Goal: Task Accomplishment & Management: Complete application form

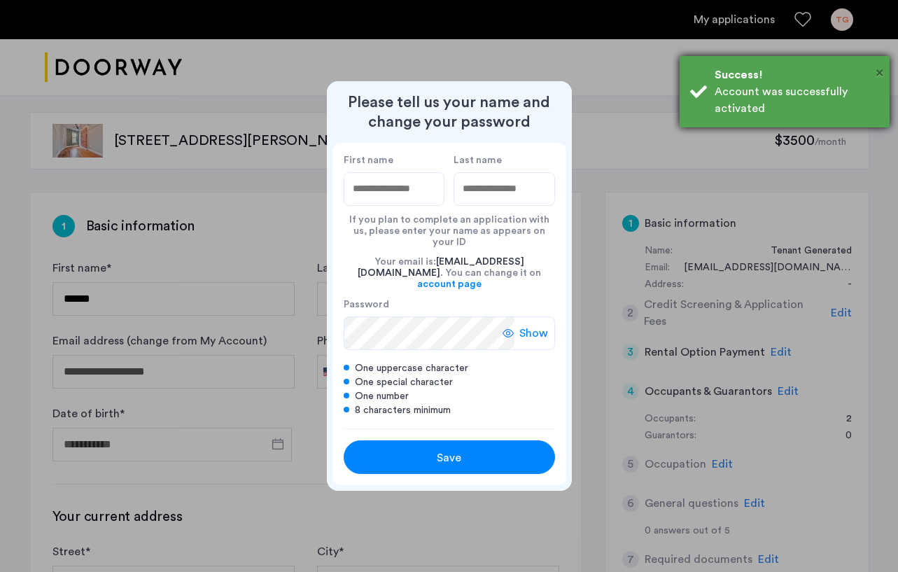
click at [879, 71] on span "×" at bounding box center [880, 73] width 8 height 14
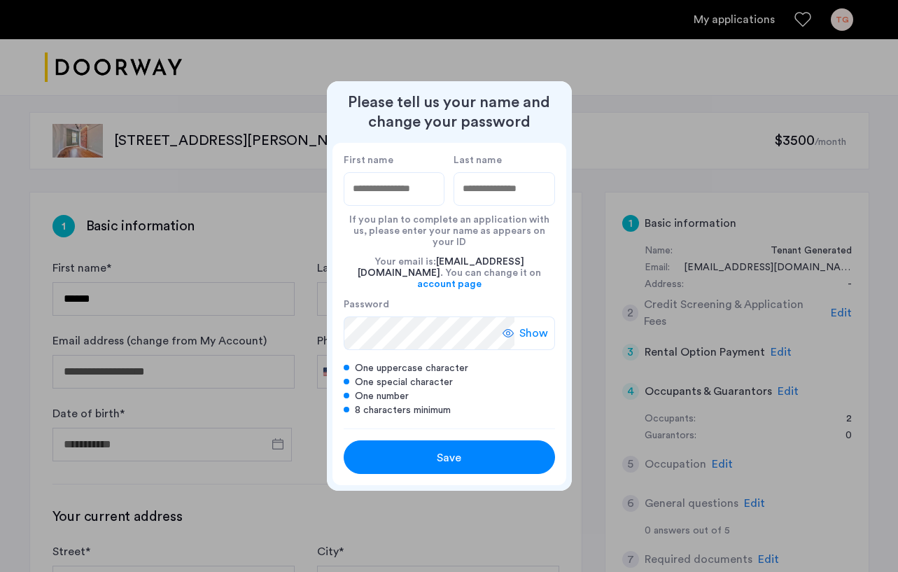
click at [417, 200] on input "First name" at bounding box center [395, 189] width 102 height 34
type input "****"
click at [333, 323] on div "First name **** Last name **** If you plan to complete an application with us, …" at bounding box center [450, 286] width 234 height 286
click at [474, 450] on div "Save" at bounding box center [449, 457] width 134 height 17
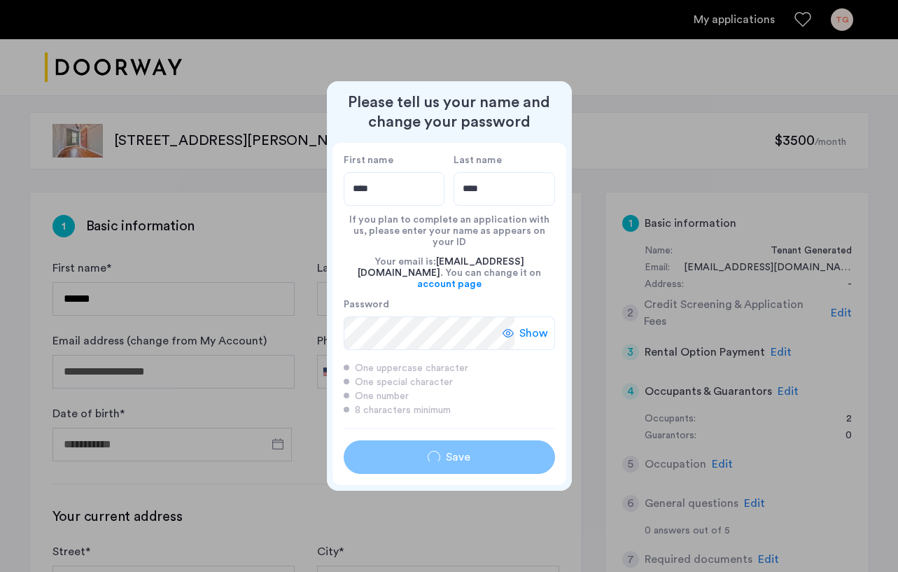
type input "****"
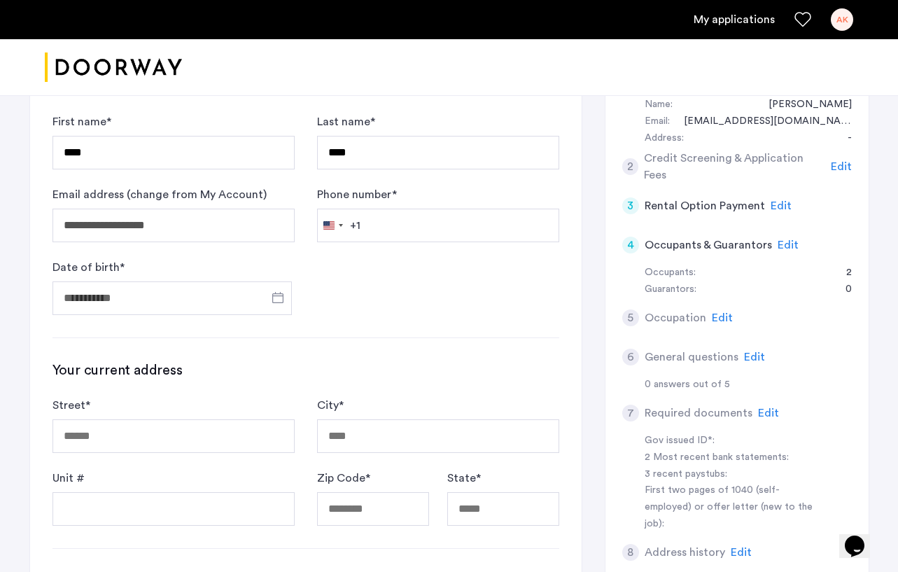
scroll to position [153, 0]
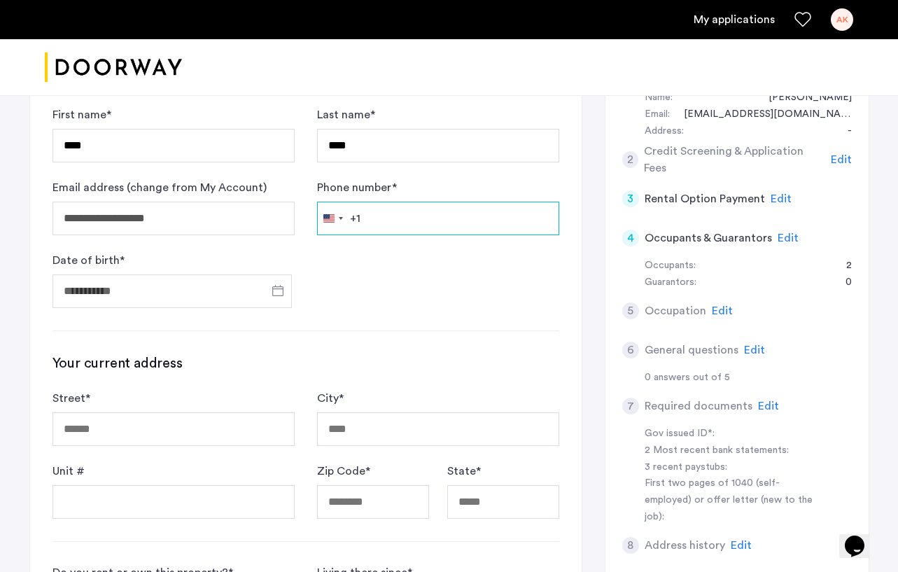
click at [404, 217] on input "Phone number *" at bounding box center [438, 219] width 242 height 34
type input "*"
type input "**********"
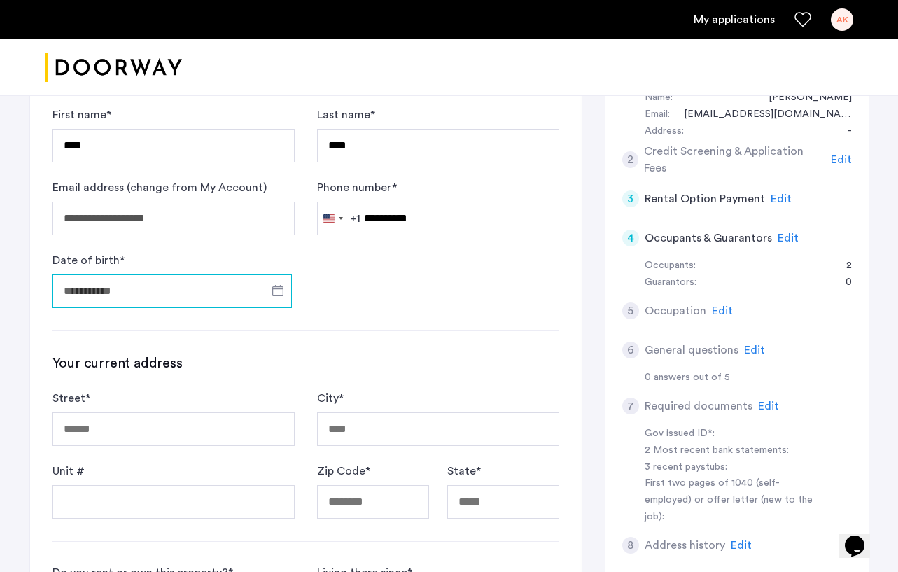
click at [215, 289] on input "Date of birth *" at bounding box center [172, 291] width 239 height 34
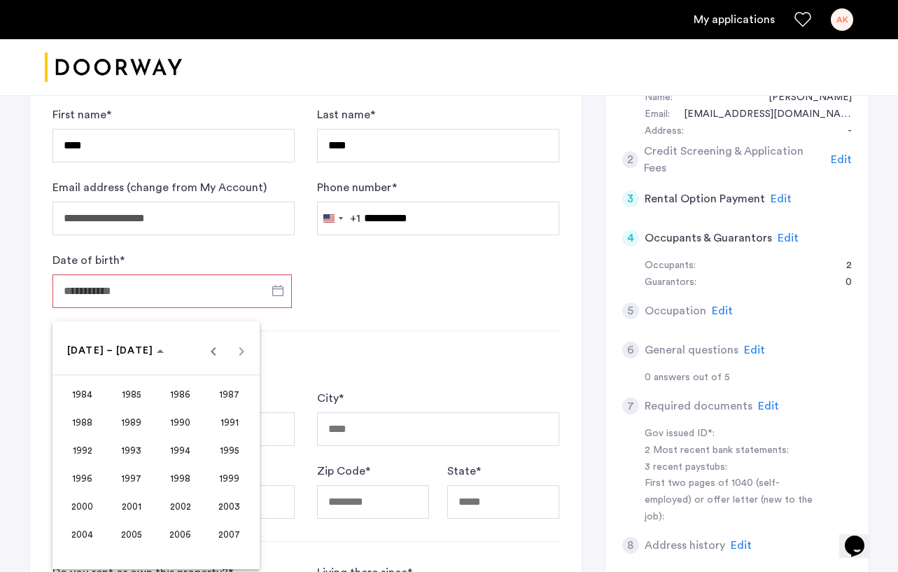
click at [138, 515] on span "2001" at bounding box center [131, 506] width 44 height 25
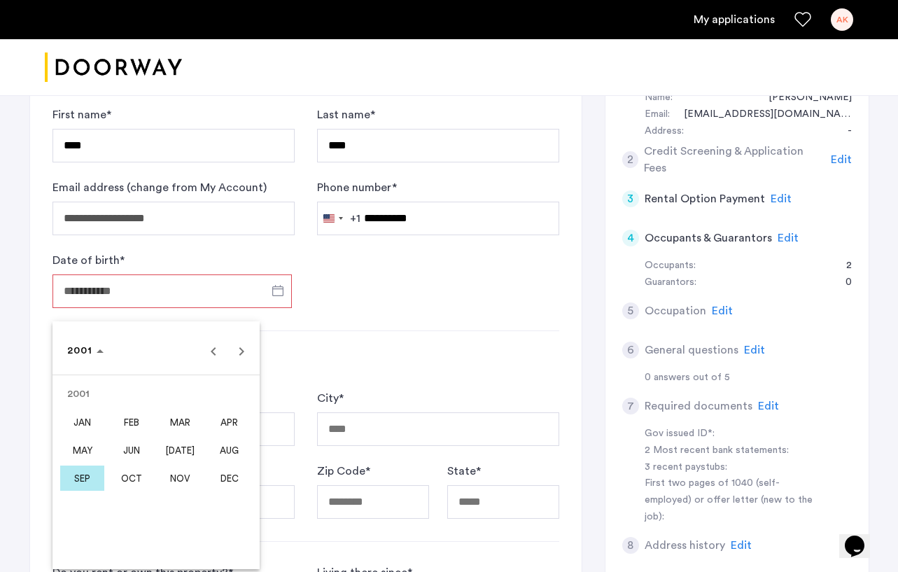
click at [133, 488] on span "OCT" at bounding box center [131, 478] width 44 height 25
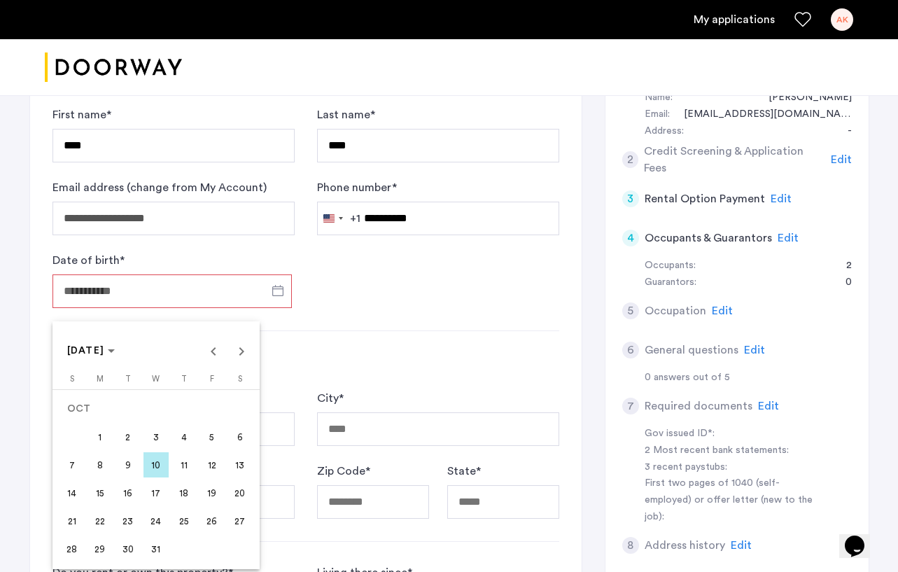
click at [68, 498] on span "14" at bounding box center [72, 492] width 25 height 25
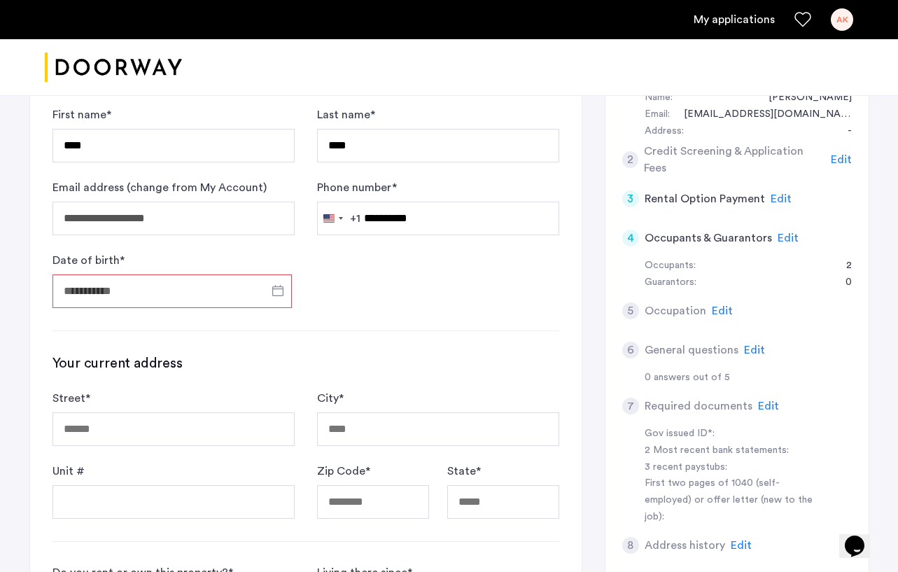
type input "**********"
click at [386, 302] on form "**********" at bounding box center [306, 207] width 507 height 202
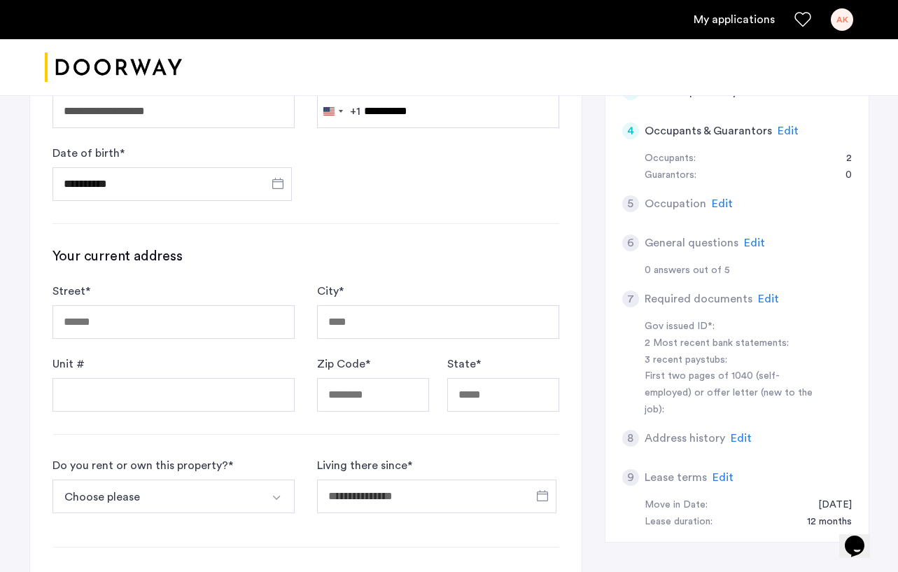
scroll to position [329, 0]
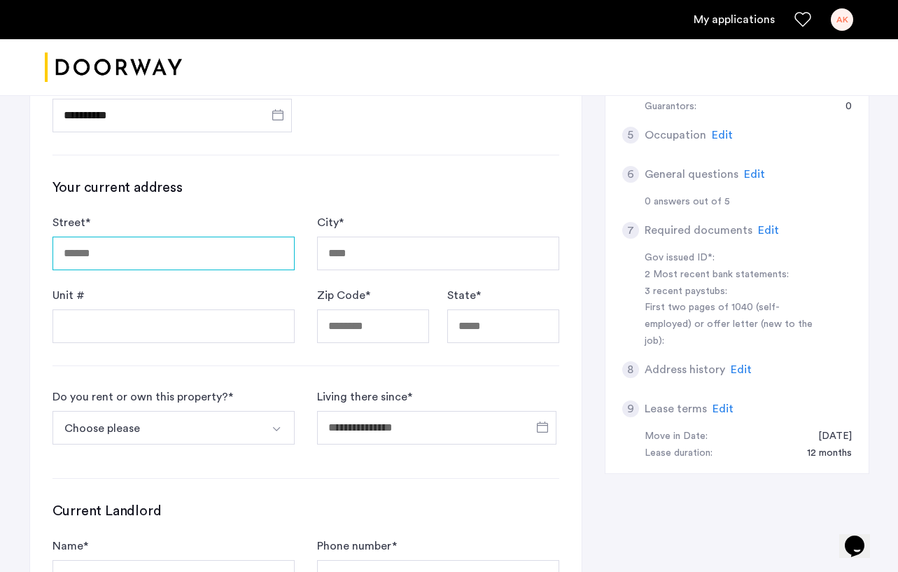
click at [204, 264] on input "Street *" at bounding box center [174, 254] width 242 height 34
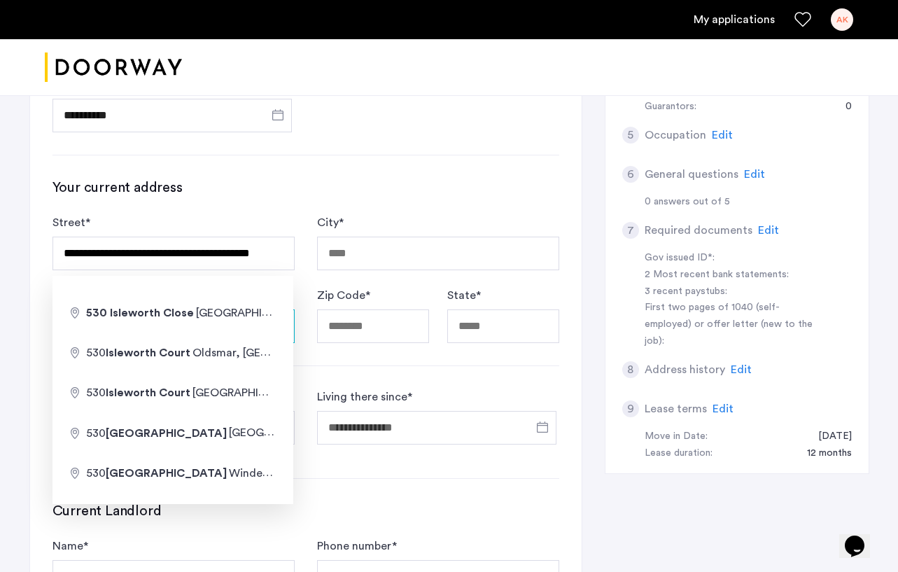
type input "**********"
type input "*****"
type input "**"
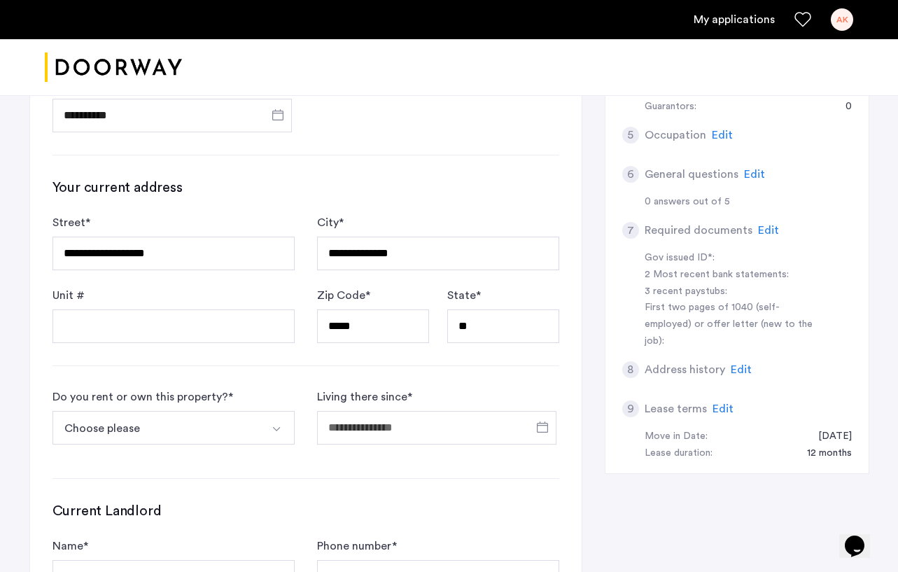
click at [335, 193] on h3 "Your current address" at bounding box center [306, 188] width 507 height 20
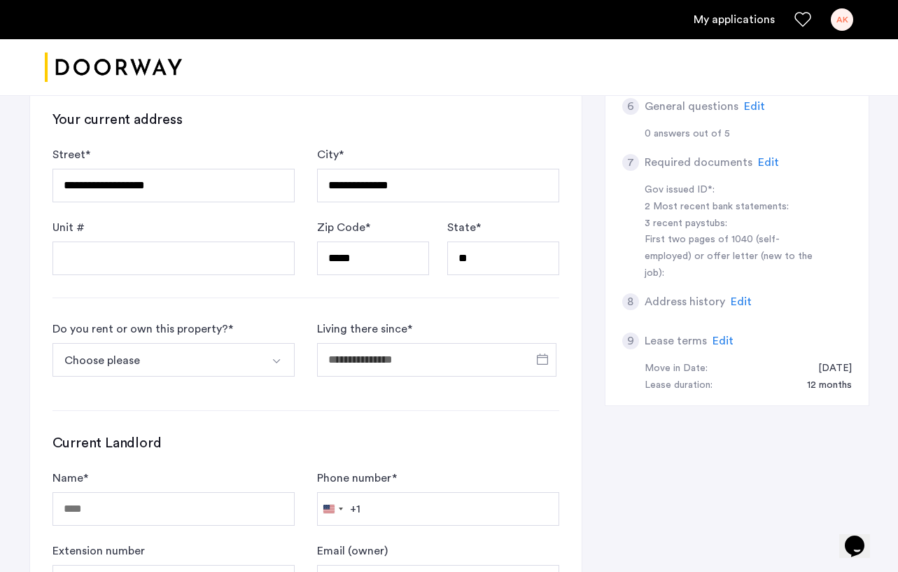
scroll to position [428, 0]
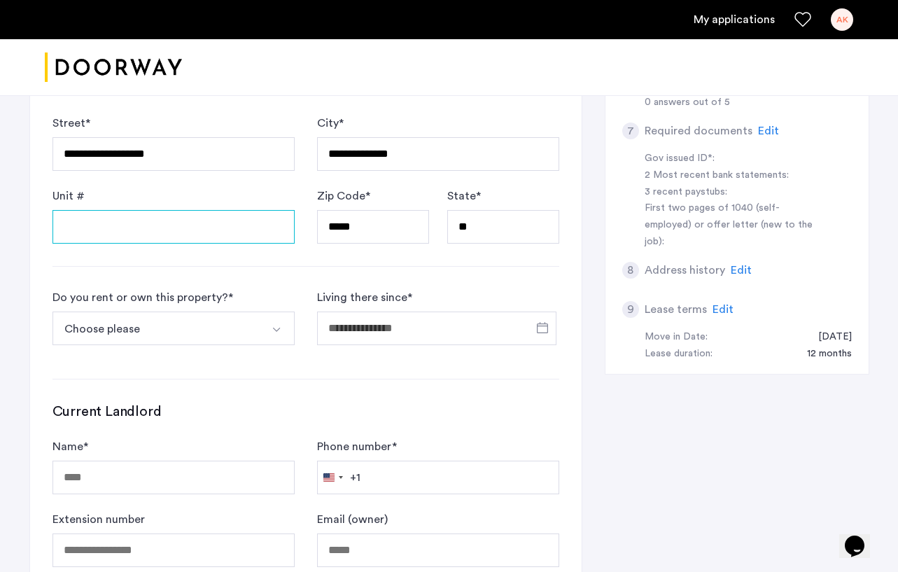
click at [208, 225] on input "Unit #" at bounding box center [174, 227] width 242 height 34
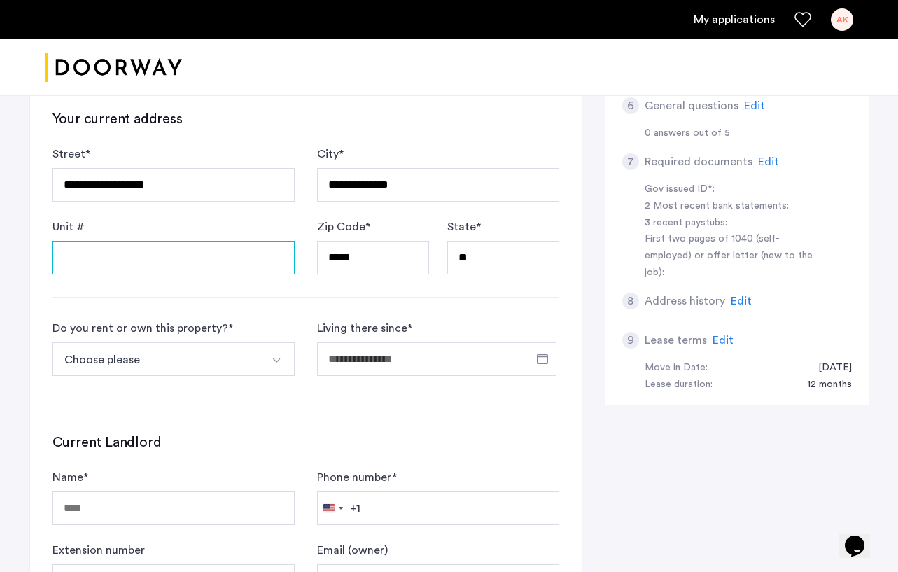
scroll to position [387, 0]
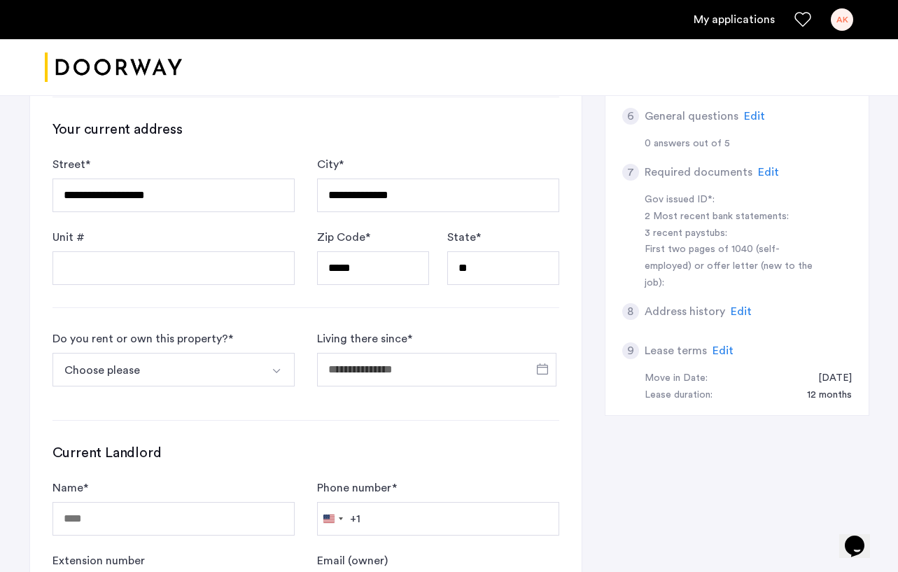
click at [246, 370] on button "Choose please" at bounding box center [157, 370] width 209 height 34
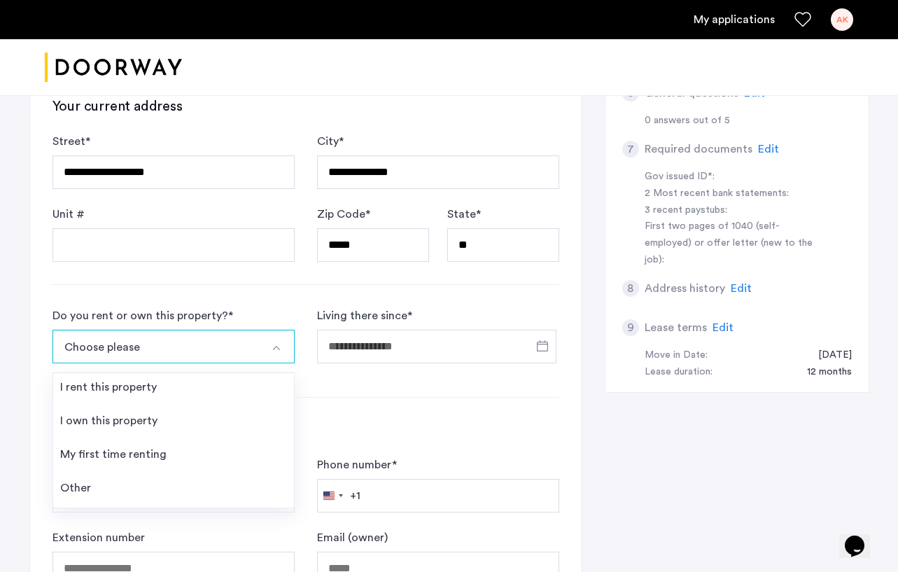
scroll to position [417, 0]
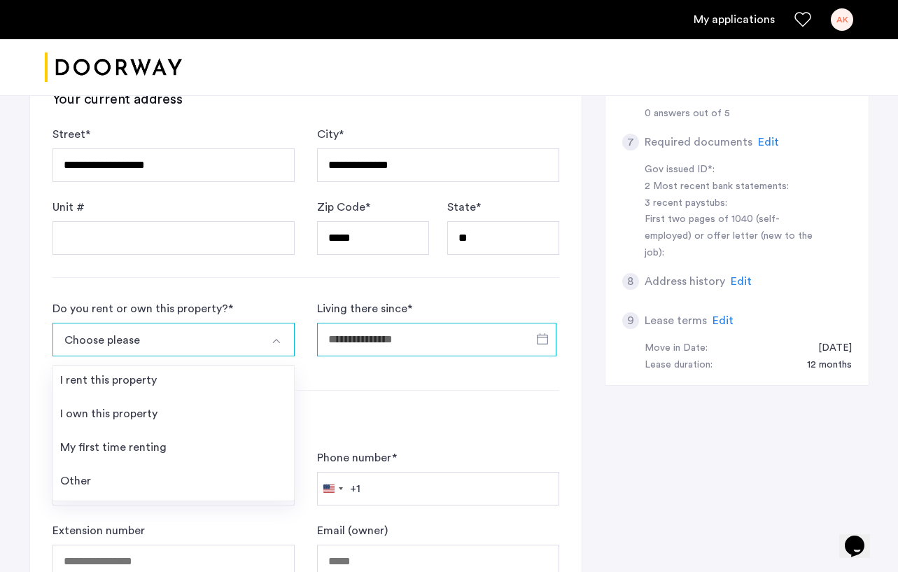
click at [381, 334] on input "Living there since *" at bounding box center [436, 340] width 239 height 34
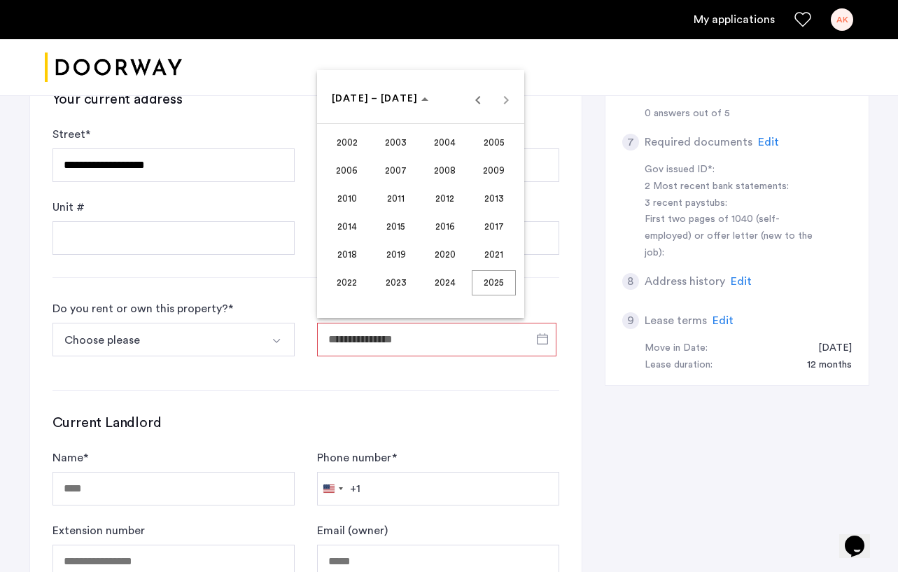
click at [302, 377] on div at bounding box center [449, 286] width 898 height 572
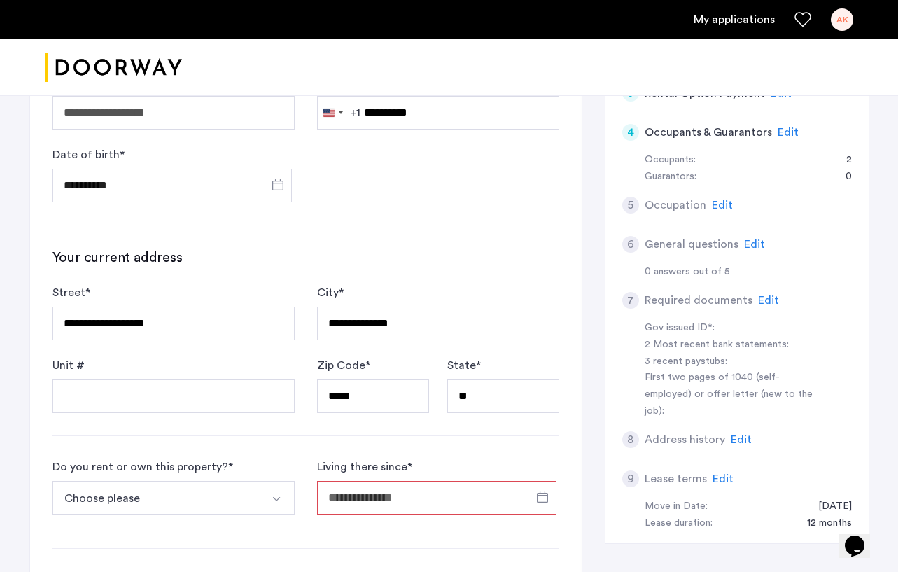
scroll to position [295, 0]
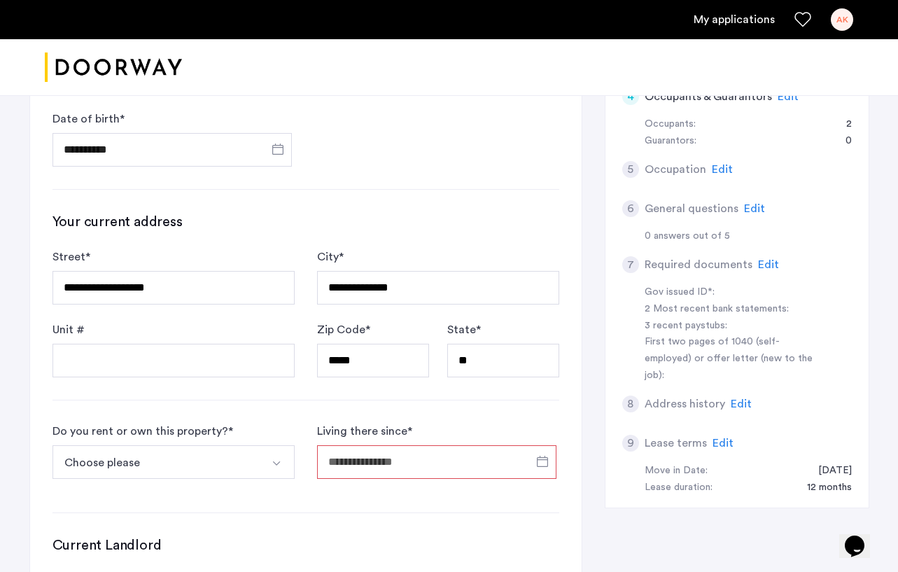
click at [234, 461] on button "Choose please" at bounding box center [157, 462] width 209 height 34
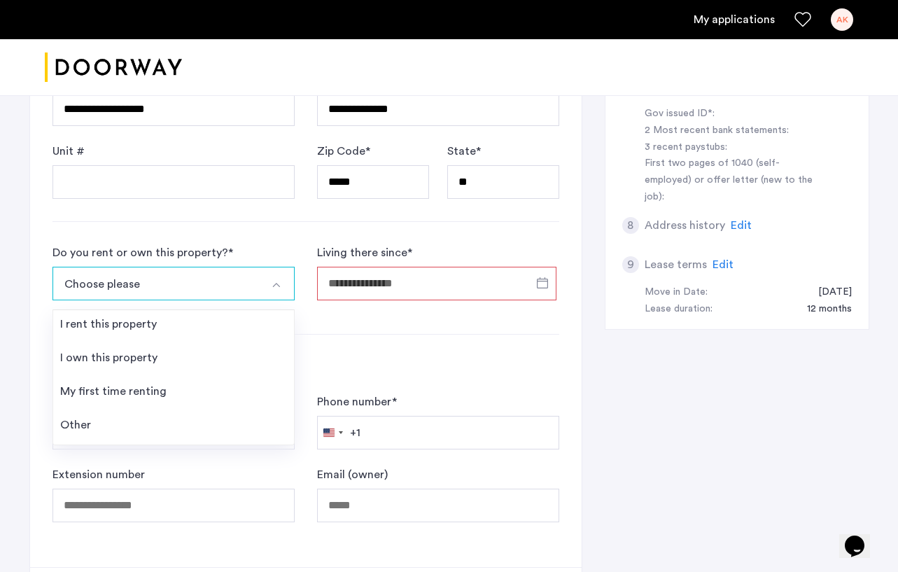
scroll to position [490, 0]
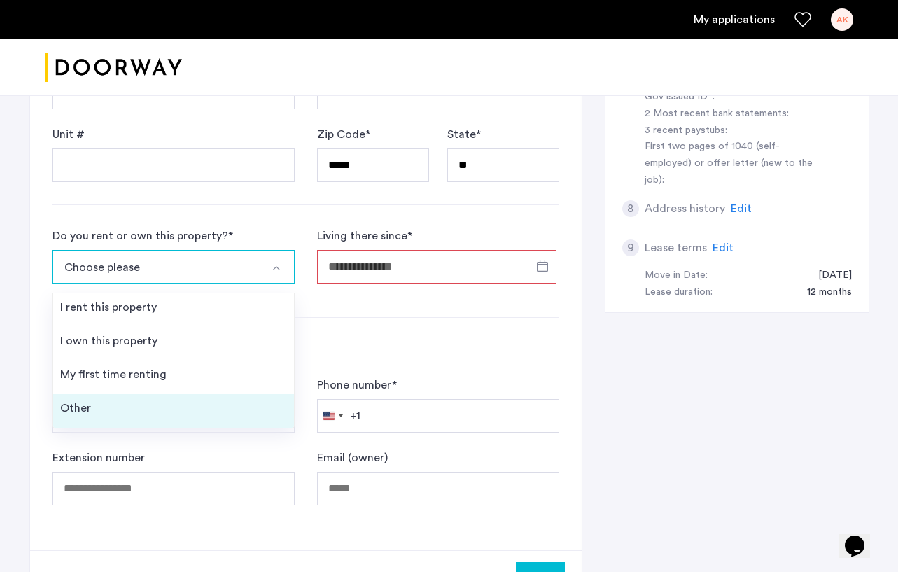
click at [203, 417] on li "Other" at bounding box center [173, 411] width 241 height 34
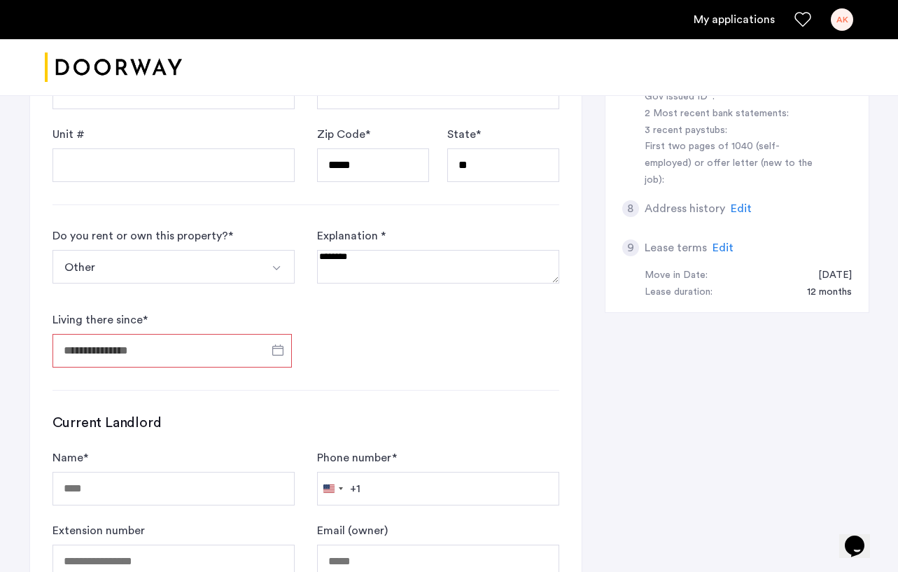
click at [218, 358] on input "Living there since *" at bounding box center [172, 351] width 239 height 34
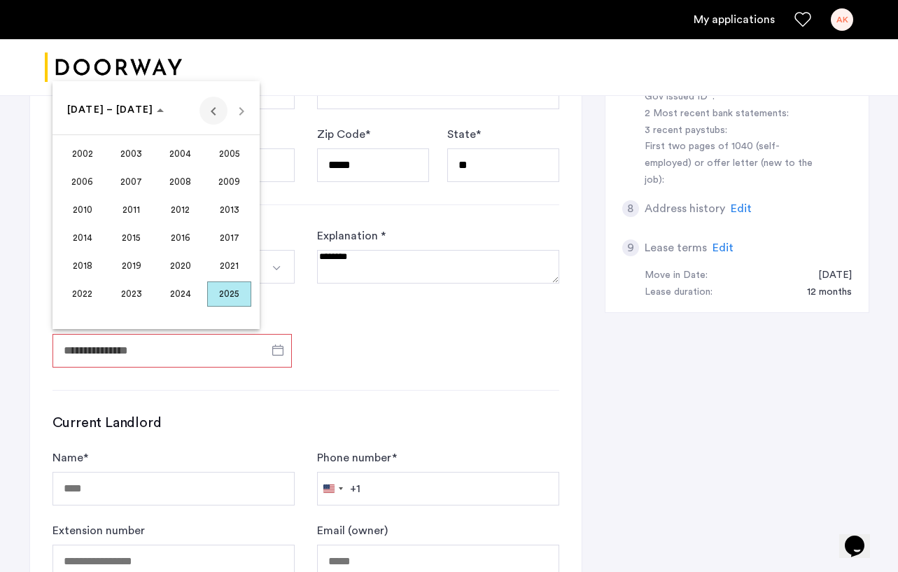
click at [213, 114] on span "Previous 24 years" at bounding box center [214, 111] width 28 height 28
click at [228, 296] on span "2001" at bounding box center [229, 293] width 44 height 25
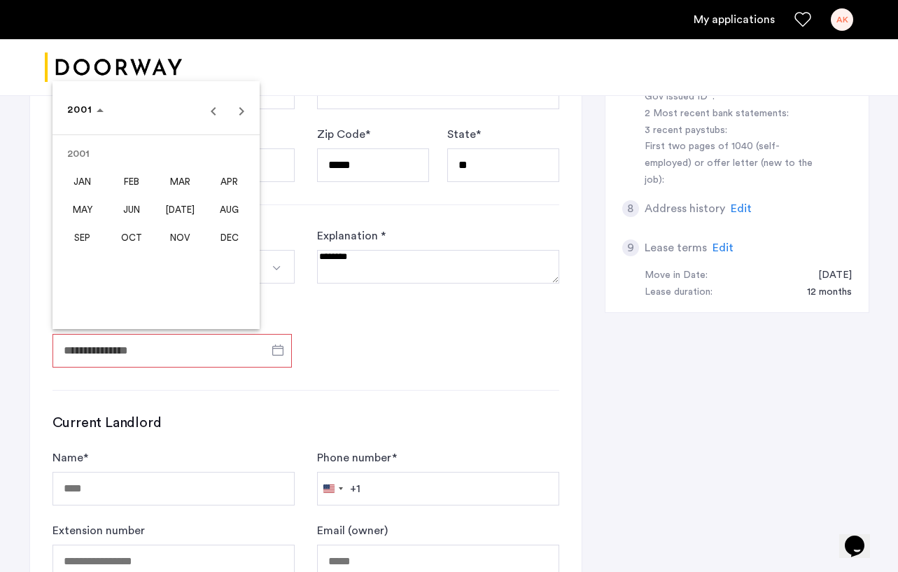
click at [361, 336] on div at bounding box center [449, 286] width 898 height 572
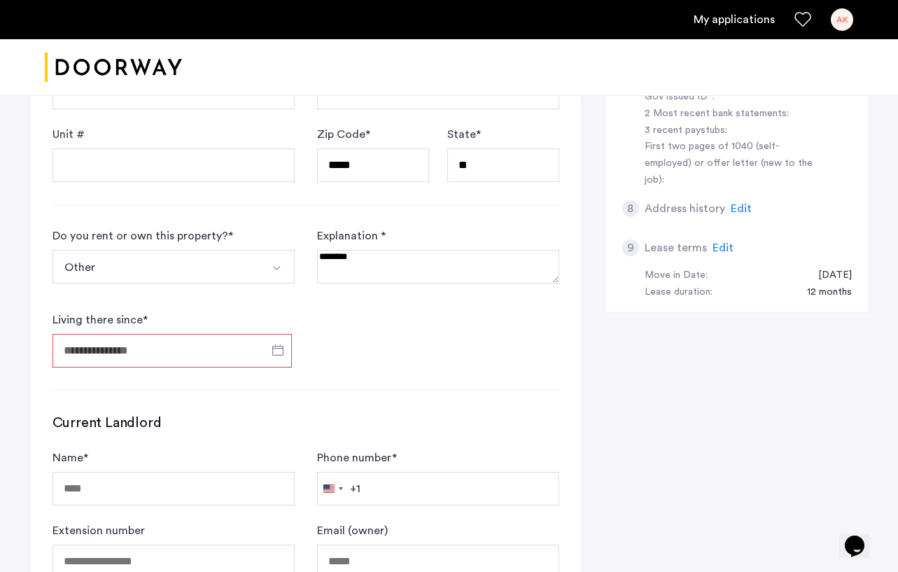
click at [239, 270] on button "Other" at bounding box center [157, 267] width 209 height 34
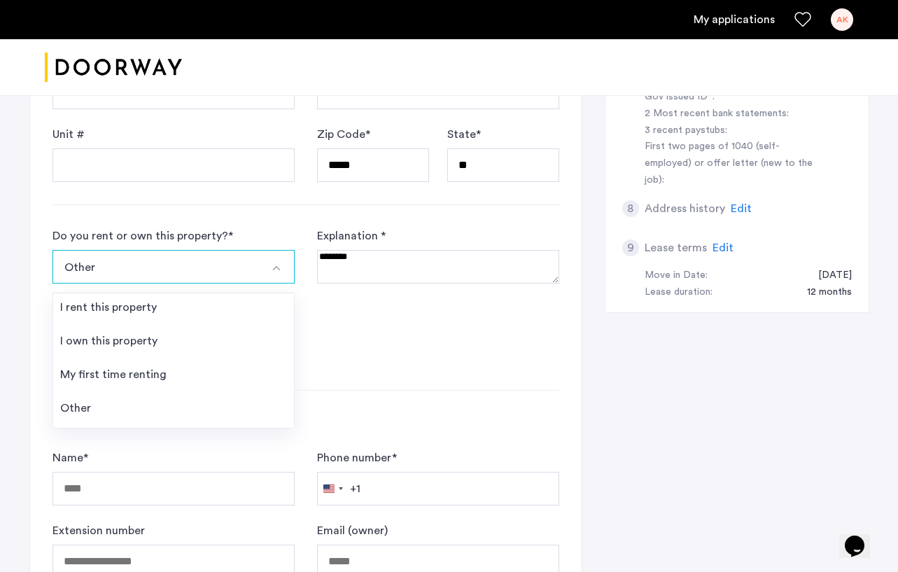
click at [361, 372] on div "**********" at bounding box center [306, 162] width 552 height 921
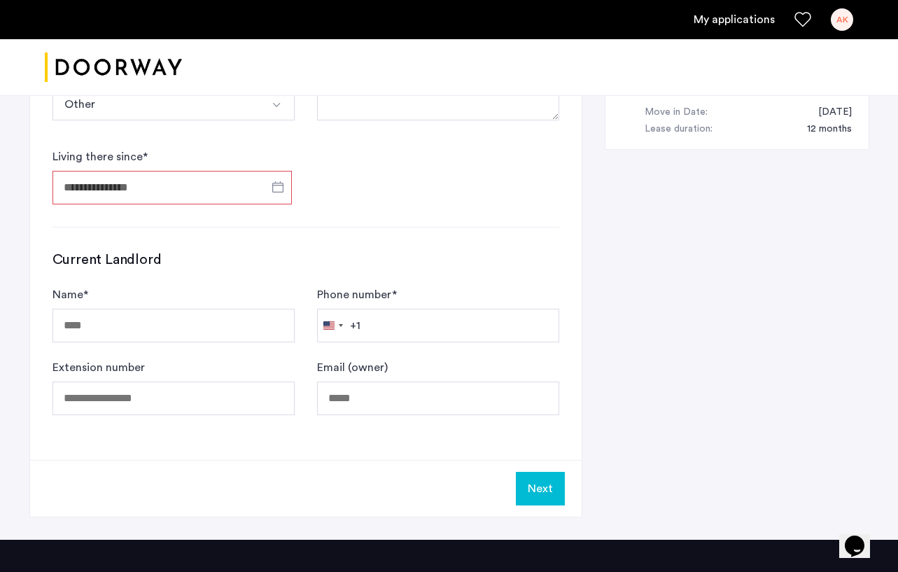
scroll to position [706, 0]
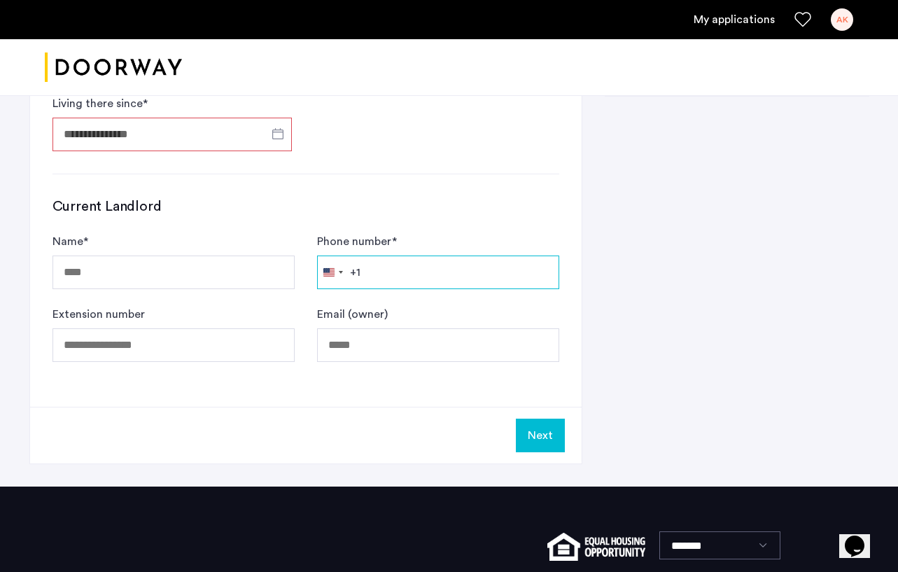
click at [407, 265] on input "Phone number *" at bounding box center [438, 273] width 242 height 34
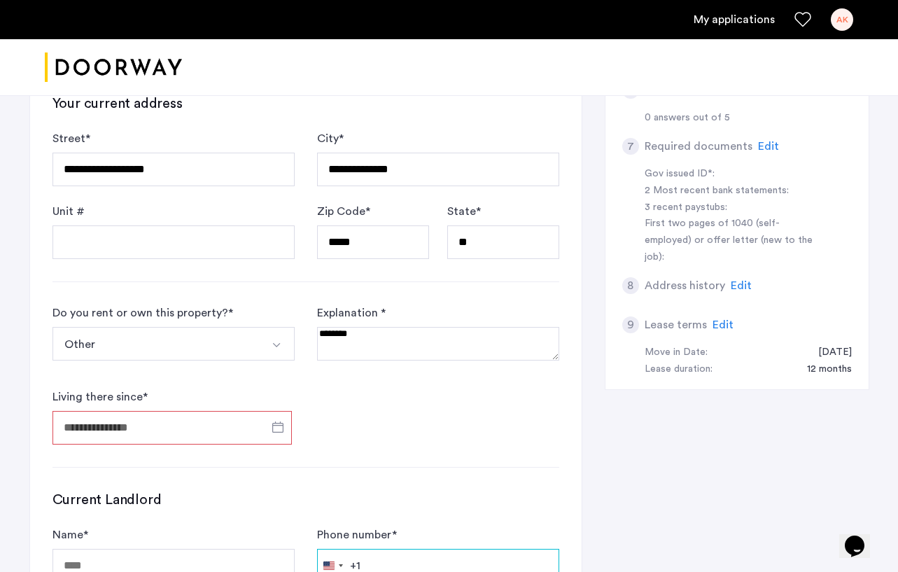
scroll to position [0, 0]
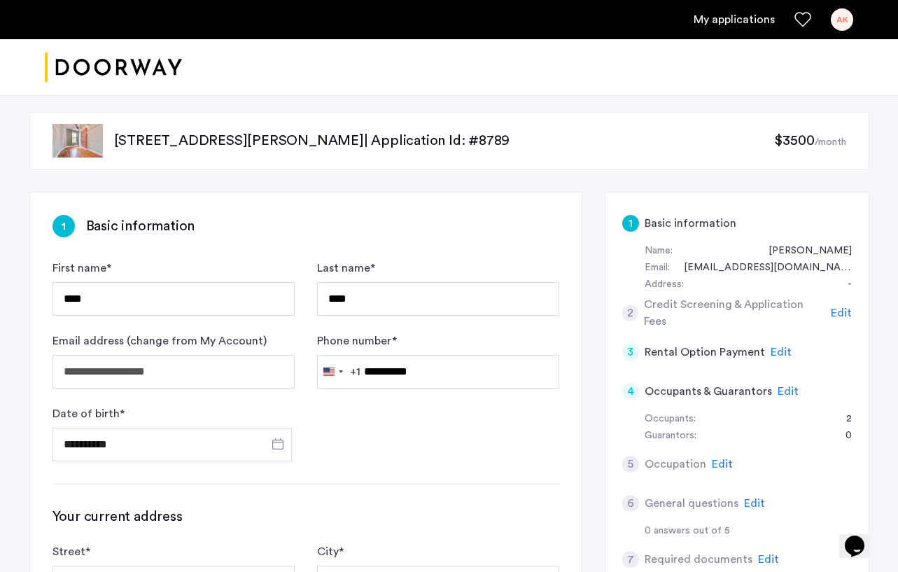
click at [87, 141] on img at bounding box center [78, 141] width 50 height 34
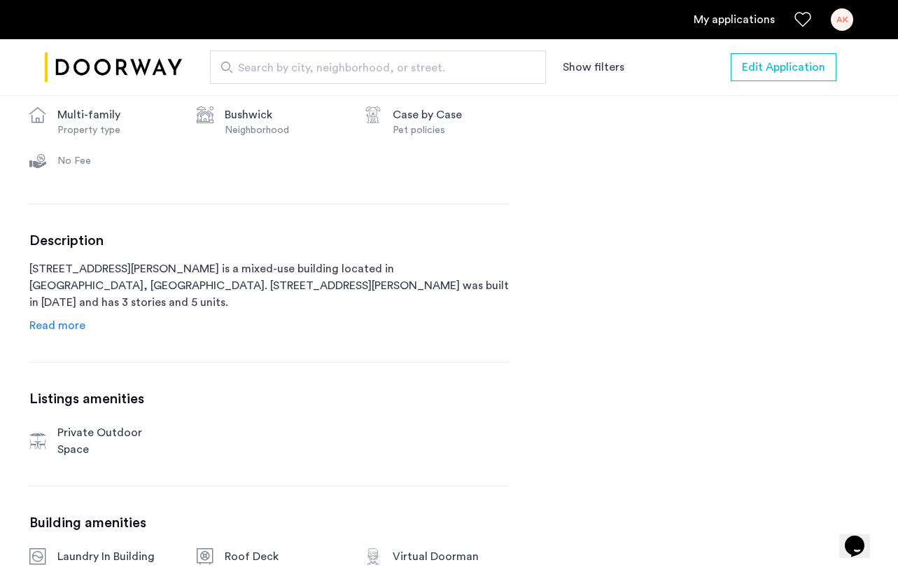
scroll to position [573, 0]
click at [63, 329] on span "Read more" at bounding box center [57, 324] width 56 height 11
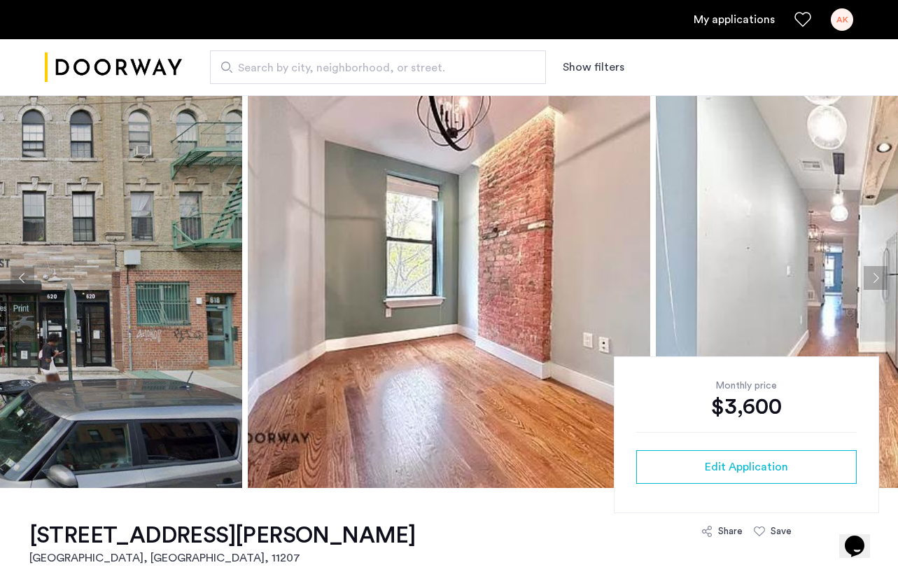
scroll to position [0, 0]
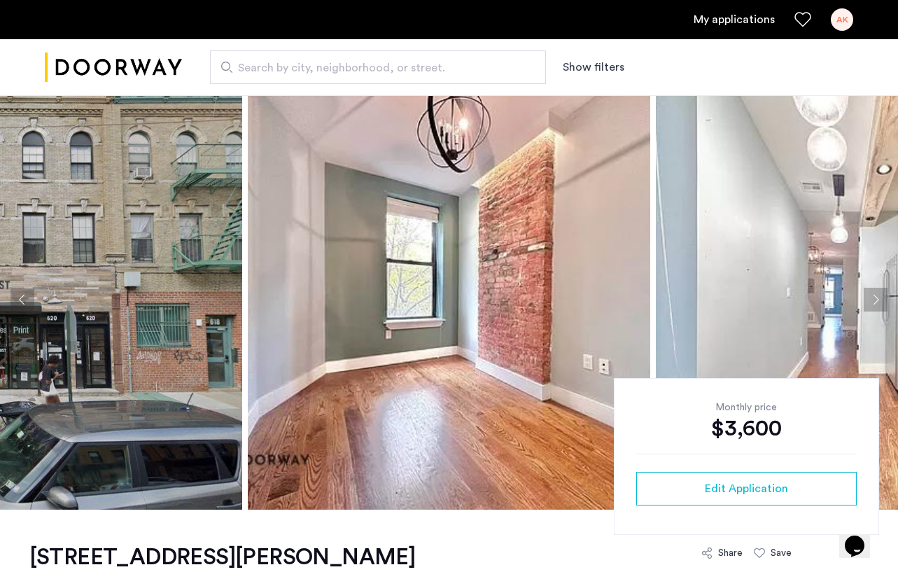
click at [387, 326] on img at bounding box center [449, 300] width 403 height 420
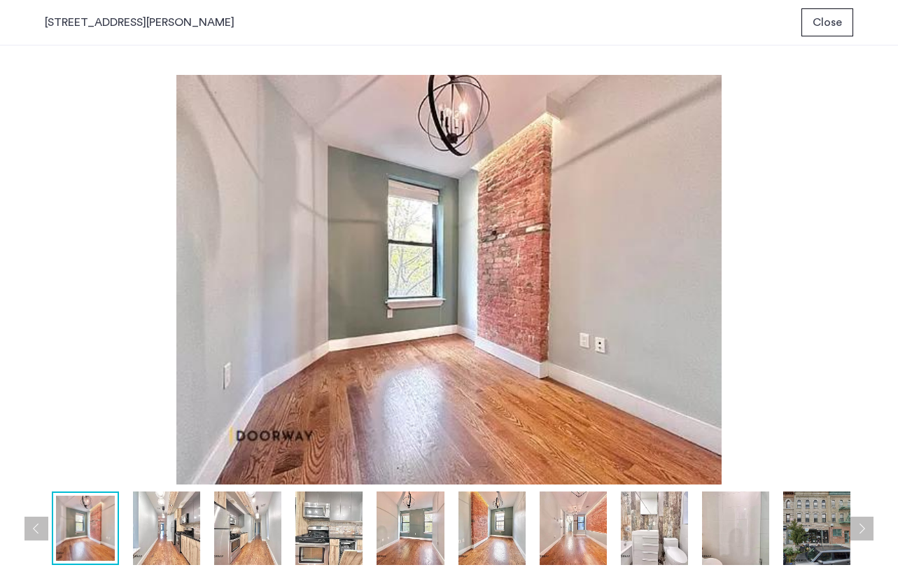
click at [153, 531] on img at bounding box center [166, 528] width 67 height 74
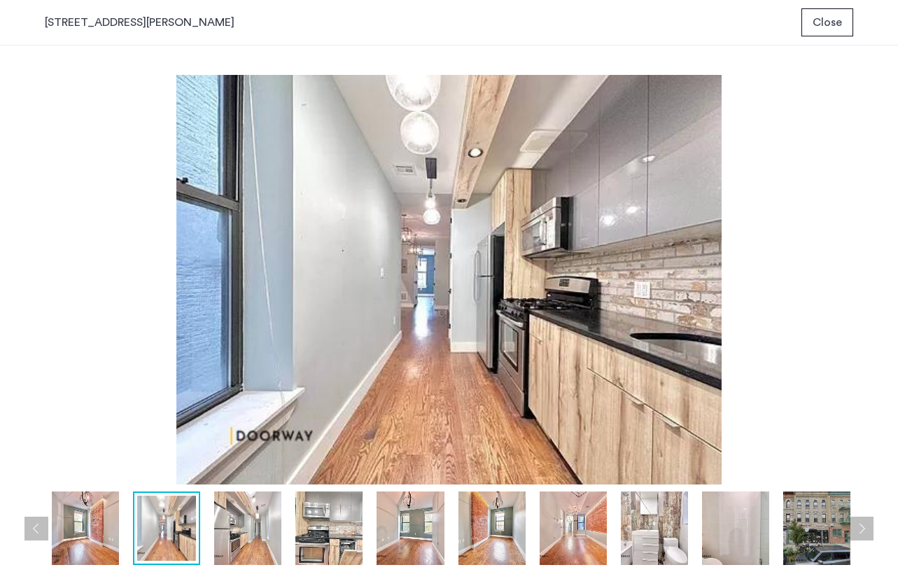
click at [246, 526] on img at bounding box center [247, 528] width 67 height 74
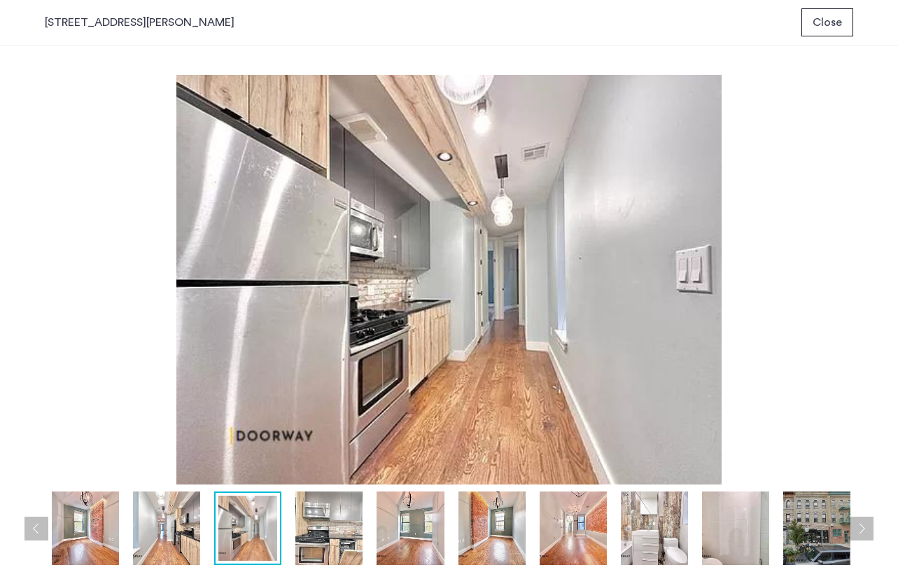
click at [292, 536] on div at bounding box center [453, 528] width 816 height 74
click at [319, 538] on img at bounding box center [328, 528] width 67 height 74
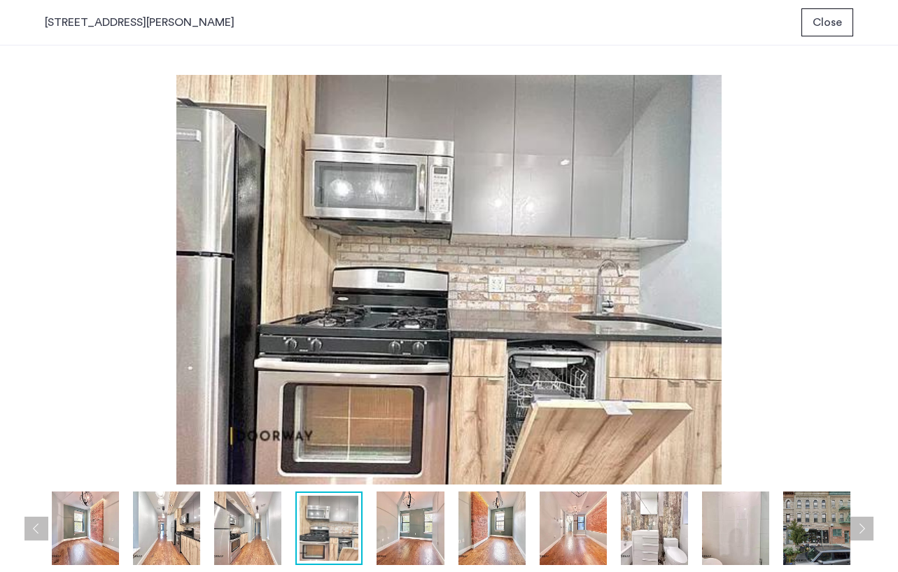
click at [389, 532] on img at bounding box center [410, 528] width 67 height 74
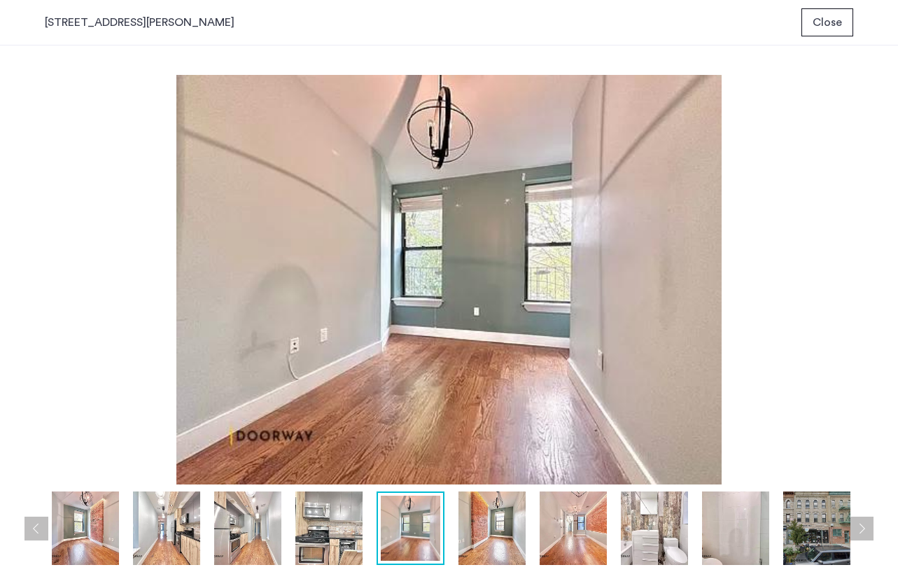
click at [472, 539] on img at bounding box center [492, 528] width 67 height 74
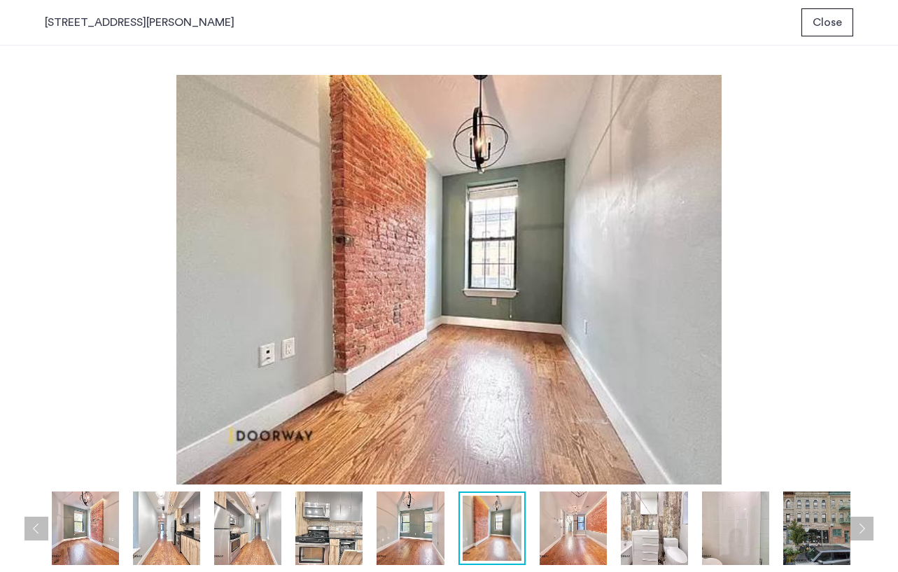
click at [398, 547] on img at bounding box center [410, 528] width 67 height 74
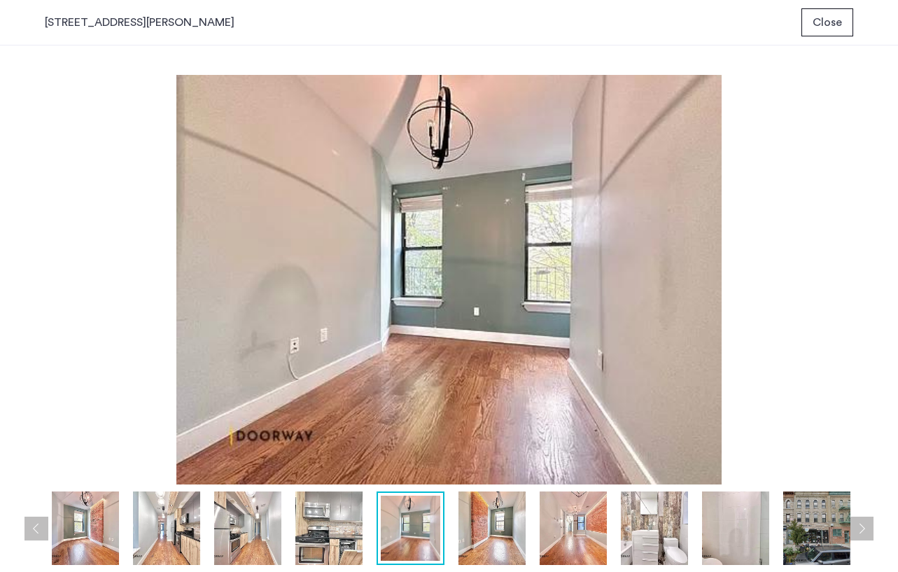
click at [559, 525] on img at bounding box center [573, 528] width 67 height 74
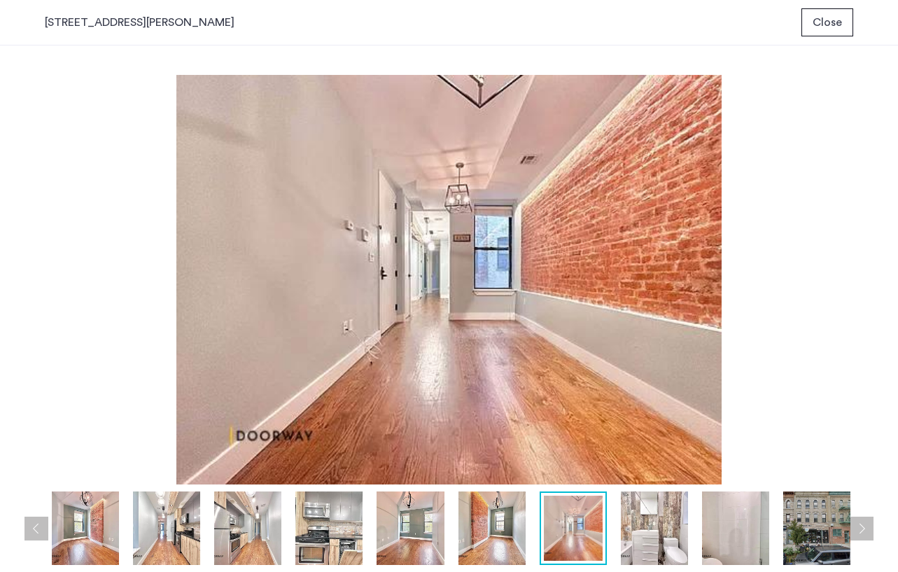
click at [146, 540] on img at bounding box center [166, 528] width 67 height 74
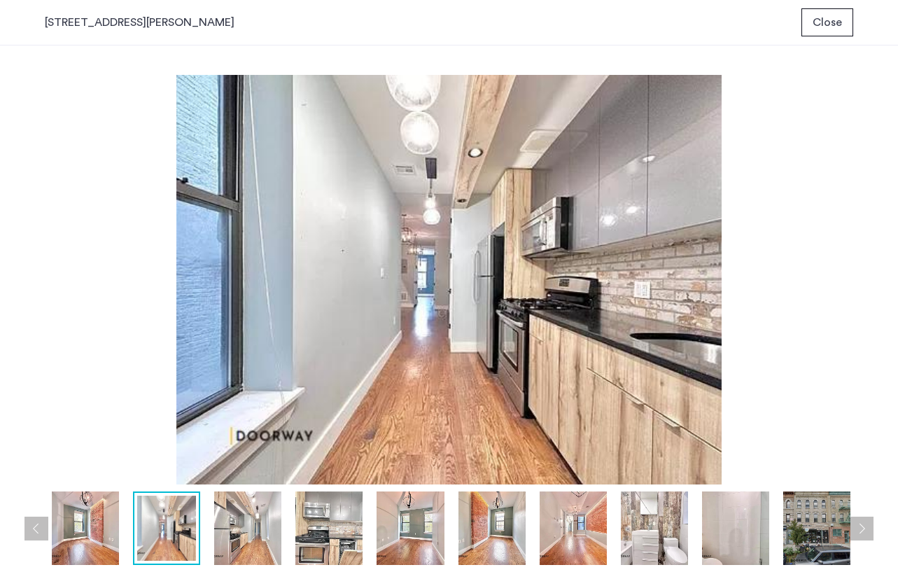
click at [104, 534] on img at bounding box center [85, 528] width 67 height 74
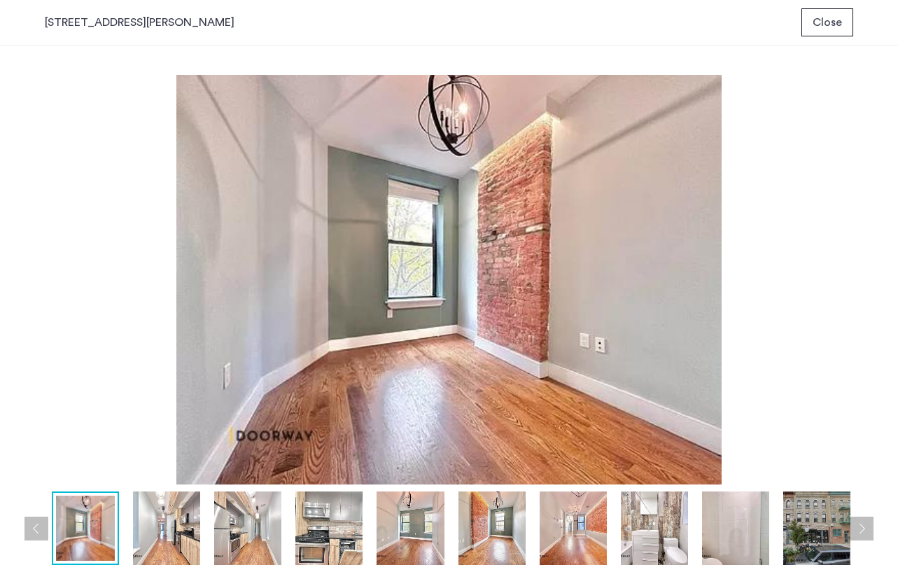
click at [828, 516] on img at bounding box center [816, 528] width 67 height 74
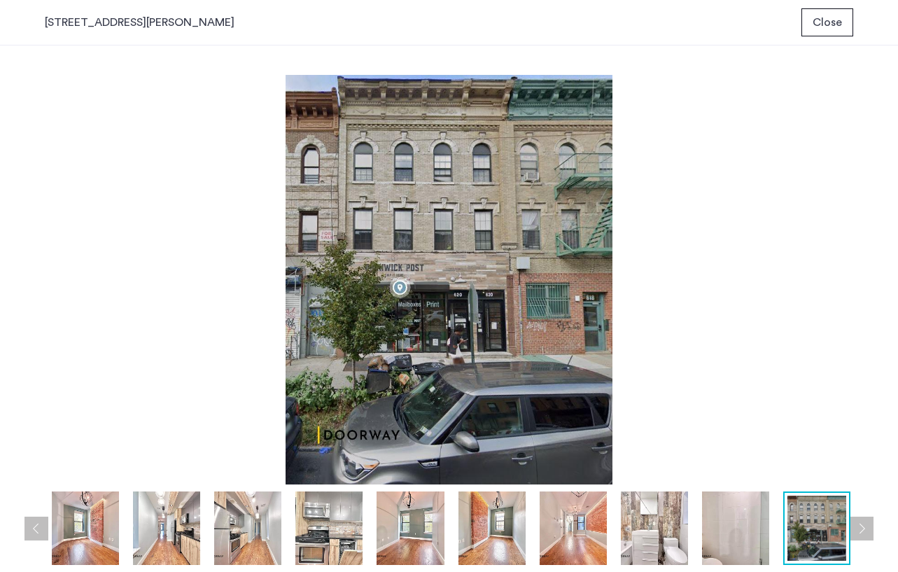
click at [865, 529] on button "Next apartment" at bounding box center [862, 529] width 24 height 24
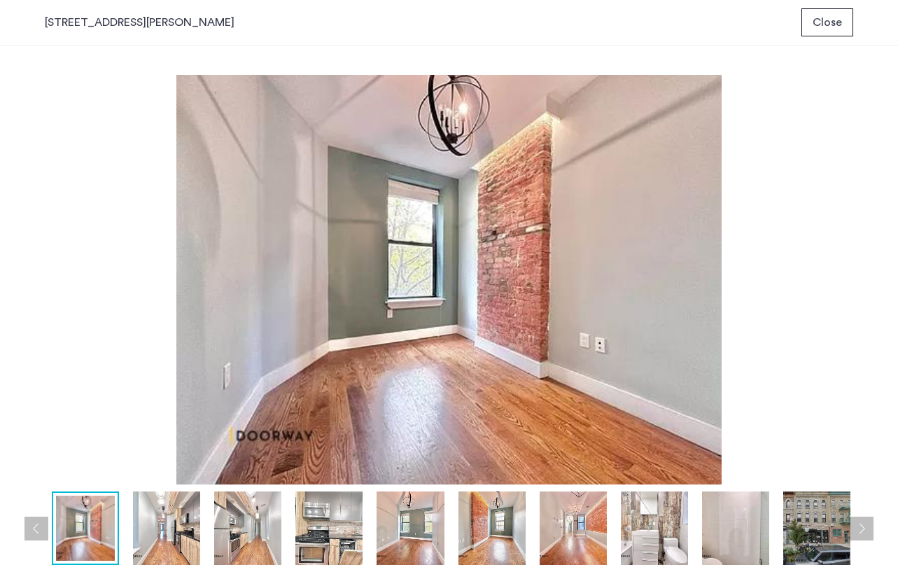
click at [750, 536] on img at bounding box center [735, 528] width 67 height 74
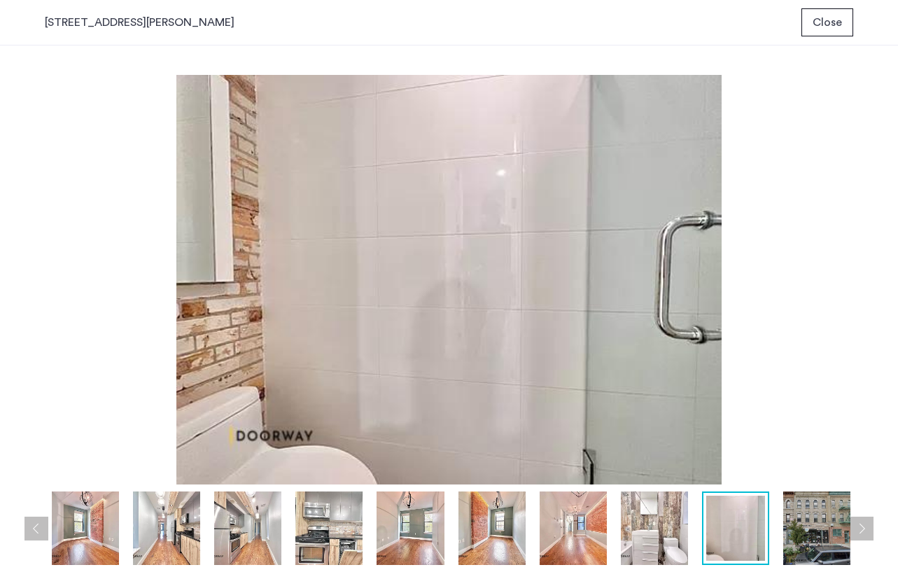
click at [862, 523] on button "Next apartment" at bounding box center [862, 529] width 24 height 24
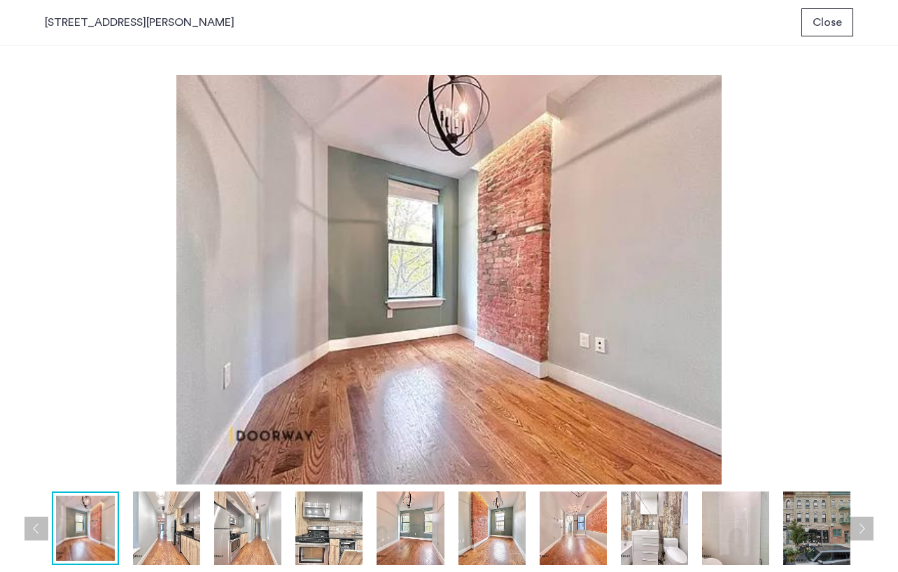
click at [834, 29] on span "Close" at bounding box center [827, 22] width 29 height 17
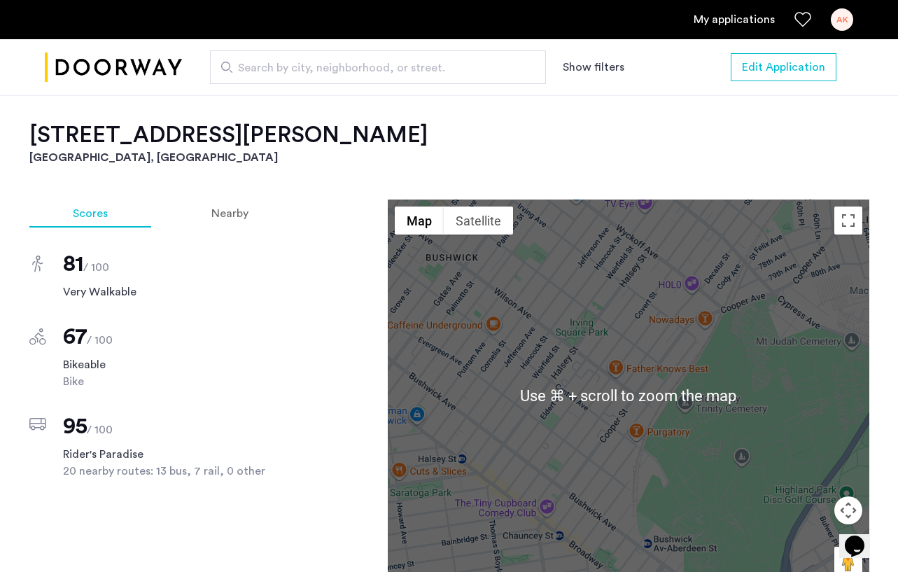
scroll to position [1330, 0]
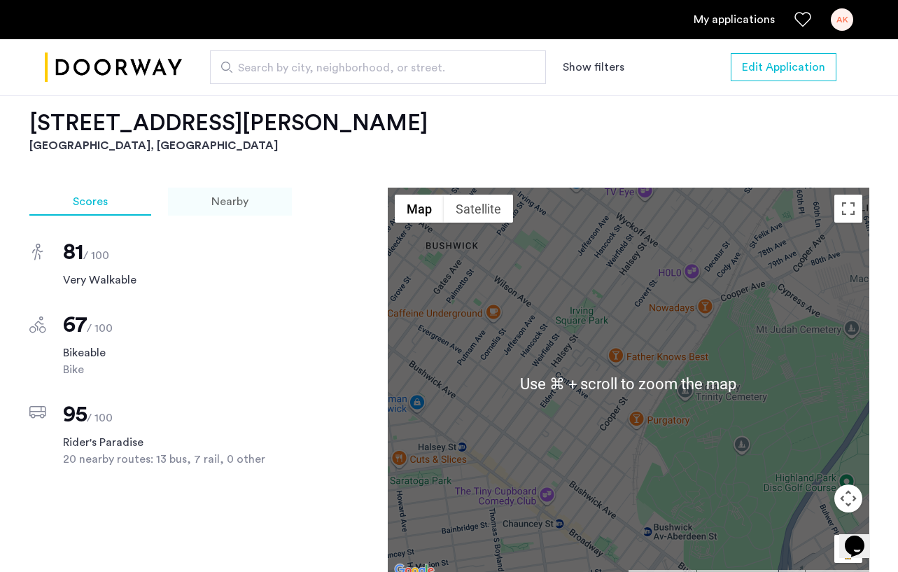
click at [220, 188] on div "Nearby" at bounding box center [230, 202] width 124 height 28
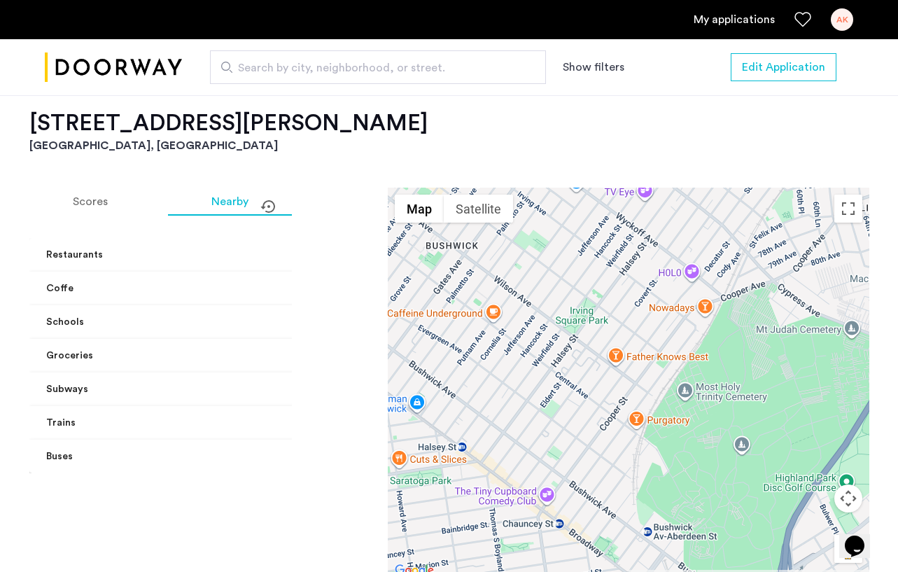
click at [228, 281] on mat-panel-title "Coffe" at bounding box center [195, 288] width 299 height 15
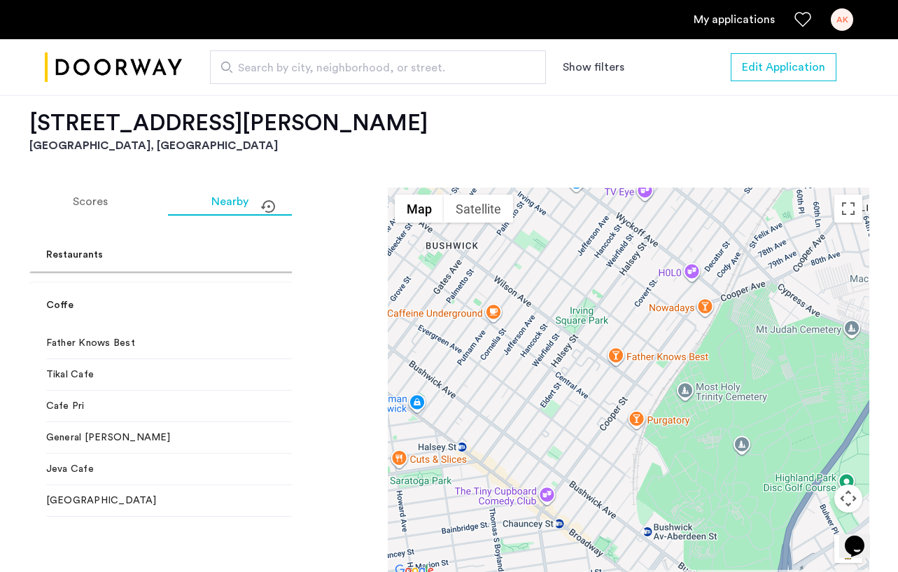
click at [270, 336] on div "2 min walk" at bounding box center [315, 343] width 91 height 14
click at [615, 307] on div at bounding box center [629, 384] width 482 height 392
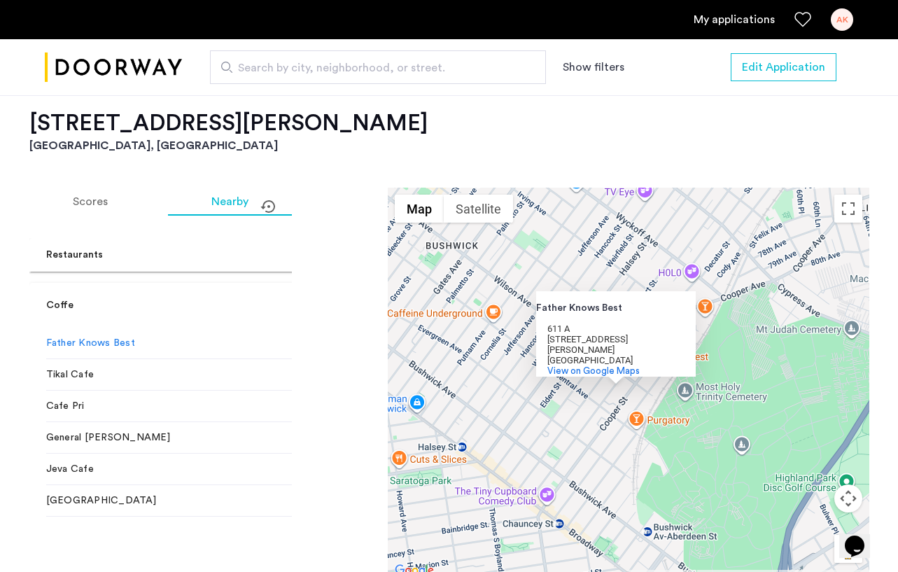
click at [270, 368] on div "2 min walk" at bounding box center [315, 375] width 91 height 14
click at [165, 399] on span "Cafe Pri" at bounding box center [153, 406] width 214 height 14
click at [147, 462] on span "Jeva Cafe" at bounding box center [153, 469] width 214 height 14
click at [229, 248] on mat-panel-title "Restaurants" at bounding box center [195, 255] width 299 height 15
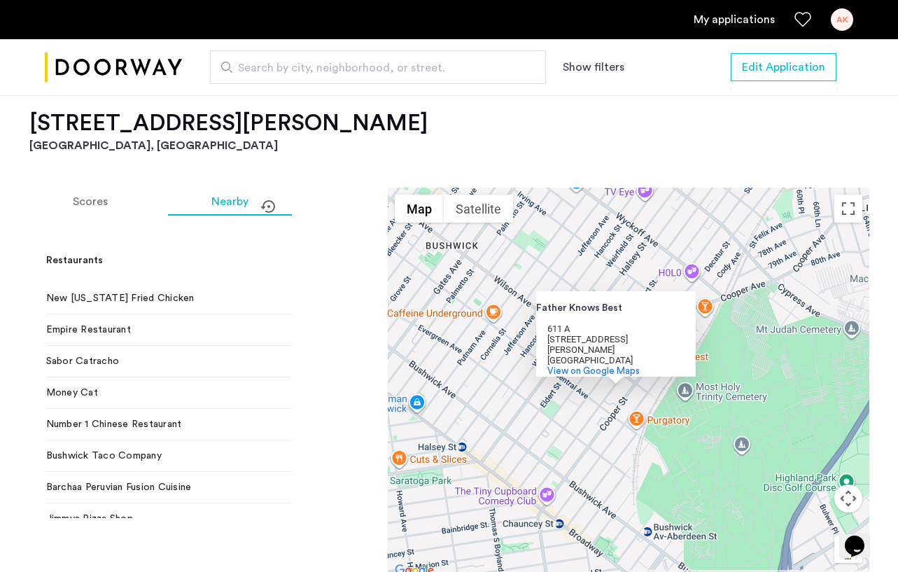
click at [356, 253] on span at bounding box center [359, 260] width 6 height 15
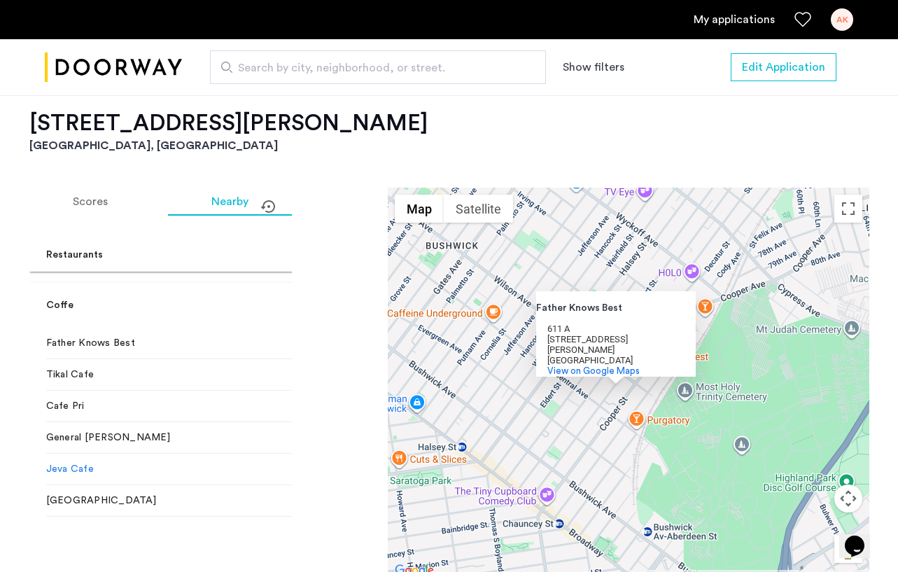
click at [277, 283] on mat-expansion-panel-header "Coffe" at bounding box center [203, 305] width 349 height 45
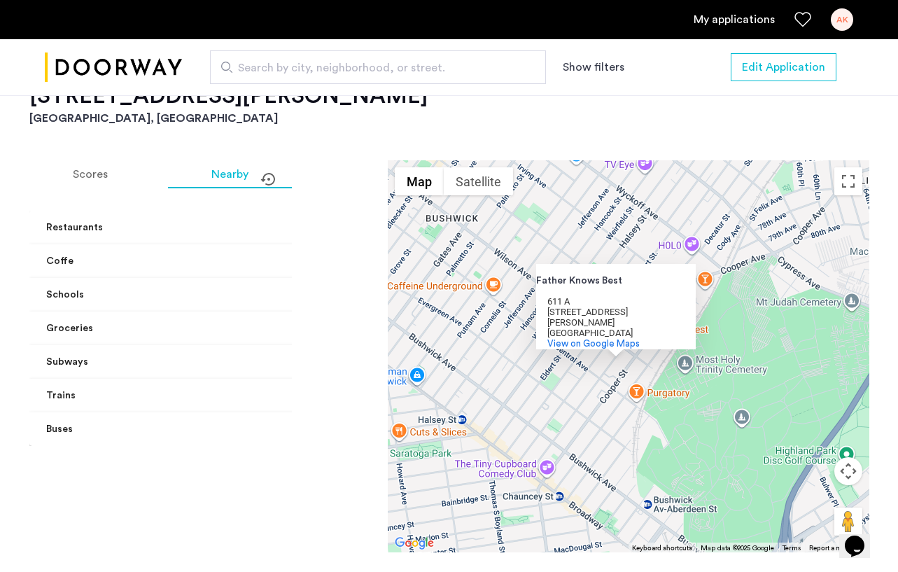
scroll to position [1371, 0]
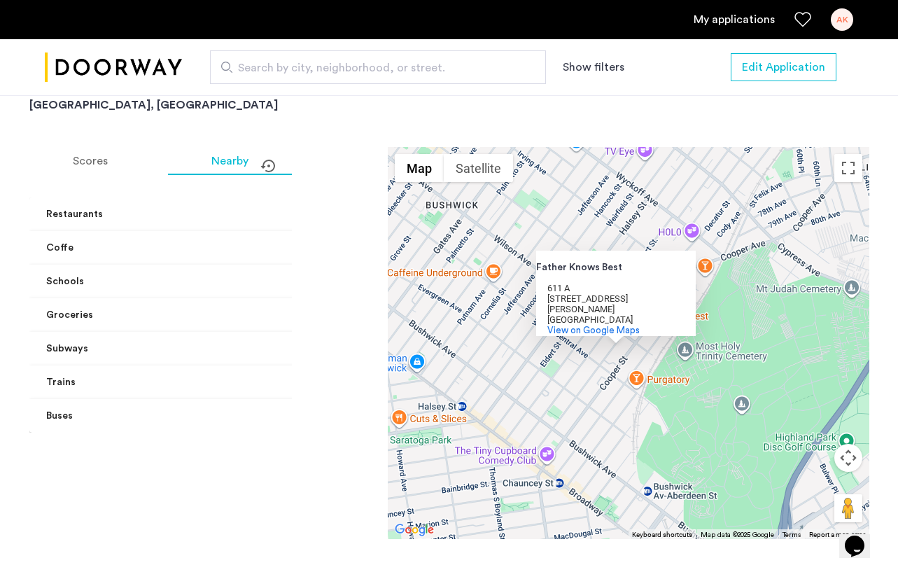
click at [275, 231] on mat-expansion-panel-header "Coffe" at bounding box center [203, 248] width 349 height 34
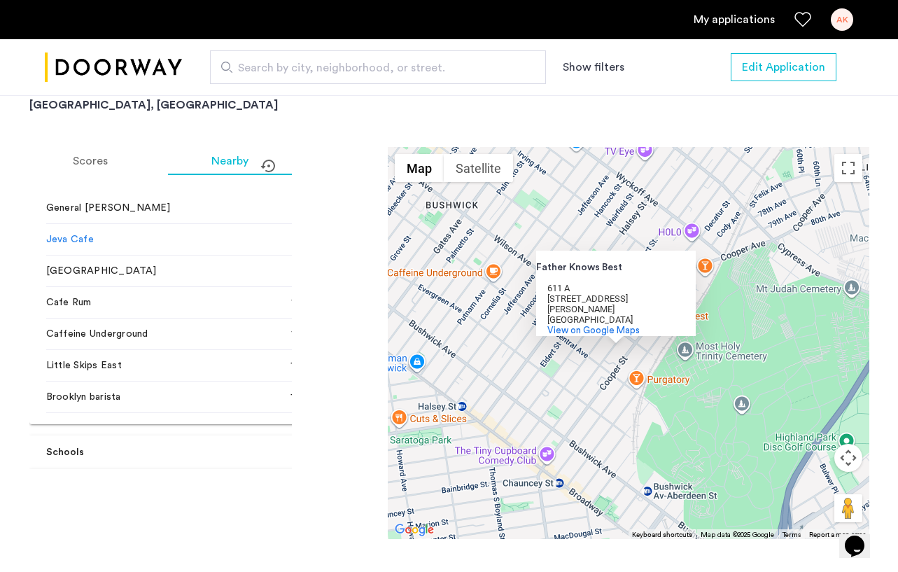
scroll to position [195, 0]
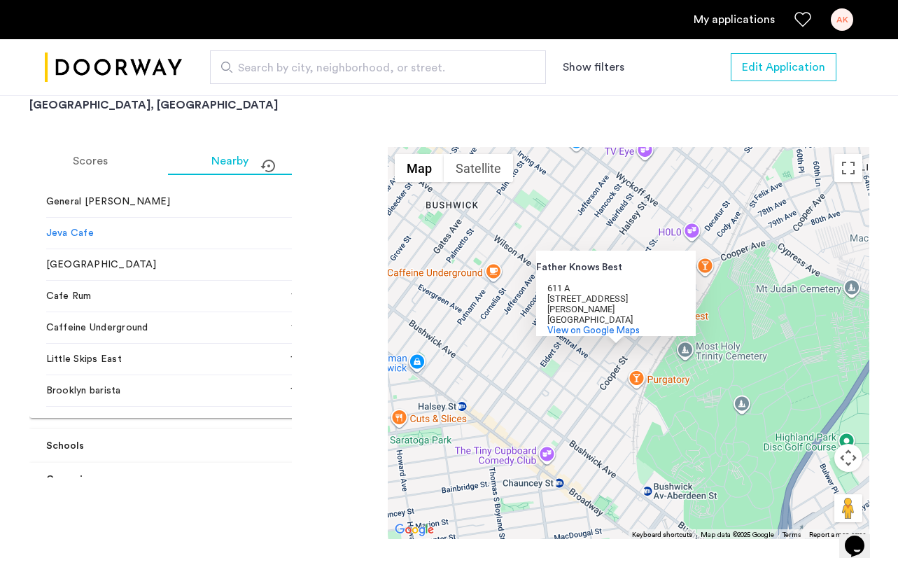
click at [113, 321] on span "Caffeine Underground" at bounding box center [153, 328] width 214 height 14
click at [88, 384] on span "Brooklyn barista" at bounding box center [153, 391] width 214 height 14
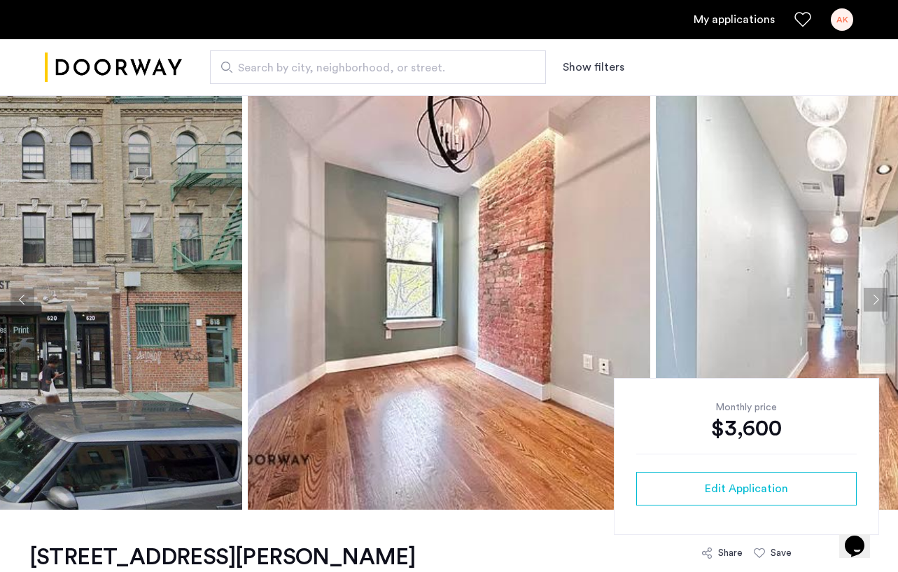
scroll to position [19, 0]
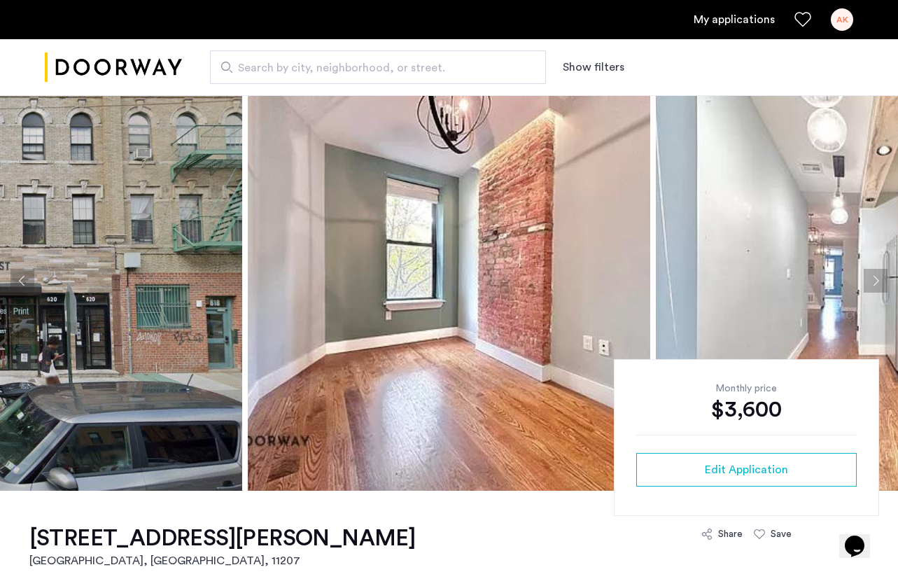
click at [875, 283] on button "Next apartment" at bounding box center [876, 281] width 24 height 24
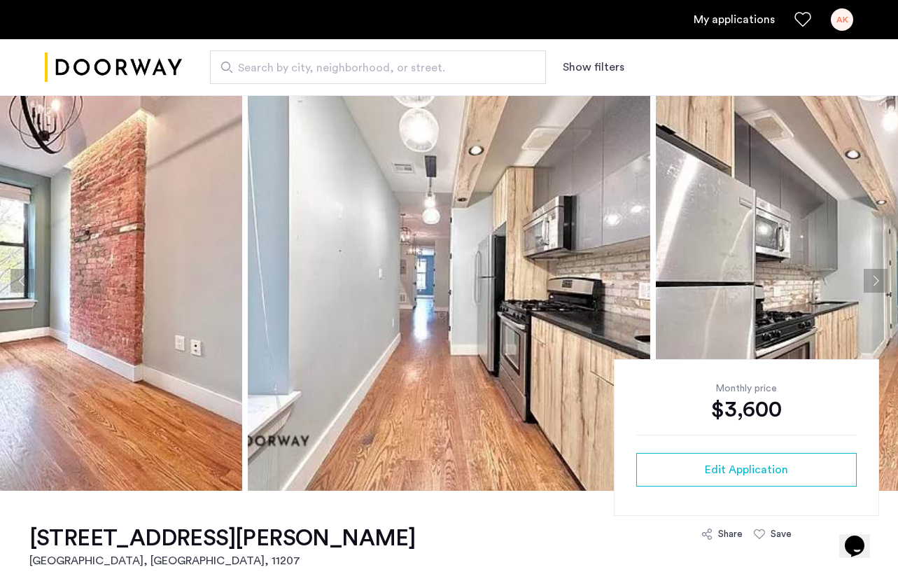
click at [875, 283] on button "Next apartment" at bounding box center [876, 281] width 24 height 24
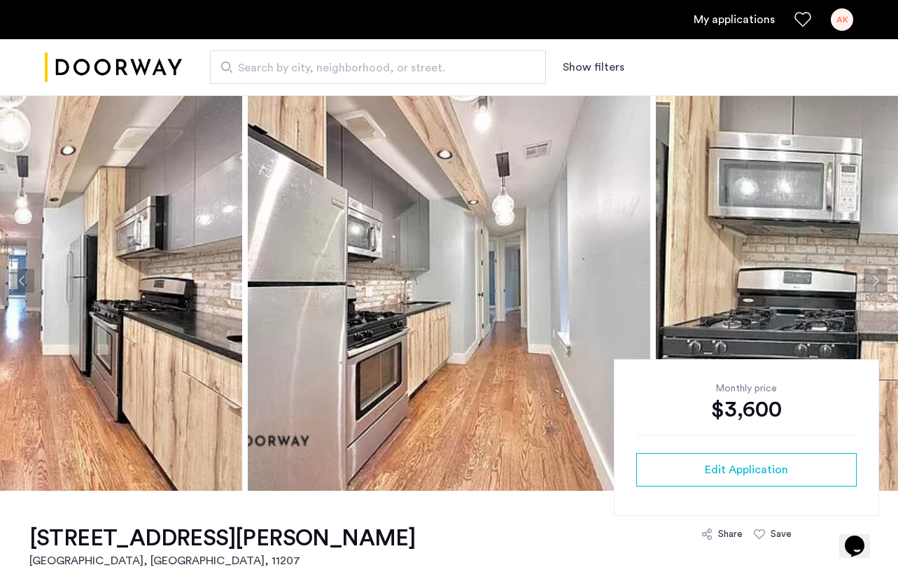
click at [874, 275] on button "Next apartment" at bounding box center [876, 281] width 24 height 24
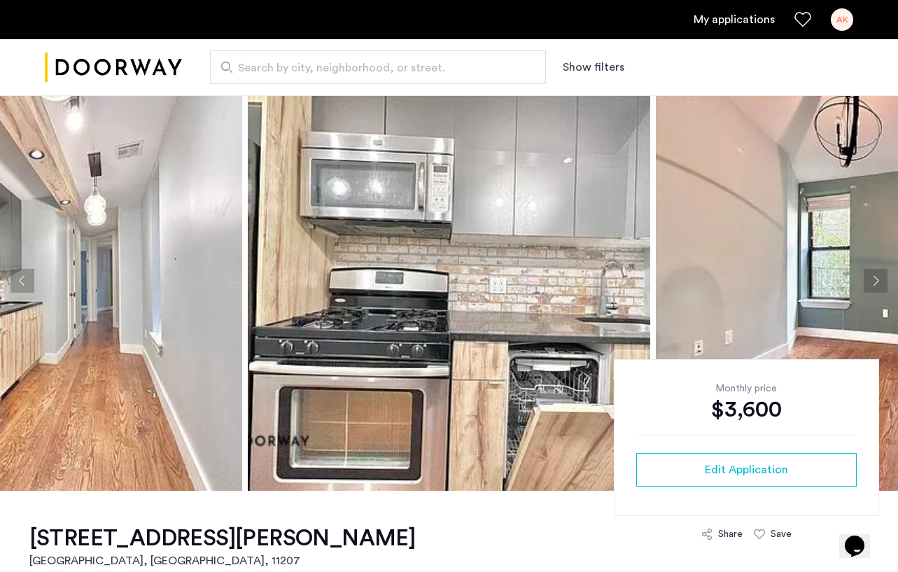
click at [874, 275] on button "Next apartment" at bounding box center [876, 281] width 24 height 24
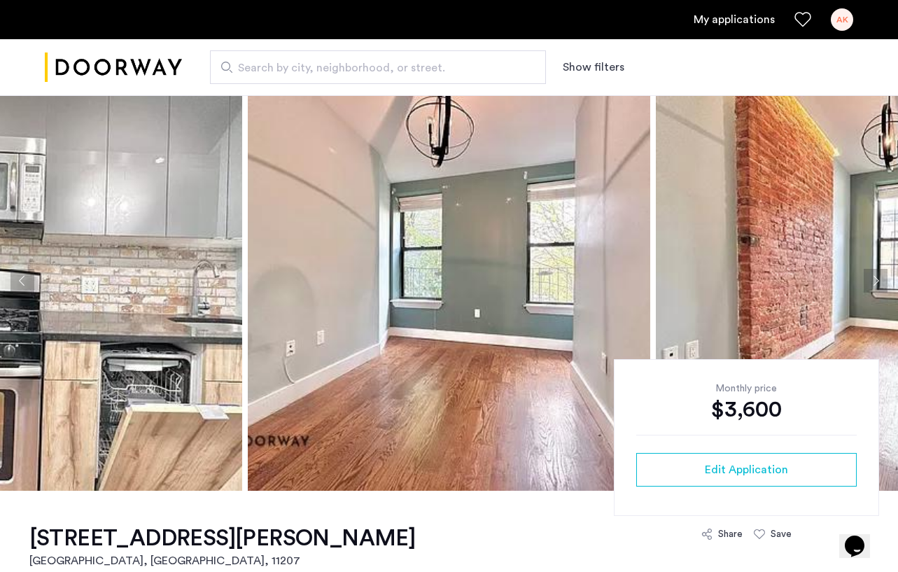
click at [874, 275] on button "Next apartment" at bounding box center [876, 281] width 24 height 24
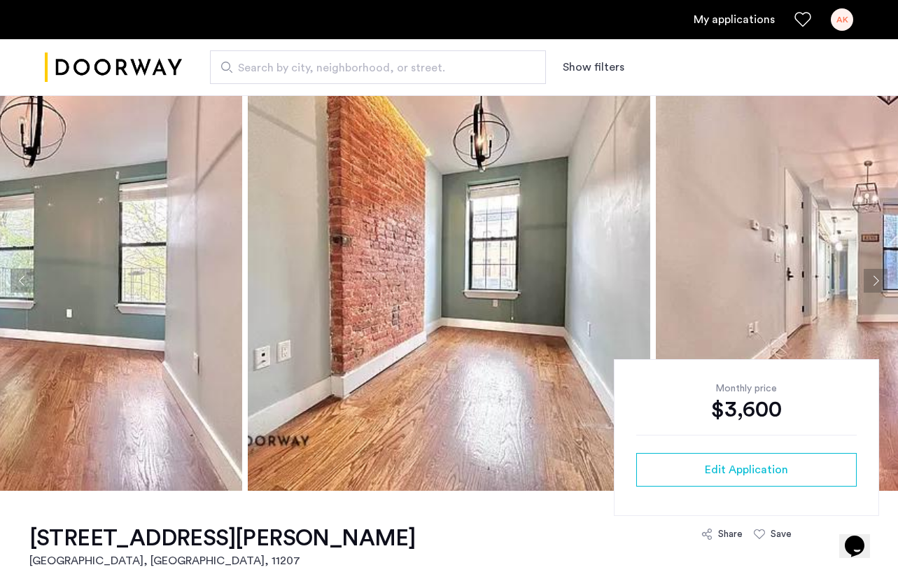
click at [880, 274] on button "Next apartment" at bounding box center [876, 281] width 24 height 24
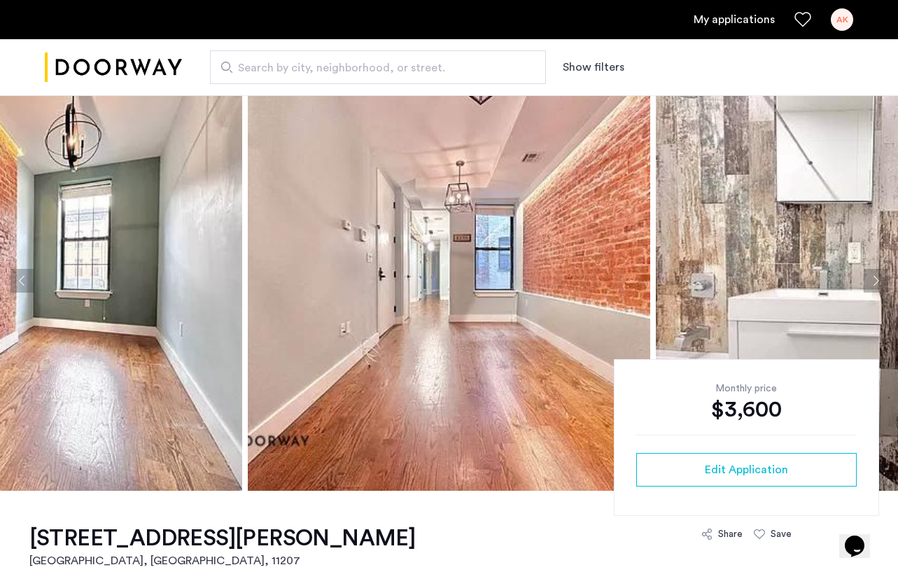
click at [880, 275] on button "Next apartment" at bounding box center [876, 281] width 24 height 24
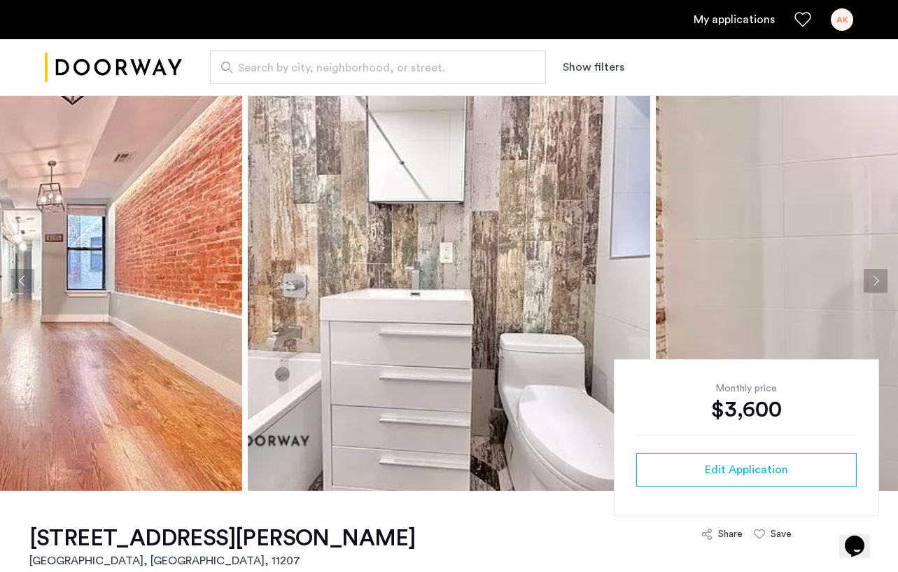
click at [876, 276] on button "Next apartment" at bounding box center [876, 281] width 24 height 24
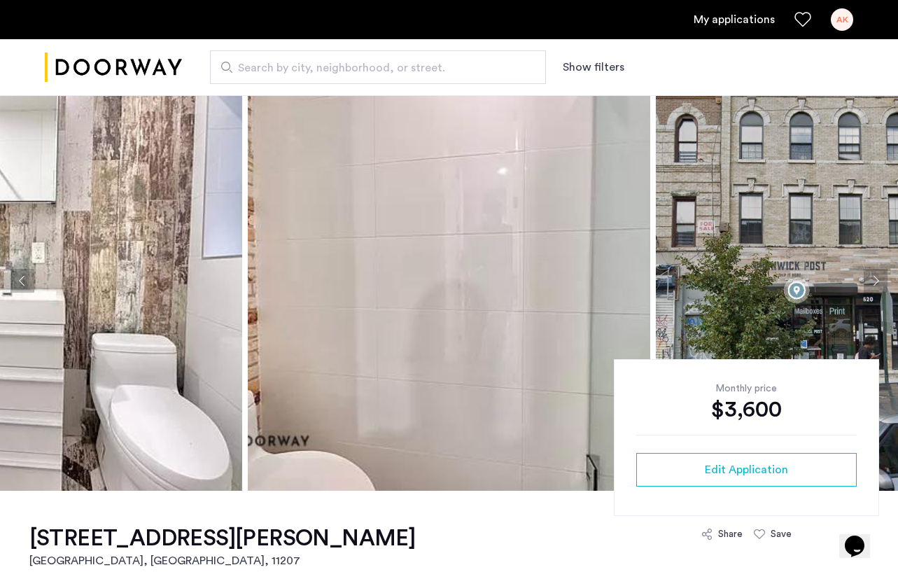
click at [876, 276] on button "Next apartment" at bounding box center [876, 281] width 24 height 24
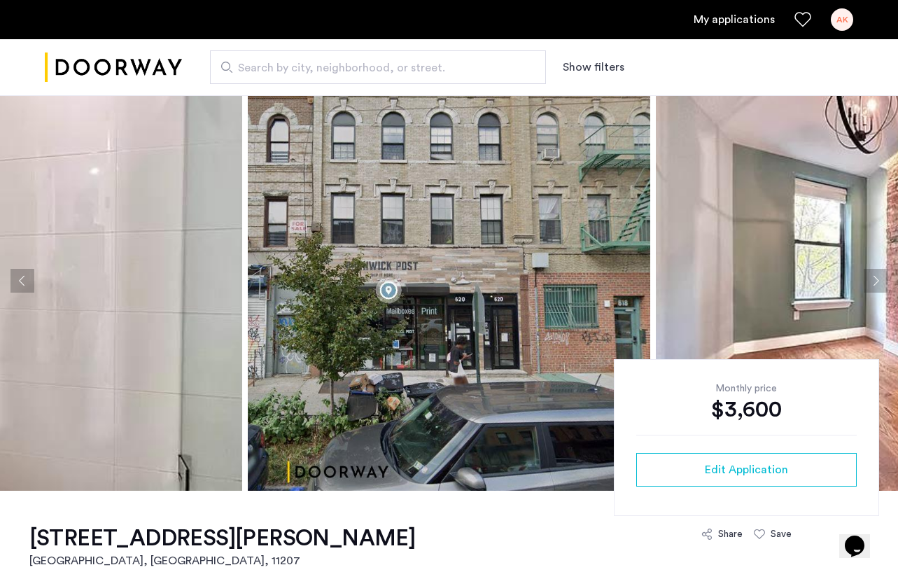
click at [876, 276] on button "Next apartment" at bounding box center [876, 281] width 24 height 24
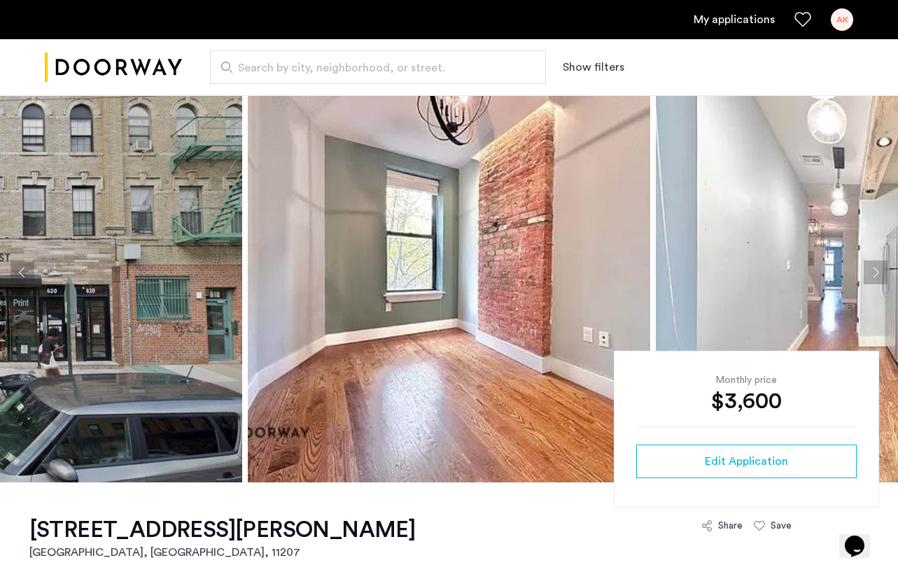
scroll to position [25, 0]
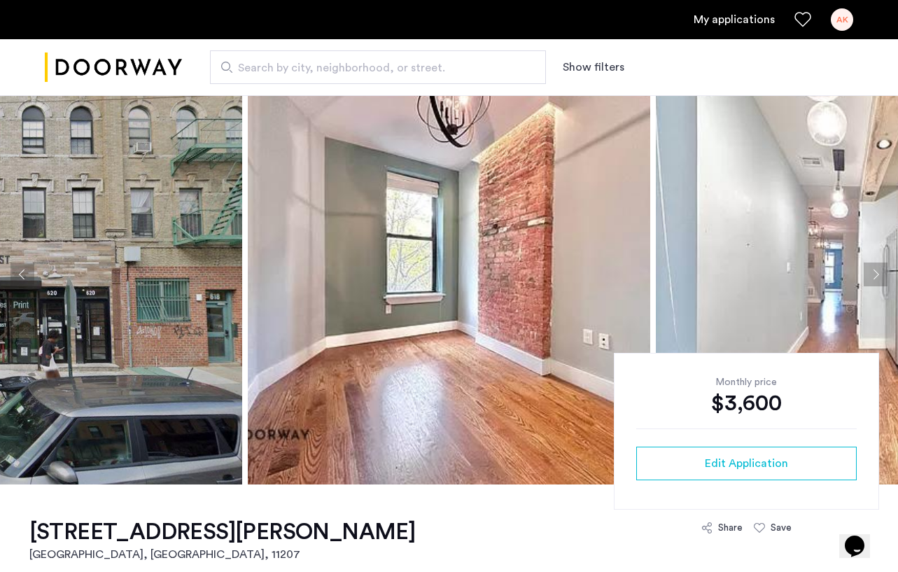
click at [876, 273] on button "Next apartment" at bounding box center [876, 275] width 24 height 24
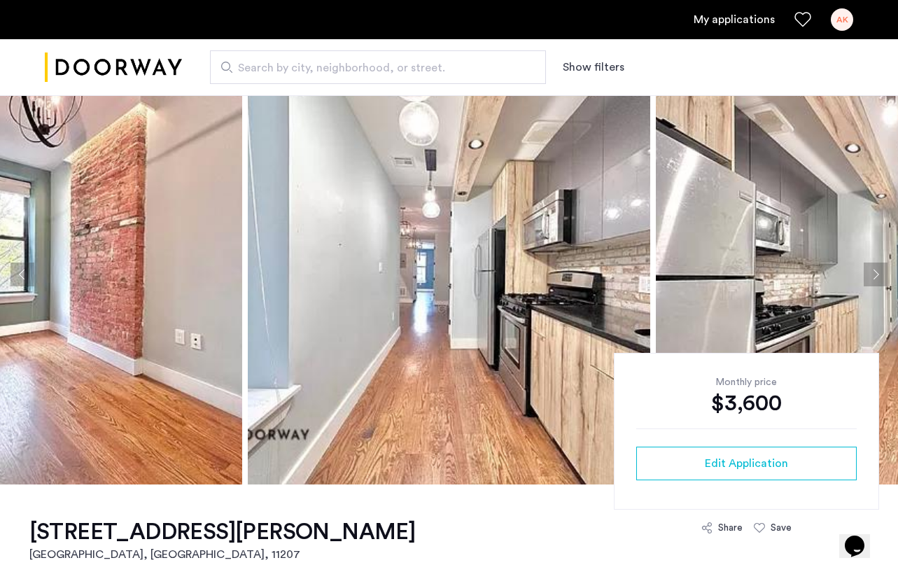
click at [876, 273] on button "Next apartment" at bounding box center [876, 275] width 24 height 24
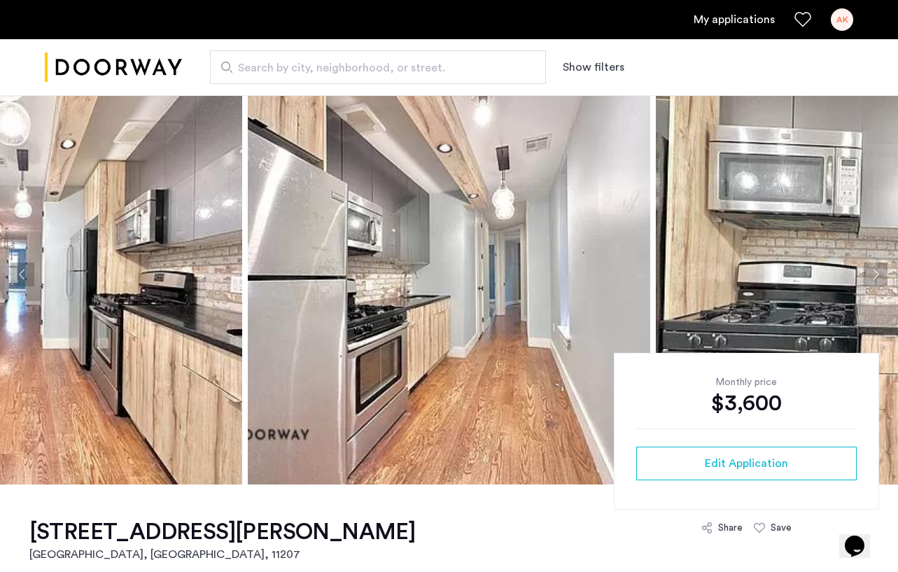
click at [875, 272] on button "Next apartment" at bounding box center [876, 275] width 24 height 24
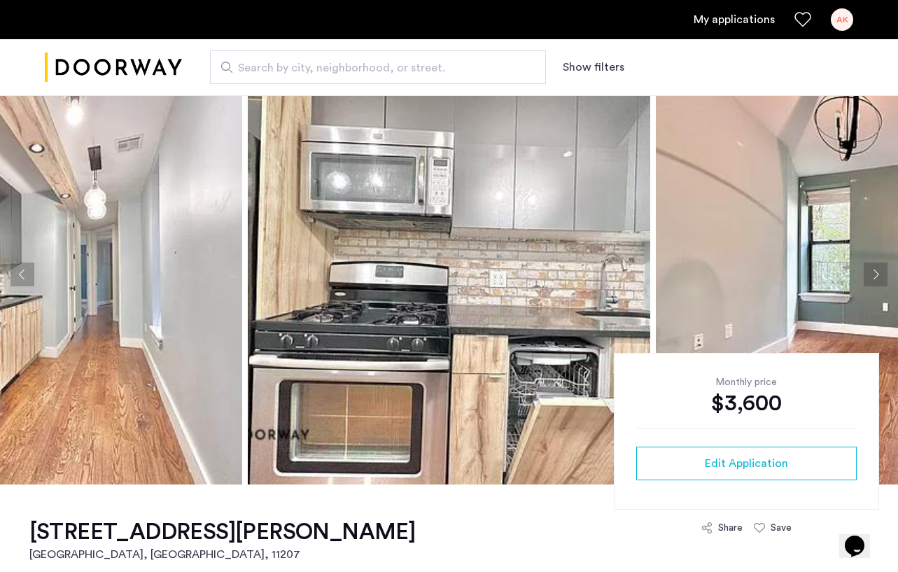
click at [876, 269] on button "Next apartment" at bounding box center [876, 275] width 24 height 24
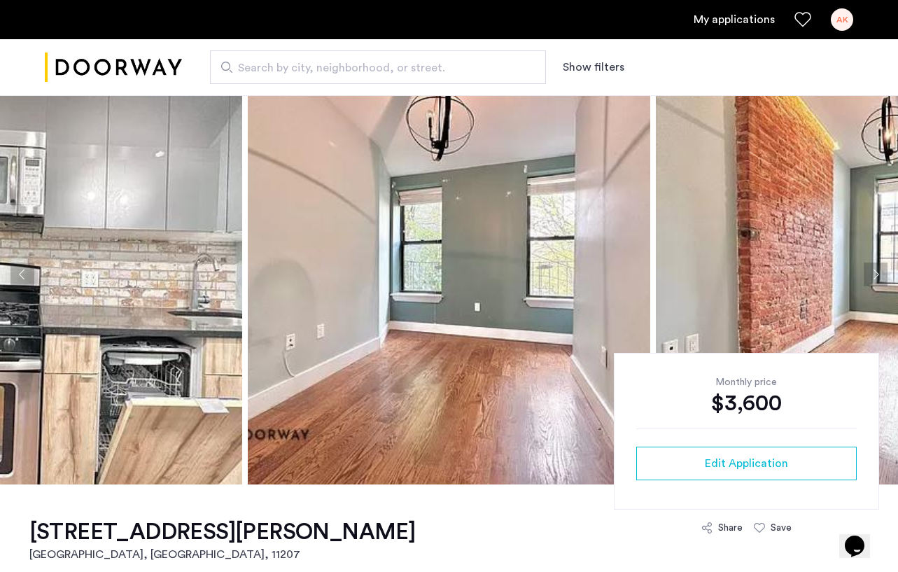
click at [876, 269] on button "Next apartment" at bounding box center [876, 275] width 24 height 24
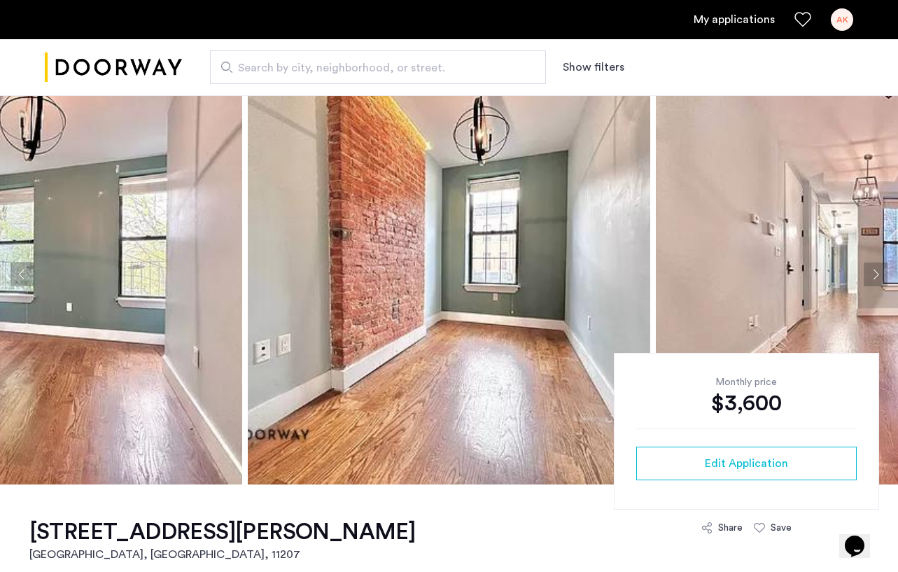
click at [876, 269] on button "Next apartment" at bounding box center [876, 275] width 24 height 24
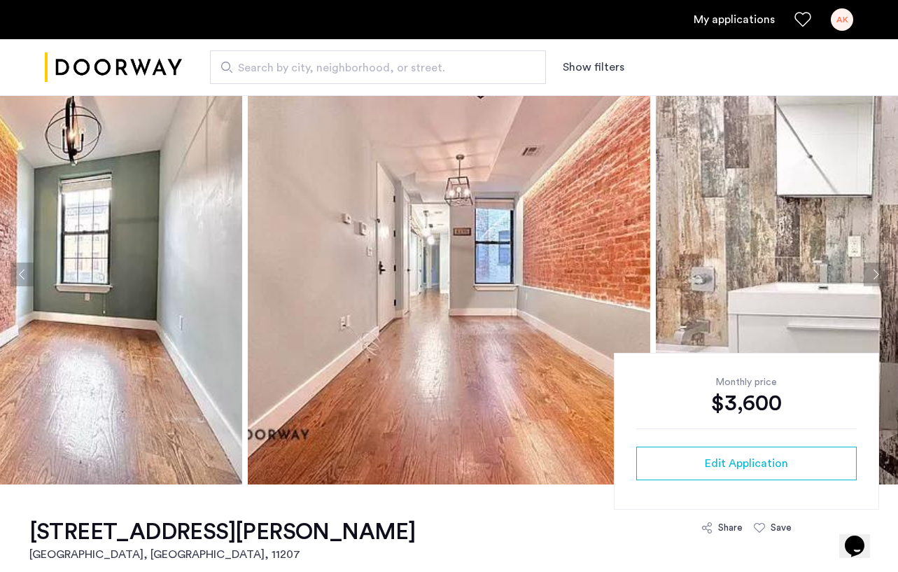
click at [874, 268] on button "Next apartment" at bounding box center [876, 275] width 24 height 24
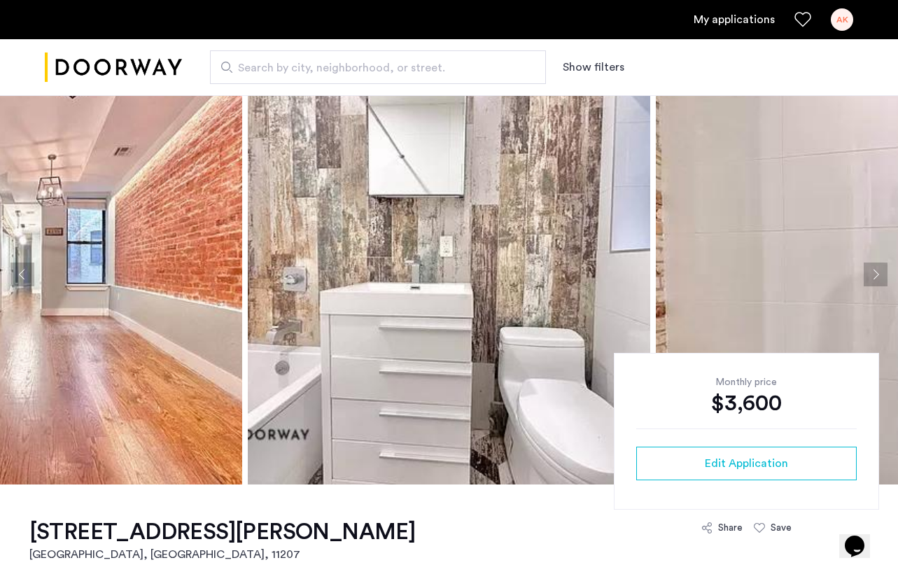
click at [25, 277] on button "Previous apartment" at bounding box center [23, 275] width 24 height 24
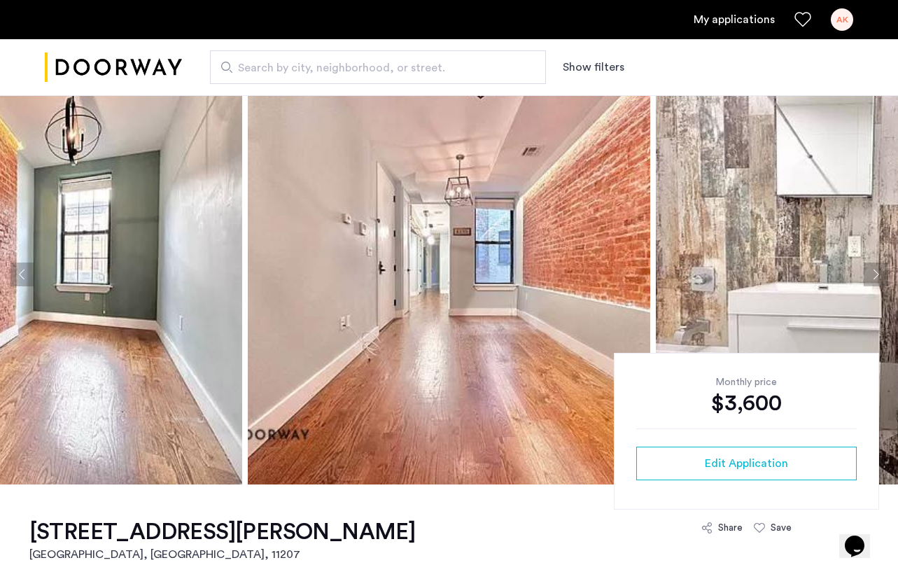
click at [403, 337] on img at bounding box center [449, 274] width 403 height 420
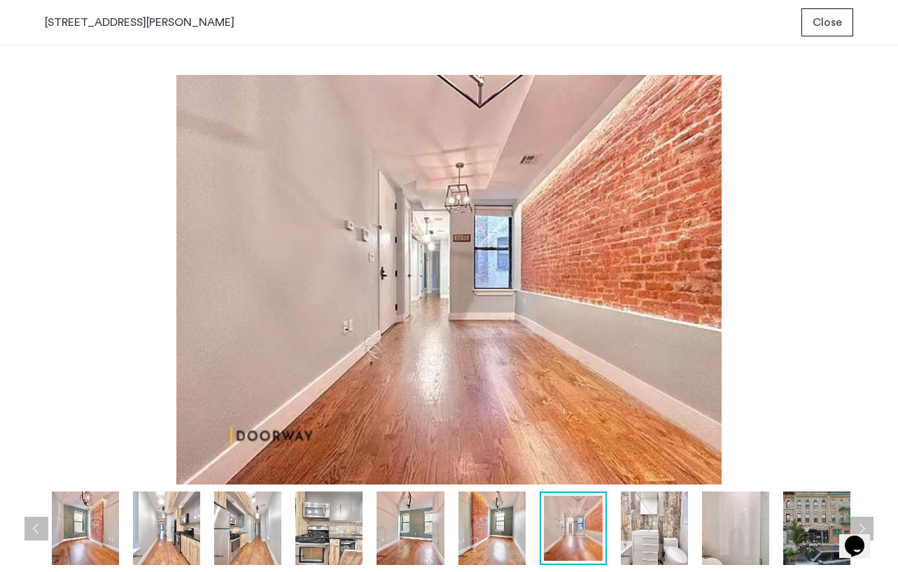
scroll to position [0, 0]
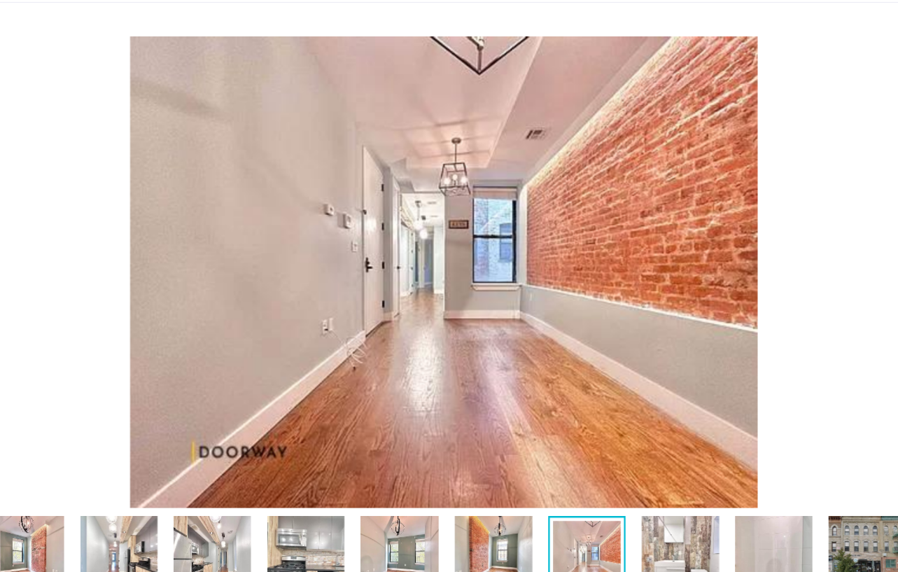
click at [402, 508] on img at bounding box center [410, 528] width 67 height 74
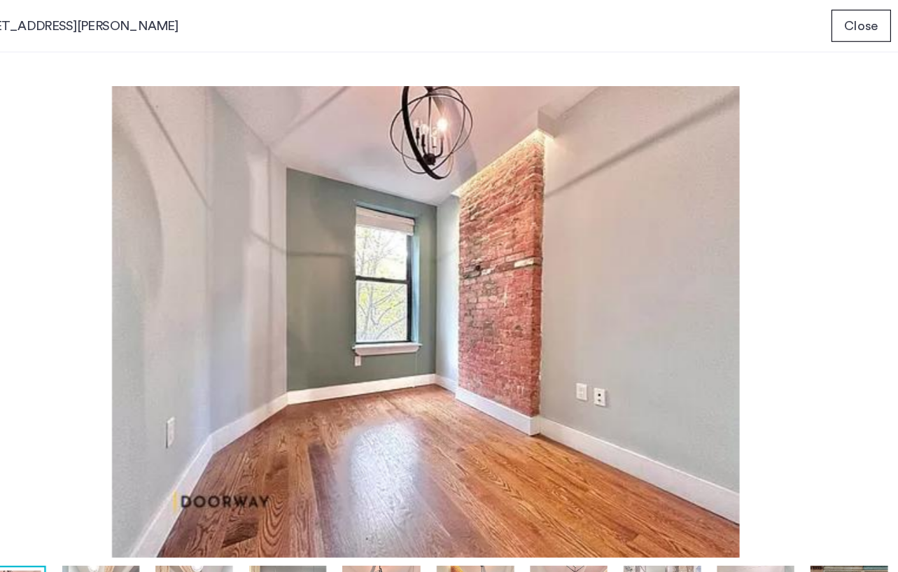
click at [830, 27] on span "Close" at bounding box center [827, 22] width 29 height 17
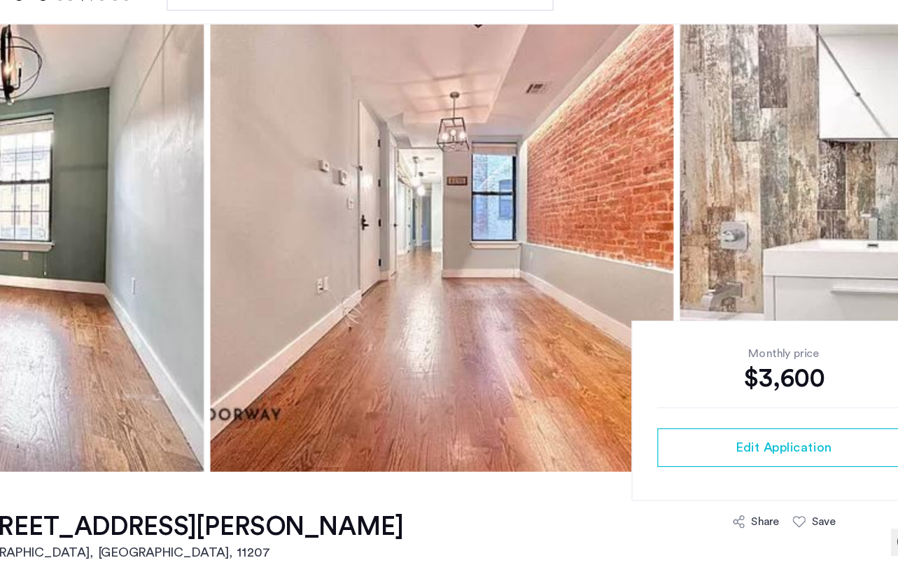
scroll to position [27, 0]
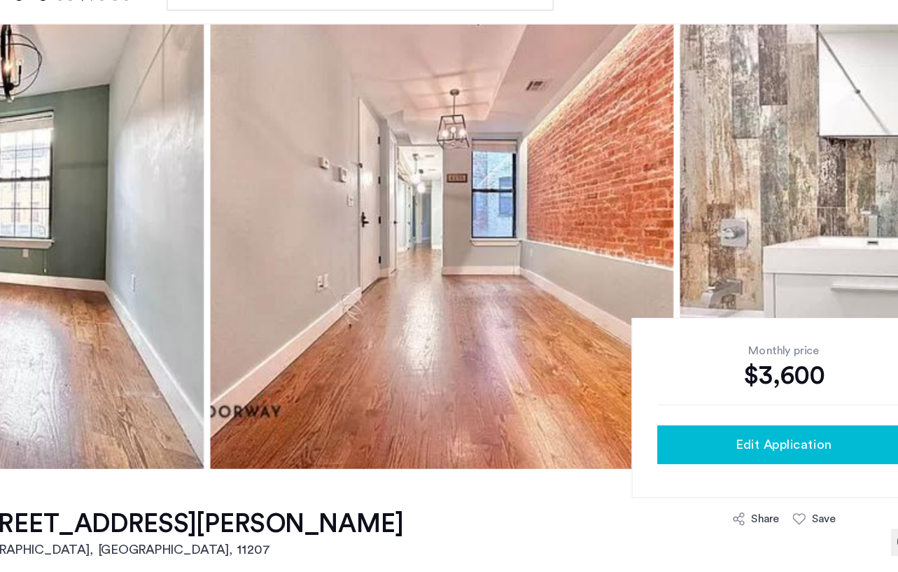
click at [713, 457] on span "Edit Application" at bounding box center [746, 461] width 83 height 17
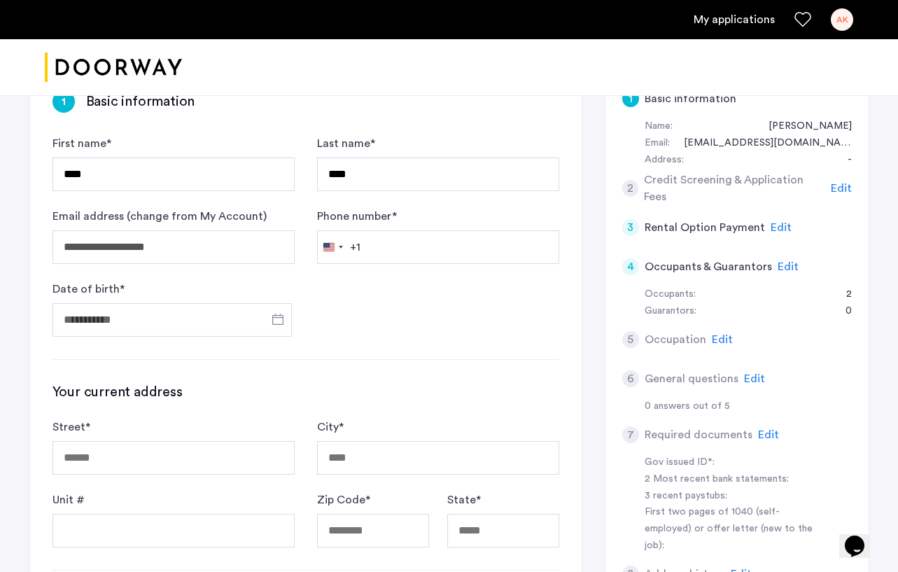
scroll to position [123, 0]
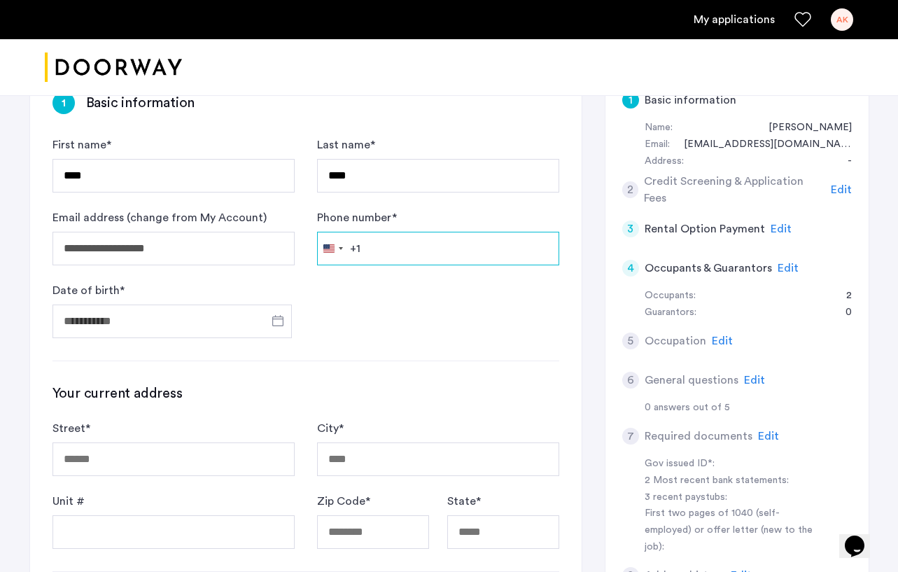
click at [442, 252] on input "Phone number *" at bounding box center [438, 249] width 242 height 34
type input "**********"
click at [424, 365] on div "**********" at bounding box center [306, 493] width 552 height 848
click at [277, 320] on span "Open calendar" at bounding box center [278, 321] width 34 height 34
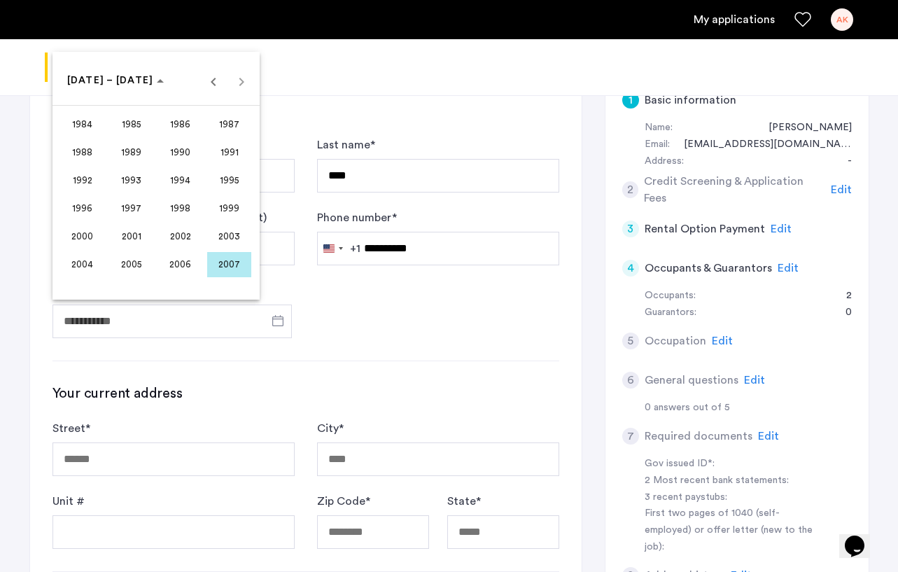
click at [125, 232] on span "2001" at bounding box center [131, 236] width 44 height 25
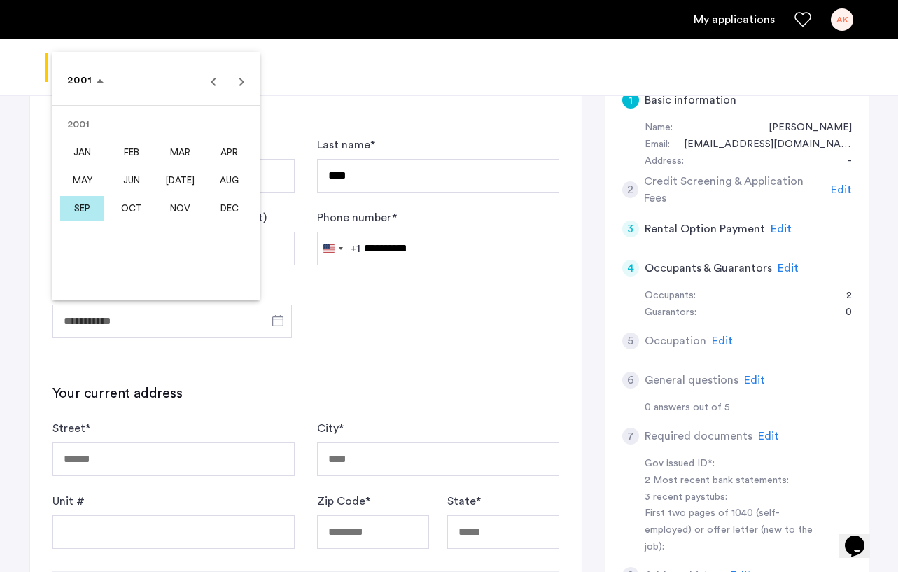
click at [139, 211] on span "OCT" at bounding box center [131, 208] width 44 height 25
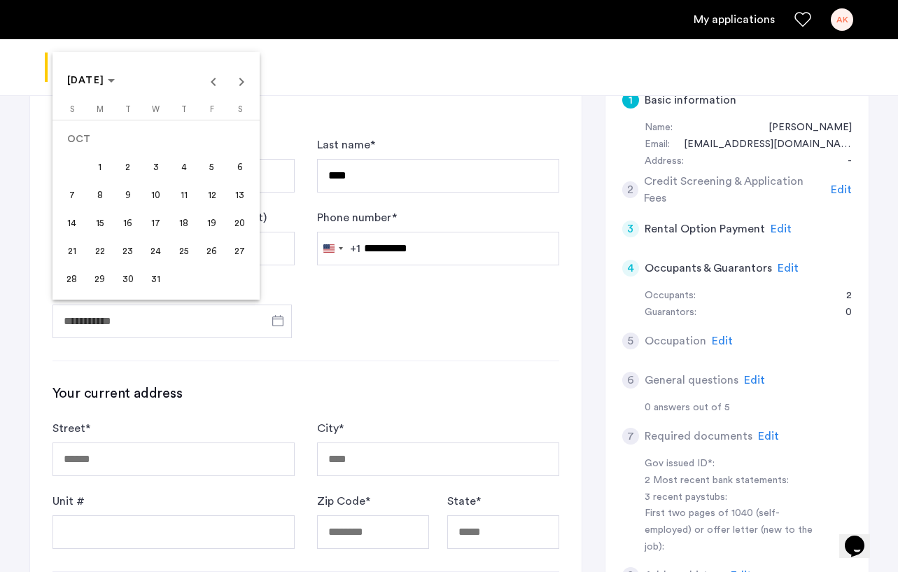
click at [77, 221] on span "14" at bounding box center [72, 223] width 25 height 25
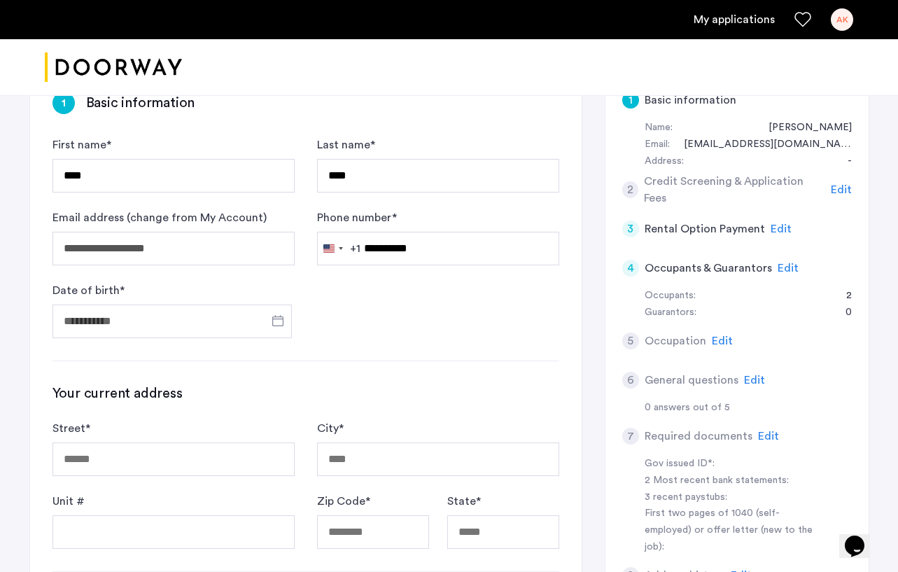
type input "**********"
click at [333, 317] on form "**********" at bounding box center [306, 238] width 507 height 202
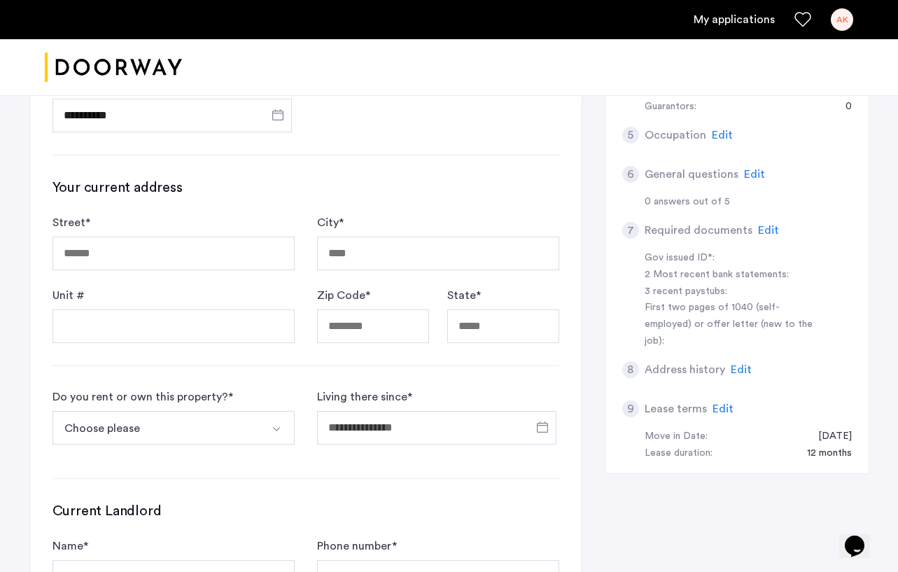
scroll to position [346, 0]
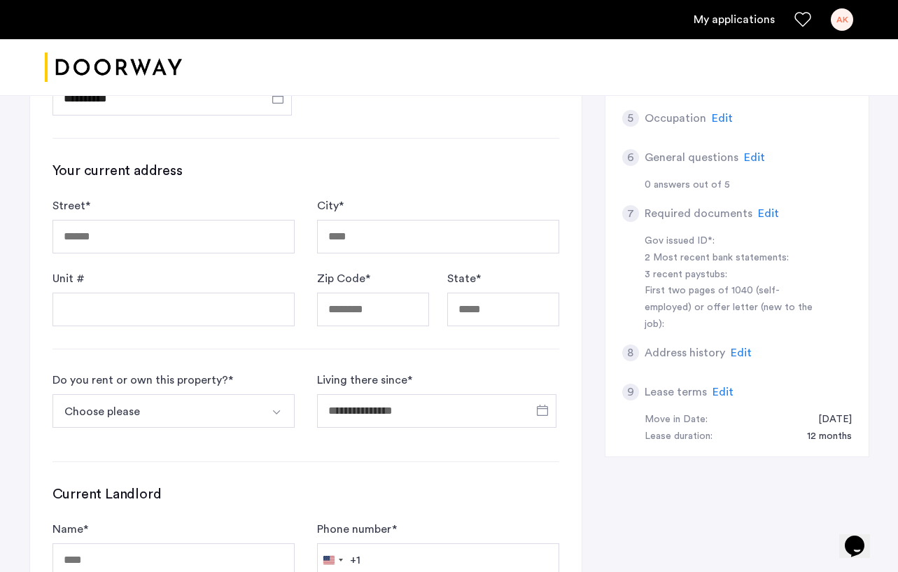
click at [305, 199] on form "Street * City * Unit # Zip Code * State *" at bounding box center [306, 261] width 507 height 129
click at [267, 242] on input "Street *" at bounding box center [174, 237] width 242 height 34
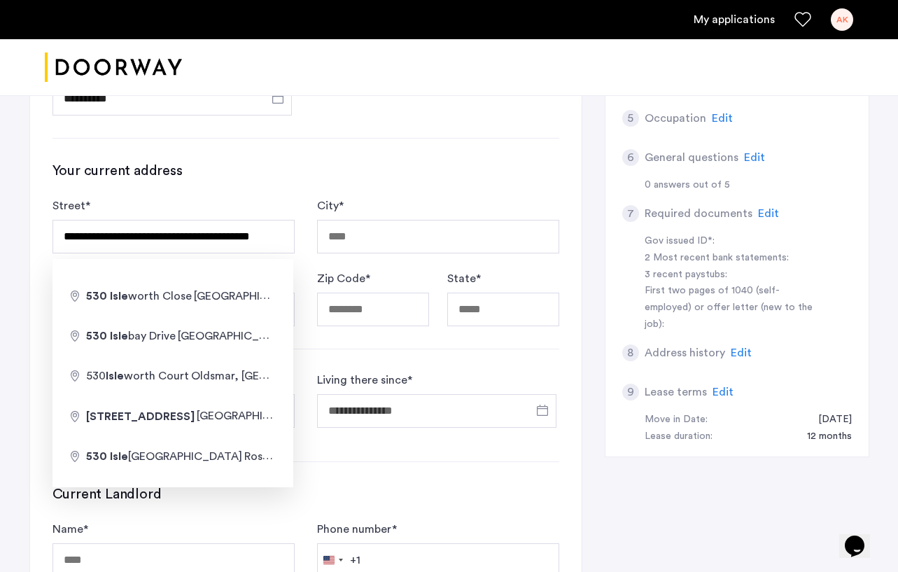
type input "**********"
type input "*****"
type input "**"
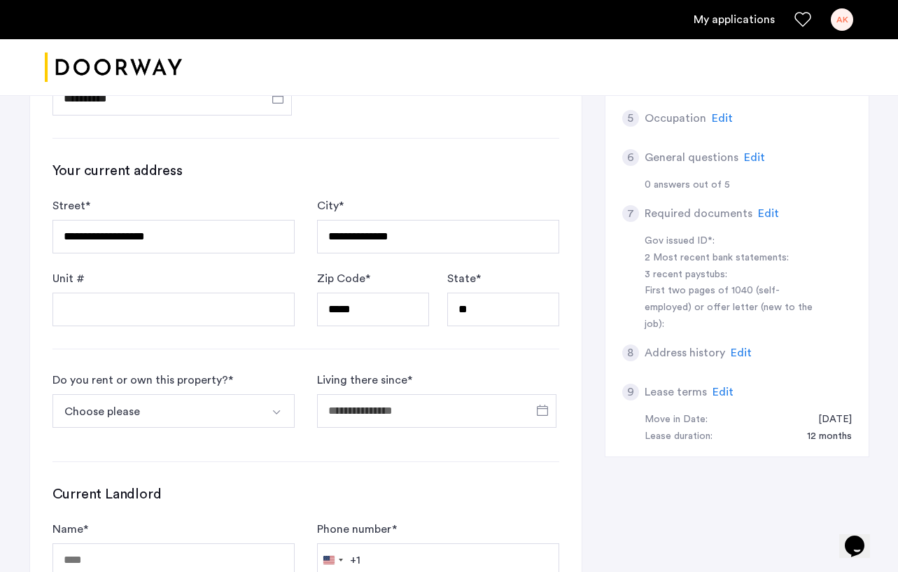
click at [349, 184] on div "**********" at bounding box center [306, 243] width 507 height 165
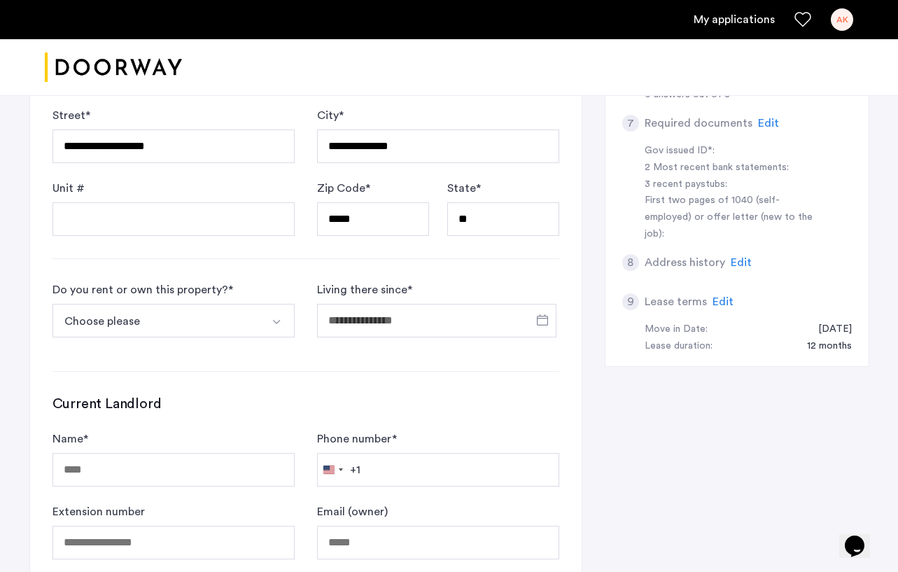
scroll to position [447, 0]
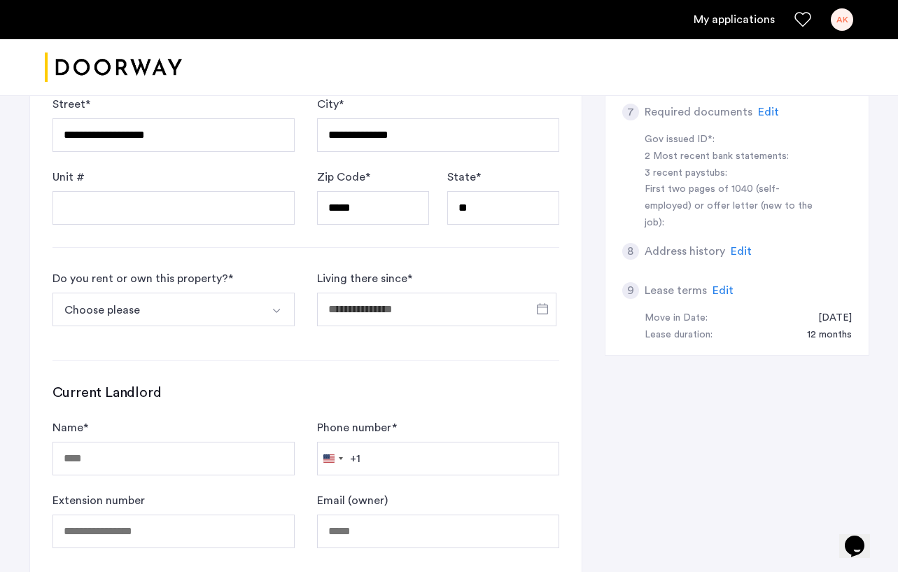
click at [260, 296] on button "Choose please" at bounding box center [157, 310] width 209 height 34
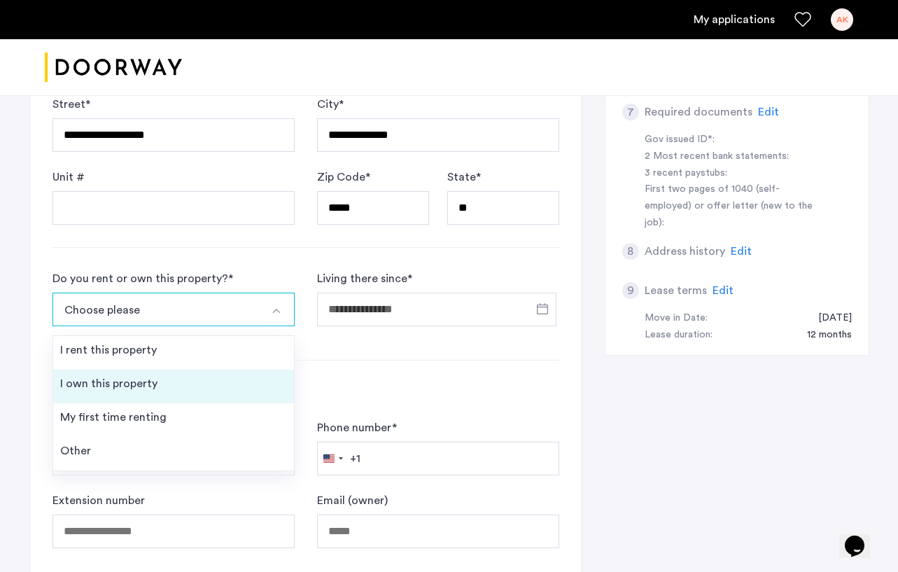
click at [137, 390] on div "I own this property" at bounding box center [108, 383] width 97 height 17
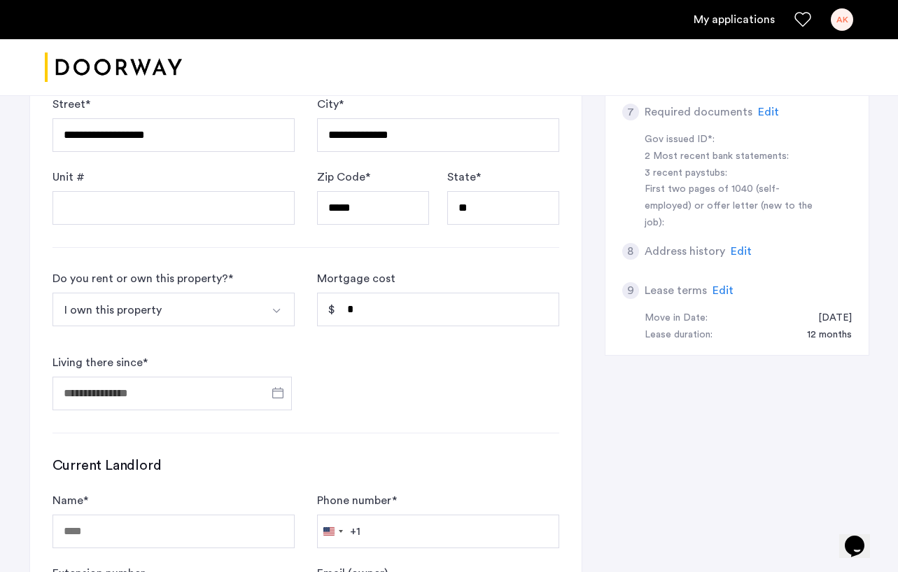
click at [314, 373] on form "Do you rent or own this property? * I own this property I rent this property I …" at bounding box center [306, 340] width 507 height 140
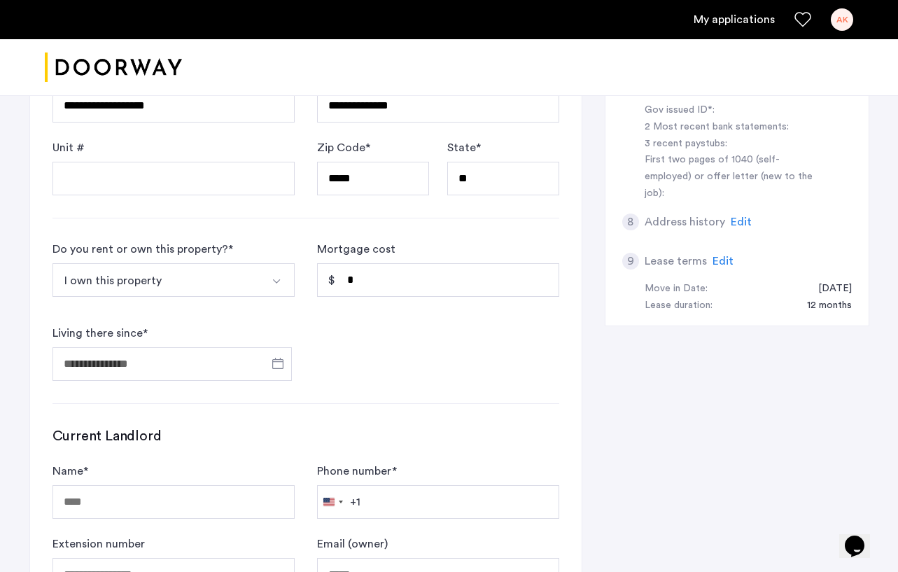
click at [261, 278] on button "Select option" at bounding box center [278, 280] width 34 height 34
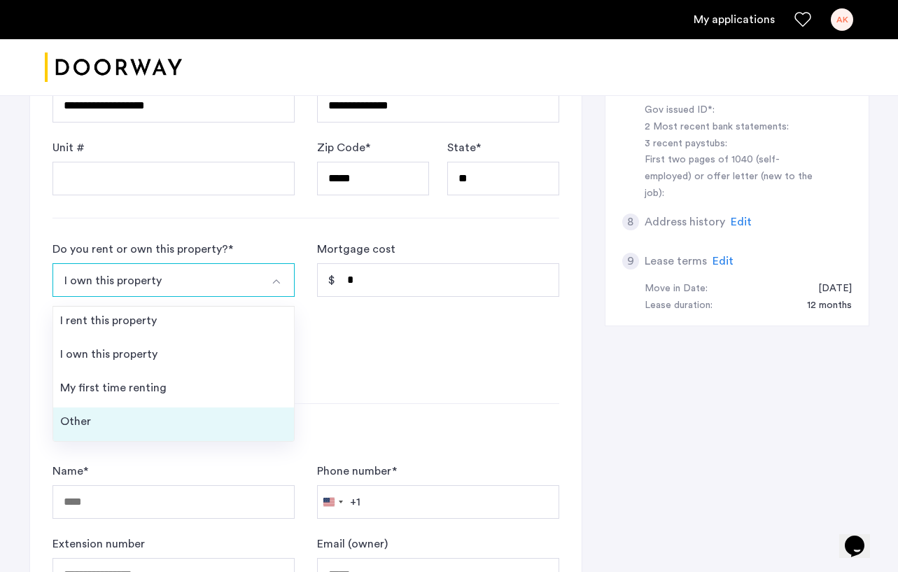
click at [176, 416] on li "Other" at bounding box center [173, 424] width 241 height 34
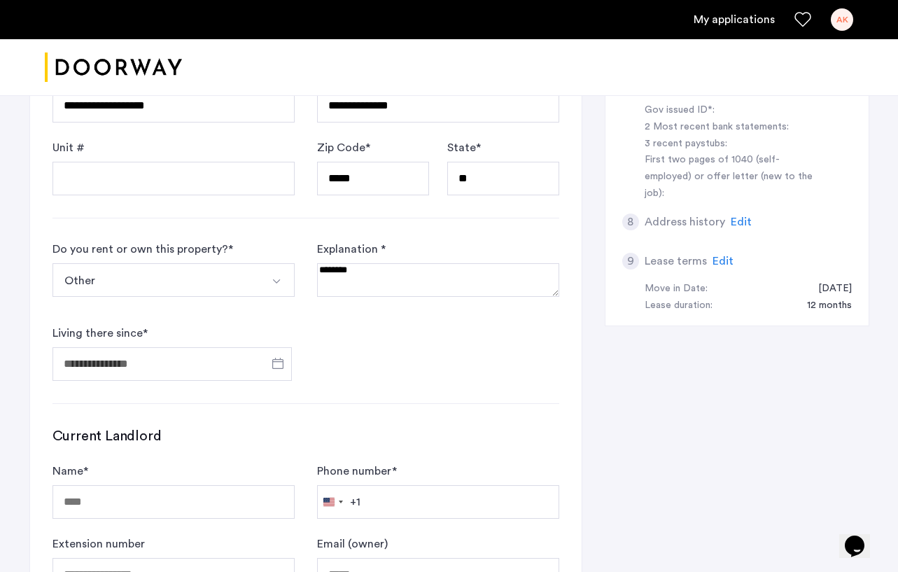
click at [416, 284] on textarea at bounding box center [438, 280] width 242 height 34
click at [193, 287] on button "Other" at bounding box center [157, 280] width 209 height 34
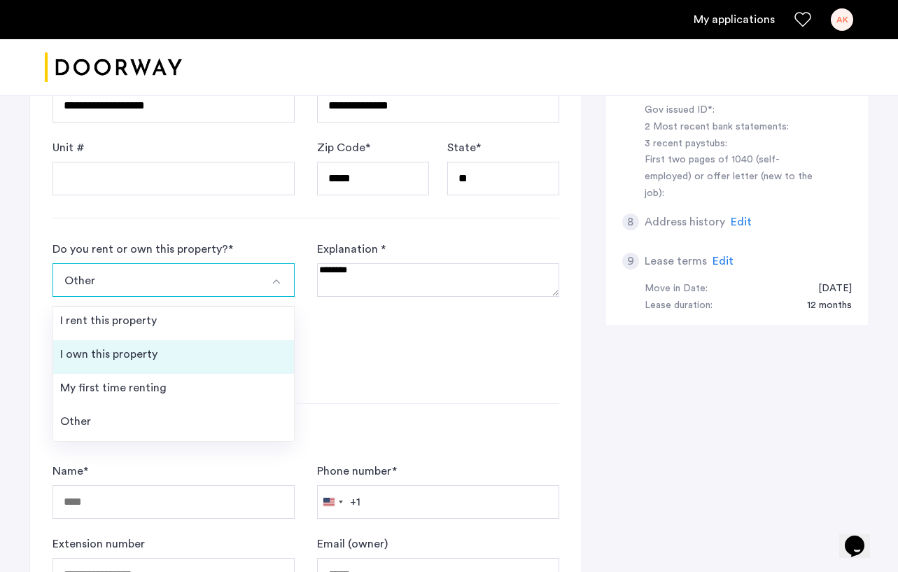
click at [161, 346] on li "I own this property" at bounding box center [173, 357] width 241 height 34
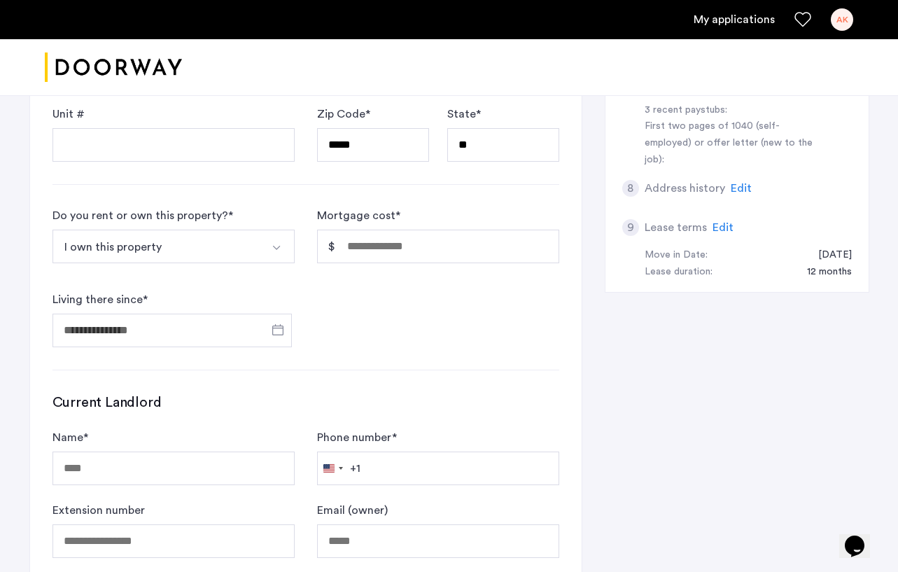
scroll to position [514, 0]
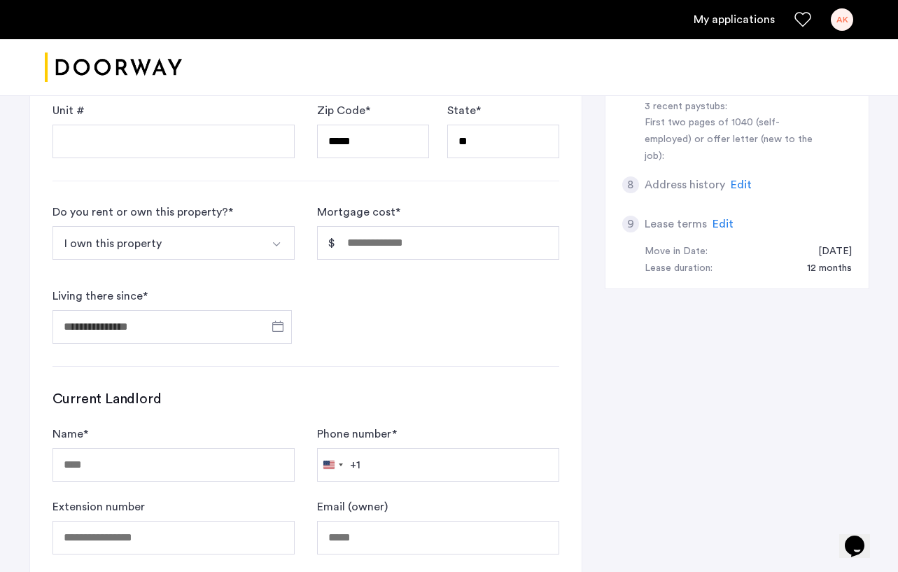
click at [169, 236] on button "I own this property" at bounding box center [157, 243] width 209 height 34
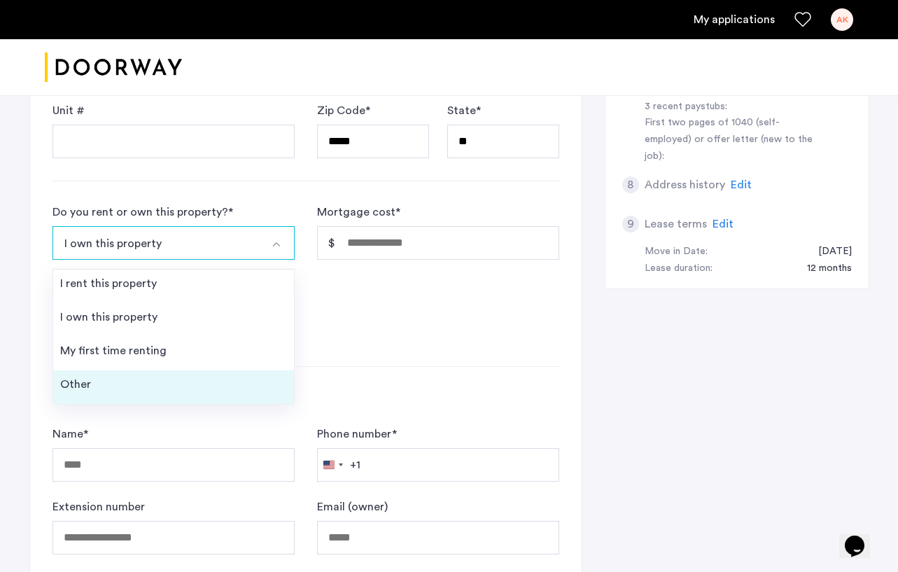
click at [134, 379] on li "Other" at bounding box center [173, 387] width 241 height 34
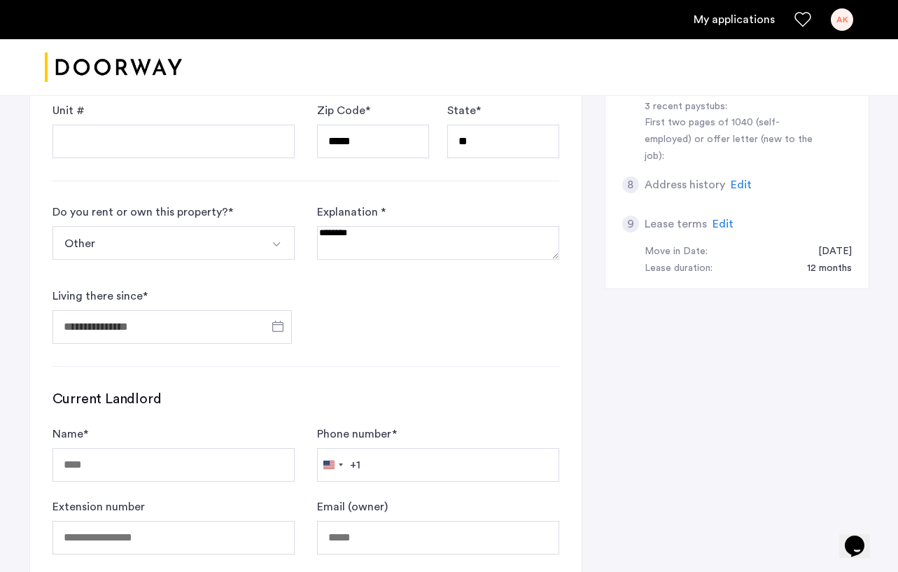
click at [386, 257] on textarea at bounding box center [438, 243] width 242 height 34
click at [280, 248] on img "Select option" at bounding box center [276, 244] width 11 height 11
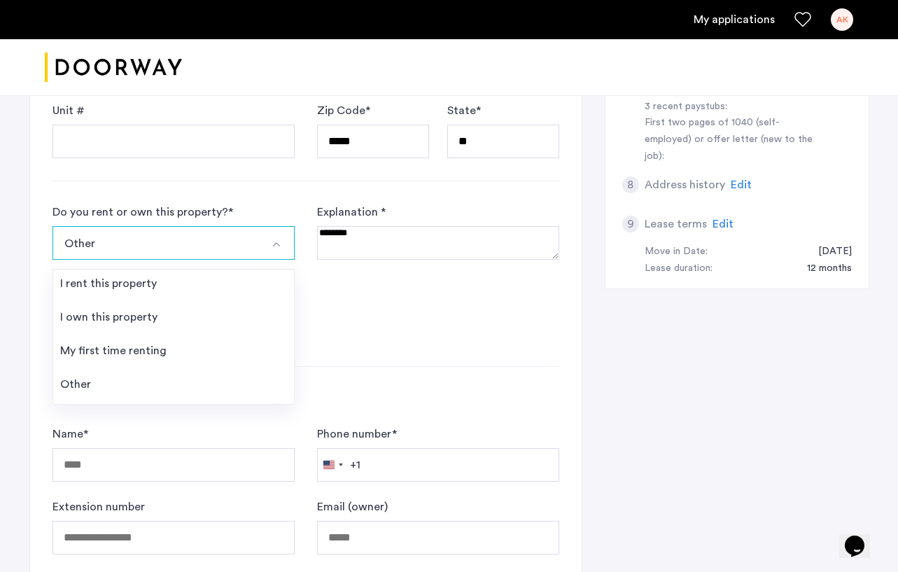
click at [324, 293] on form "Do you rent or own this property? * Other I rent this property I own this prope…" at bounding box center [306, 274] width 507 height 140
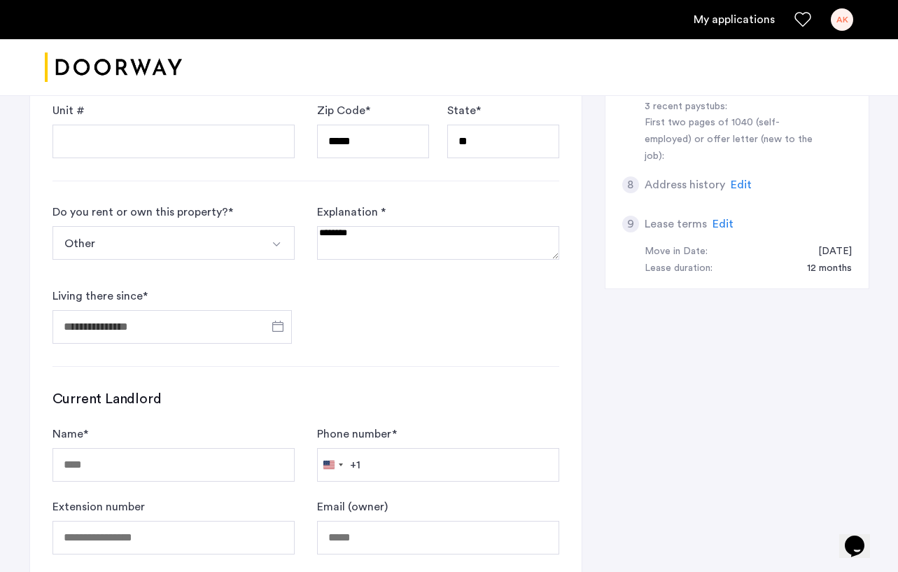
click at [221, 242] on button "Other" at bounding box center [157, 243] width 209 height 34
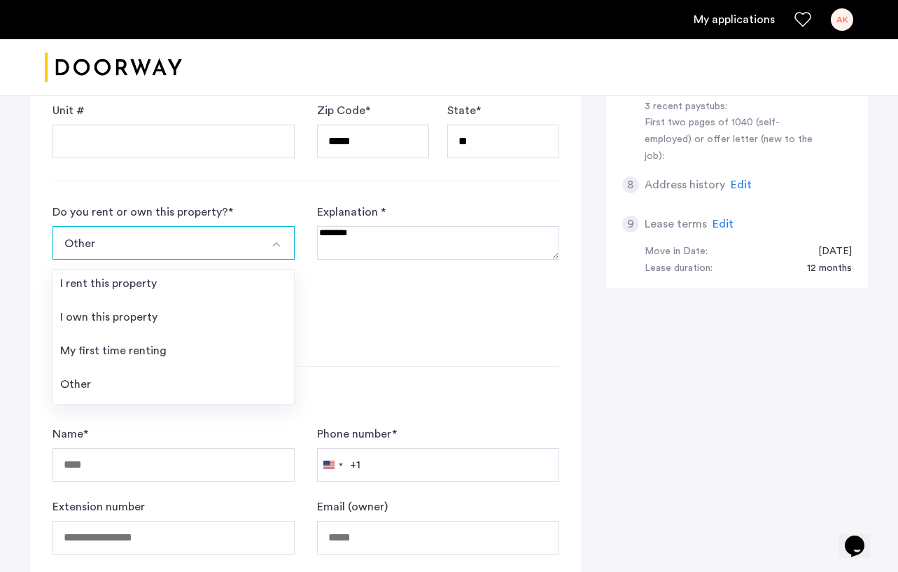
click at [352, 236] on textarea at bounding box center [438, 243] width 242 height 34
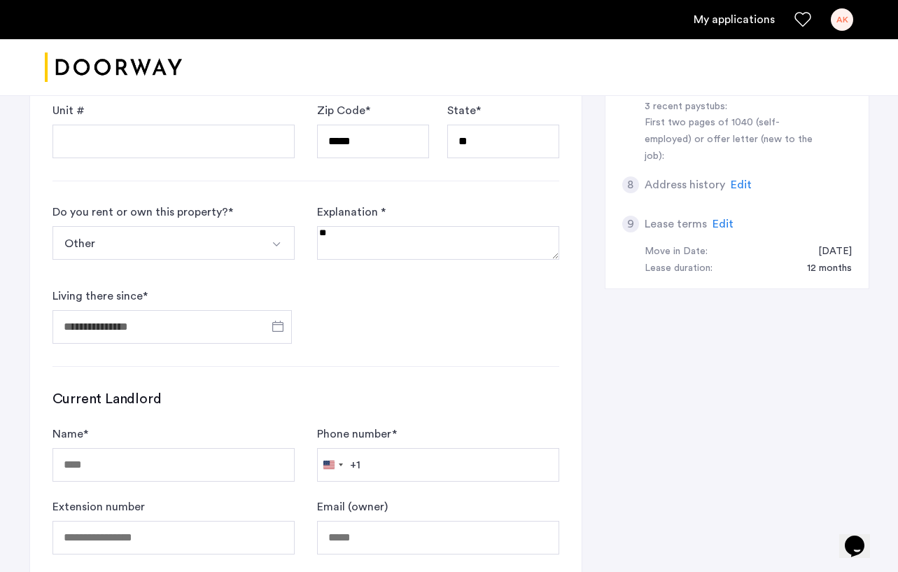
type textarea "*"
type textarea "**********"
click at [274, 335] on span "Open calendar" at bounding box center [278, 326] width 34 height 34
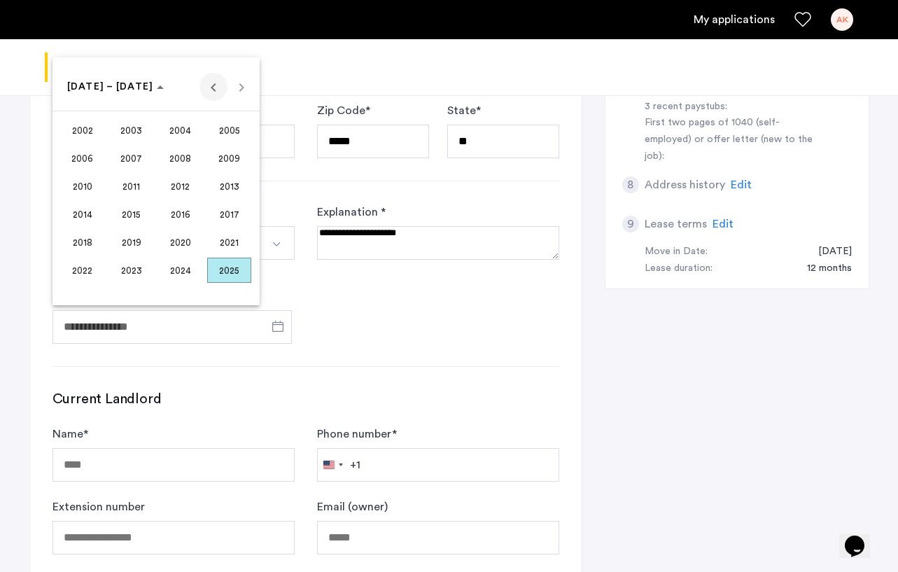
click at [203, 85] on span "Previous 24 years" at bounding box center [214, 87] width 28 height 28
click at [228, 266] on span "2001" at bounding box center [229, 270] width 44 height 25
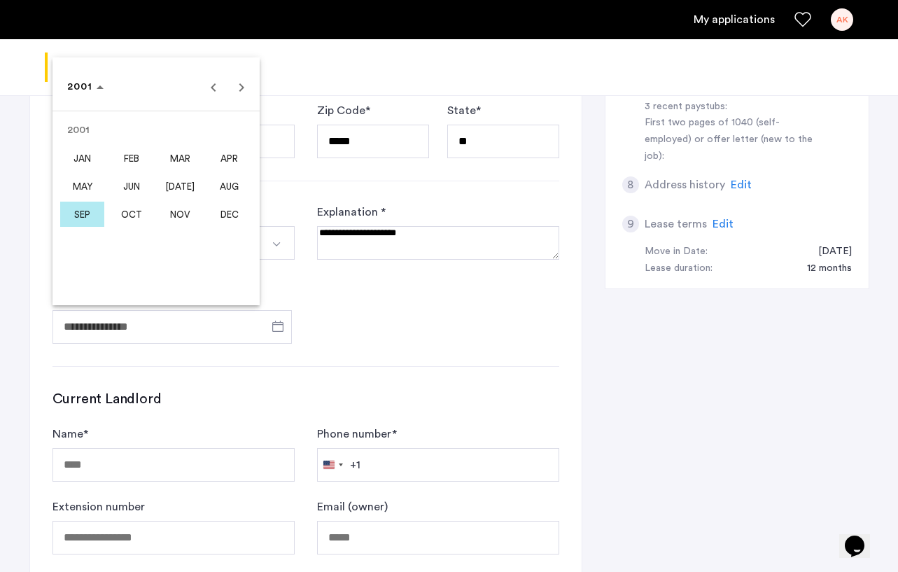
click at [373, 360] on div at bounding box center [449, 286] width 898 height 572
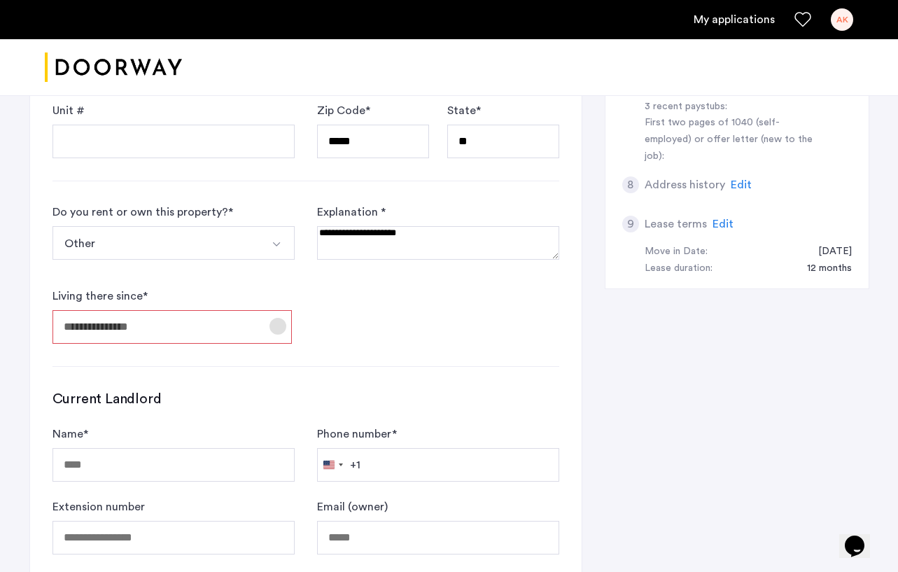
click at [274, 325] on span "Open calendar" at bounding box center [278, 326] width 34 height 34
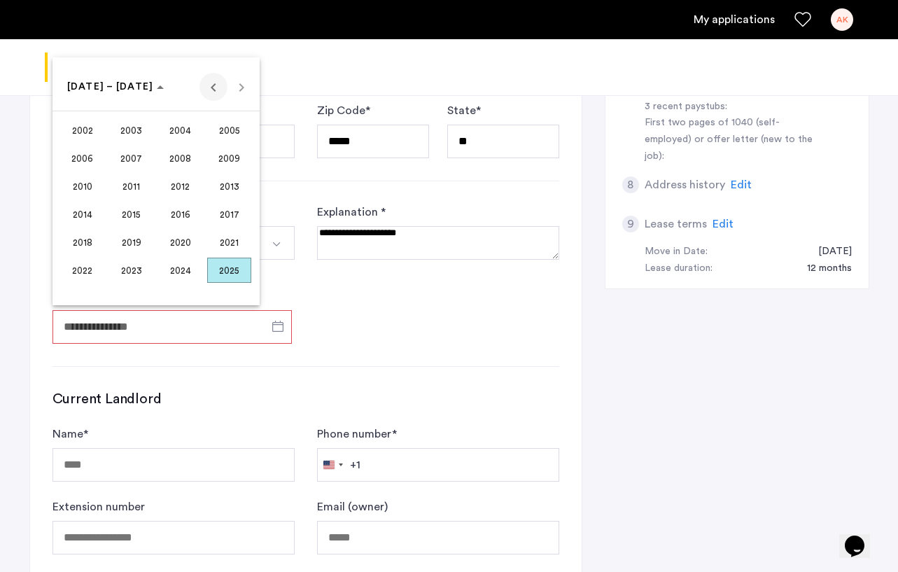
click at [208, 90] on span "Previous 24 years" at bounding box center [214, 87] width 28 height 28
click at [244, 270] on span "2001" at bounding box center [229, 270] width 44 height 25
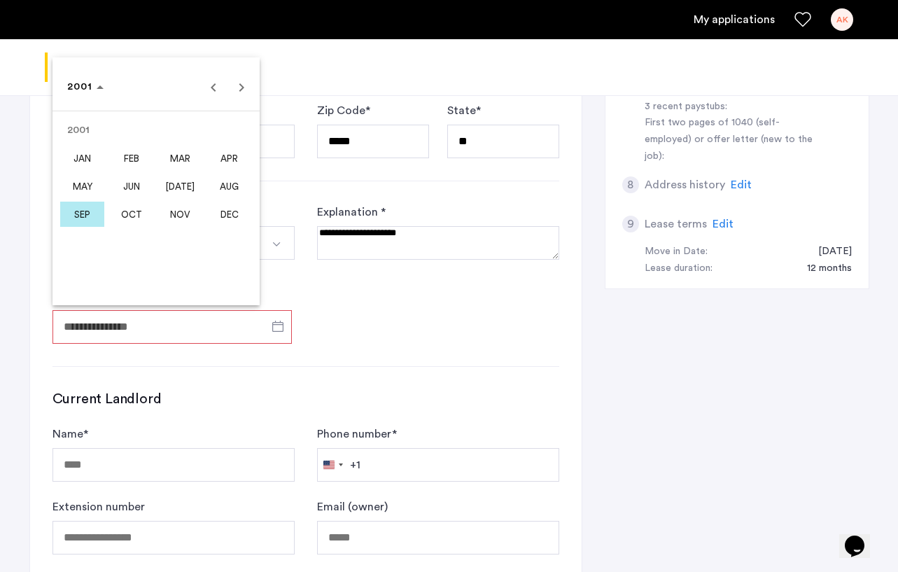
click at [139, 212] on span "OCT" at bounding box center [131, 214] width 44 height 25
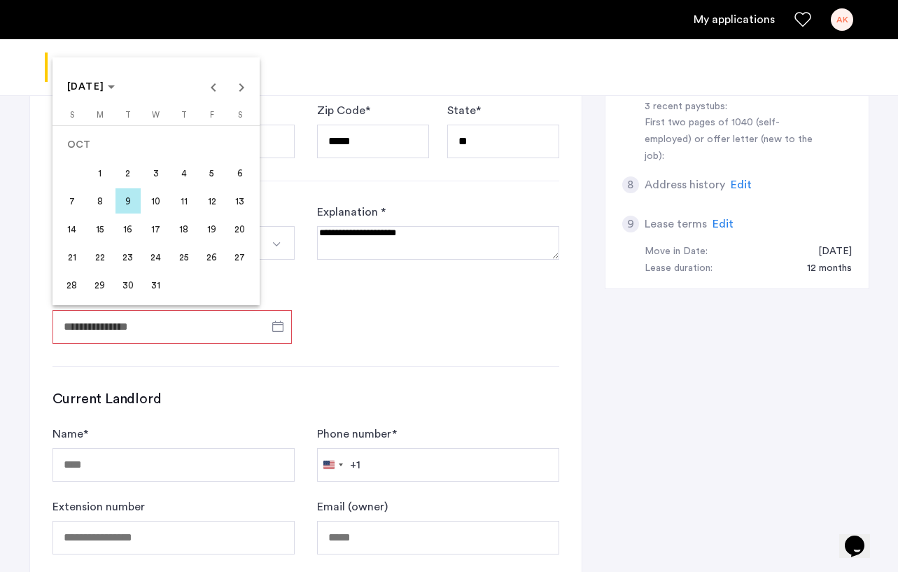
click at [81, 231] on span "14" at bounding box center [72, 228] width 25 height 25
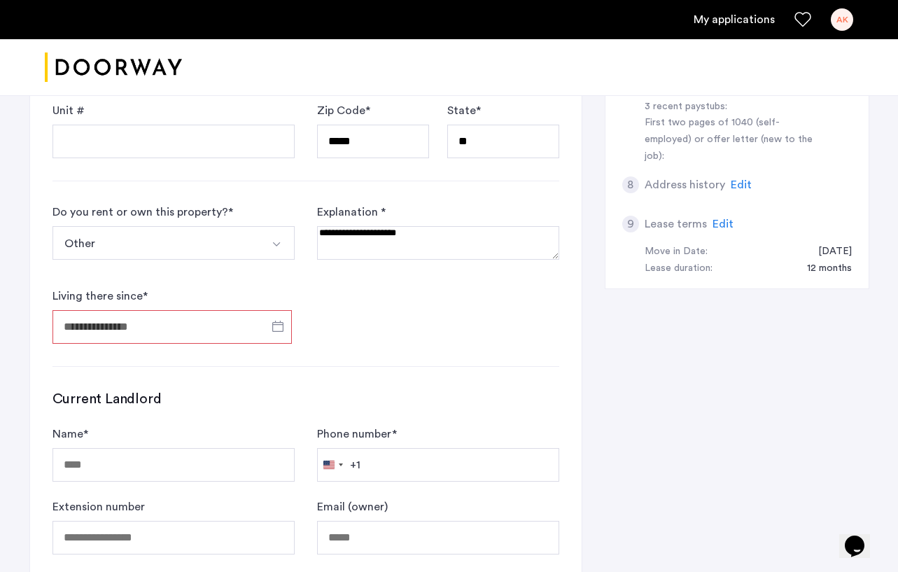
type input "**********"
click at [422, 368] on div "**********" at bounding box center [306, 139] width 552 height 921
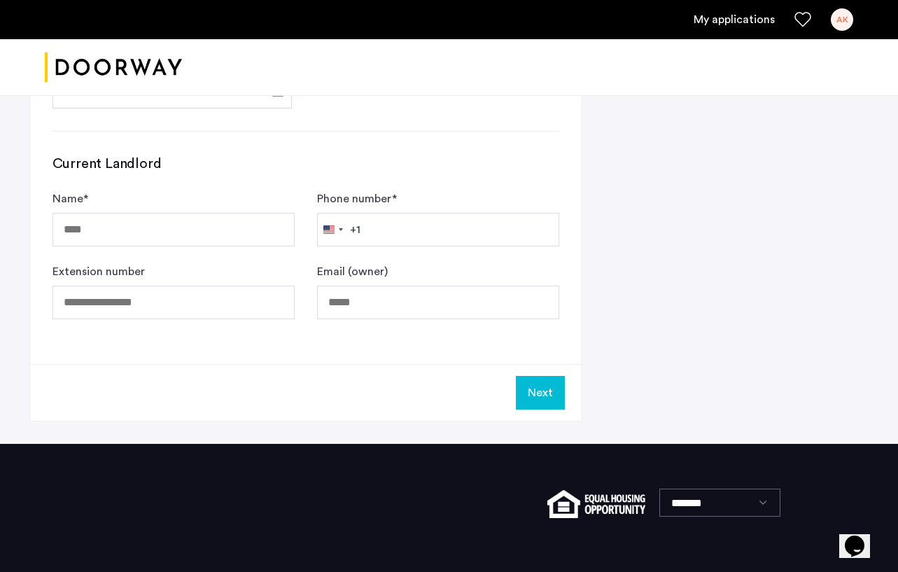
scroll to position [756, 0]
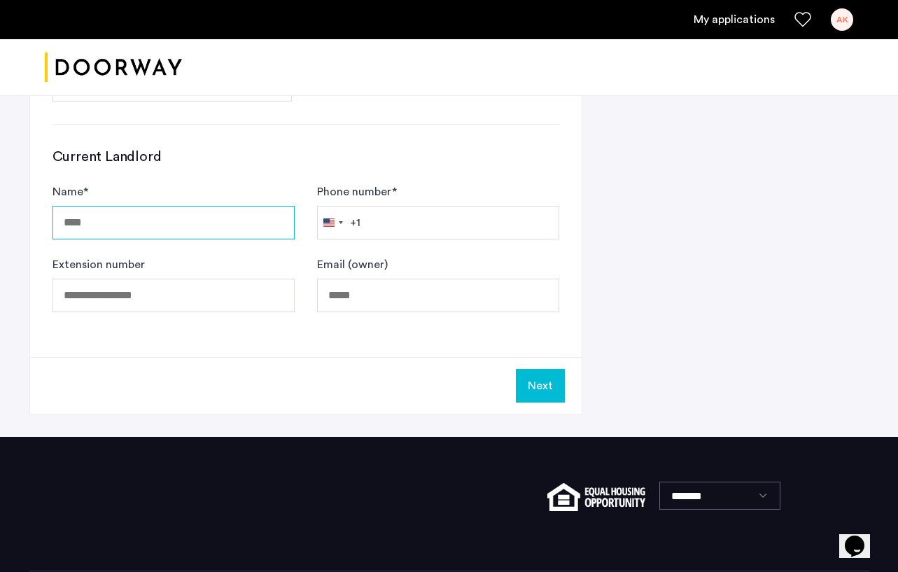
click at [239, 218] on input "Name *" at bounding box center [174, 223] width 242 height 34
type input "**"
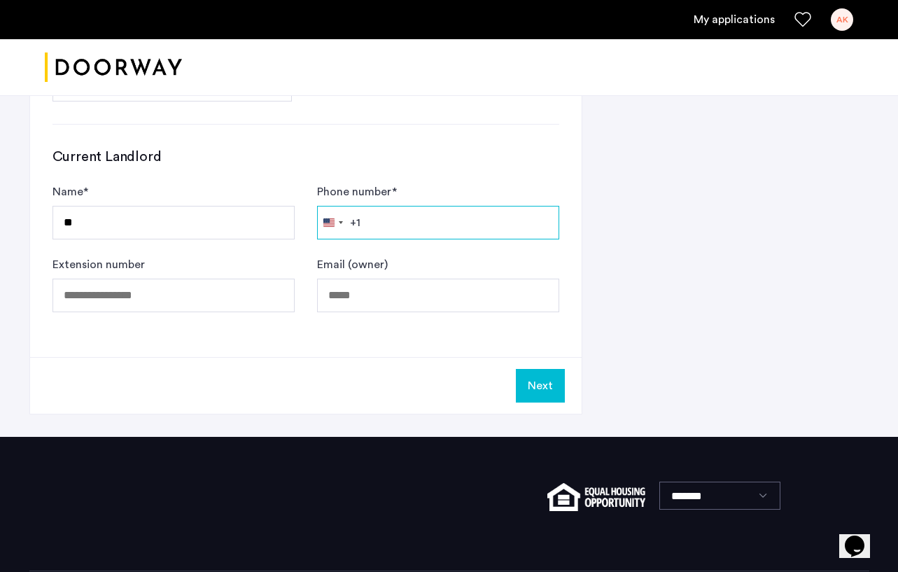
click at [480, 218] on input "Phone number *" at bounding box center [438, 223] width 242 height 34
click at [541, 384] on button "Next" at bounding box center [540, 386] width 49 height 34
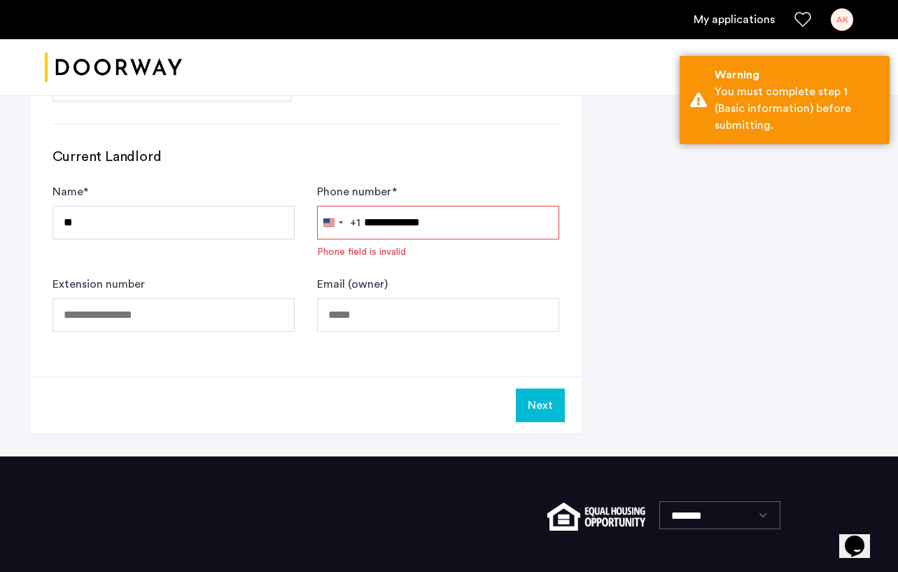
click at [498, 230] on input "**********" at bounding box center [438, 223] width 242 height 34
type input "**********"
click at [543, 420] on button "Next" at bounding box center [540, 406] width 49 height 34
click at [544, 403] on button "Next" at bounding box center [540, 406] width 49 height 34
drag, startPoint x: 471, startPoint y: 229, endPoint x: 361, endPoint y: 225, distance: 110.0
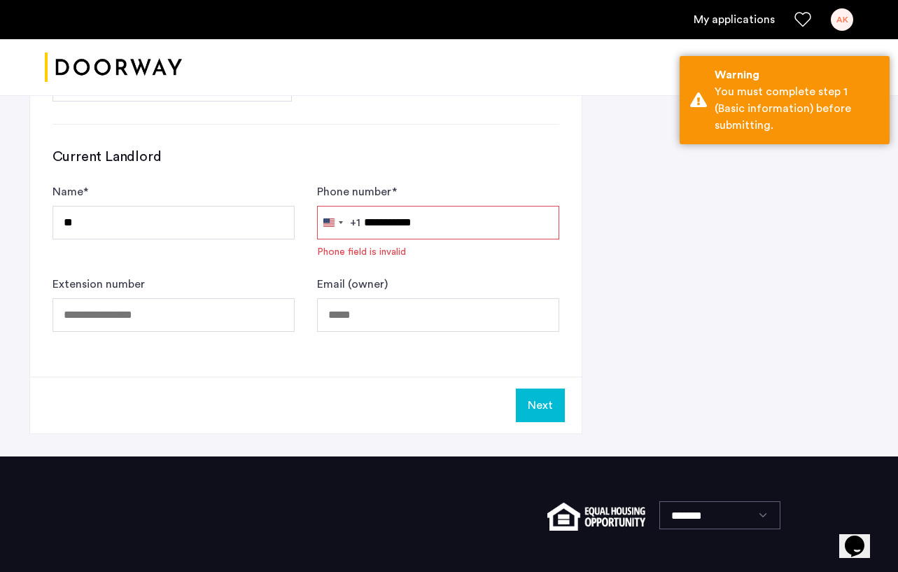
click at [361, 225] on input "**********" at bounding box center [438, 223] width 242 height 34
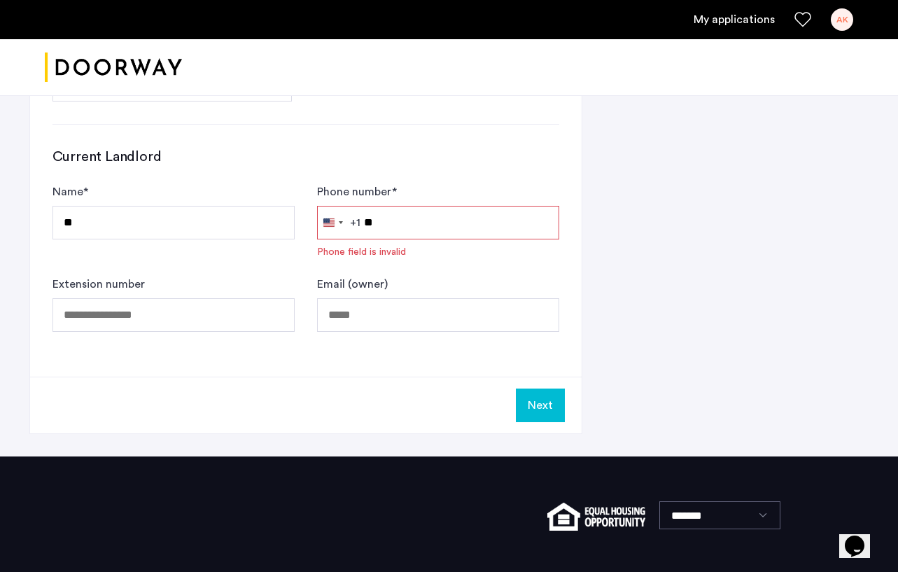
type input "*"
type input "**********"
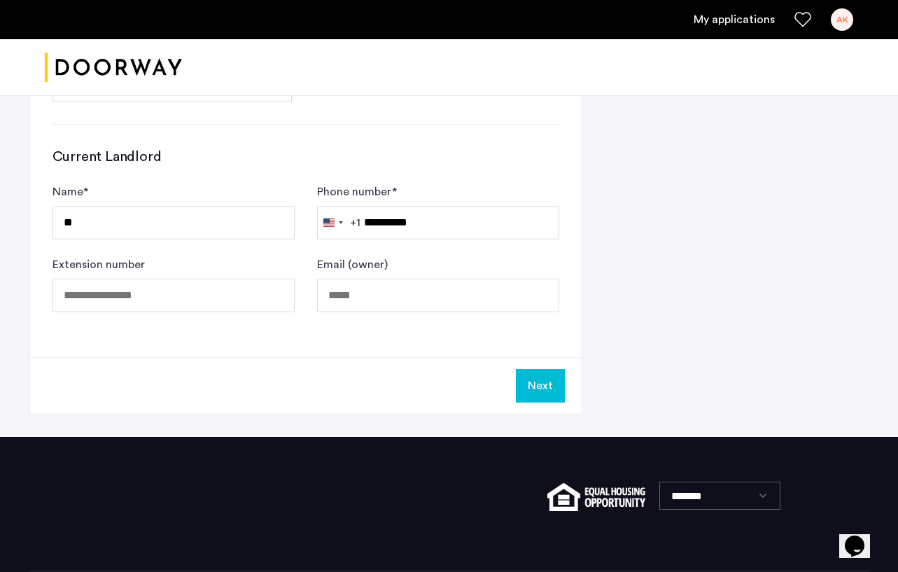
click at [547, 390] on button "Next" at bounding box center [540, 386] width 49 height 34
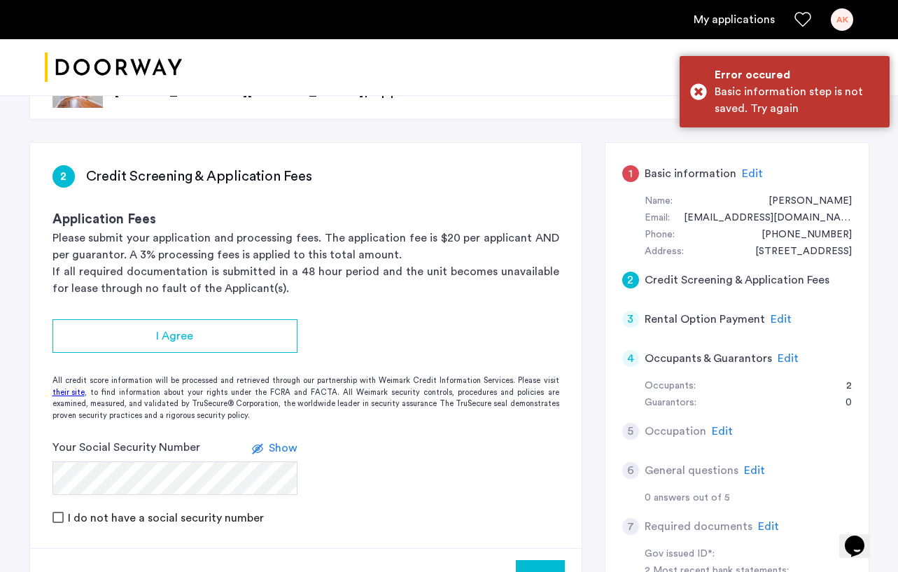
scroll to position [457, 0]
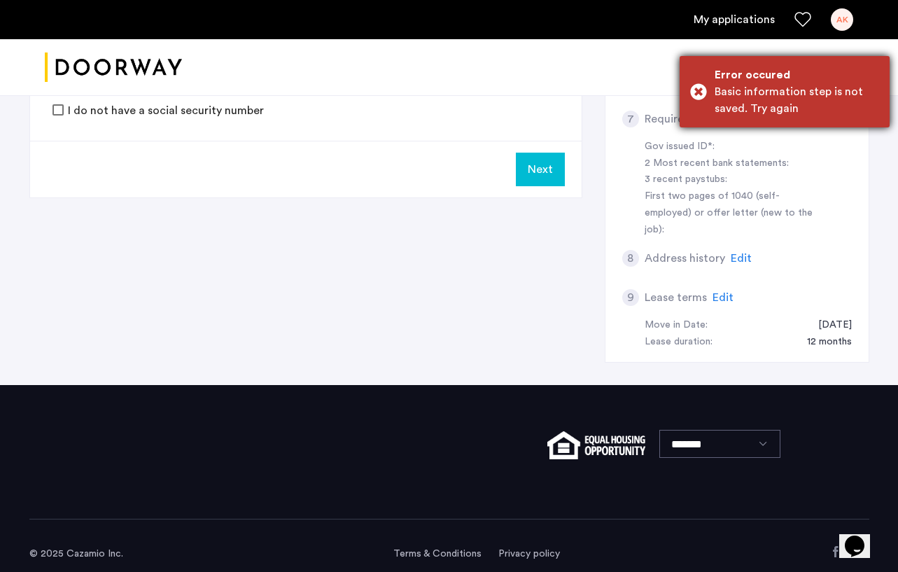
click at [701, 94] on div "Error occured Basic information step is not saved. Try again" at bounding box center [785, 91] width 210 height 71
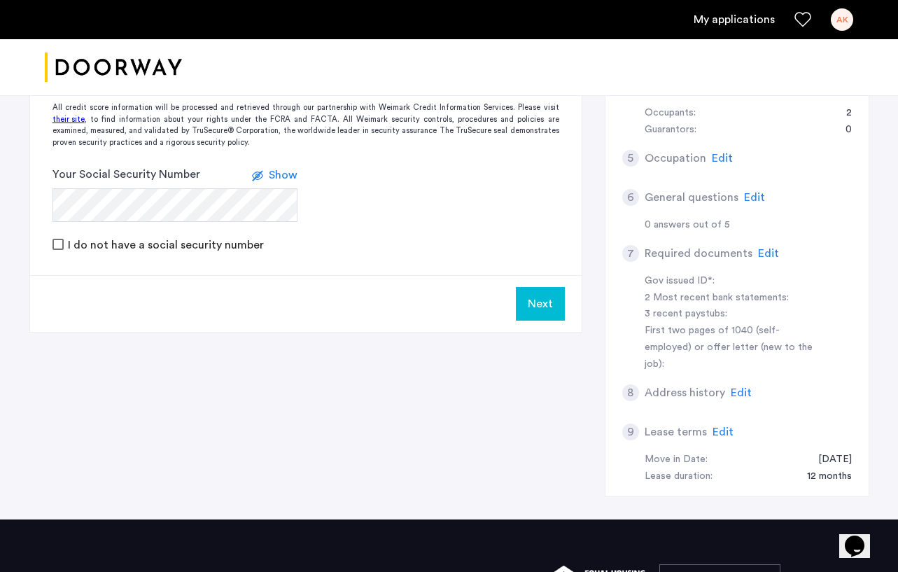
scroll to position [0, 0]
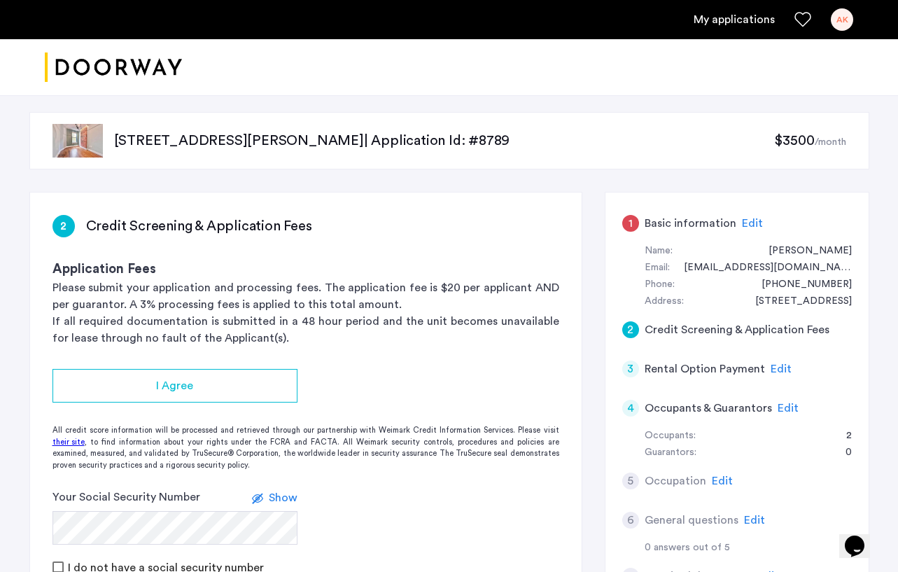
click at [734, 223] on div "1 Basic information Edit" at bounding box center [737, 223] width 230 height 39
click at [742, 223] on span "Edit" at bounding box center [752, 223] width 21 height 11
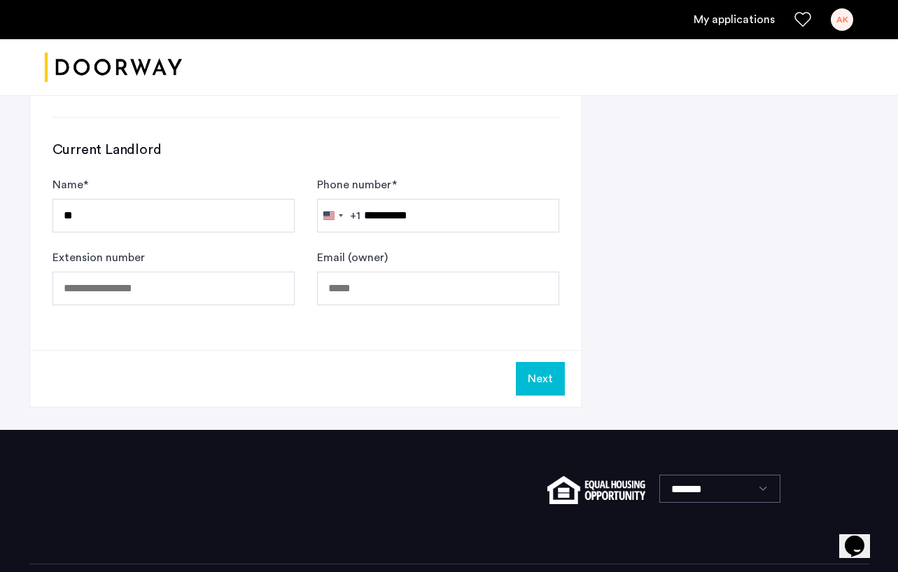
scroll to position [825, 0]
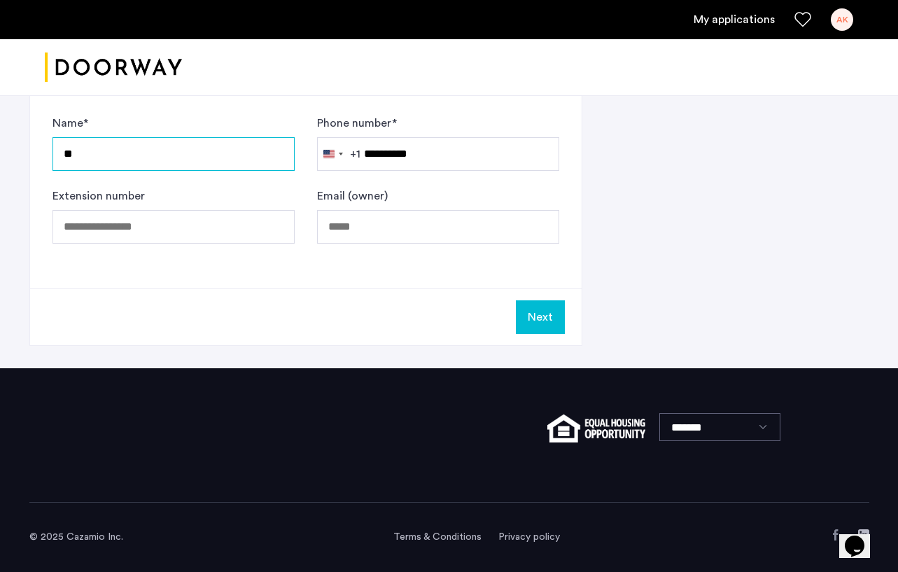
click at [183, 151] on input "**" at bounding box center [174, 154] width 242 height 34
type input "*"
type input "******"
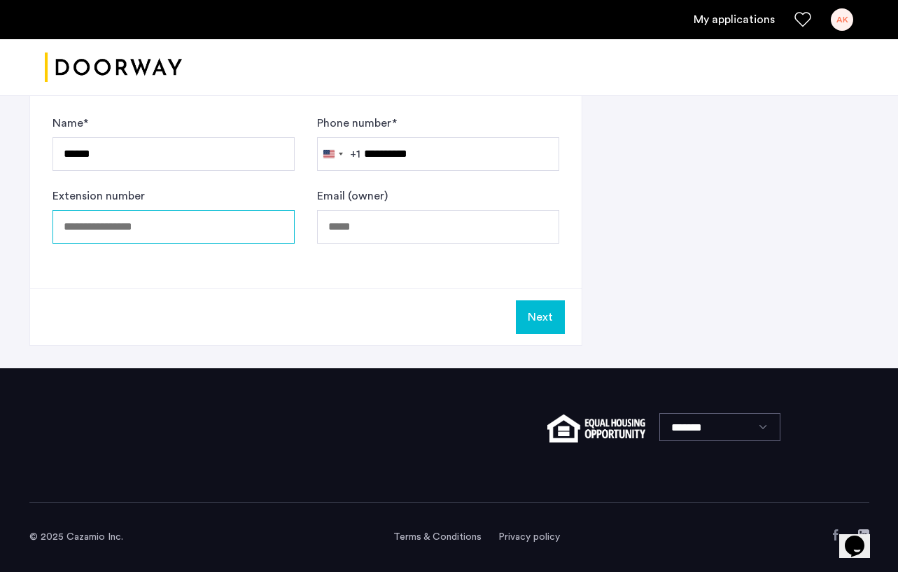
click at [164, 242] on input "Extension number" at bounding box center [174, 227] width 242 height 34
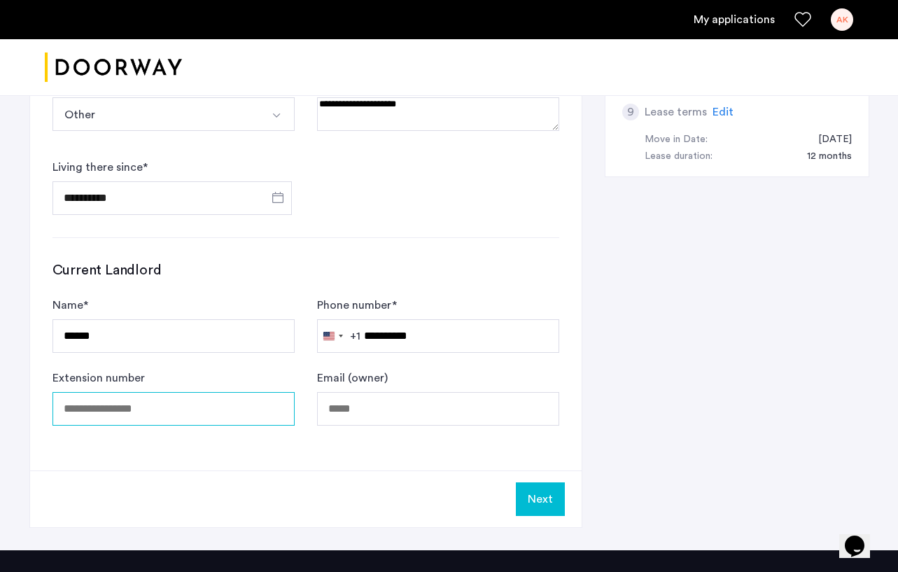
scroll to position [644, 0]
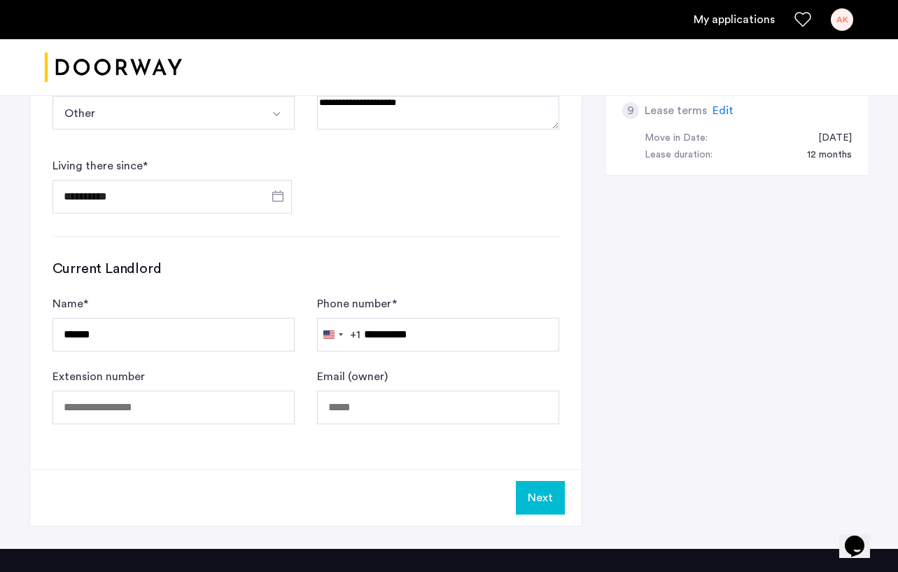
click at [559, 505] on button "Next" at bounding box center [540, 498] width 49 height 34
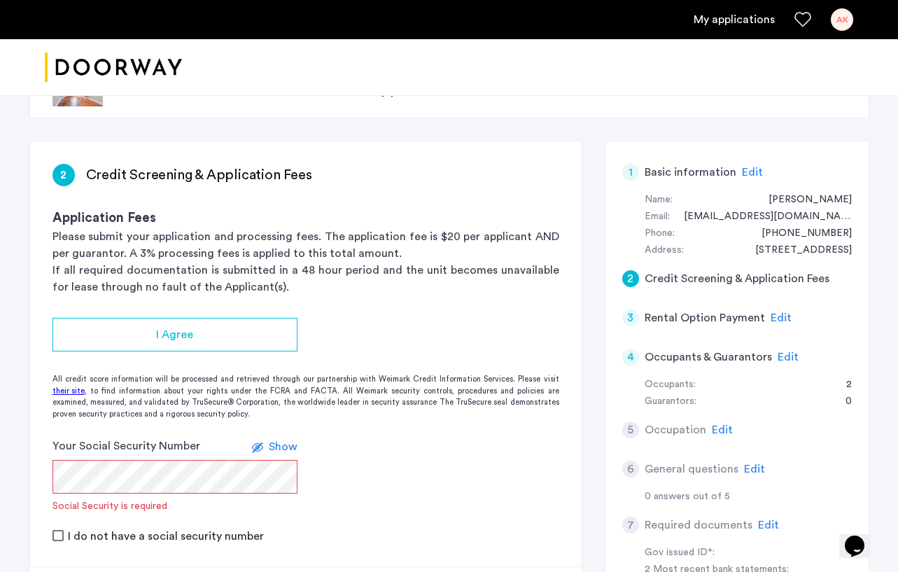
scroll to position [76, 0]
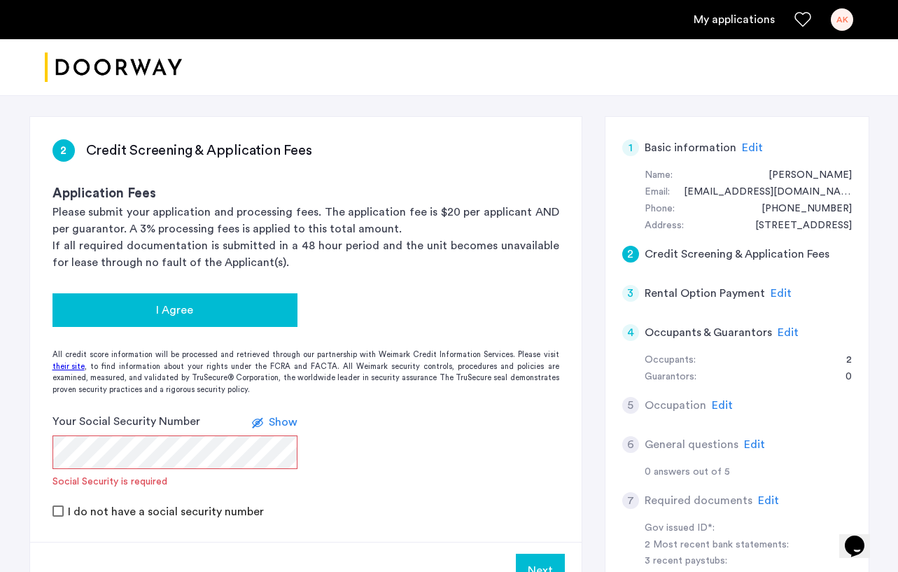
click at [267, 309] on div "I Agree" at bounding box center [175, 310] width 223 height 17
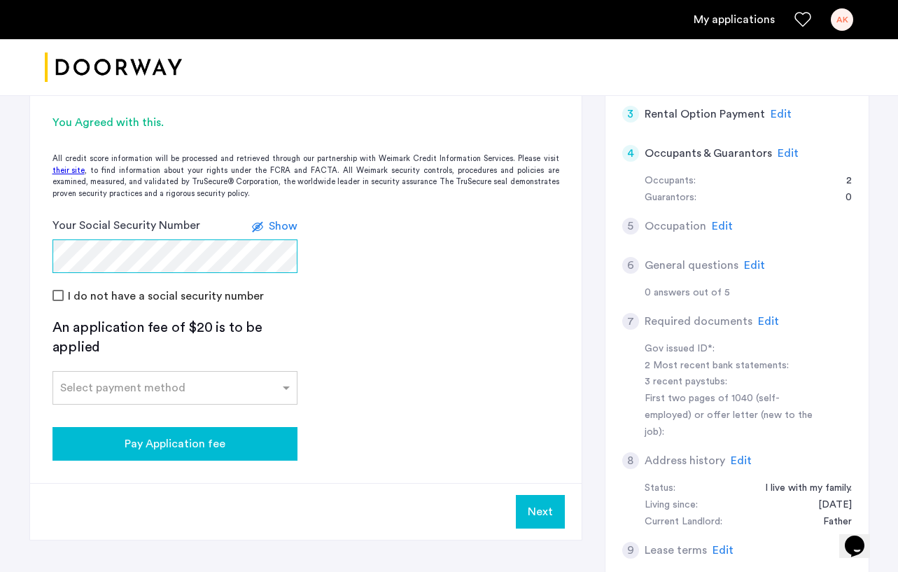
scroll to position [272, 0]
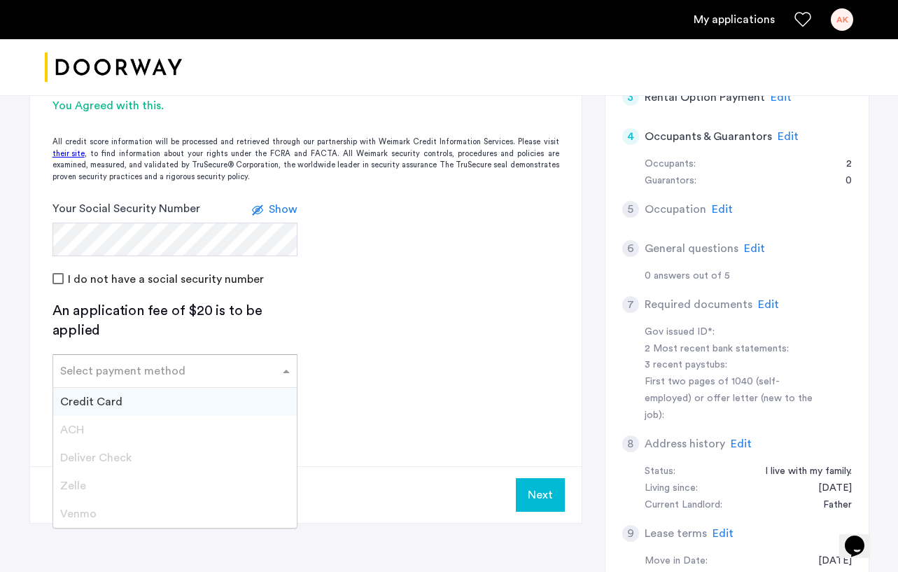
click at [240, 369] on input "text" at bounding box center [161, 368] width 202 height 10
click at [375, 337] on app-credit-screening "2 Credit Screening & Application Fees Application Fees Please submit your appli…" at bounding box center [306, 222] width 552 height 602
click at [221, 370] on input "text" at bounding box center [161, 368] width 202 height 10
click at [200, 403] on div "Credit Card" at bounding box center [175, 402] width 244 height 28
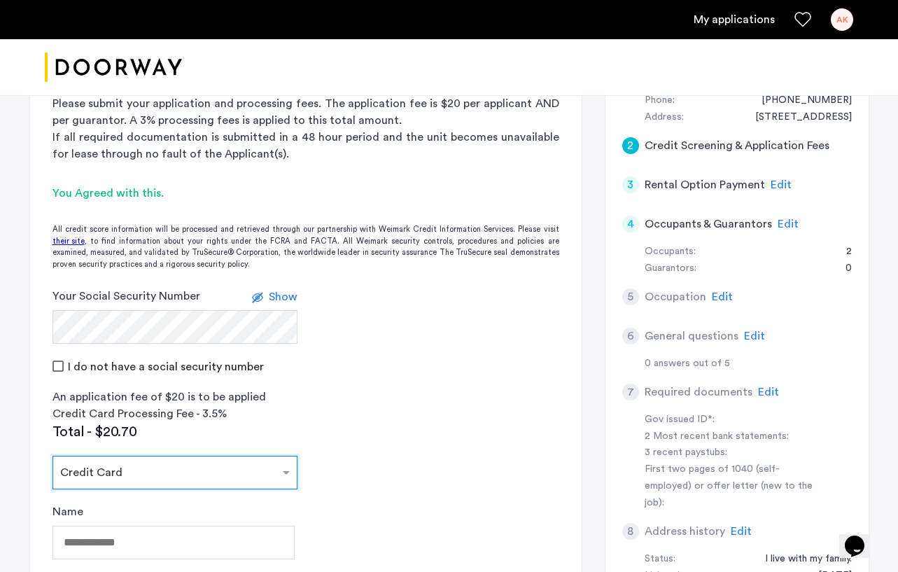
scroll to position [192, 0]
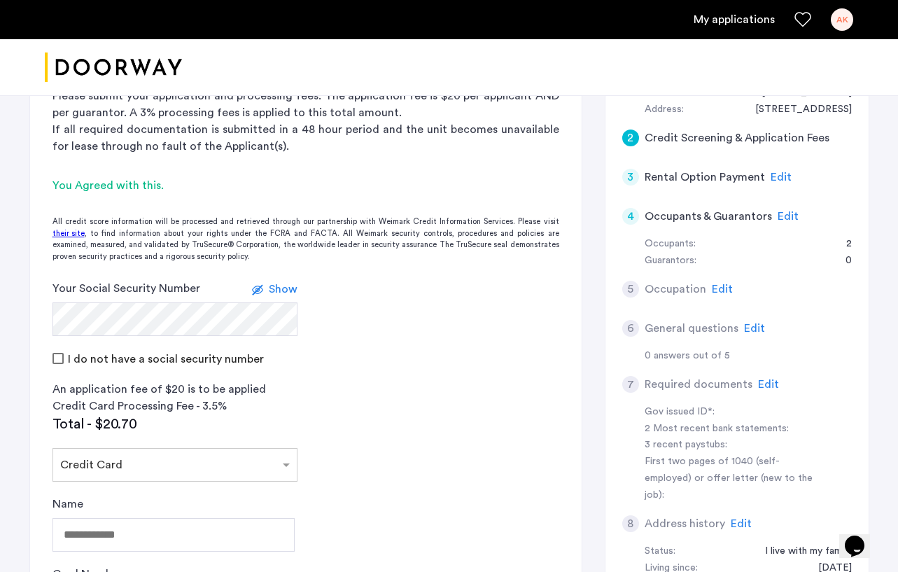
click at [460, 419] on app-credit-screening "2 Credit Screening & Application Fees Application Fees Please submit your appli…" at bounding box center [306, 428] width 552 height 854
click at [288, 293] on span "Show" at bounding box center [283, 289] width 29 height 11
click at [377, 319] on form "Your Social Security Number Hide I do not have a social security number" at bounding box center [306, 323] width 552 height 87
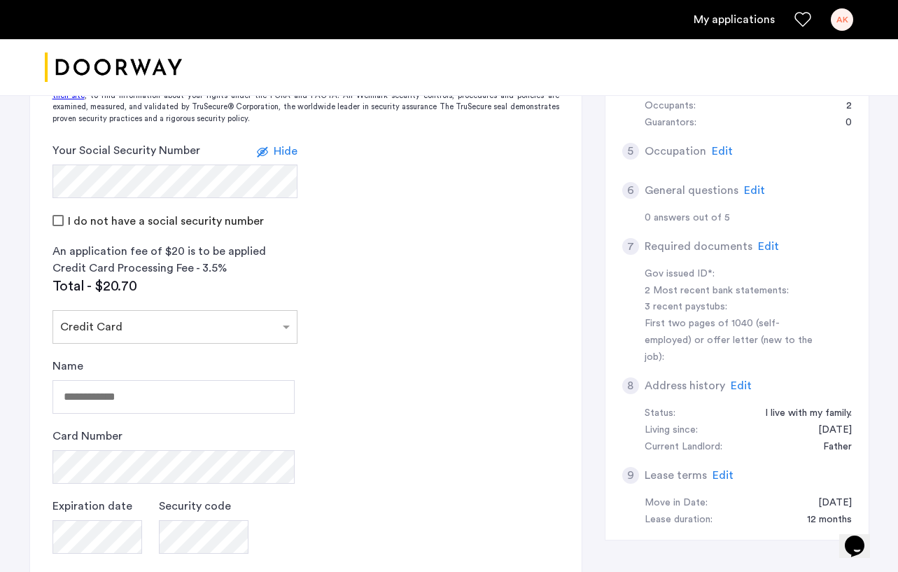
scroll to position [361, 0]
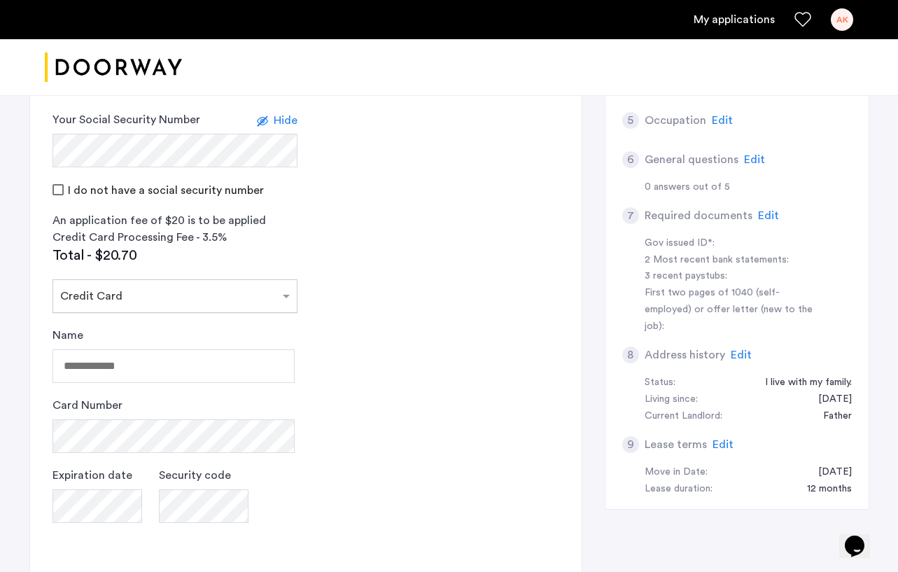
click at [248, 312] on ng-select "Select payment method × Credit Card" at bounding box center [175, 296] width 245 height 34
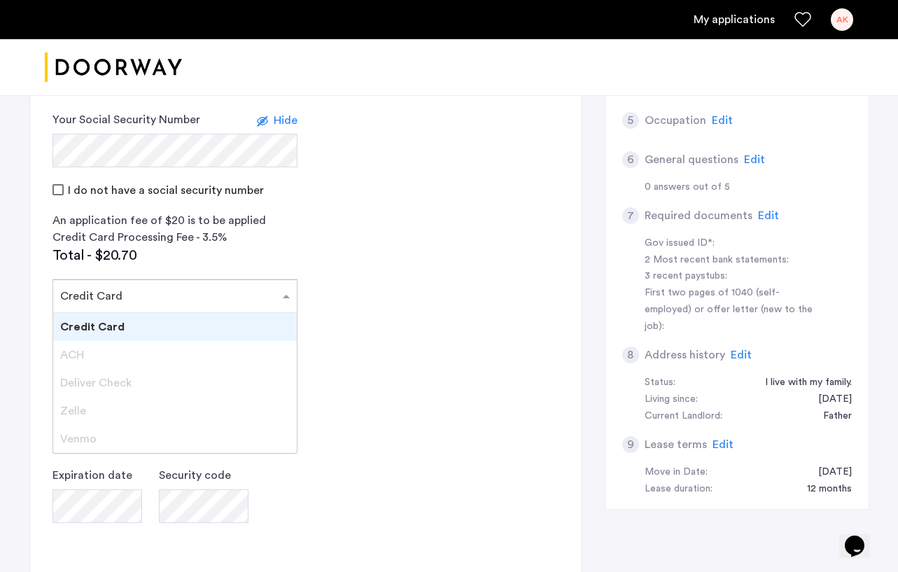
click at [328, 308] on app-credit-screening "2 Credit Screening & Application Fees Application Fees Please submit your appli…" at bounding box center [306, 259] width 552 height 854
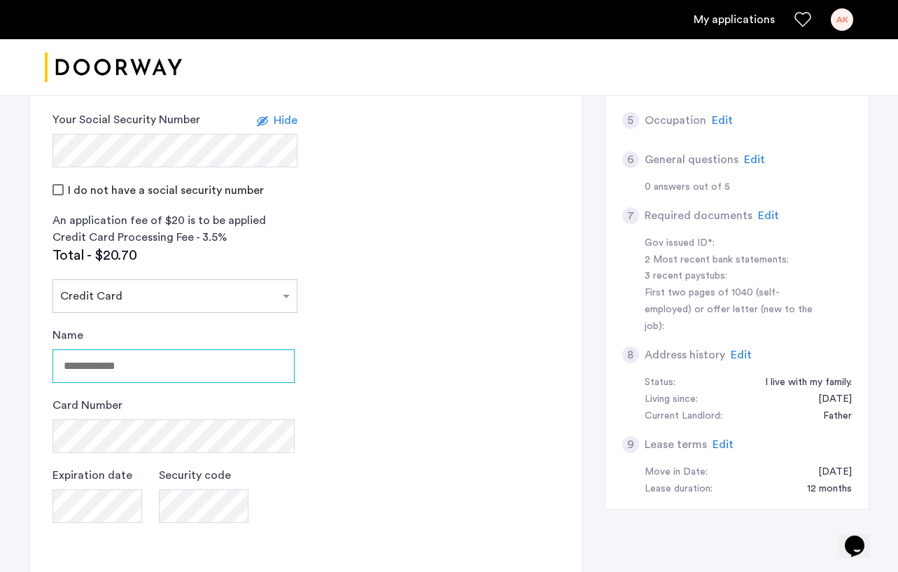
click at [230, 363] on input "Name" at bounding box center [174, 366] width 242 height 34
type input "**********"
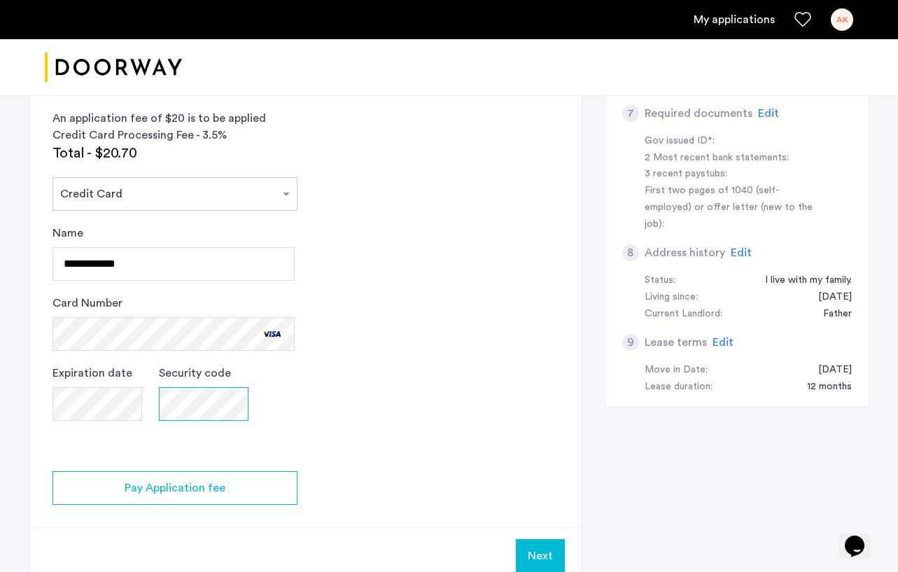
scroll to position [501, 0]
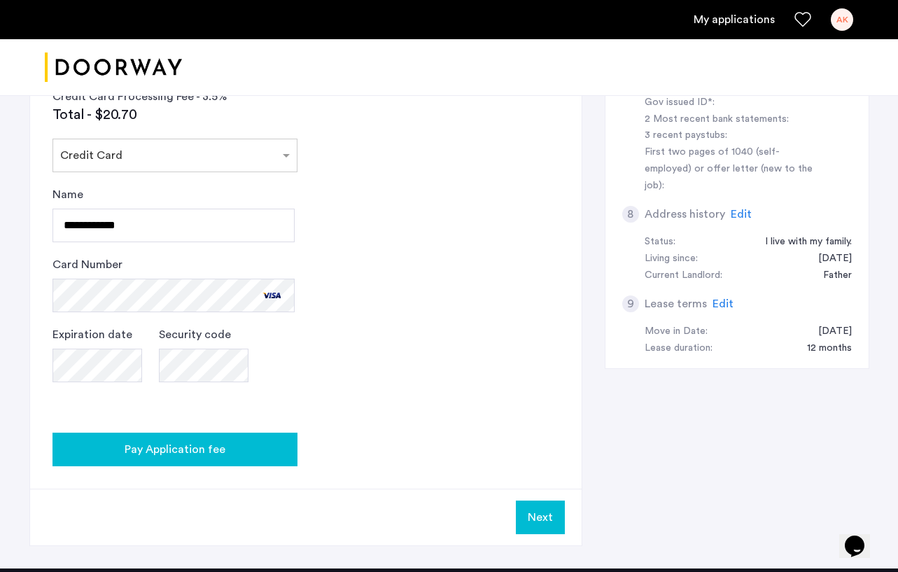
click at [227, 445] on div "Pay Application fee" at bounding box center [175, 449] width 223 height 17
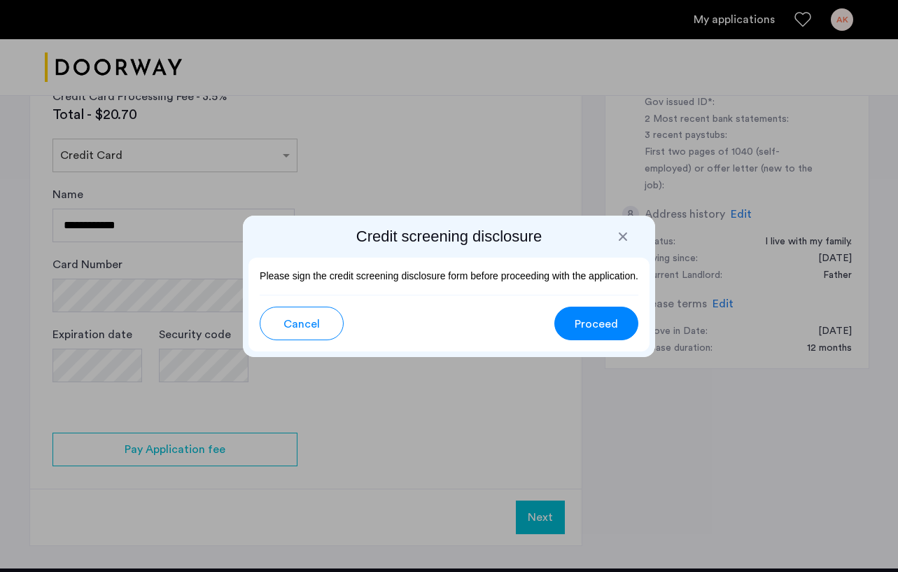
click at [615, 321] on span "Proceed" at bounding box center [596, 324] width 43 height 17
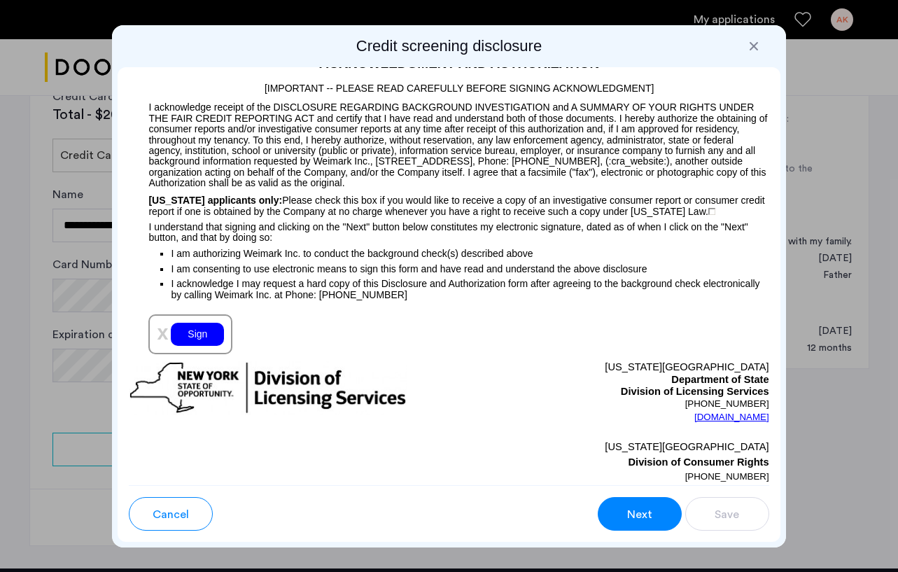
scroll to position [1612, 0]
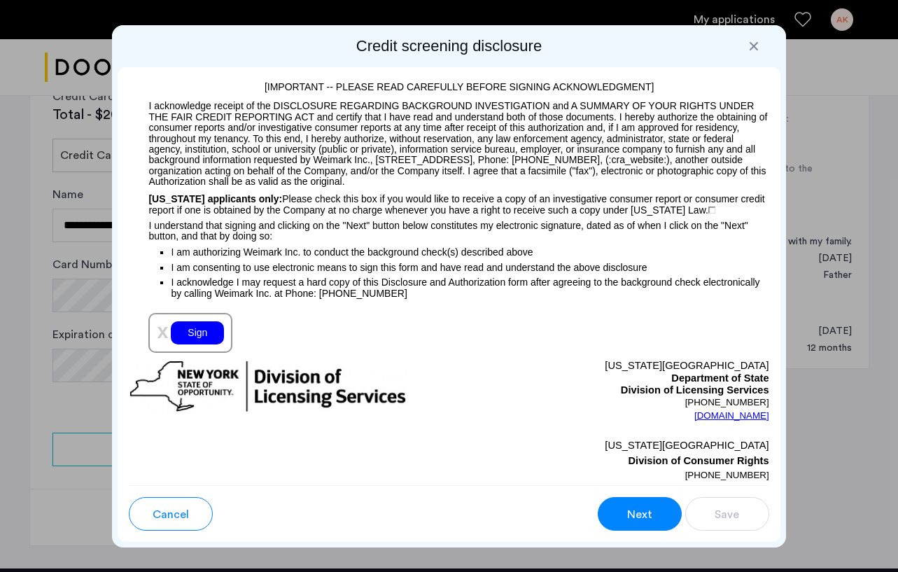
click at [207, 337] on div "Sign" at bounding box center [197, 332] width 53 height 23
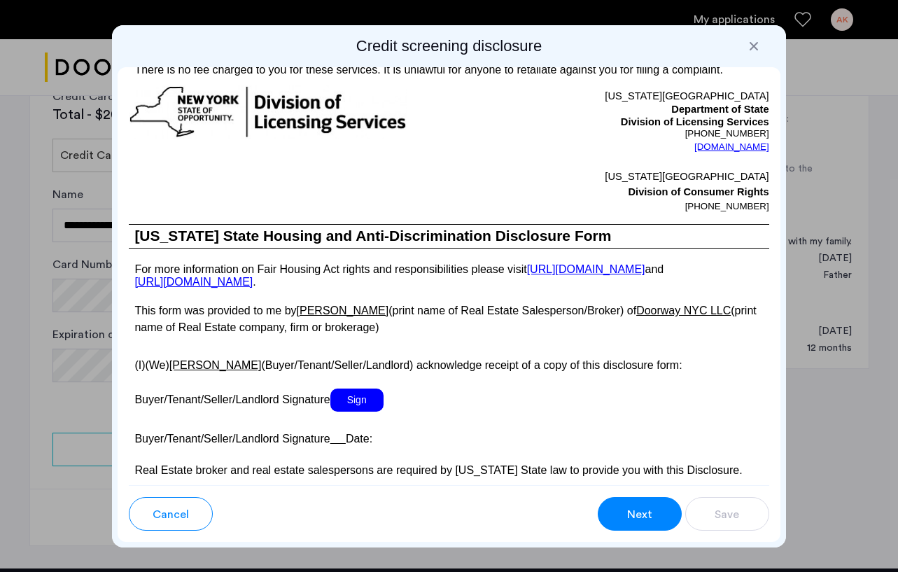
scroll to position [2602, 0]
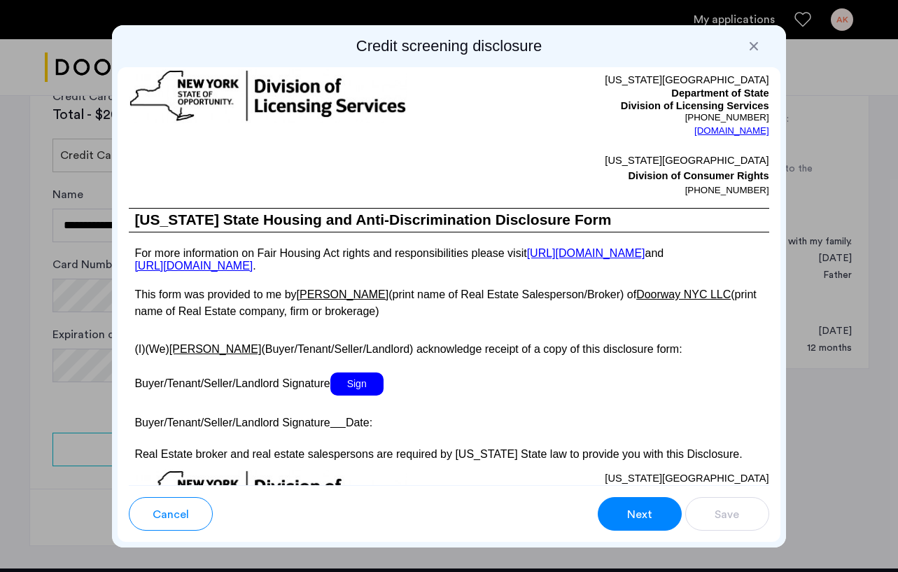
click at [362, 396] on span "Sign" at bounding box center [356, 383] width 53 height 23
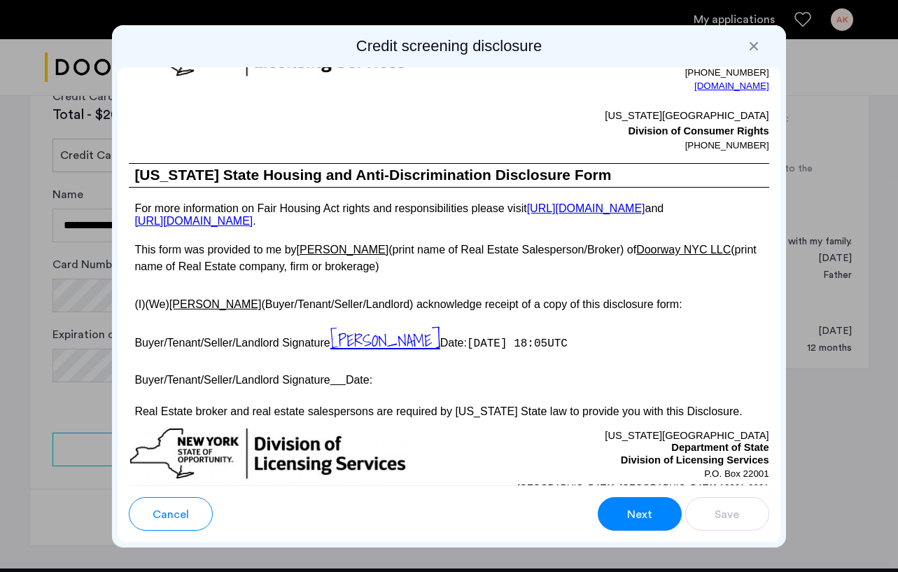
scroll to position [2650, 0]
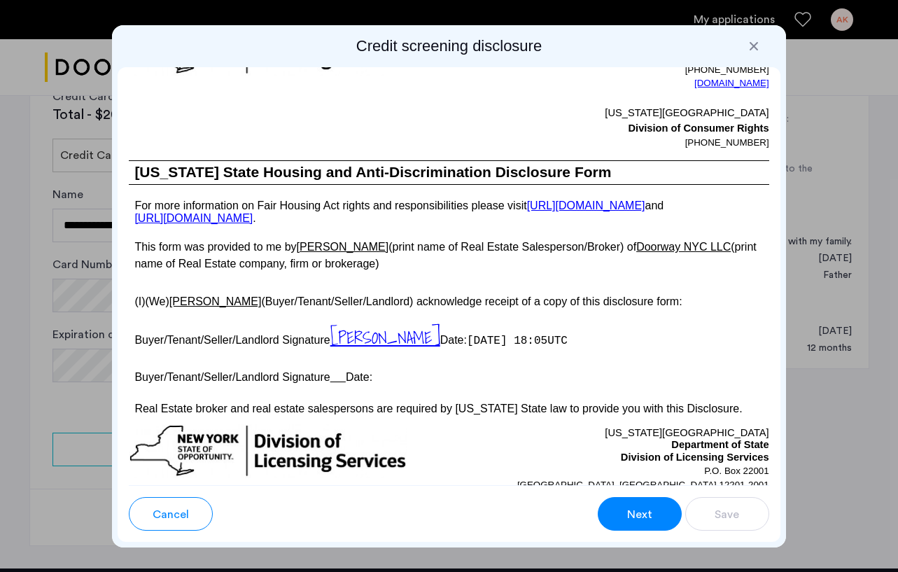
click at [344, 383] on u at bounding box center [337, 377] width 15 height 12
click at [367, 385] on p "Buyer/Tenant/Seller/Landlord Signature Date:" at bounding box center [449, 375] width 640 height 20
click at [381, 385] on p "Buyer/Tenant/Seller/Landlord Signature Date:" at bounding box center [449, 375] width 640 height 20
click at [370, 385] on p "Buyer/Tenant/Seller/Landlord Signature Date:" at bounding box center [449, 375] width 640 height 20
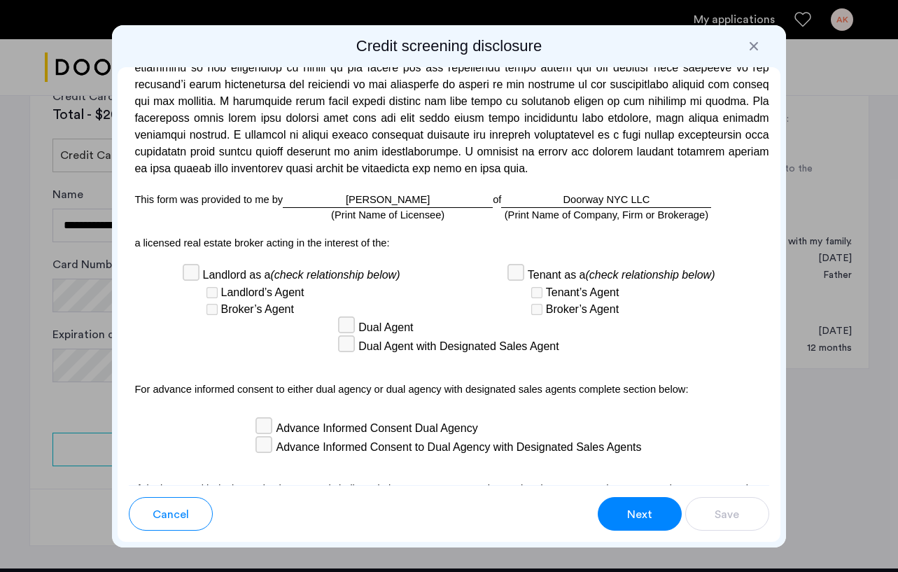
scroll to position [4114, 0]
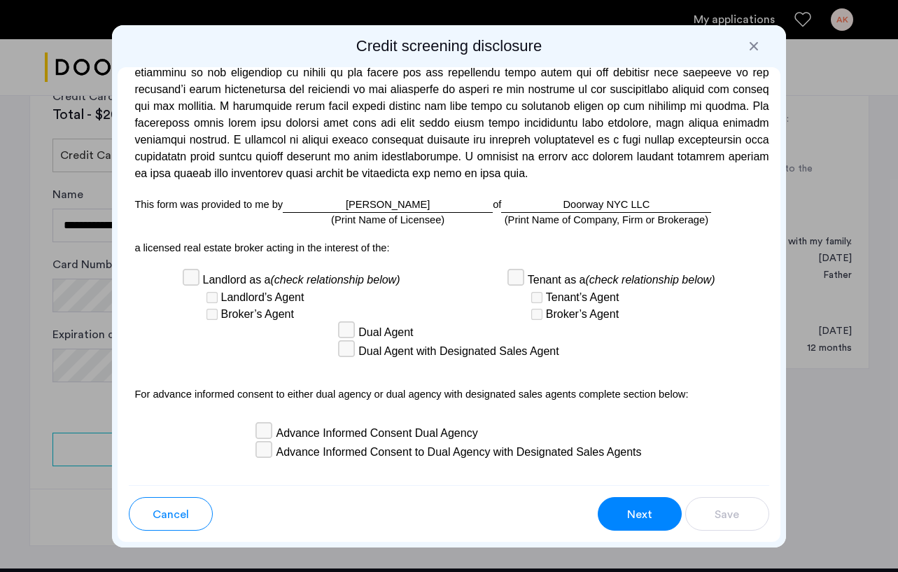
click at [388, 249] on p "a licensed real estate broker acting in the interest of the:" at bounding box center [449, 247] width 640 height 15
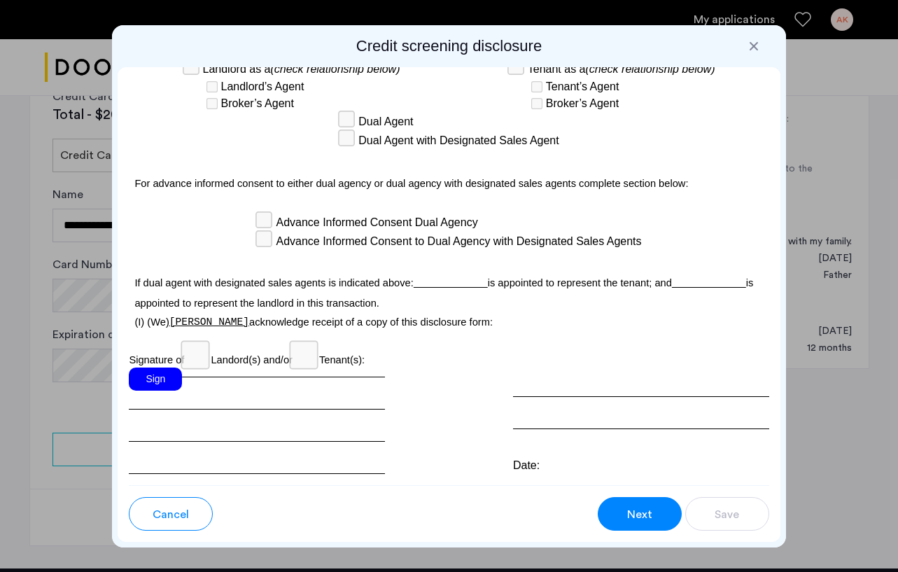
scroll to position [4359, 0]
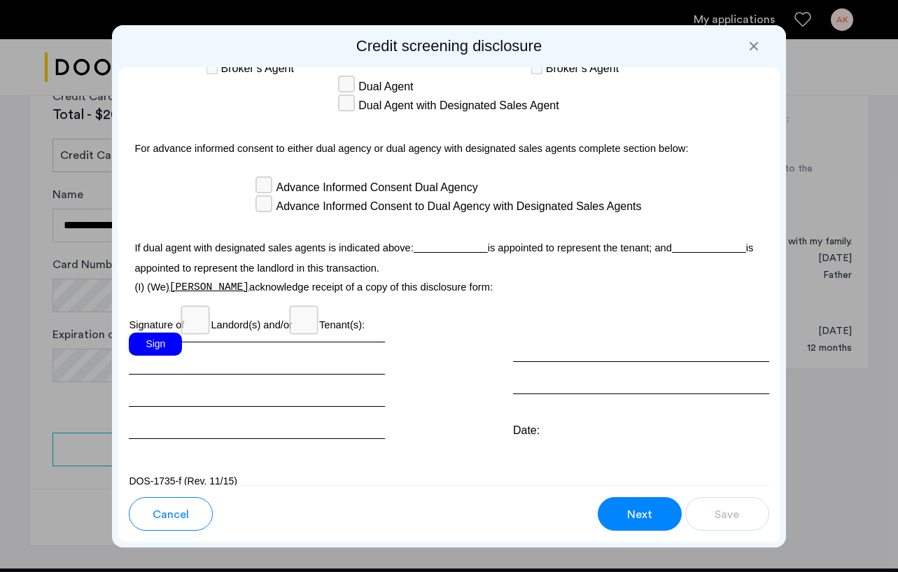
click at [168, 335] on div "Sign" at bounding box center [155, 344] width 53 height 23
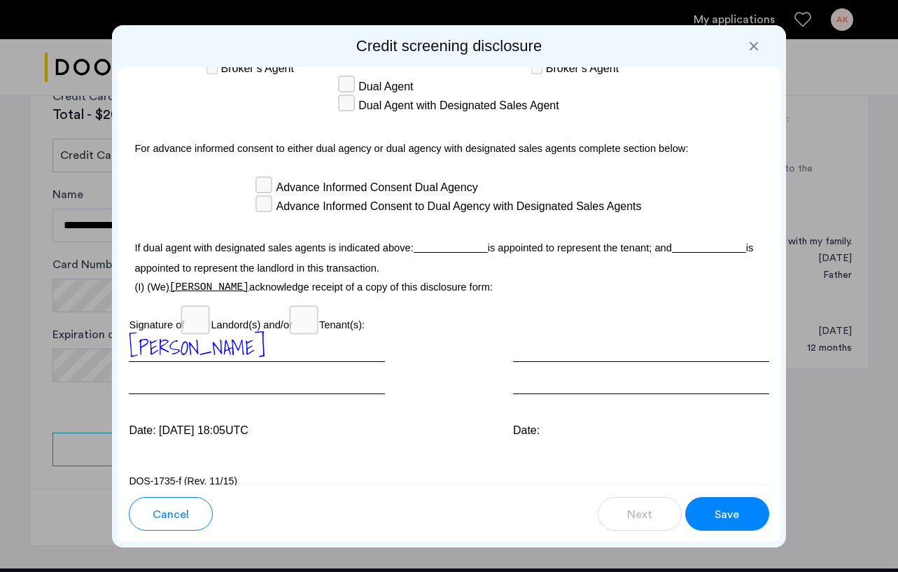
scroll to position [4364, 0]
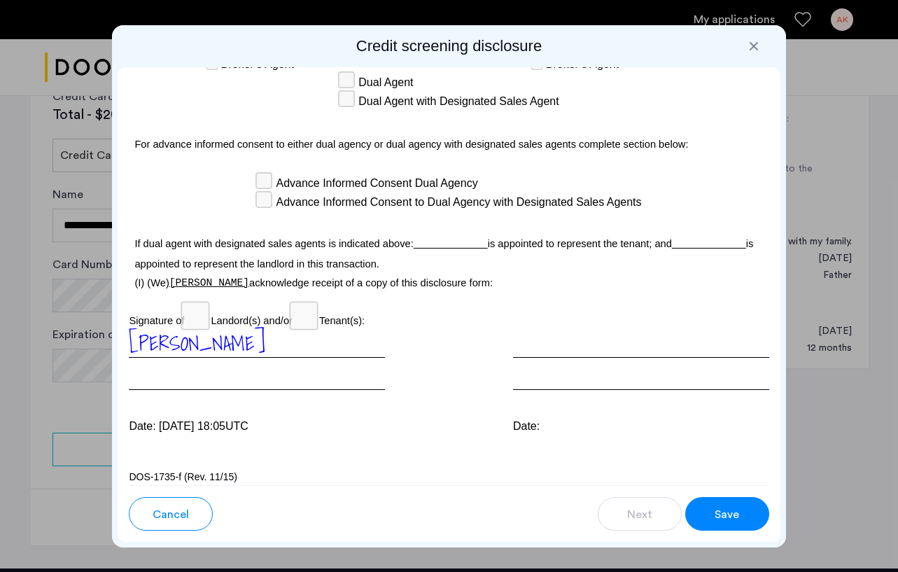
click at [732, 519] on span "Save" at bounding box center [727, 514] width 25 height 17
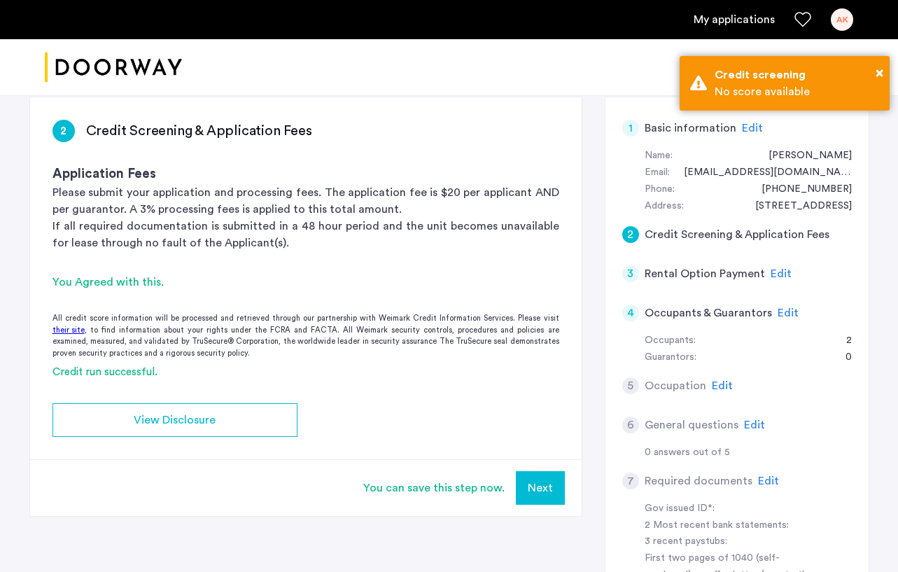
scroll to position [0, 0]
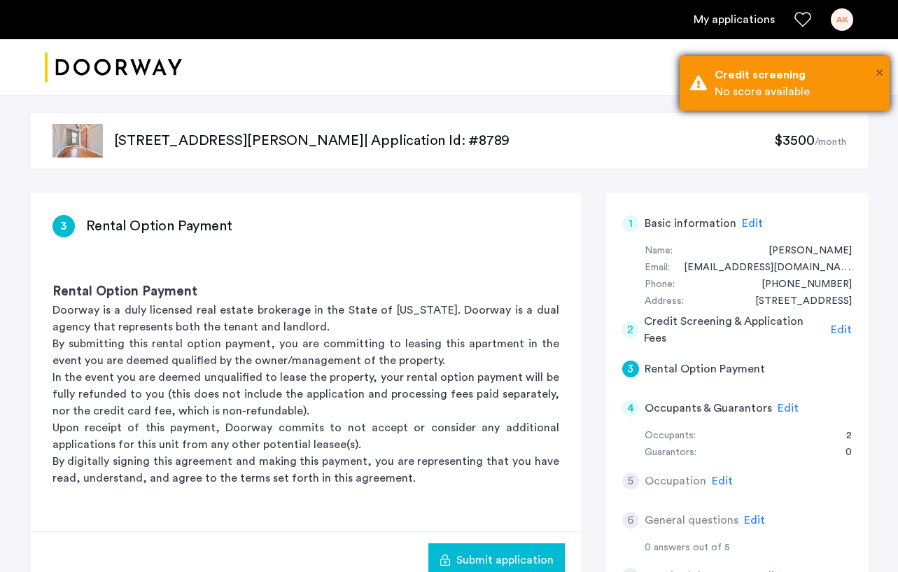
click at [879, 71] on span "×" at bounding box center [880, 73] width 8 height 14
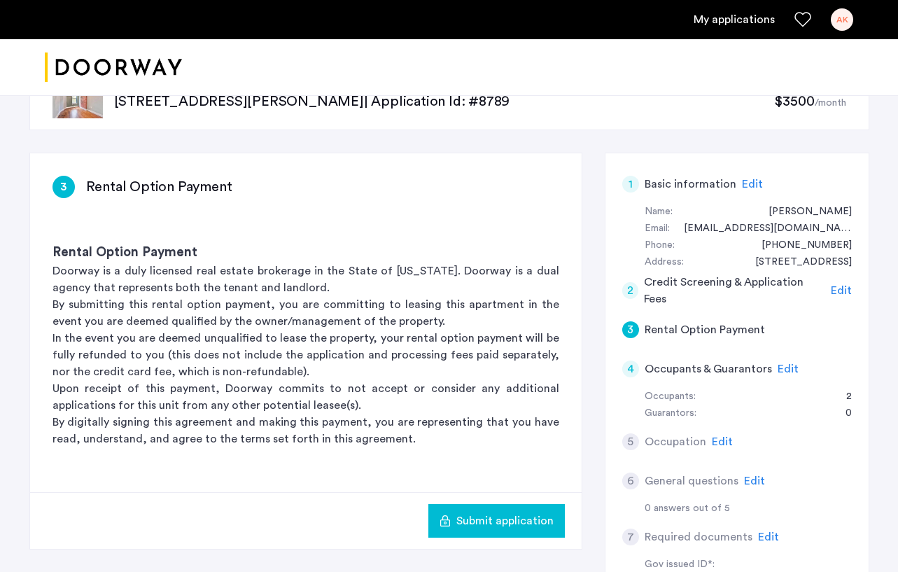
scroll to position [43, 0]
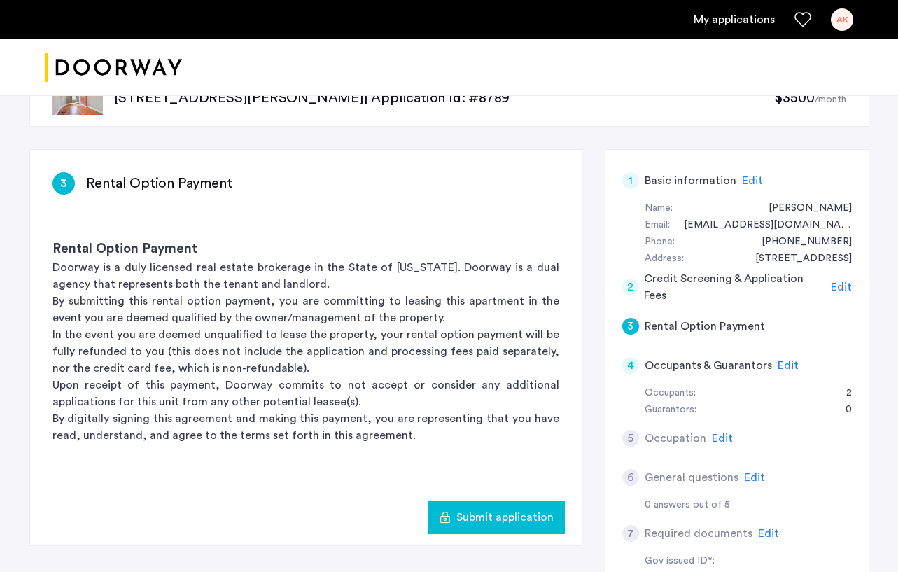
click at [531, 518] on span "Submit application" at bounding box center [504, 517] width 97 height 17
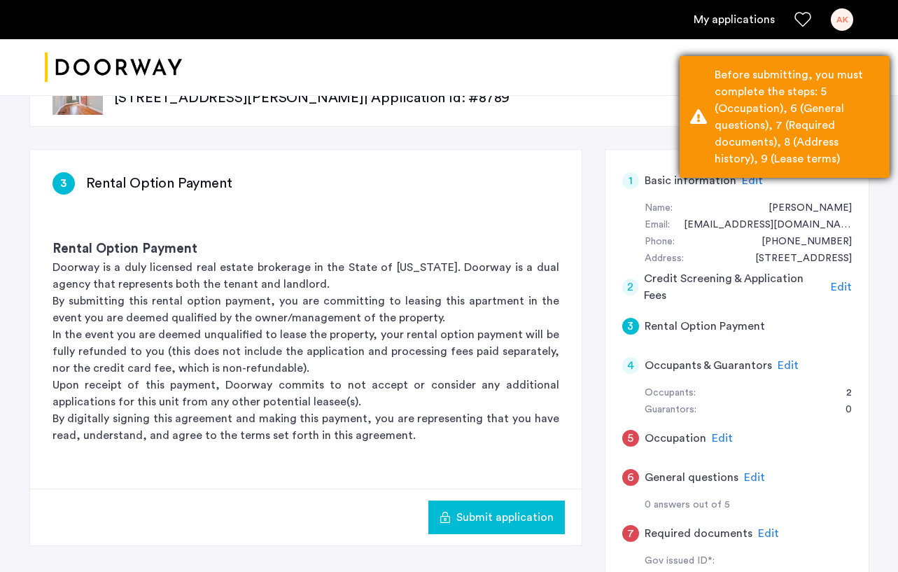
click at [868, 100] on div "Before submitting, you must complete the steps: 5 (Occupation), 6 (General ques…" at bounding box center [797, 117] width 165 height 101
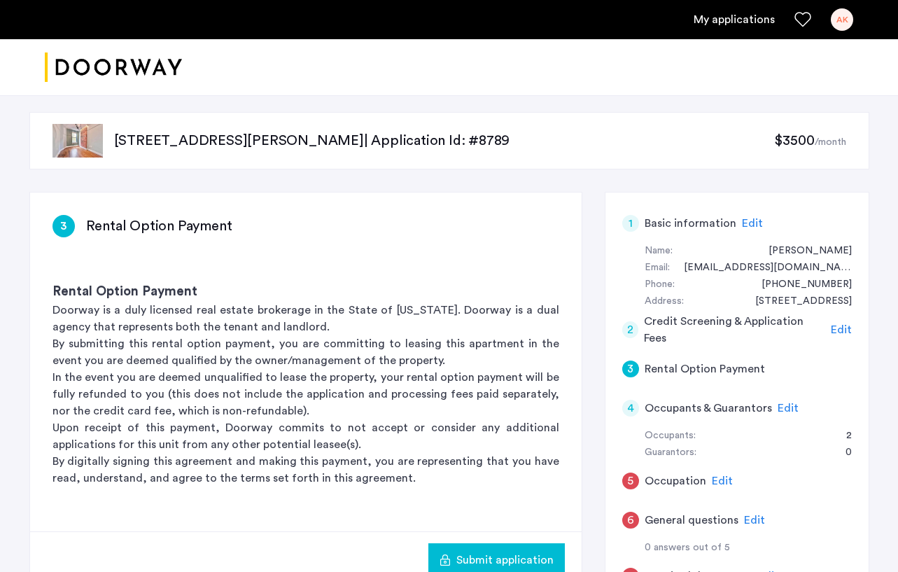
scroll to position [32, 0]
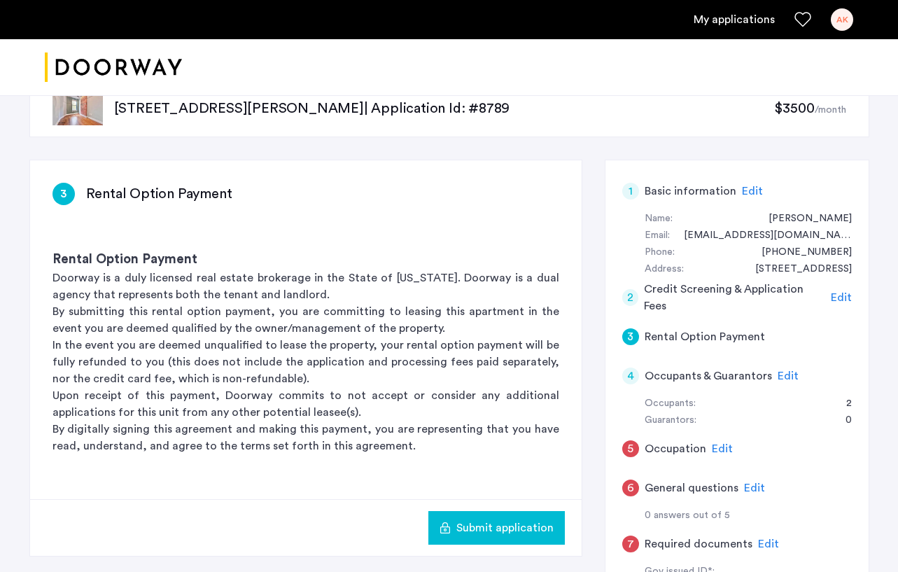
click at [722, 333] on h5 "Rental Option Payment" at bounding box center [705, 336] width 120 height 17
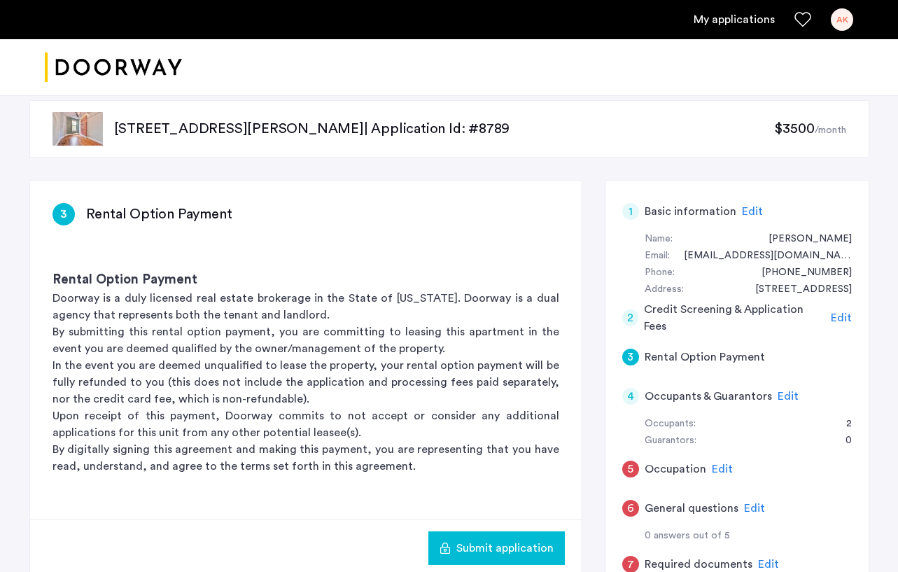
scroll to position [10, 0]
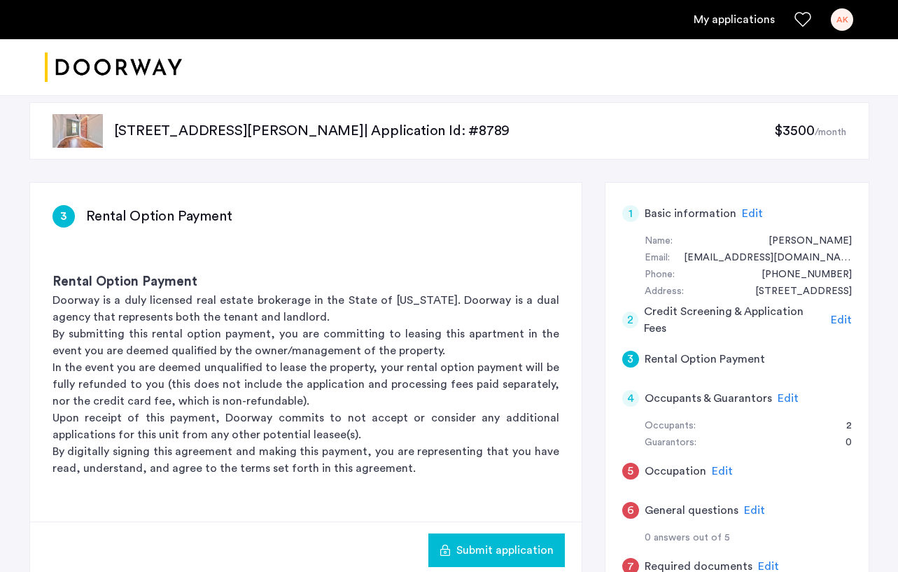
click at [215, 265] on div "Rental Option Payment Doorway is a duly licensed real estate brokerage in the S…" at bounding box center [306, 374] width 552 height 249
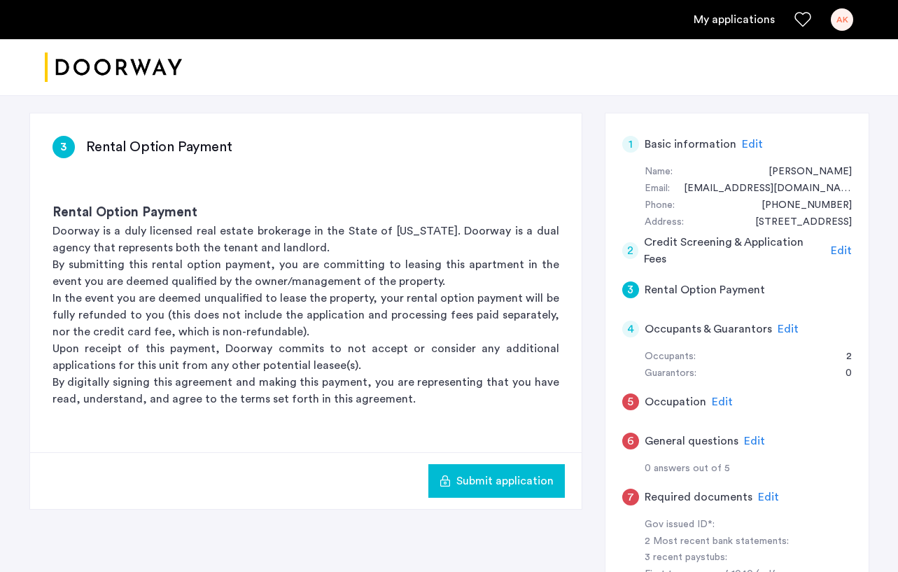
scroll to position [164, 0]
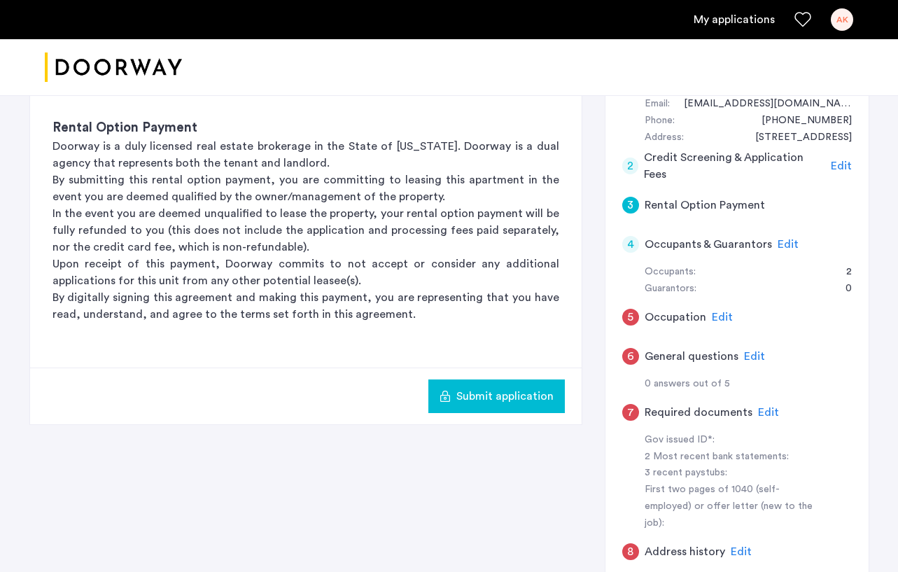
click at [752, 356] on span "Edit" at bounding box center [754, 356] width 21 height 11
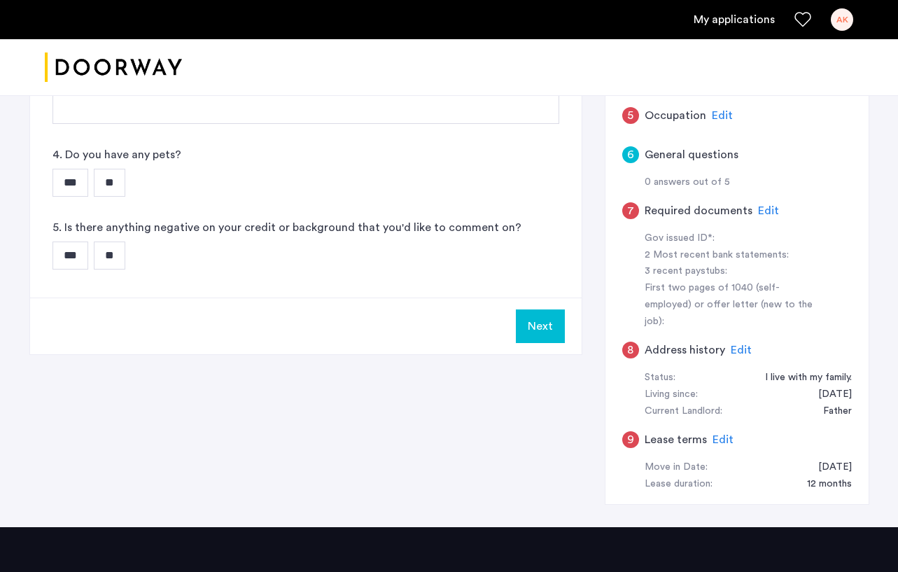
scroll to position [368, 0]
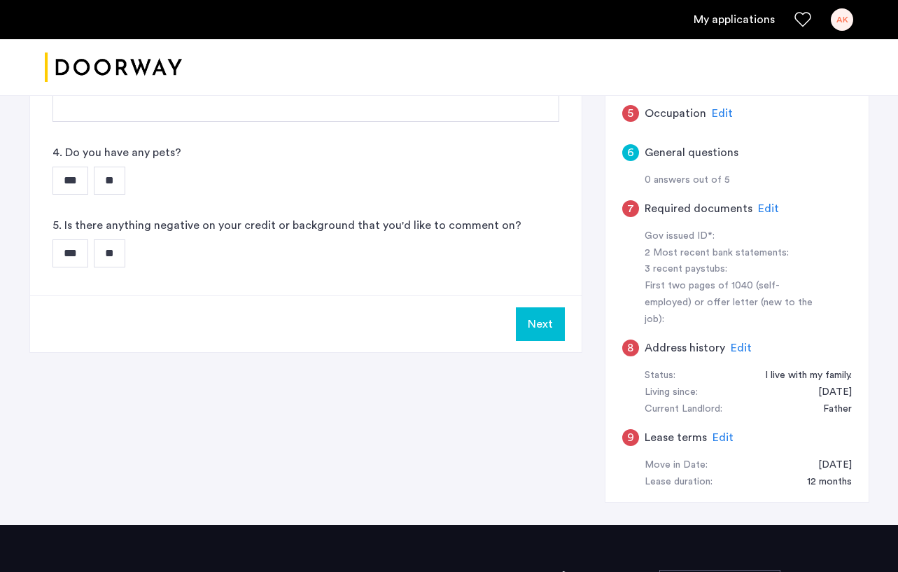
click at [723, 432] on span "Edit" at bounding box center [723, 437] width 21 height 11
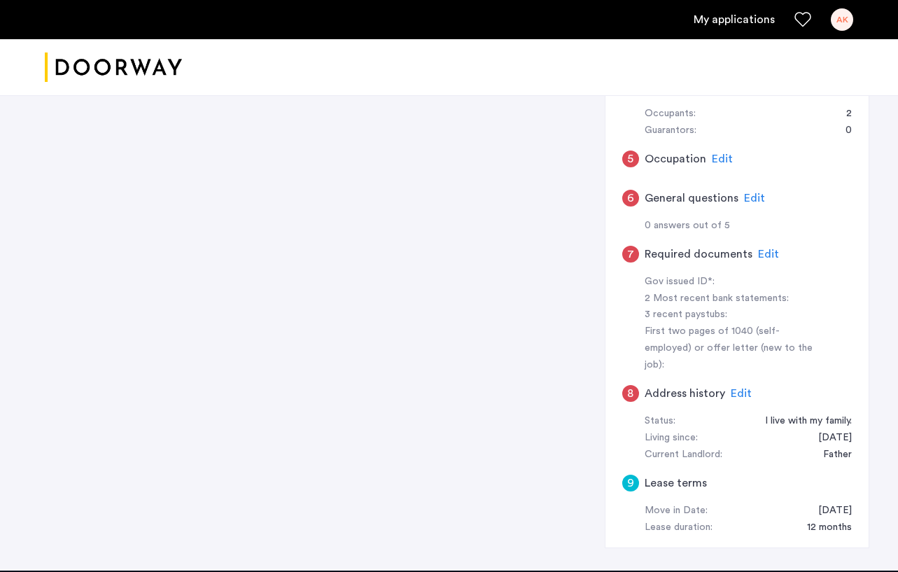
scroll to position [360, 0]
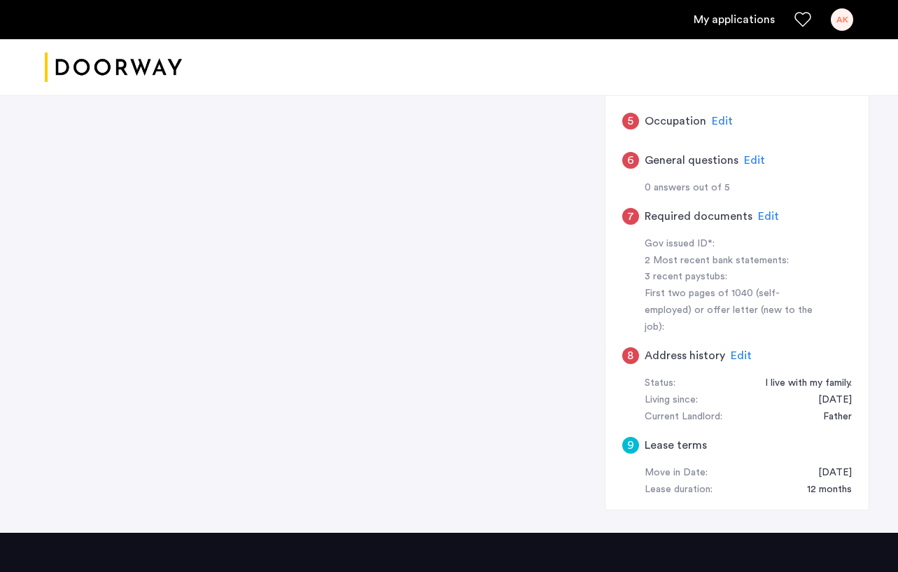
click at [739, 350] on span "Edit" at bounding box center [741, 355] width 21 height 11
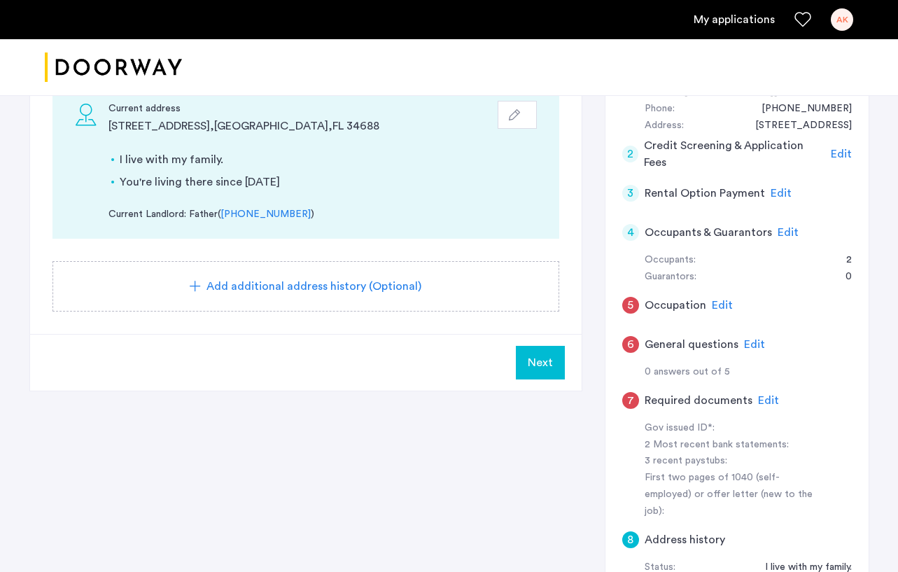
scroll to position [345, 0]
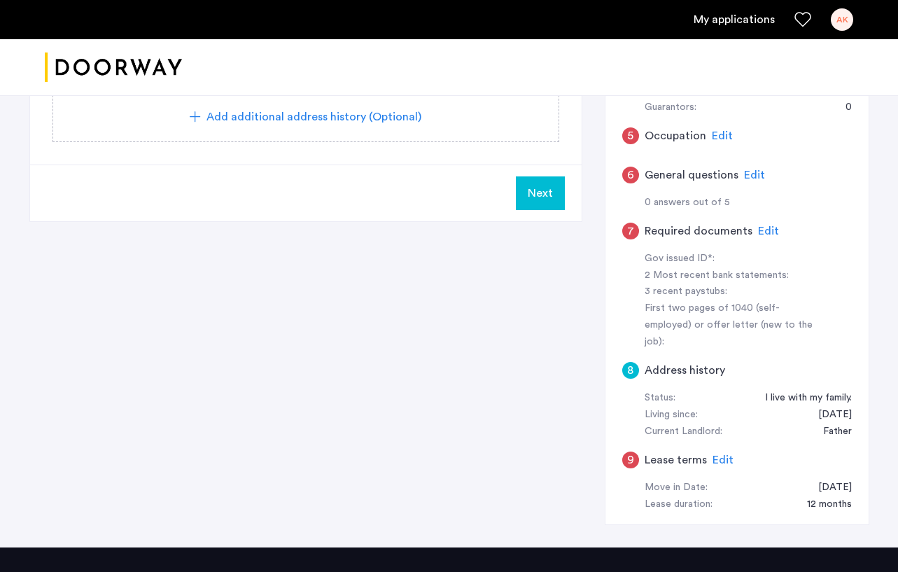
click at [769, 231] on span "Edit" at bounding box center [768, 230] width 21 height 11
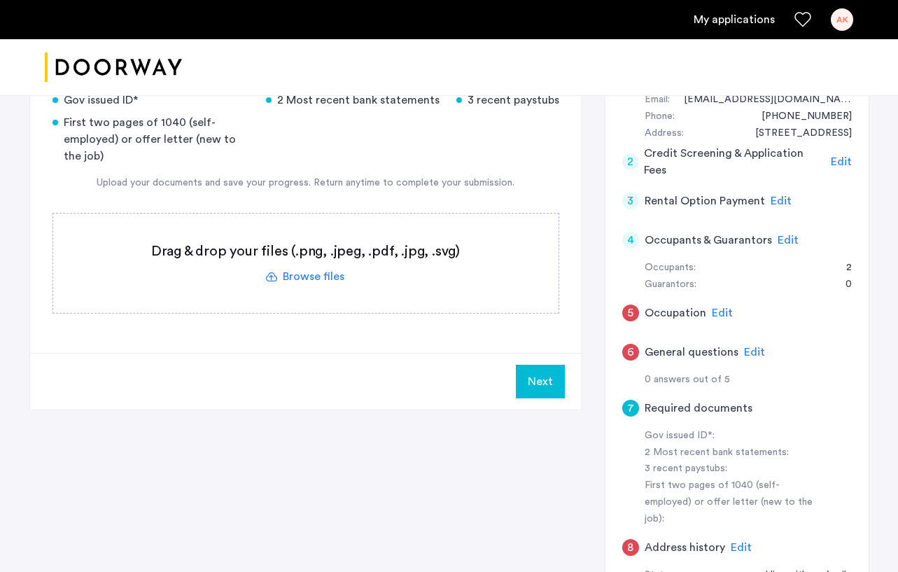
scroll to position [165, 0]
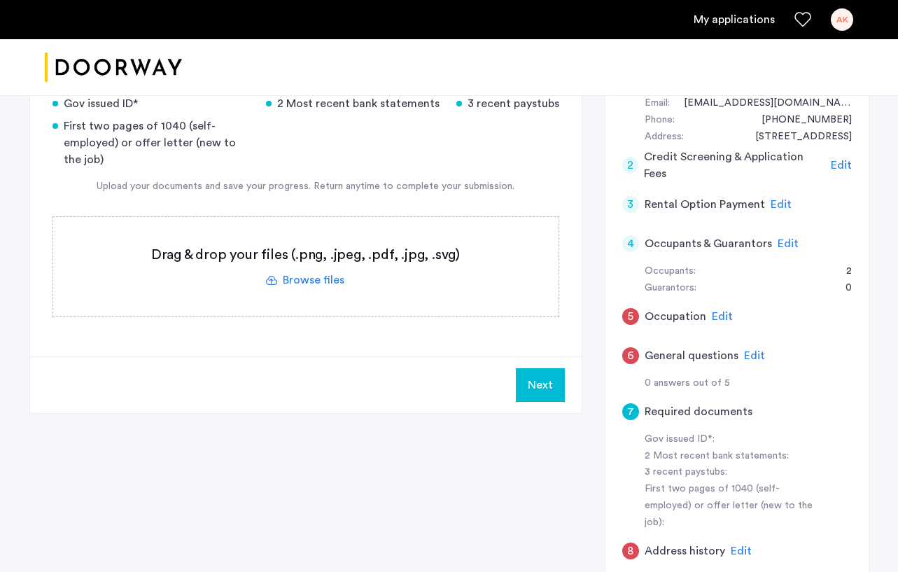
click at [753, 356] on span "Edit" at bounding box center [754, 355] width 21 height 11
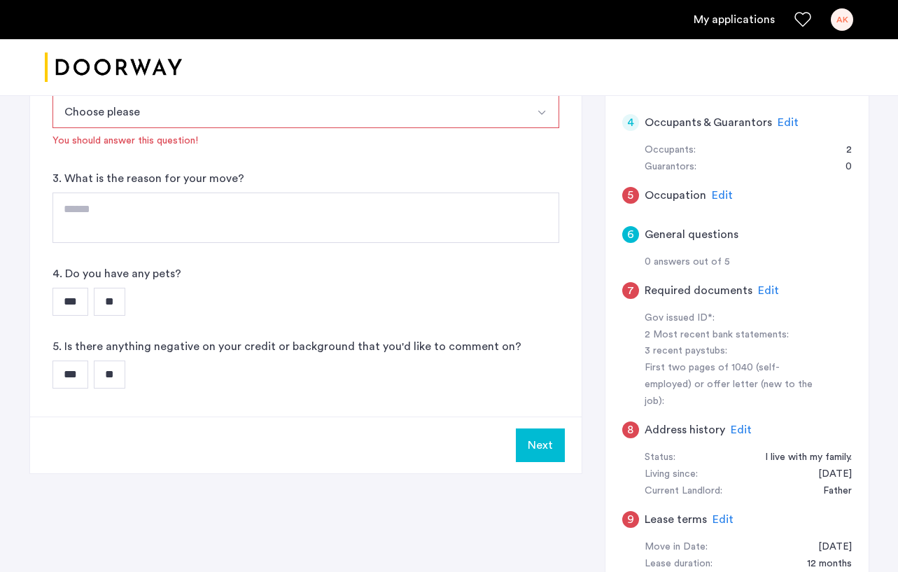
scroll to position [294, 0]
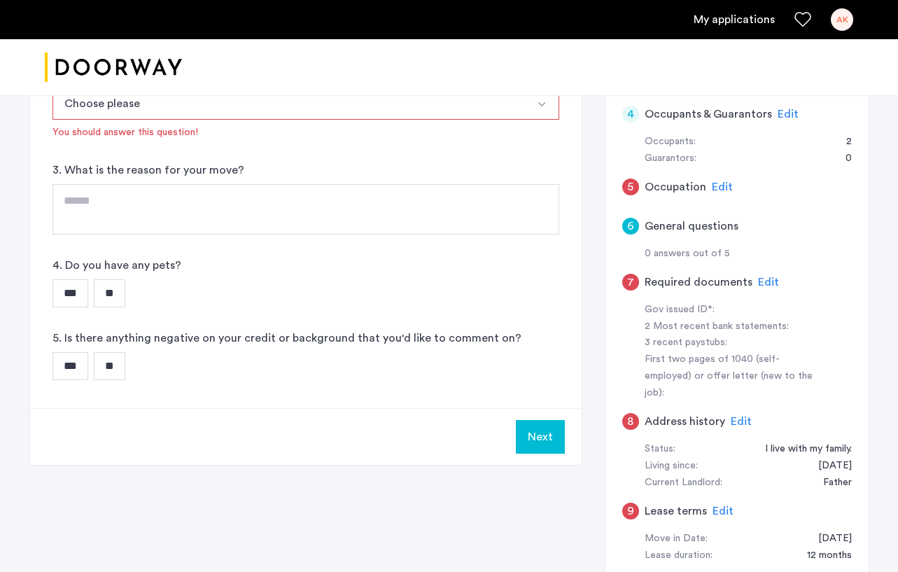
click at [717, 192] on span "Edit" at bounding box center [722, 186] width 21 height 11
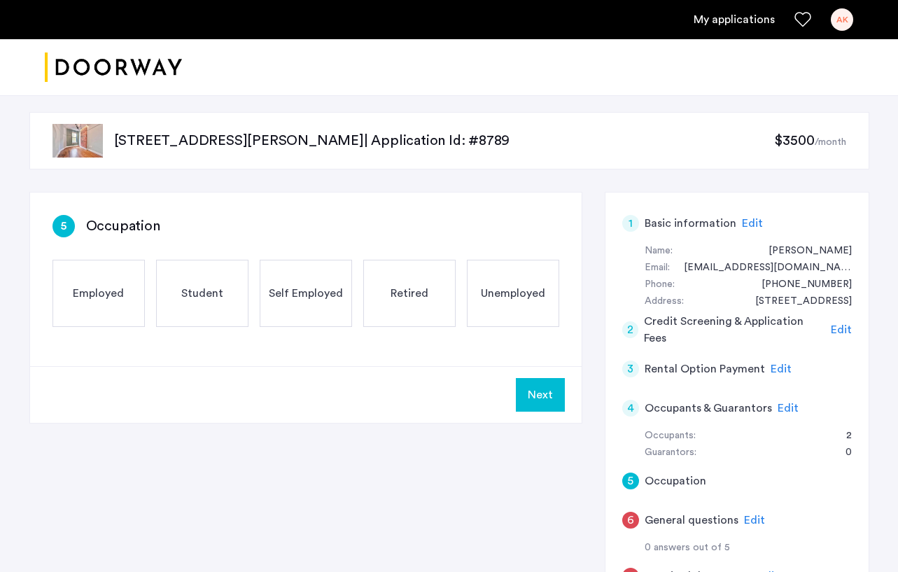
scroll to position [12, 0]
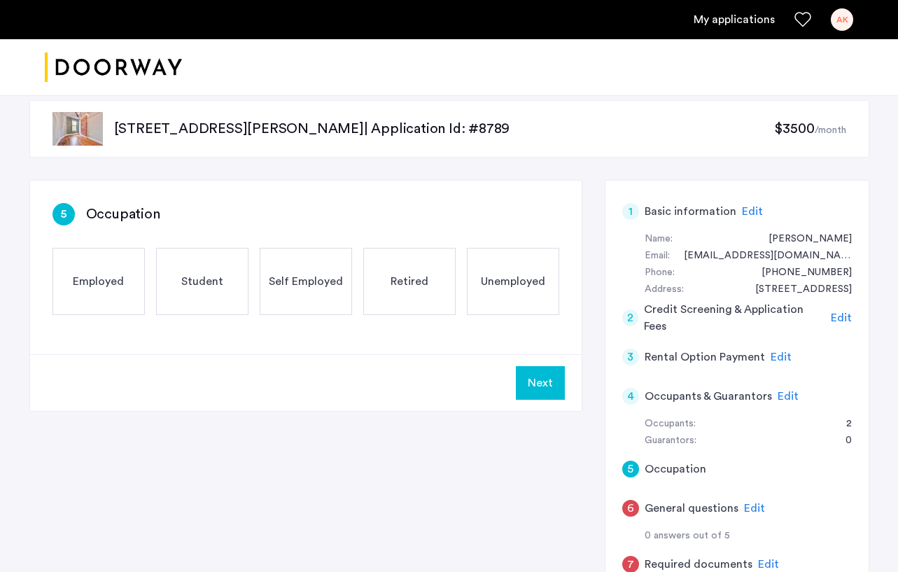
click at [783, 391] on span "Edit" at bounding box center [788, 396] width 21 height 11
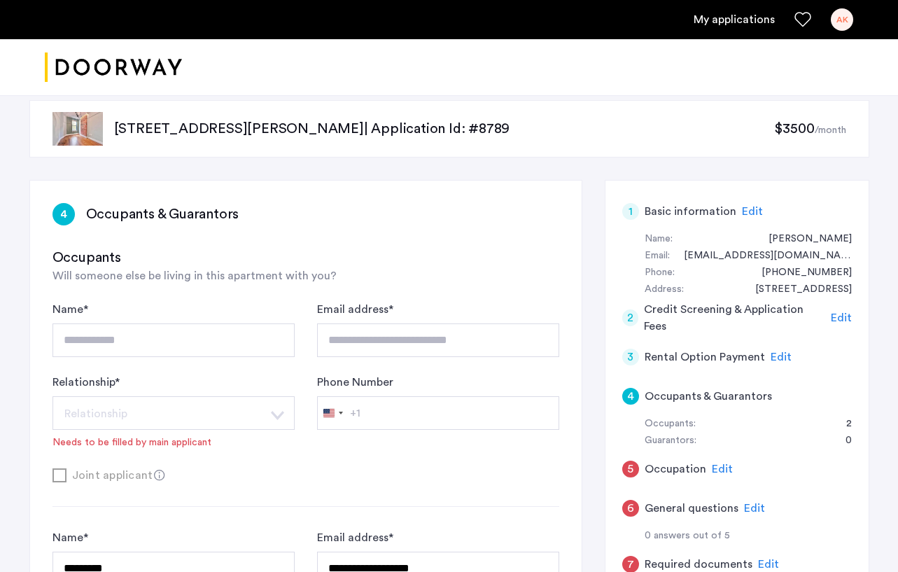
click at [779, 362] on span "Edit" at bounding box center [781, 356] width 21 height 11
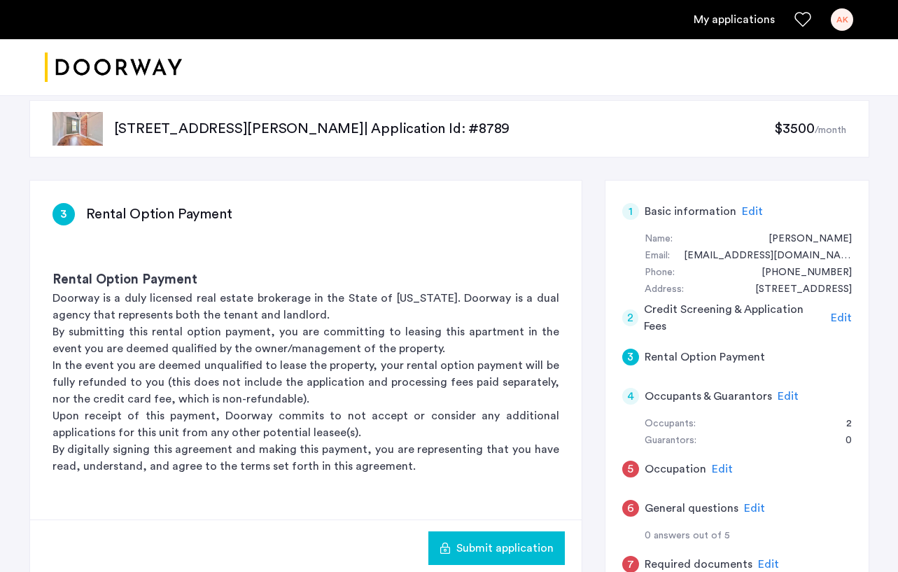
click at [754, 215] on span "Edit" at bounding box center [752, 211] width 21 height 11
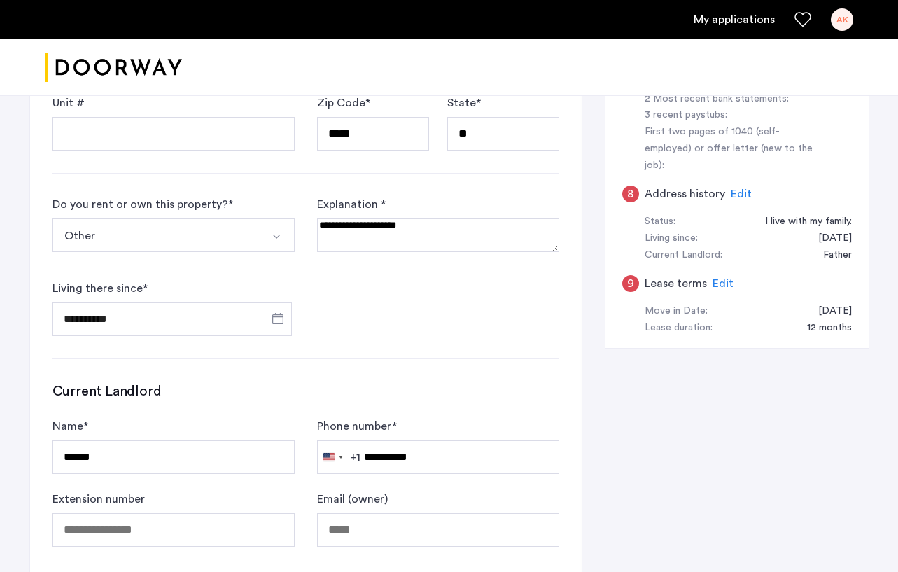
scroll to position [489, 0]
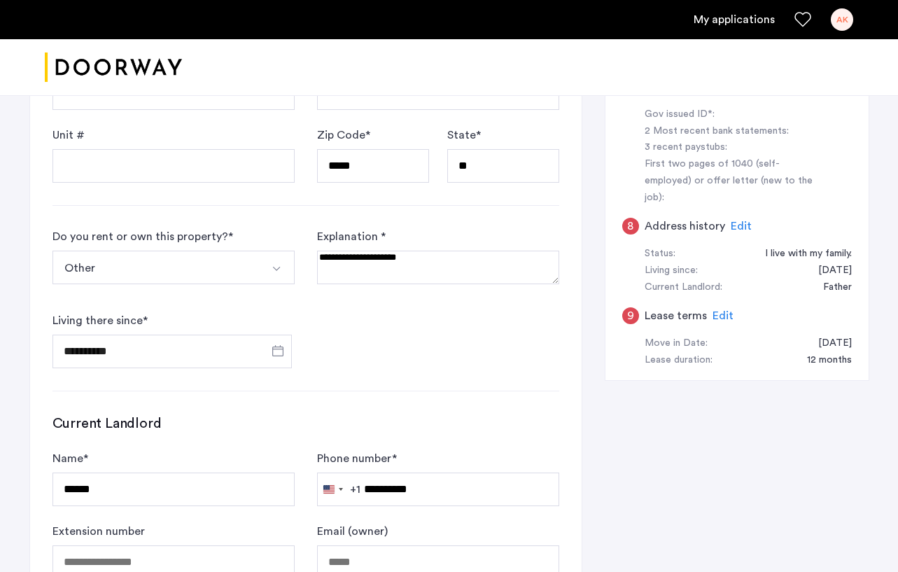
click at [472, 309] on form "**********" at bounding box center [306, 298] width 507 height 140
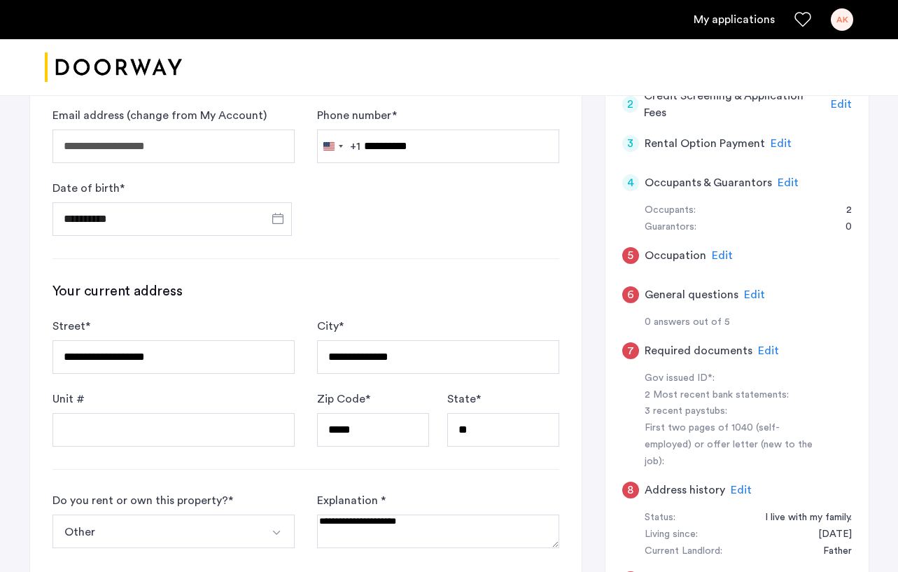
scroll to position [188, 0]
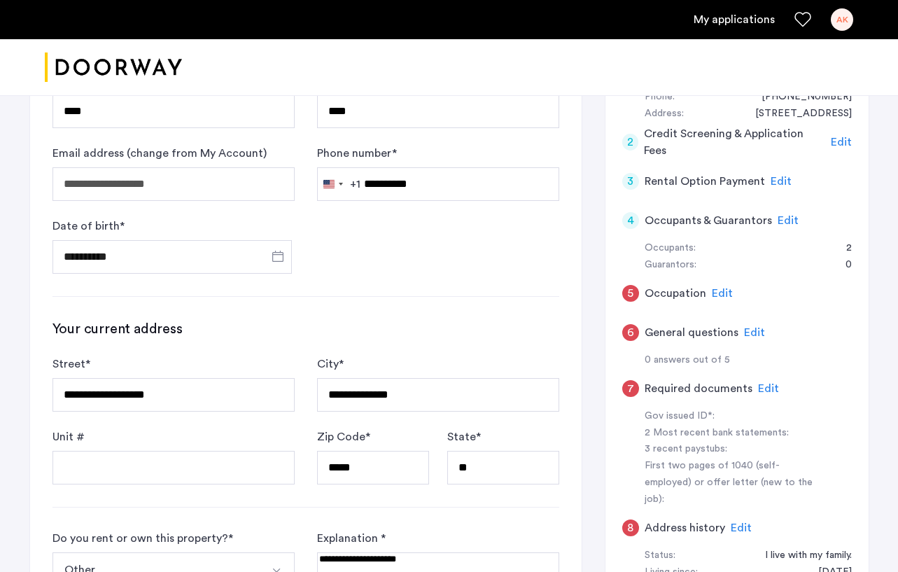
click at [775, 183] on span "Edit" at bounding box center [781, 181] width 21 height 11
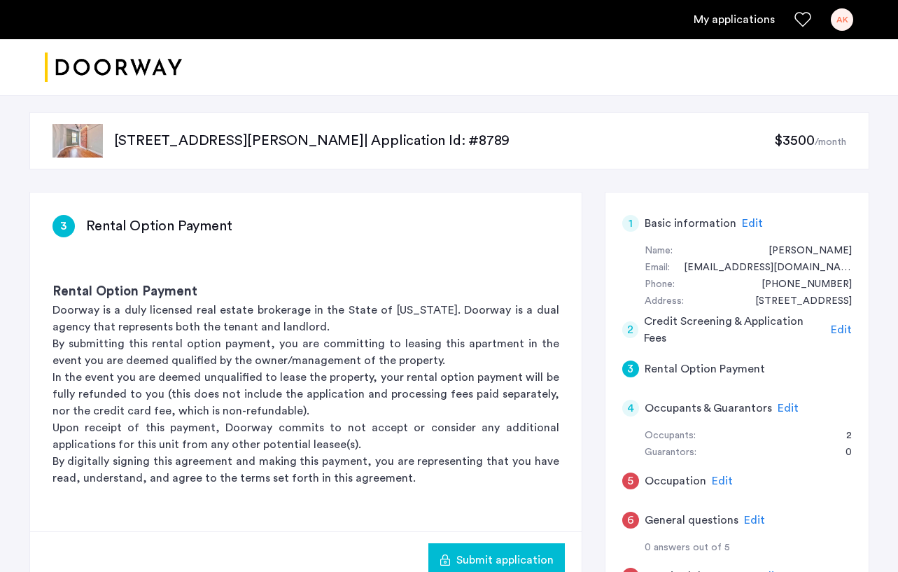
scroll to position [38, 0]
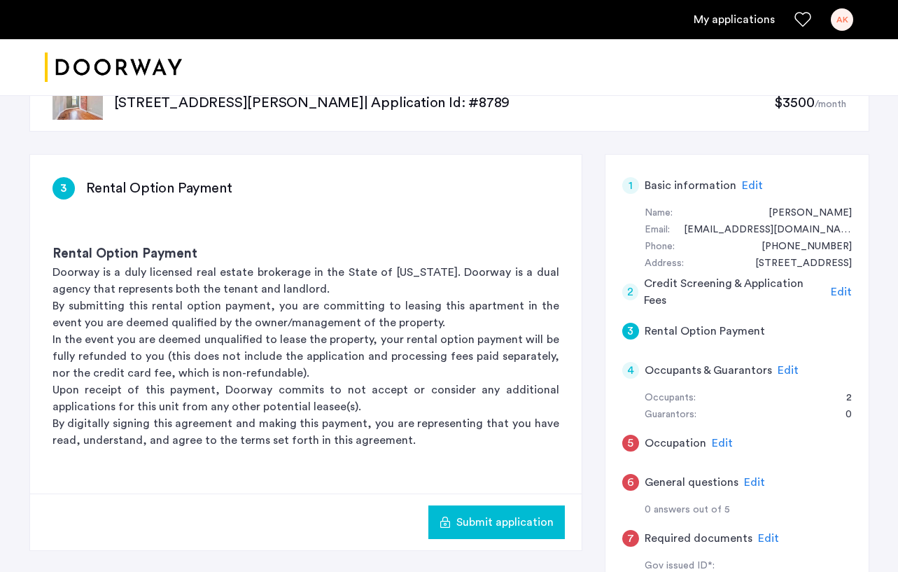
click at [833, 291] on span "Edit" at bounding box center [841, 291] width 21 height 11
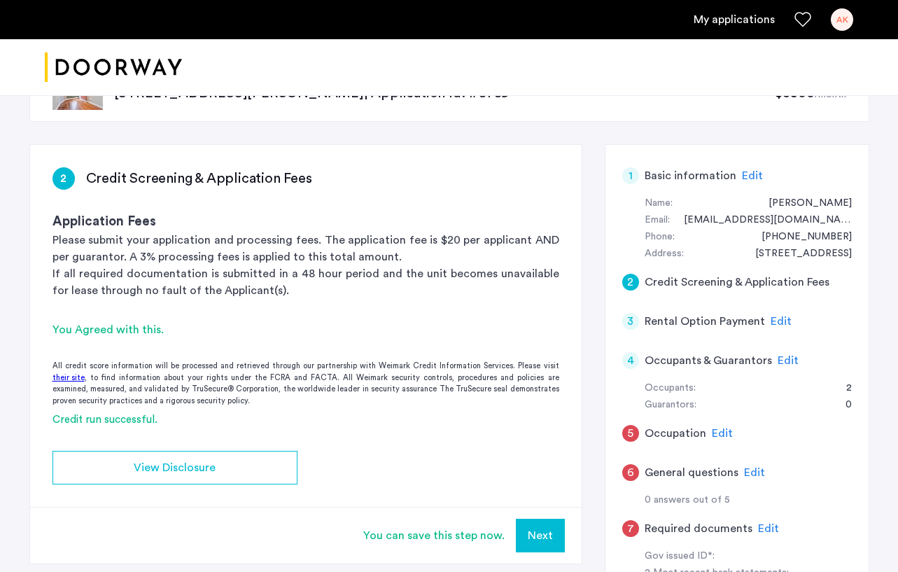
scroll to position [0, 0]
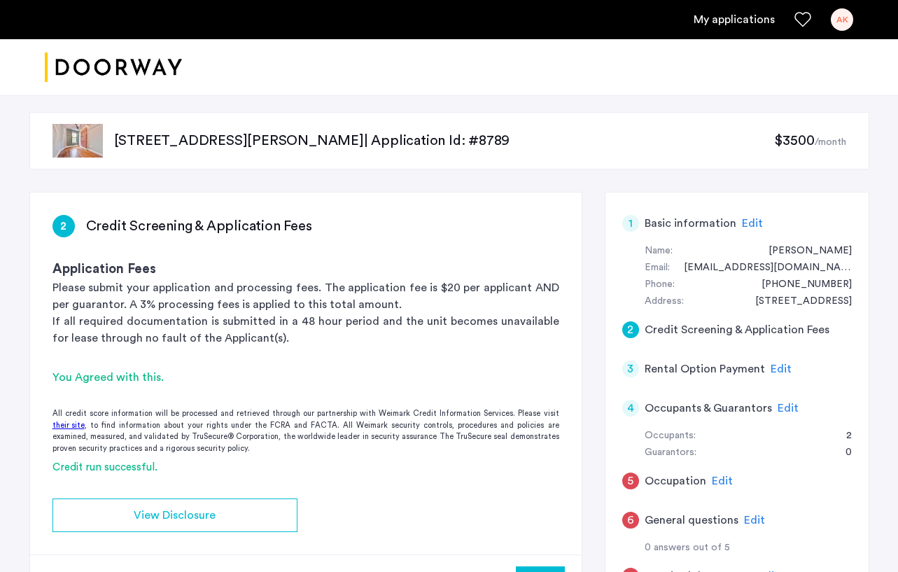
click at [779, 405] on span "Edit" at bounding box center [788, 408] width 21 height 11
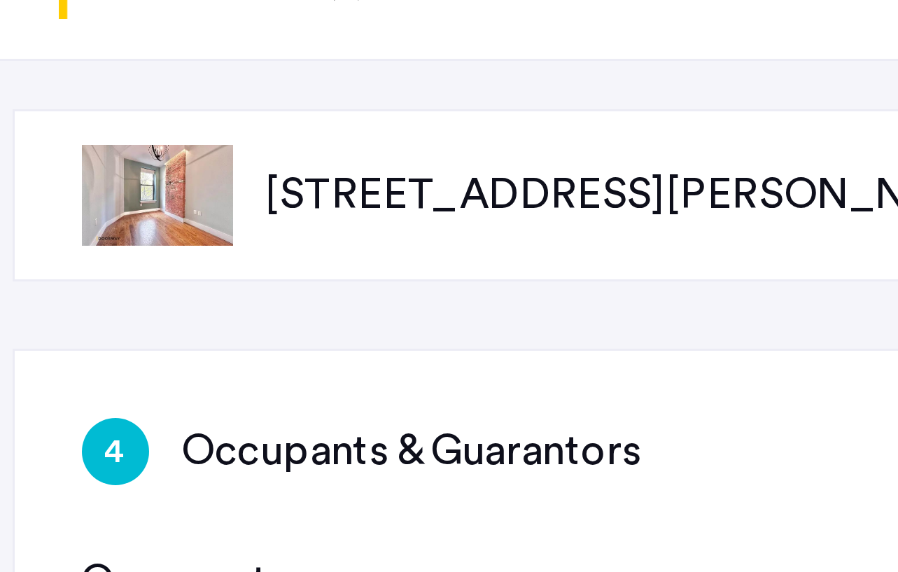
click at [95, 144] on img at bounding box center [78, 141] width 50 height 34
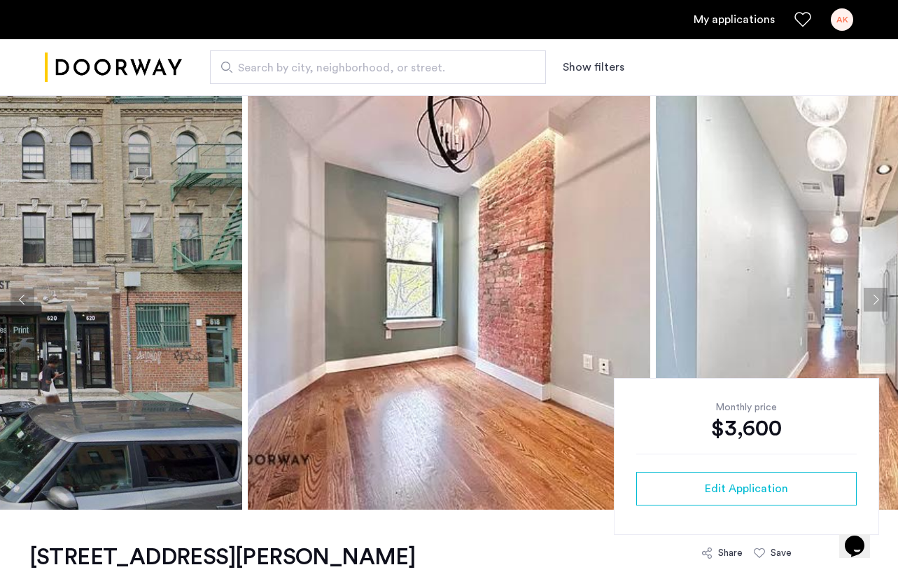
click at [873, 302] on button "Next apartment" at bounding box center [876, 300] width 24 height 24
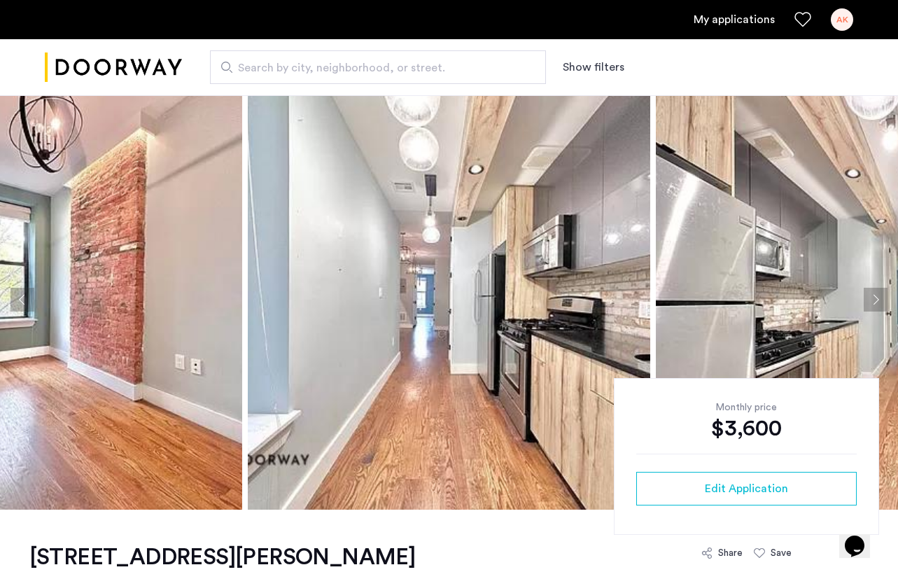
click at [874, 298] on button "Next apartment" at bounding box center [876, 300] width 24 height 24
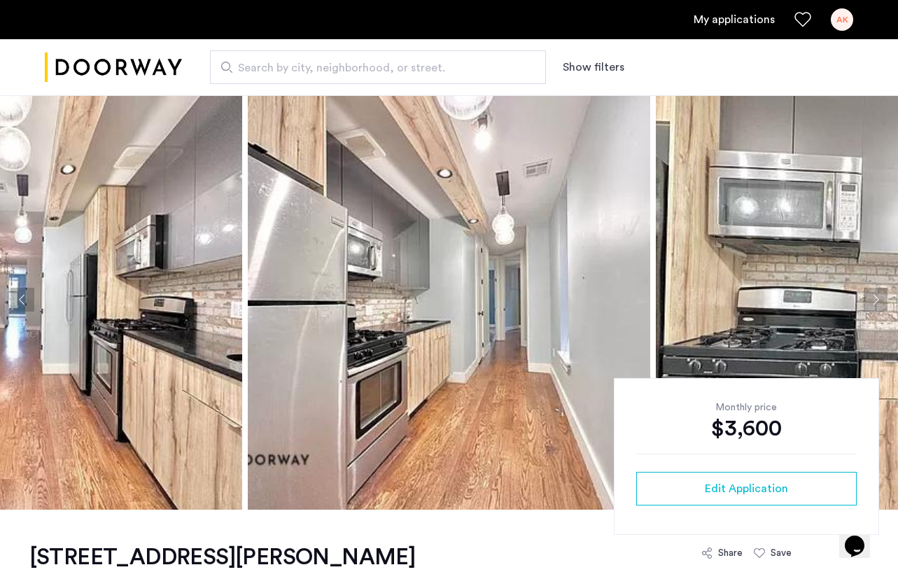
click at [874, 298] on button "Next apartment" at bounding box center [876, 300] width 24 height 24
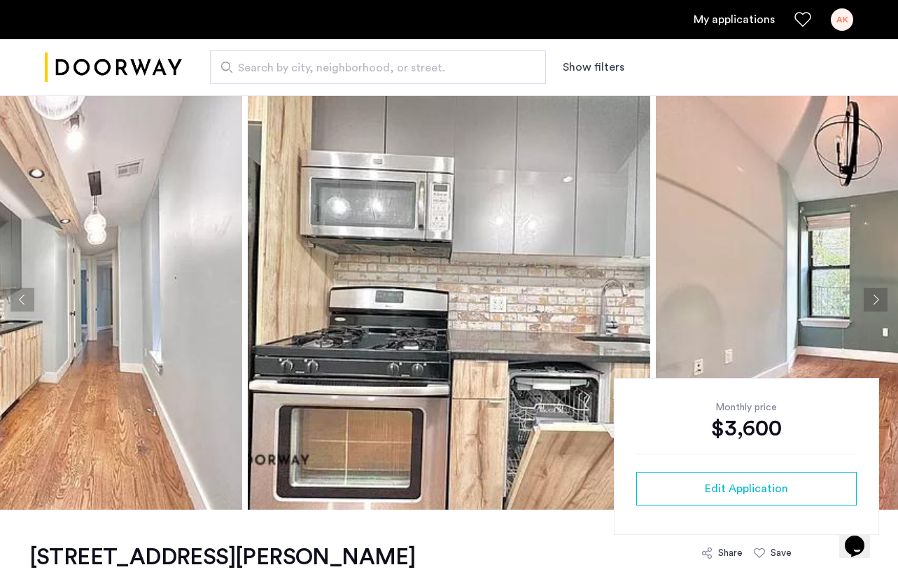
click at [874, 298] on button "Next apartment" at bounding box center [876, 300] width 24 height 24
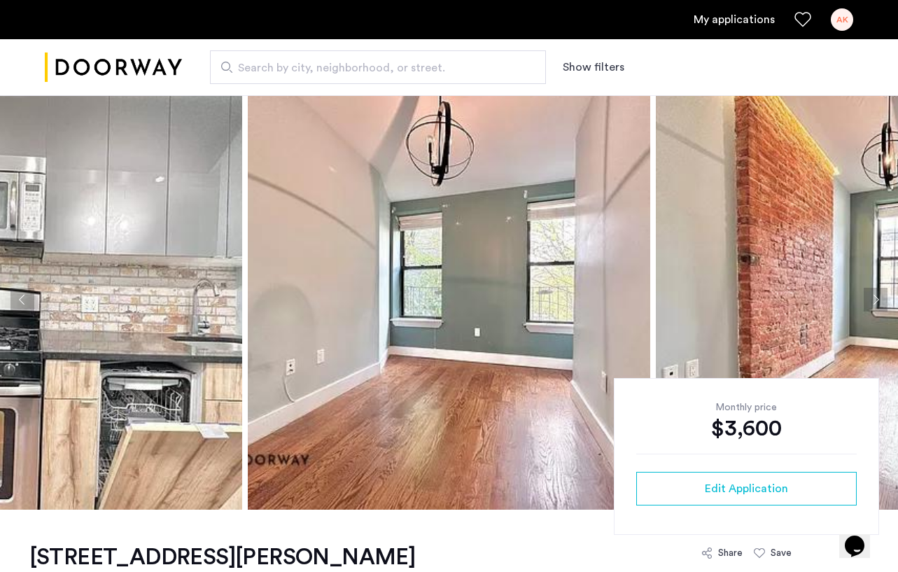
click at [874, 298] on button "Next apartment" at bounding box center [876, 300] width 24 height 24
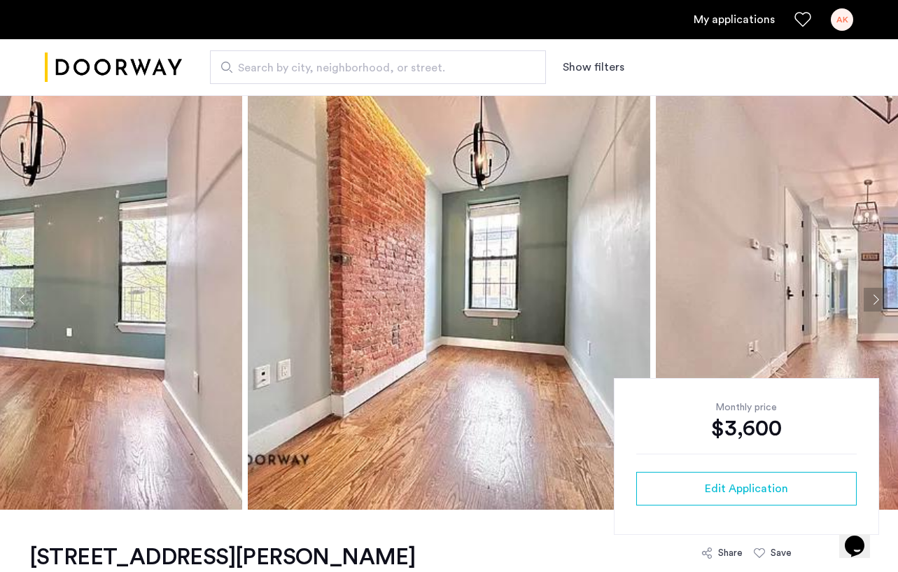
click at [874, 298] on button "Next apartment" at bounding box center [876, 300] width 24 height 24
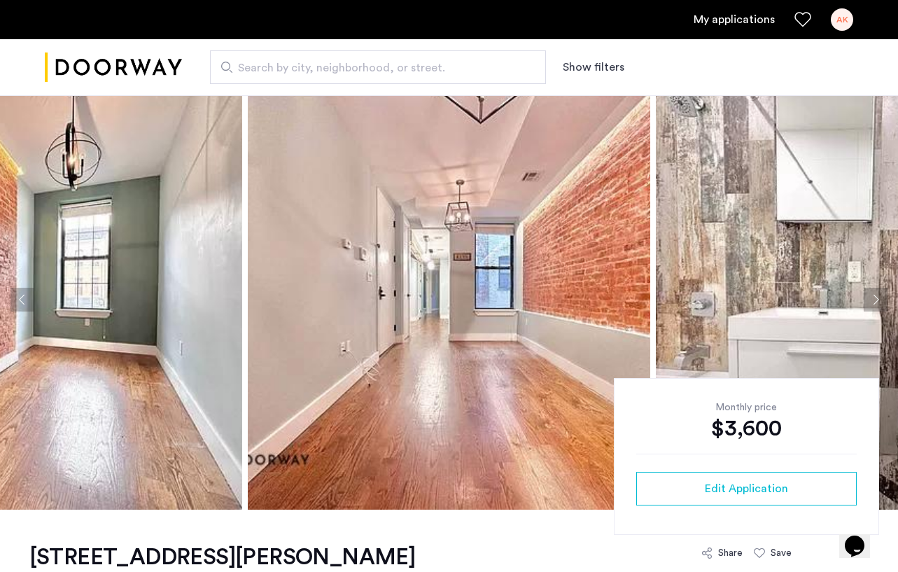
click at [874, 298] on button "Next apartment" at bounding box center [876, 300] width 24 height 24
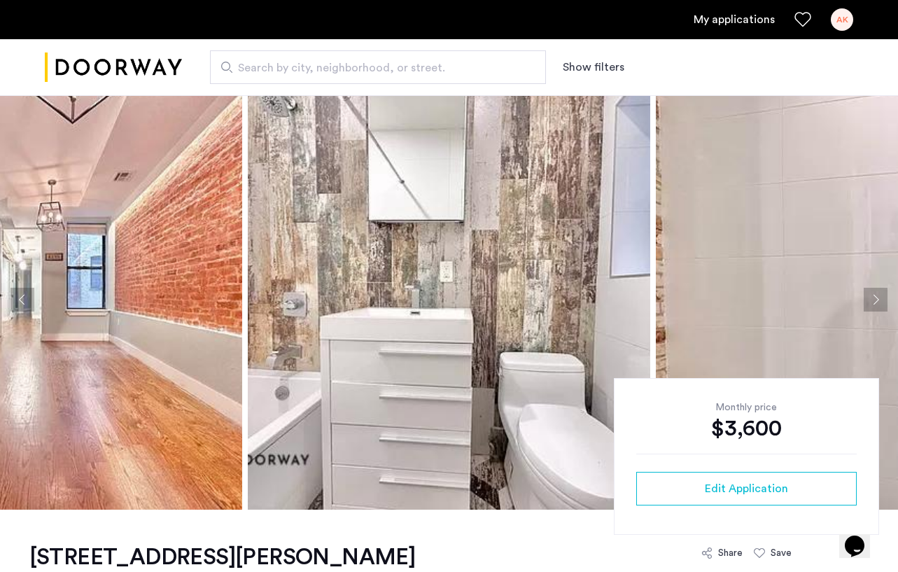
click at [874, 298] on button "Next apartment" at bounding box center [876, 300] width 24 height 24
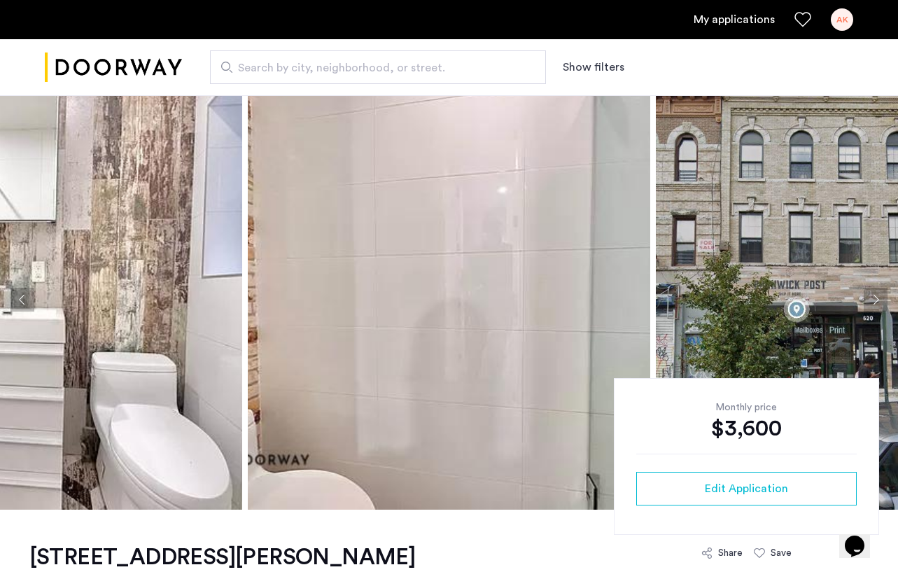
click at [874, 298] on button "Next apartment" at bounding box center [876, 300] width 24 height 24
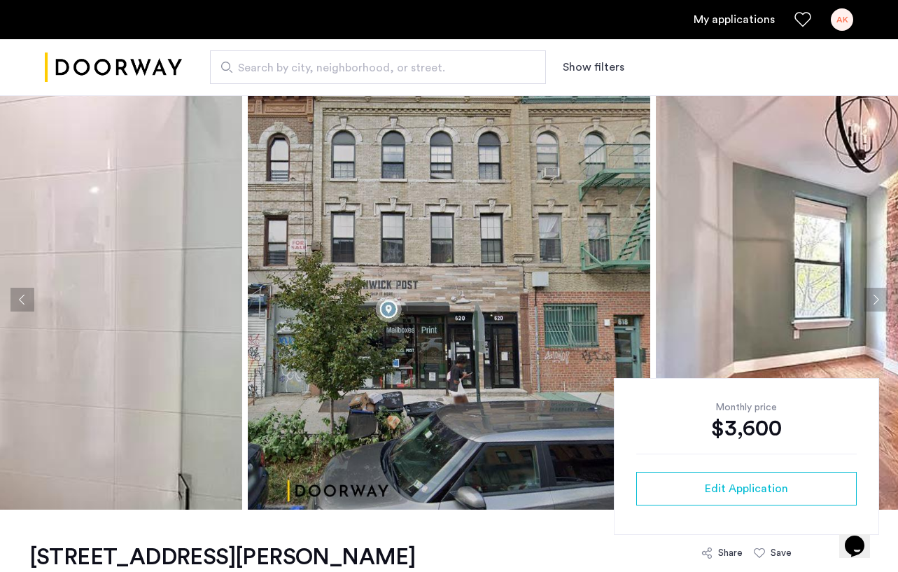
click at [874, 298] on button "Next apartment" at bounding box center [876, 300] width 24 height 24
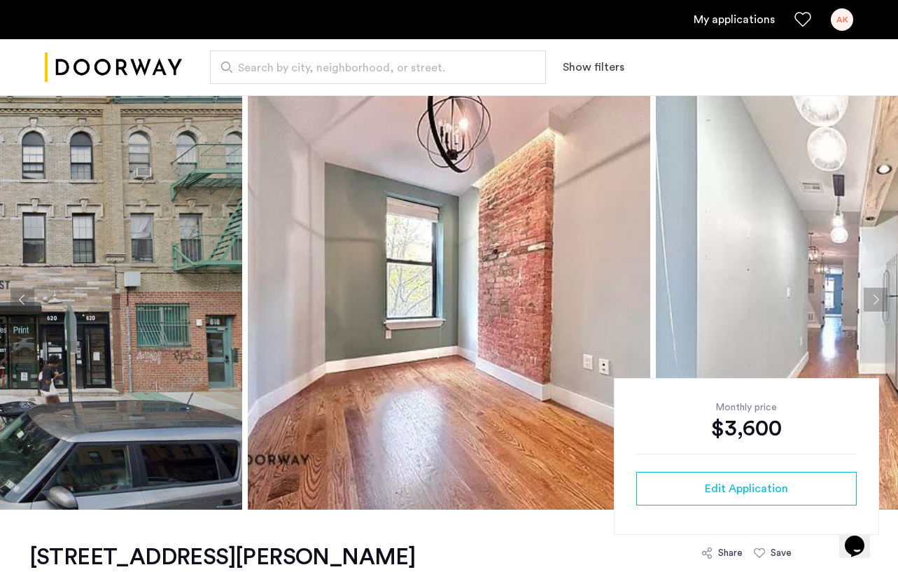
click at [874, 298] on button "Next apartment" at bounding box center [876, 300] width 24 height 24
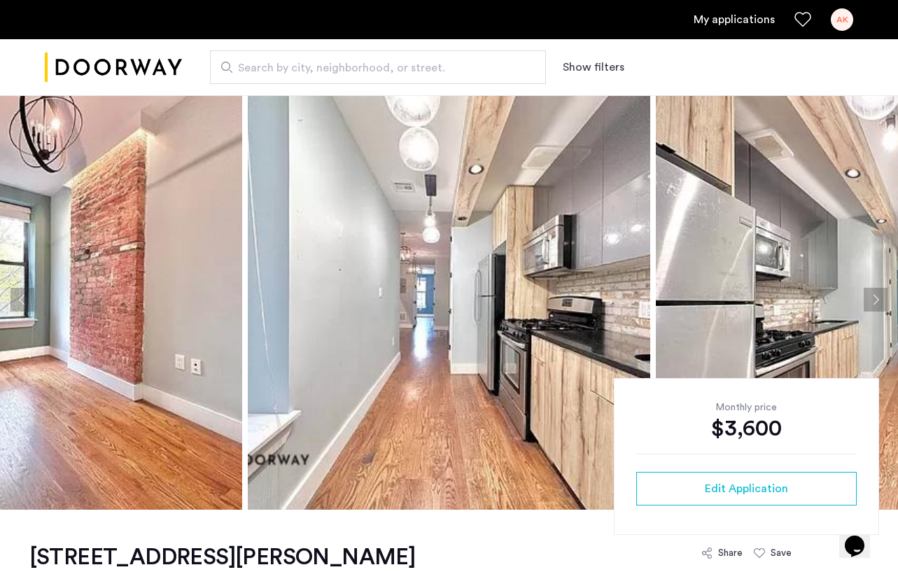
click at [874, 298] on button "Next apartment" at bounding box center [876, 300] width 24 height 24
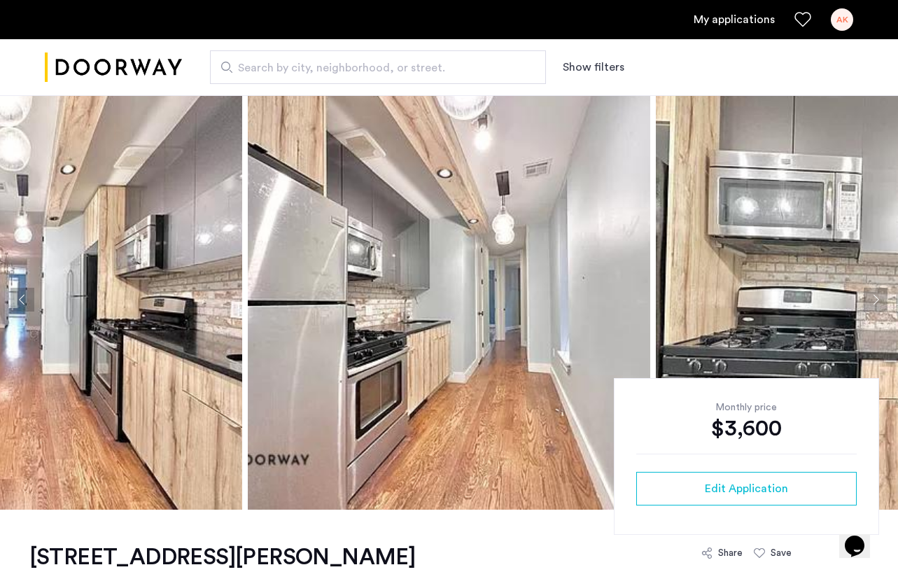
click at [874, 298] on button "Next apartment" at bounding box center [876, 300] width 24 height 24
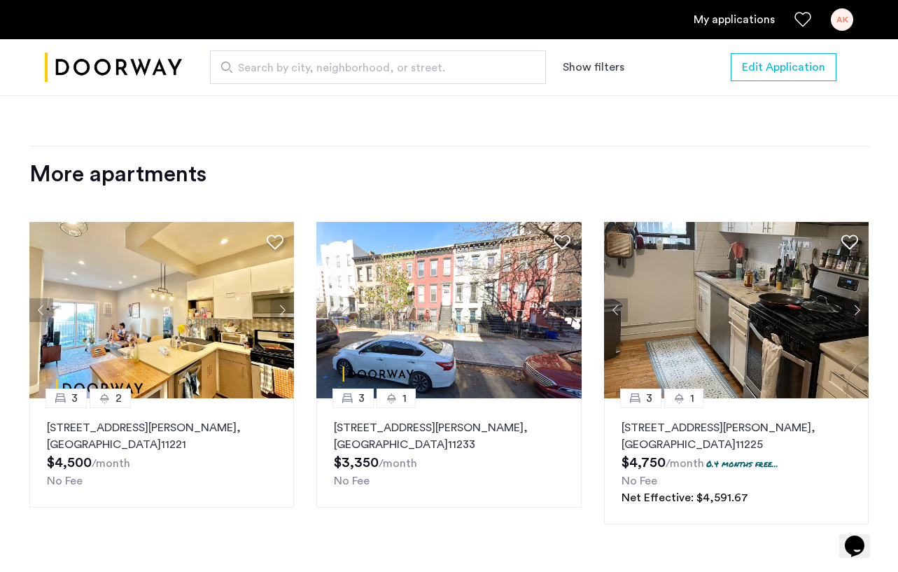
scroll to position [1605, 0]
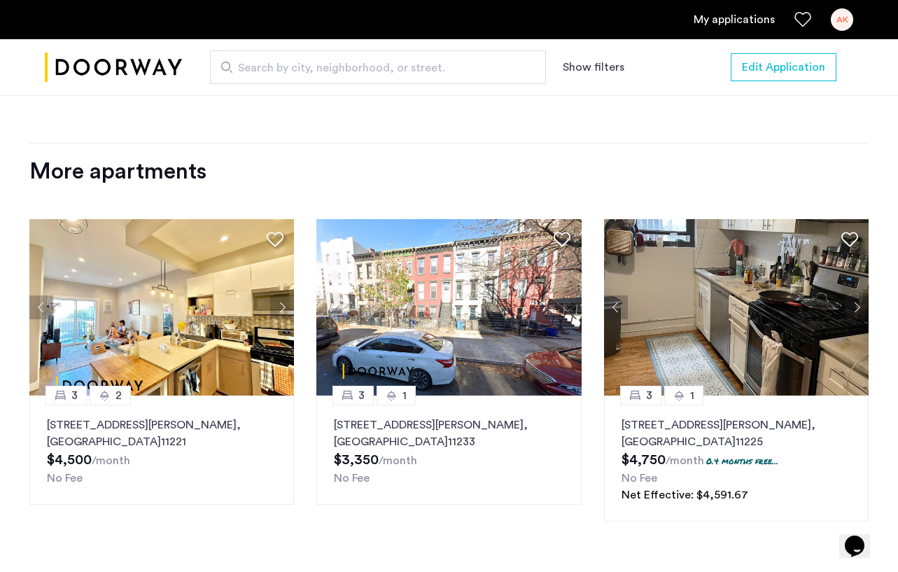
click at [411, 417] on p "295A Macdougal Street, Unit 2, Brooklyn , NY 11233" at bounding box center [449, 434] width 230 height 34
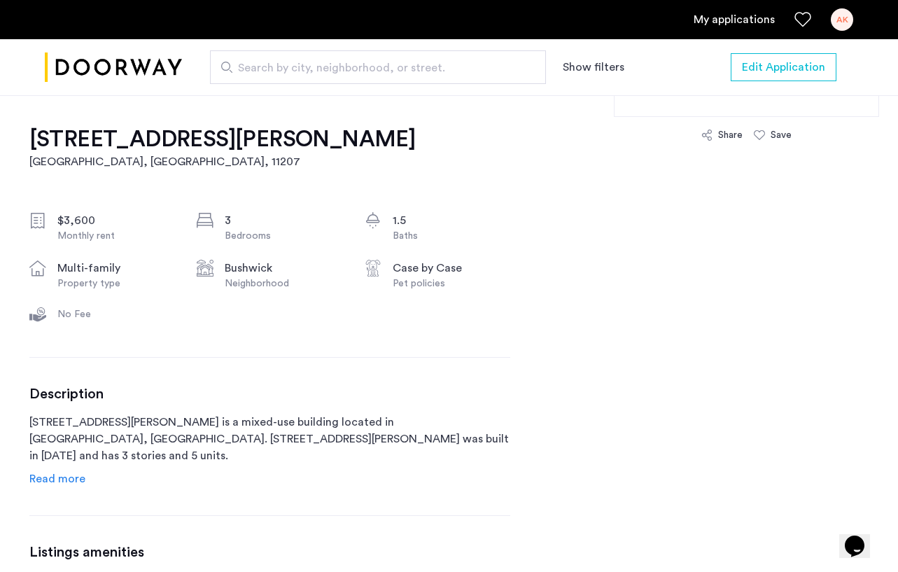
scroll to position [445, 0]
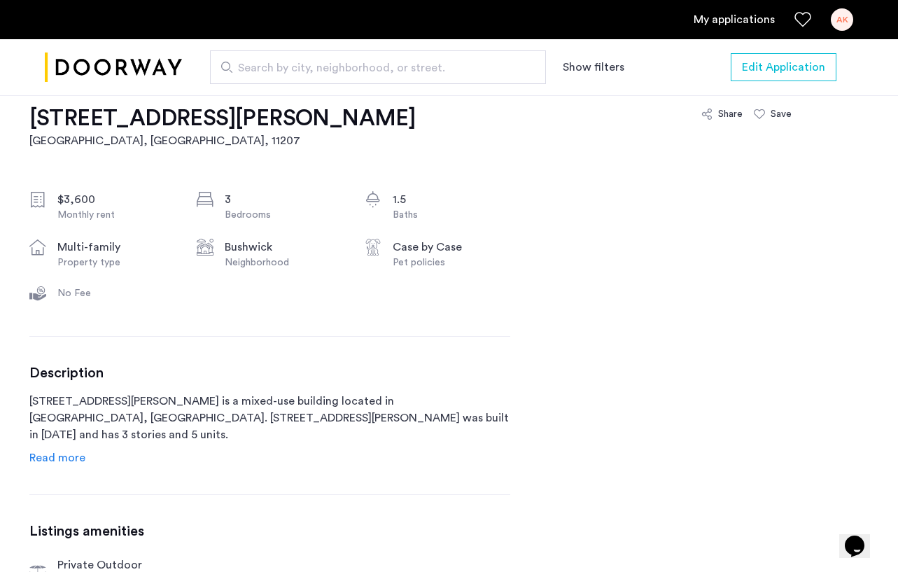
click at [59, 458] on span "Read more" at bounding box center [57, 457] width 56 height 11
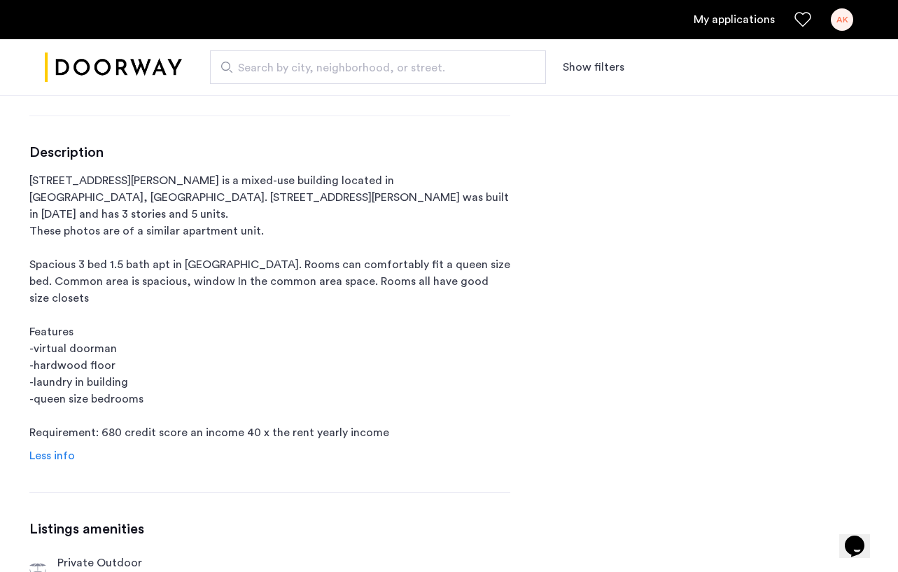
scroll to position [0, 0]
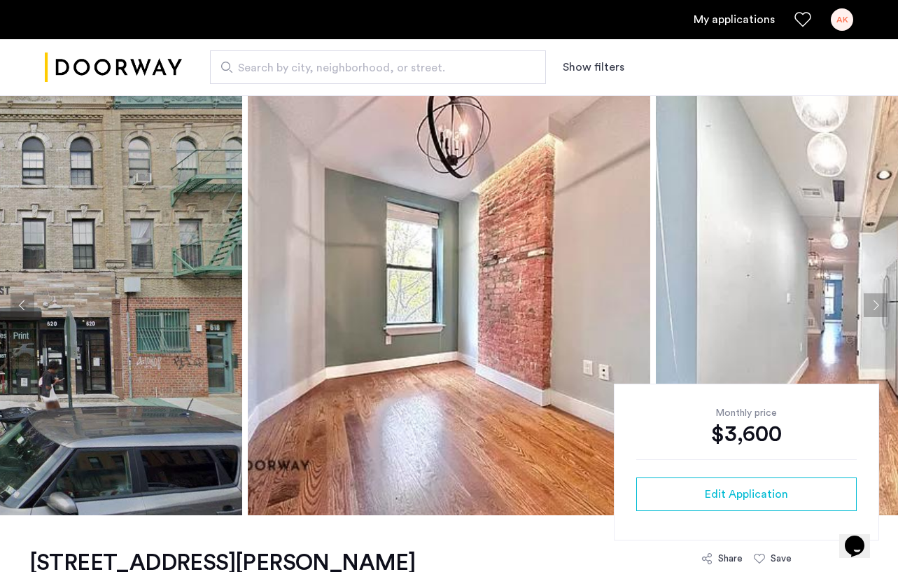
click at [23, 305] on button "Previous apartment" at bounding box center [23, 305] width 24 height 24
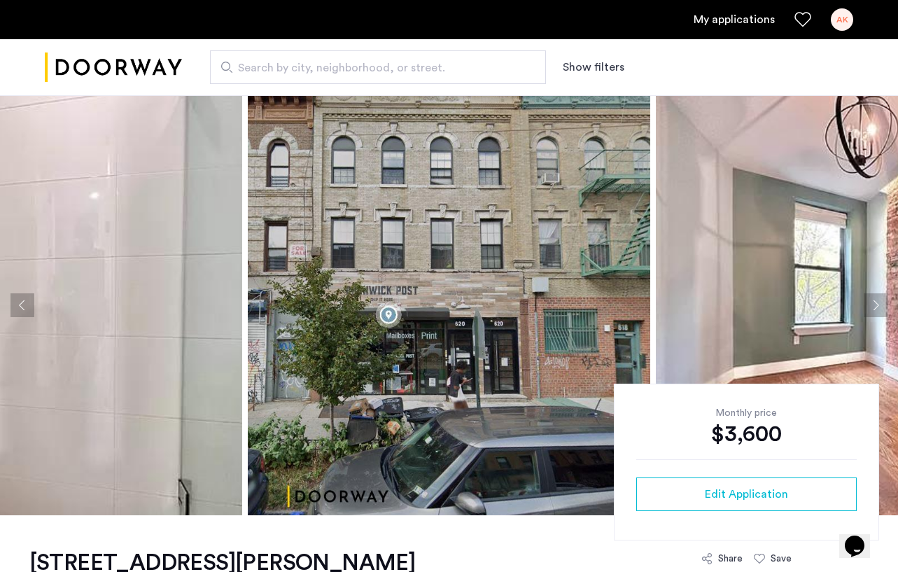
click at [23, 305] on button "Previous apartment" at bounding box center [23, 305] width 24 height 24
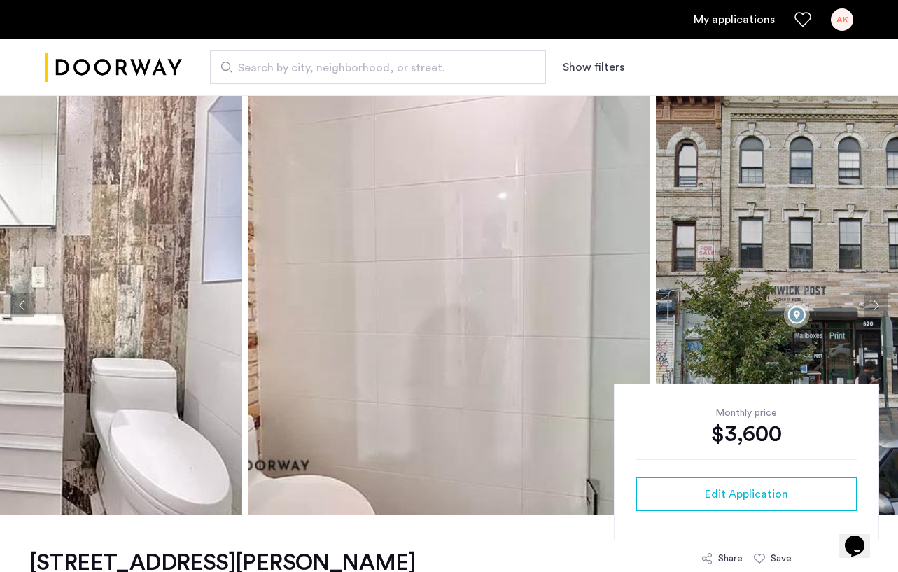
click at [22, 303] on button "Previous apartment" at bounding box center [23, 305] width 24 height 24
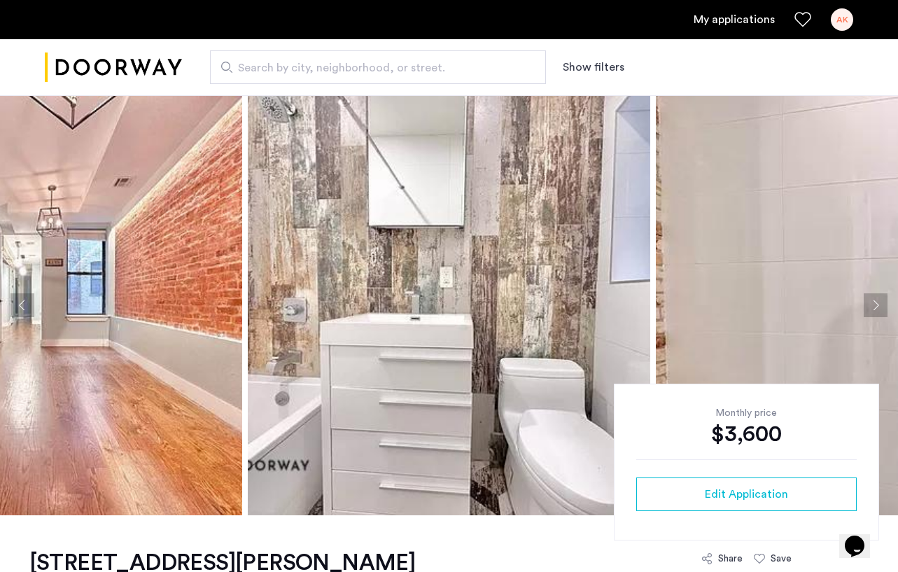
click at [21, 299] on button "Previous apartment" at bounding box center [23, 305] width 24 height 24
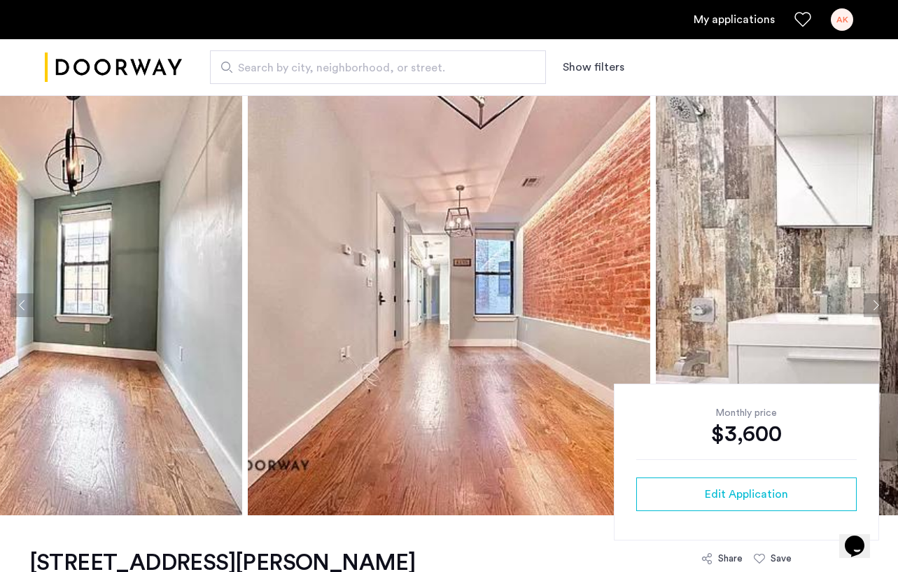
scroll to position [8, 0]
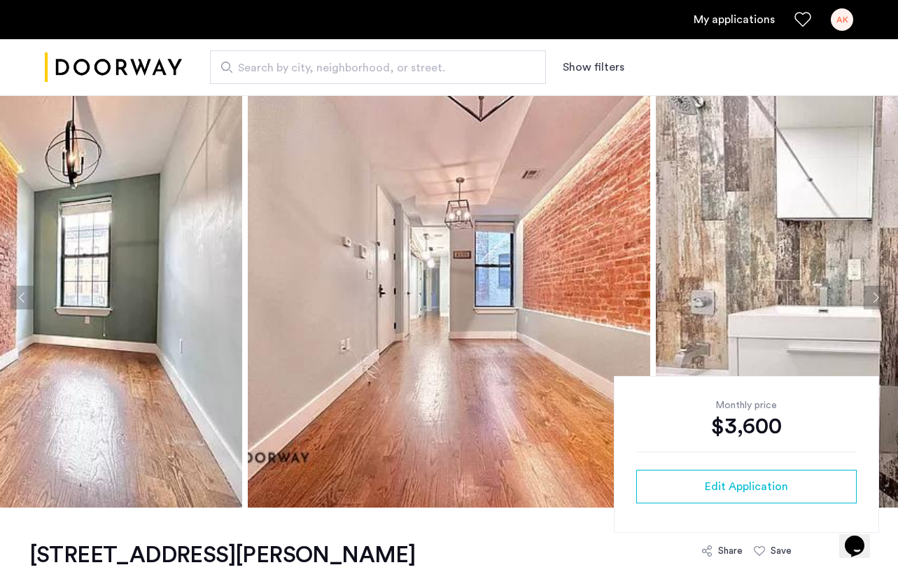
click at [879, 298] on button "Next apartment" at bounding box center [876, 298] width 24 height 24
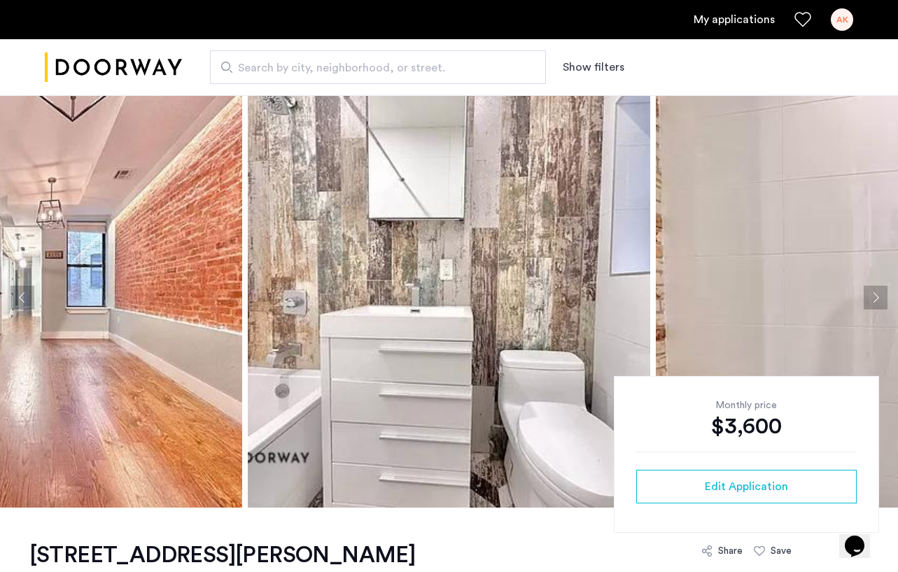
click at [879, 298] on button "Next apartment" at bounding box center [876, 298] width 24 height 24
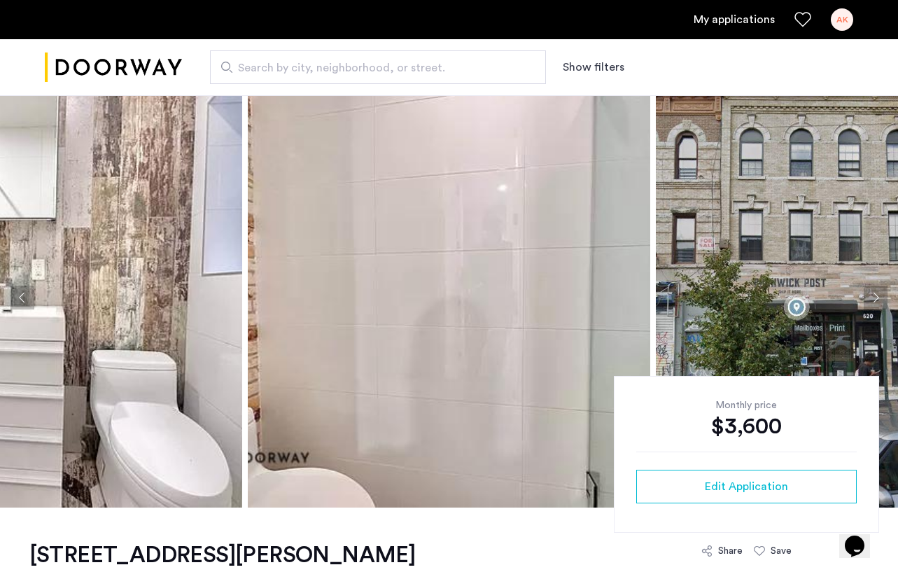
click at [879, 298] on button "Next apartment" at bounding box center [876, 298] width 24 height 24
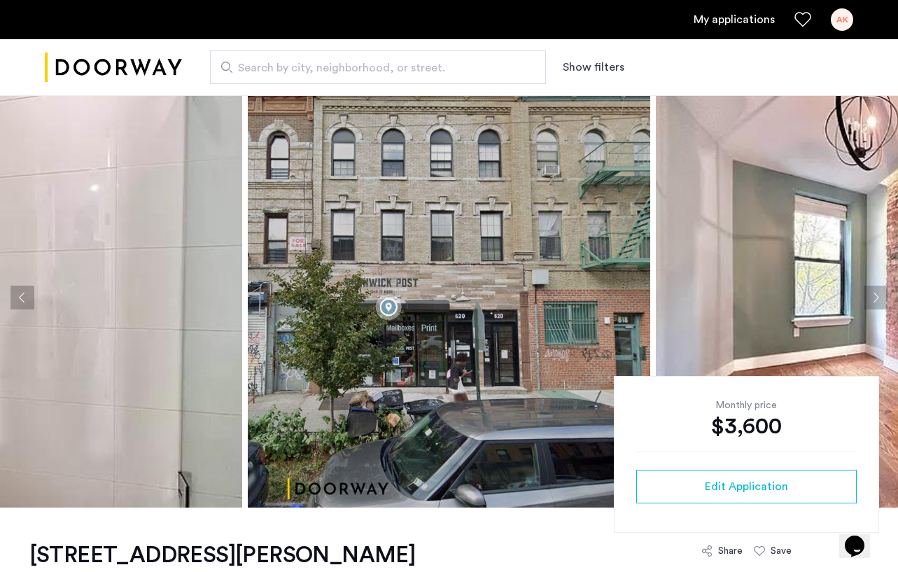
click at [868, 300] on button "Next apartment" at bounding box center [876, 298] width 24 height 24
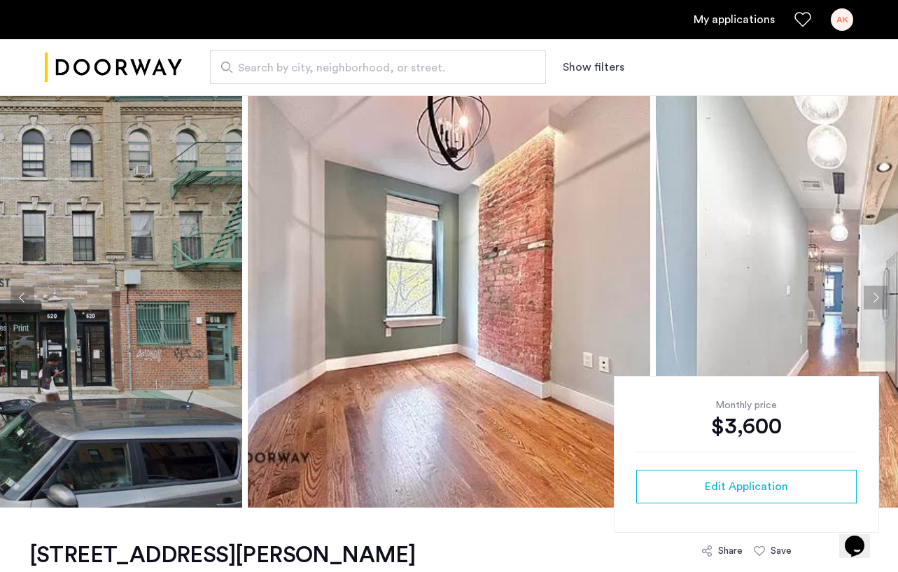
click at [868, 300] on button "Next apartment" at bounding box center [876, 298] width 24 height 24
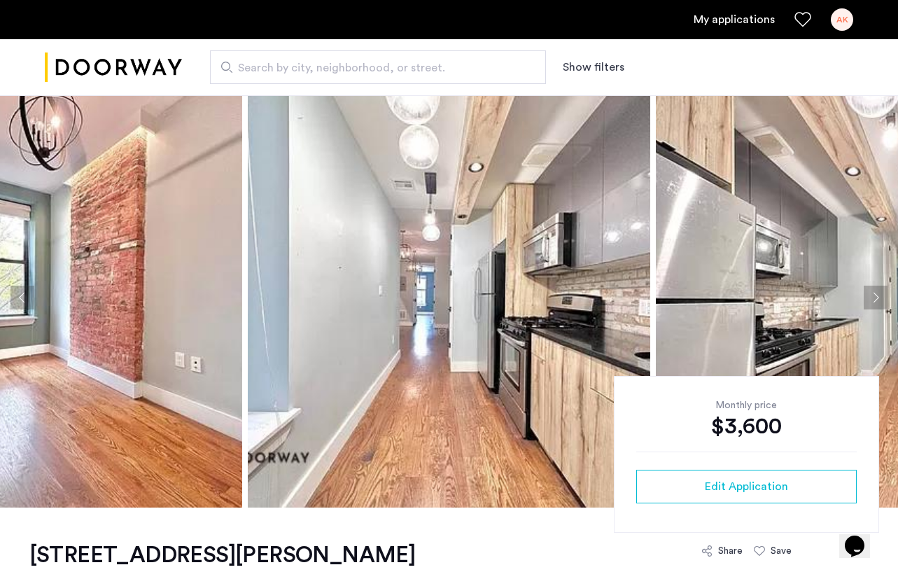
click at [876, 291] on button "Next apartment" at bounding box center [876, 298] width 24 height 24
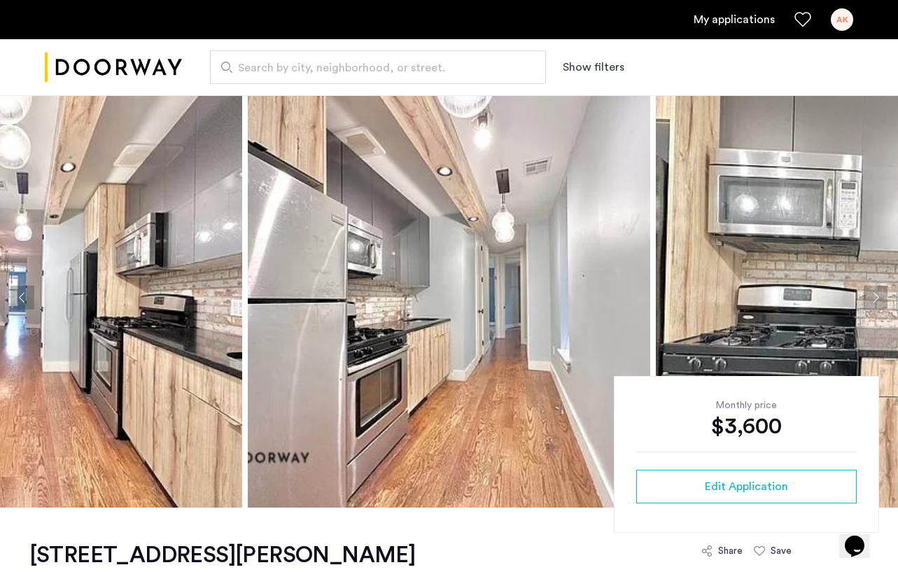
click at [876, 291] on button "Next apartment" at bounding box center [876, 298] width 24 height 24
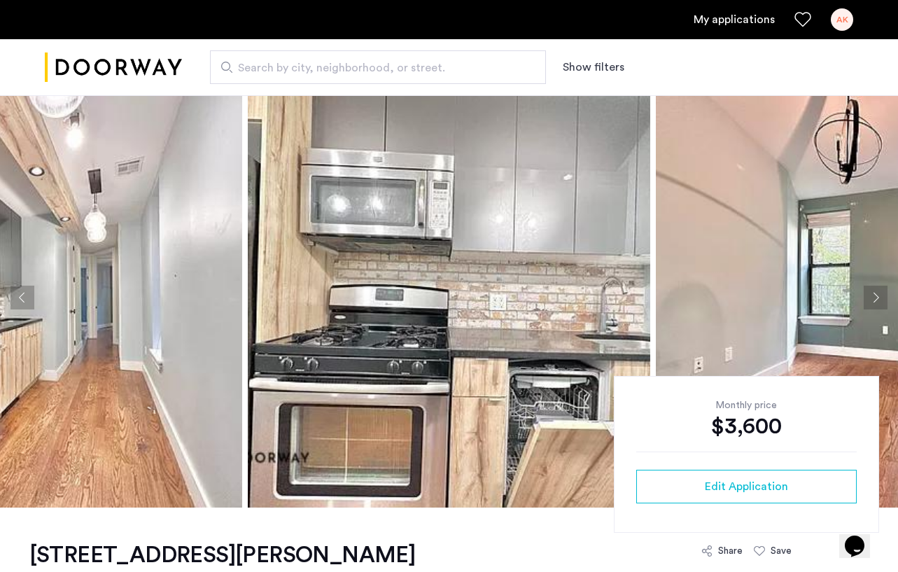
click at [876, 291] on button "Next apartment" at bounding box center [876, 298] width 24 height 24
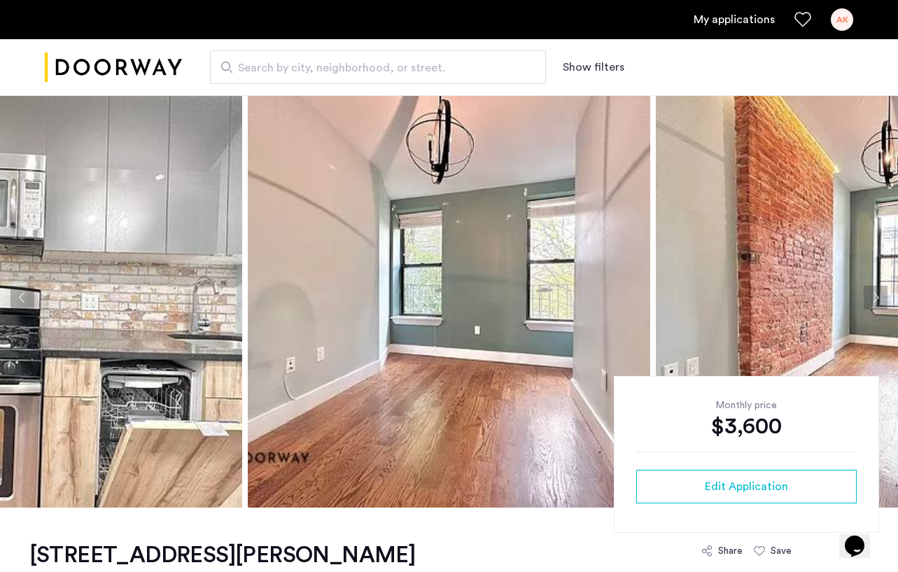
click at [876, 291] on button "Next apartment" at bounding box center [876, 298] width 24 height 24
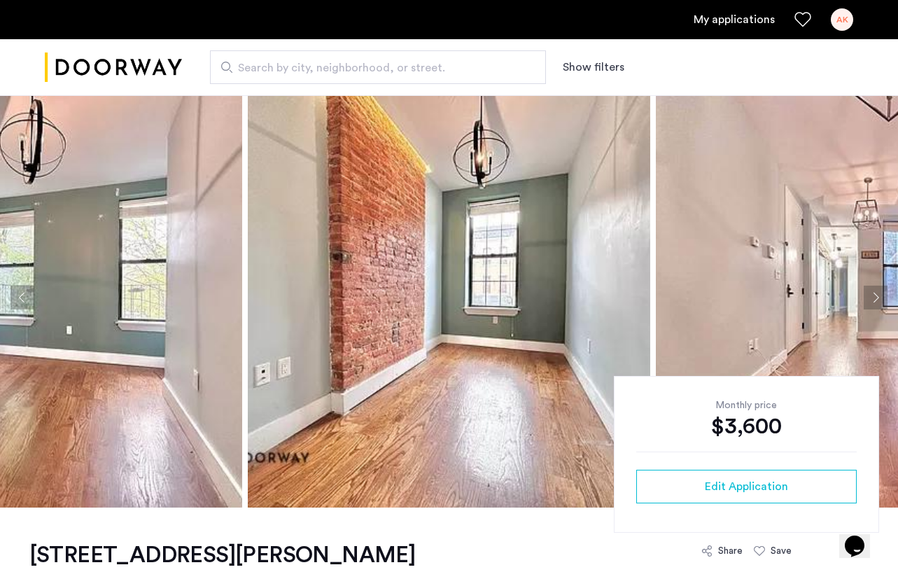
click at [876, 291] on button "Next apartment" at bounding box center [876, 298] width 24 height 24
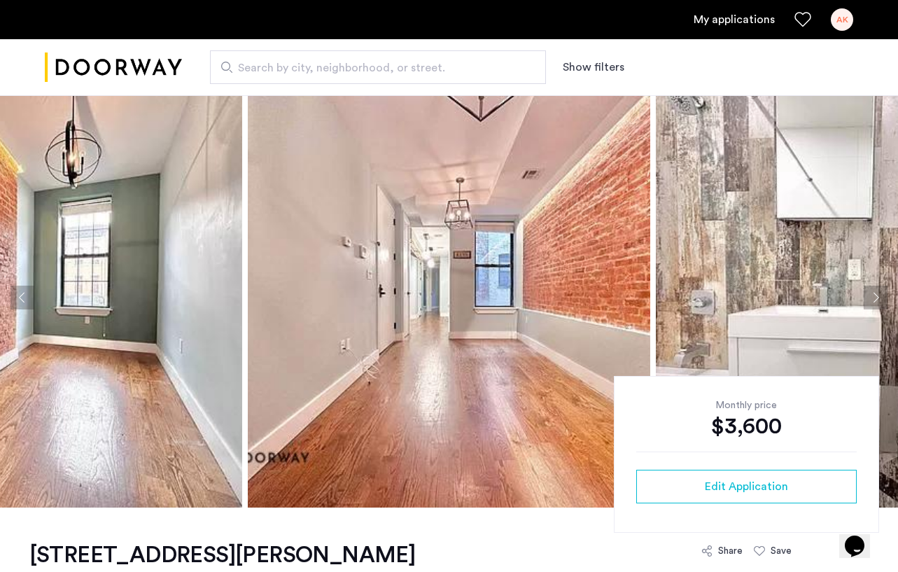
click at [876, 291] on button "Next apartment" at bounding box center [876, 298] width 24 height 24
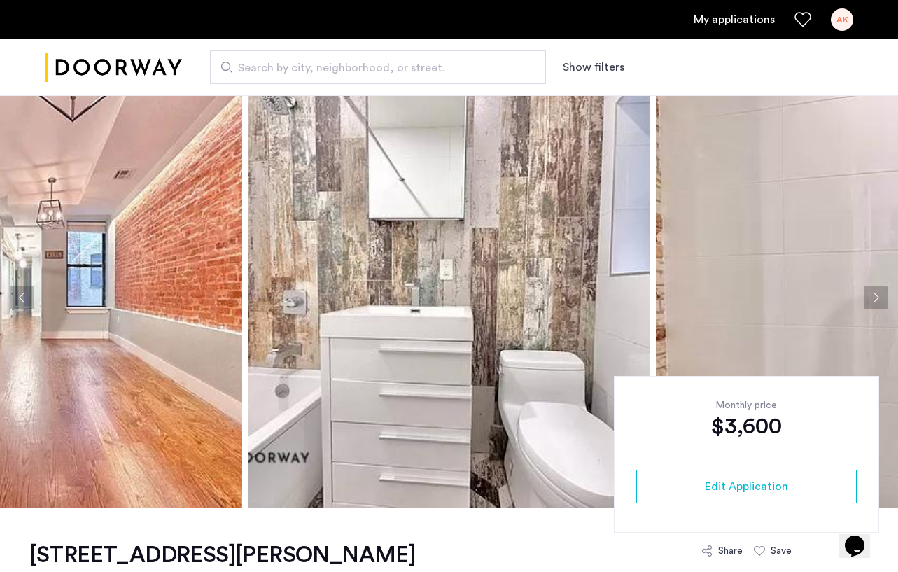
click at [876, 291] on button "Next apartment" at bounding box center [876, 298] width 24 height 24
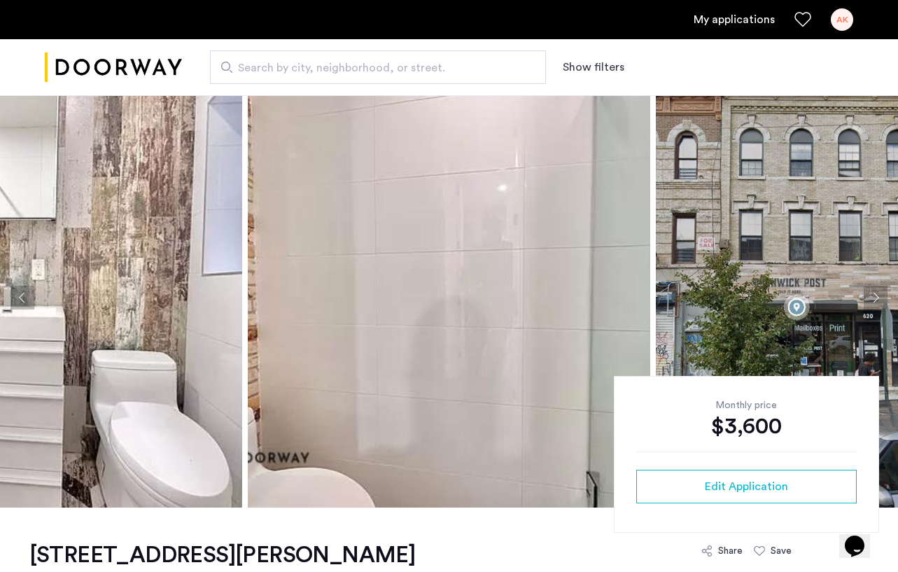
click at [876, 291] on button "Next apartment" at bounding box center [876, 298] width 24 height 24
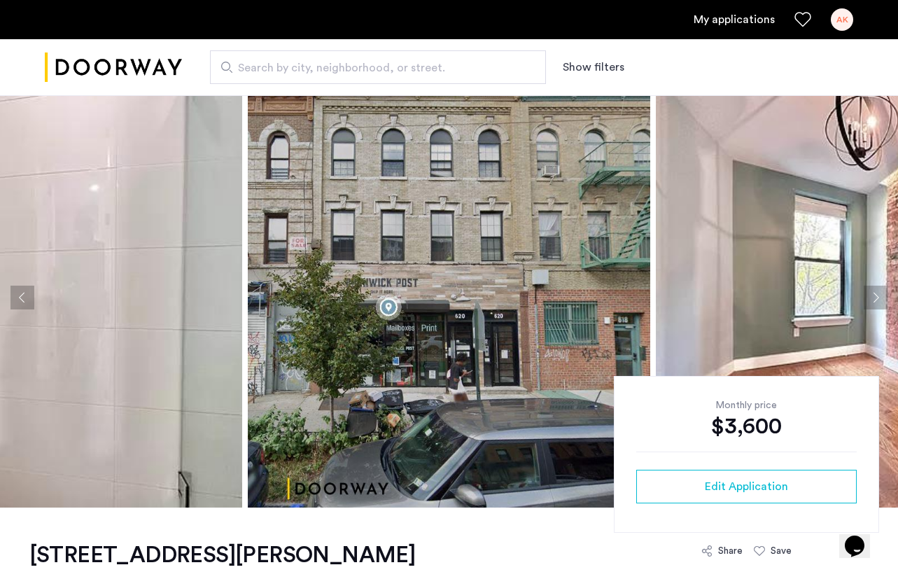
click at [876, 291] on button "Next apartment" at bounding box center [876, 298] width 24 height 24
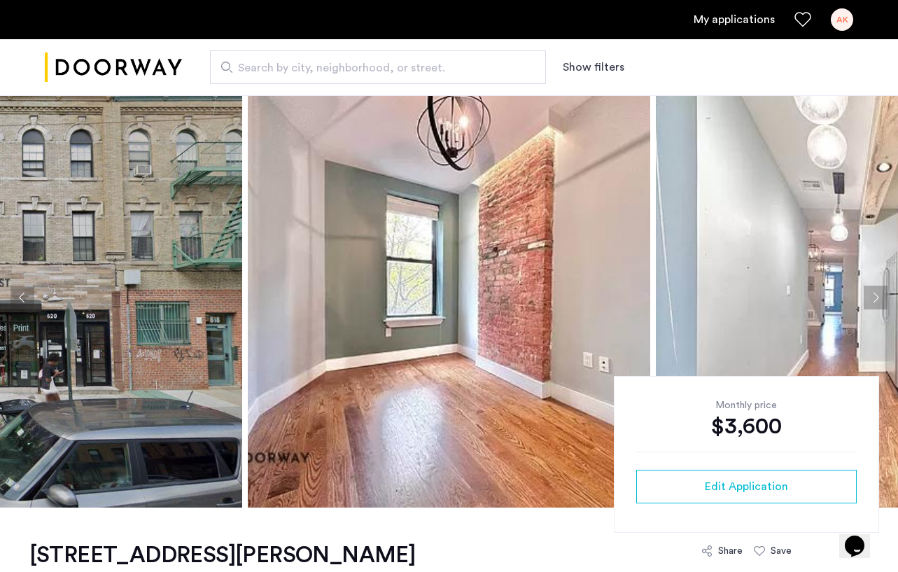
click at [876, 291] on button "Next apartment" at bounding box center [876, 298] width 24 height 24
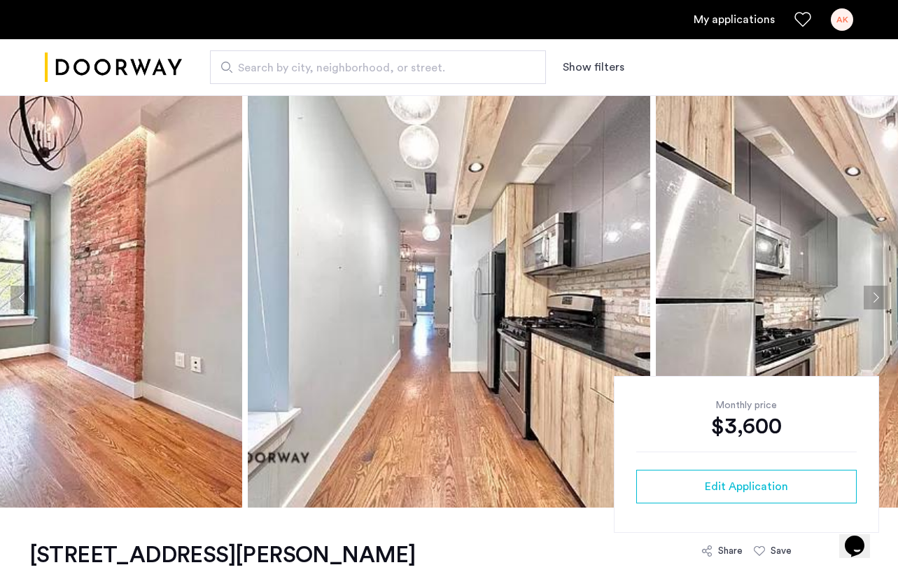
click at [876, 291] on button "Next apartment" at bounding box center [876, 298] width 24 height 24
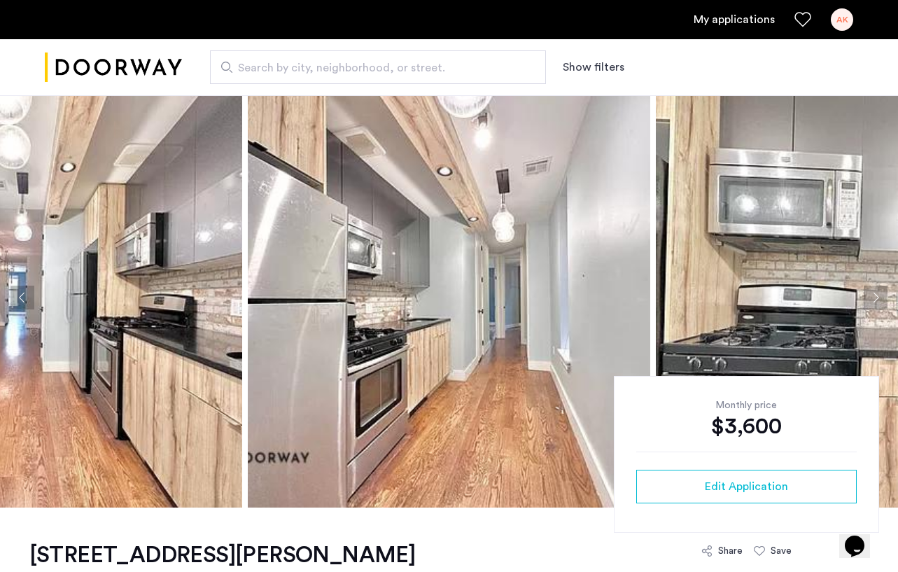
click at [876, 291] on button "Next apartment" at bounding box center [876, 298] width 24 height 24
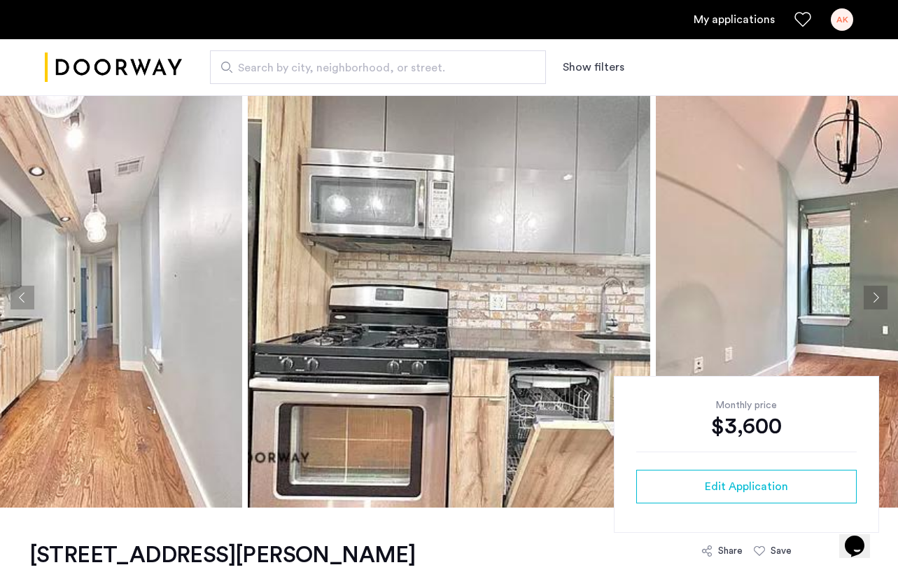
scroll to position [20, 0]
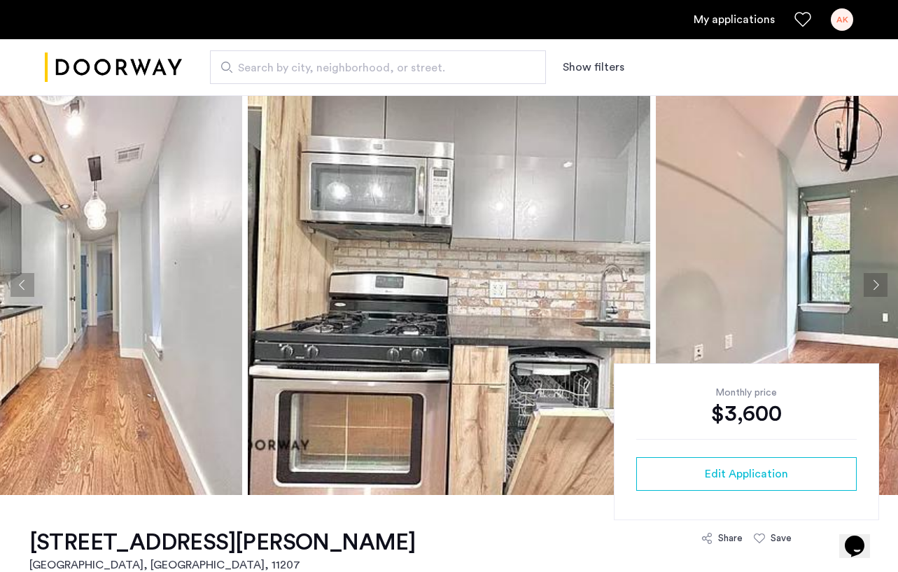
click at [874, 281] on button "Next apartment" at bounding box center [876, 285] width 24 height 24
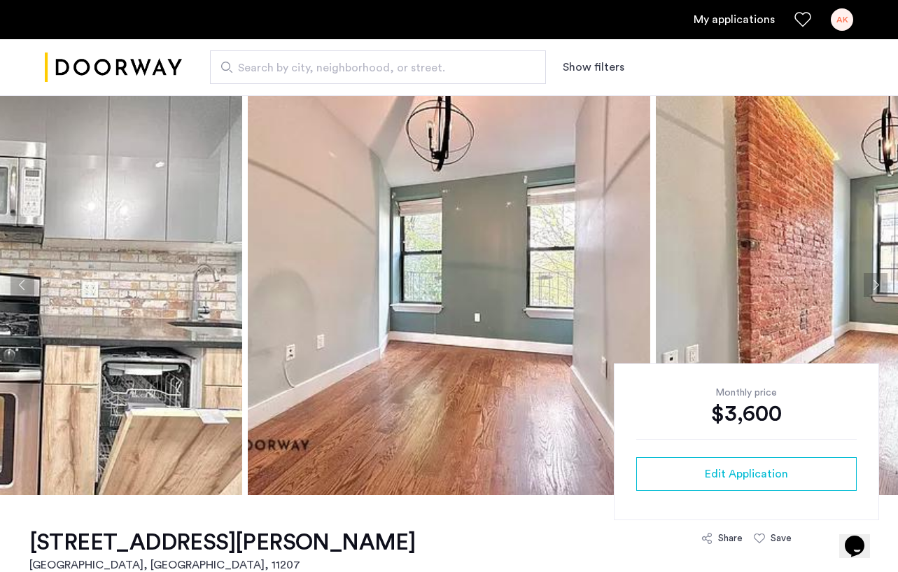
click at [874, 281] on button "Next apartment" at bounding box center [876, 285] width 24 height 24
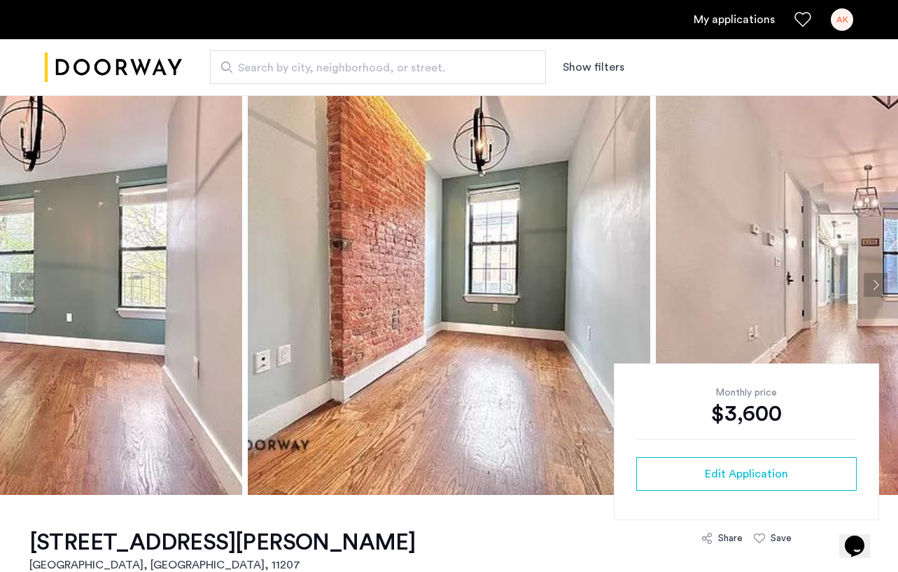
click at [874, 281] on button "Next apartment" at bounding box center [876, 285] width 24 height 24
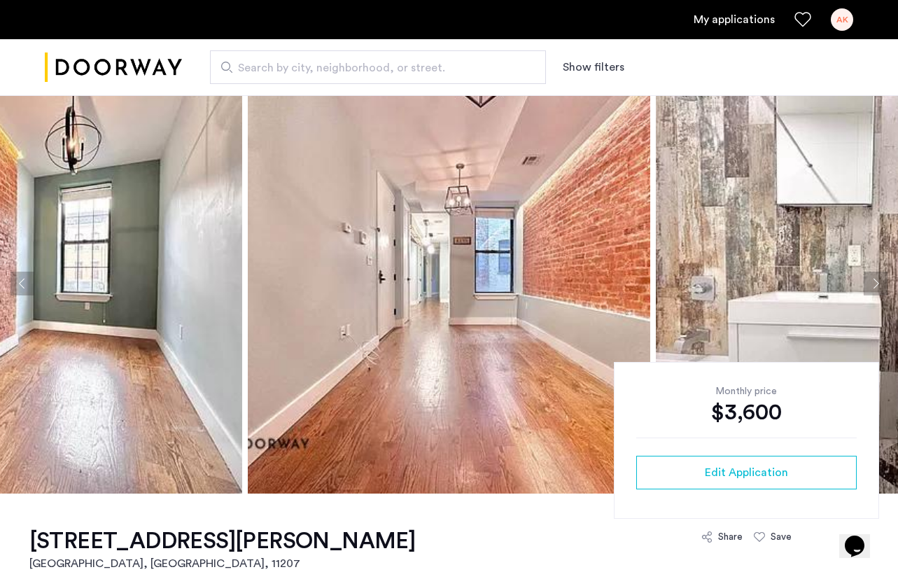
scroll to position [0, 0]
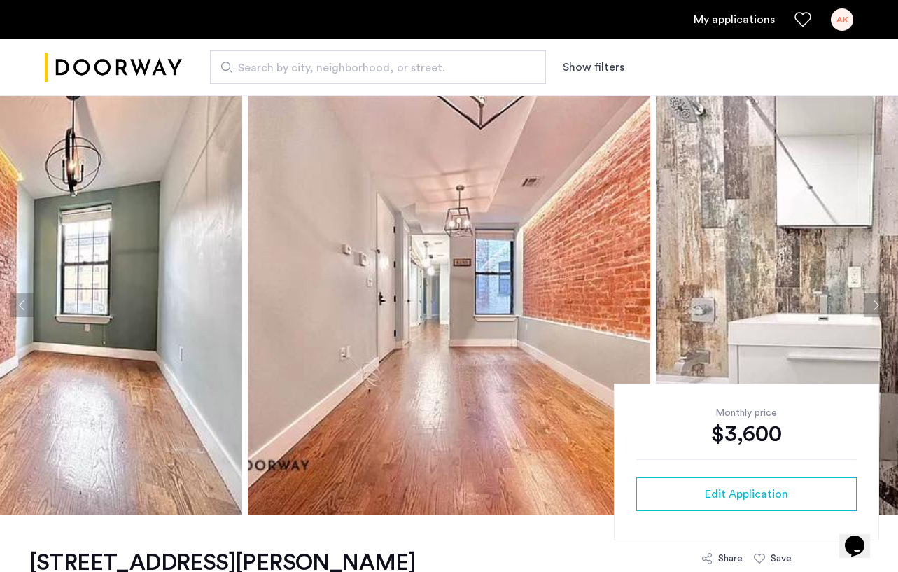
click at [876, 300] on button "Next apartment" at bounding box center [876, 305] width 24 height 24
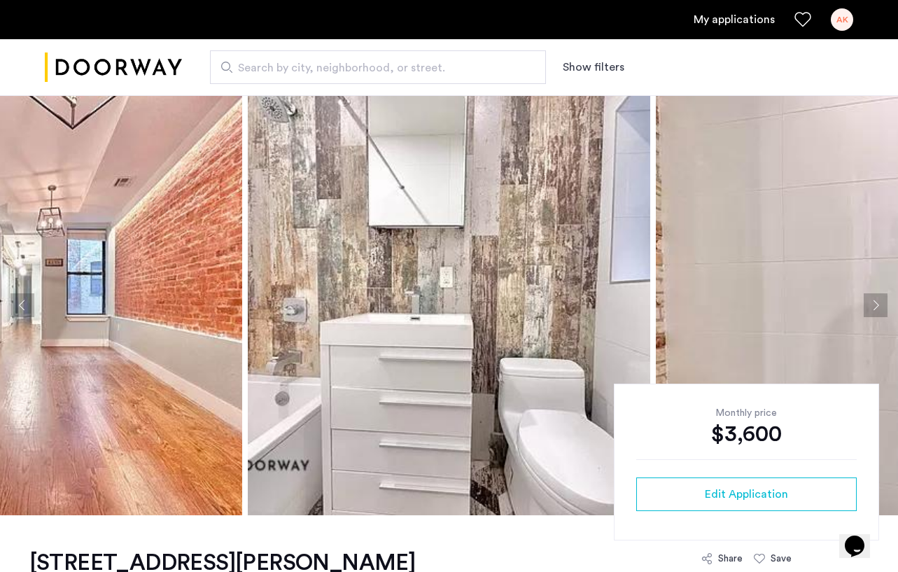
click at [15, 305] on button "Previous apartment" at bounding box center [23, 305] width 24 height 24
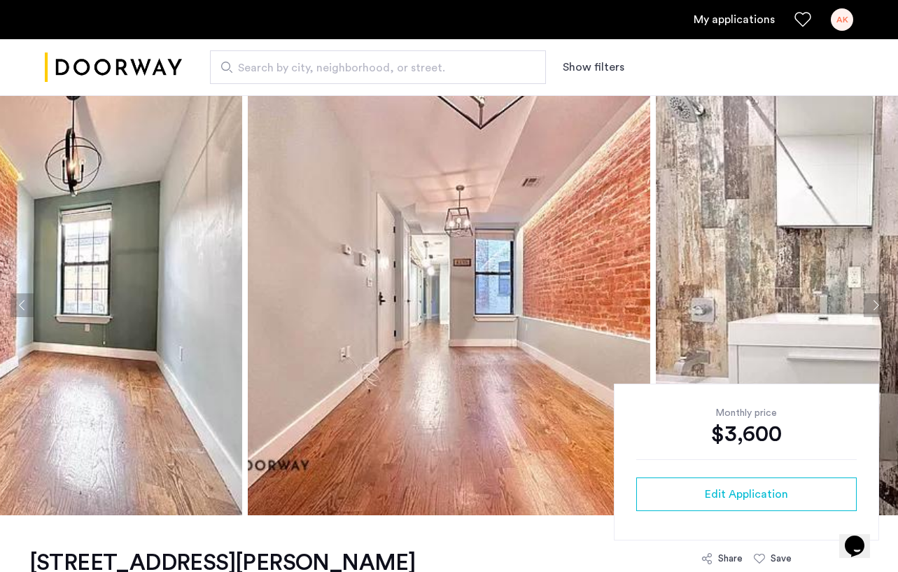
click at [20, 302] on button "Previous apartment" at bounding box center [23, 305] width 24 height 24
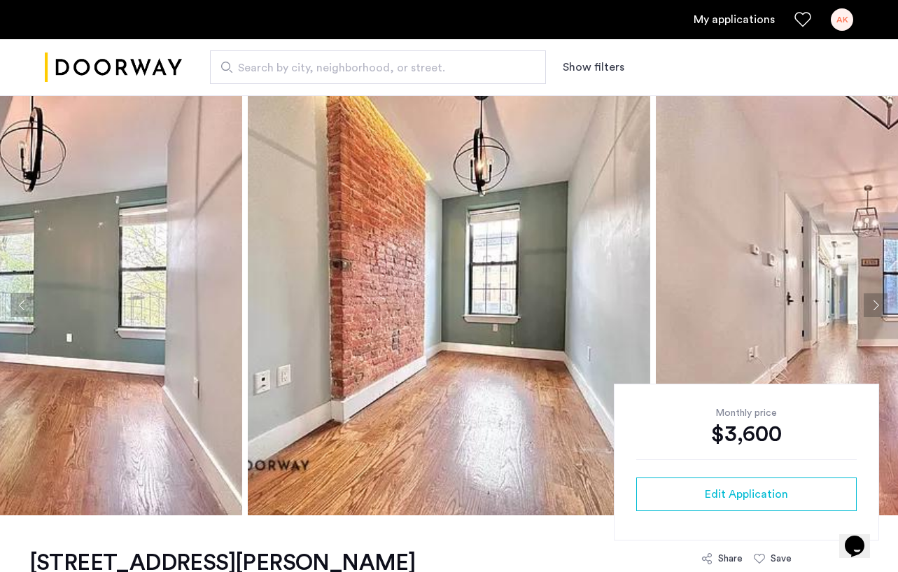
click at [879, 302] on button "Next apartment" at bounding box center [876, 305] width 24 height 24
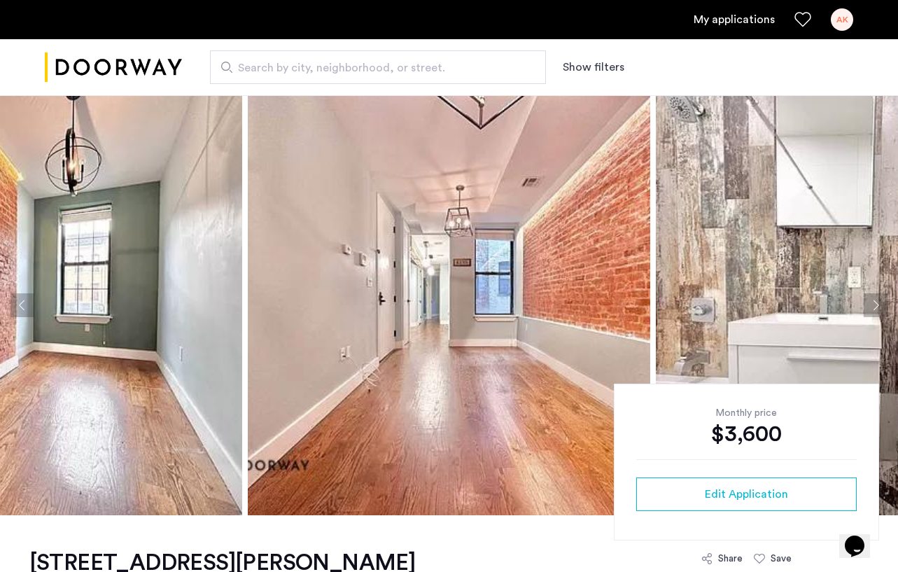
click at [873, 299] on button "Next apartment" at bounding box center [876, 305] width 24 height 24
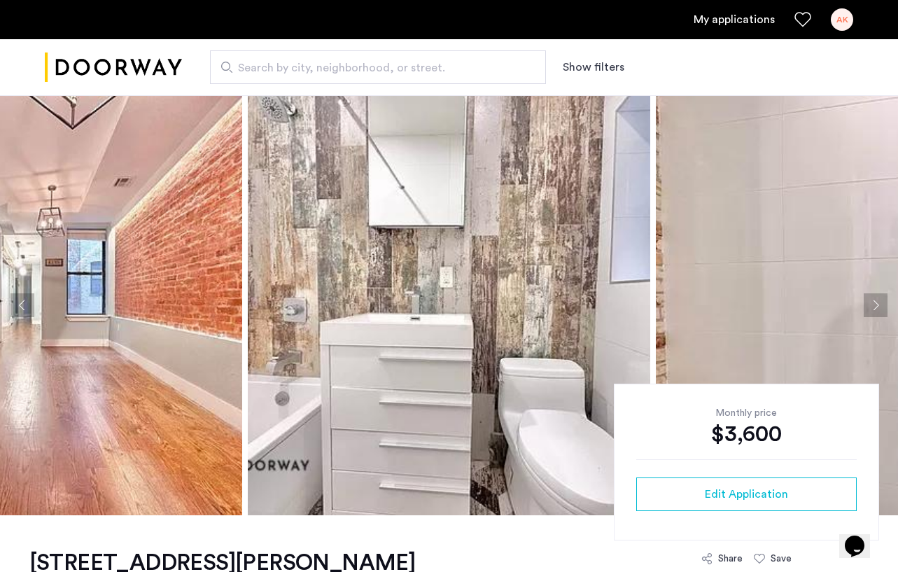
click at [873, 299] on button "Next apartment" at bounding box center [876, 305] width 24 height 24
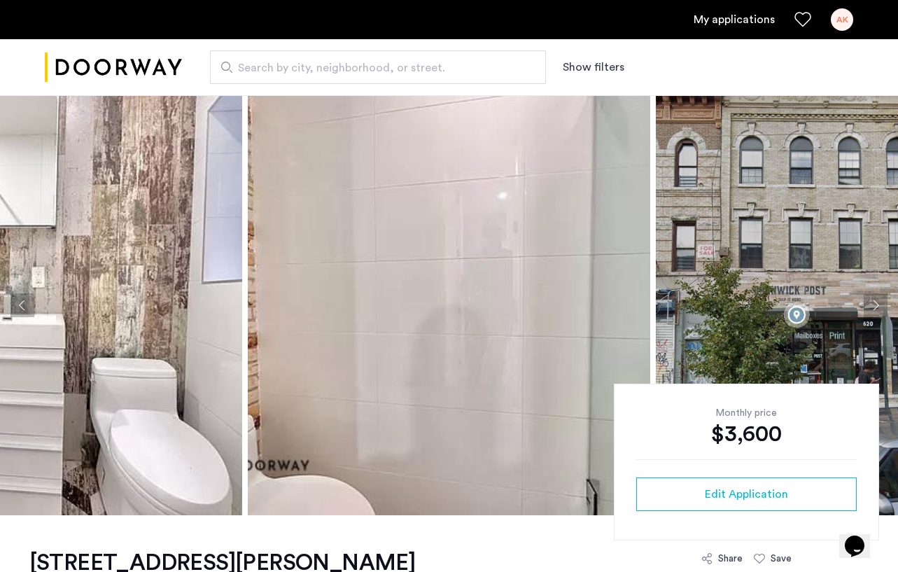
click at [877, 302] on button "Next apartment" at bounding box center [876, 305] width 24 height 24
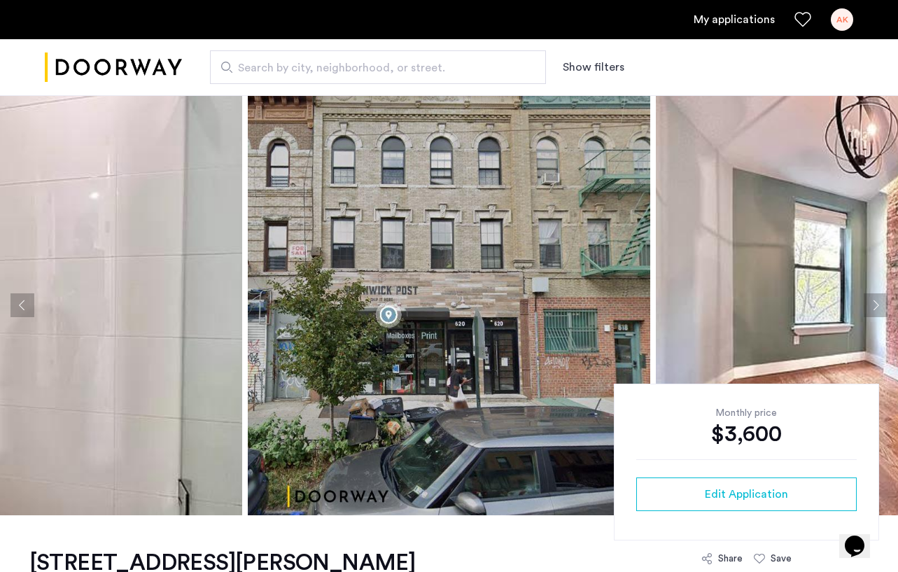
click at [877, 302] on button "Next apartment" at bounding box center [876, 305] width 24 height 24
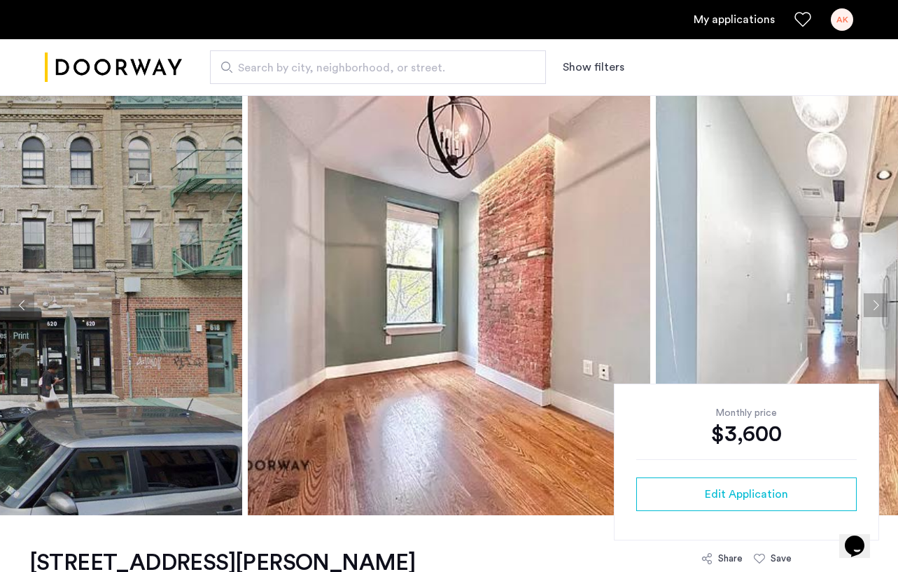
click at [877, 302] on button "Next apartment" at bounding box center [876, 305] width 24 height 24
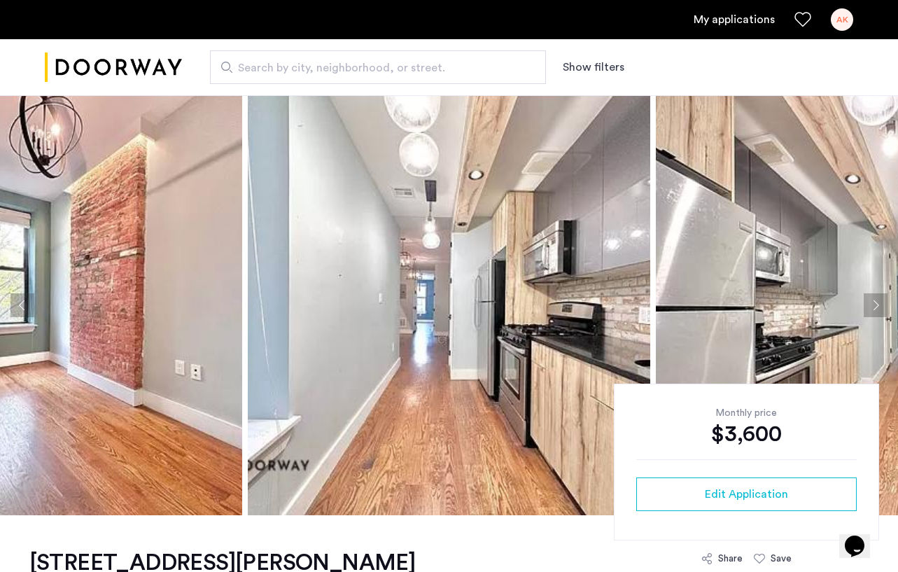
click at [877, 302] on button "Next apartment" at bounding box center [876, 305] width 24 height 24
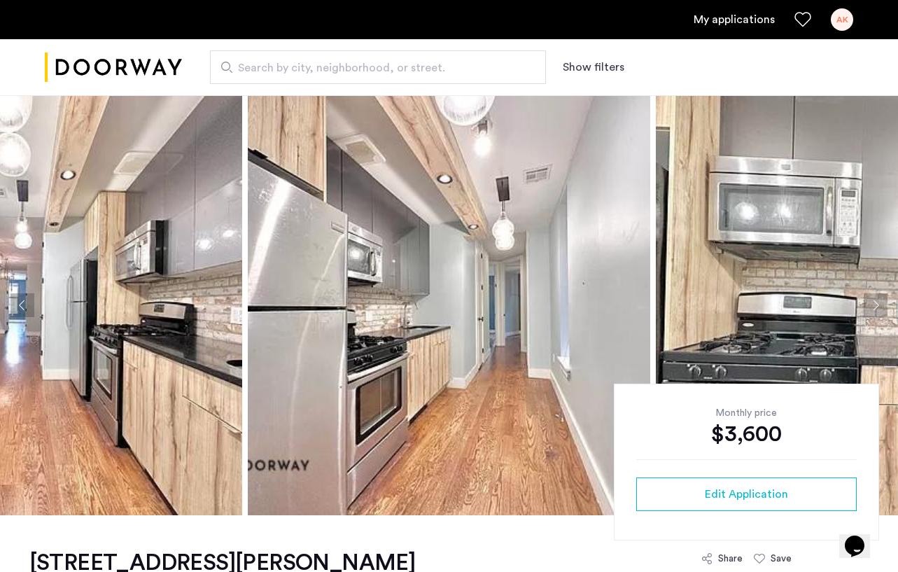
click at [877, 302] on button "Next apartment" at bounding box center [876, 305] width 24 height 24
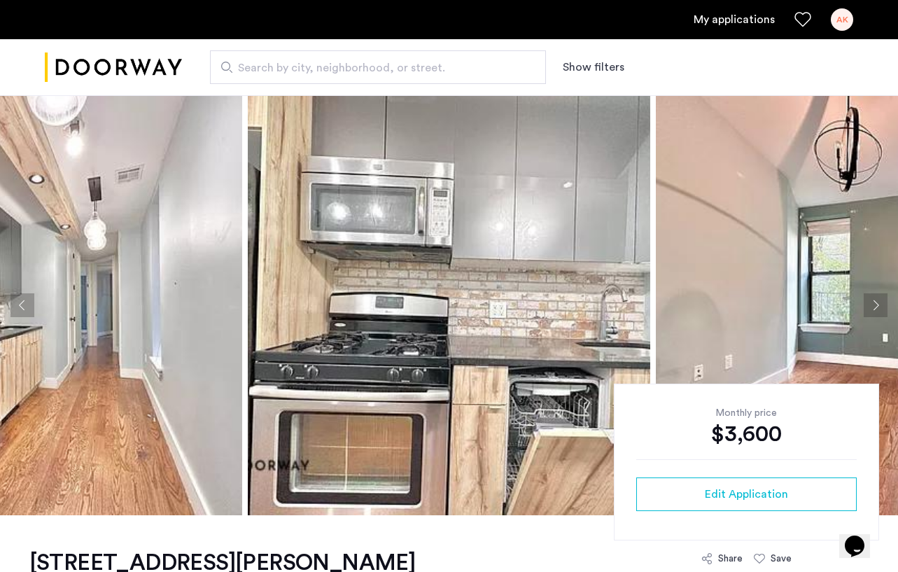
click at [877, 302] on button "Next apartment" at bounding box center [876, 305] width 24 height 24
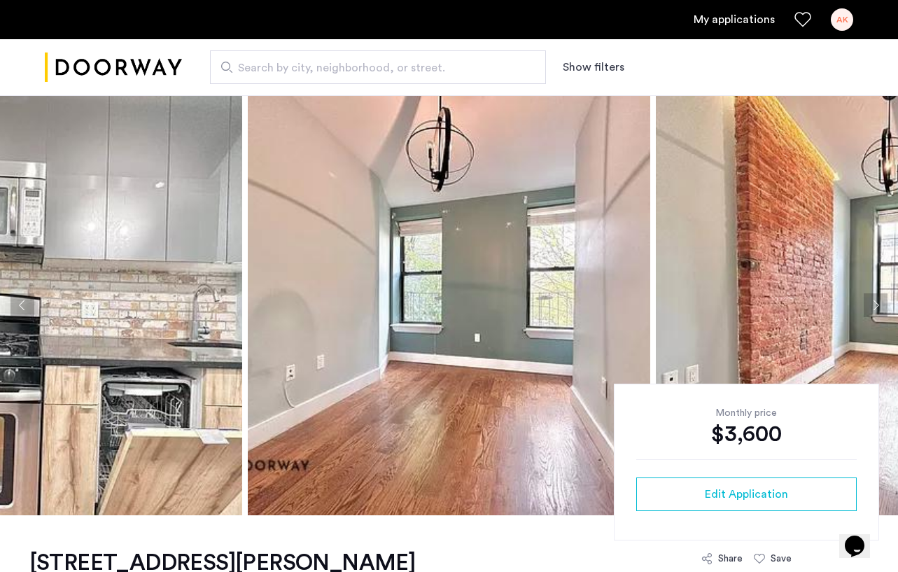
click at [877, 302] on button "Next apartment" at bounding box center [876, 305] width 24 height 24
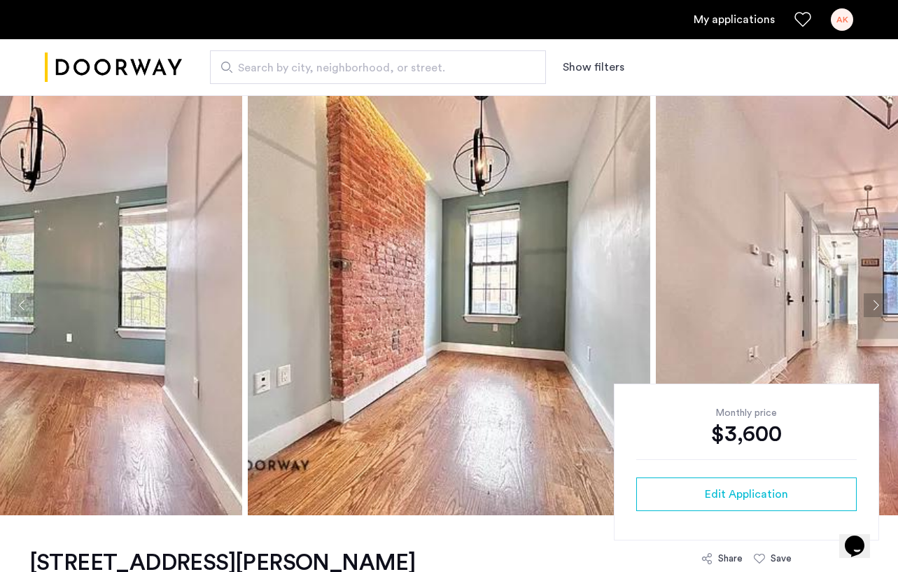
click at [877, 302] on button "Next apartment" at bounding box center [876, 305] width 24 height 24
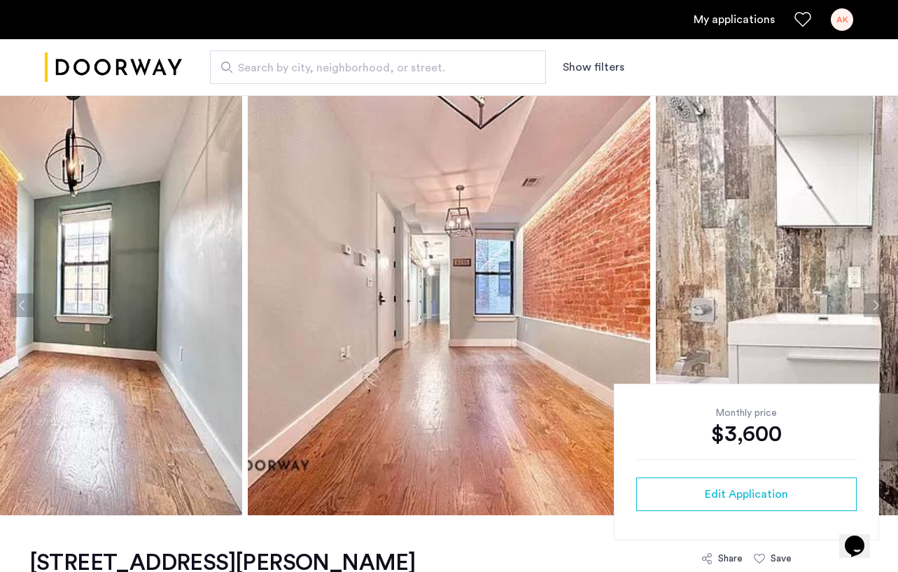
click at [877, 302] on button "Next apartment" at bounding box center [876, 305] width 24 height 24
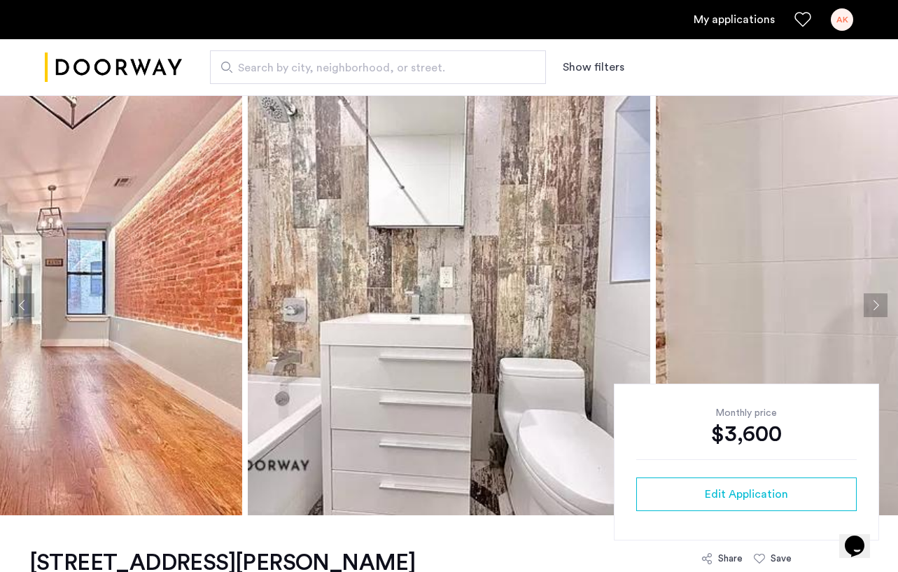
click at [877, 302] on button "Next apartment" at bounding box center [876, 305] width 24 height 24
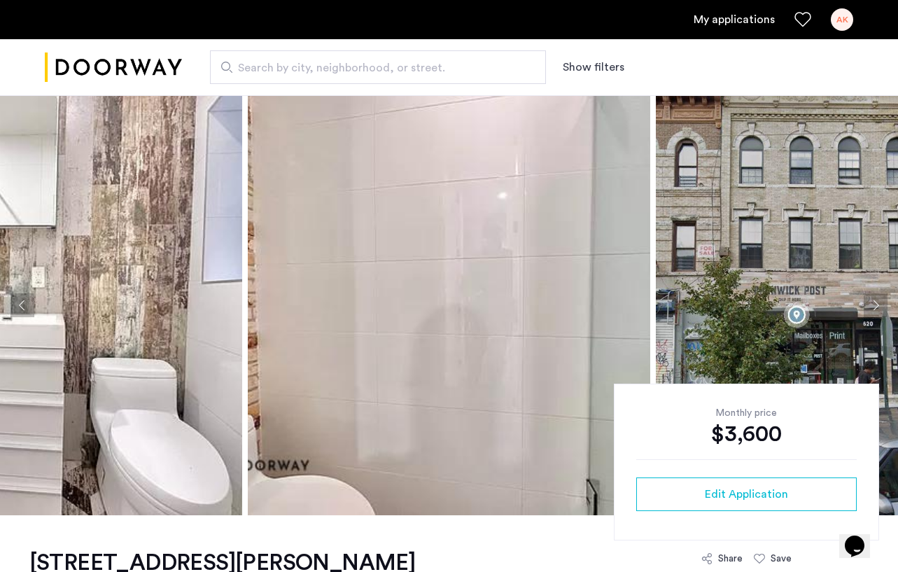
click at [877, 302] on button "Next apartment" at bounding box center [876, 305] width 24 height 24
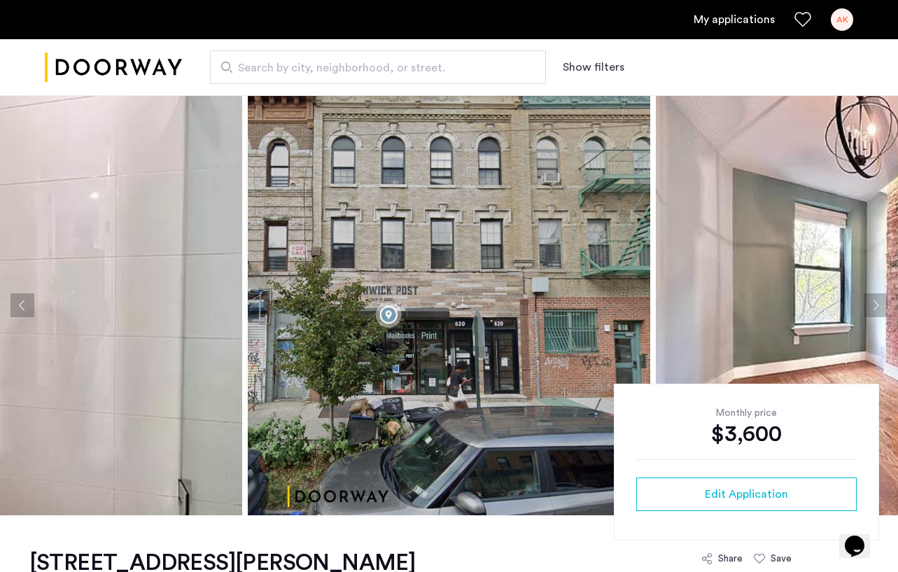
click at [877, 302] on button "Next apartment" at bounding box center [876, 305] width 24 height 24
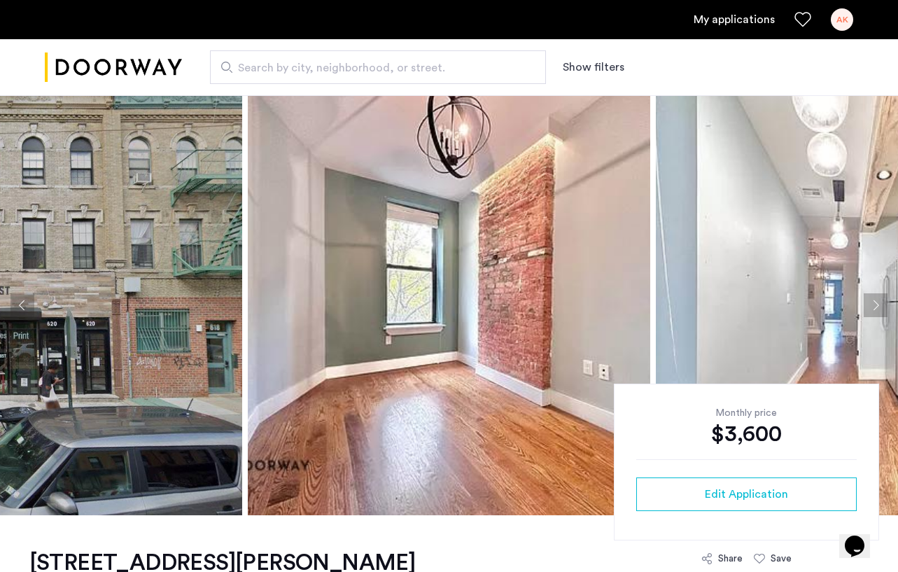
click at [877, 302] on button "Next apartment" at bounding box center [876, 305] width 24 height 24
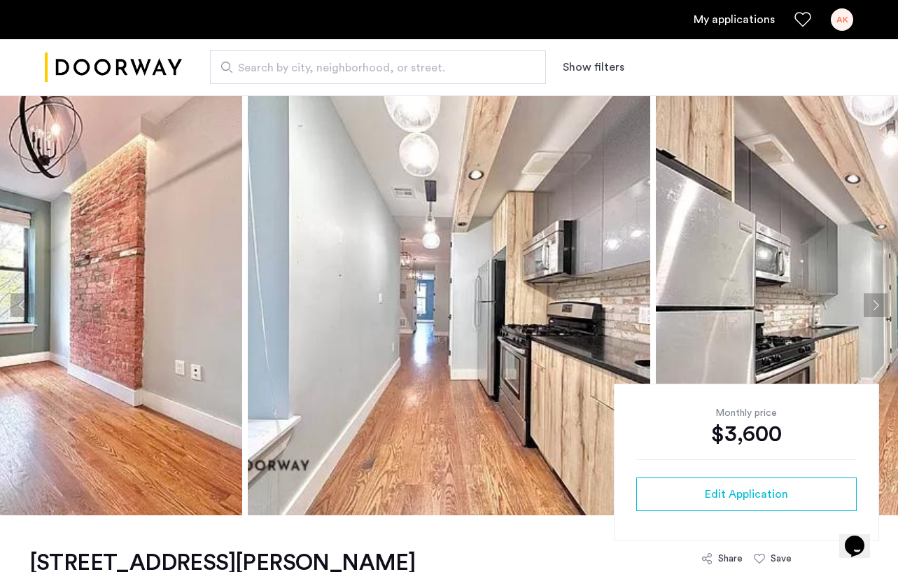
click at [877, 302] on button "Next apartment" at bounding box center [876, 305] width 24 height 24
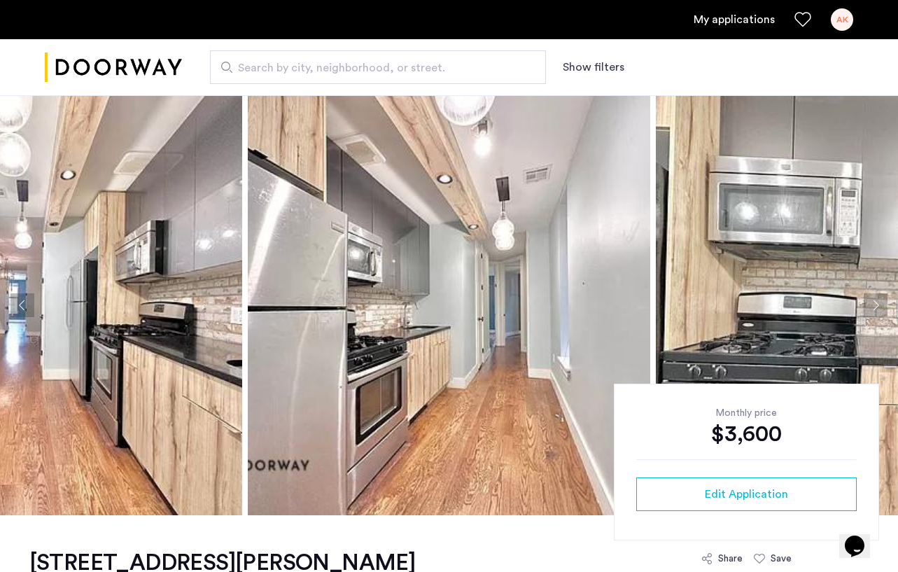
click at [876, 299] on button "Next apartment" at bounding box center [876, 305] width 24 height 24
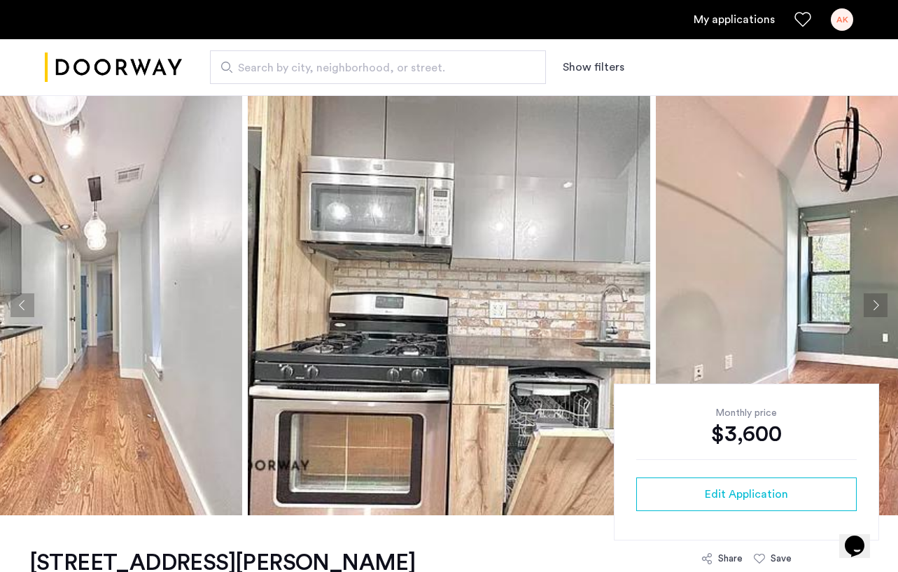
click at [876, 299] on button "Next apartment" at bounding box center [876, 305] width 24 height 24
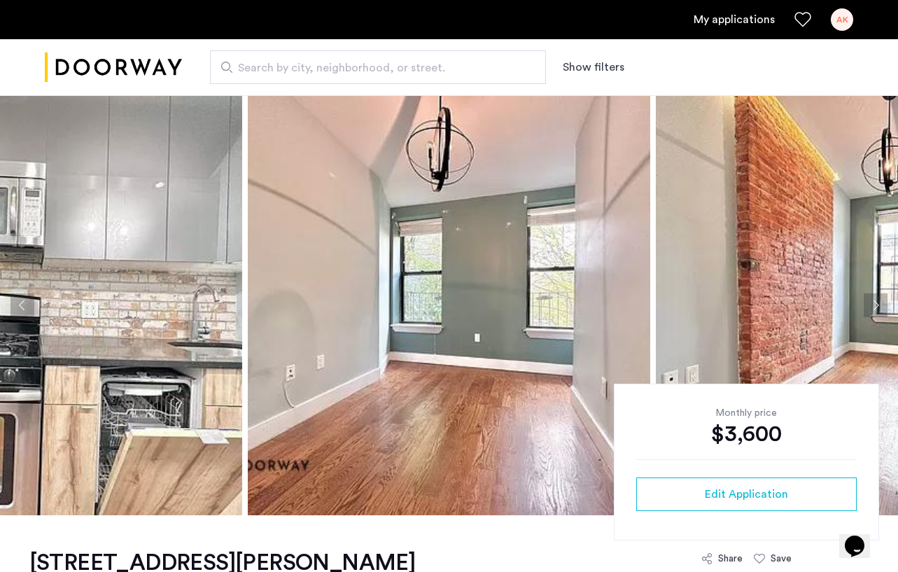
click at [876, 299] on button "Next apartment" at bounding box center [876, 305] width 24 height 24
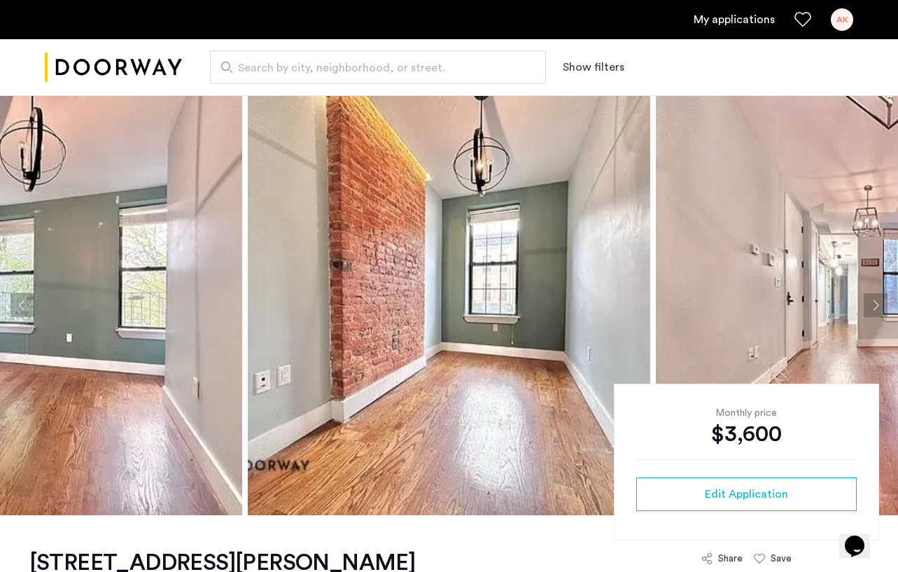
click at [876, 299] on button "Next apartment" at bounding box center [876, 305] width 24 height 24
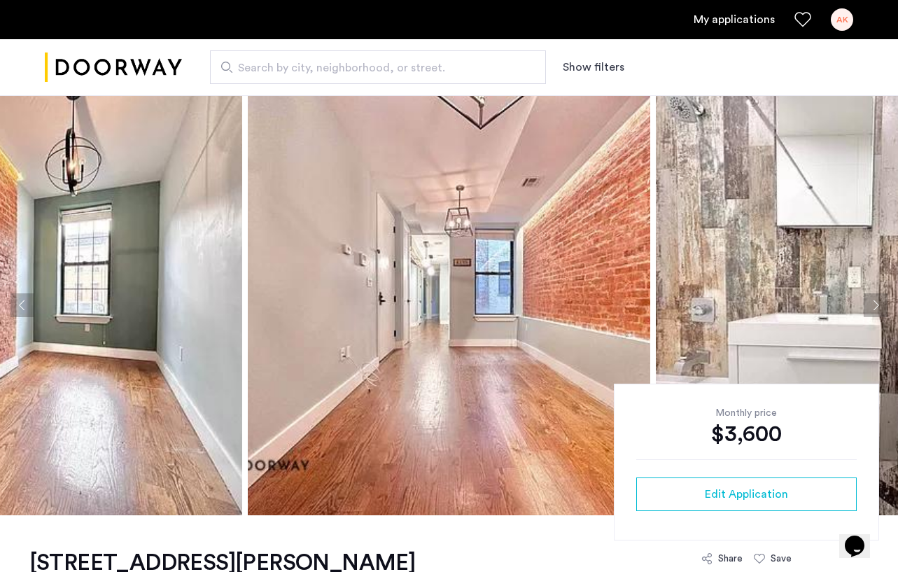
click at [876, 304] on button "Next apartment" at bounding box center [876, 305] width 24 height 24
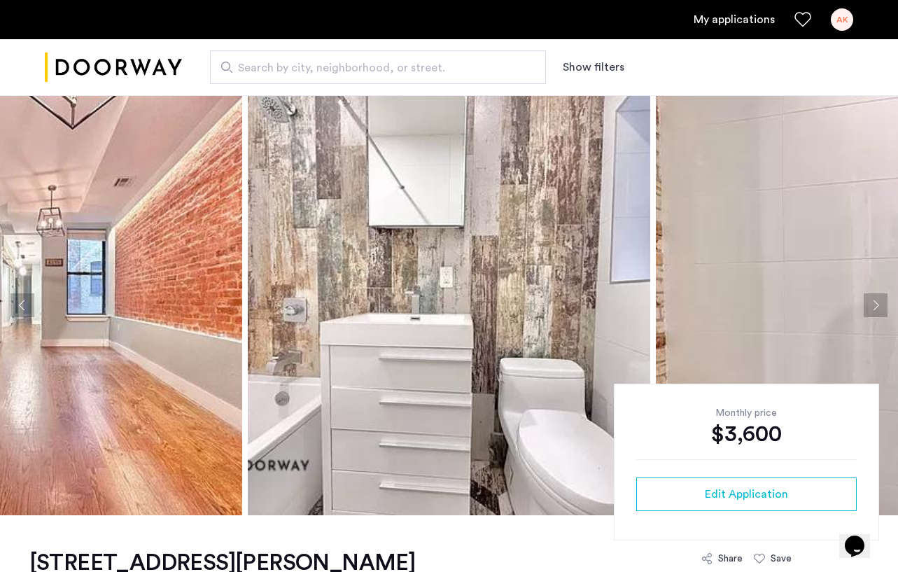
click at [876, 304] on button "Next apartment" at bounding box center [876, 305] width 24 height 24
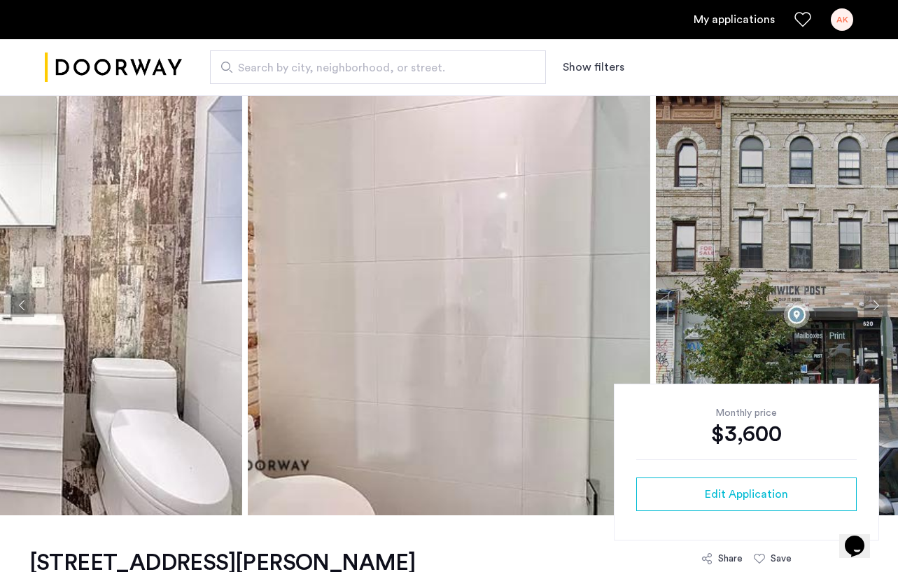
click at [876, 304] on button "Next apartment" at bounding box center [876, 305] width 24 height 24
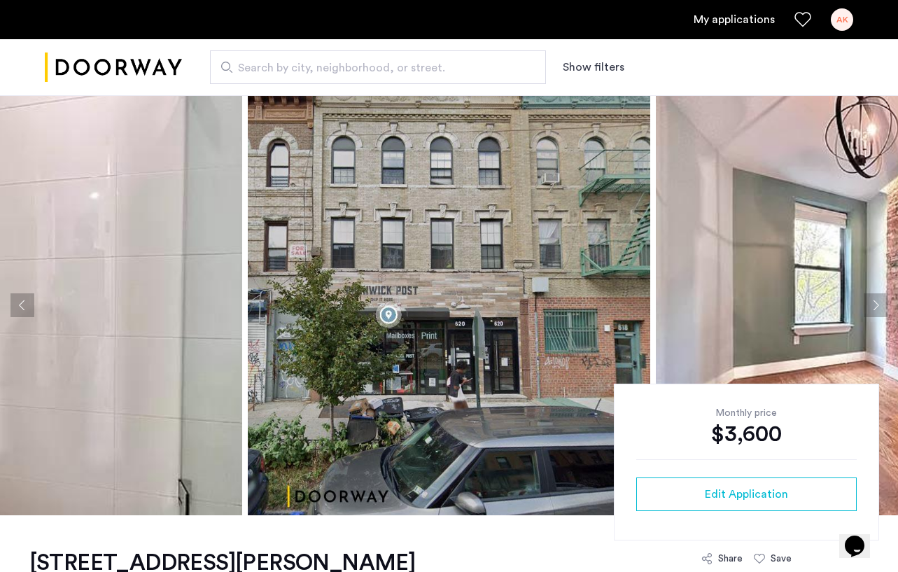
click at [876, 304] on button "Next apartment" at bounding box center [876, 305] width 24 height 24
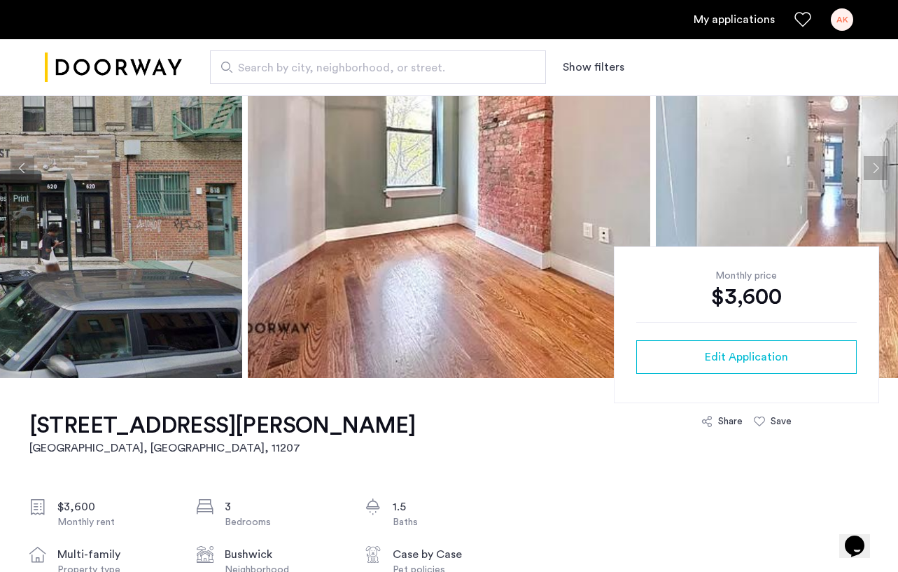
scroll to position [316, 0]
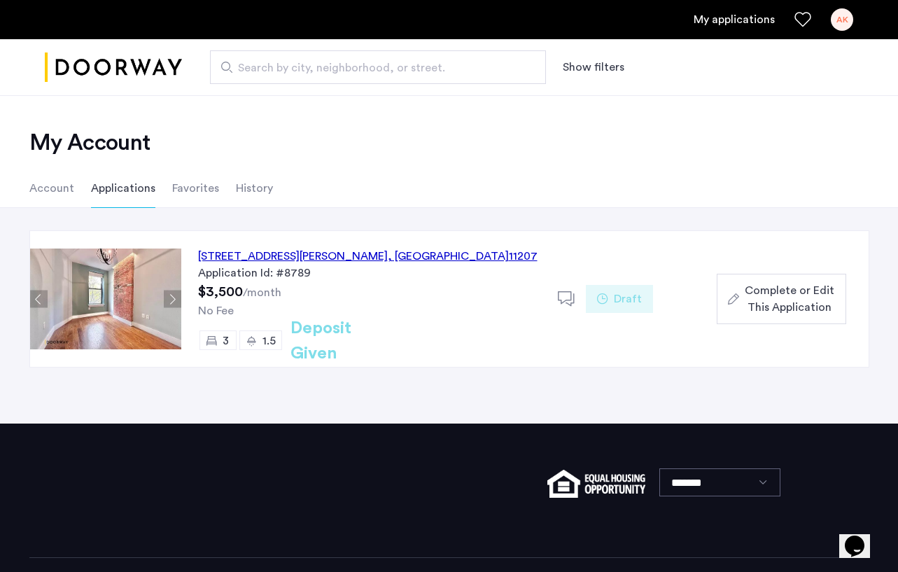
scroll to position [17, 0]
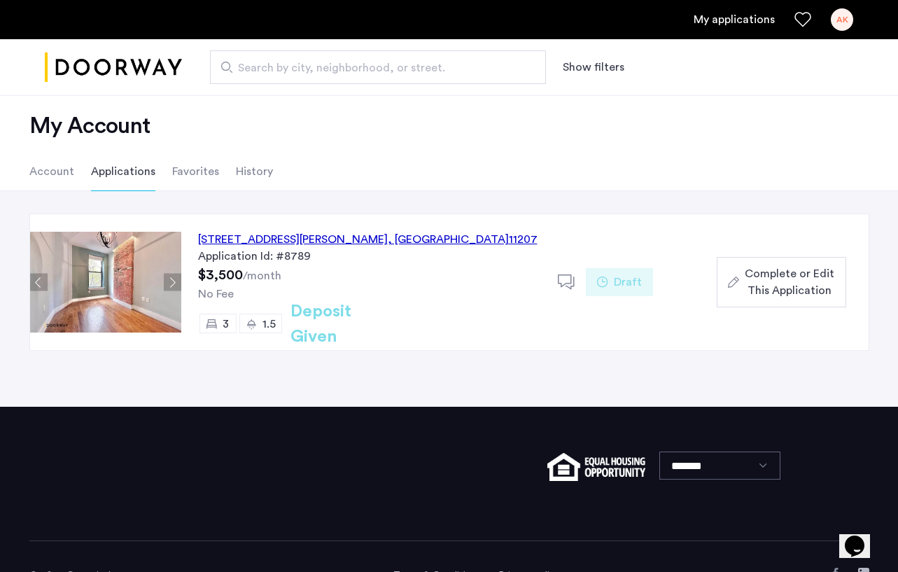
click at [723, 285] on span "Complete or Edit This Application" at bounding box center [790, 282] width 90 height 34
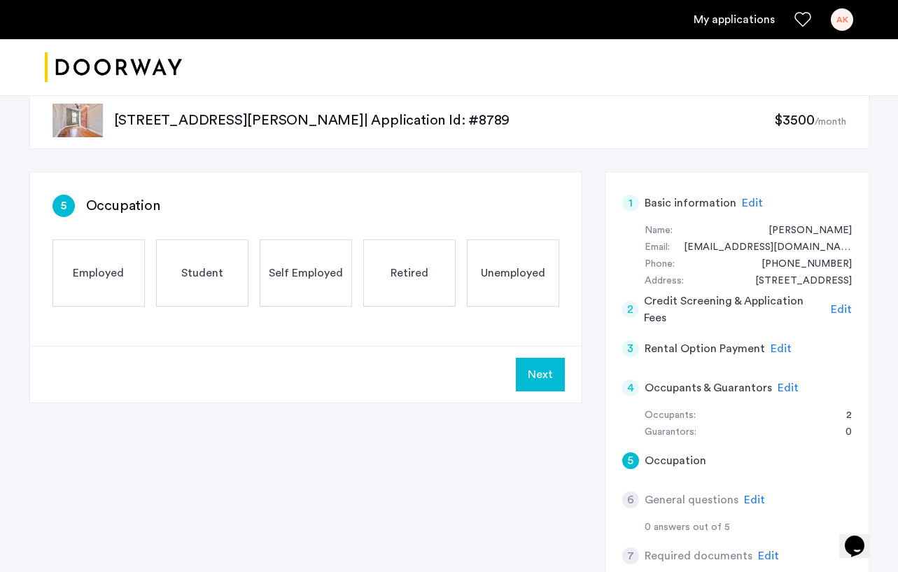
scroll to position [34, 0]
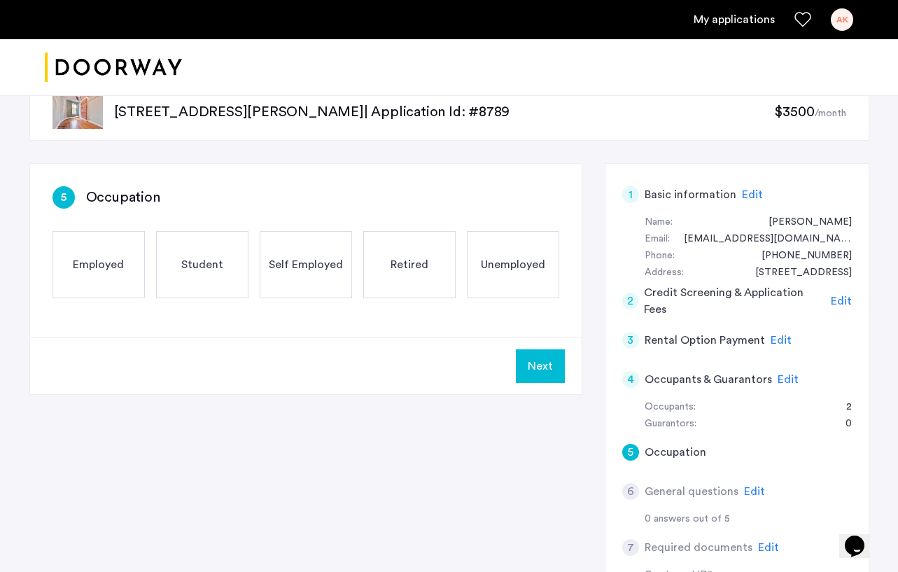
click at [115, 268] on span "Employed" at bounding box center [98, 264] width 51 height 17
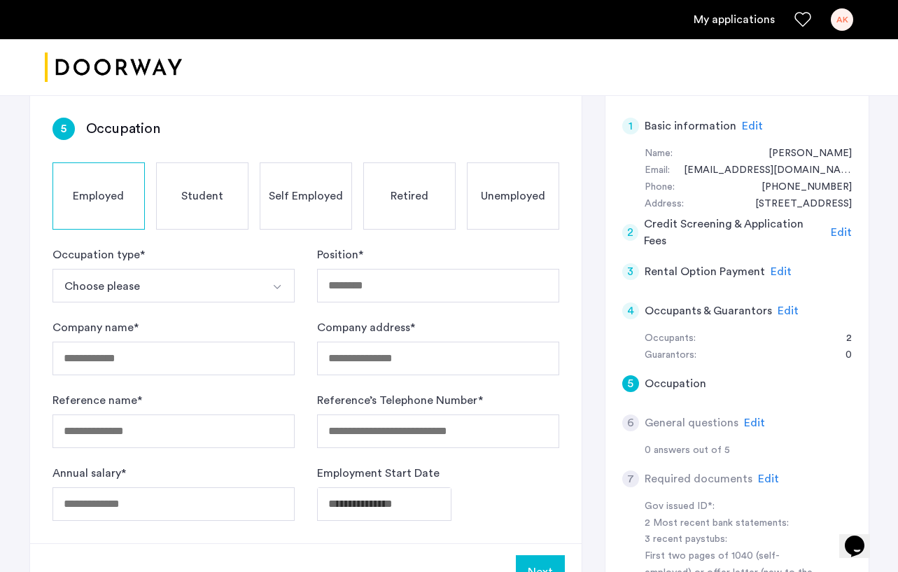
scroll to position [140, 0]
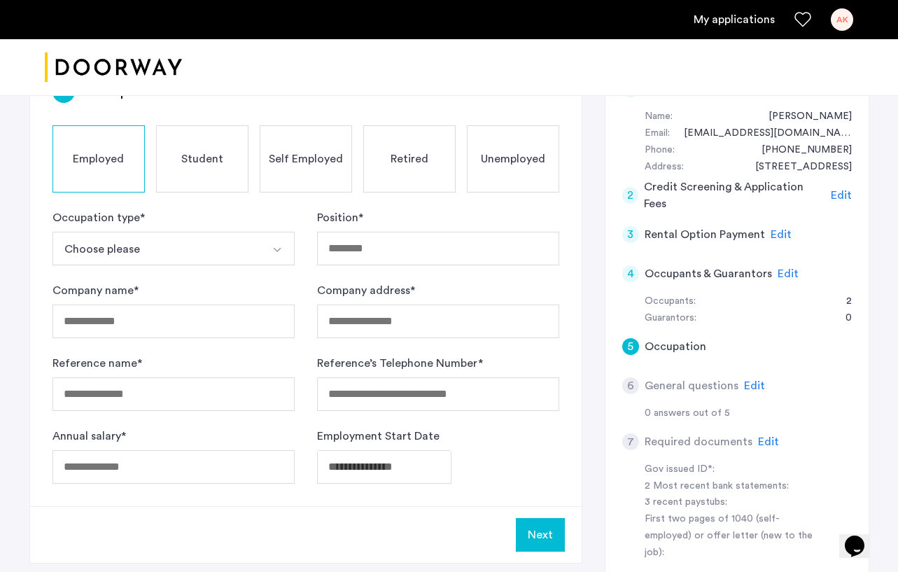
click at [229, 245] on button "Choose please" at bounding box center [157, 249] width 209 height 34
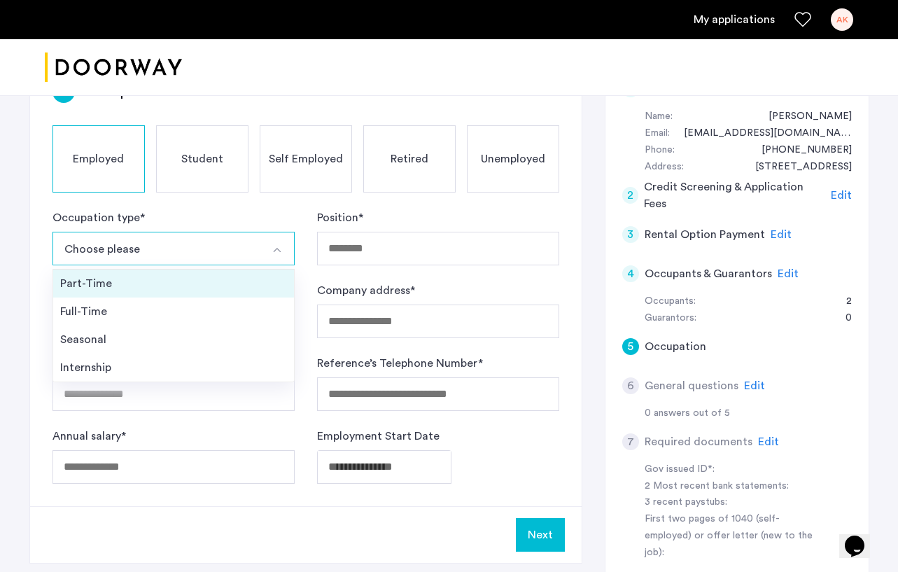
click at [148, 286] on div "Part-Time" at bounding box center [173, 283] width 227 height 17
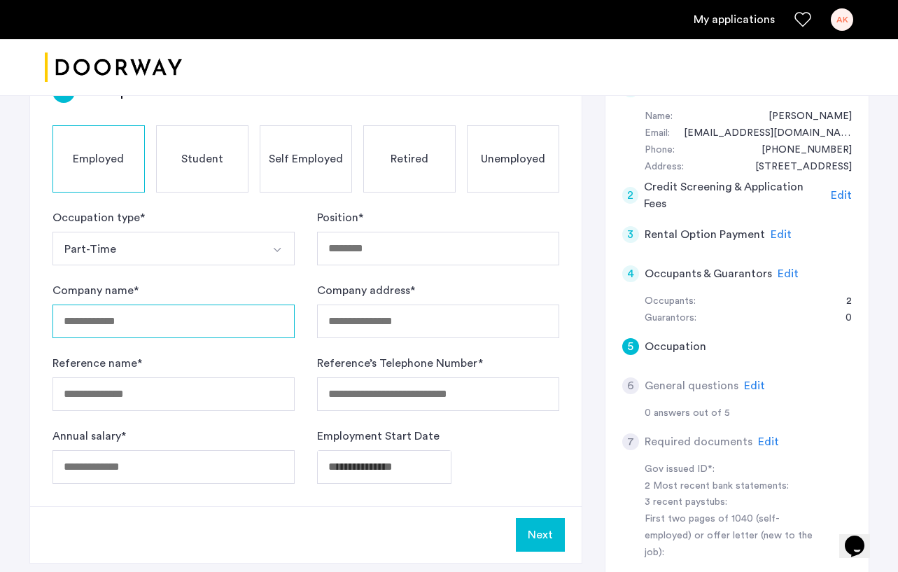
click at [155, 314] on input "Company name *" at bounding box center [174, 322] width 242 height 34
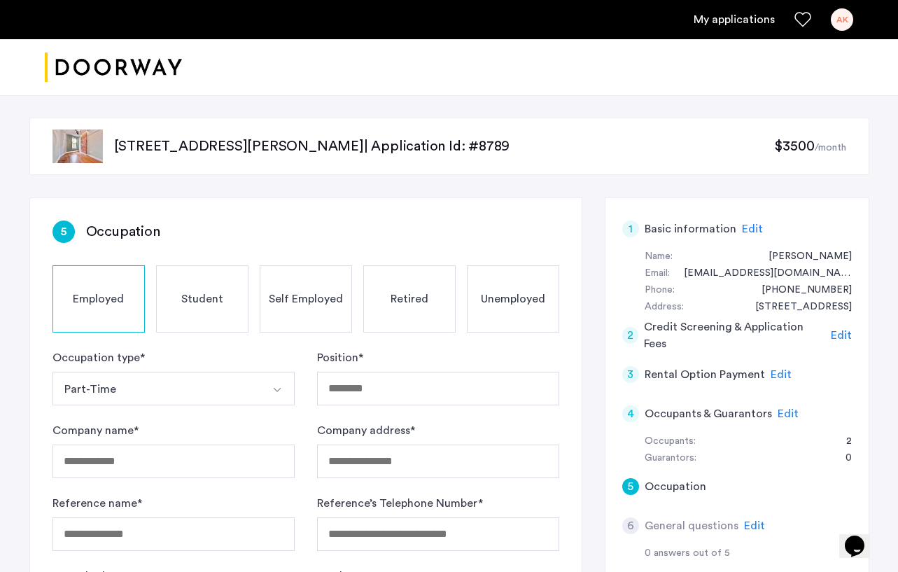
click at [723, 336] on span "Edit" at bounding box center [841, 335] width 21 height 11
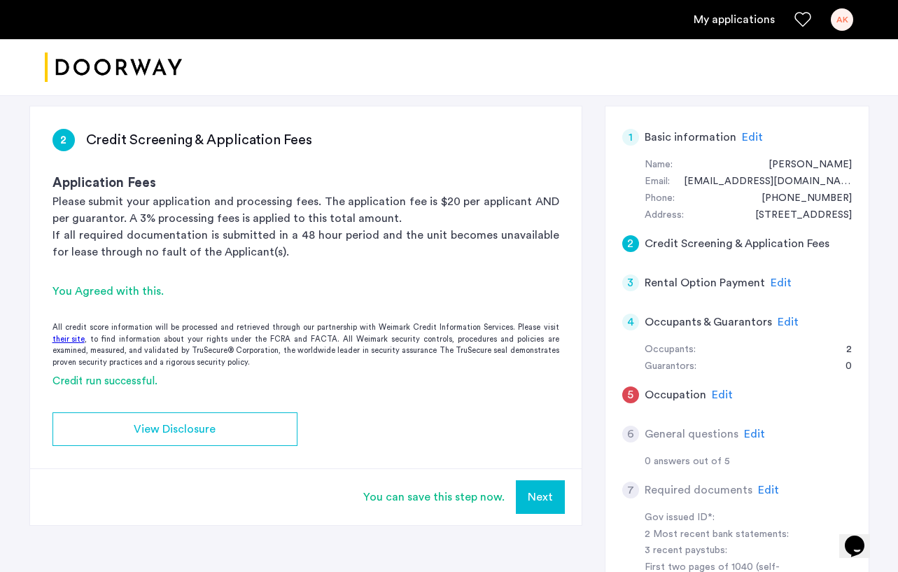
scroll to position [88, 0]
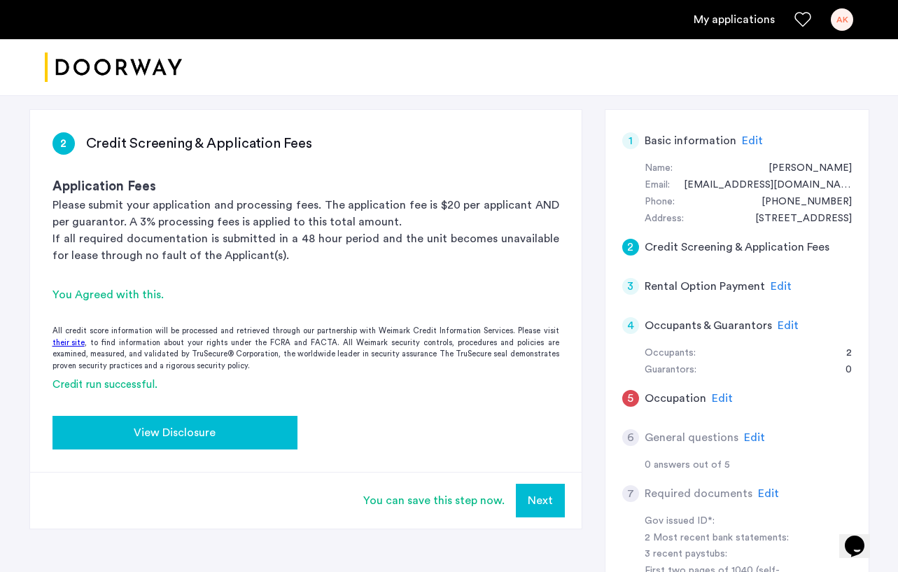
click at [243, 428] on div "View Disclosure" at bounding box center [175, 432] width 223 height 17
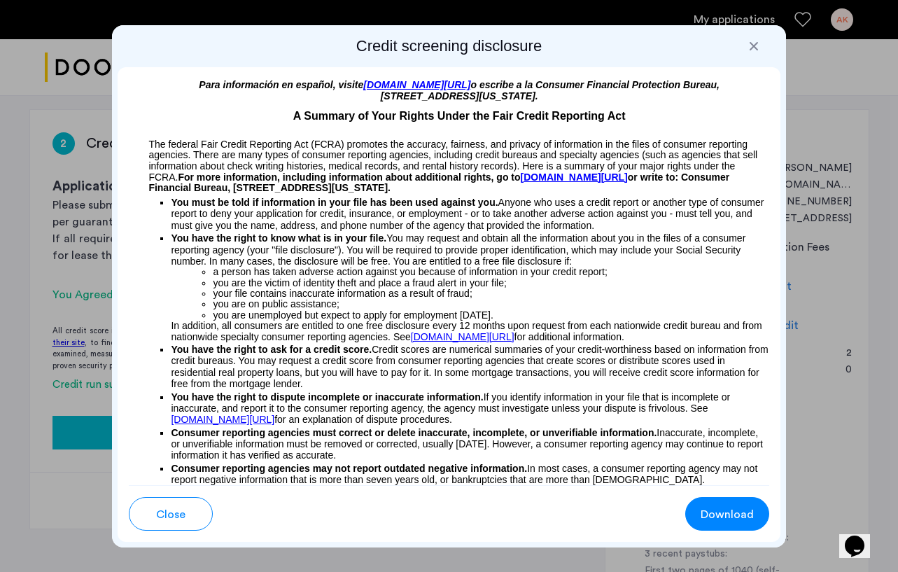
scroll to position [0, 0]
click at [723, 398] on div at bounding box center [449, 286] width 898 height 572
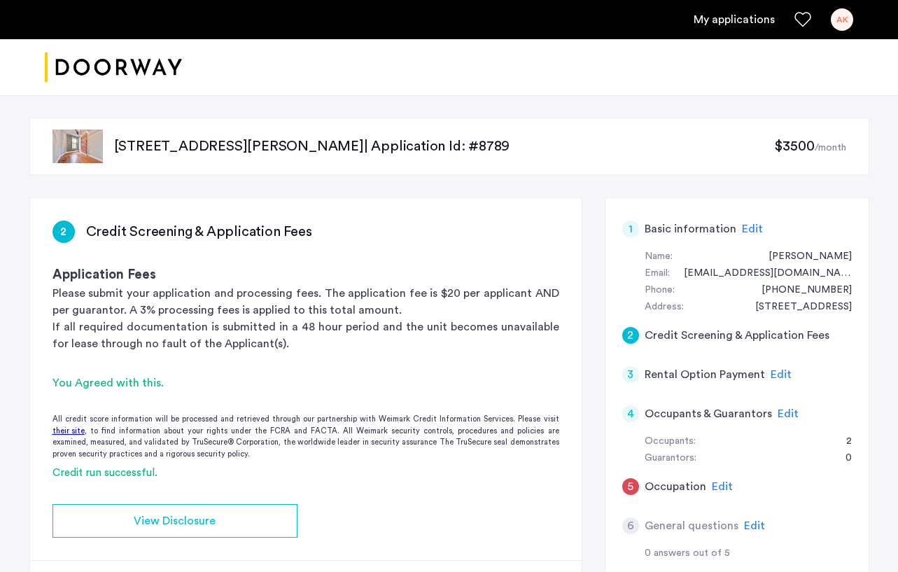
scroll to position [88, 0]
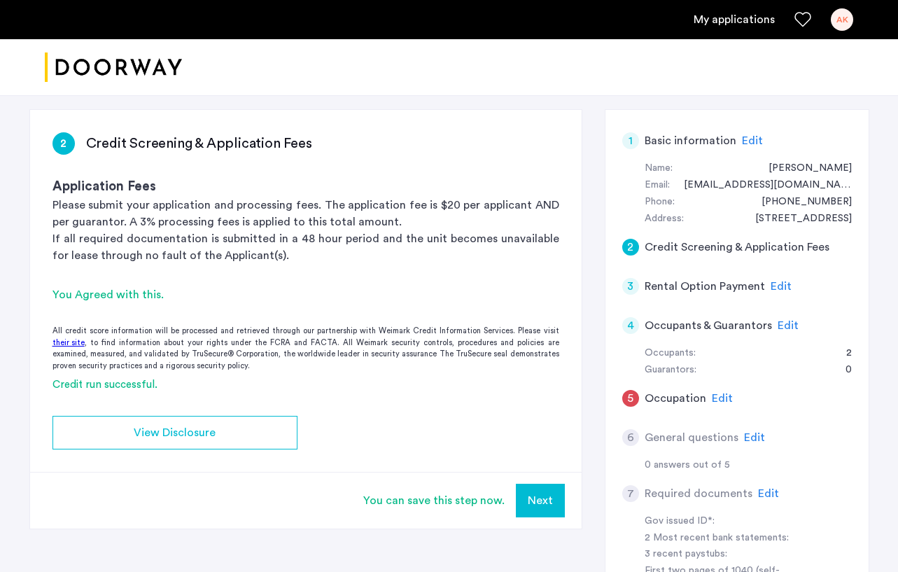
click at [550, 506] on button "Next" at bounding box center [540, 501] width 49 height 34
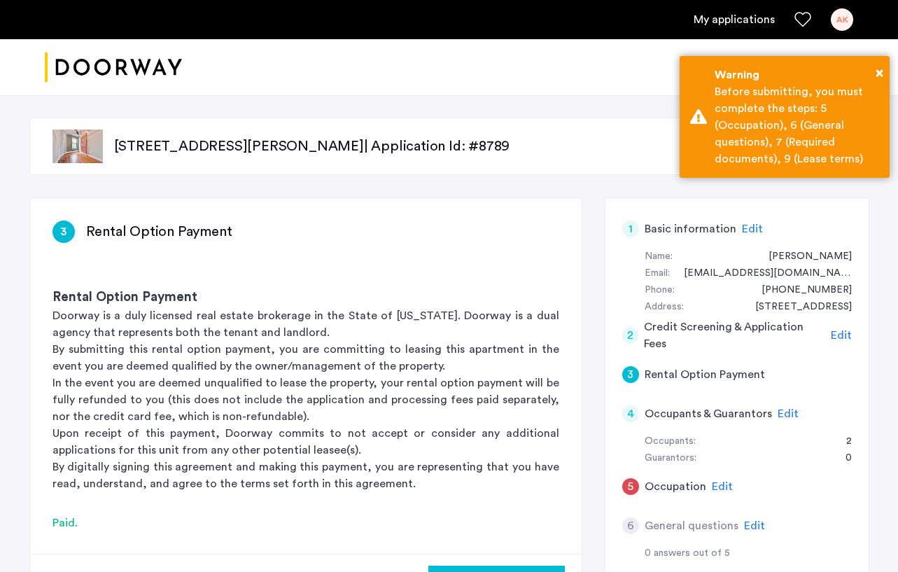
scroll to position [16, 0]
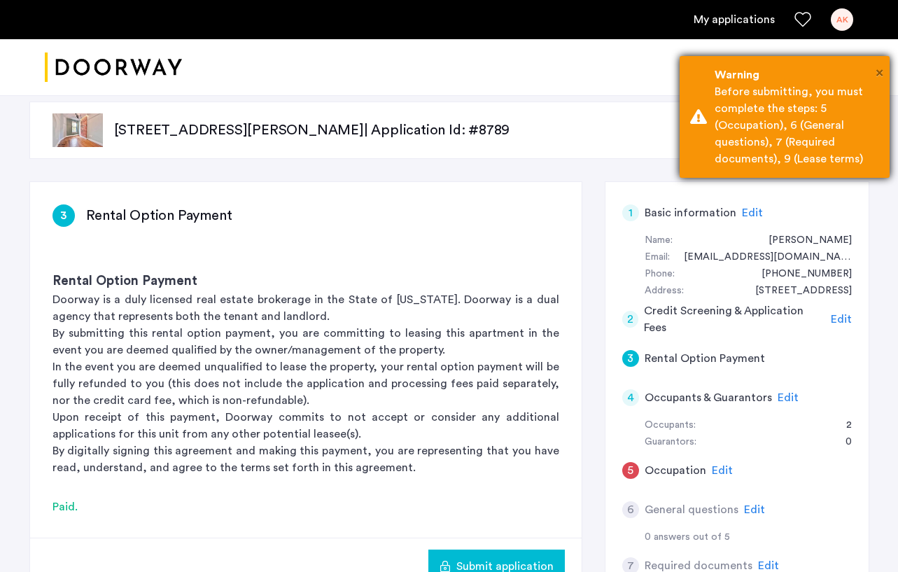
click at [723, 69] on span "×" at bounding box center [880, 73] width 8 height 14
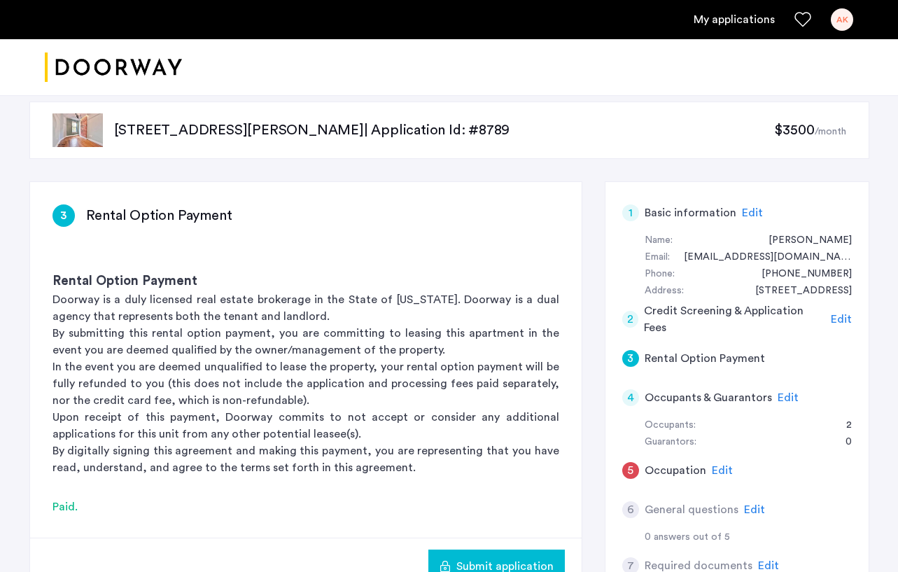
scroll to position [127, 0]
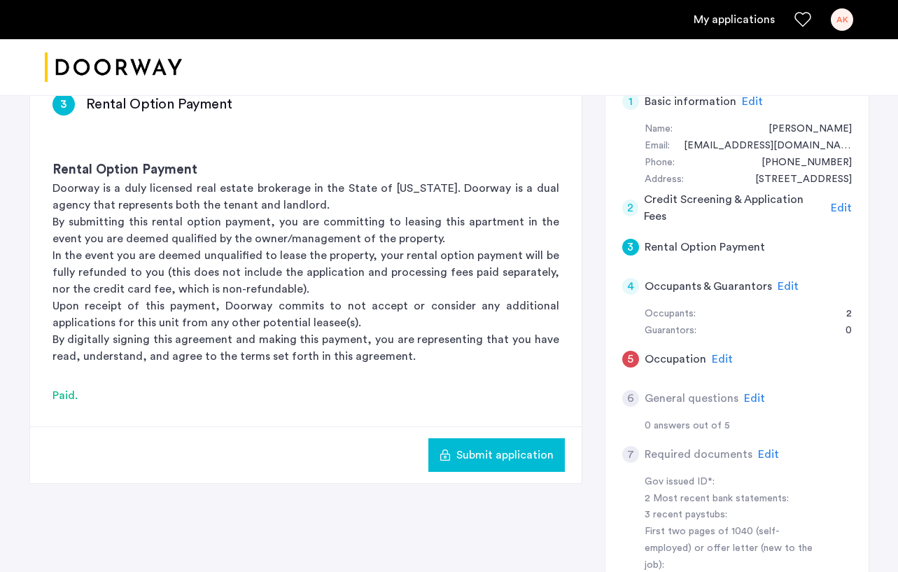
click at [669, 246] on h5 "Rental Option Payment" at bounding box center [705, 247] width 120 height 17
click at [487, 272] on p "In the event you are deemed unqualified to lease the property, your rental opti…" at bounding box center [306, 272] width 507 height 50
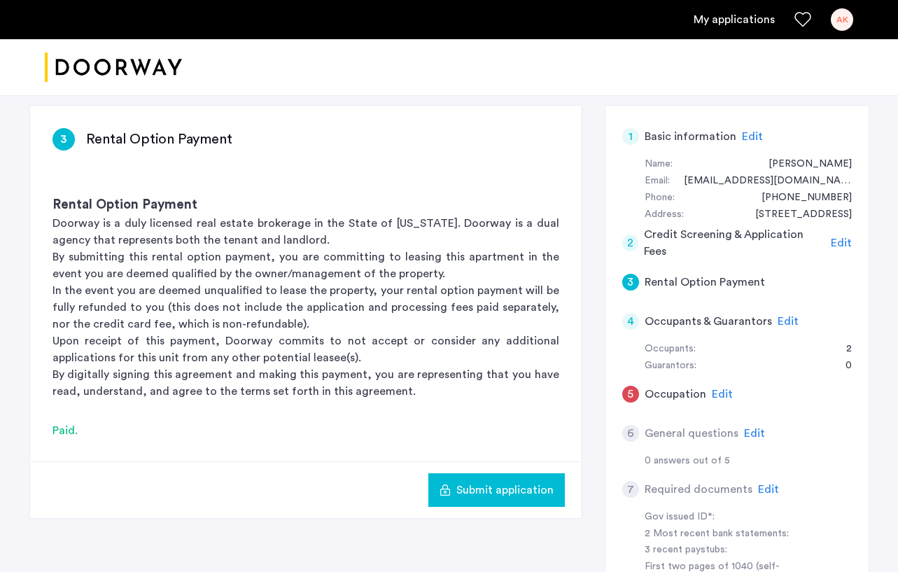
click at [723, 133] on span "Edit" at bounding box center [752, 136] width 21 height 11
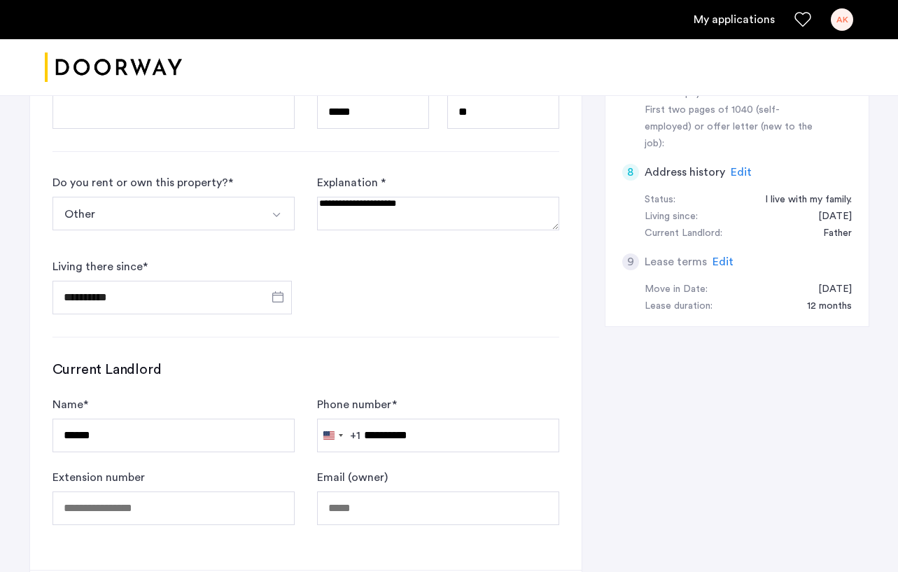
scroll to position [611, 0]
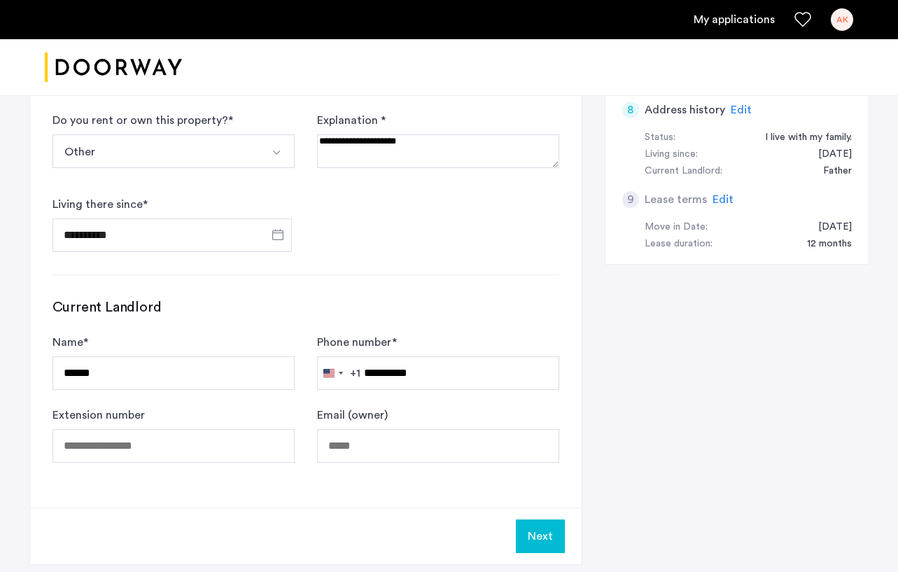
click at [540, 524] on button "Next" at bounding box center [540, 536] width 49 height 34
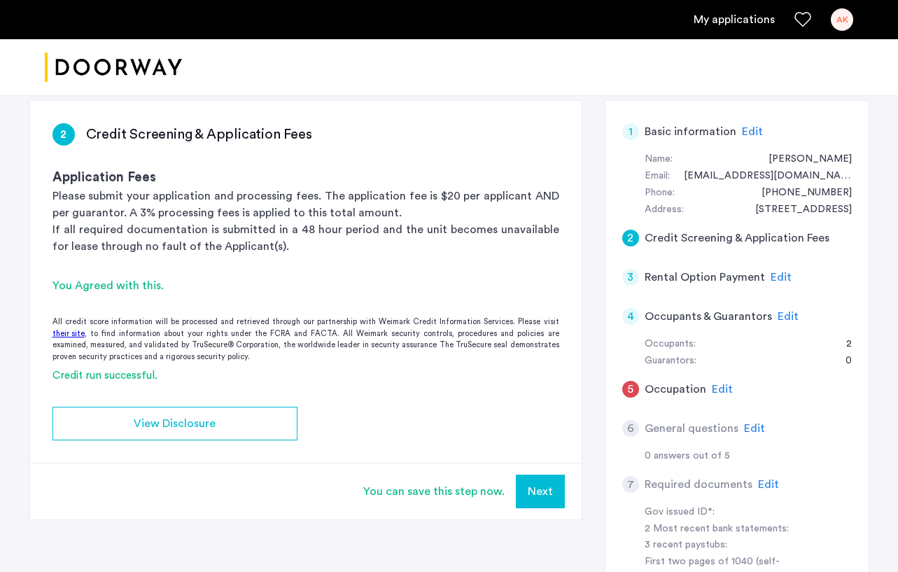
scroll to position [107, 0]
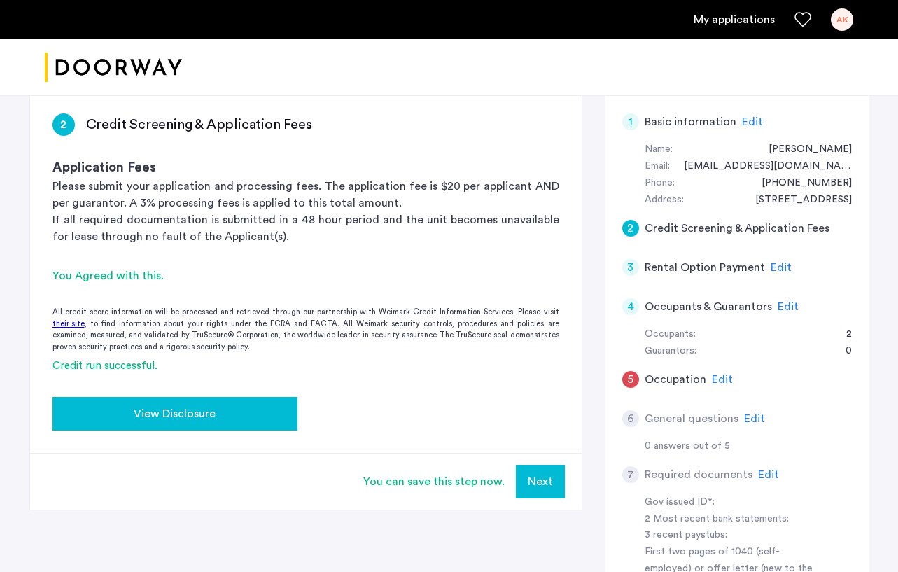
click at [270, 419] on div "View Disclosure" at bounding box center [175, 413] width 223 height 17
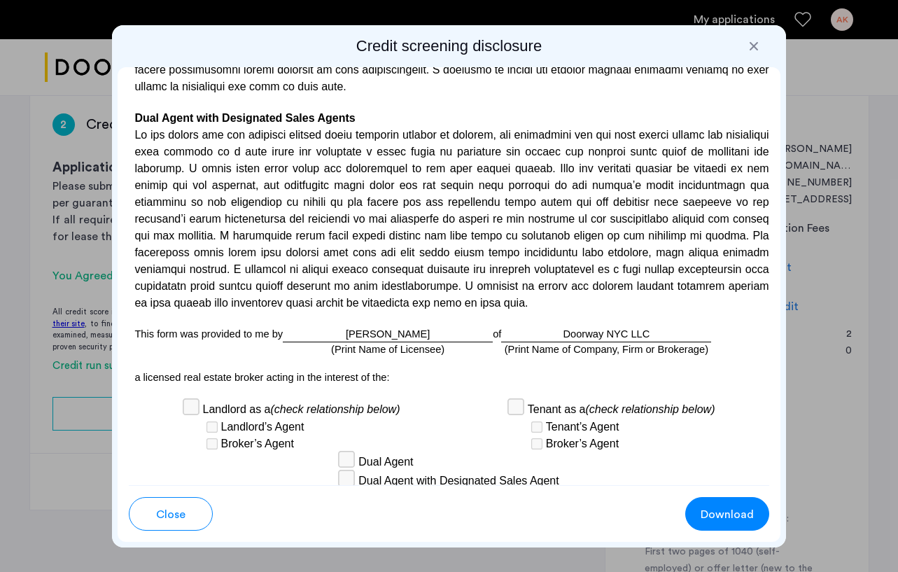
scroll to position [4364, 0]
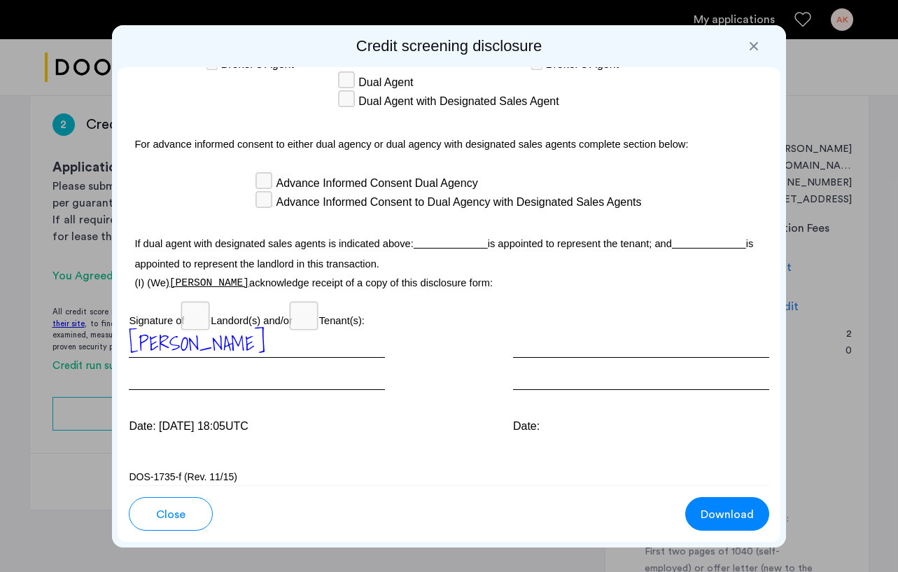
click at [195, 506] on button "Close" at bounding box center [171, 514] width 84 height 34
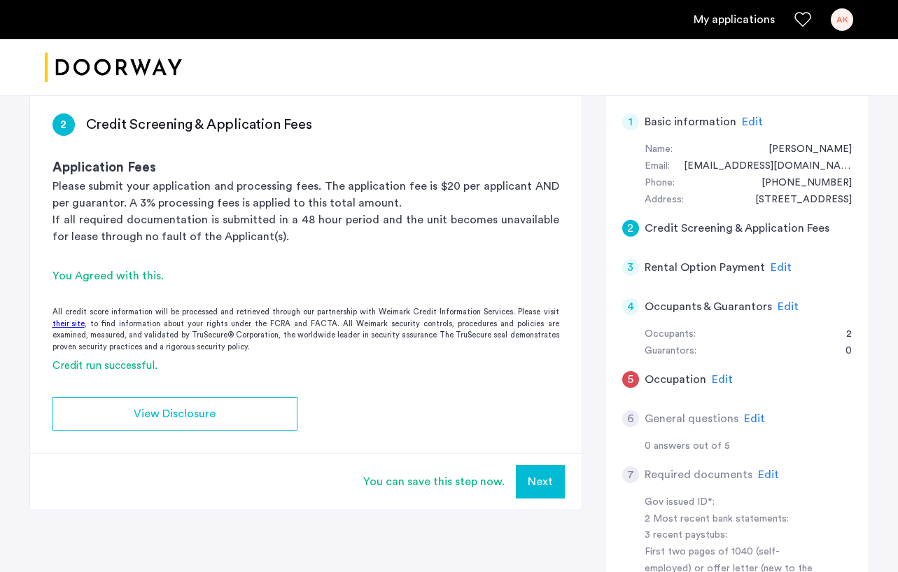
scroll to position [128, 0]
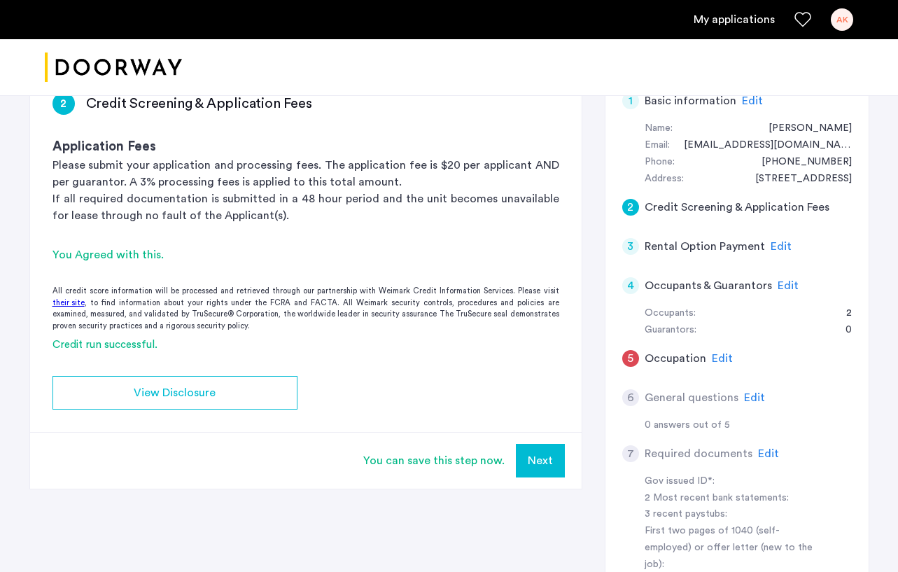
click at [535, 455] on button "Next" at bounding box center [540, 461] width 49 height 34
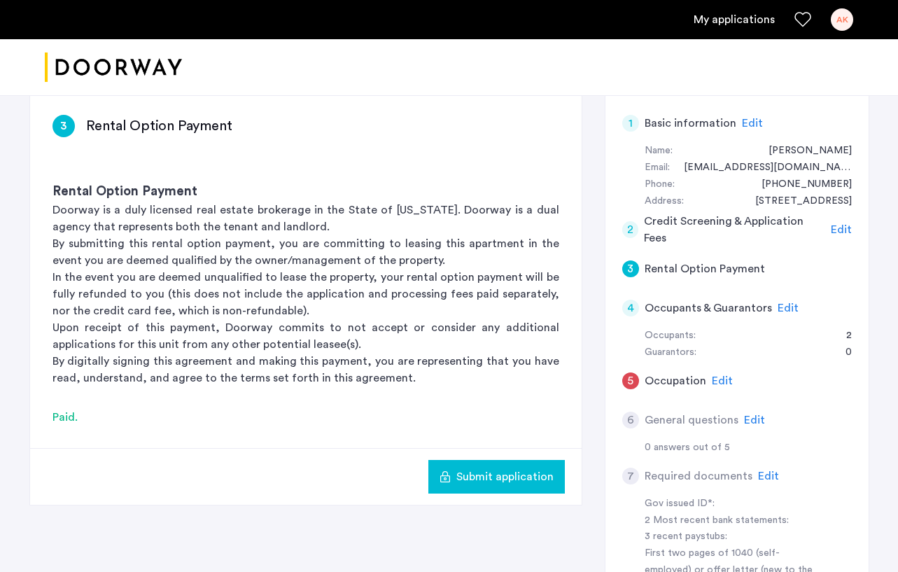
scroll to position [131, 0]
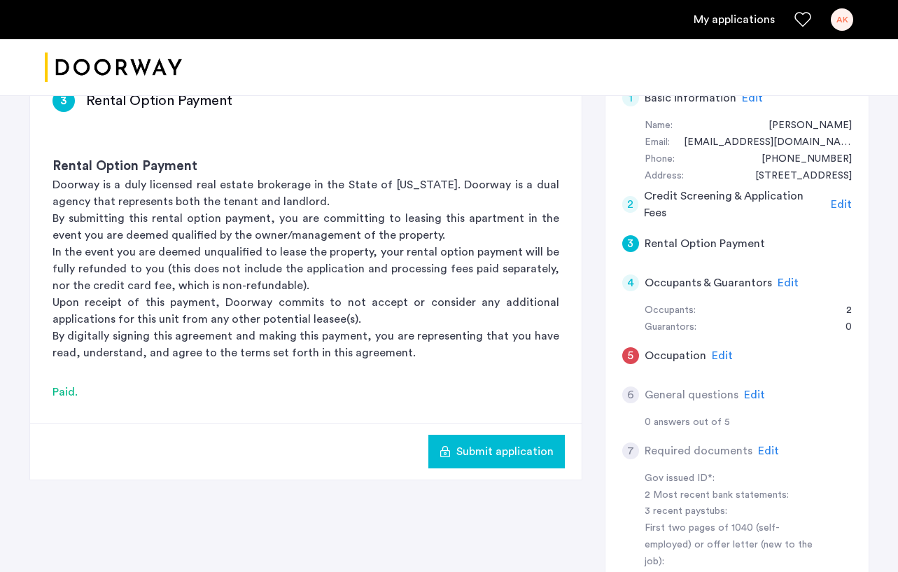
click at [723, 279] on span "Edit" at bounding box center [788, 282] width 21 height 11
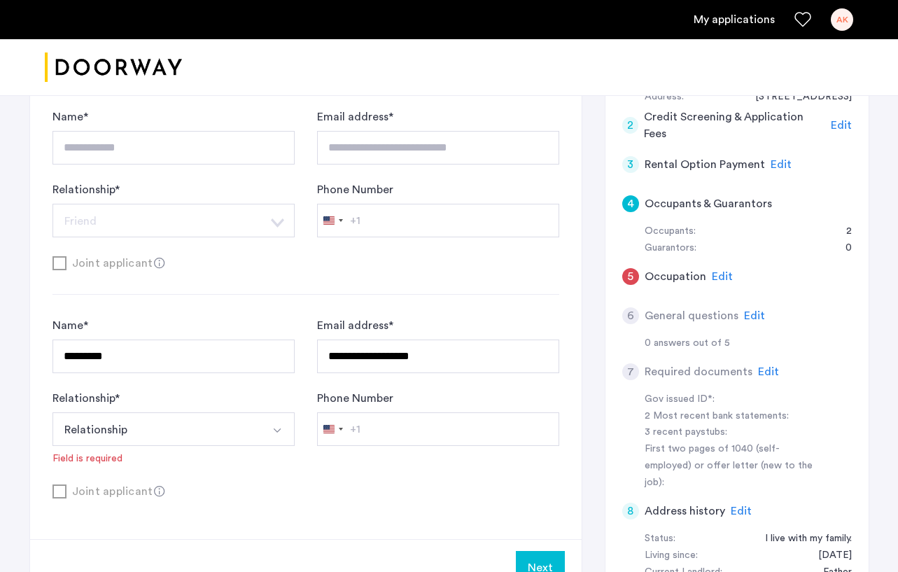
scroll to position [209, 0]
click at [248, 428] on button "Relationship" at bounding box center [157, 430] width 209 height 34
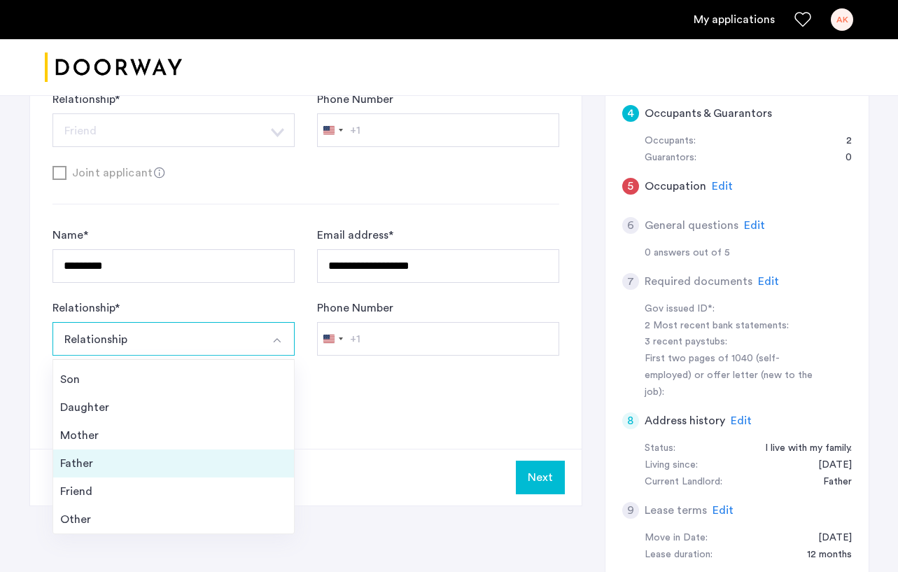
scroll to position [298, 0]
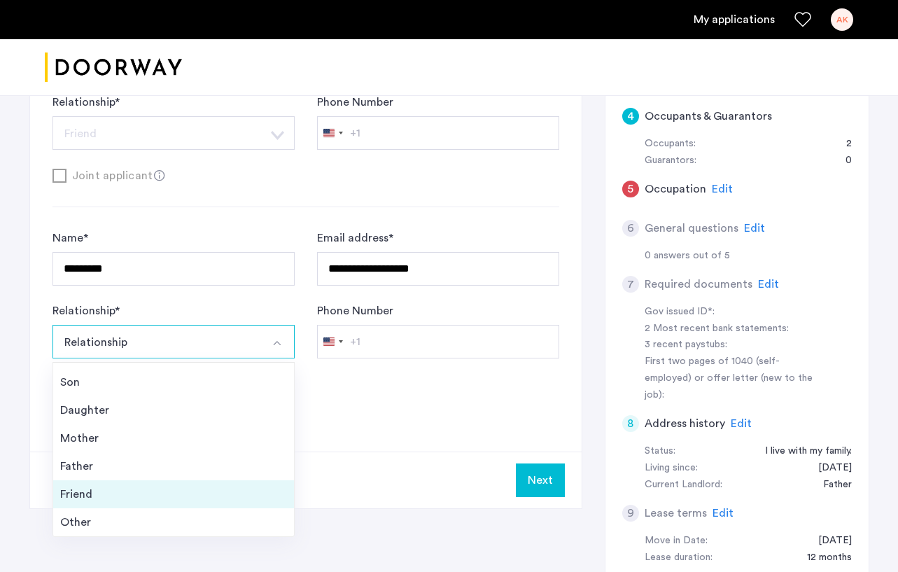
click at [127, 496] on div "Friend" at bounding box center [173, 494] width 227 height 17
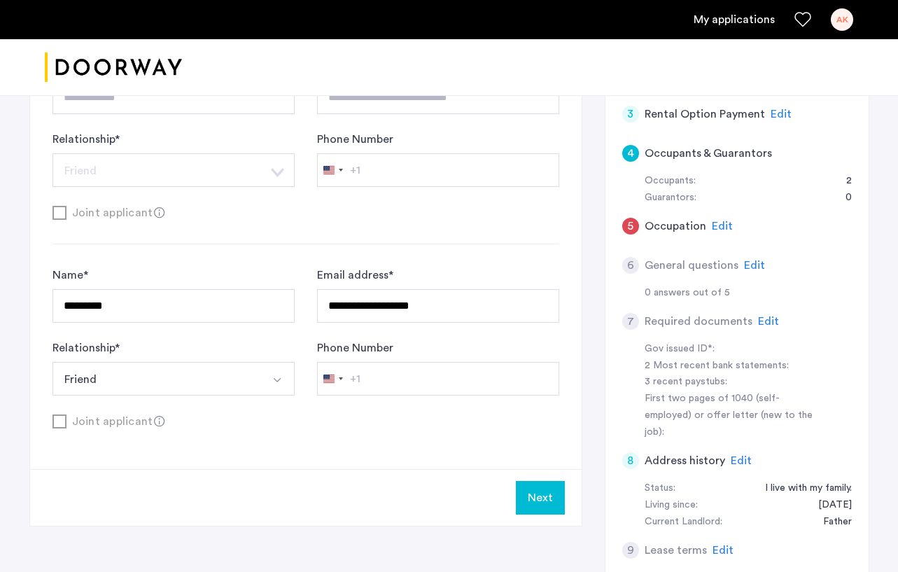
scroll to position [389, 0]
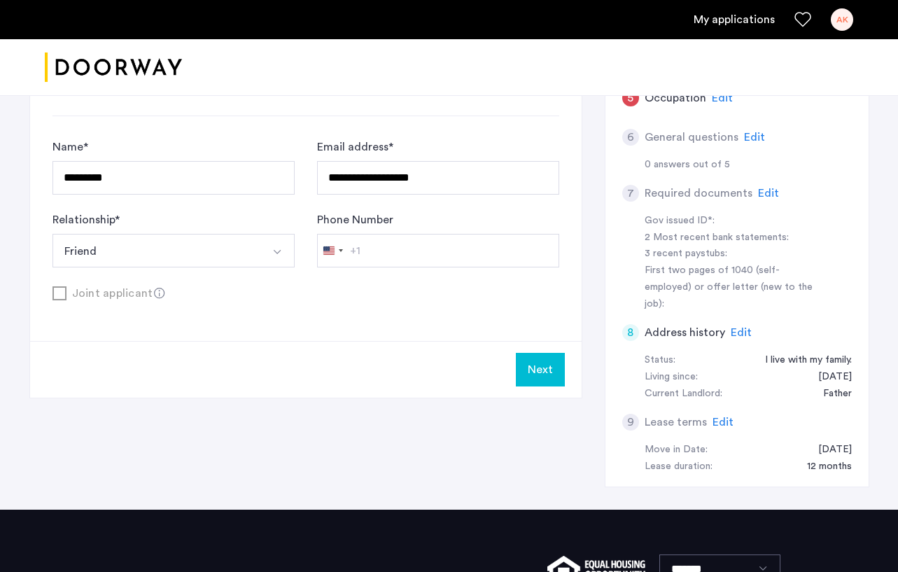
click at [550, 378] on button "Next" at bounding box center [540, 370] width 49 height 34
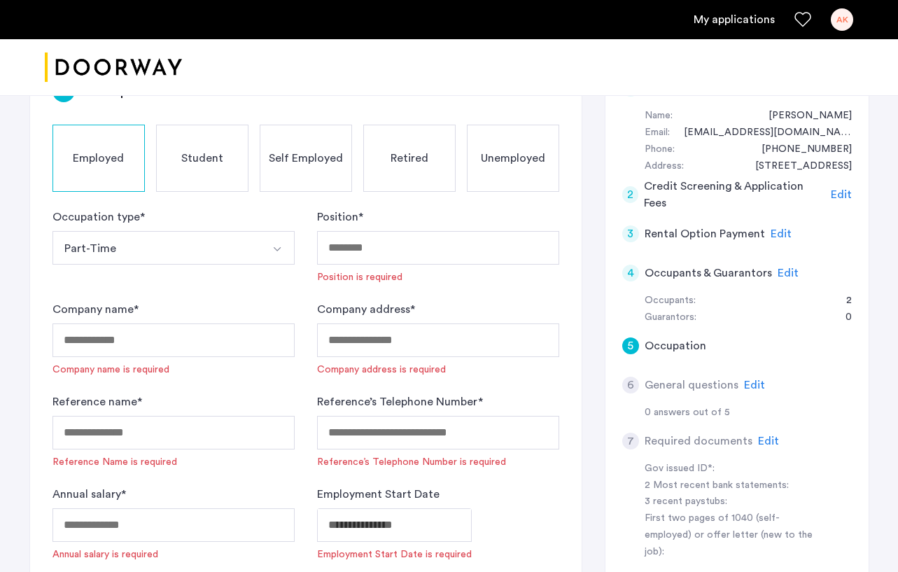
scroll to position [183, 0]
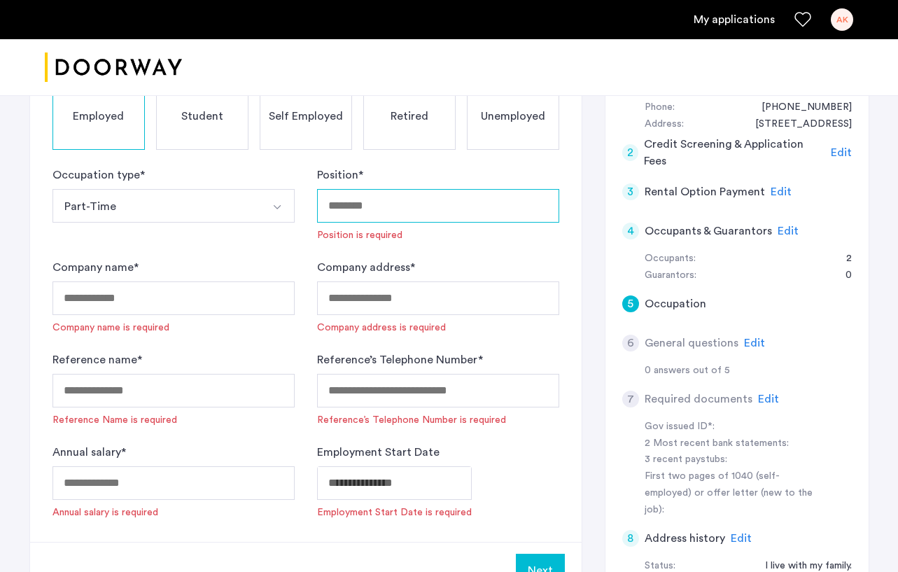
click at [390, 209] on input "Position *" at bounding box center [438, 206] width 242 height 34
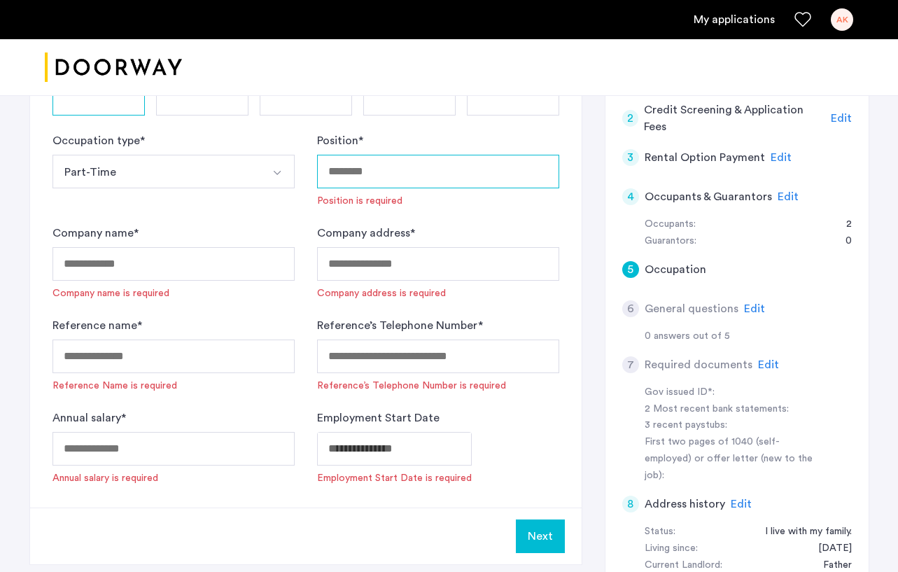
scroll to position [195, 0]
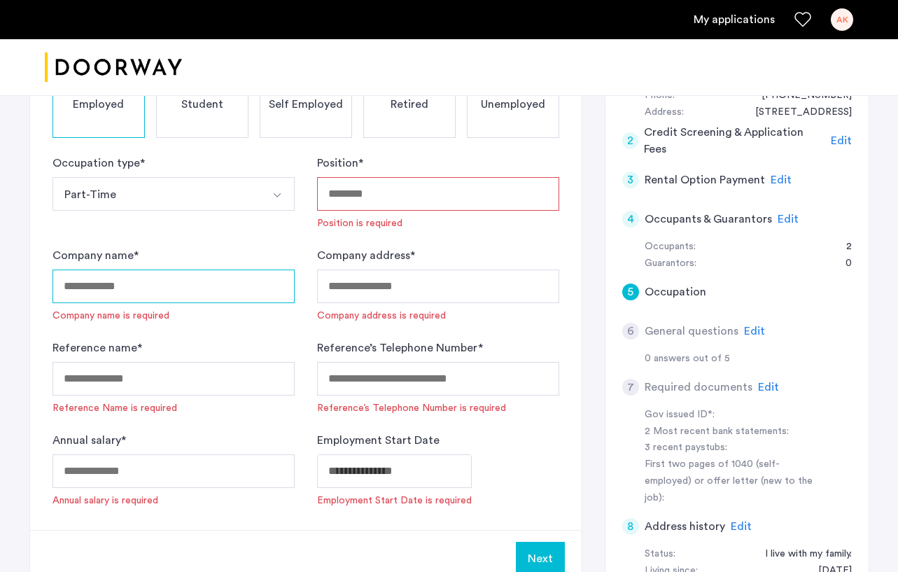
click at [254, 283] on input "Company name *" at bounding box center [174, 287] width 242 height 34
click at [300, 325] on form "Occupation type * Part-Time Part-Time Full-Time Seasonal Internship Position * …" at bounding box center [306, 331] width 507 height 353
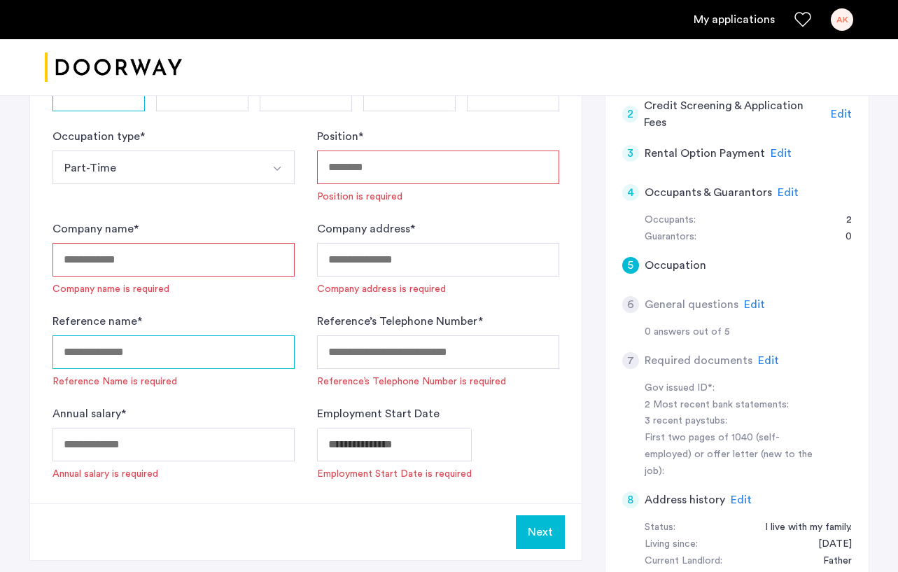
click at [268, 347] on input "Reference name *" at bounding box center [174, 352] width 242 height 34
click at [306, 296] on form "Occupation type * Part-Time Part-Time Full-Time Seasonal Internship Position * …" at bounding box center [306, 304] width 507 height 353
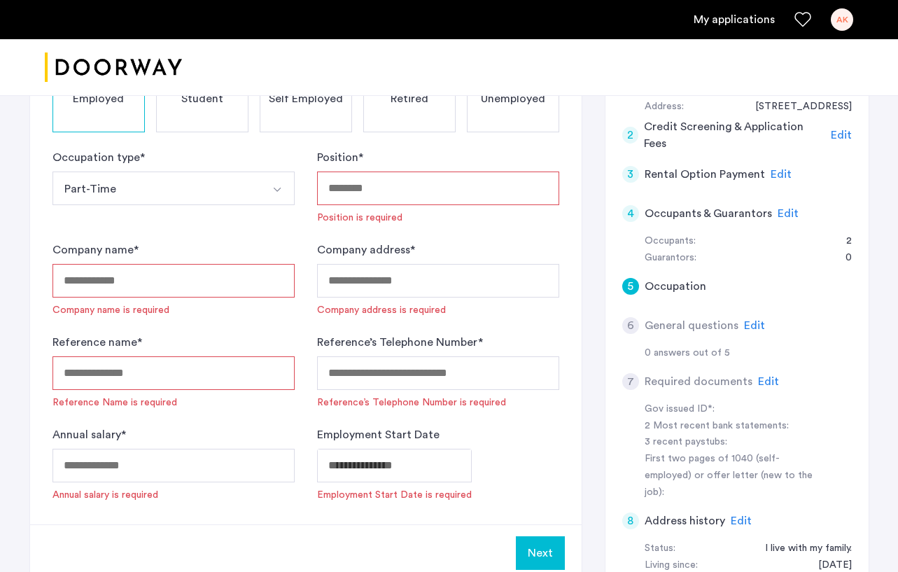
click at [245, 360] on input "Reference name *" at bounding box center [174, 373] width 242 height 34
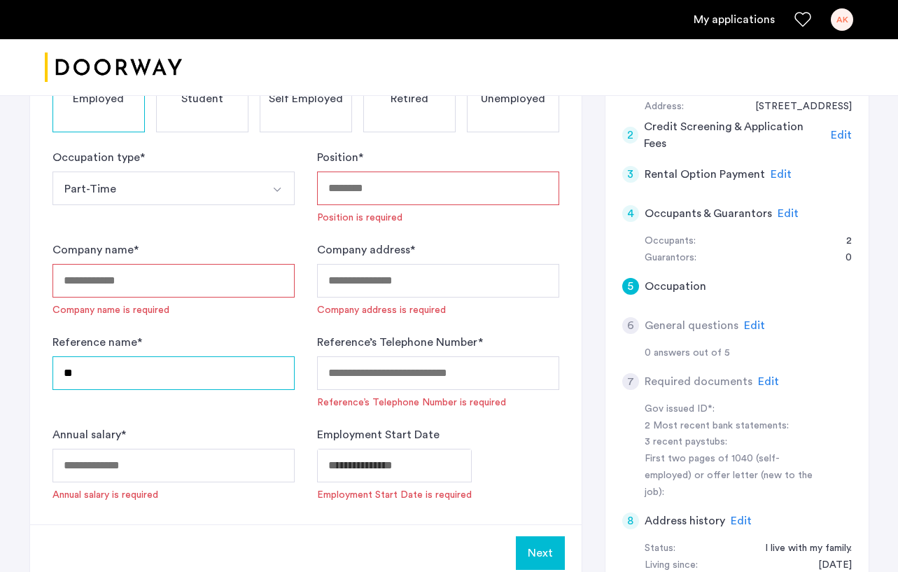
type input "*"
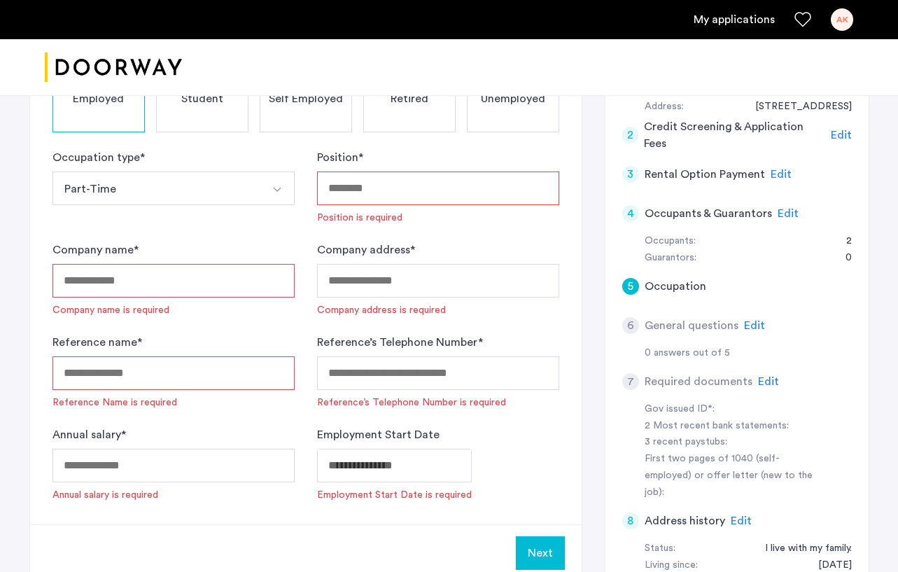
click at [203, 382] on input "Reference name *" at bounding box center [174, 373] width 242 height 34
click at [172, 373] on input "Reference name *" at bounding box center [174, 373] width 242 height 34
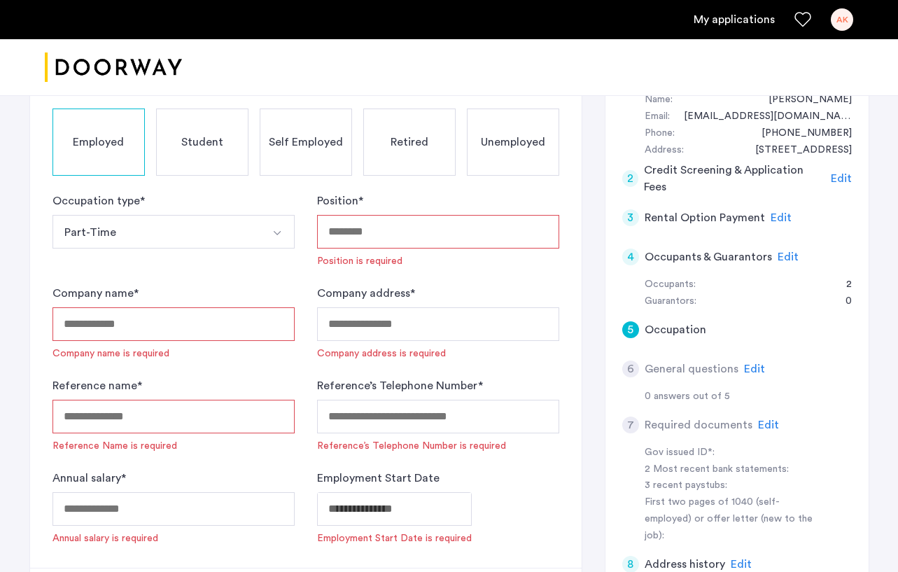
scroll to position [153, 0]
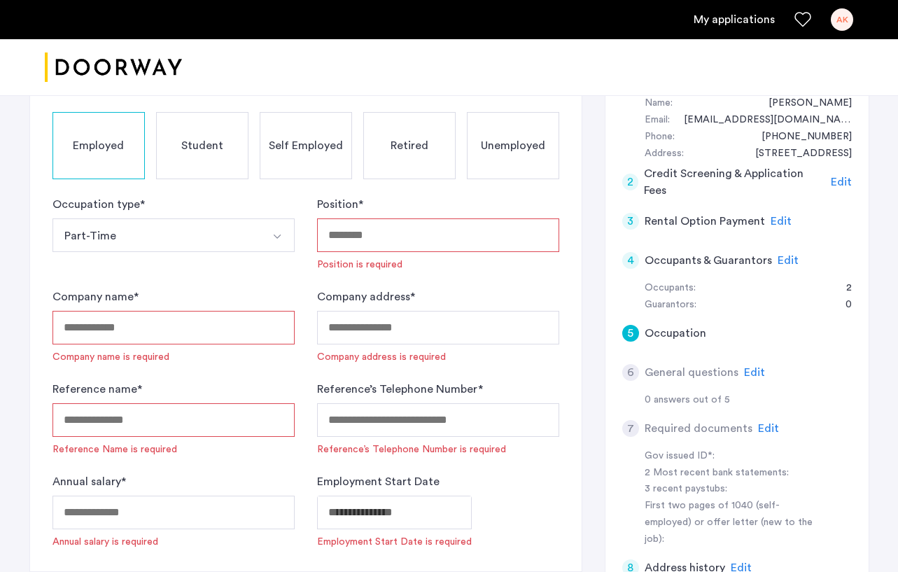
type input "*"
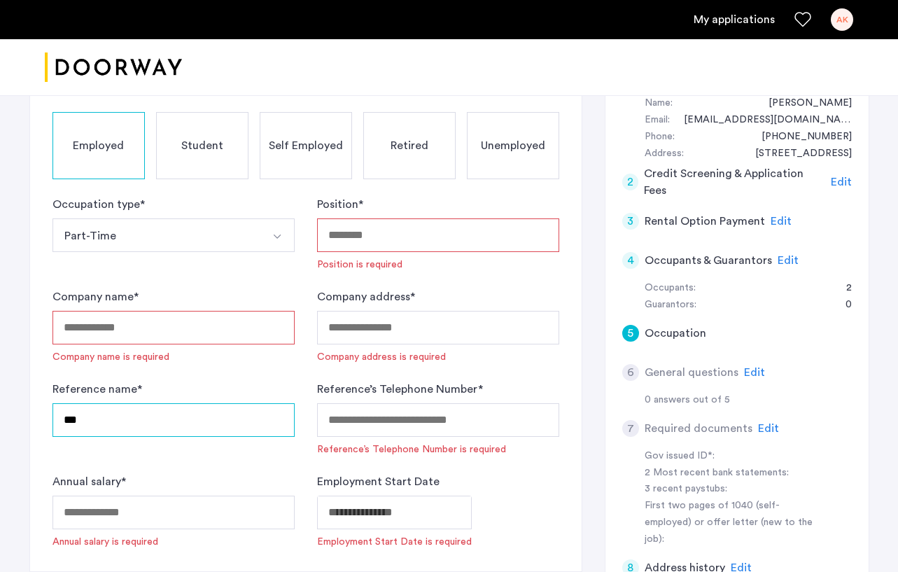
type input "***"
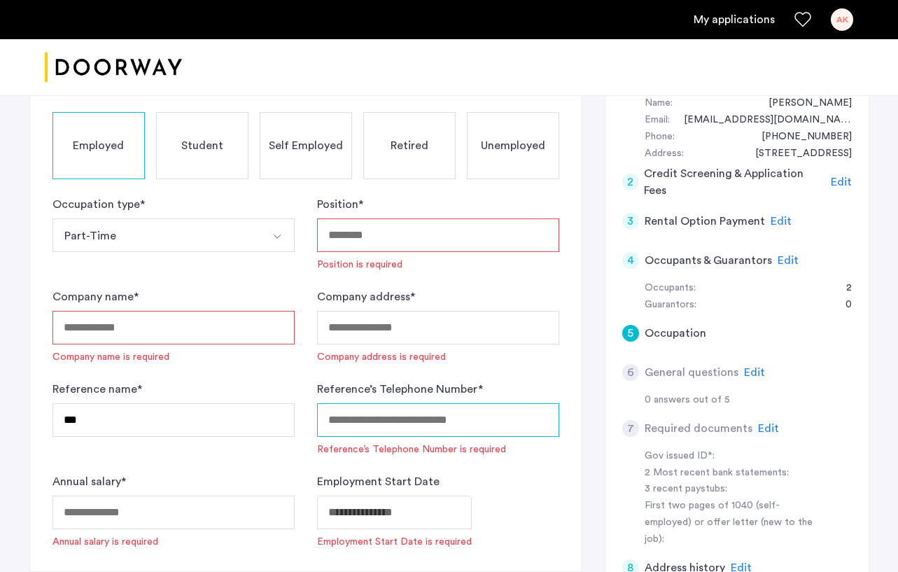
click at [440, 431] on input "Reference’s Telephone Number *" at bounding box center [438, 420] width 242 height 34
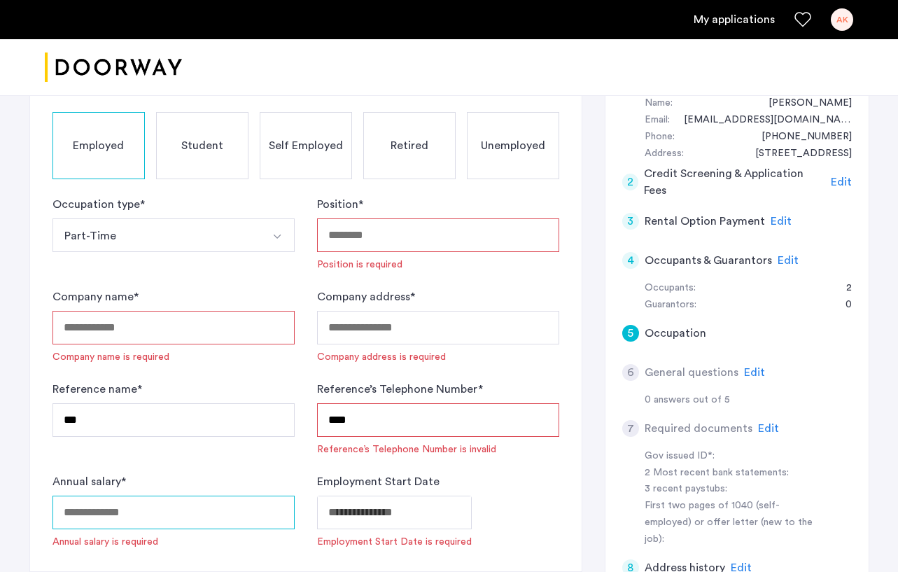
click at [265, 508] on input "Annual salary *" at bounding box center [174, 513] width 242 height 34
click at [422, 420] on input "****" at bounding box center [438, 420] width 242 height 34
type input "***"
click at [304, 375] on form "Occupation type * Part-Time Part-Time Full-Time Seasonal Internship Position * …" at bounding box center [306, 372] width 507 height 353
click at [375, 242] on input "Position *" at bounding box center [438, 235] width 242 height 34
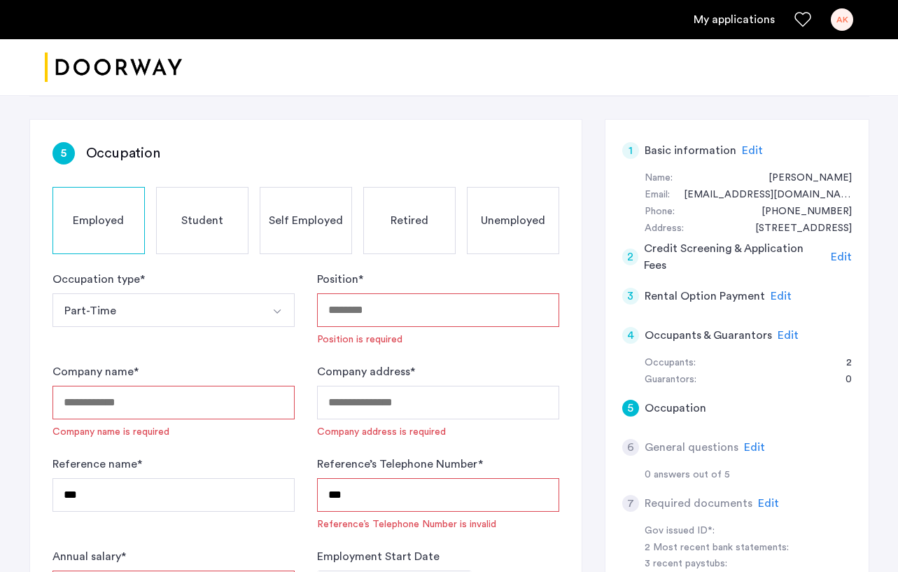
scroll to position [34, 0]
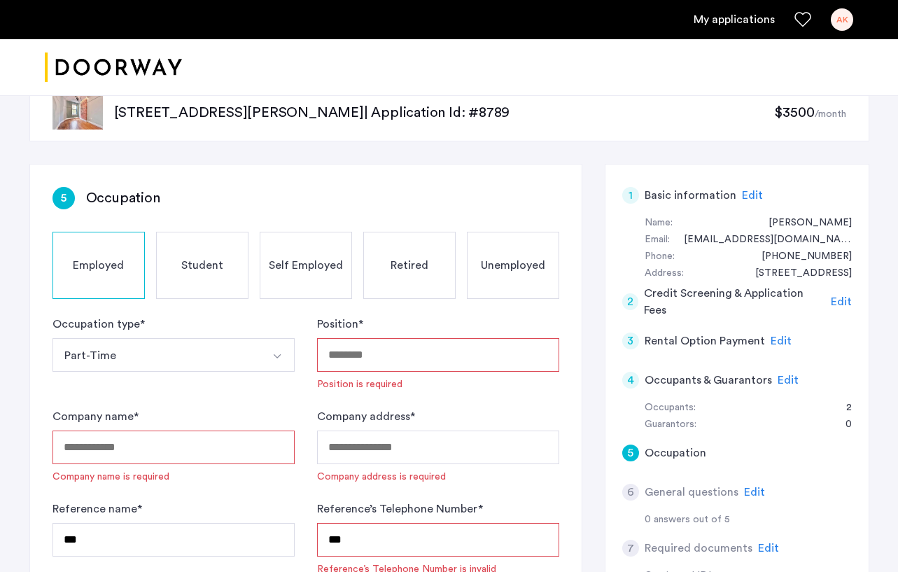
click at [378, 355] on input "Position *" at bounding box center [438, 355] width 242 height 34
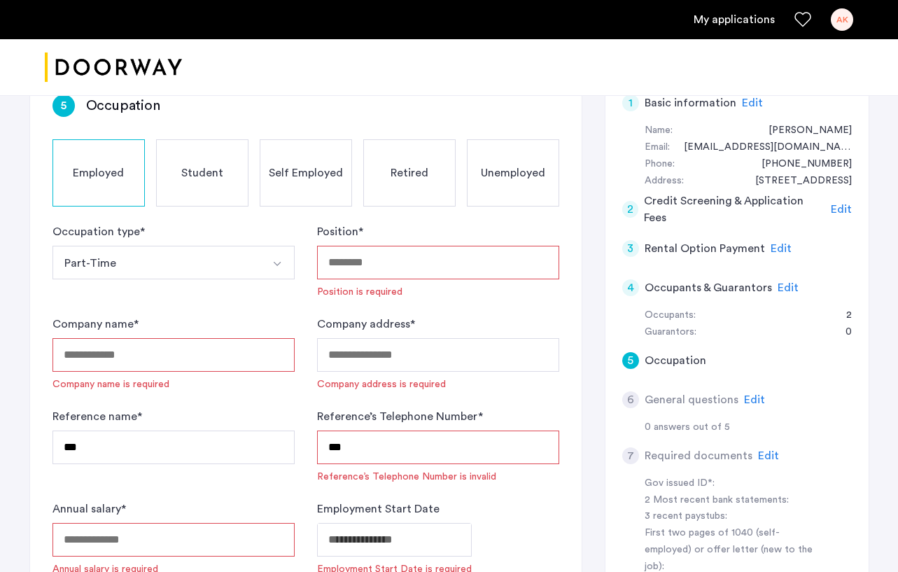
scroll to position [150, 0]
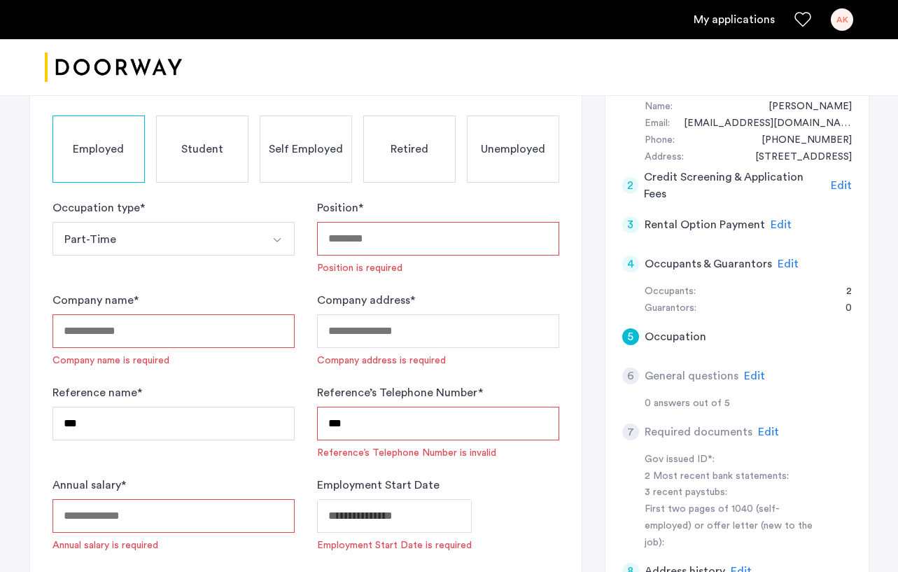
click at [237, 335] on input "Company name *" at bounding box center [174, 331] width 242 height 34
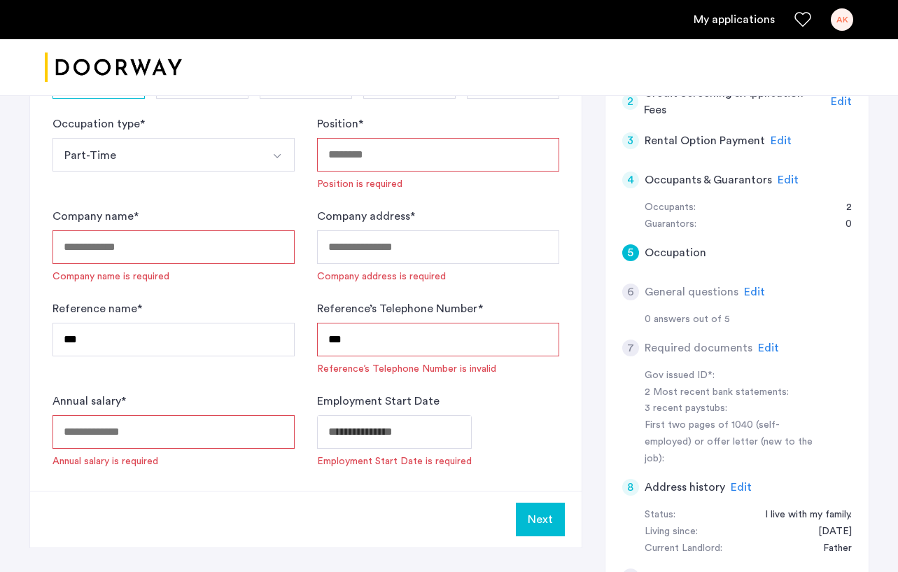
scroll to position [246, 0]
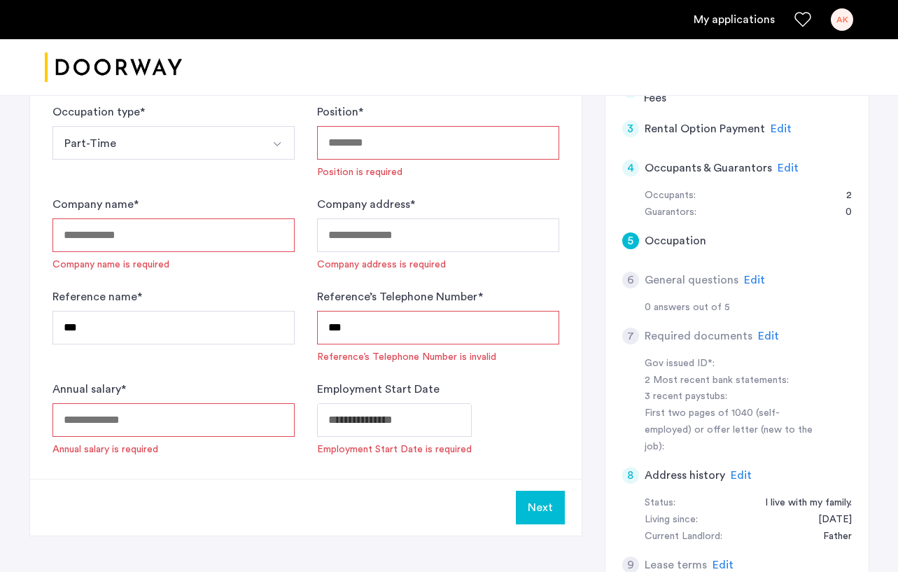
click at [223, 426] on input "Annual salary *" at bounding box center [174, 420] width 242 height 34
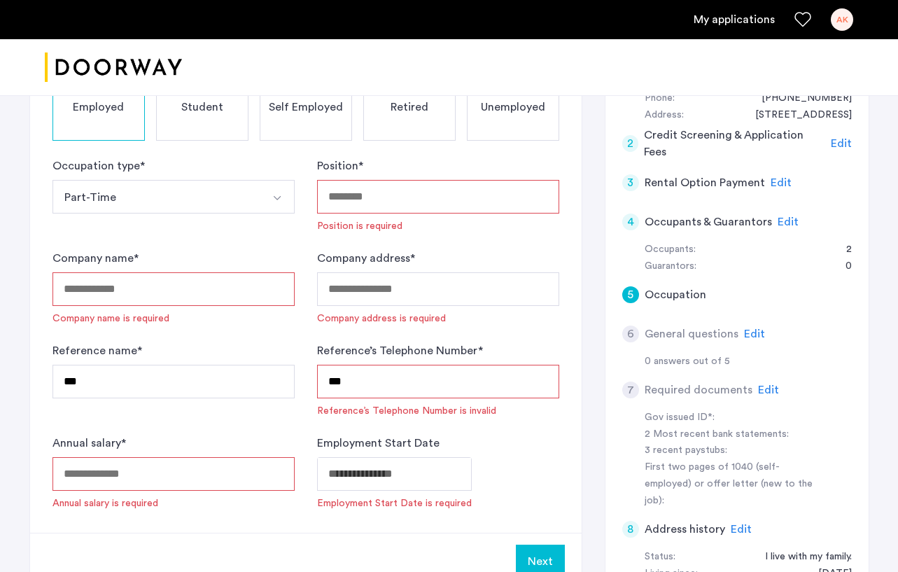
scroll to position [194, 0]
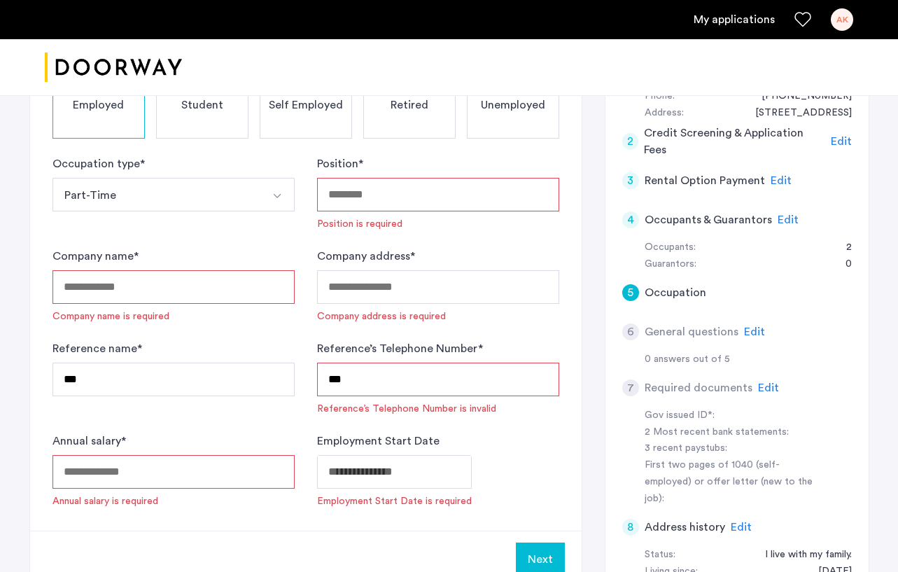
click at [362, 193] on input "Position *" at bounding box center [438, 195] width 242 height 34
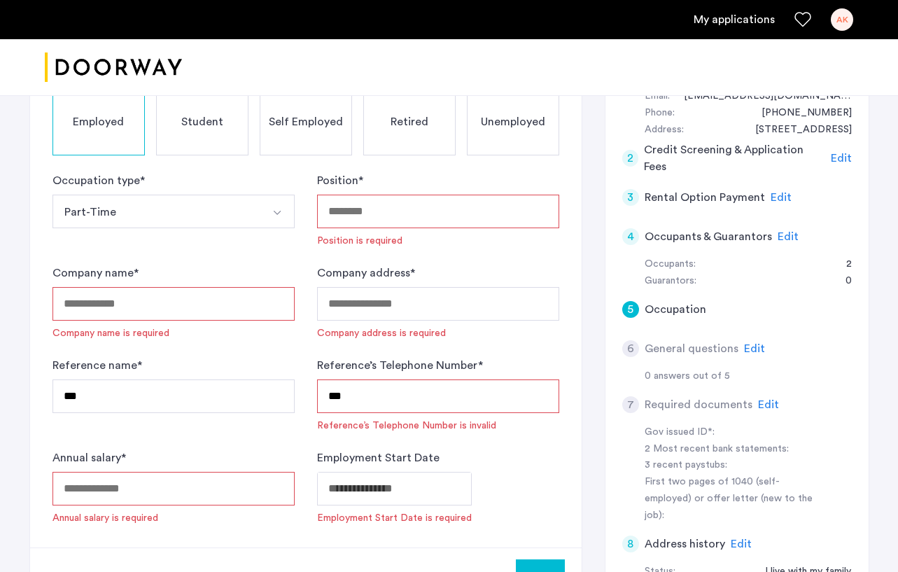
scroll to position [174, 0]
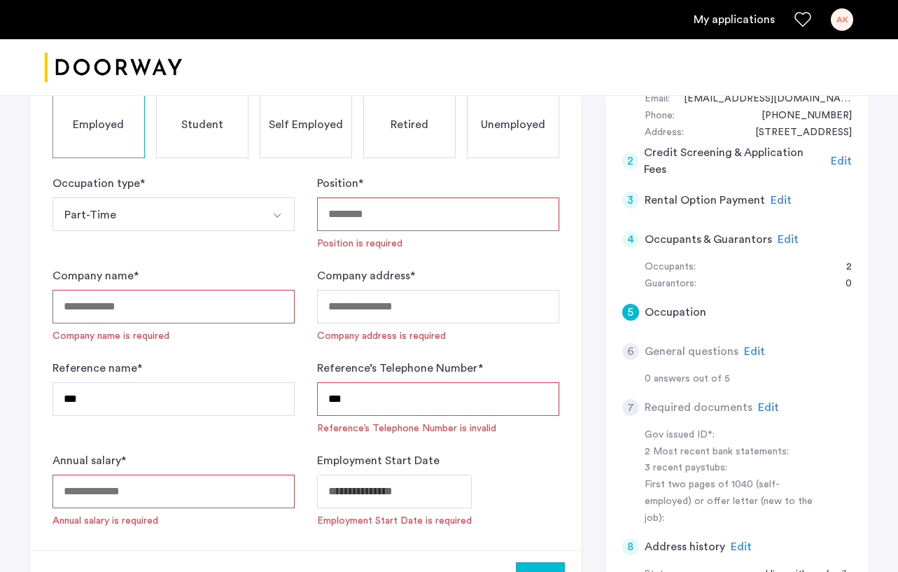
click at [348, 213] on input "Position *" at bounding box center [438, 214] width 242 height 34
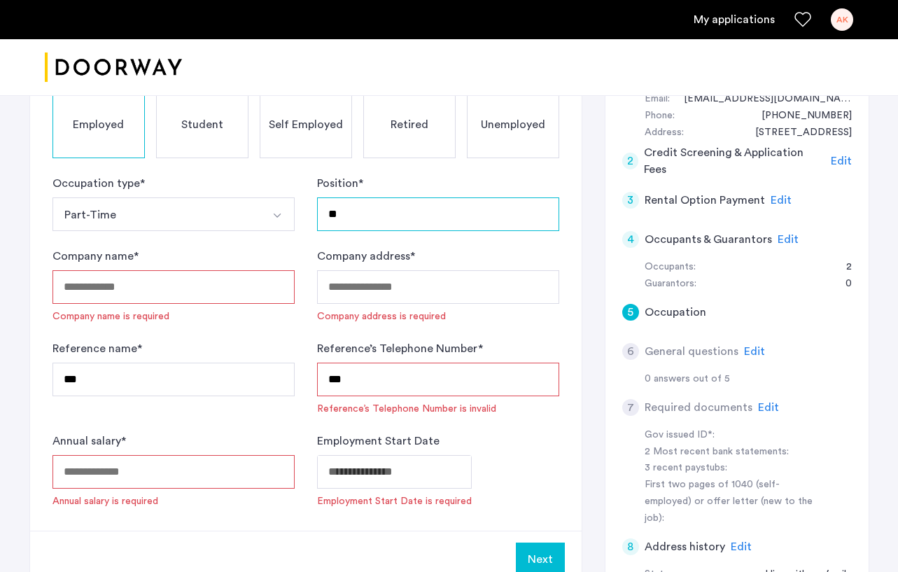
type input "*"
type input "**********"
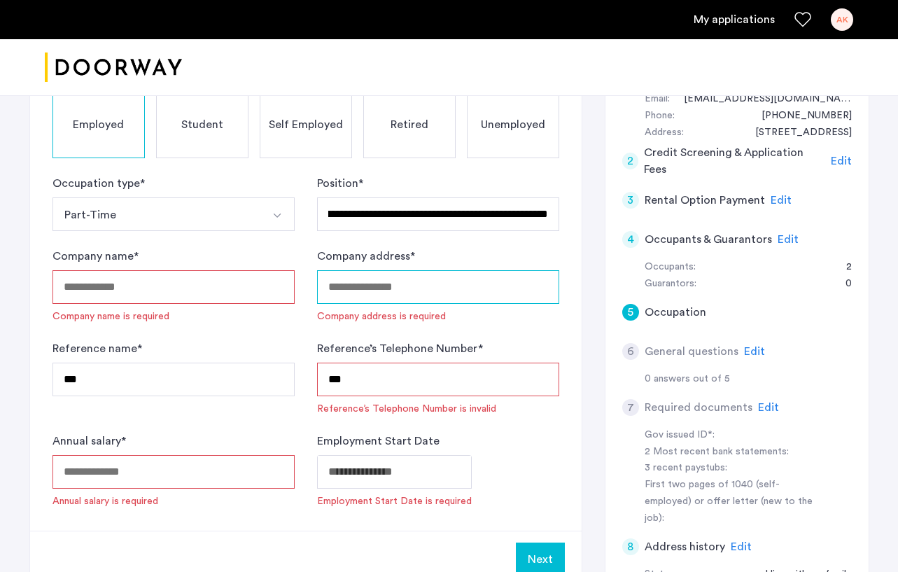
click at [389, 295] on input "Company address *" at bounding box center [438, 287] width 242 height 34
click at [253, 288] on input "Company name *" at bounding box center [174, 287] width 242 height 34
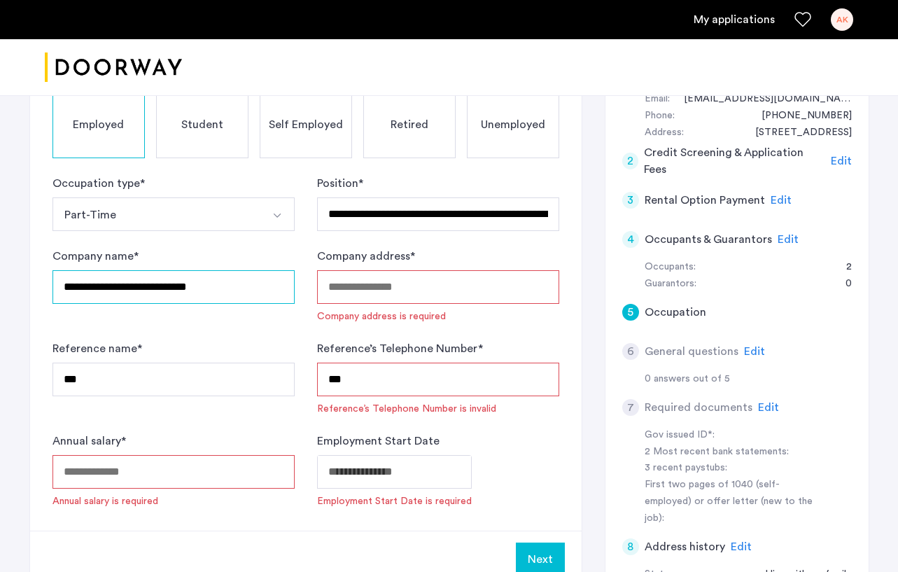
scroll to position [187, 0]
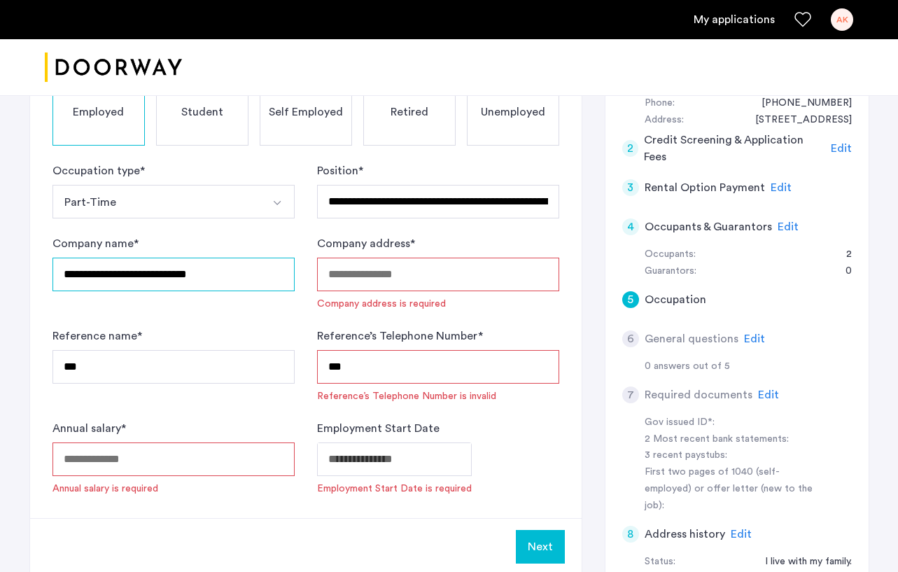
type input "**********"
click at [463, 279] on input "Company address *" at bounding box center [438, 275] width 242 height 34
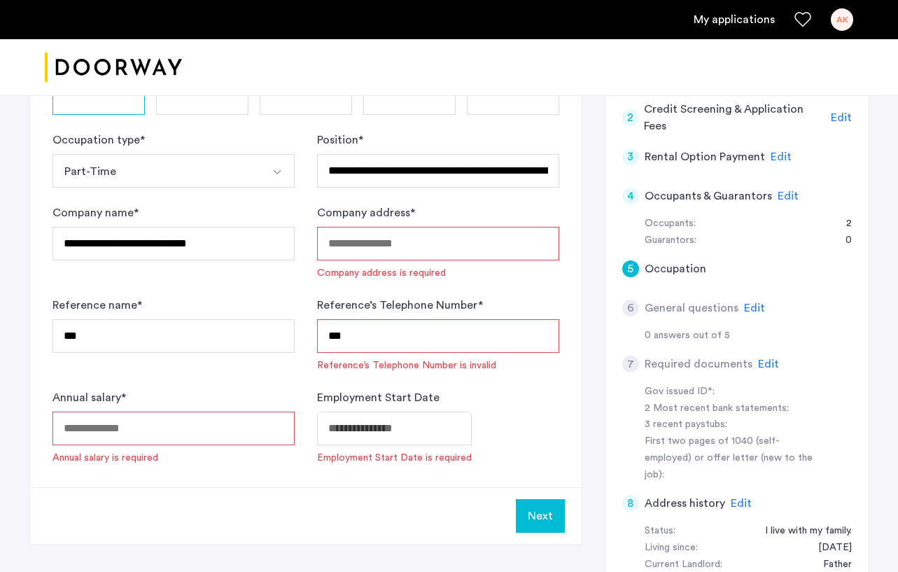
click at [723, 308] on span "Edit" at bounding box center [754, 307] width 21 height 11
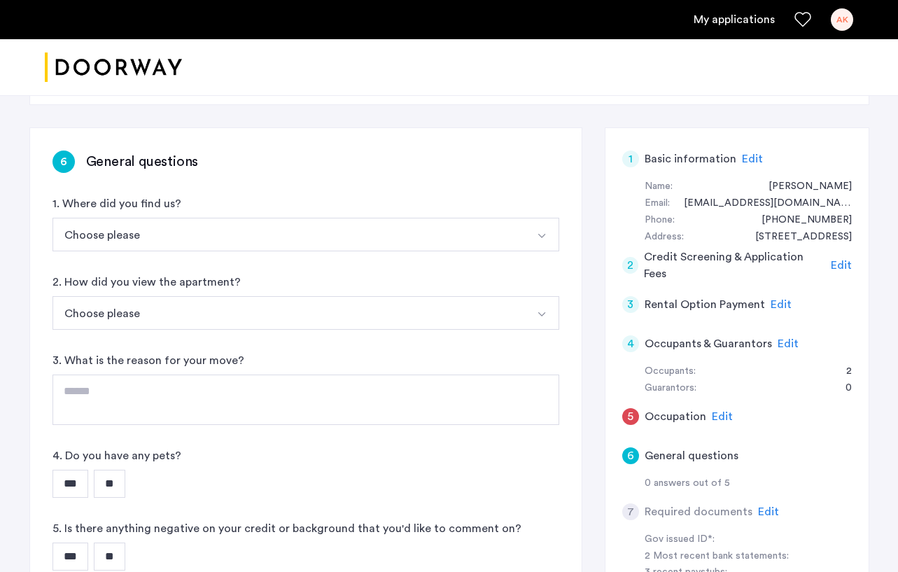
scroll to position [48, 0]
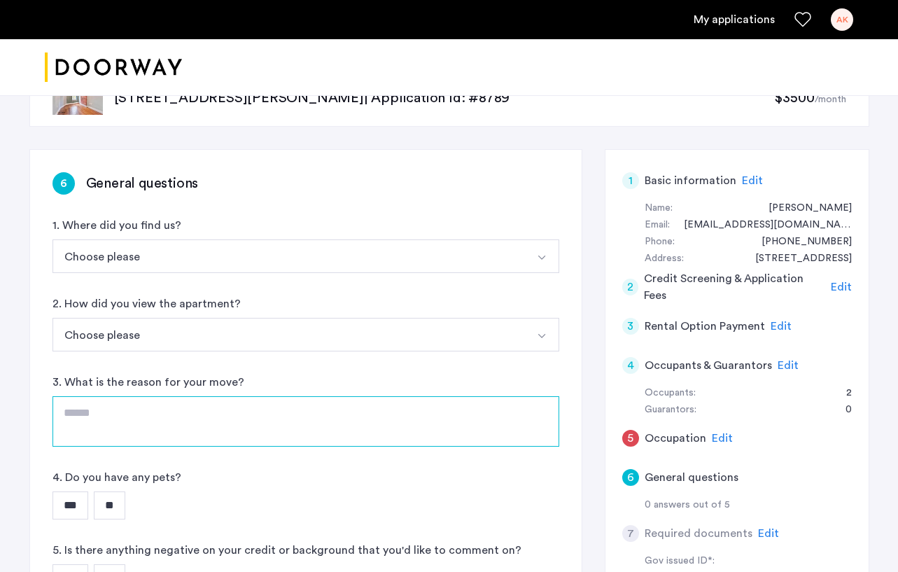
click at [341, 417] on textarea at bounding box center [306, 421] width 507 height 50
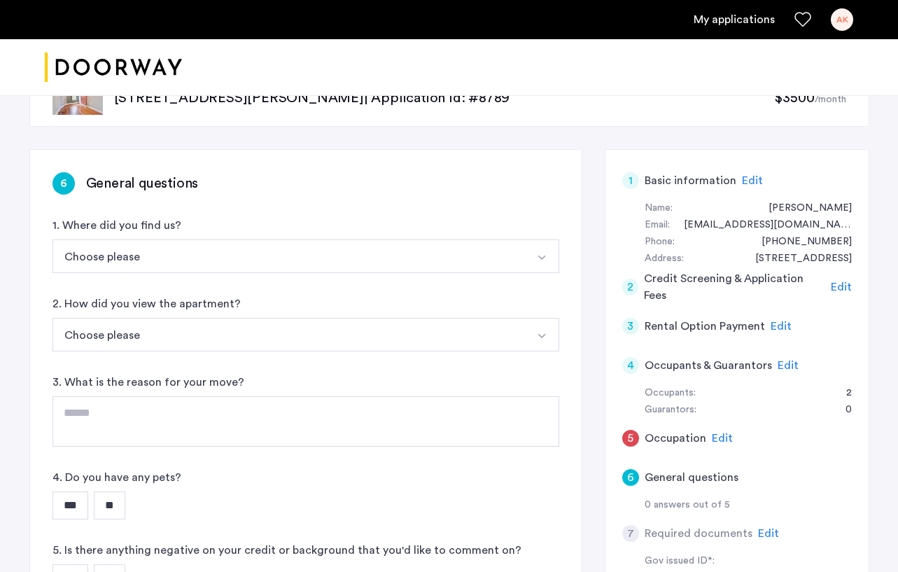
click at [267, 322] on button "Choose please" at bounding box center [290, 335] width 474 height 34
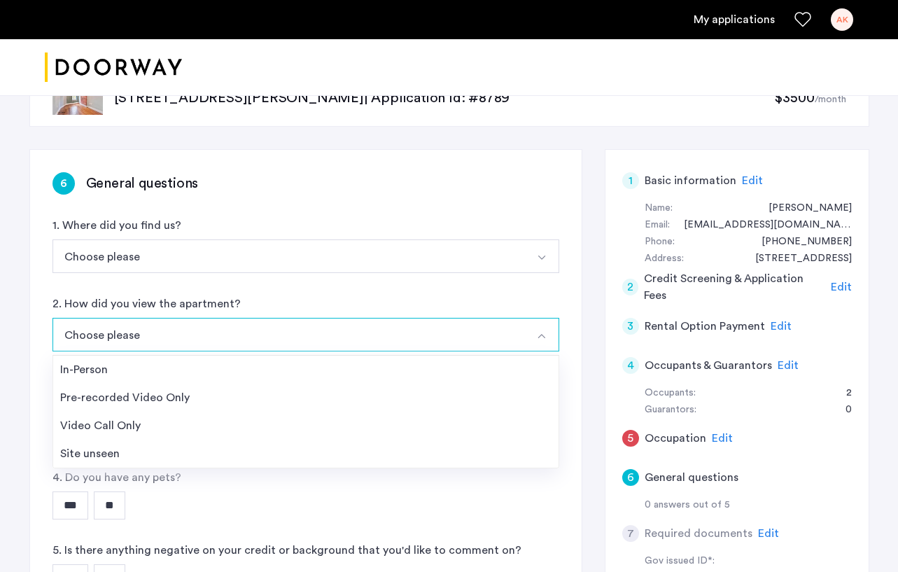
click at [255, 293] on div "6 General questions 1. Where did you find us? Choose please Streeteasy.com/Zill…" at bounding box center [306, 385] width 552 height 470
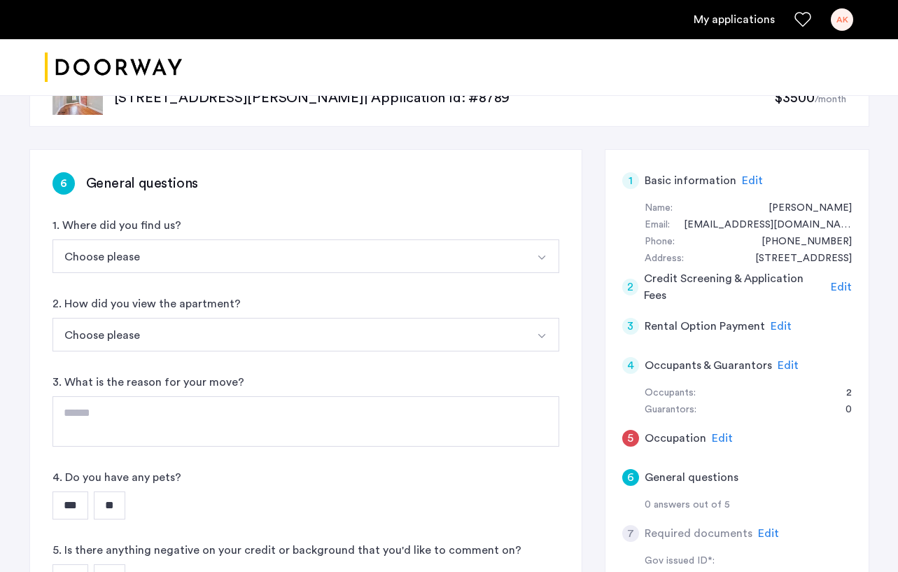
click at [251, 337] on button "Choose please" at bounding box center [290, 335] width 474 height 34
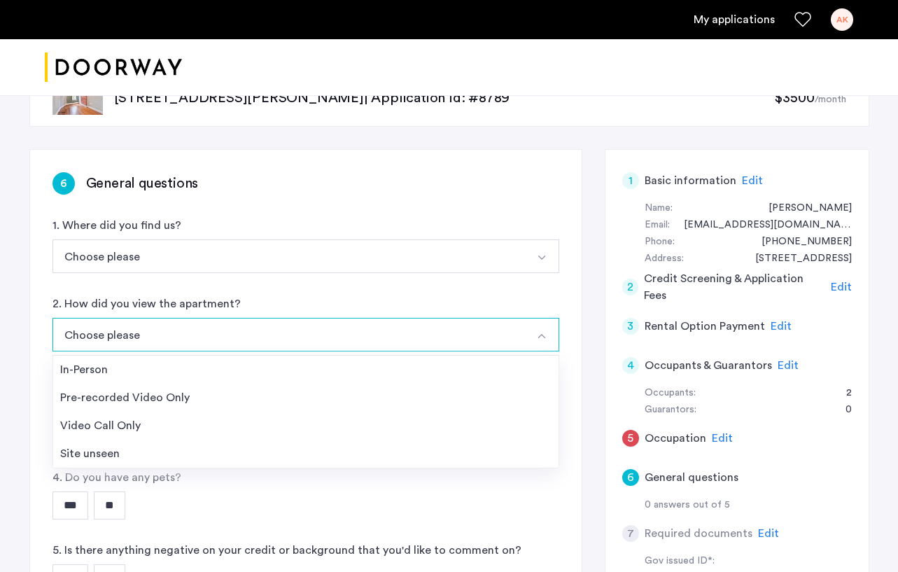
click at [243, 293] on div "6 General questions 1. Where did you find us? Choose please Streeteasy.com/Zill…" at bounding box center [306, 385] width 552 height 470
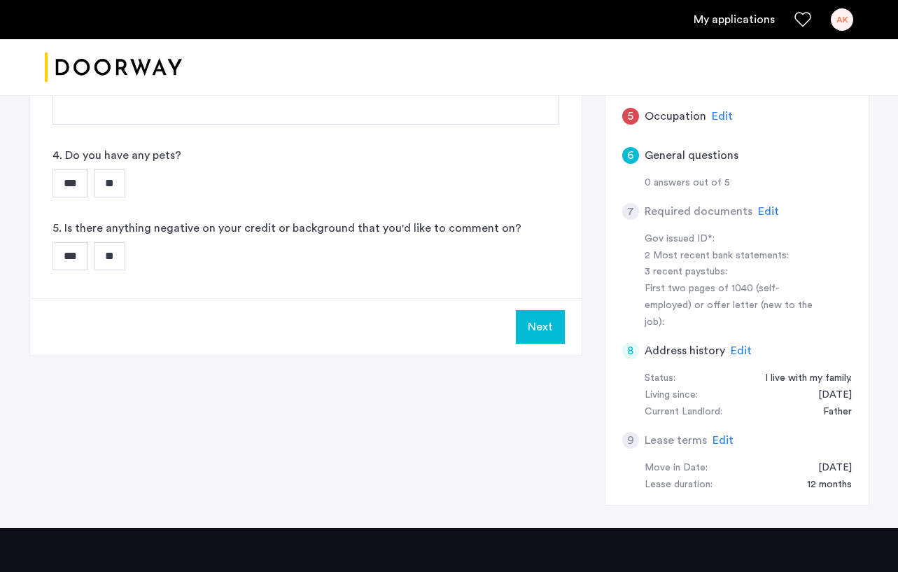
scroll to position [0, 0]
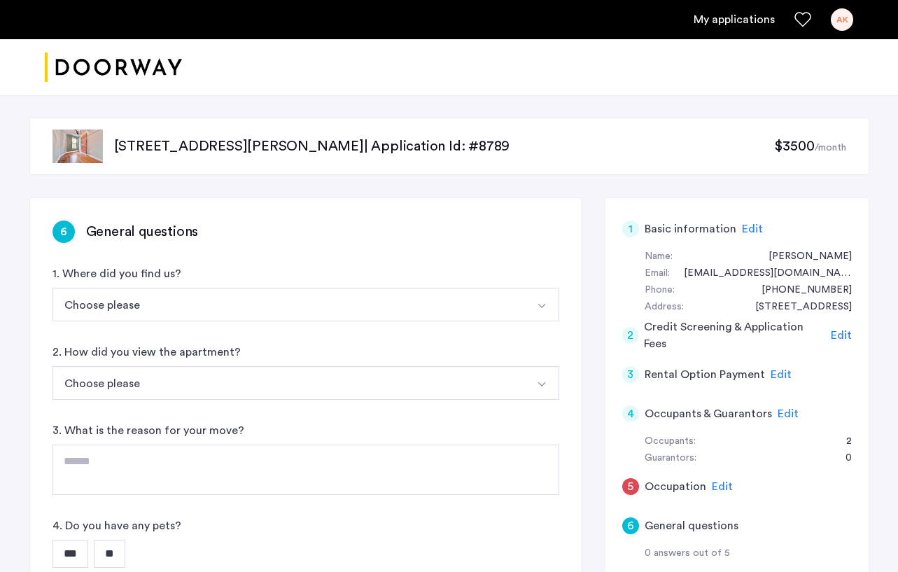
click at [723, 340] on span "Edit" at bounding box center [841, 335] width 21 height 11
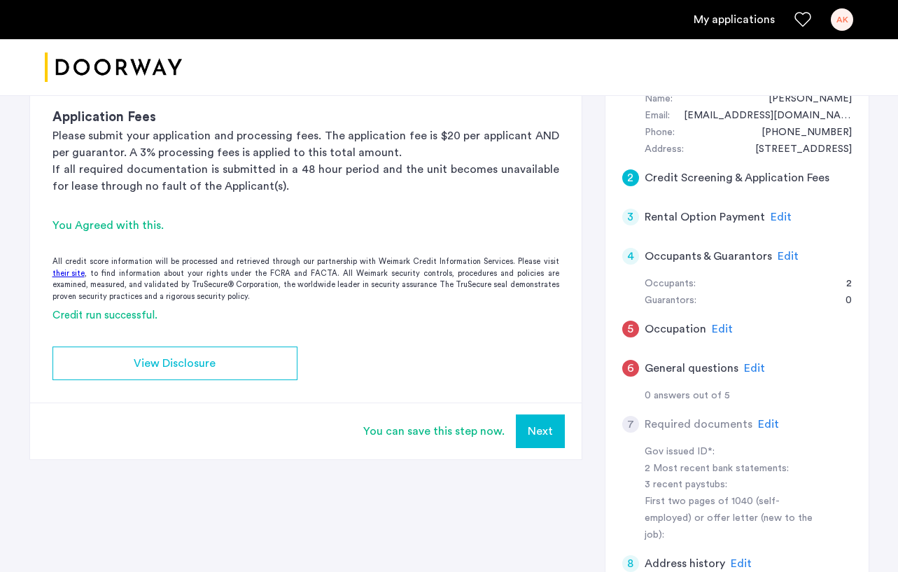
scroll to position [115, 0]
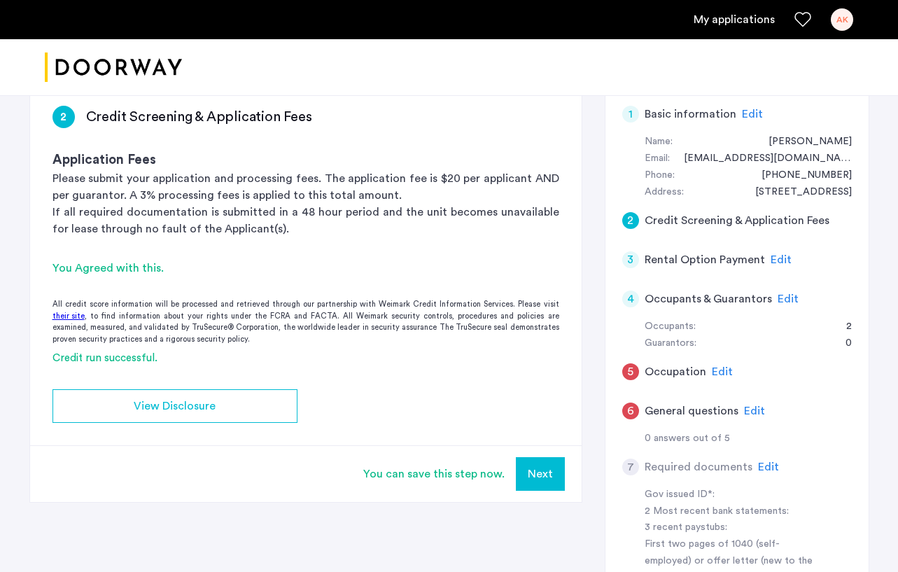
click at [533, 463] on button "Next" at bounding box center [540, 474] width 49 height 34
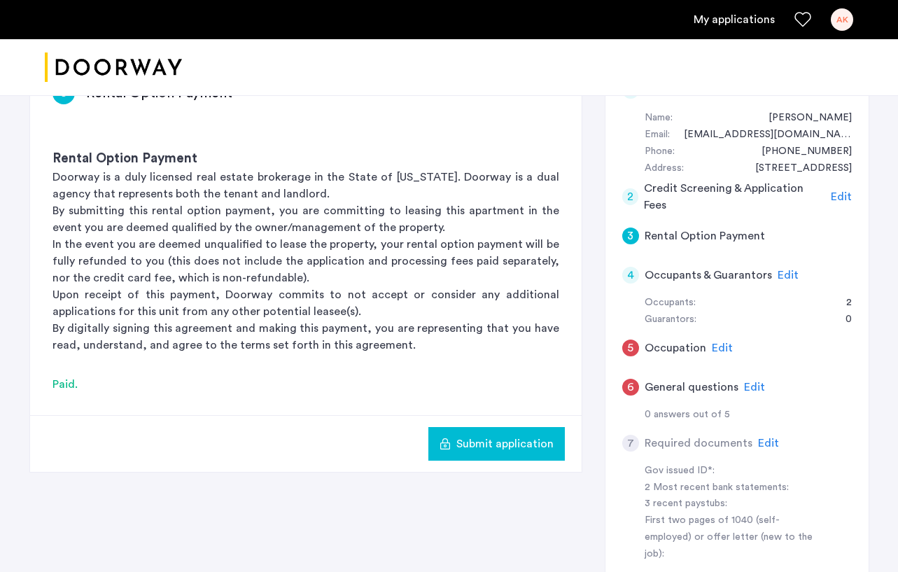
scroll to position [188, 0]
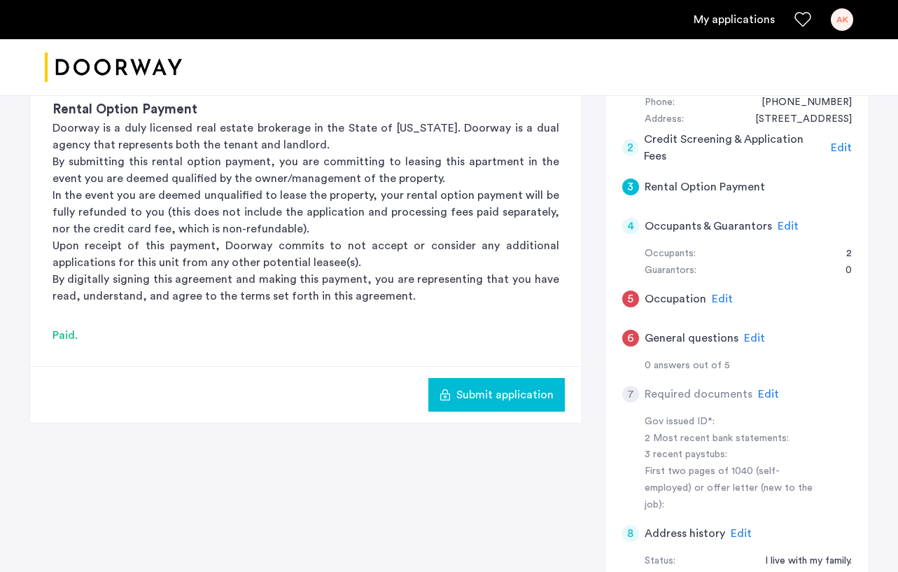
click at [723, 223] on span "Edit" at bounding box center [788, 226] width 21 height 11
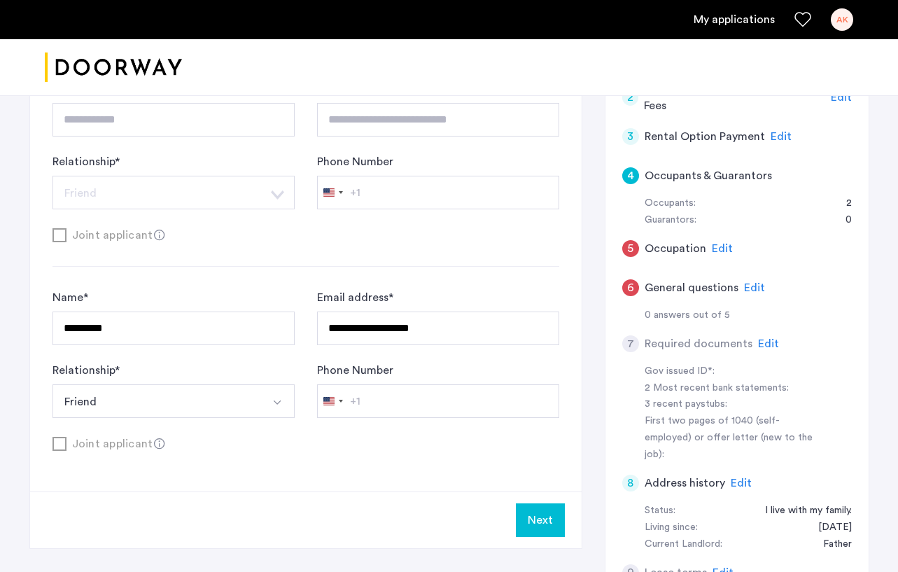
scroll to position [249, 0]
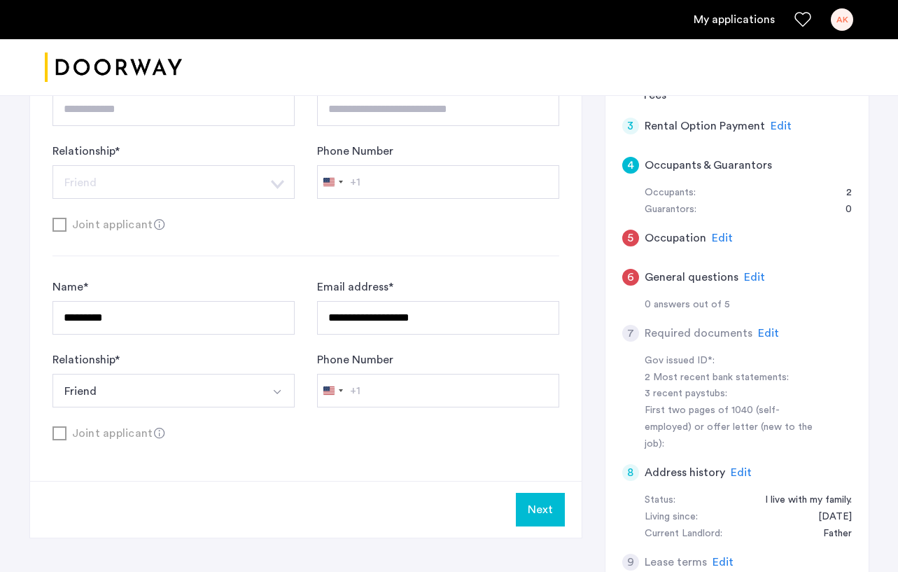
click at [720, 240] on span "Edit" at bounding box center [722, 237] width 21 height 11
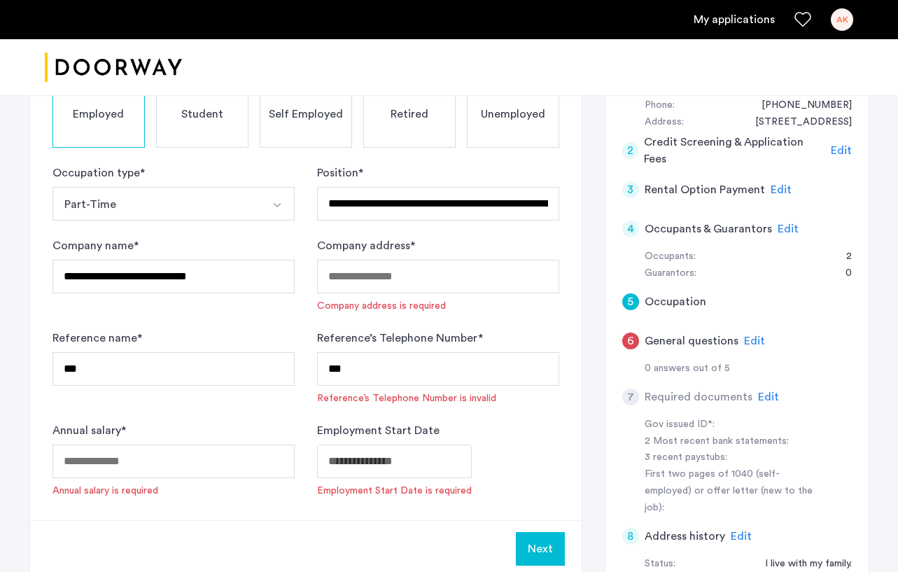
scroll to position [186, 0]
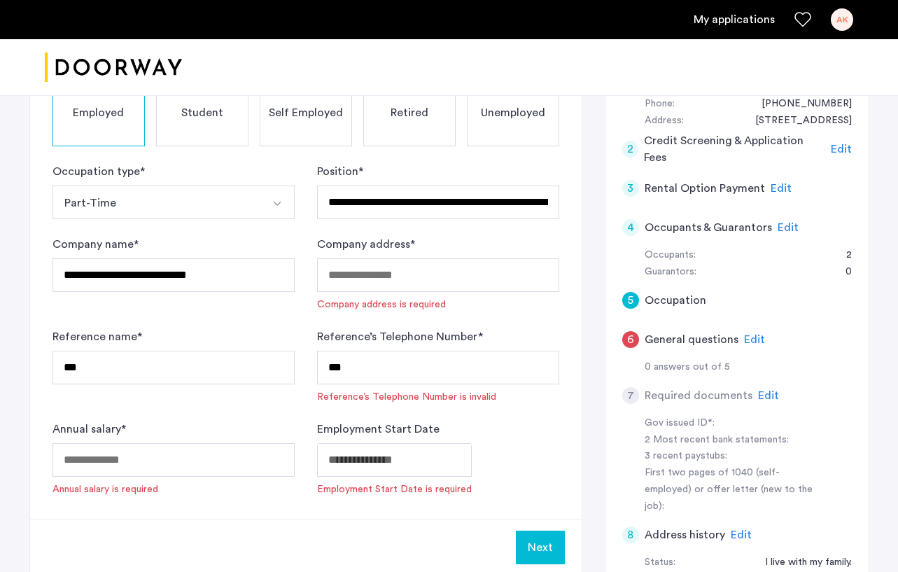
click at [526, 223] on form "**********" at bounding box center [306, 329] width 507 height 333
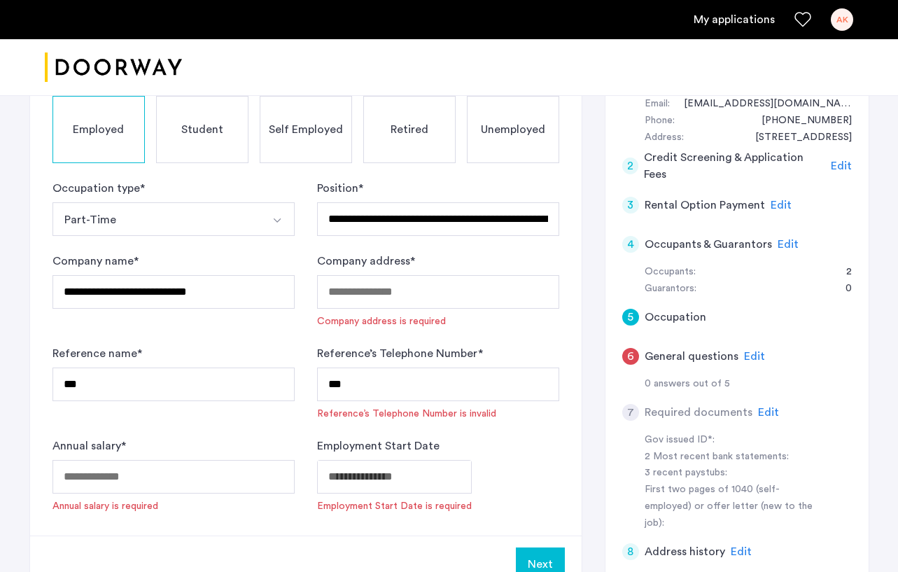
scroll to position [174, 0]
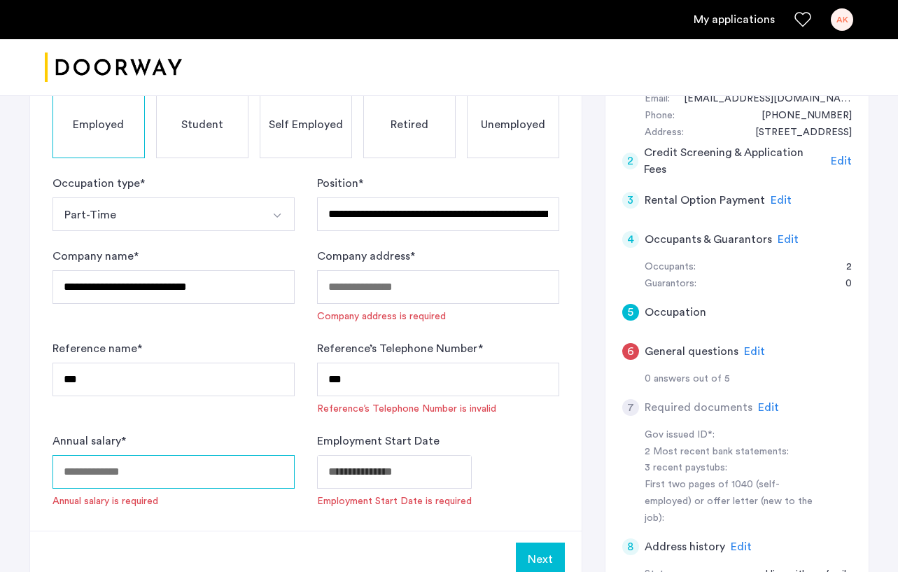
click at [242, 483] on input "Annual salary *" at bounding box center [174, 472] width 242 height 34
click at [311, 437] on form "**********" at bounding box center [306, 341] width 507 height 333
drag, startPoint x: 105, startPoint y: 347, endPoint x: 50, endPoint y: 346, distance: 55.3
click at [50, 346] on div "**********" at bounding box center [306, 277] width 552 height 507
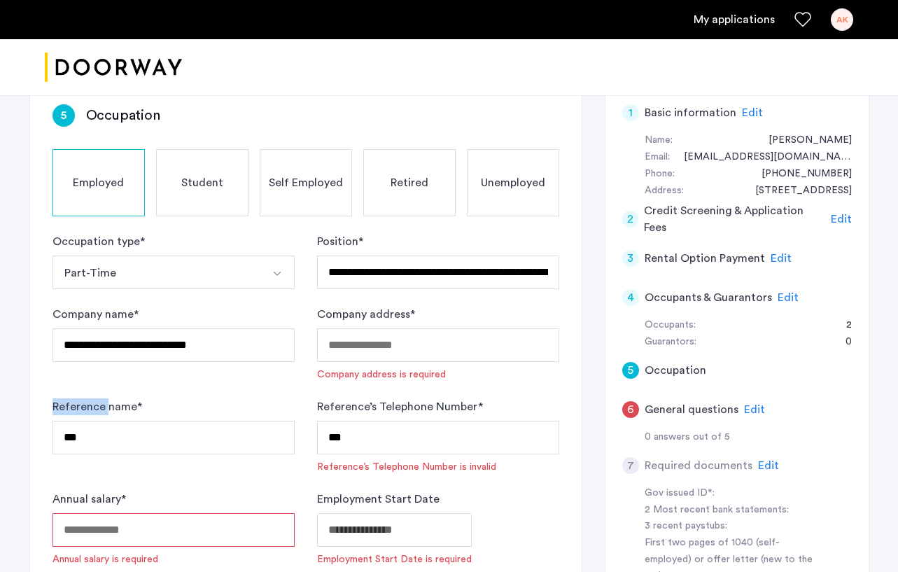
click at [311, 382] on form "**********" at bounding box center [306, 399] width 507 height 333
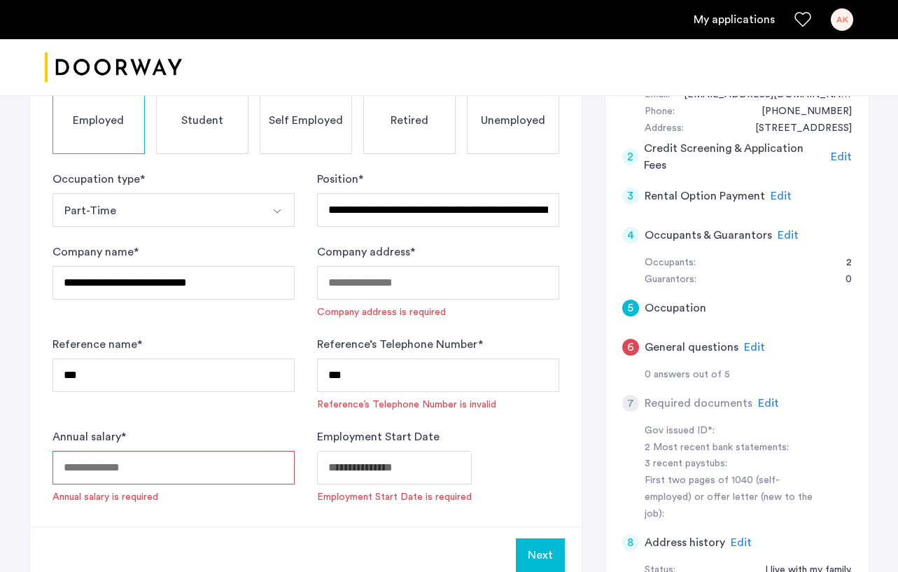
scroll to position [194, 0]
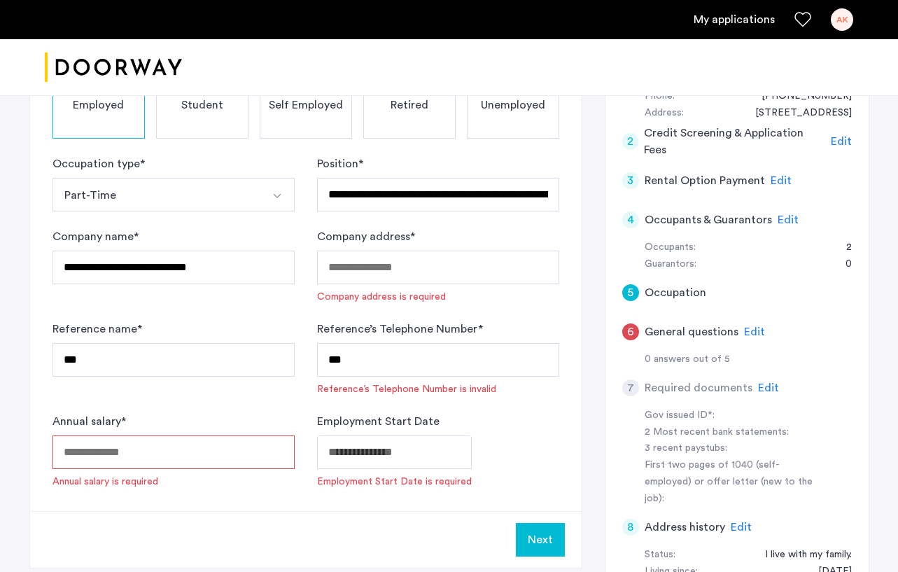
click at [140, 452] on input "Annual salary *" at bounding box center [174, 452] width 242 height 34
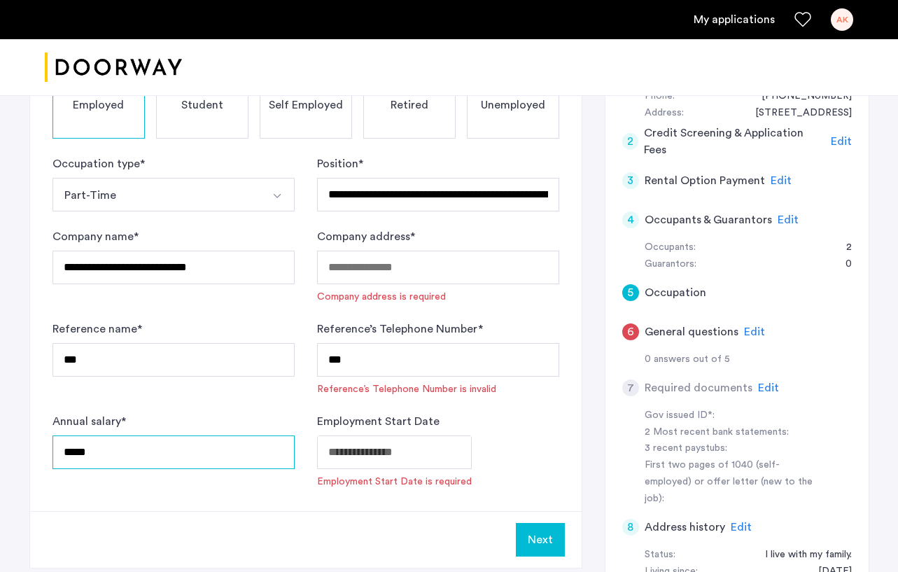
type input "*****"
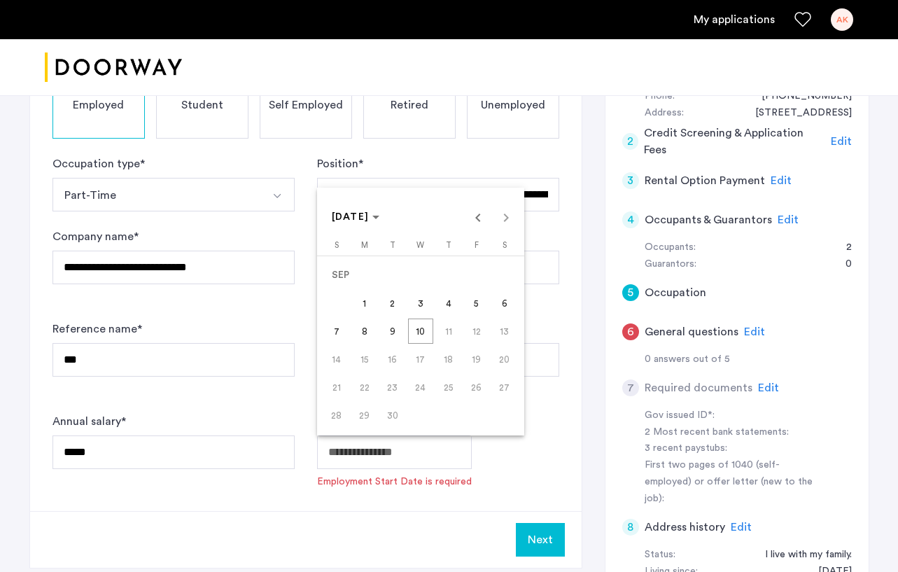
click at [428, 378] on body "**********" at bounding box center [449, 92] width 898 height 572
click at [476, 221] on span "Previous month" at bounding box center [478, 217] width 28 height 28
click at [447, 333] on span "14" at bounding box center [448, 331] width 25 height 25
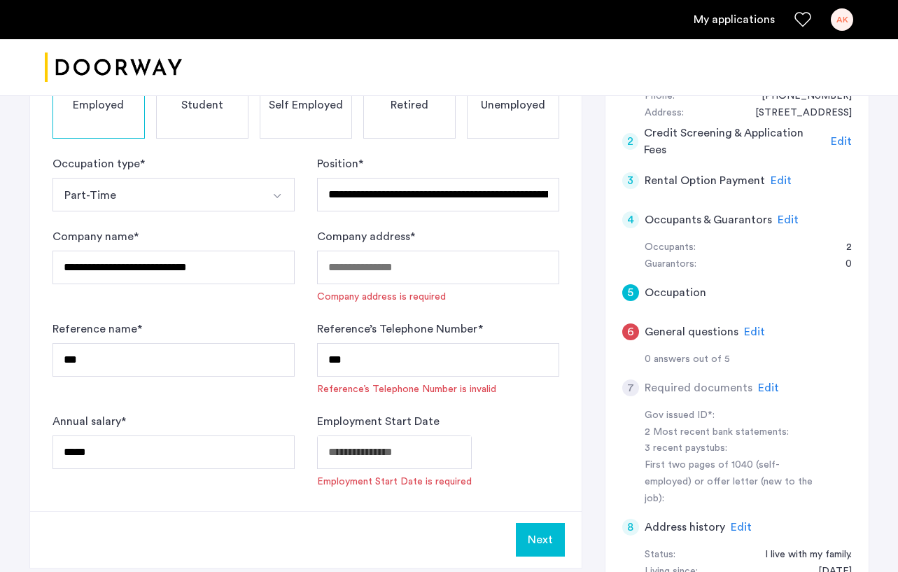
type input "**********"
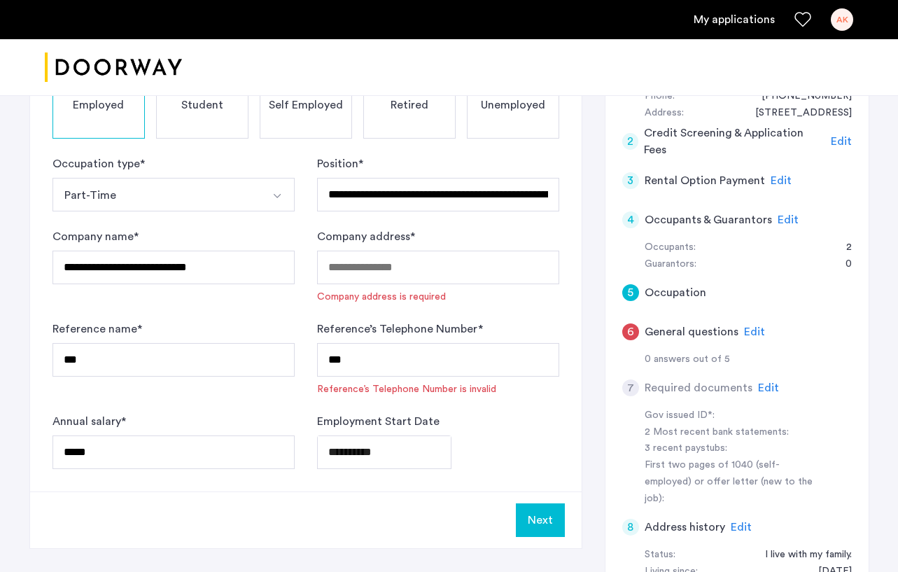
click at [483, 428] on div "**********" at bounding box center [438, 441] width 242 height 56
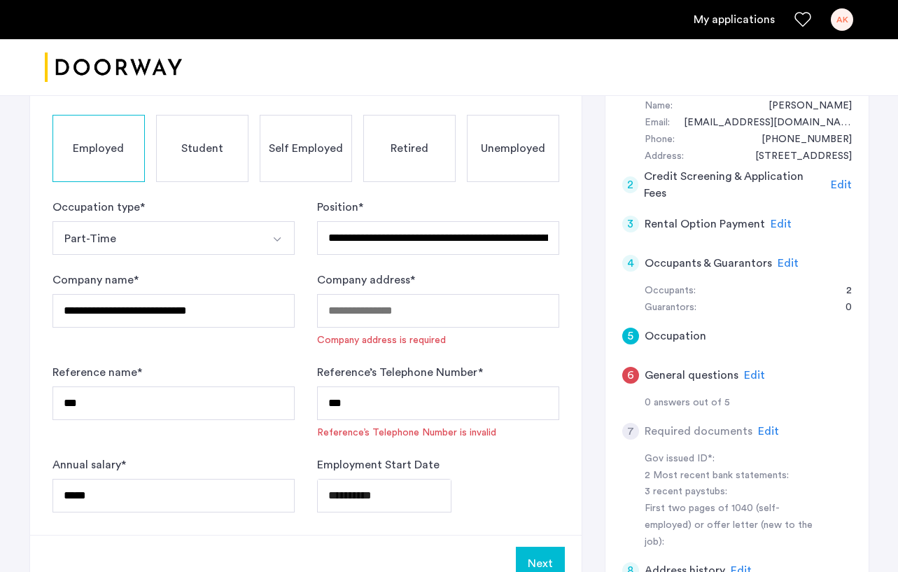
scroll to position [166, 0]
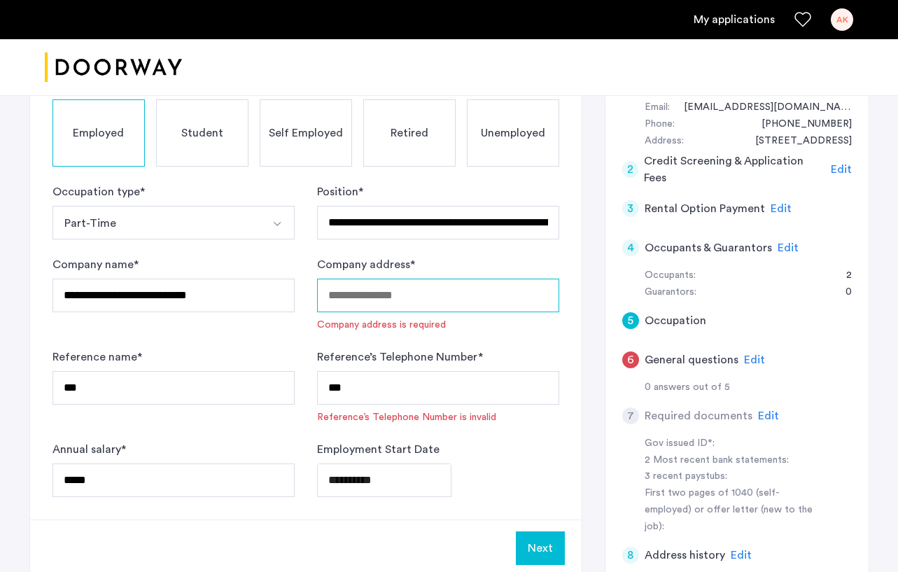
click at [379, 292] on input "Company address *" at bounding box center [438, 296] width 242 height 34
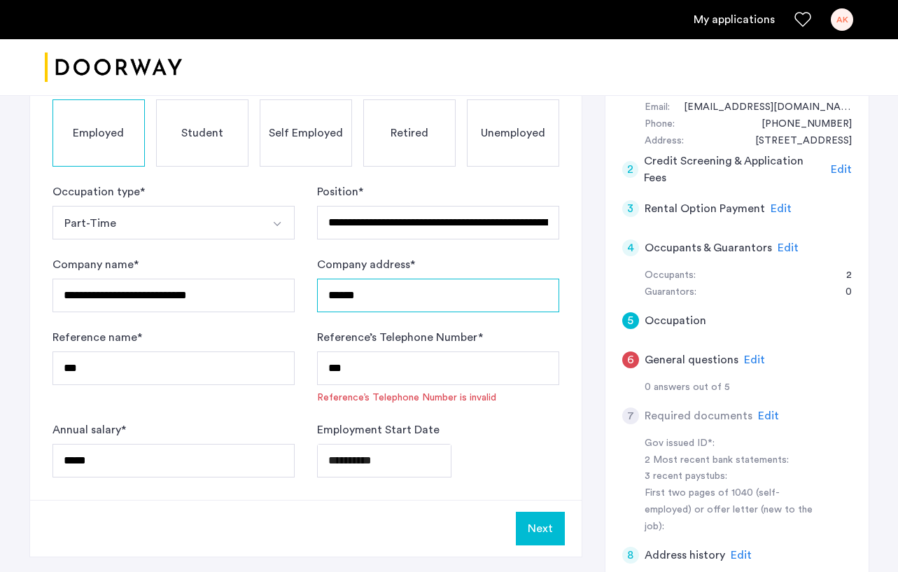
type input "******"
click at [366, 321] on form "**********" at bounding box center [306, 330] width 507 height 294
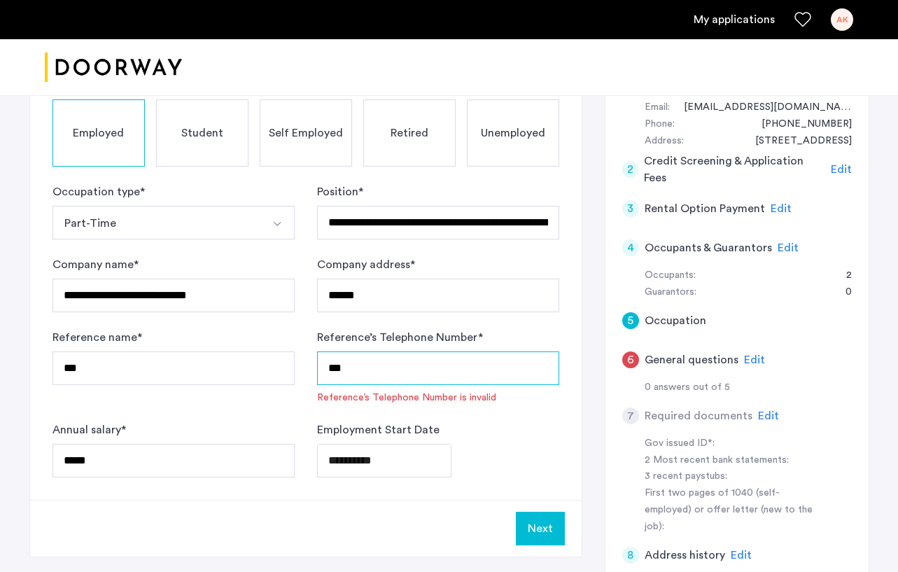
click at [494, 377] on input "***" at bounding box center [438, 368] width 242 height 34
type input "*"
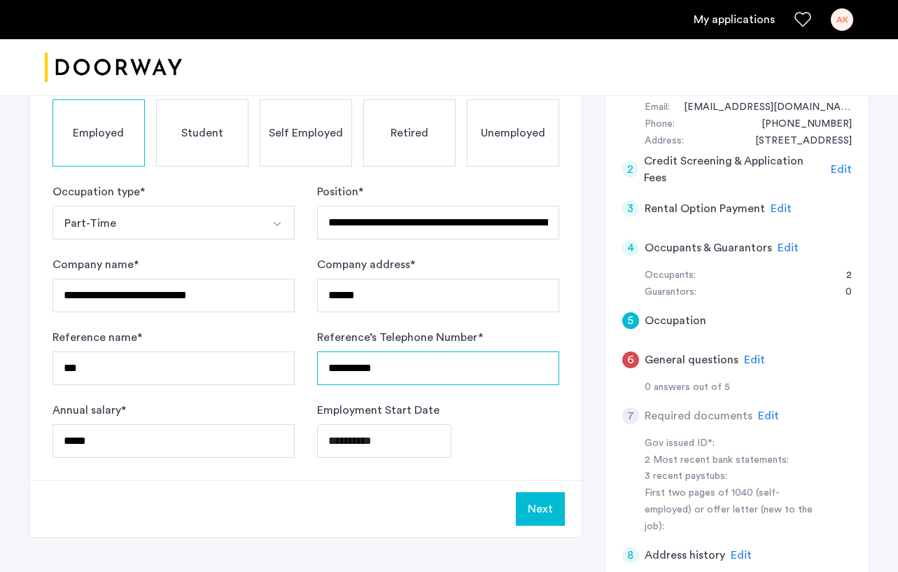
type input "**********"
click at [513, 414] on div "**********" at bounding box center [438, 430] width 242 height 56
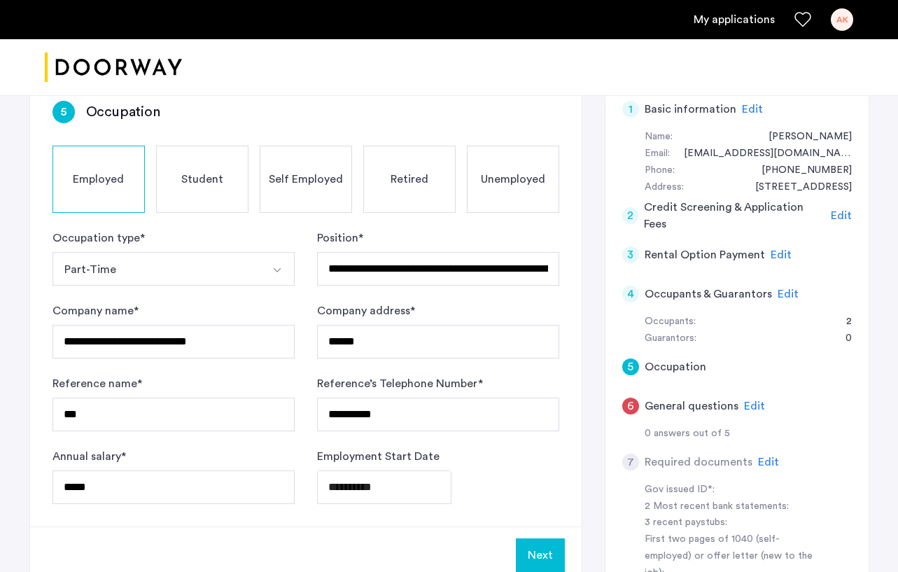
scroll to position [104, 0]
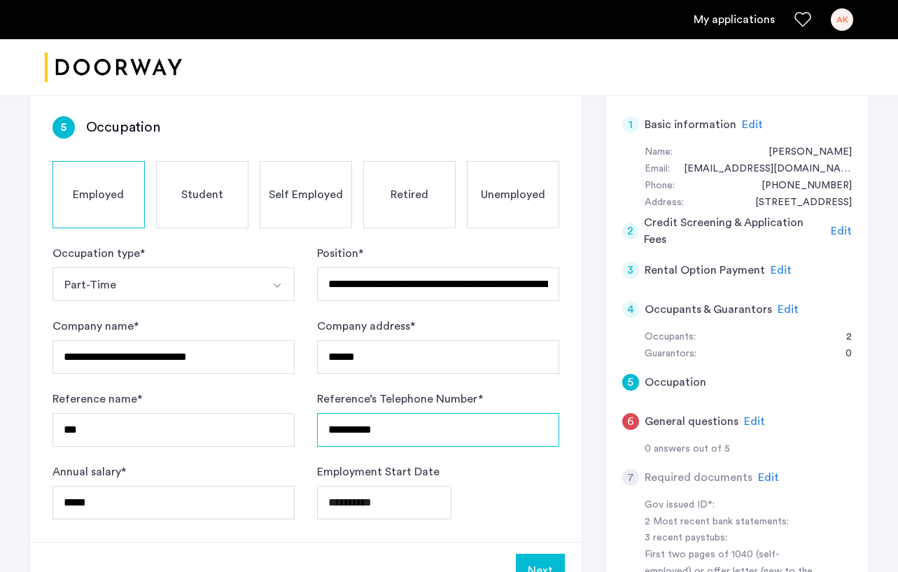
drag, startPoint x: 433, startPoint y: 425, endPoint x: 319, endPoint y: 421, distance: 114.2
click at [320, 422] on input "**********" at bounding box center [438, 430] width 242 height 34
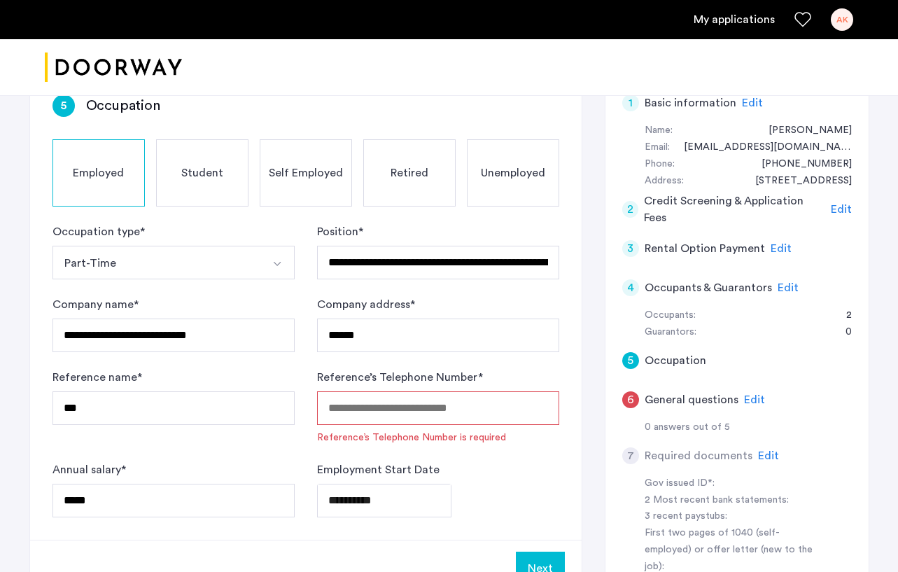
scroll to position [127, 0]
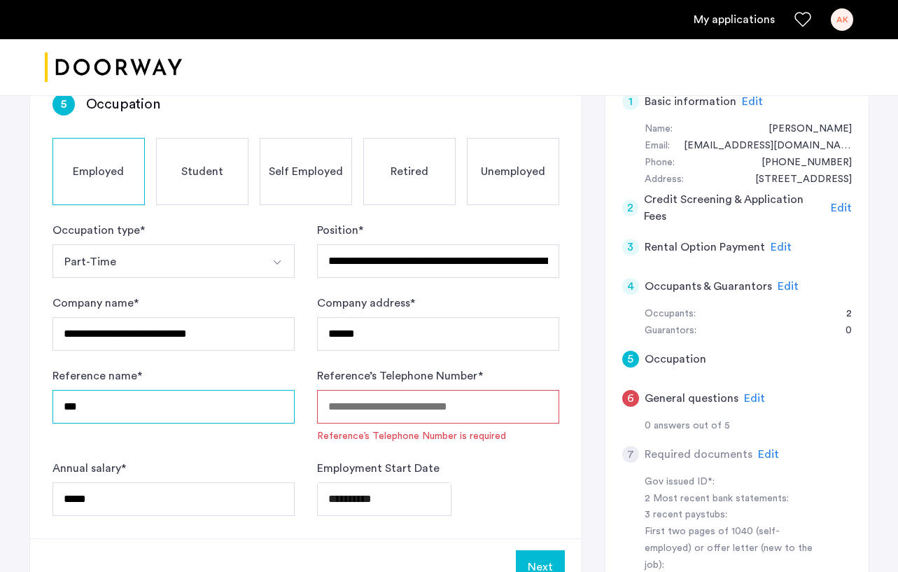
click at [213, 407] on input "***" at bounding box center [174, 407] width 242 height 34
type input "*"
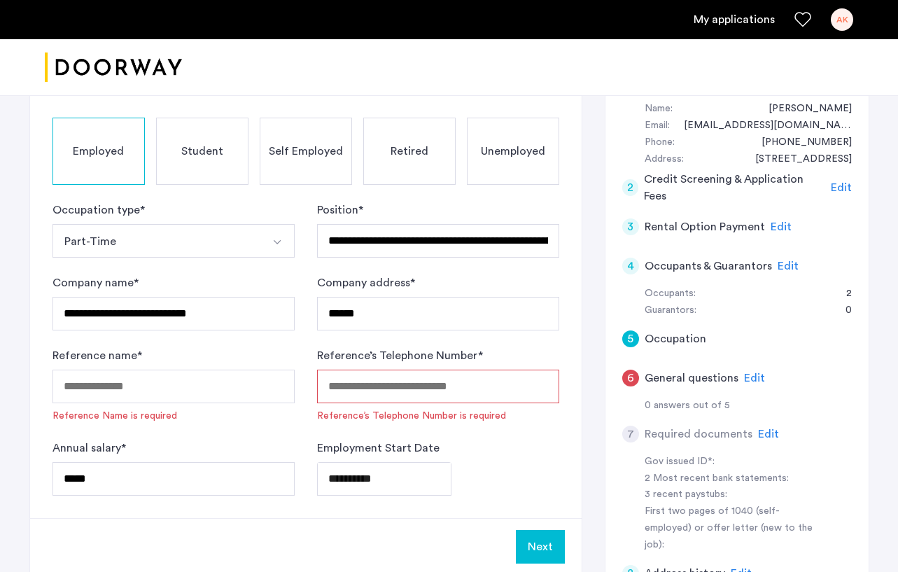
click at [723, 372] on span "Edit" at bounding box center [754, 377] width 21 height 11
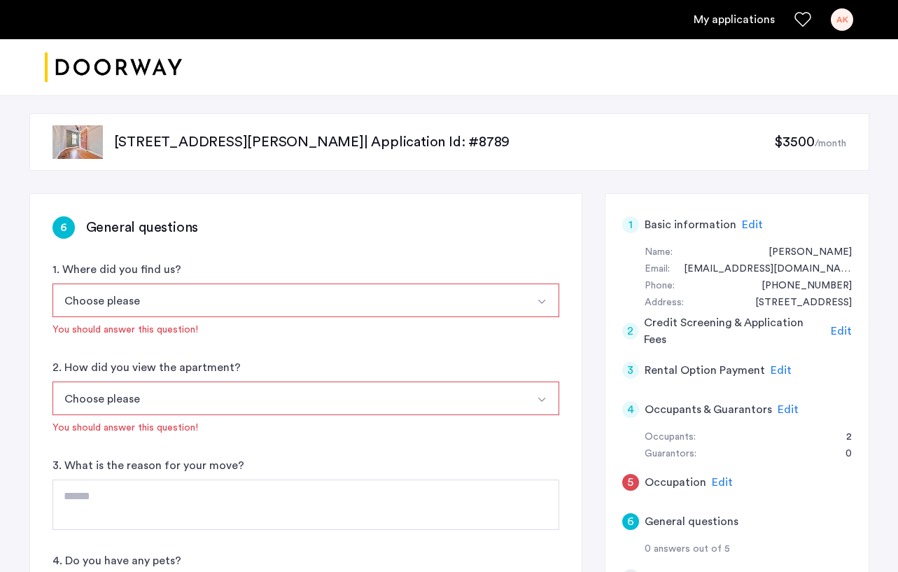
scroll to position [2, 0]
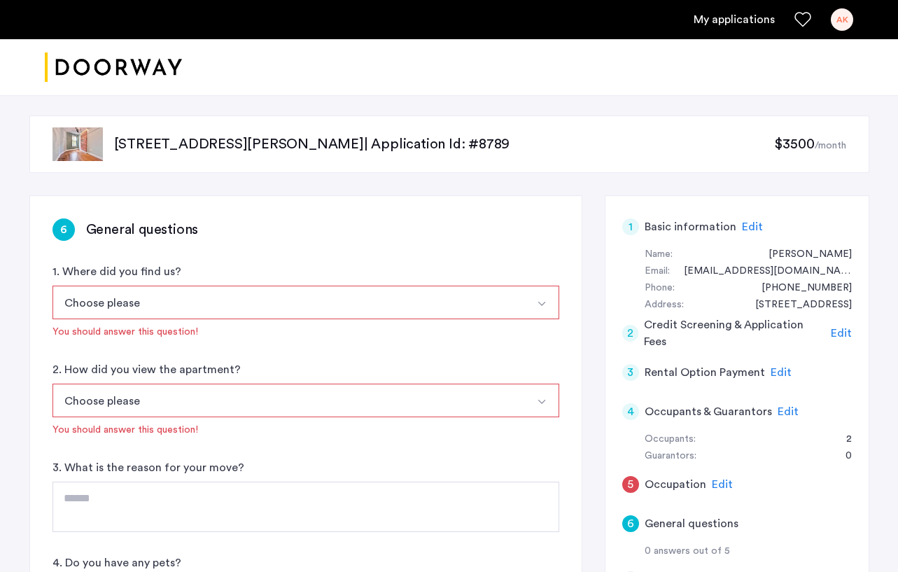
click at [439, 309] on button "Choose please" at bounding box center [290, 303] width 474 height 34
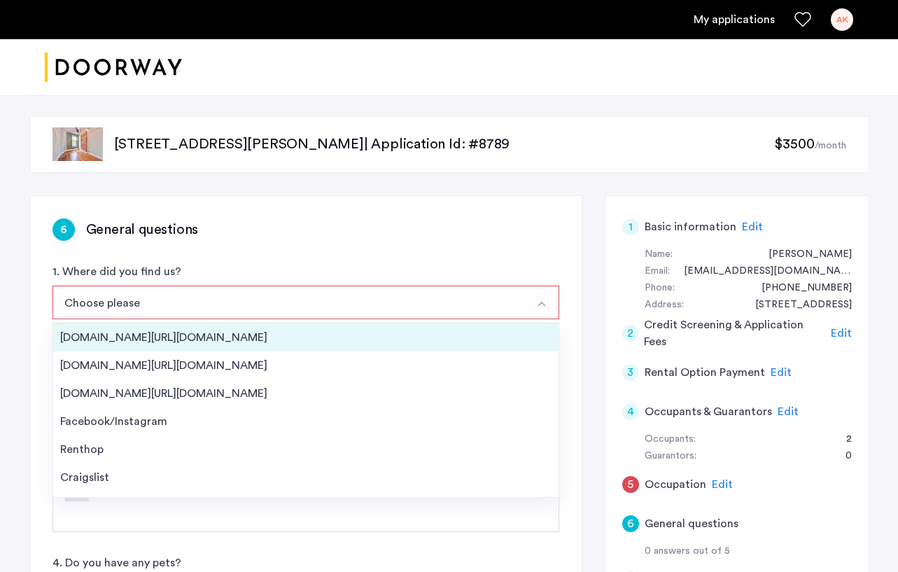
click at [388, 342] on div "Streeteasy.com/Zillow.com" at bounding box center [305, 337] width 491 height 17
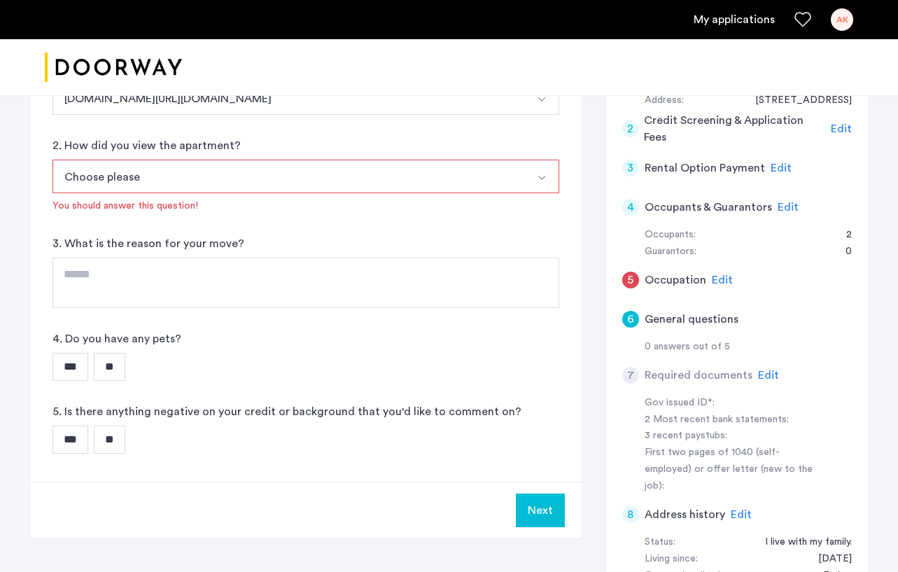
scroll to position [184, 0]
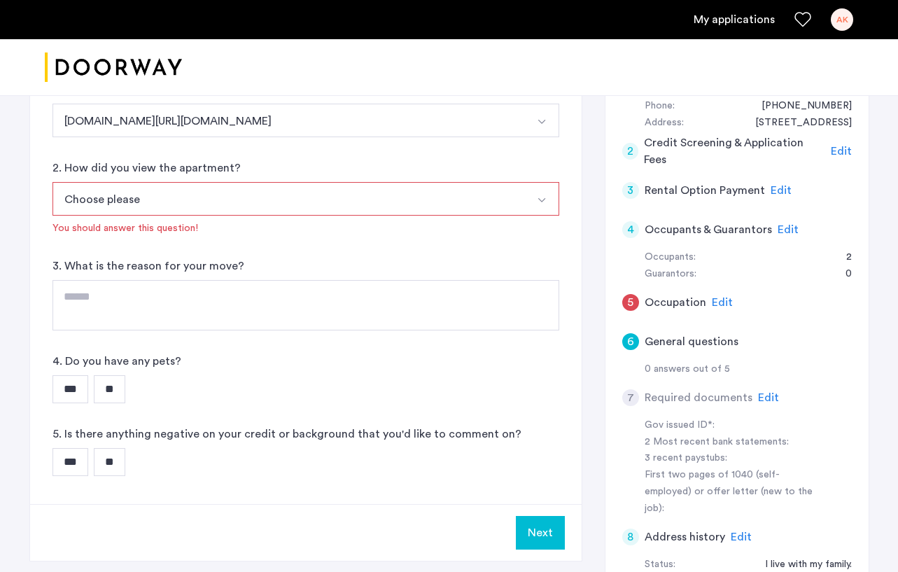
click at [118, 458] on input "**" at bounding box center [110, 462] width 32 height 28
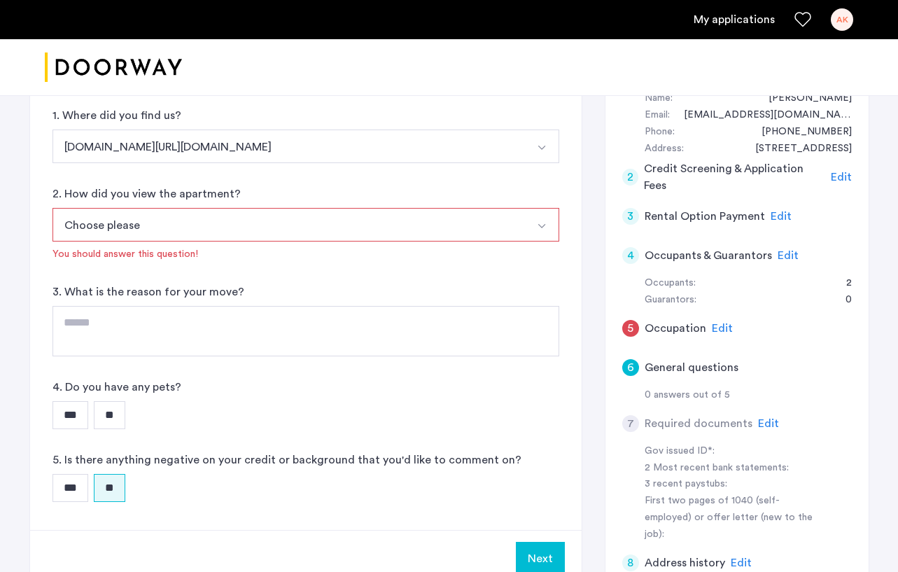
click at [125, 409] on input "**" at bounding box center [110, 415] width 32 height 28
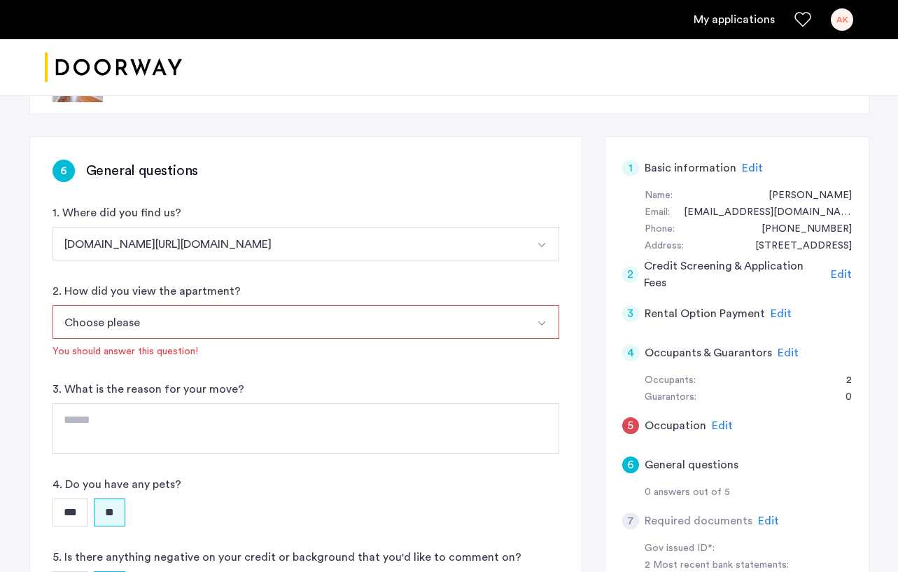
scroll to position [69, 0]
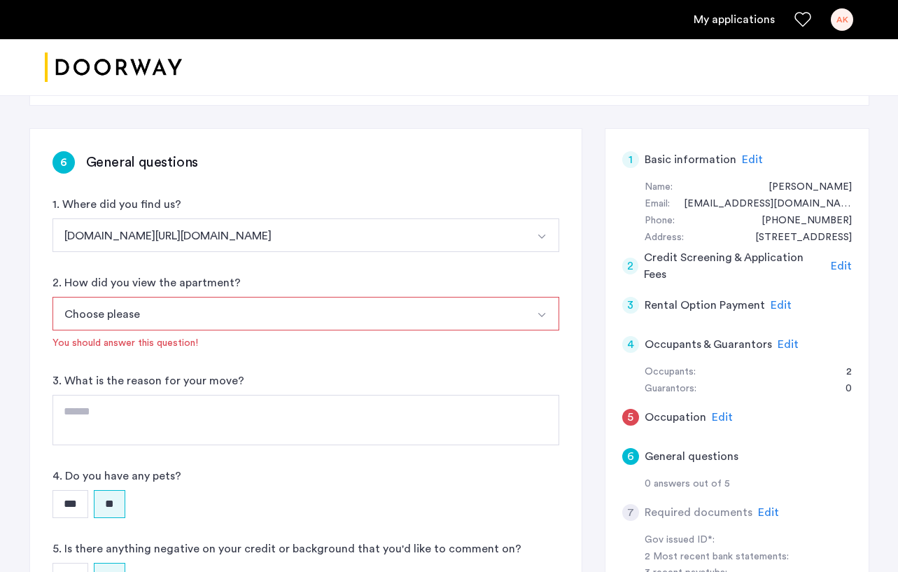
click at [723, 512] on div "7 Required documents Edit" at bounding box center [737, 512] width 230 height 39
click at [723, 512] on span "Edit" at bounding box center [768, 512] width 21 height 11
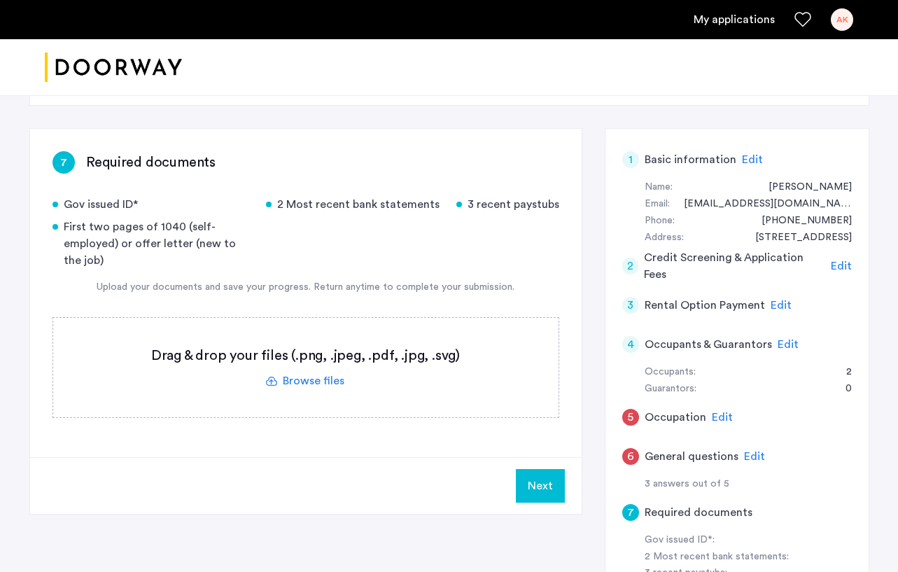
click at [723, 419] on span "Edit" at bounding box center [722, 417] width 21 height 11
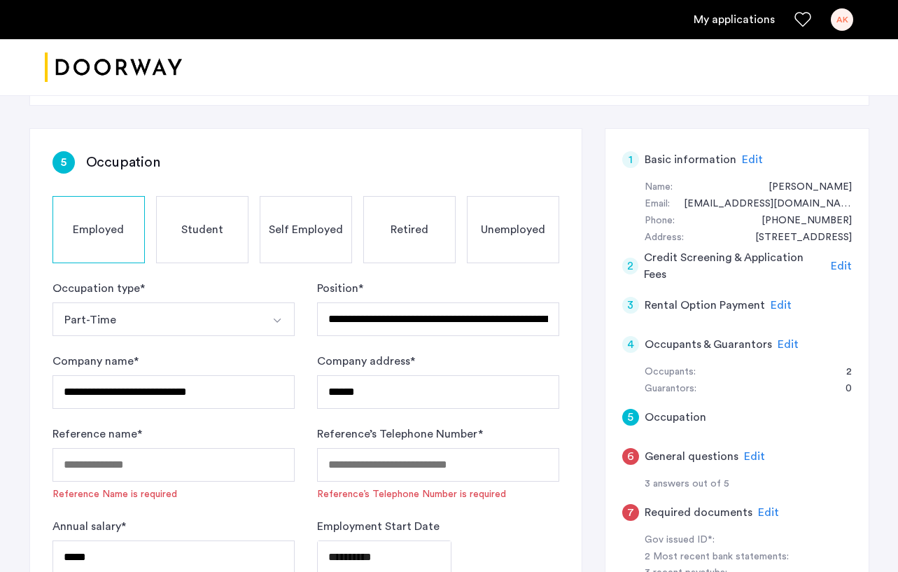
click at [723, 457] on span "Edit" at bounding box center [754, 456] width 21 height 11
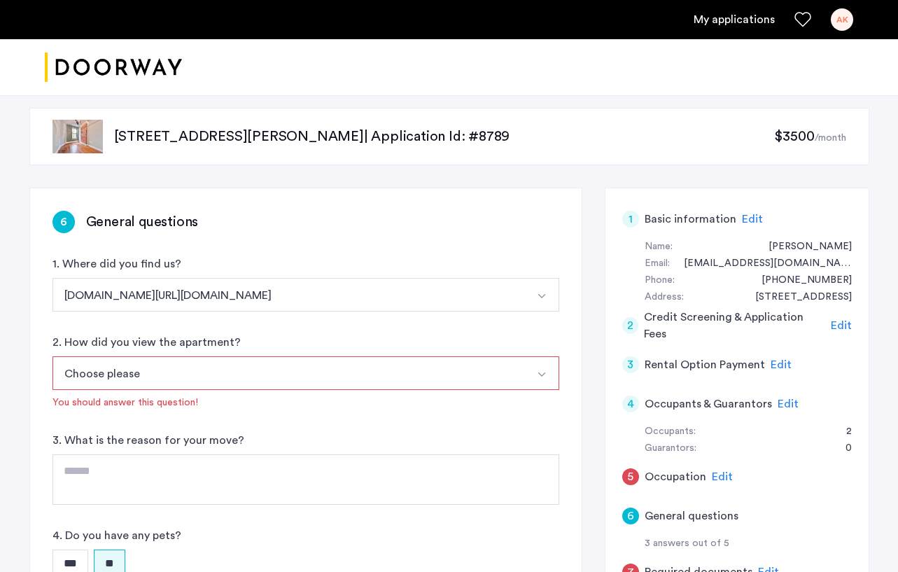
scroll to position [8, 0]
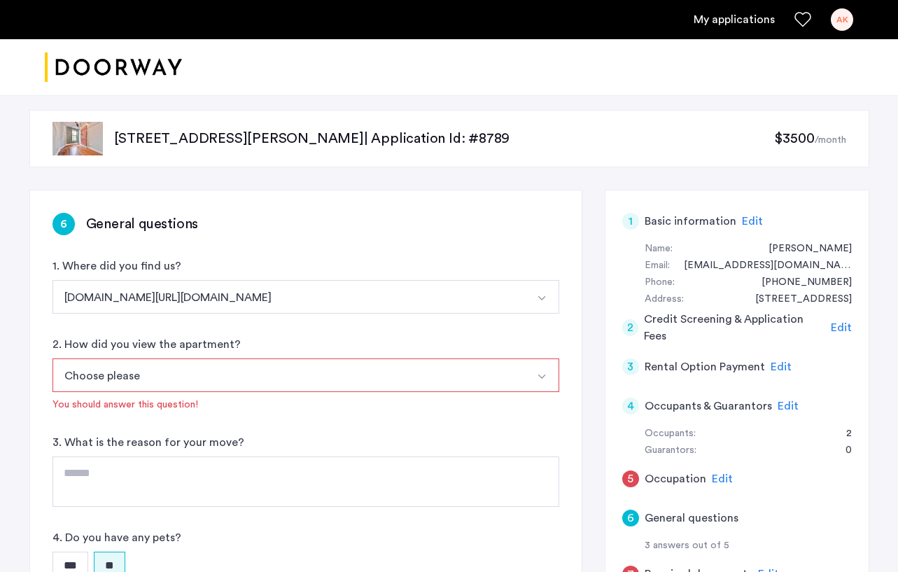
click at [370, 290] on button "Streeteasy.com/Zillow.com" at bounding box center [290, 297] width 474 height 34
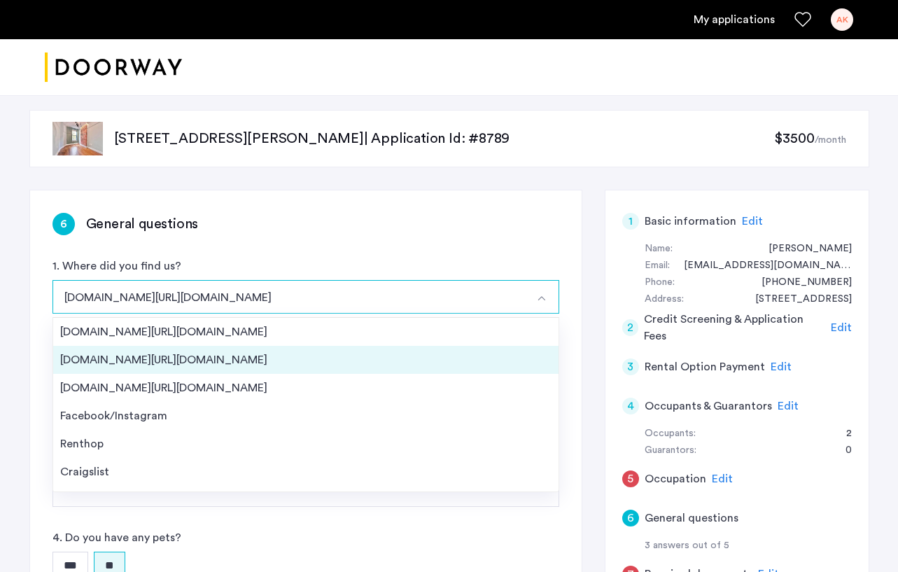
click at [323, 356] on div "Apartments.com/ForRent.com" at bounding box center [305, 359] width 491 height 17
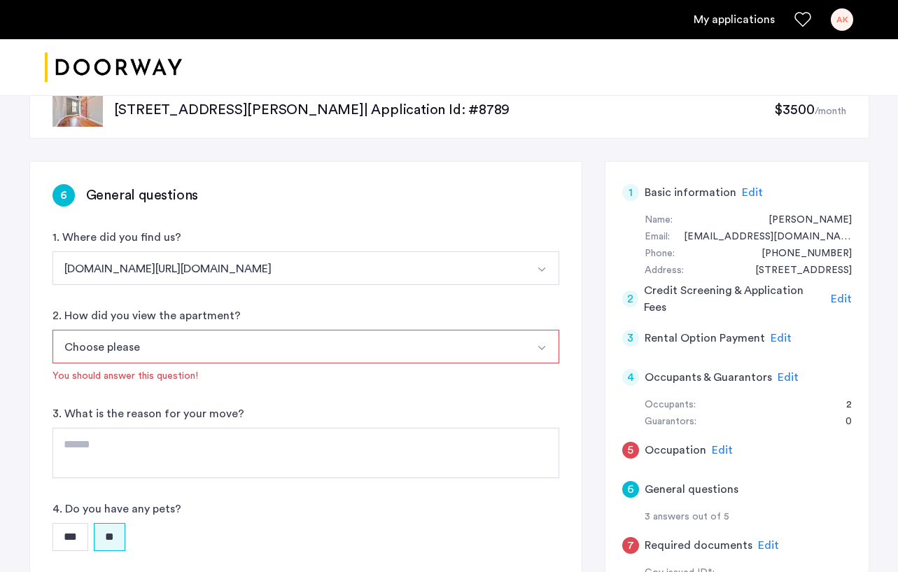
scroll to position [43, 0]
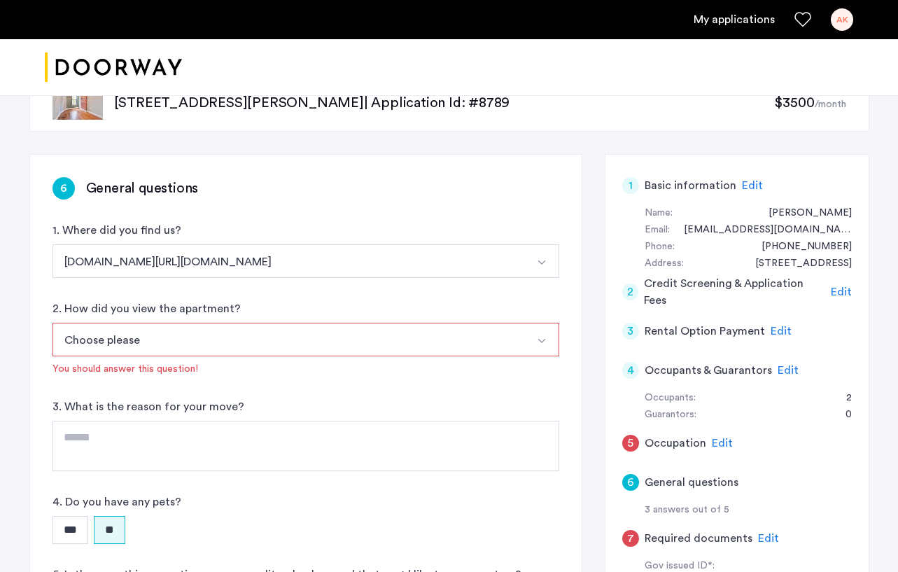
click at [723, 537] on span "Edit" at bounding box center [768, 538] width 21 height 11
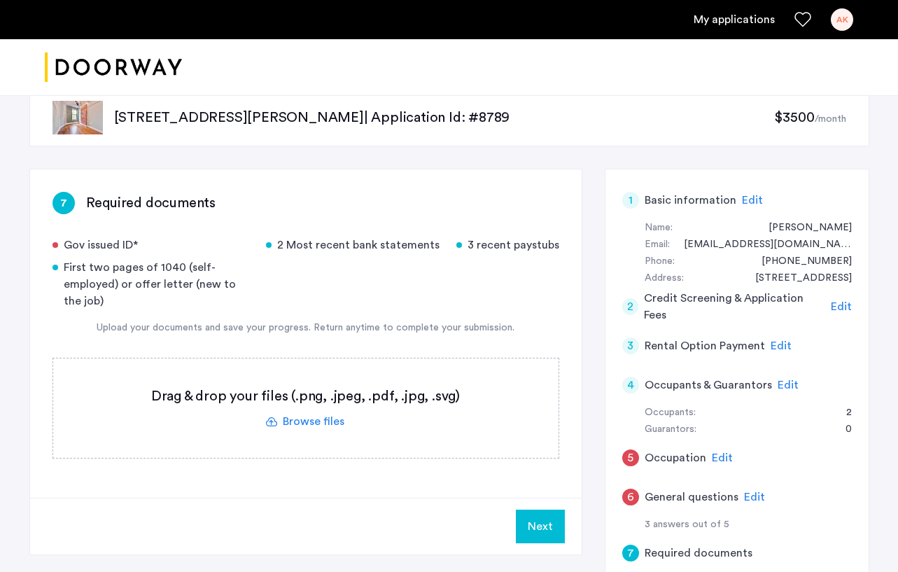
scroll to position [28, 0]
click at [598, 229] on div "7 Required documents Gov issued ID* 2 Most recent bank statements 3 recent pays…" at bounding box center [449, 519] width 840 height 701
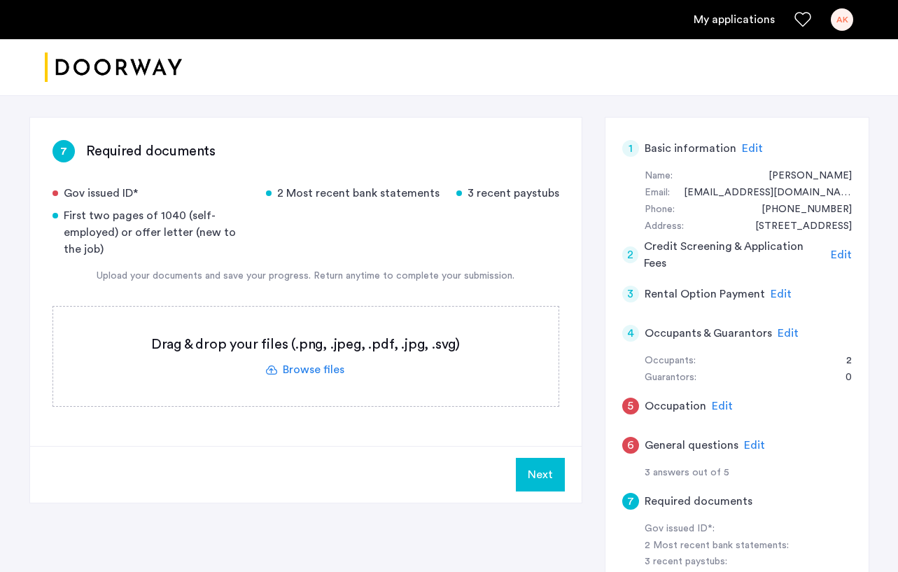
scroll to position [79, 0]
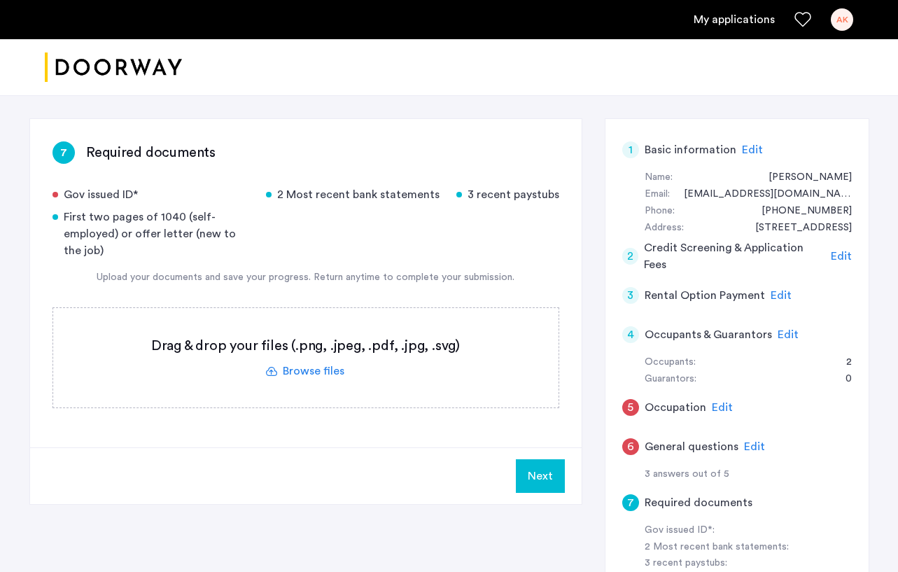
click at [723, 333] on span "Edit" at bounding box center [788, 334] width 21 height 11
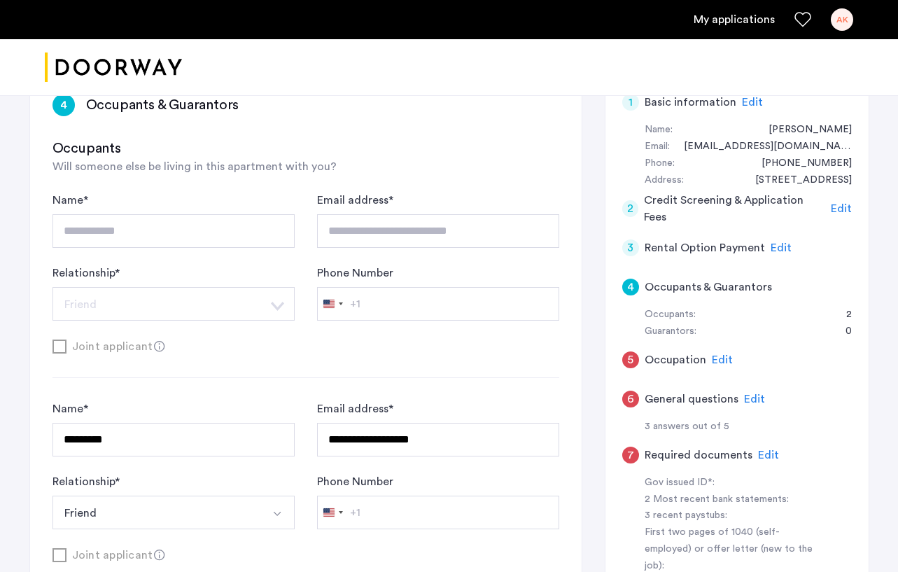
scroll to position [139, 0]
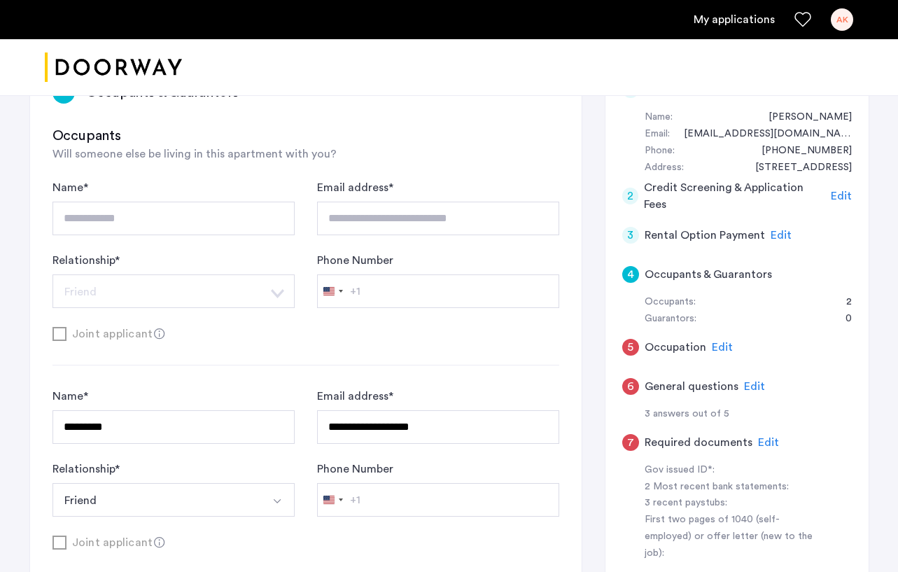
click at [723, 387] on span "Edit" at bounding box center [754, 386] width 21 height 11
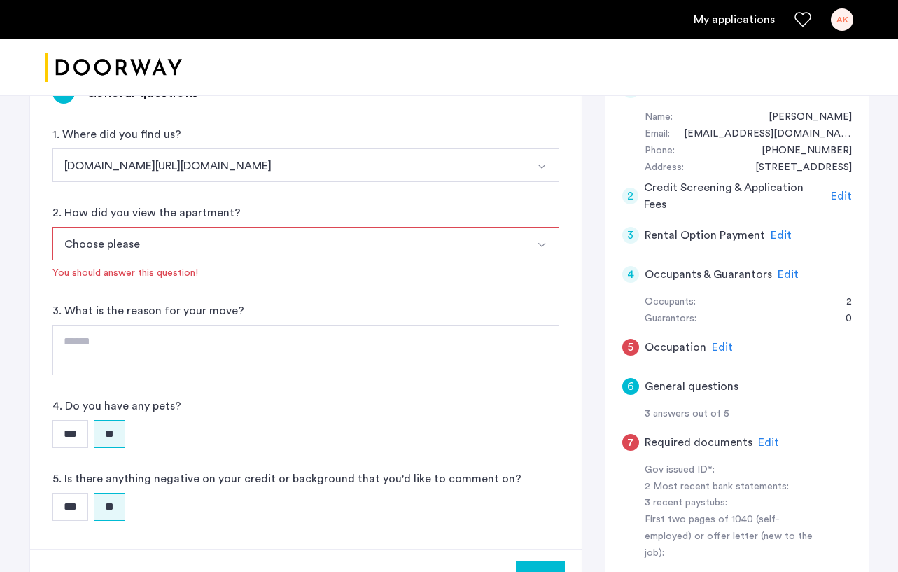
click at [713, 344] on span "Edit" at bounding box center [722, 347] width 21 height 11
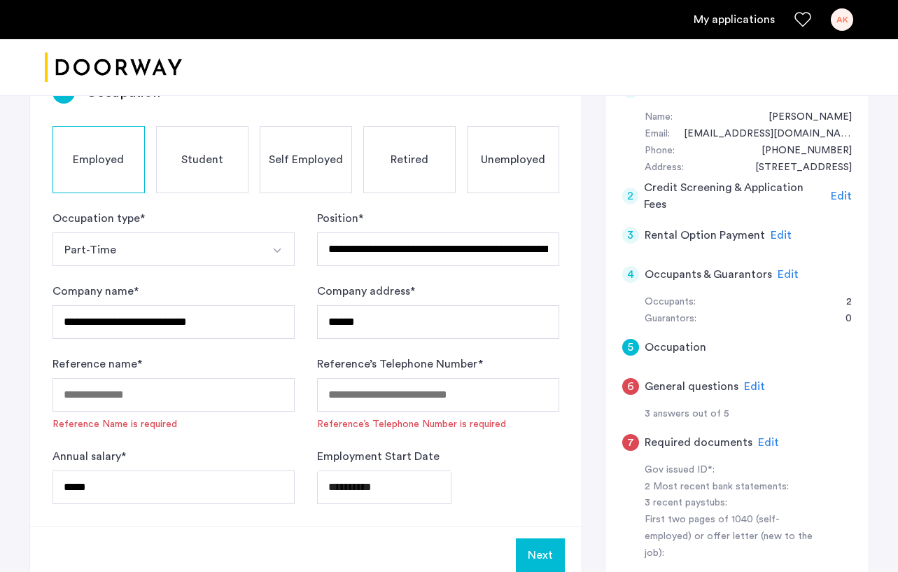
click at [723, 279] on span "Edit" at bounding box center [788, 274] width 21 height 11
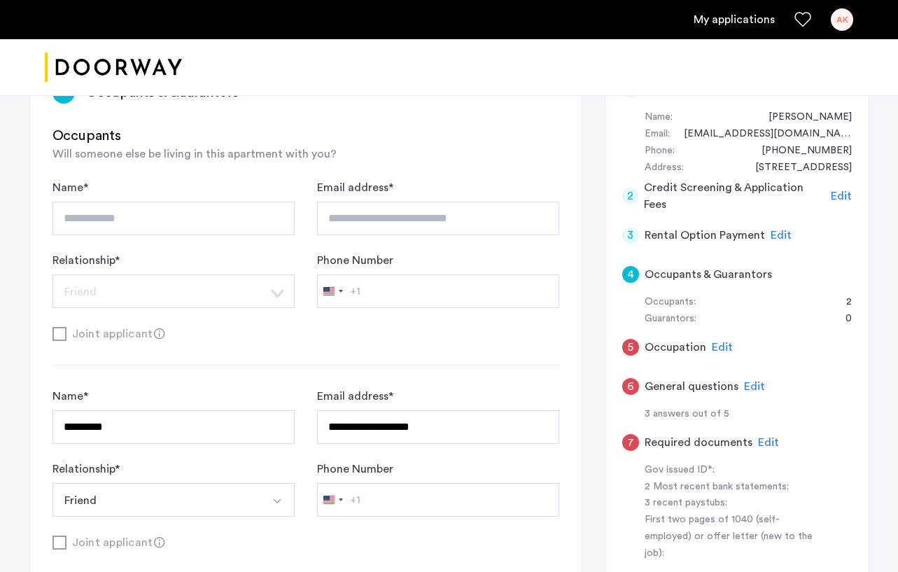
click at [706, 304] on div "Occupants: 2" at bounding box center [748, 302] width 207 height 17
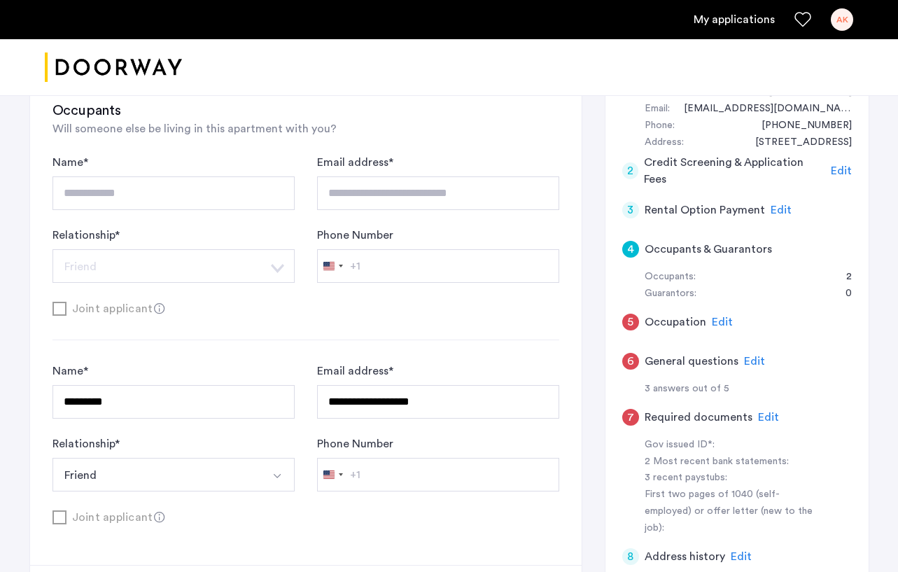
click at [723, 412] on span "Edit" at bounding box center [768, 417] width 21 height 11
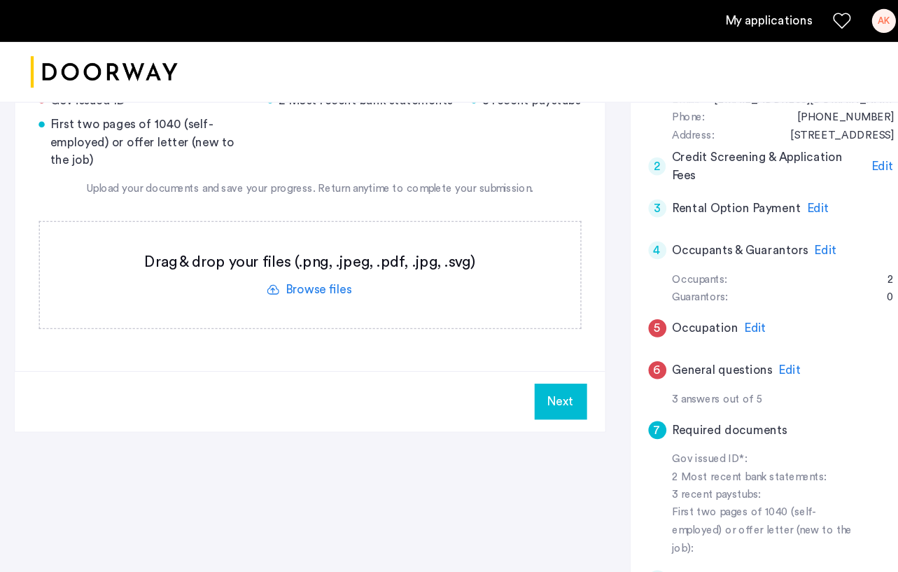
scroll to position [127, 0]
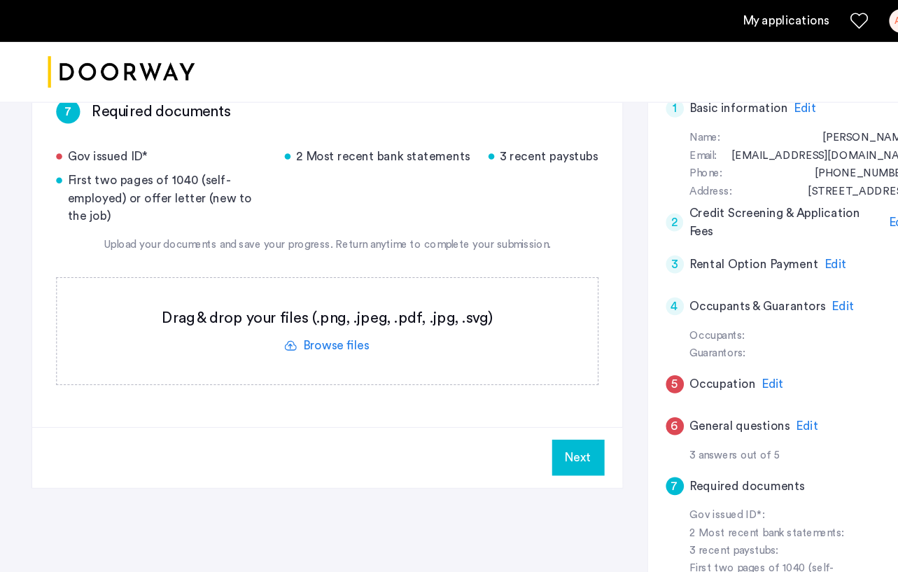
drag, startPoint x: 143, startPoint y: 150, endPoint x: 68, endPoint y: 143, distance: 75.2
click at [68, 143] on div "Gov issued ID*" at bounding box center [151, 146] width 197 height 17
click at [66, 148] on div "Gov issued ID*" at bounding box center [151, 146] width 197 height 17
drag, startPoint x: 64, startPoint y: 146, endPoint x: 124, endPoint y: 149, distance: 59.6
click at [124, 149] on div "Gov issued ID*" at bounding box center [151, 146] width 197 height 17
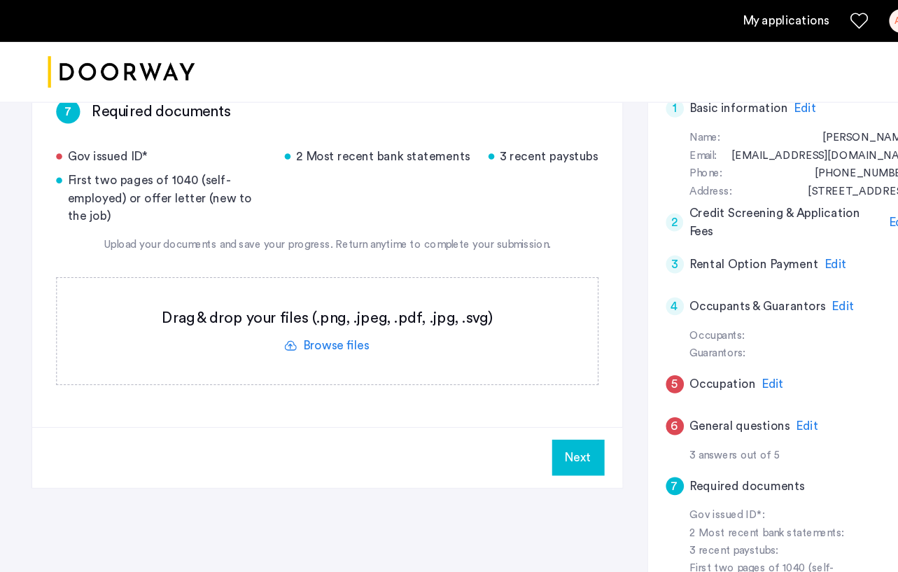
click at [147, 183] on div "First two pages of 1040 (self-employed) or offer letter (new to the job)" at bounding box center [151, 185] width 197 height 50
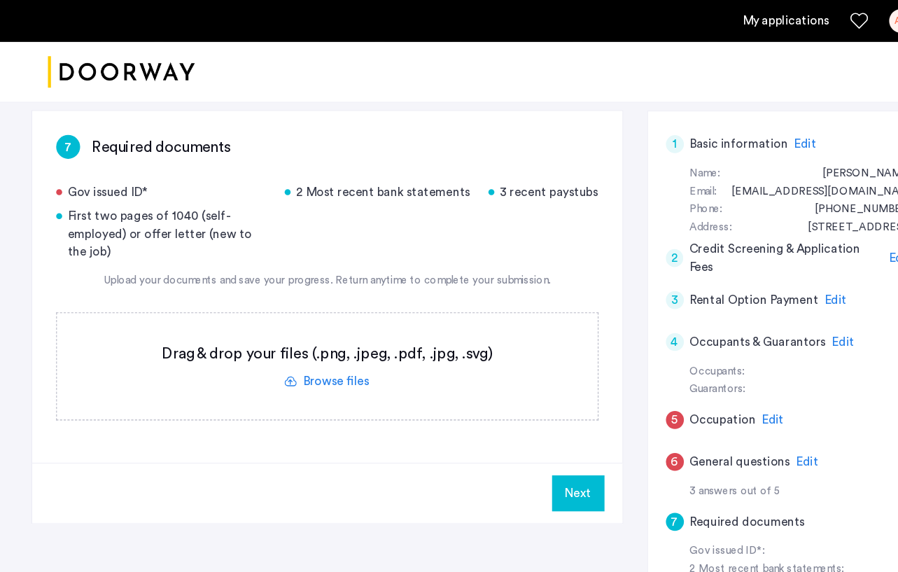
scroll to position [93, 0]
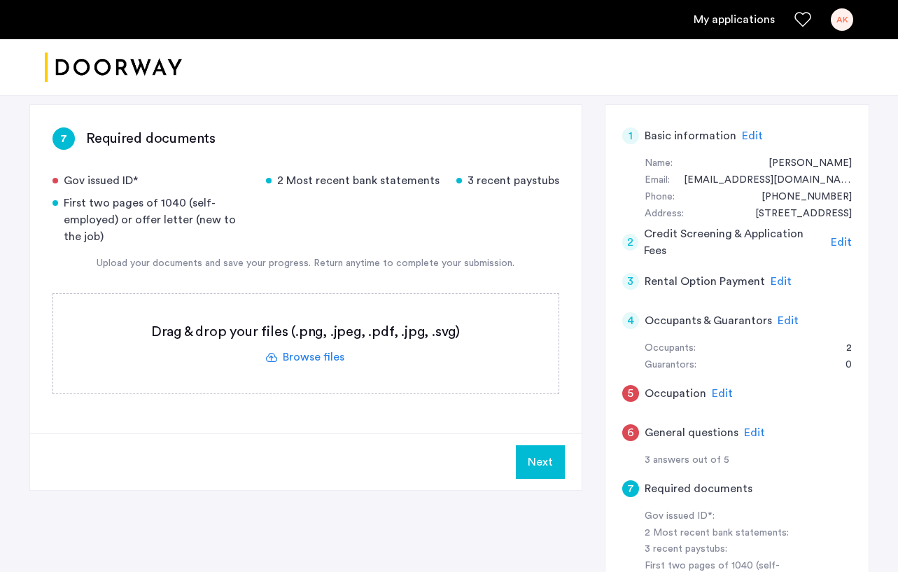
click at [723, 323] on span "Edit" at bounding box center [788, 320] width 21 height 11
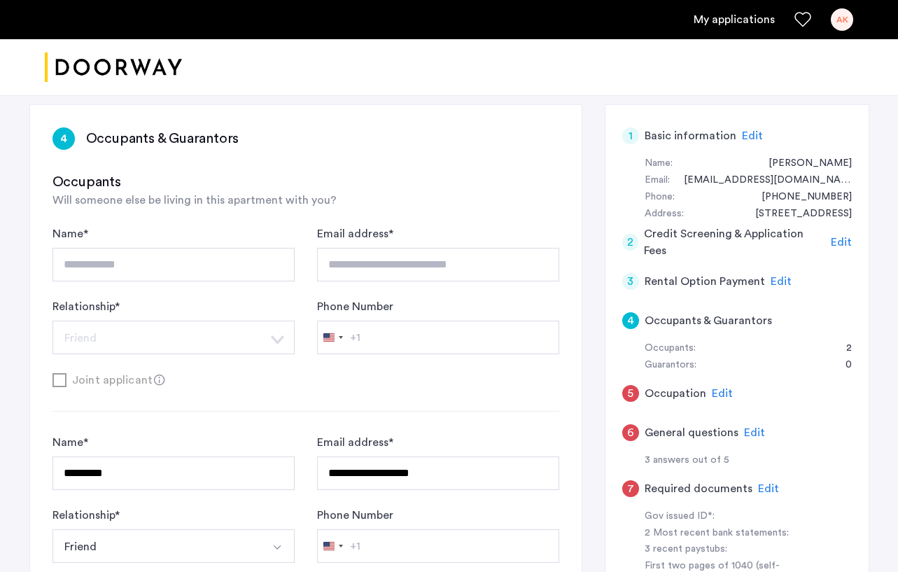
click at [723, 385] on div "5 Occupation Edit" at bounding box center [737, 393] width 230 height 39
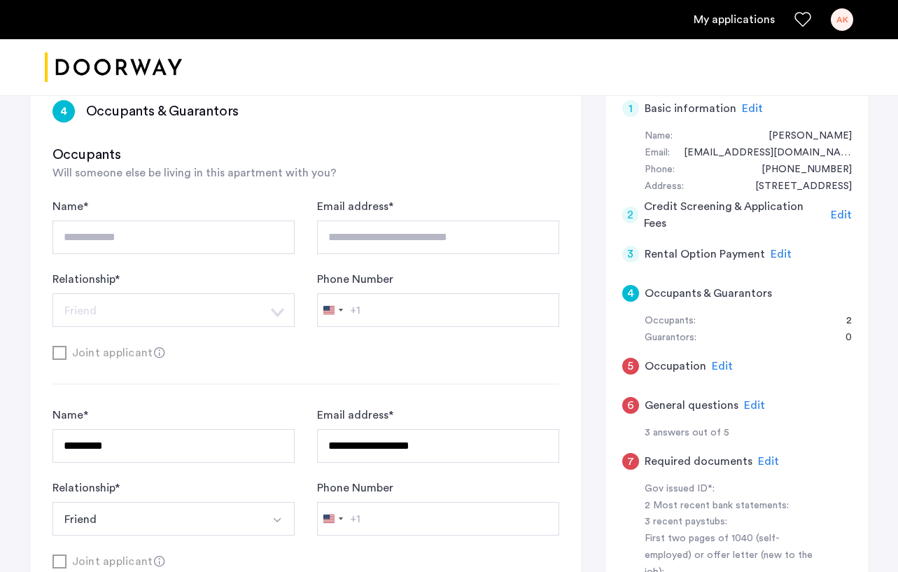
scroll to position [62, 0]
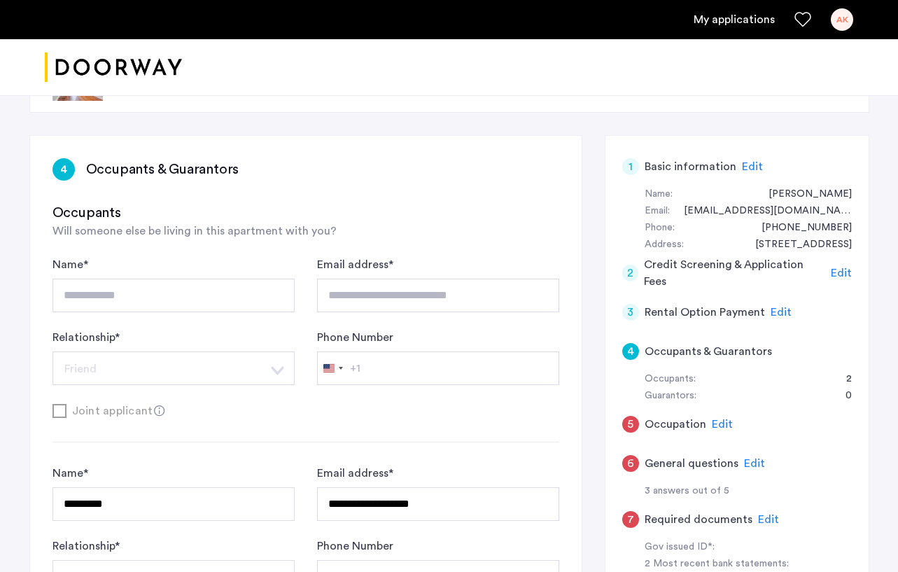
click at [720, 423] on span "Edit" at bounding box center [722, 424] width 21 height 11
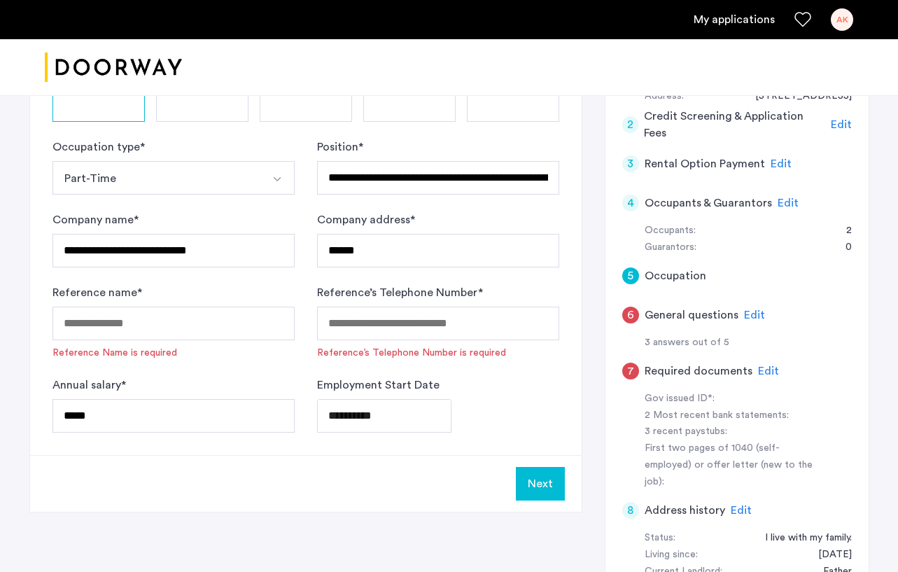
scroll to position [214, 0]
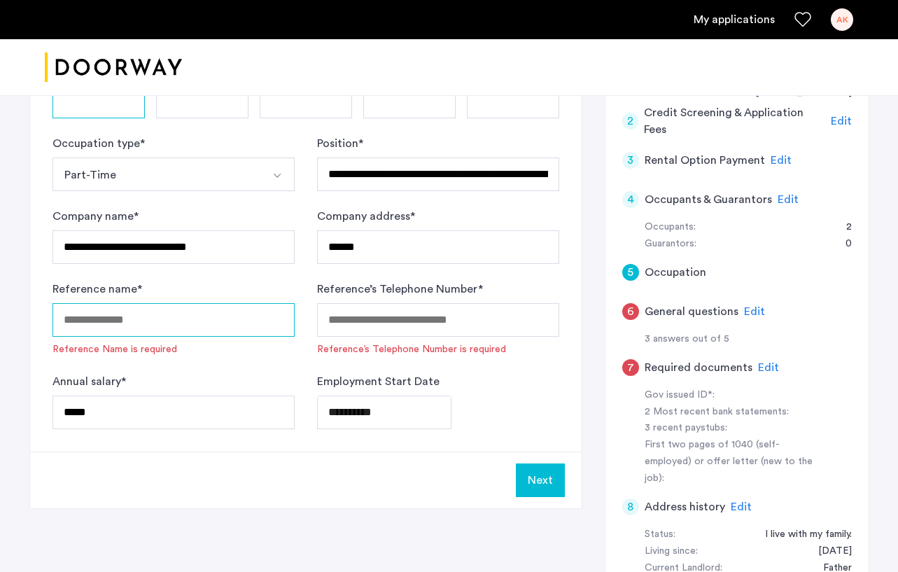
click at [200, 316] on input "Reference name *" at bounding box center [174, 320] width 242 height 34
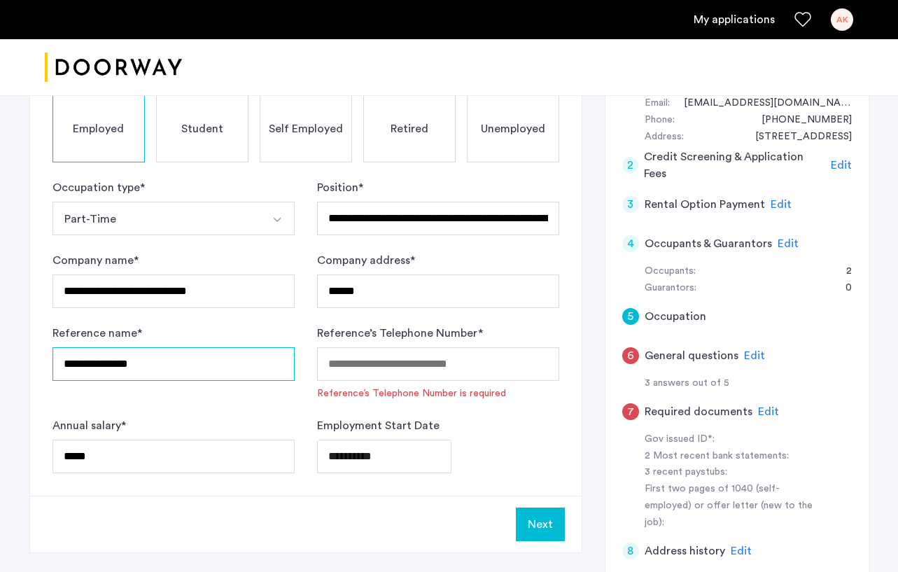
type input "**********"
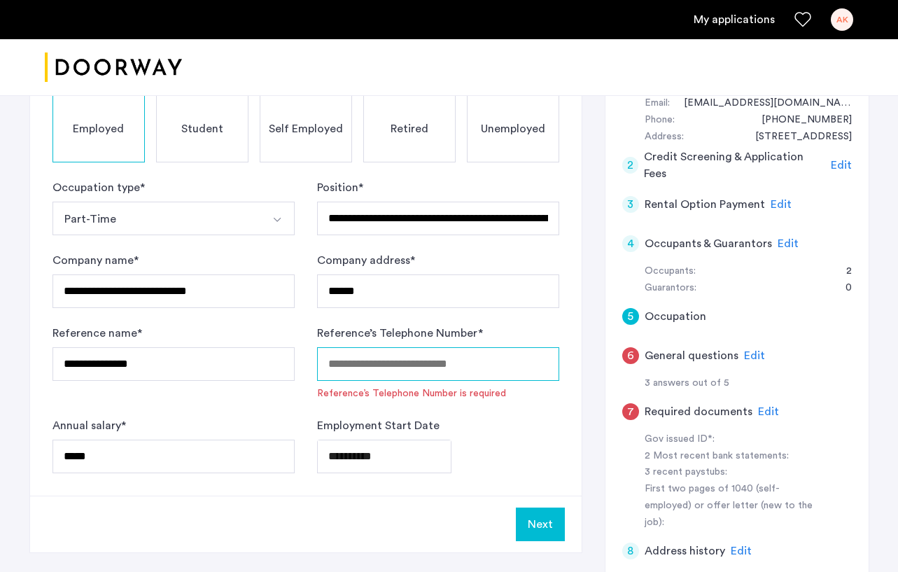
click at [407, 369] on input "Reference’s Telephone Number *" at bounding box center [438, 364] width 242 height 34
click at [408, 363] on input "Reference’s Telephone Number *" at bounding box center [438, 364] width 242 height 34
paste input "**********"
type input "**********"
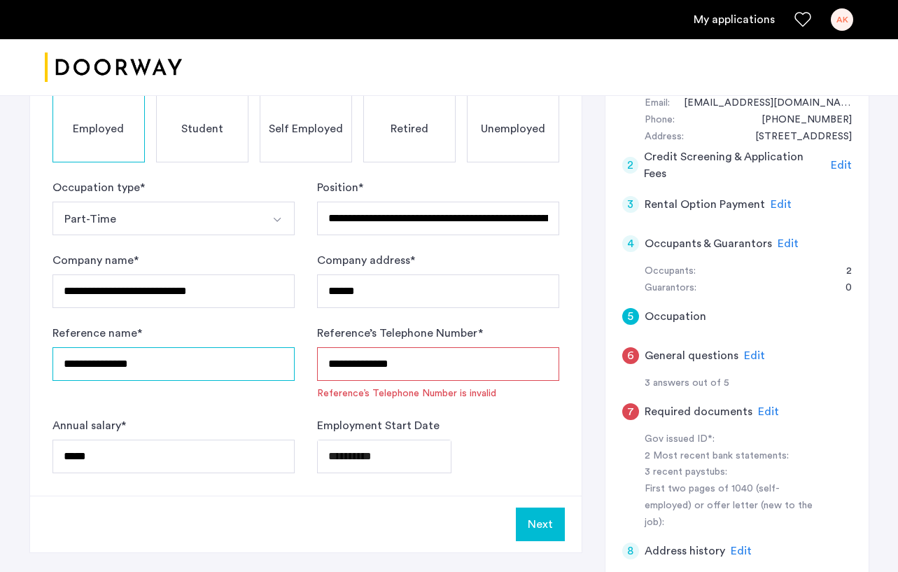
click at [239, 371] on input "**********" at bounding box center [174, 364] width 242 height 34
drag, startPoint x: 460, startPoint y: 368, endPoint x: 309, endPoint y: 349, distance: 152.4
click at [309, 349] on form "**********" at bounding box center [306, 326] width 507 height 294
click at [396, 325] on label "Reference’s Telephone Number *" at bounding box center [400, 333] width 166 height 17
click at [396, 347] on input "Reference’s Telephone Number *" at bounding box center [438, 364] width 242 height 34
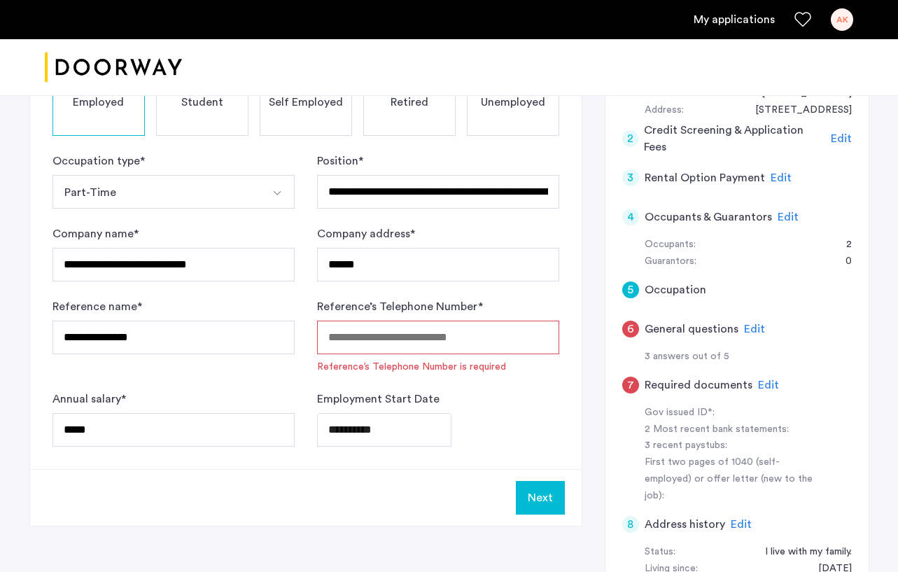
scroll to position [197, 0]
click at [414, 337] on input "Reference’s Telephone Number *" at bounding box center [438, 337] width 242 height 34
click at [410, 340] on input "Reference’s Telephone Number *" at bounding box center [438, 337] width 242 height 34
click at [400, 340] on input "Reference’s Telephone Number *" at bounding box center [438, 337] width 242 height 34
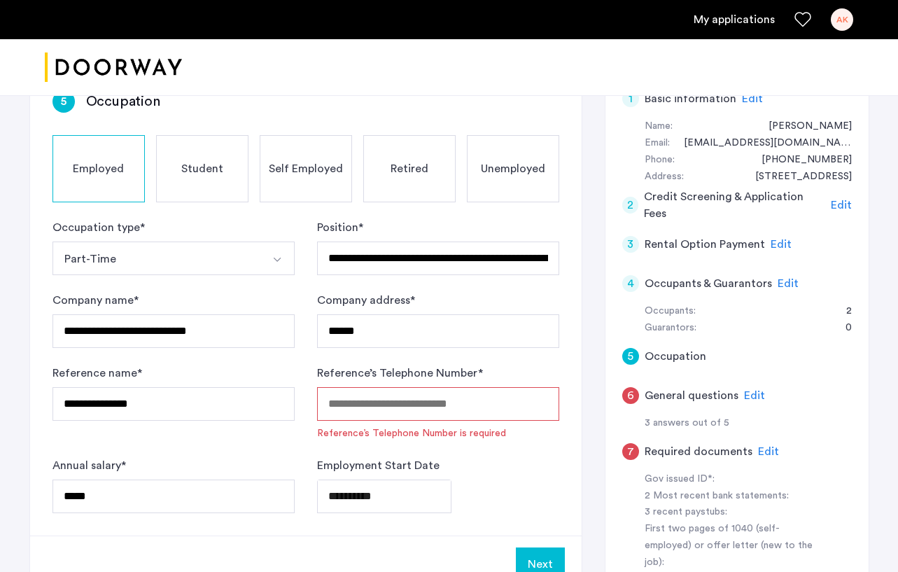
scroll to position [128, 0]
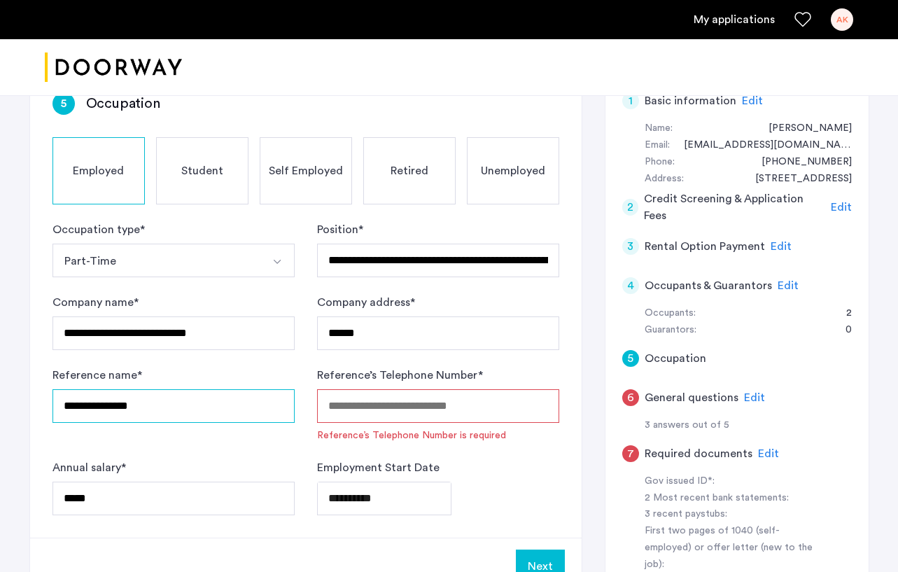
click at [201, 398] on input "**********" at bounding box center [174, 406] width 242 height 34
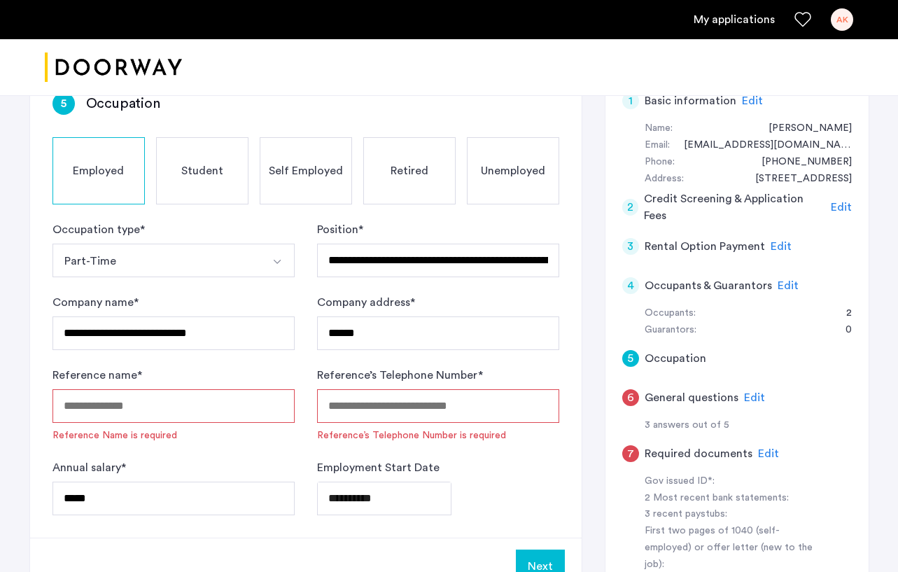
click at [300, 366] on form "**********" at bounding box center [306, 368] width 507 height 294
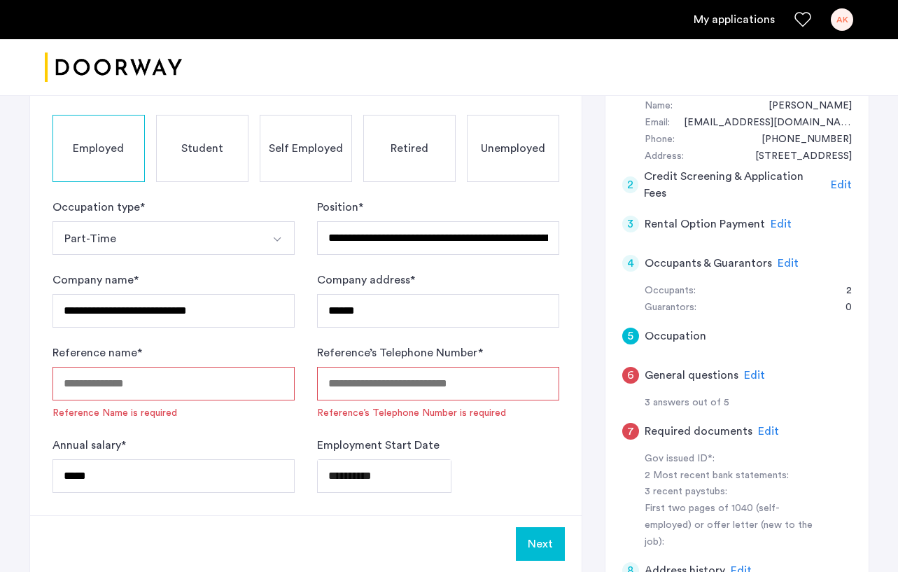
scroll to position [172, 0]
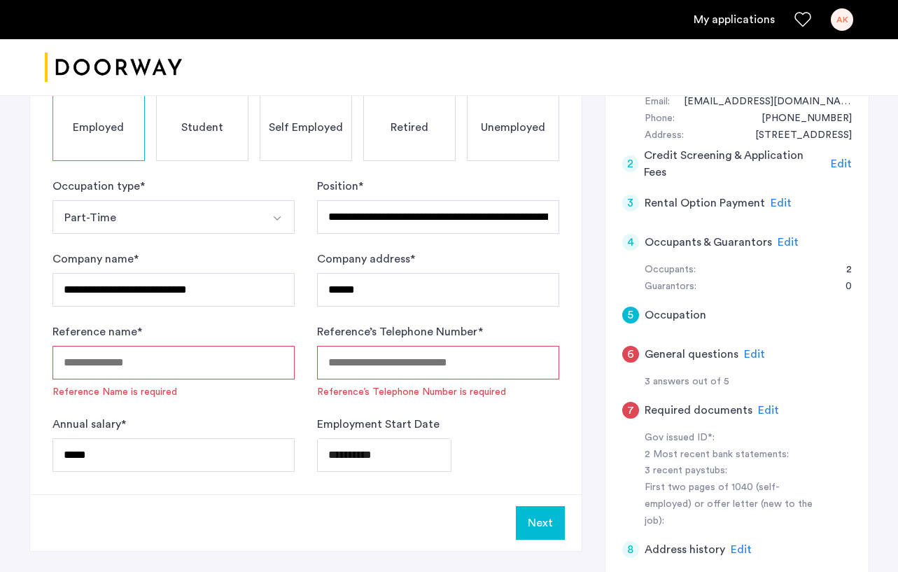
click at [300, 366] on form "**********" at bounding box center [306, 325] width 507 height 294
click at [302, 405] on form "**********" at bounding box center [306, 325] width 507 height 294
click at [395, 320] on form "**********" at bounding box center [306, 325] width 507 height 294
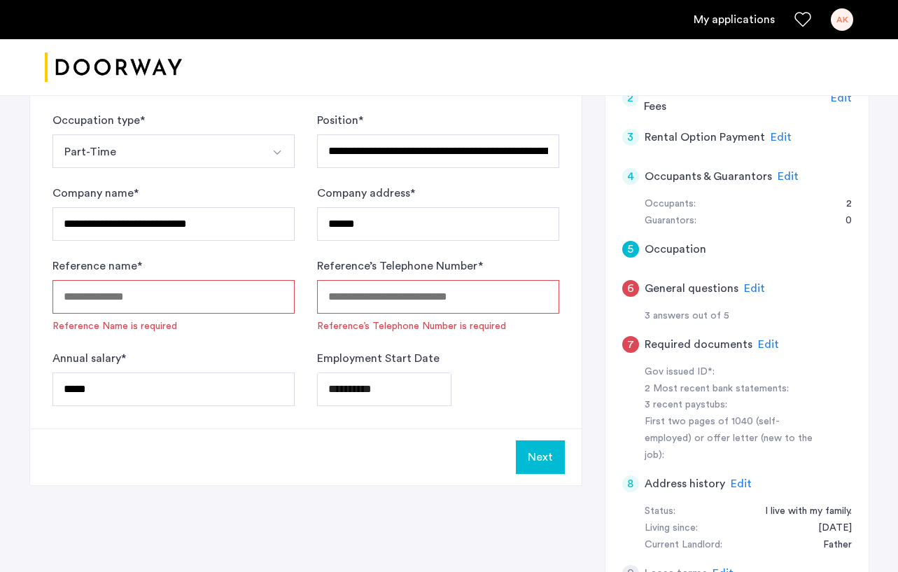
scroll to position [242, 0]
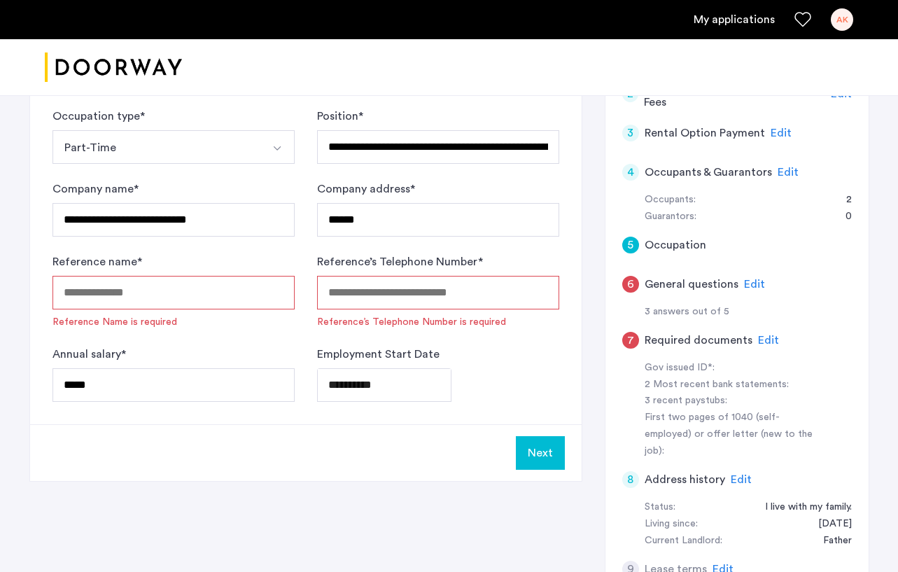
click at [723, 337] on span "Edit" at bounding box center [768, 340] width 21 height 11
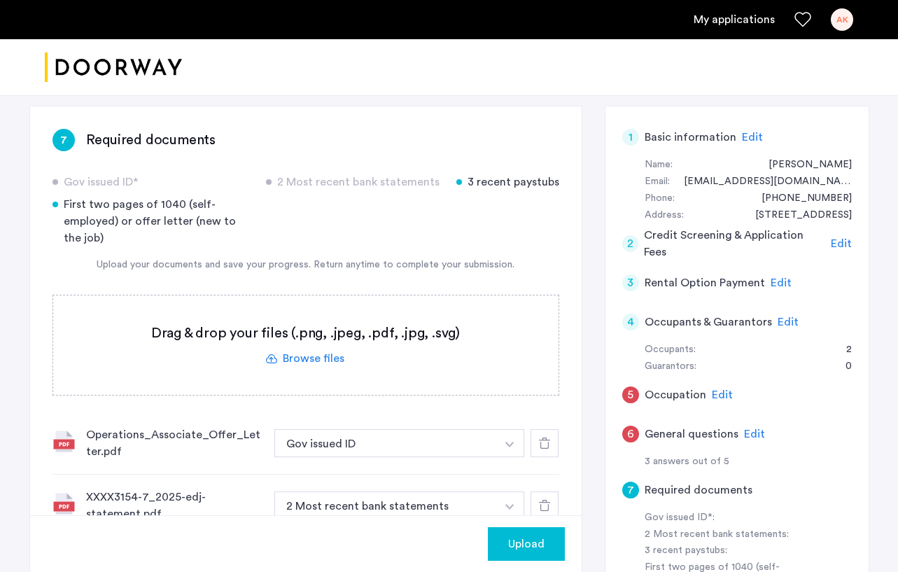
scroll to position [100, 0]
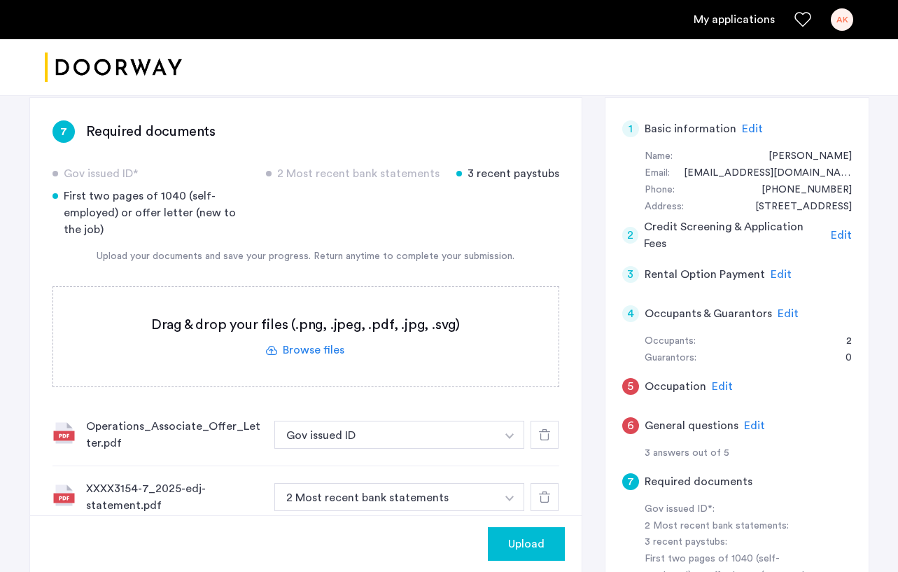
click at [547, 437] on icon at bounding box center [544, 434] width 11 height 11
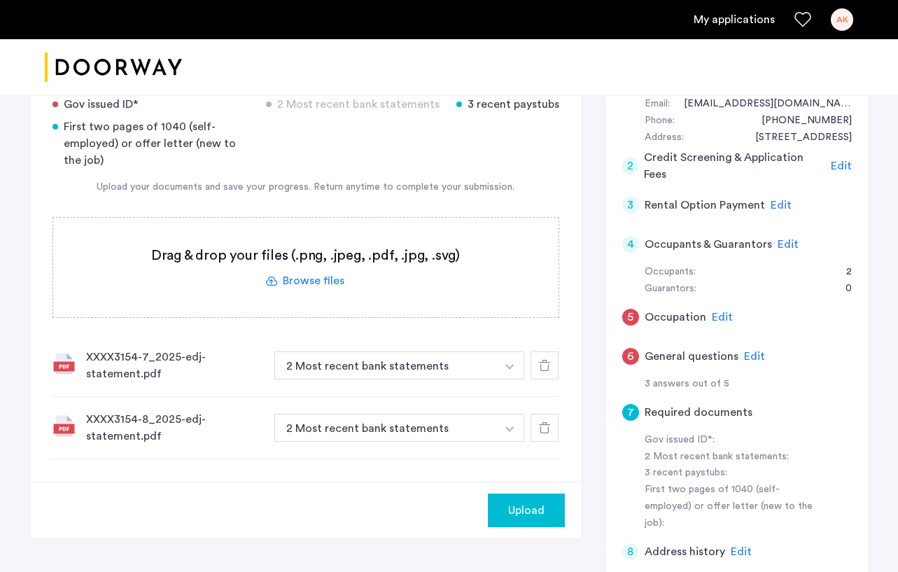
scroll to position [193, 0]
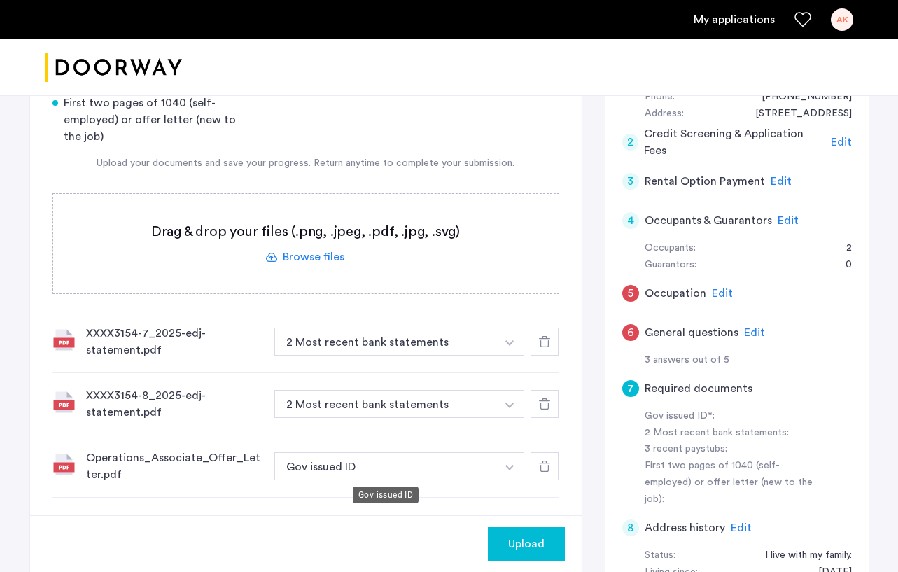
click at [385, 467] on button "Gov issued ID" at bounding box center [385, 466] width 223 height 28
click at [421, 466] on button "Gov issued ID" at bounding box center [385, 466] width 223 height 28
click at [509, 466] on img "button" at bounding box center [509, 468] width 8 height 6
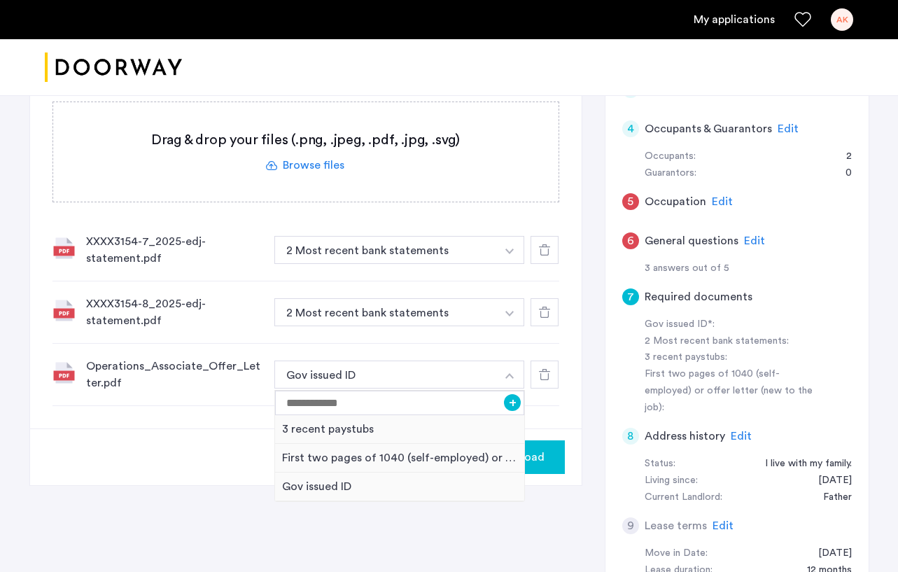
scroll to position [321, 0]
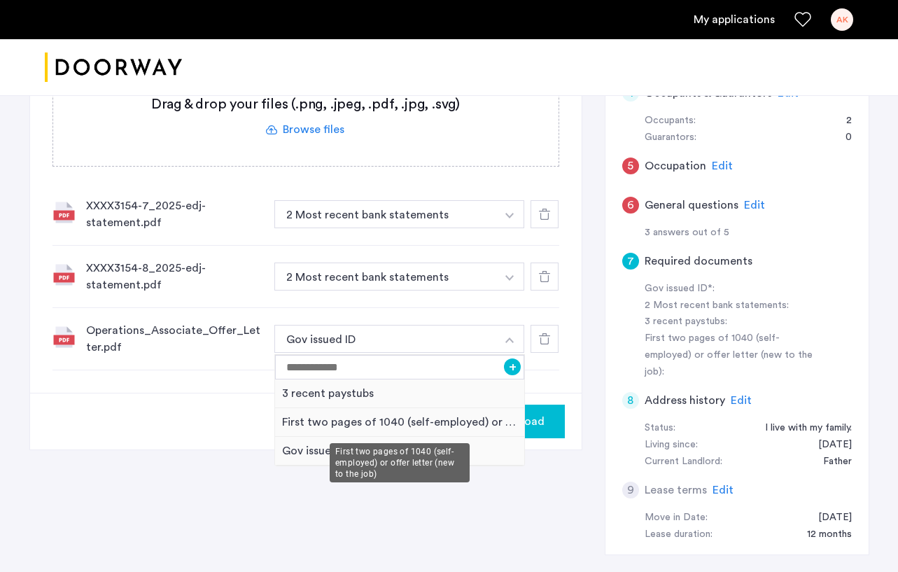
click at [337, 424] on div "First two pages of 1040 (self-employed) or offer letter (new to the job)" at bounding box center [400, 422] width 250 height 29
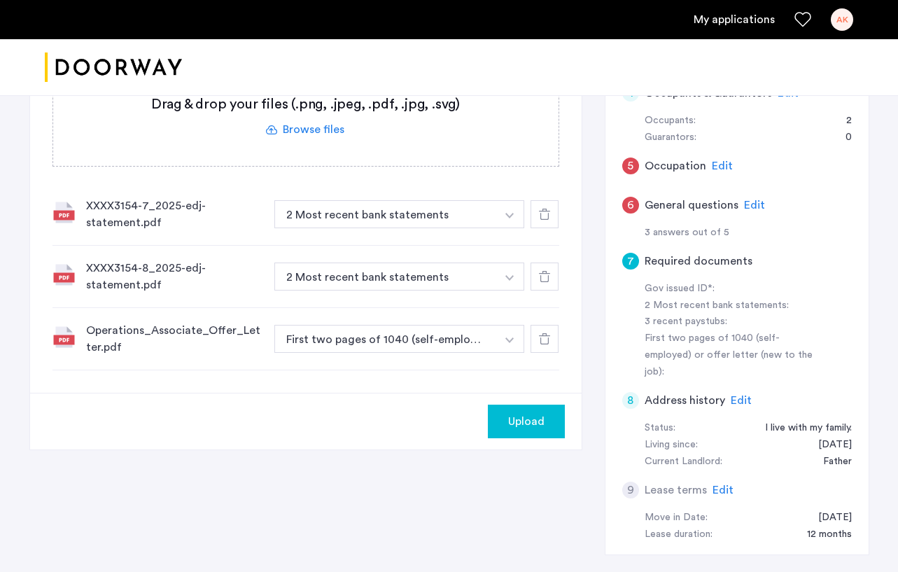
click at [265, 412] on div "Upload" at bounding box center [306, 421] width 552 height 57
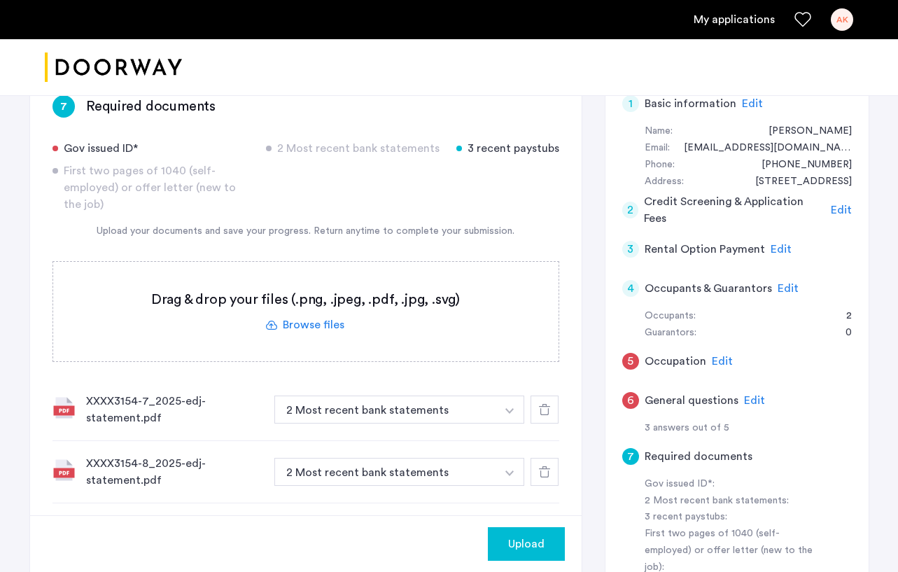
scroll to position [80, 0]
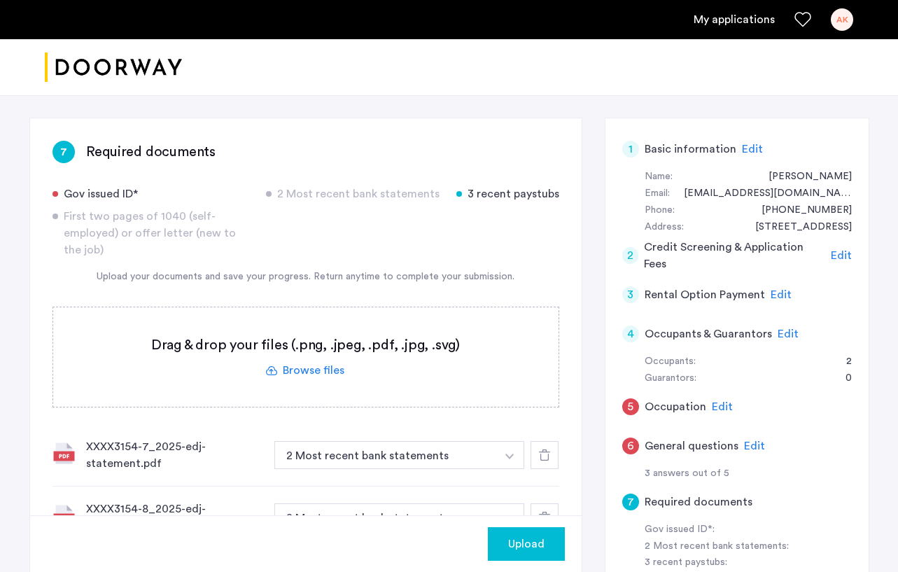
click at [723, 297] on span "Edit" at bounding box center [781, 294] width 21 height 11
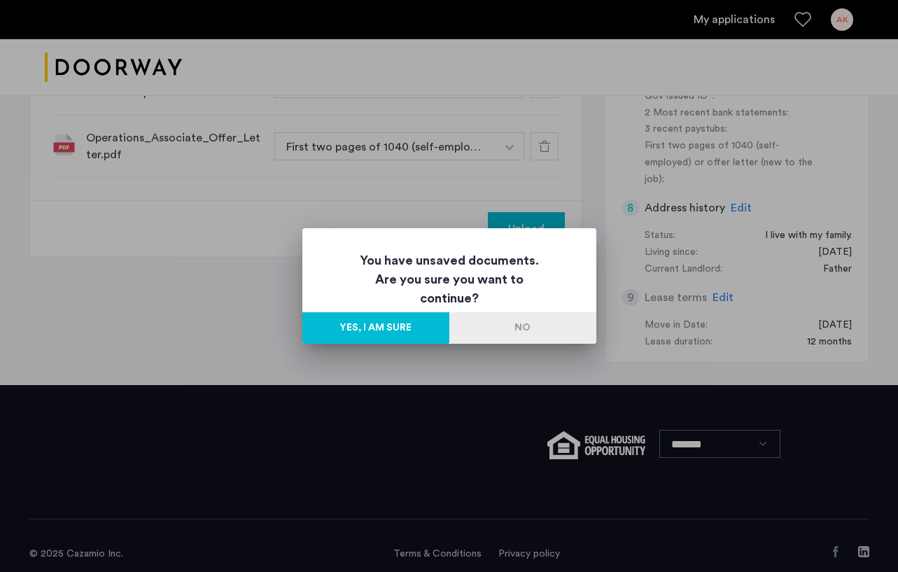
click at [536, 331] on button "No" at bounding box center [522, 328] width 147 height 32
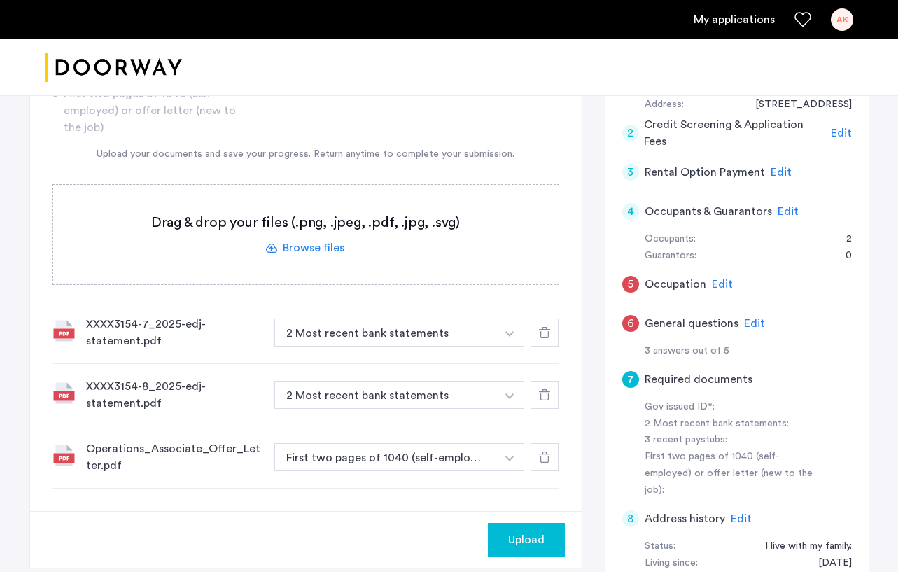
scroll to position [196, 0]
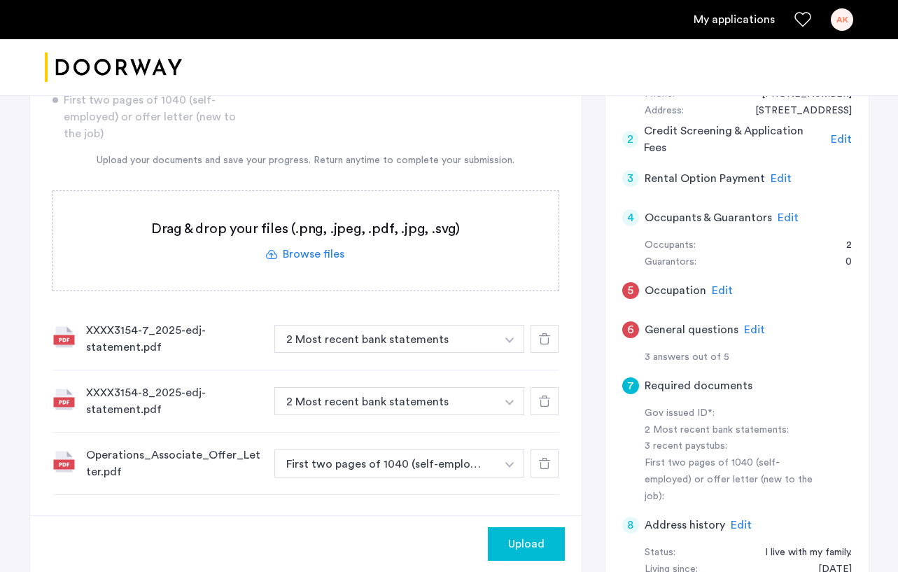
click at [718, 288] on span "Edit" at bounding box center [722, 290] width 21 height 11
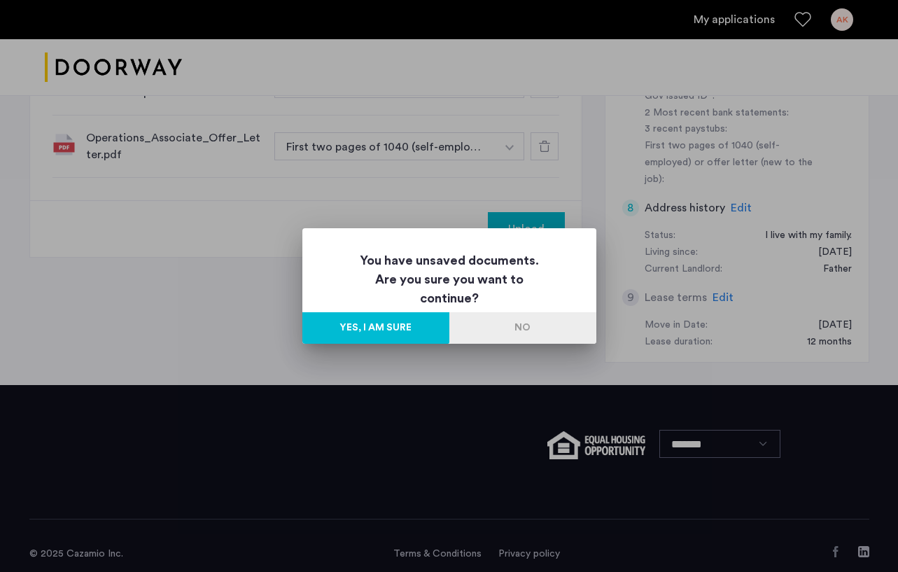
scroll to position [0, 0]
click at [522, 326] on button "No" at bounding box center [522, 328] width 147 height 32
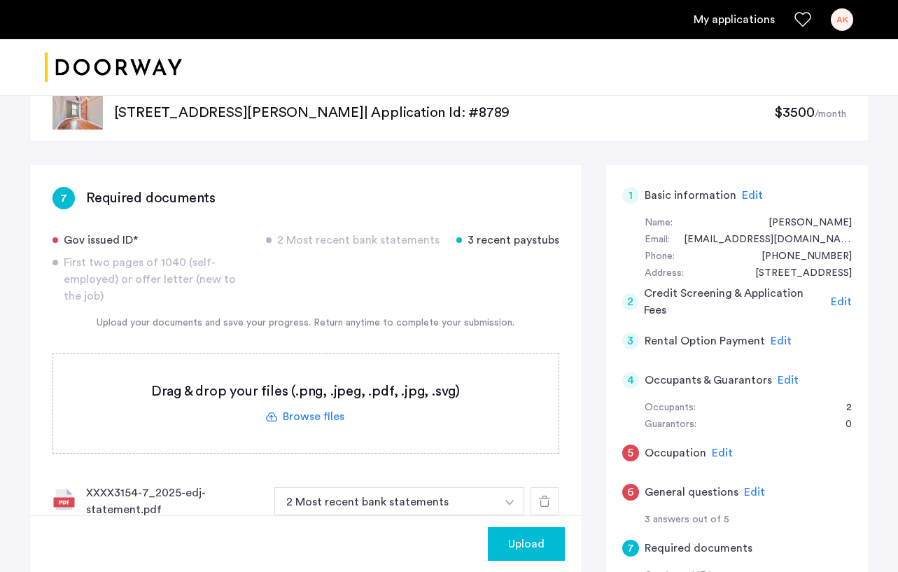
scroll to position [36, 0]
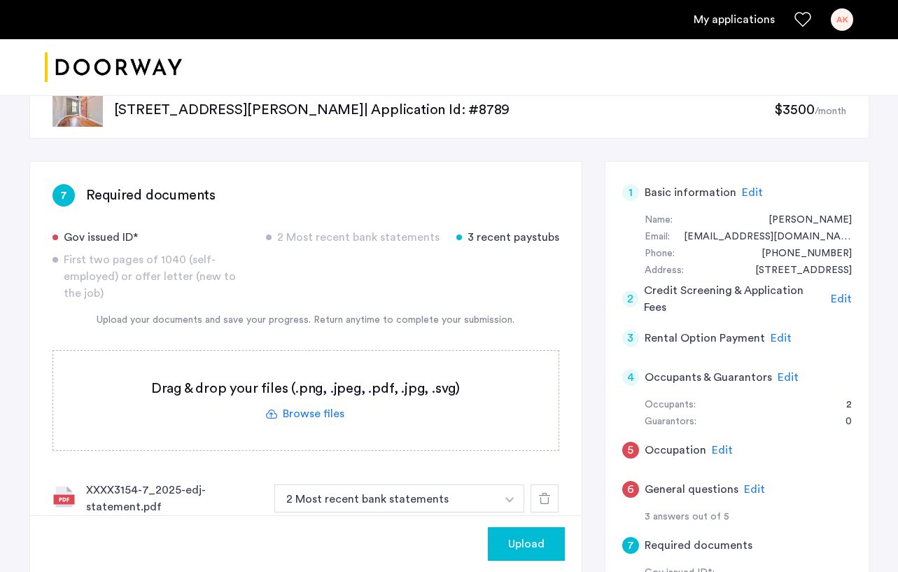
click at [723, 378] on span "Edit" at bounding box center [788, 377] width 21 height 11
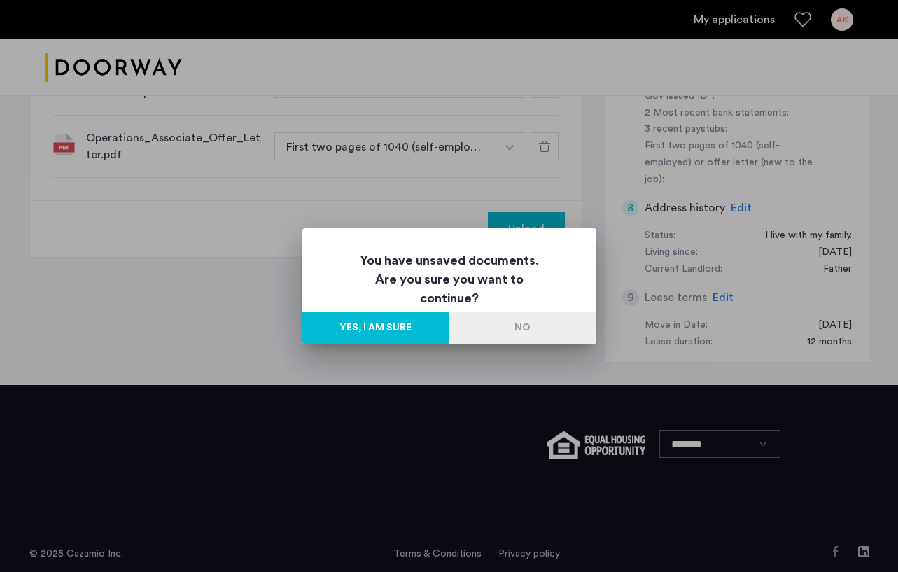
scroll to position [0, 0]
click at [429, 329] on button "Yes, I am sure" at bounding box center [375, 328] width 147 height 32
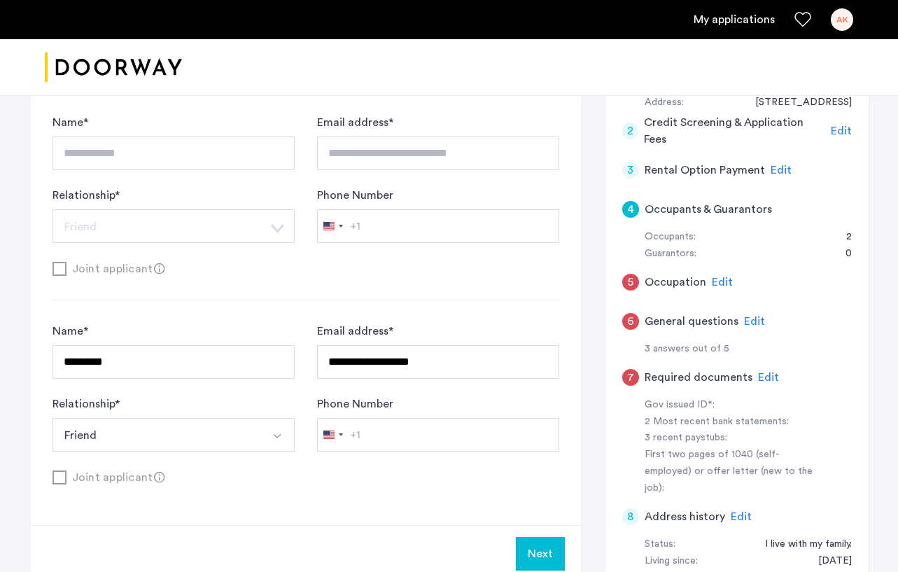
scroll to position [206, 0]
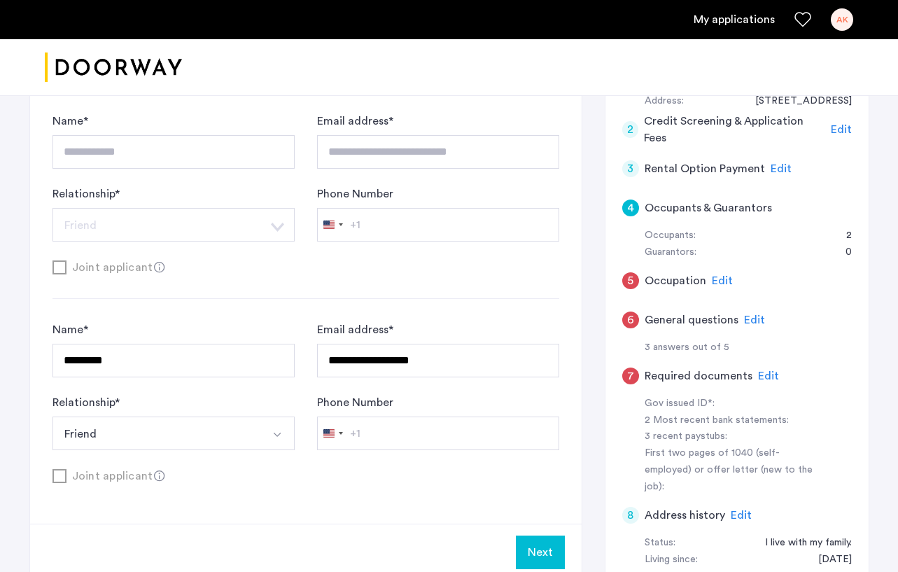
click at [532, 547] on button "Next" at bounding box center [540, 553] width 49 height 34
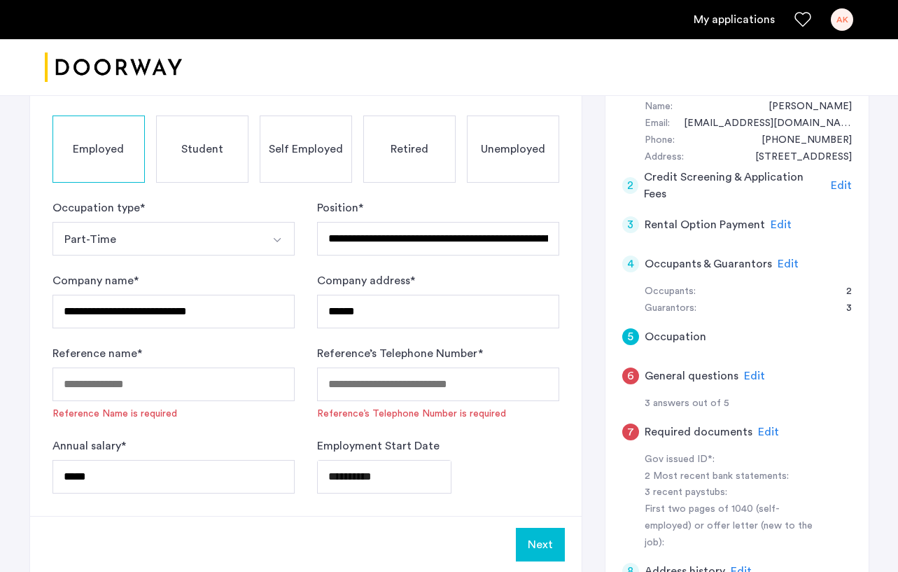
scroll to position [159, 0]
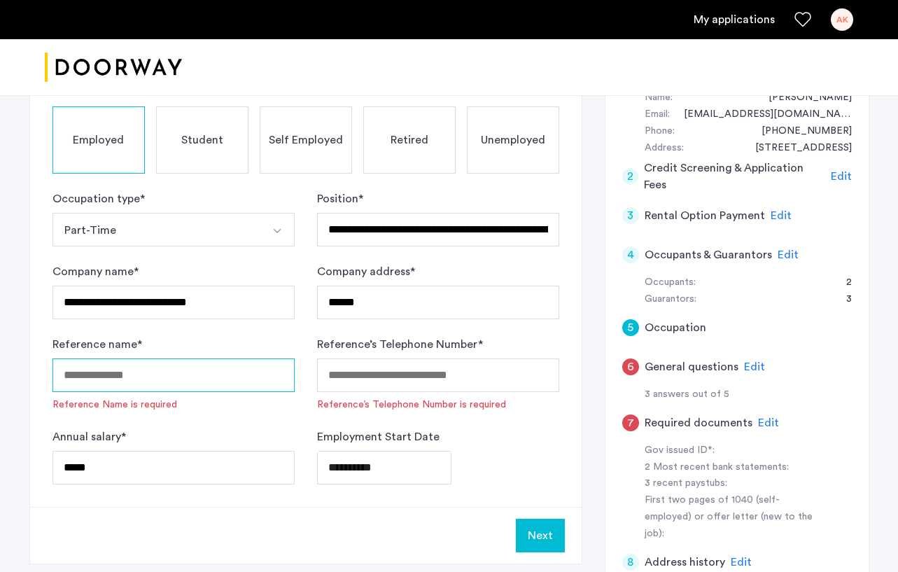
click at [242, 377] on input "Reference name *" at bounding box center [174, 375] width 242 height 34
click at [723, 368] on span "Edit" at bounding box center [754, 366] width 21 height 11
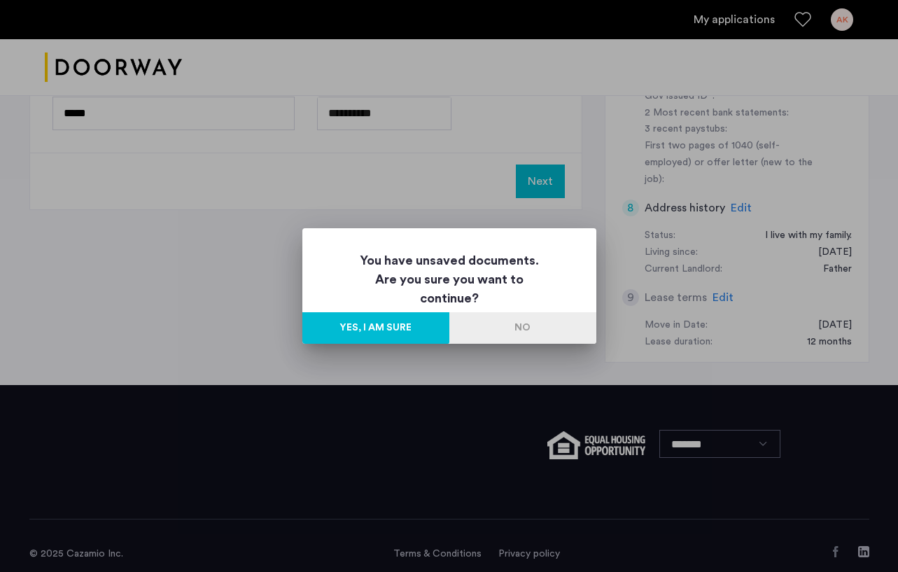
click at [431, 328] on button "Yes, I am sure" at bounding box center [375, 328] width 147 height 32
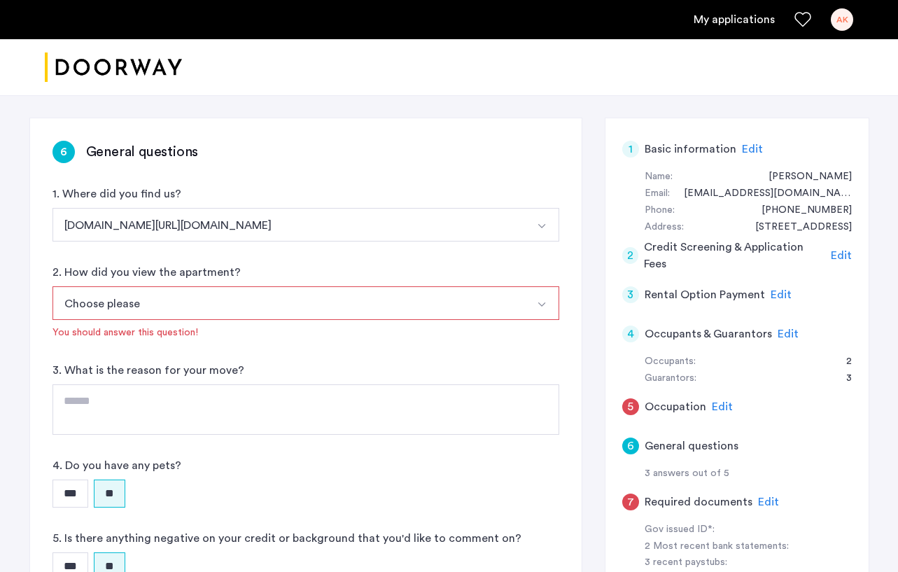
scroll to position [82, 0]
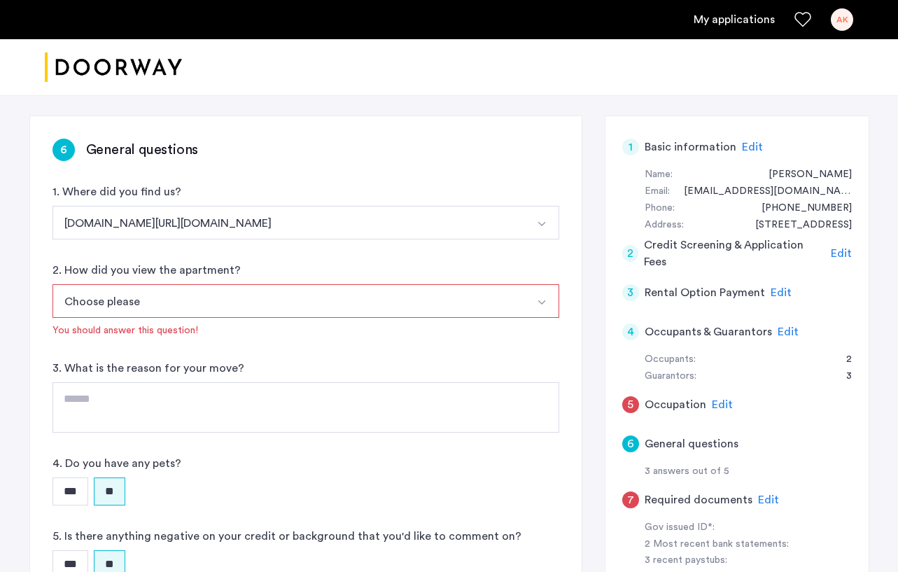
click at [424, 311] on button "Choose please" at bounding box center [290, 301] width 474 height 34
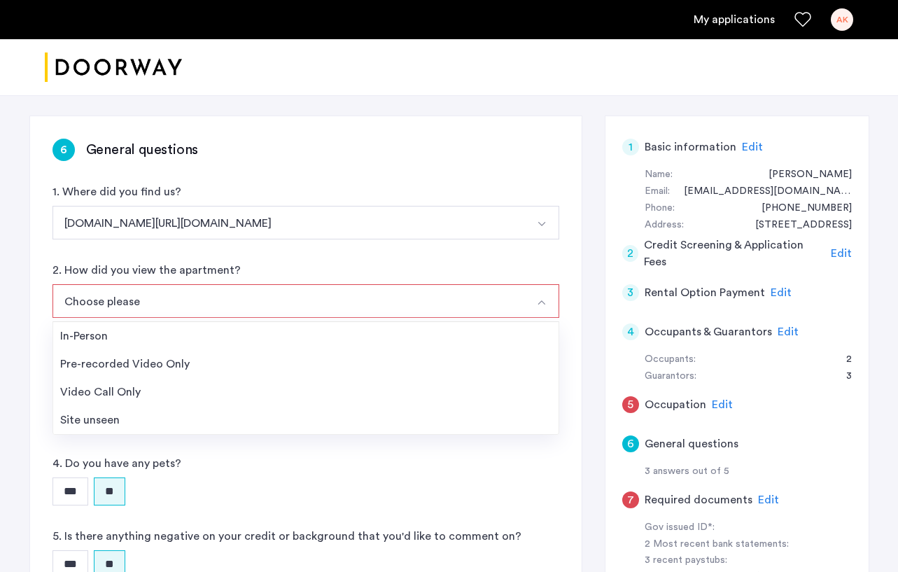
click at [366, 268] on div "2. How did you view the apartment? Choose please In-Person Pre-recorded Video O…" at bounding box center [306, 300] width 507 height 76
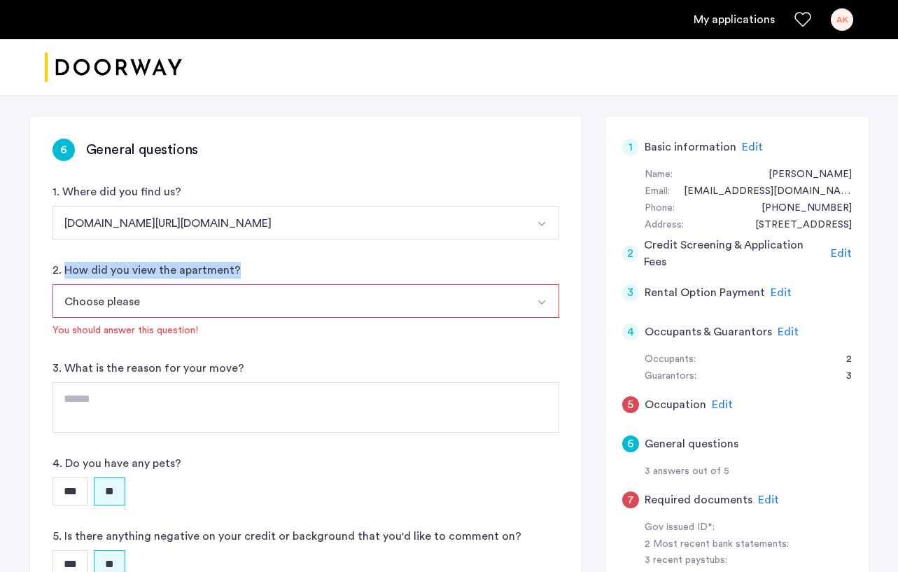
drag, startPoint x: 239, startPoint y: 272, endPoint x: 67, endPoint y: 271, distance: 172.9
click at [67, 271] on div "2. How did you view the apartment? Choose please In-Person Pre-recorded Video O…" at bounding box center [306, 300] width 507 height 76
click at [216, 272] on label "2. How did you view the apartment?" at bounding box center [147, 270] width 188 height 17
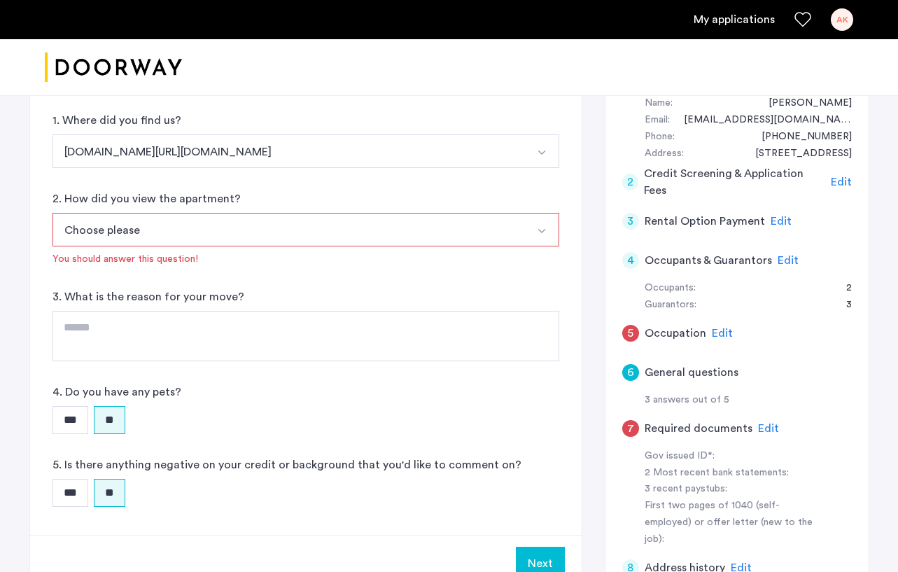
scroll to position [149, 0]
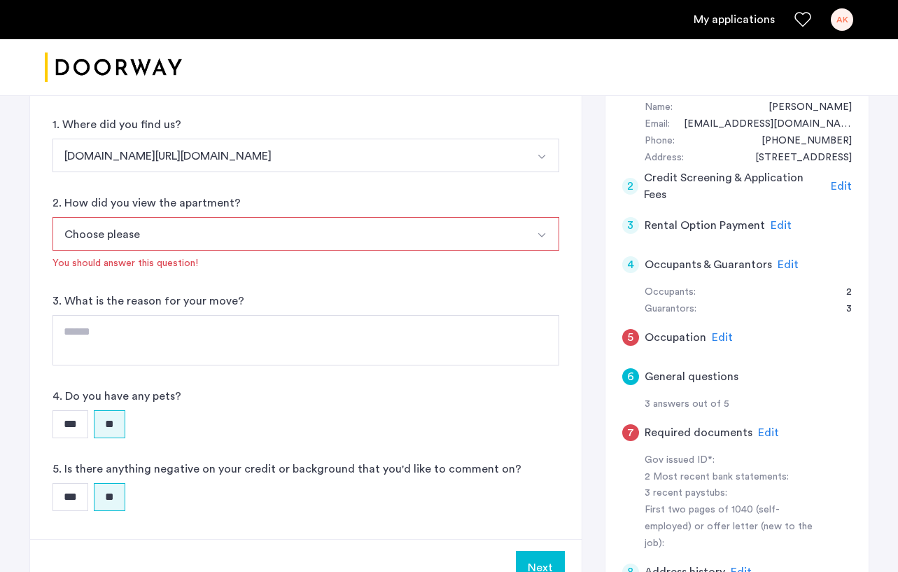
click at [239, 156] on button "Apartments.com/ForRent.com" at bounding box center [290, 156] width 474 height 34
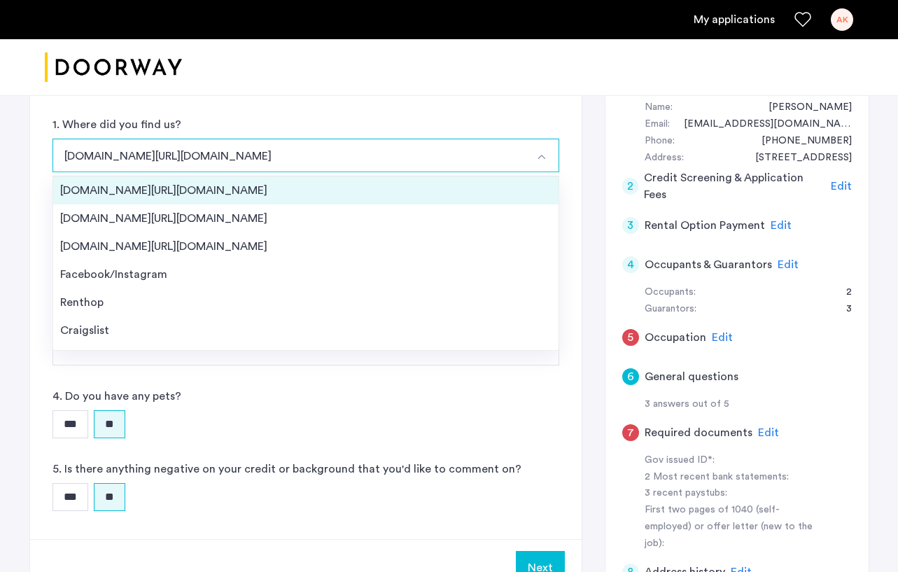
click at [215, 198] on li "Streeteasy.com/Zillow.com" at bounding box center [305, 190] width 505 height 28
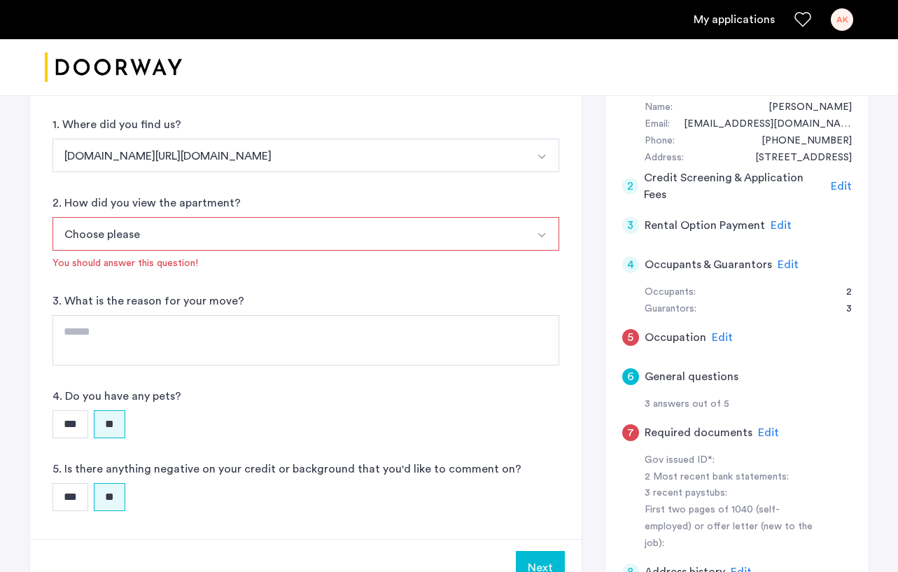
click at [222, 237] on button "Choose please" at bounding box center [290, 234] width 474 height 34
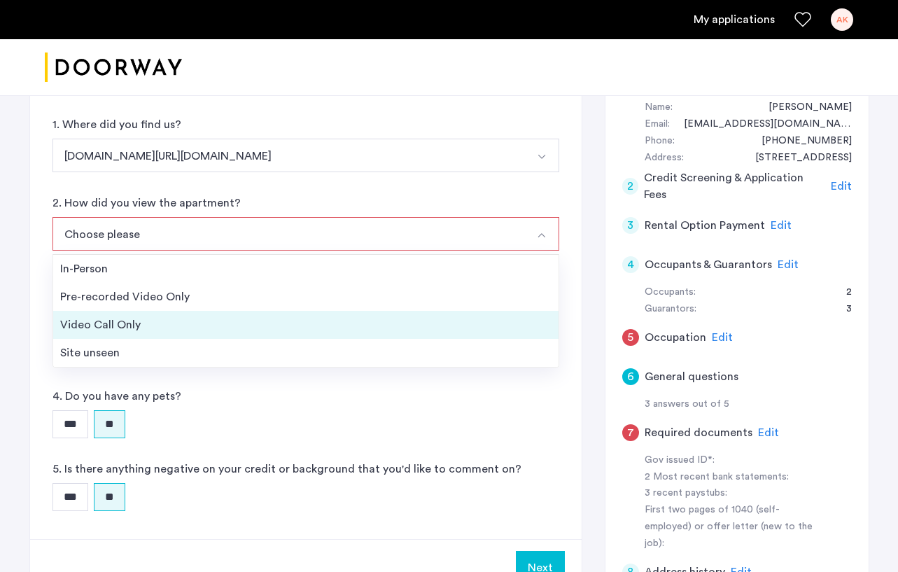
click at [190, 321] on div "Video Call Only" at bounding box center [305, 324] width 491 height 17
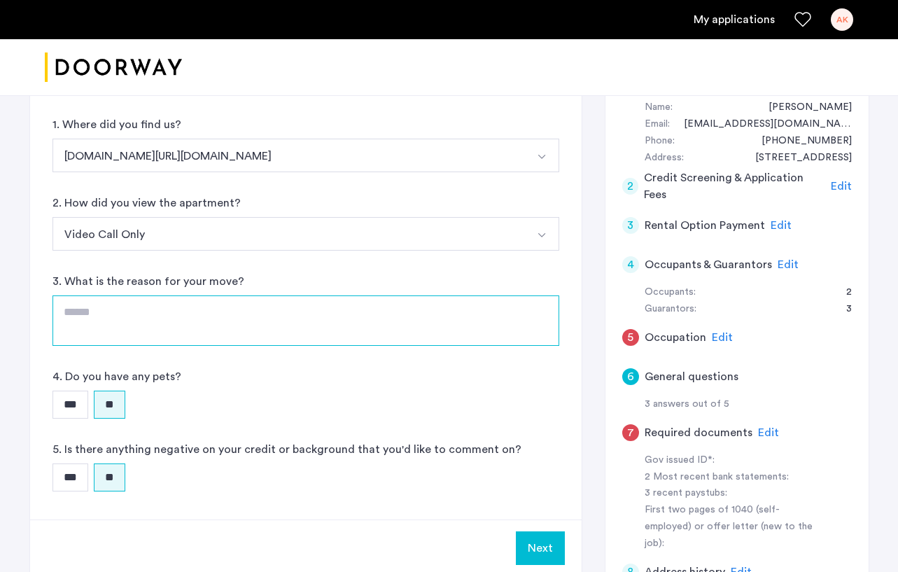
click at [190, 335] on textarea at bounding box center [306, 320] width 507 height 50
click at [92, 319] on textarea "**********" at bounding box center [306, 320] width 507 height 50
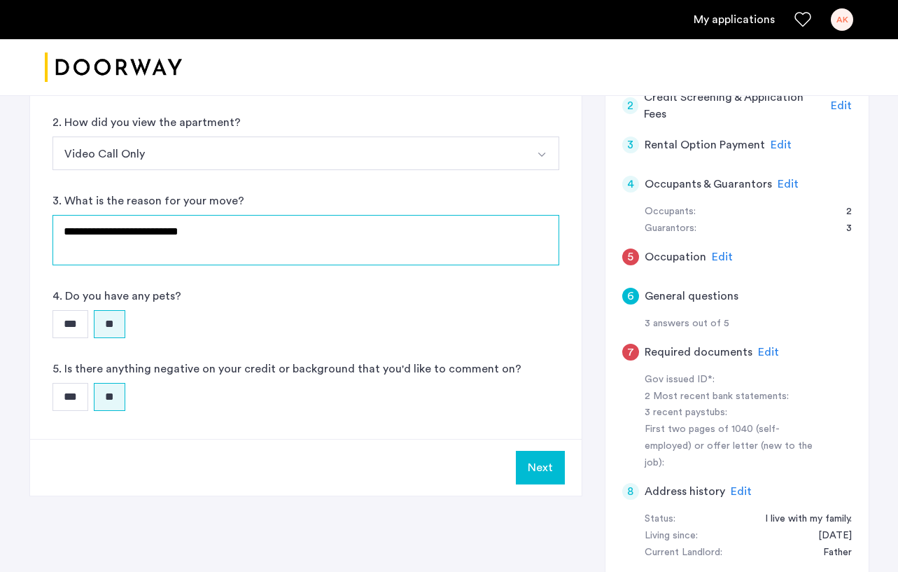
scroll to position [237, 0]
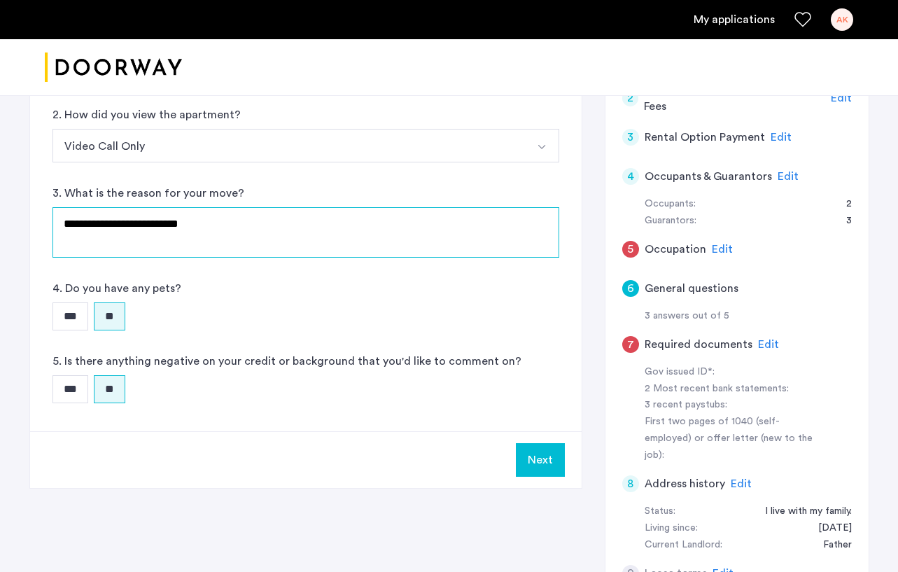
type textarea "**********"
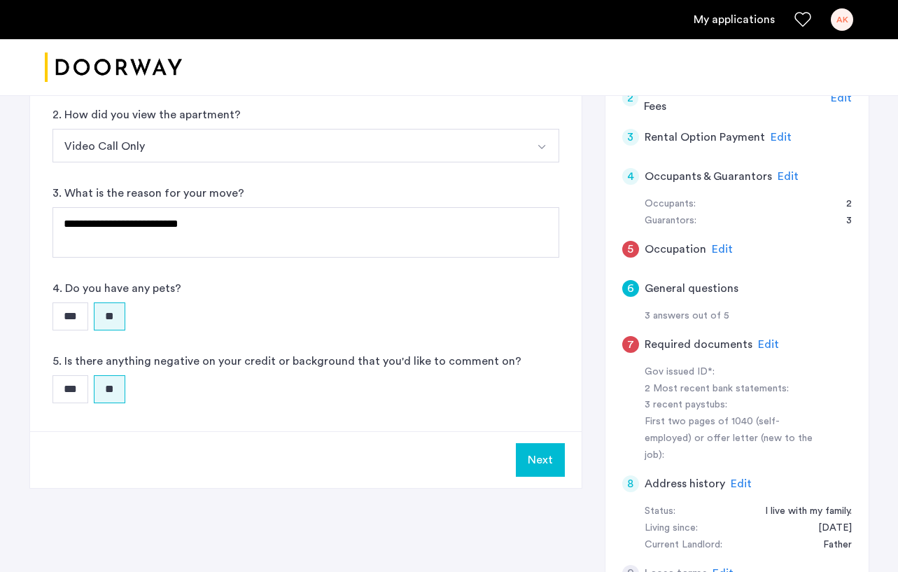
click at [533, 445] on button "Next" at bounding box center [540, 460] width 49 height 34
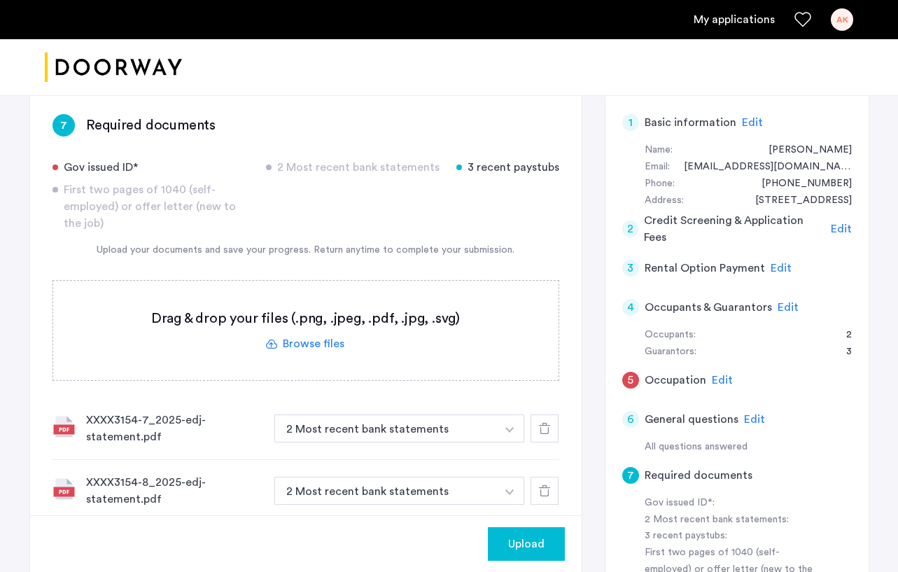
scroll to position [115, 0]
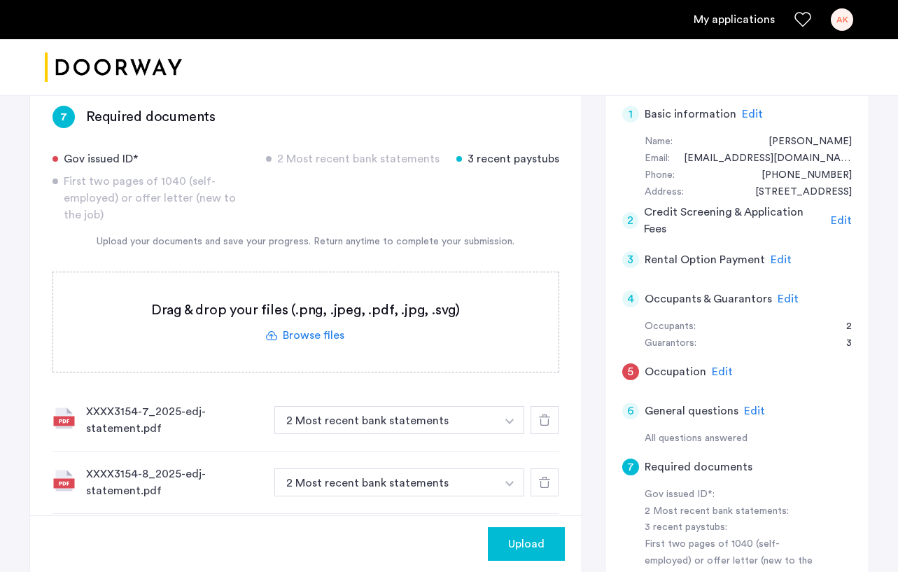
click at [309, 324] on label at bounding box center [305, 321] width 505 height 99
click at [0, 0] on input "file" at bounding box center [0, 0] width 0 height 0
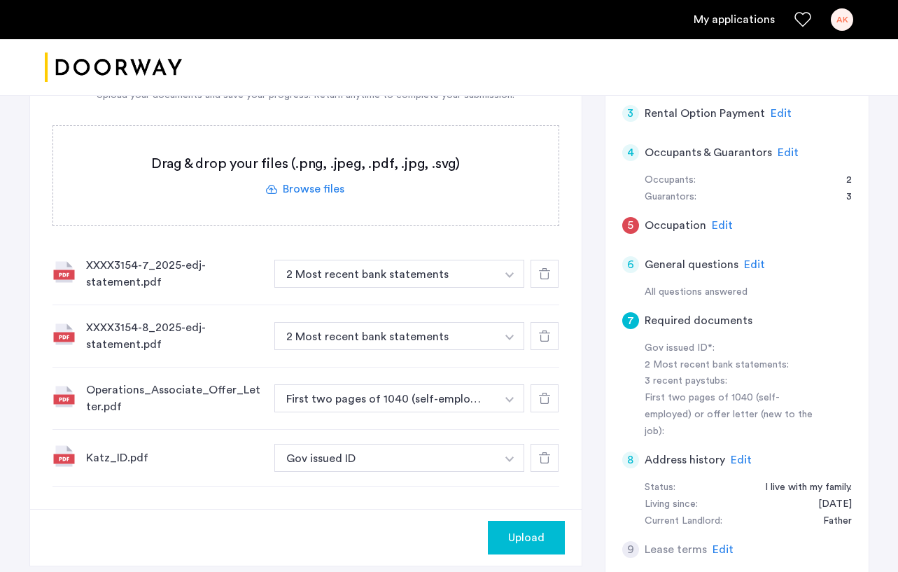
scroll to position [263, 0]
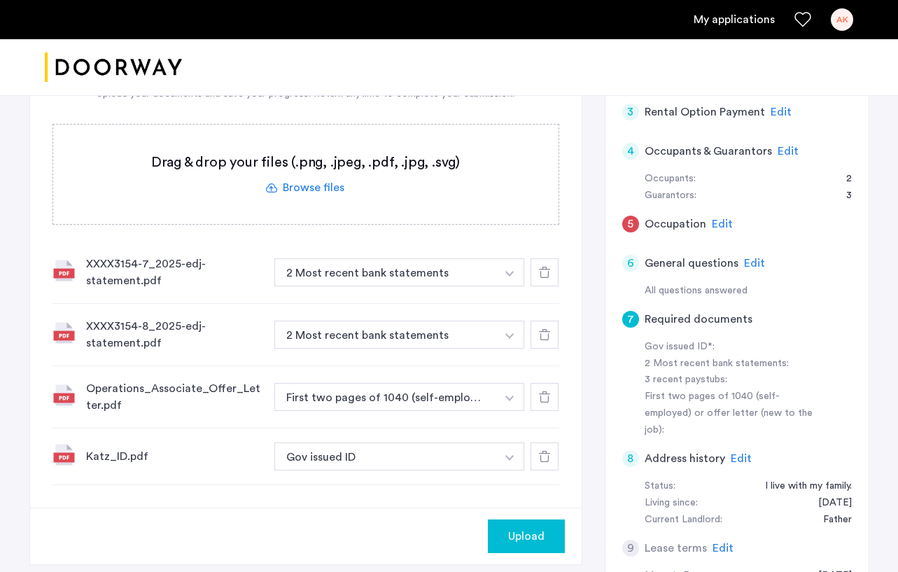
click at [545, 522] on button "Upload" at bounding box center [526, 536] width 77 height 34
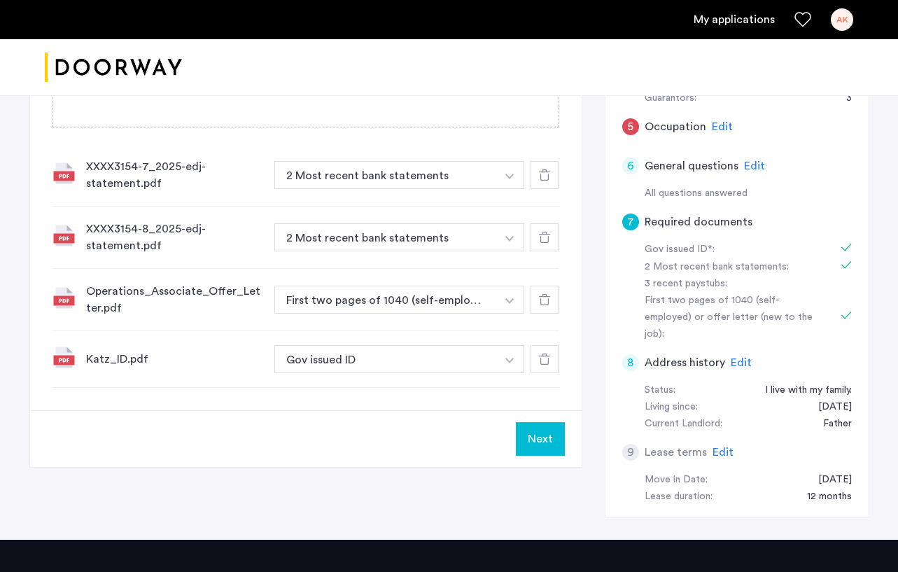
scroll to position [365, 0]
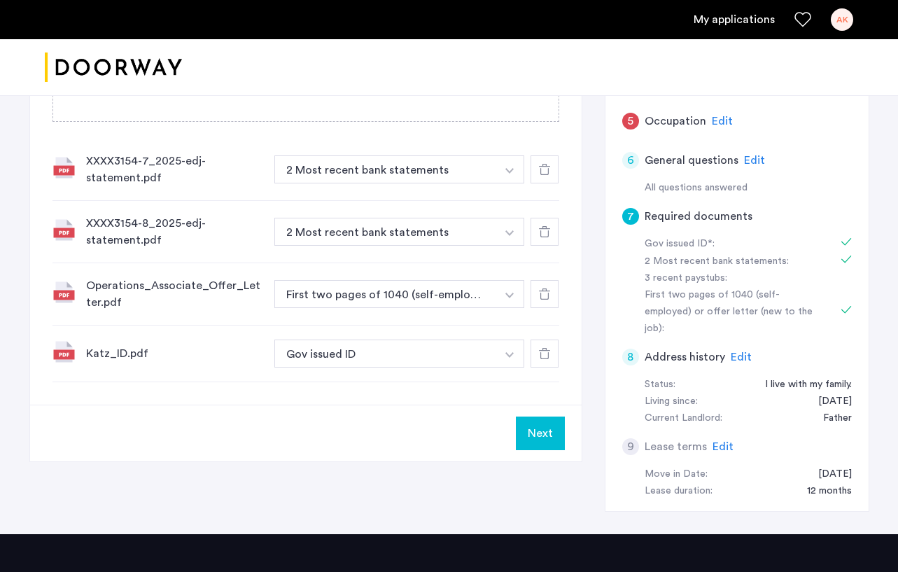
click at [718, 441] on span "Edit" at bounding box center [723, 446] width 21 height 11
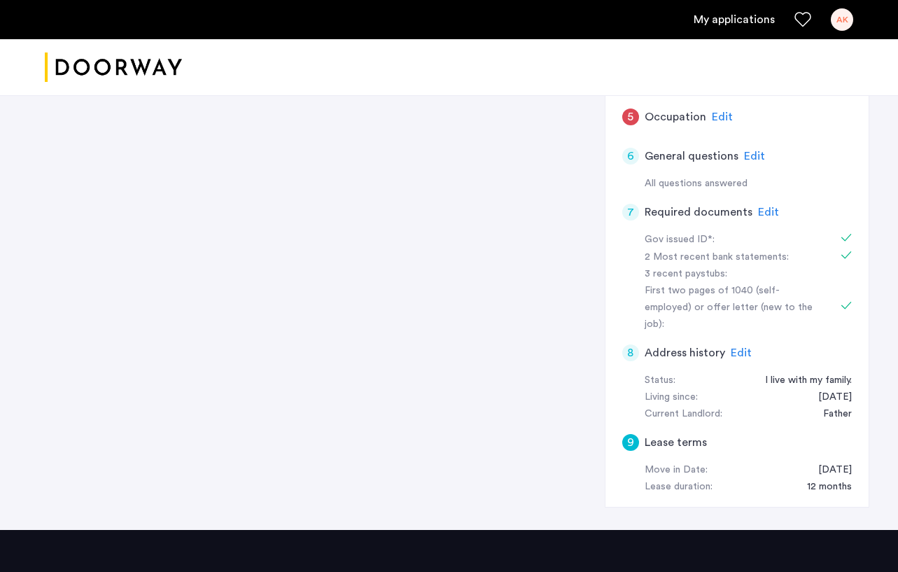
scroll to position [0, 0]
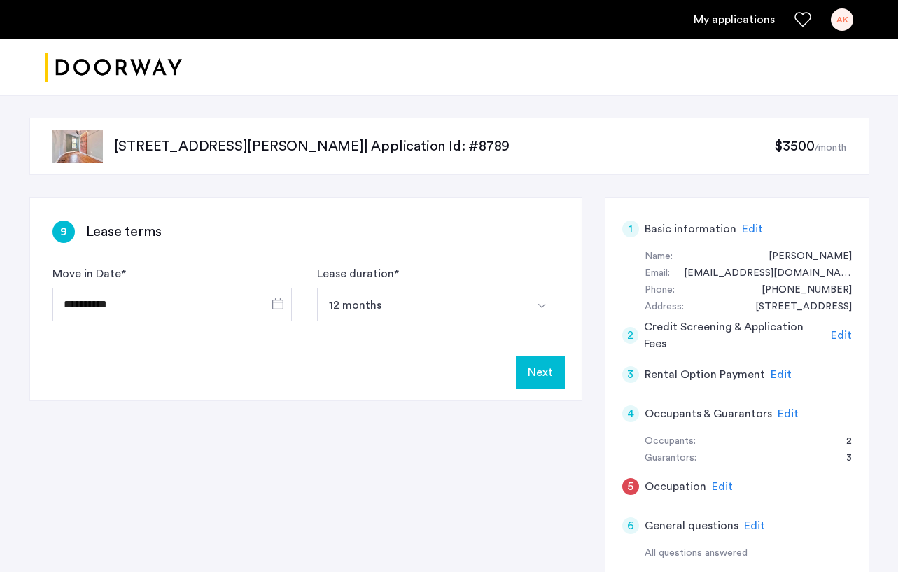
click at [545, 306] on img "Select option" at bounding box center [541, 305] width 11 height 11
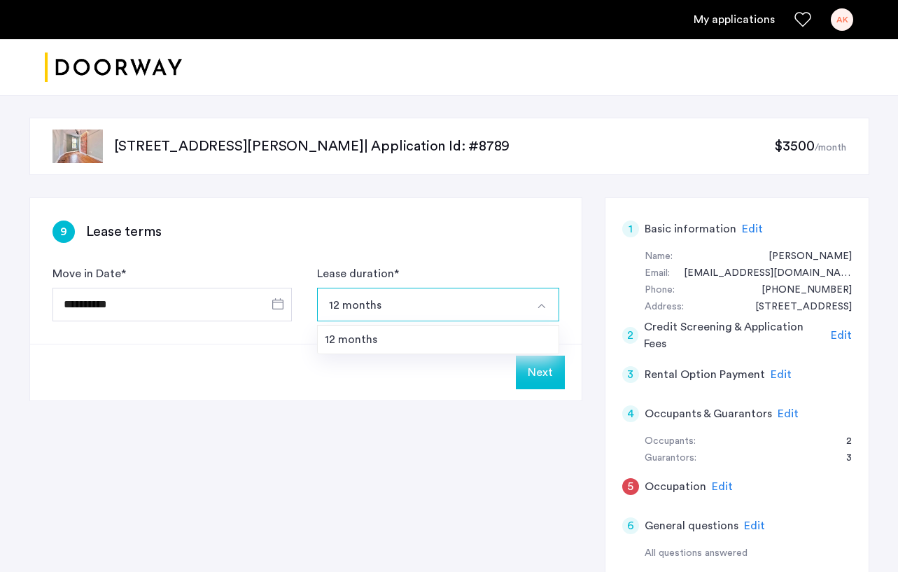
click at [533, 304] on button "Select option" at bounding box center [543, 305] width 34 height 34
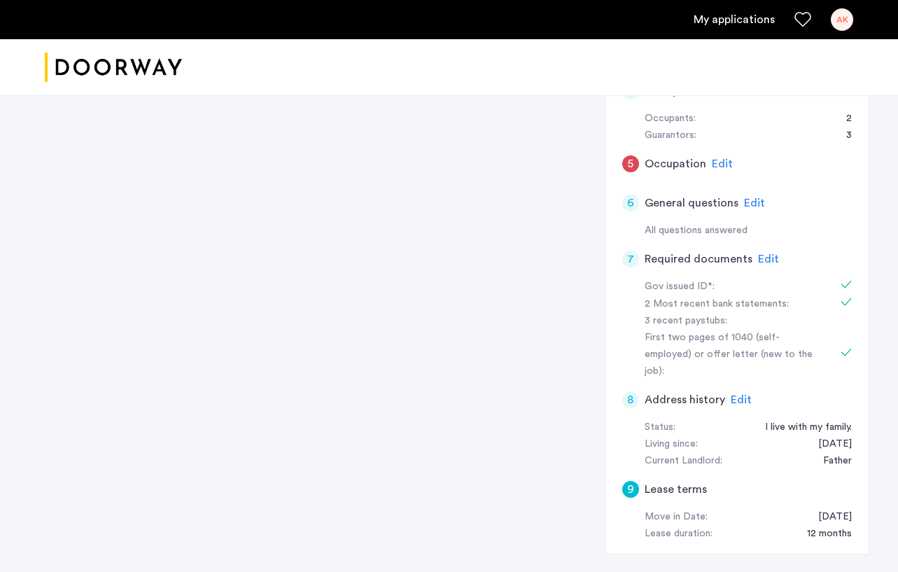
scroll to position [356, 0]
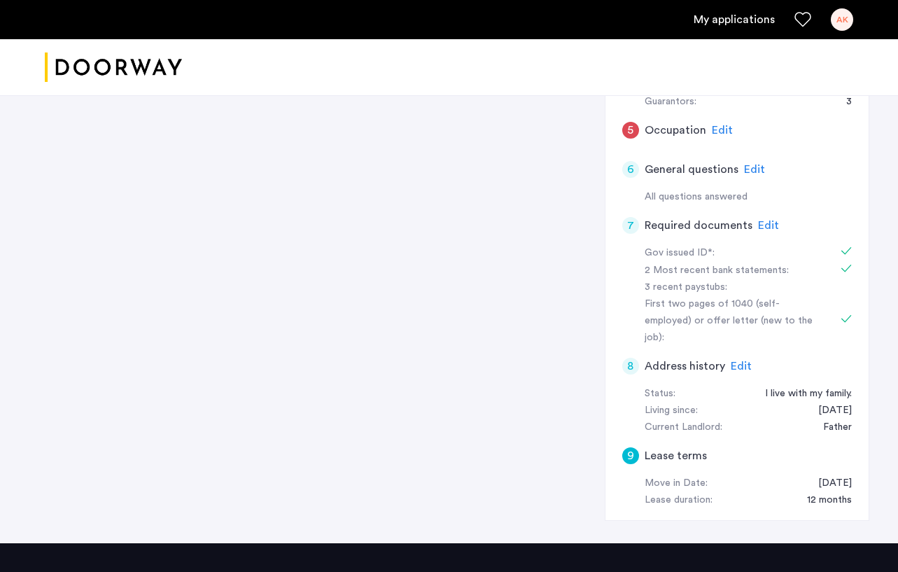
click at [723, 361] on span "Edit" at bounding box center [741, 366] width 21 height 11
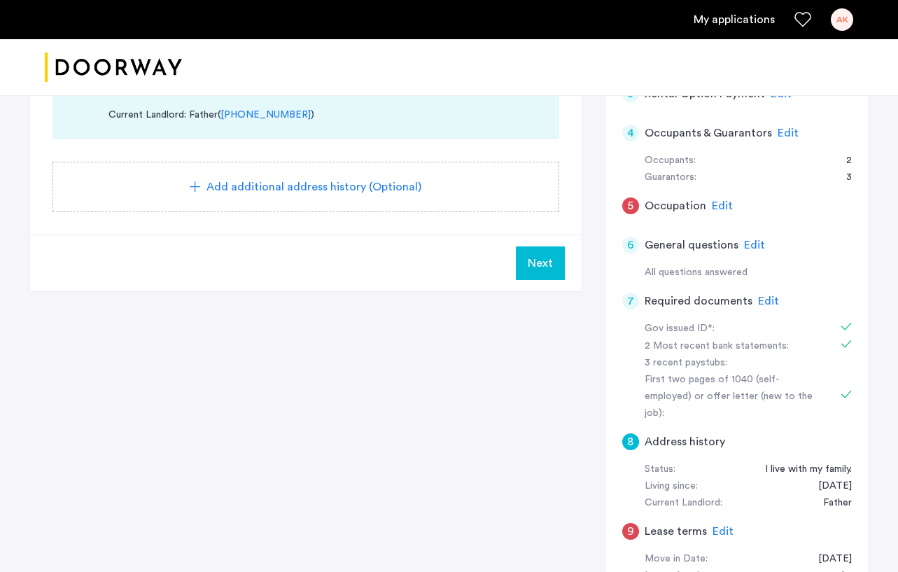
scroll to position [0, 0]
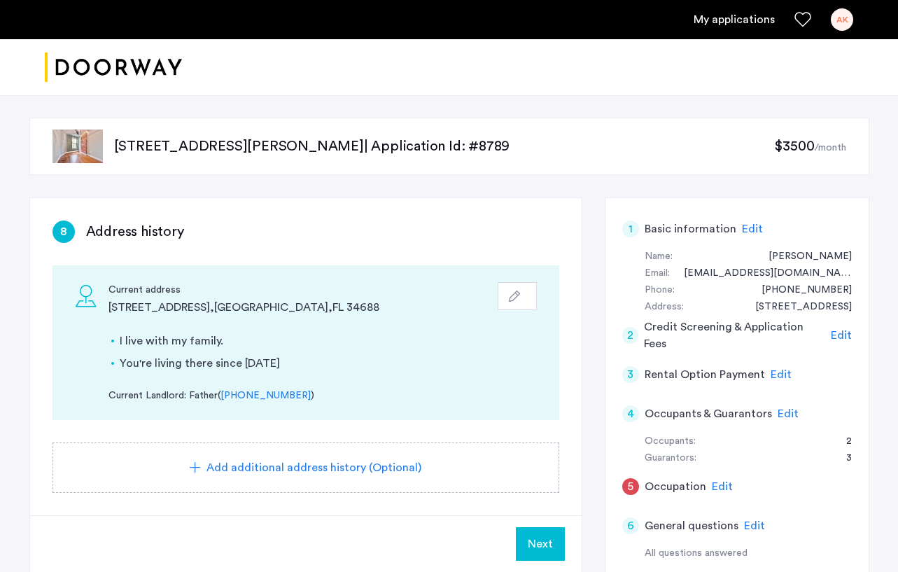
click at [520, 295] on div "button" at bounding box center [517, 296] width 17 height 11
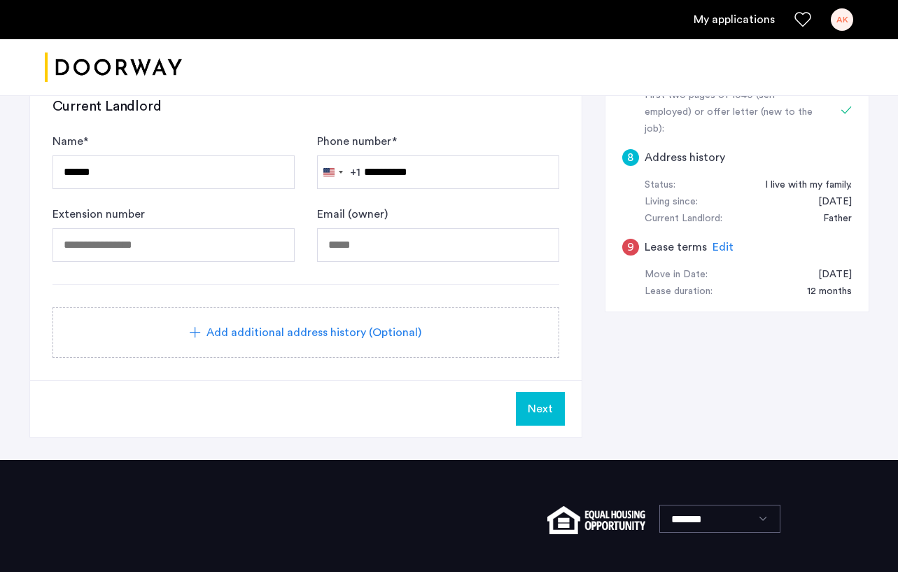
scroll to position [570, 0]
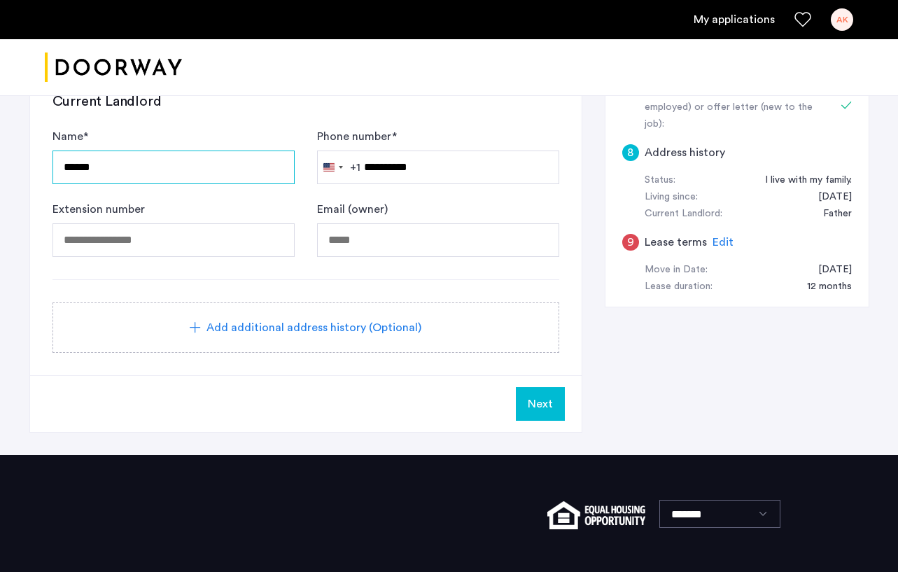
drag, startPoint x: 144, startPoint y: 173, endPoint x: -29, endPoint y: 125, distance: 179.5
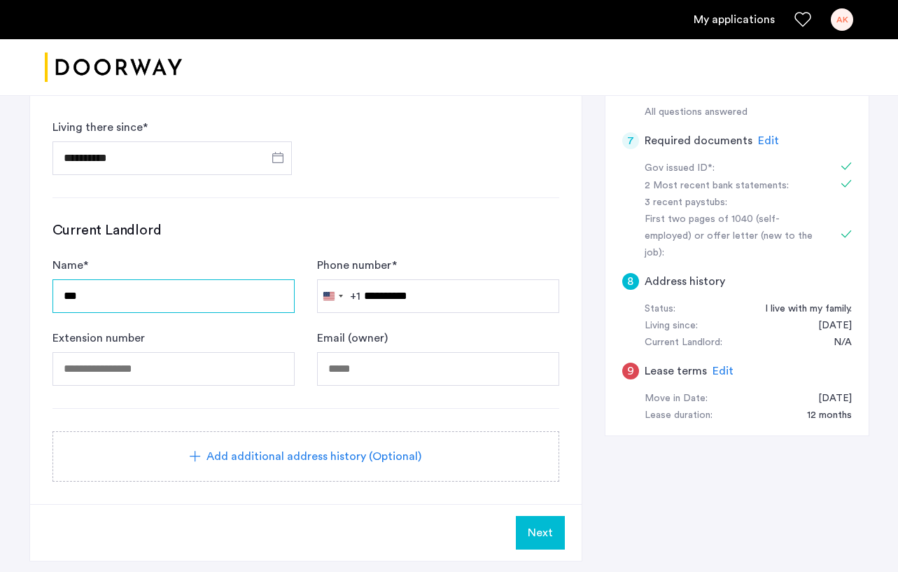
scroll to position [0, 0]
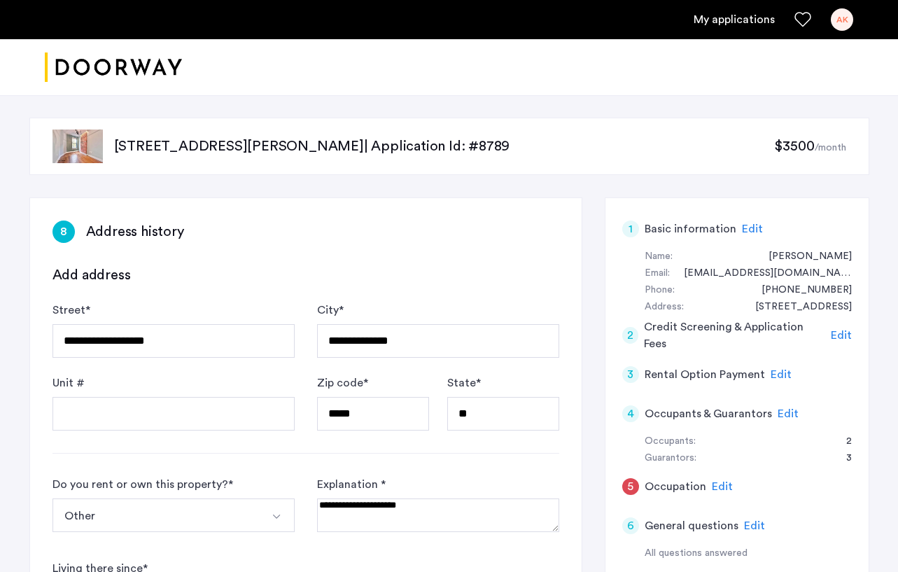
type input "***"
click at [723, 375] on span "Edit" at bounding box center [781, 374] width 21 height 11
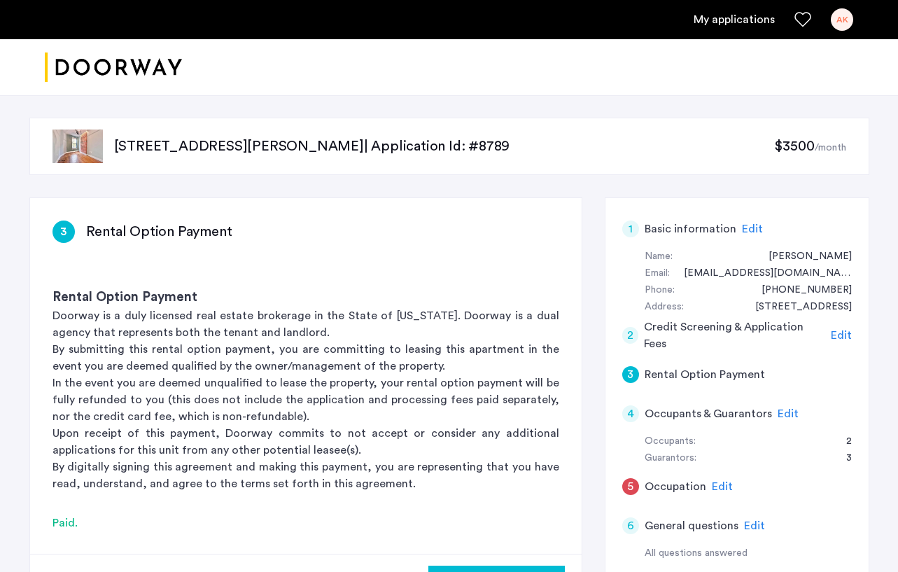
click at [723, 411] on span "Edit" at bounding box center [788, 413] width 21 height 11
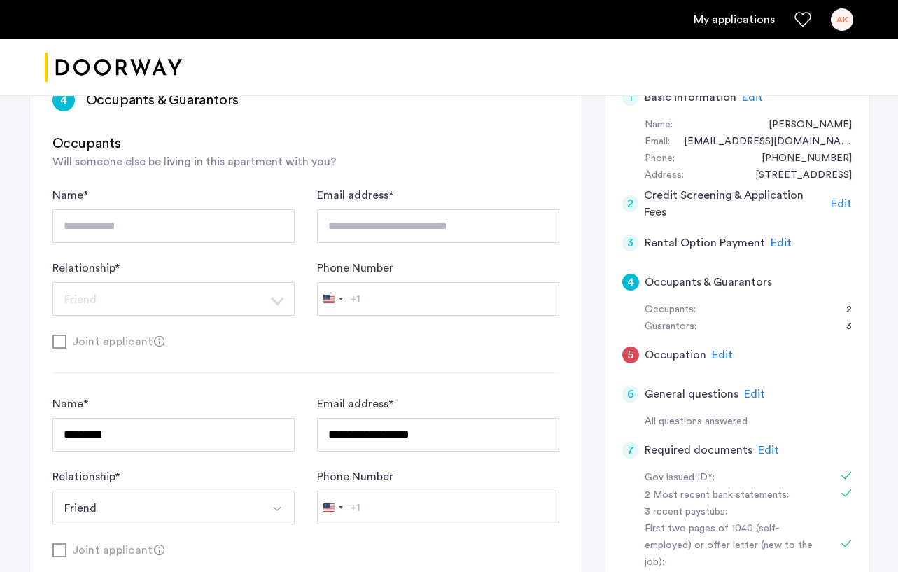
scroll to position [154, 0]
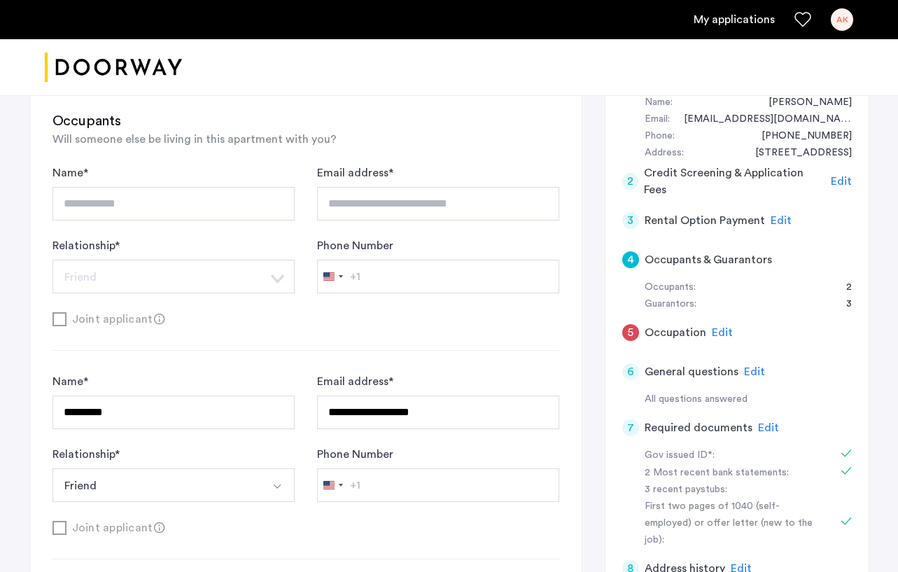
click at [723, 370] on span "Edit" at bounding box center [754, 371] width 21 height 11
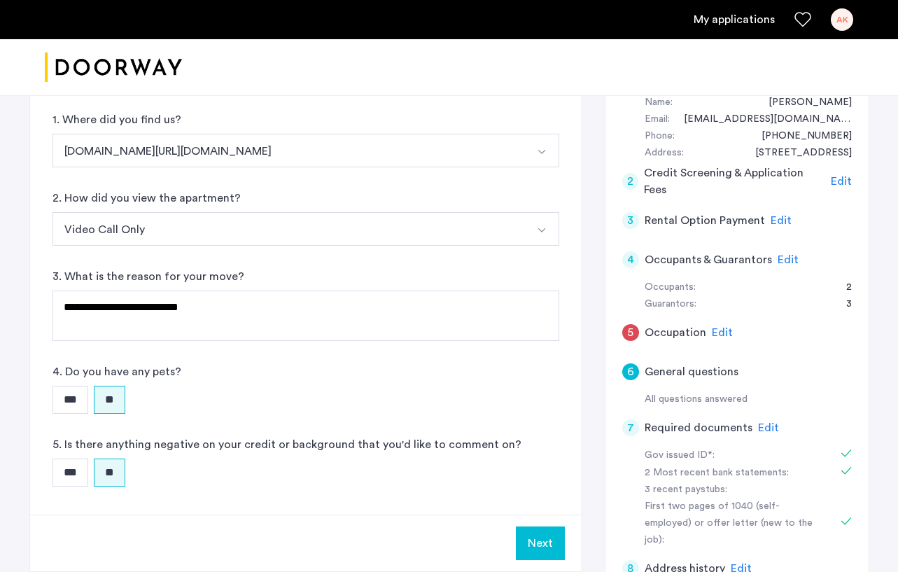
click at [723, 431] on span "Edit" at bounding box center [768, 427] width 21 height 11
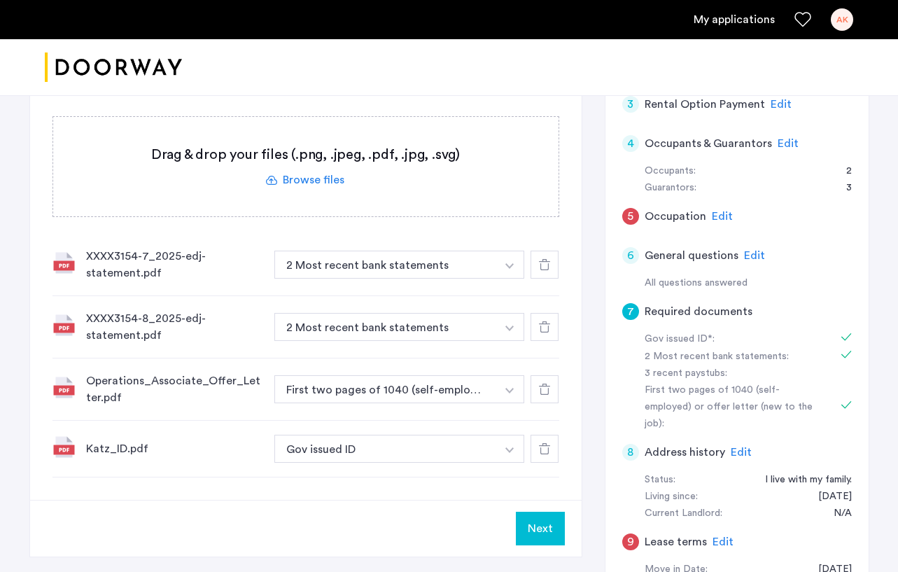
scroll to position [288, 0]
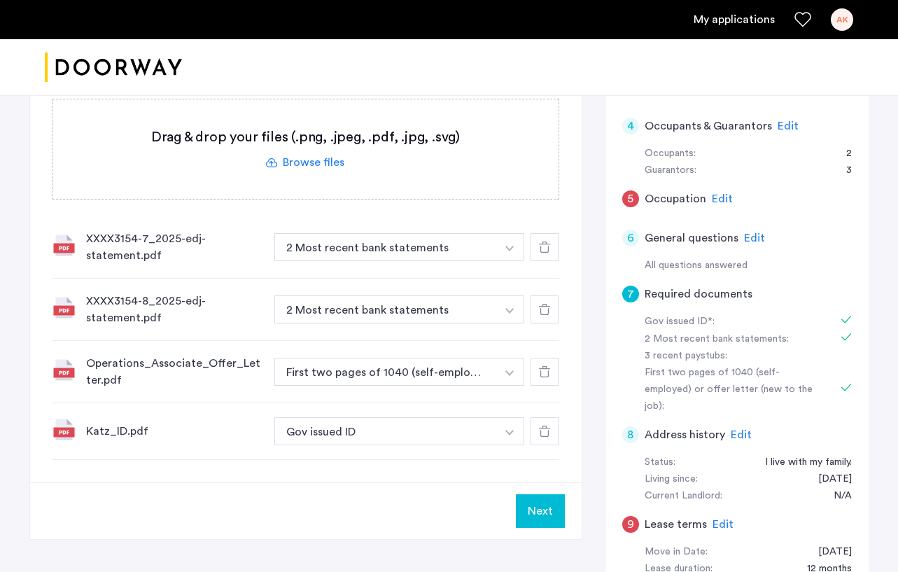
click at [723, 429] on span "Edit" at bounding box center [741, 434] width 21 height 11
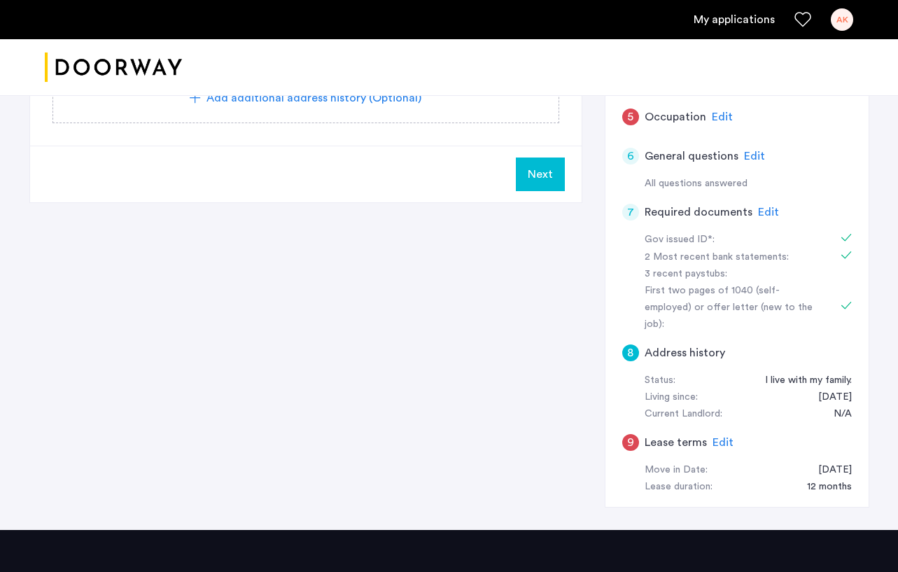
scroll to position [379, 0]
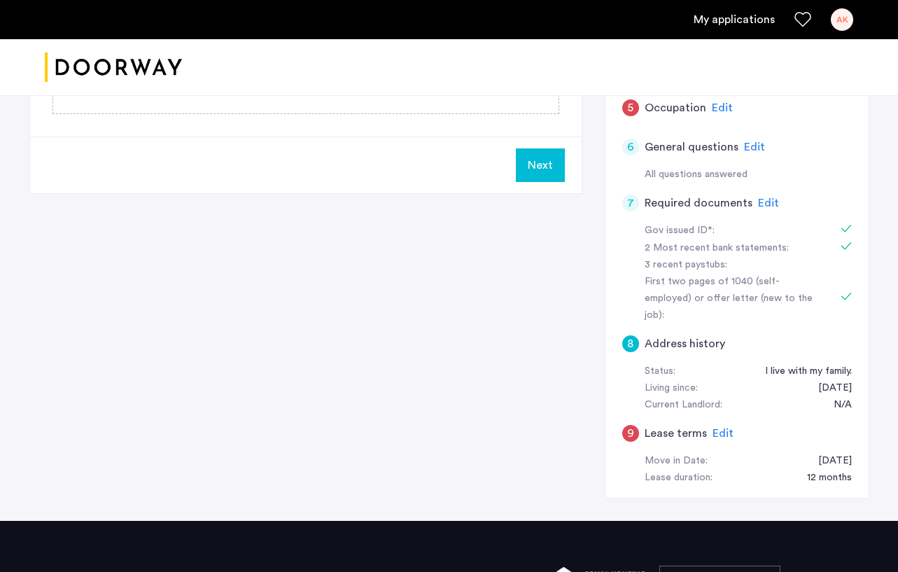
click at [721, 428] on span "Edit" at bounding box center [723, 433] width 21 height 11
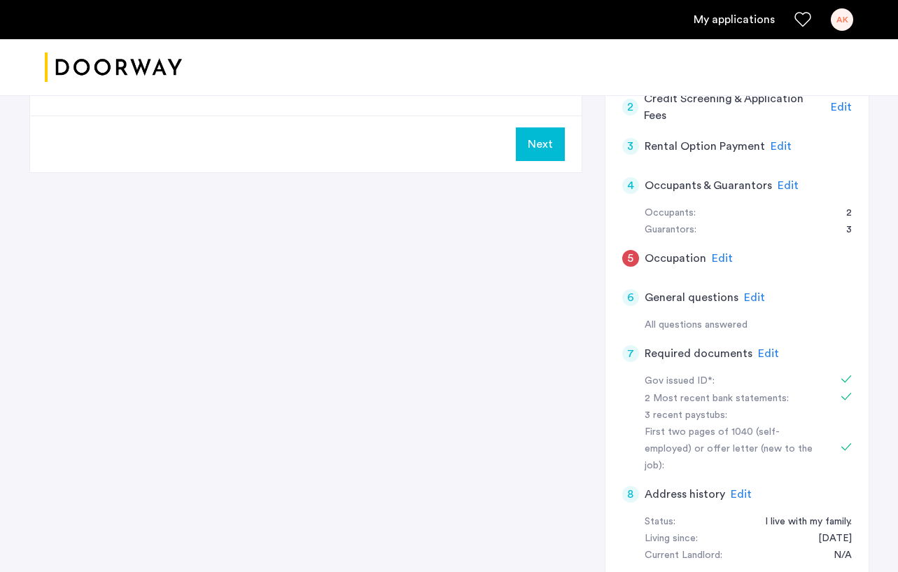
scroll to position [198, 0]
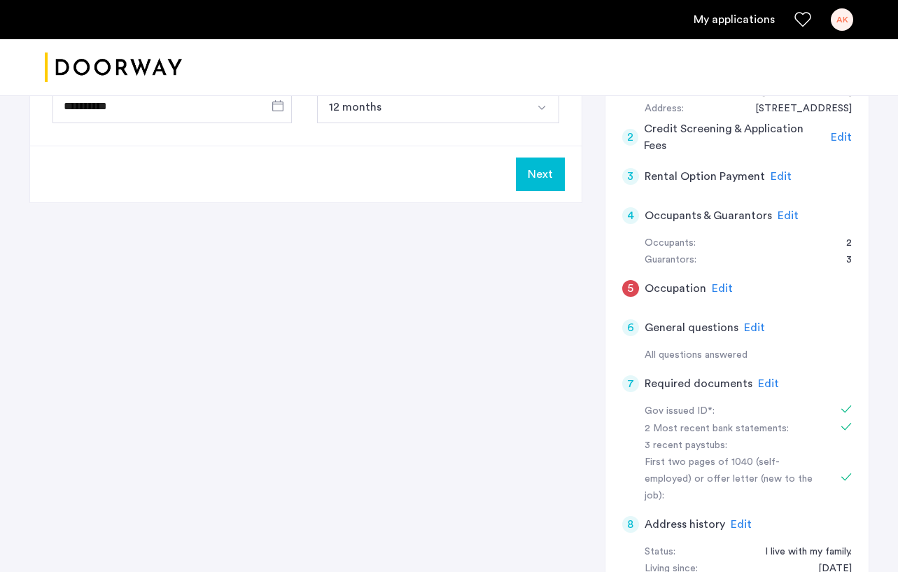
click at [717, 286] on span "Edit" at bounding box center [722, 288] width 21 height 11
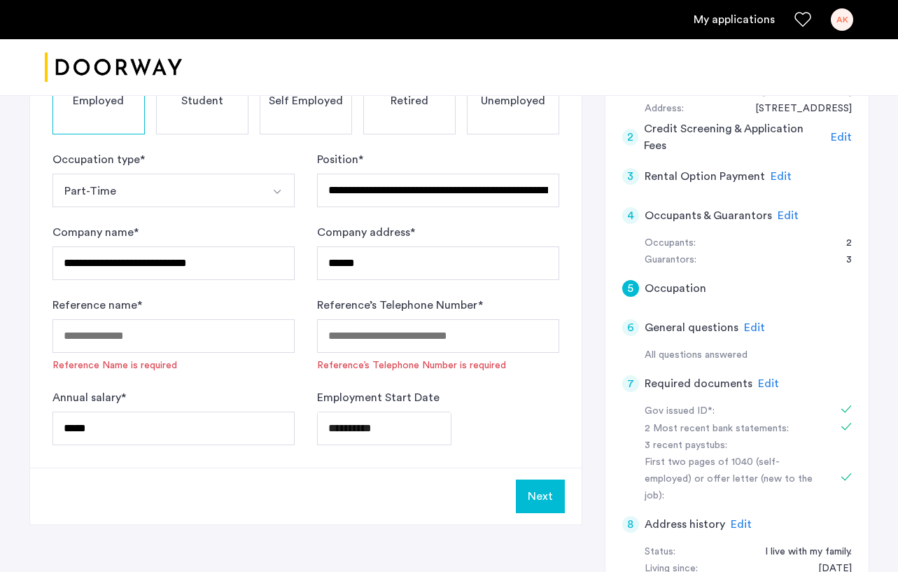
scroll to position [134, 0]
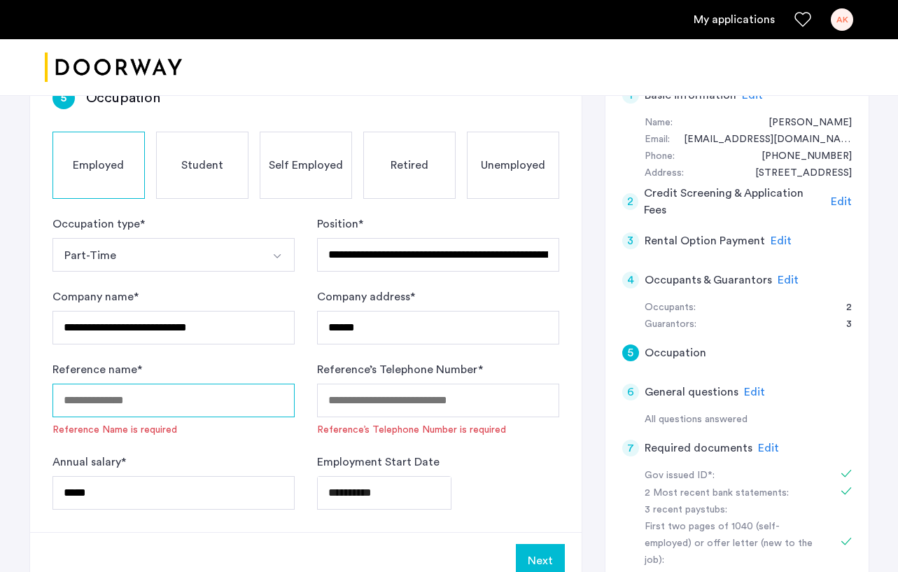
click at [193, 408] on input "Reference name *" at bounding box center [174, 401] width 242 height 34
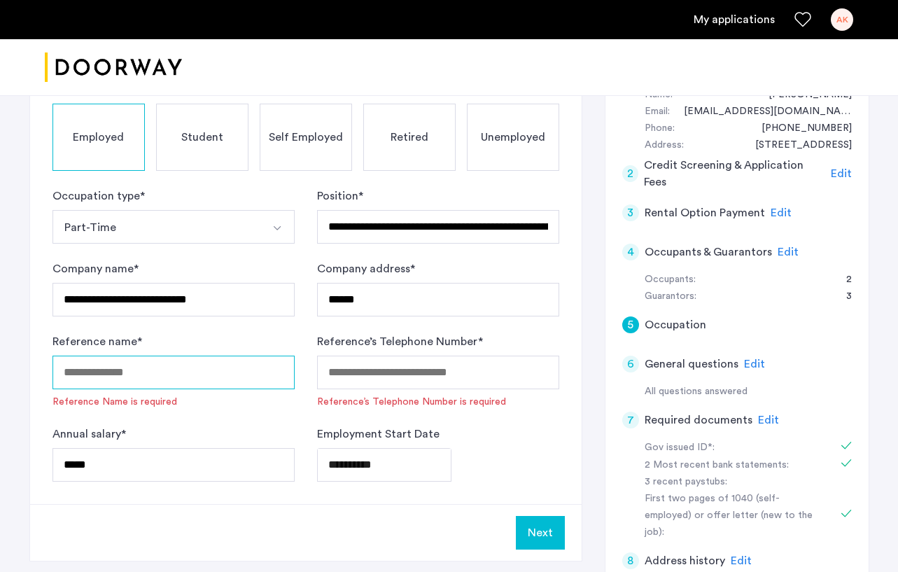
scroll to position [164, 0]
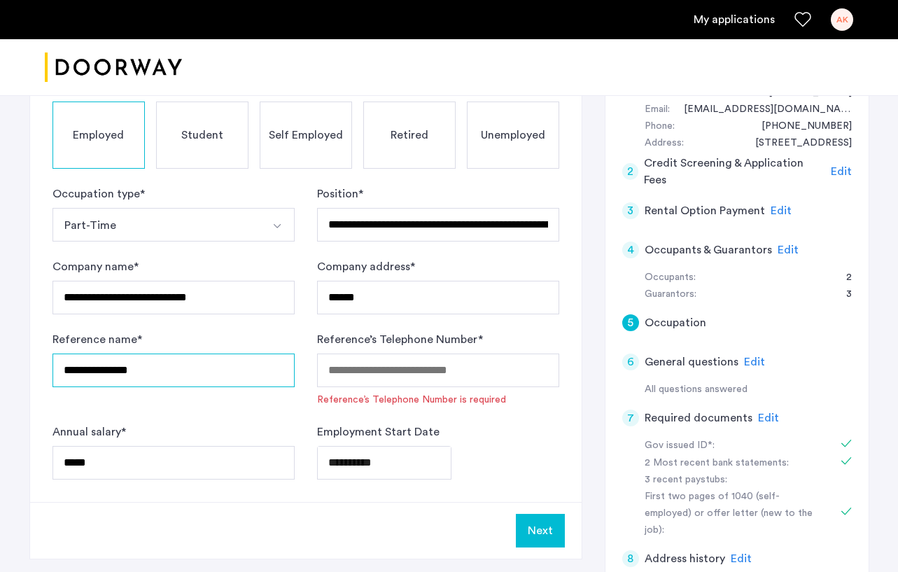
type input "**********"
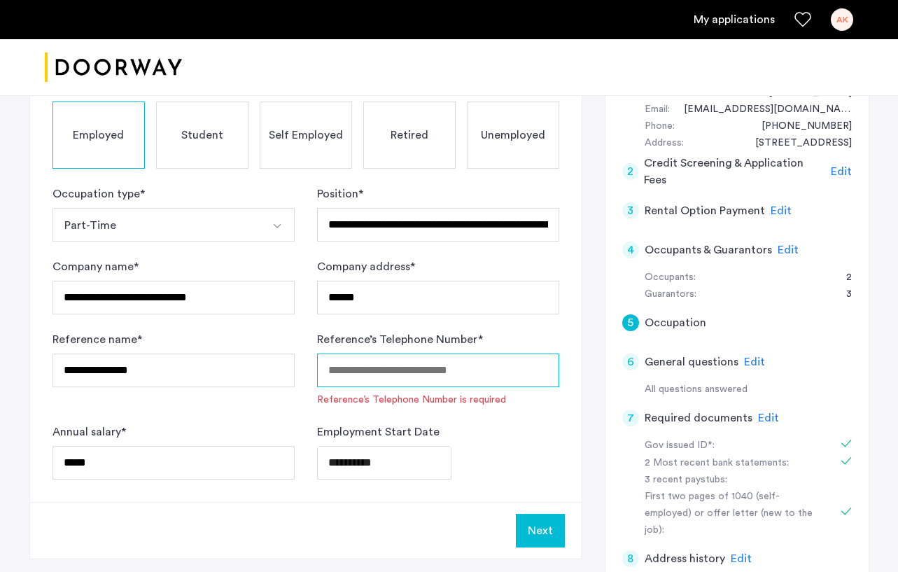
click at [351, 377] on input "Reference’s Telephone Number *" at bounding box center [438, 371] width 242 height 34
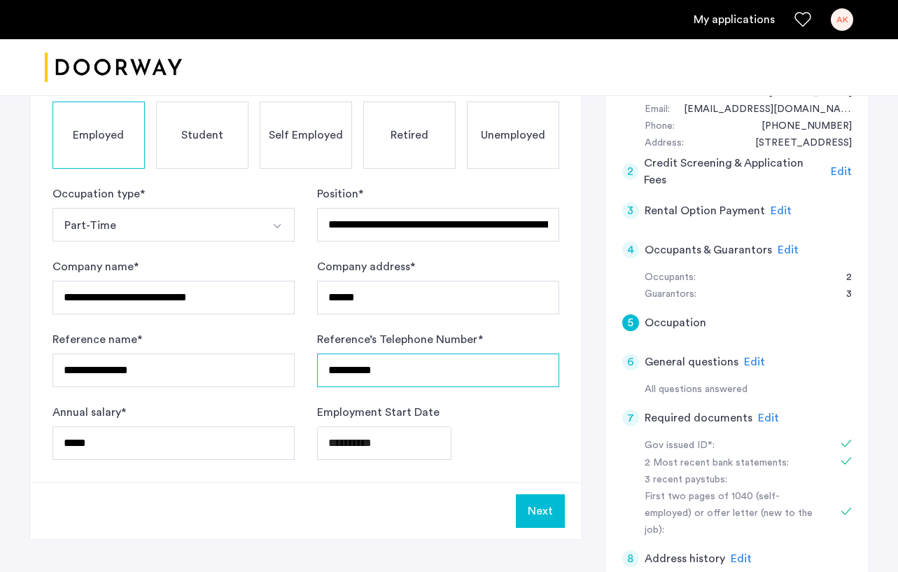
type input "**********"
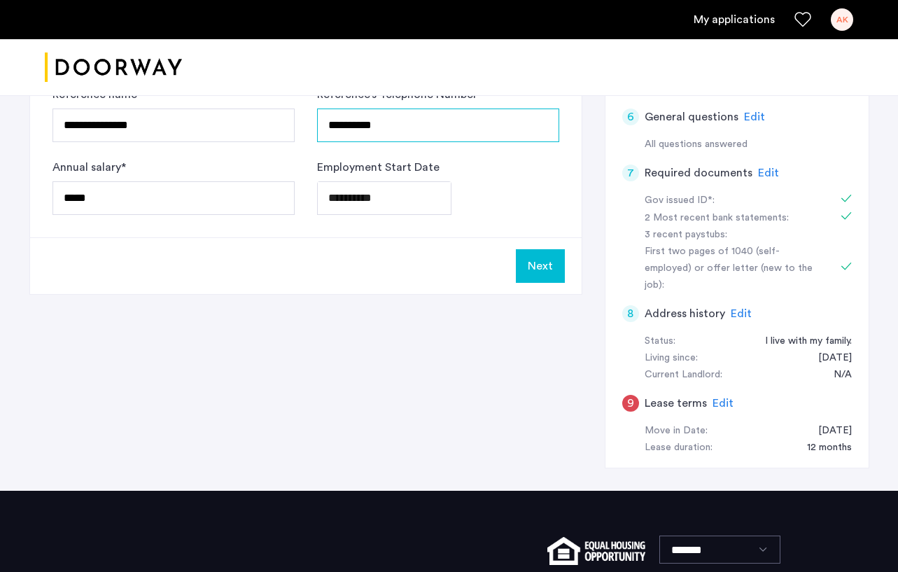
scroll to position [383, 0]
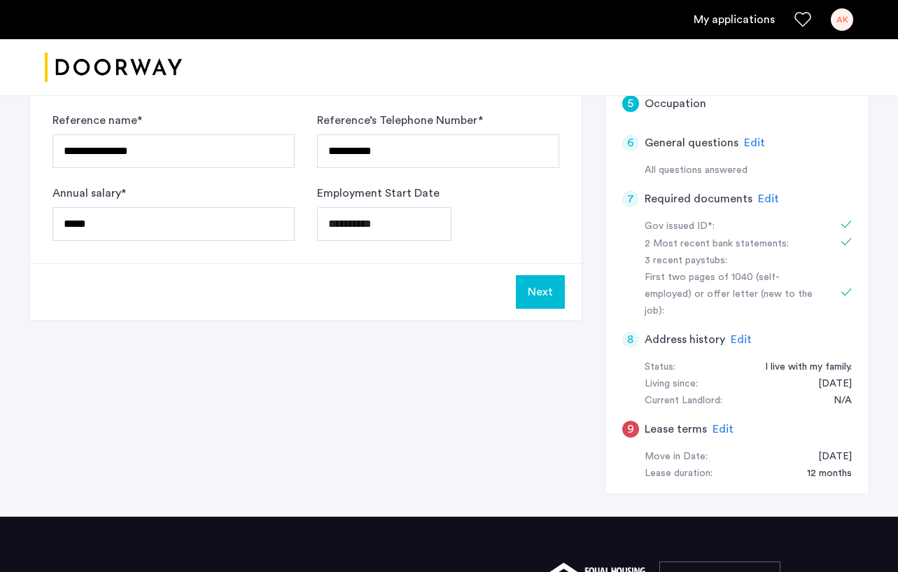
click at [550, 295] on button "Next" at bounding box center [540, 292] width 49 height 34
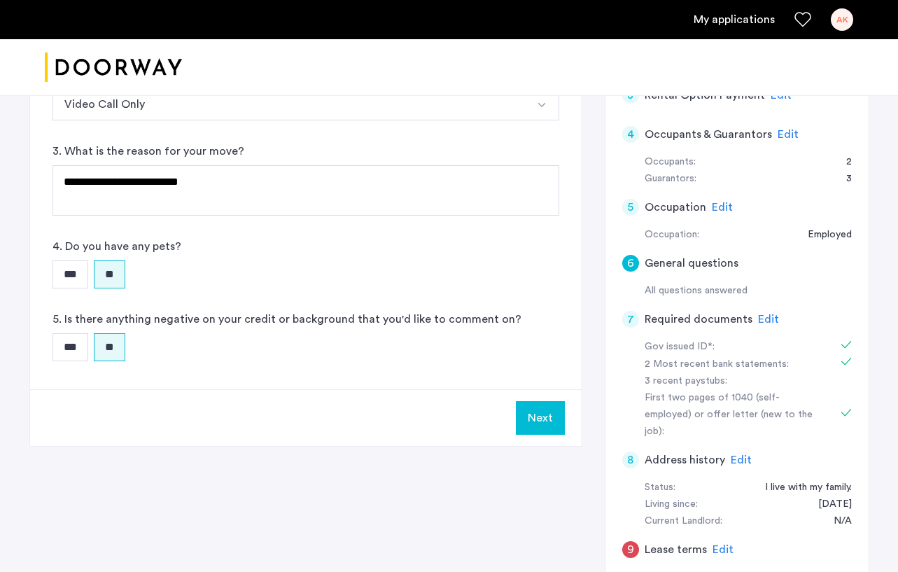
scroll to position [300, 0]
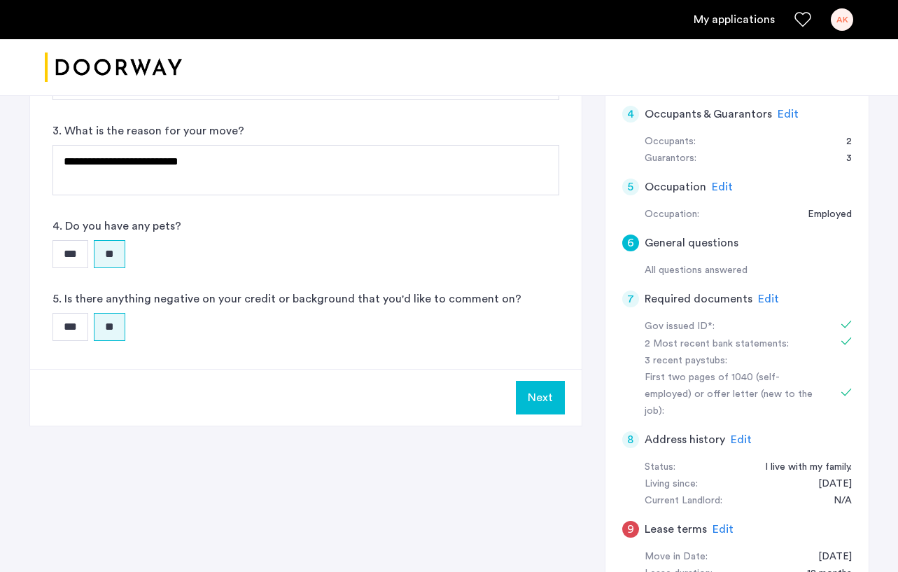
click at [547, 391] on button "Next" at bounding box center [540, 398] width 49 height 34
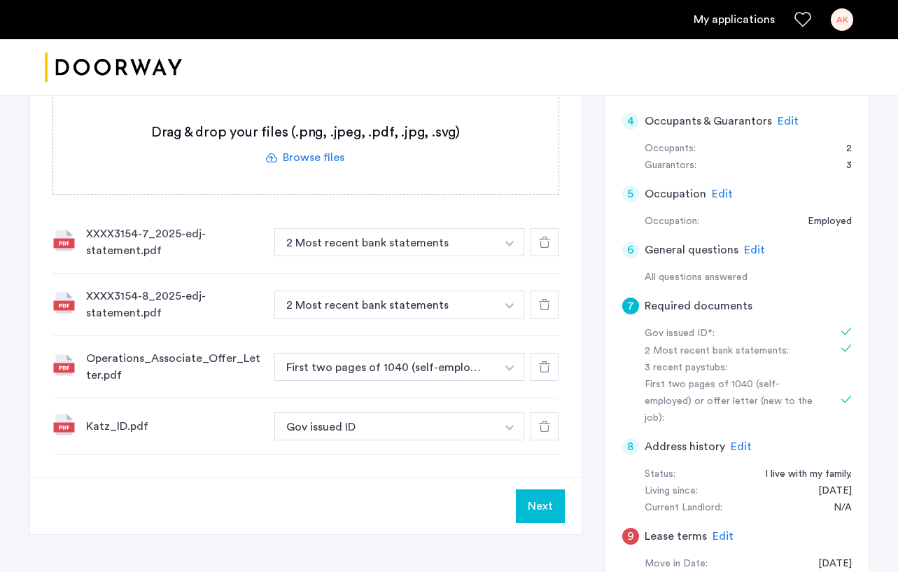
scroll to position [315, 0]
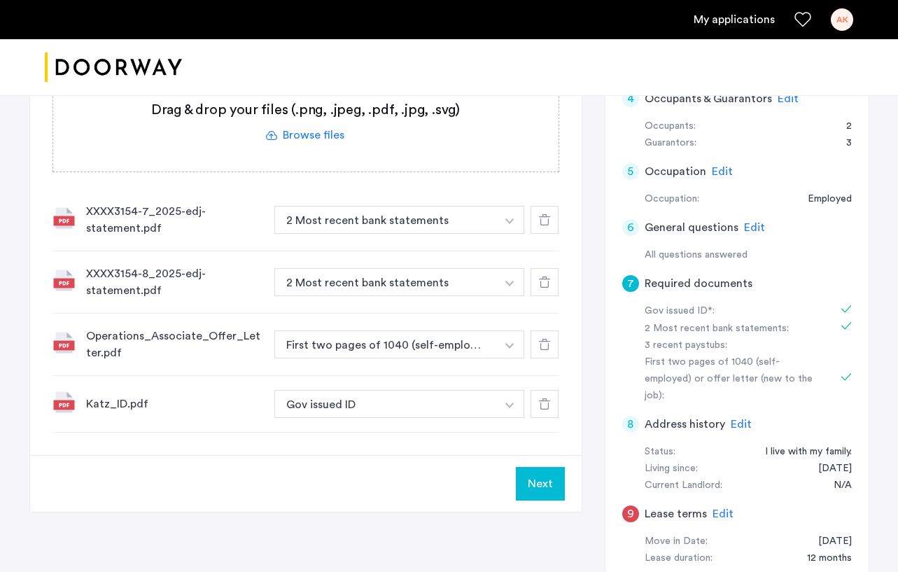
click at [554, 477] on button "Next" at bounding box center [540, 484] width 49 height 34
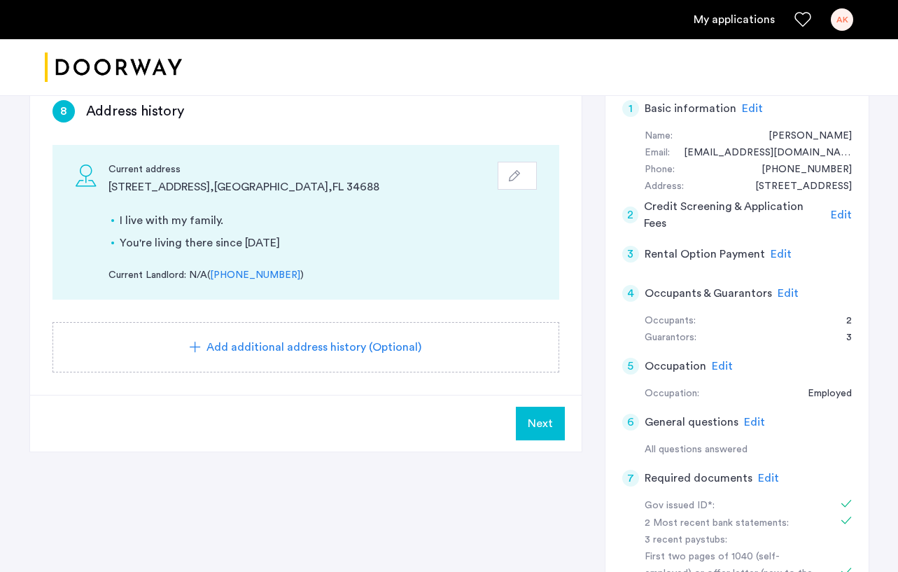
scroll to position [188, 0]
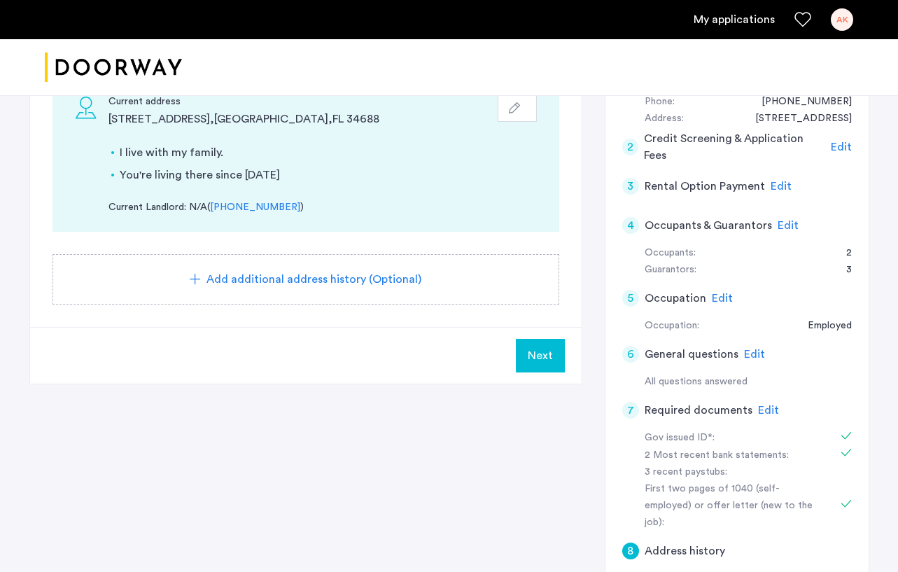
click at [553, 358] on button "Next" at bounding box center [540, 356] width 49 height 34
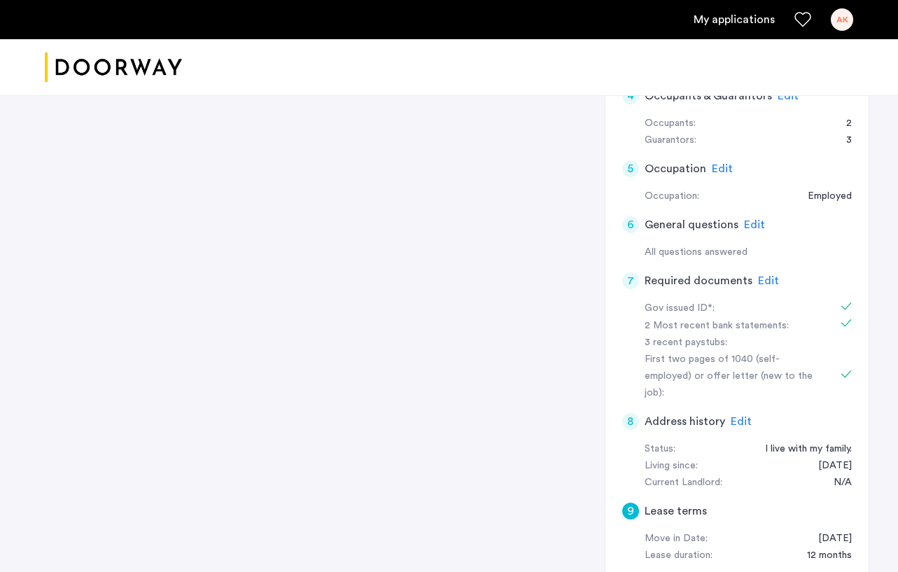
scroll to position [29, 0]
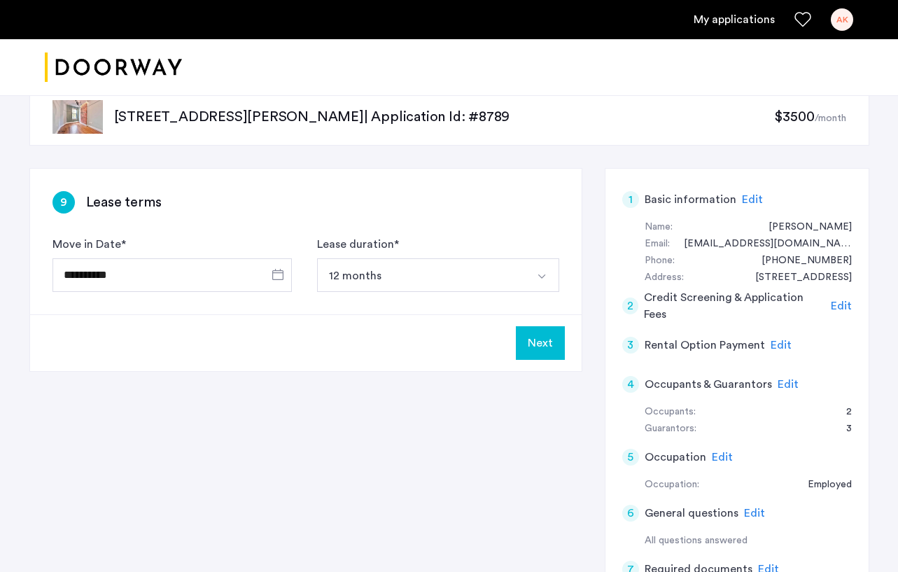
click at [549, 348] on button "Next" at bounding box center [540, 343] width 49 height 34
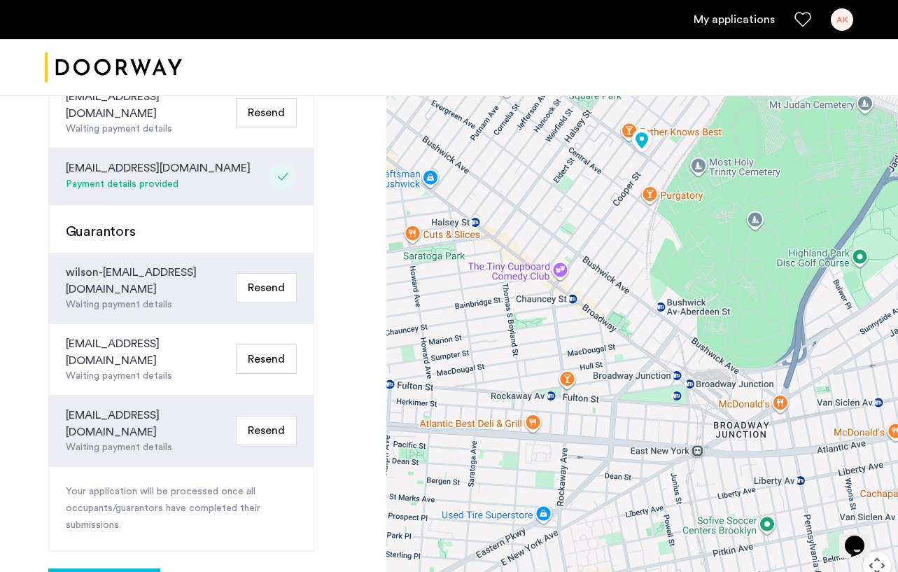
scroll to position [430, 0]
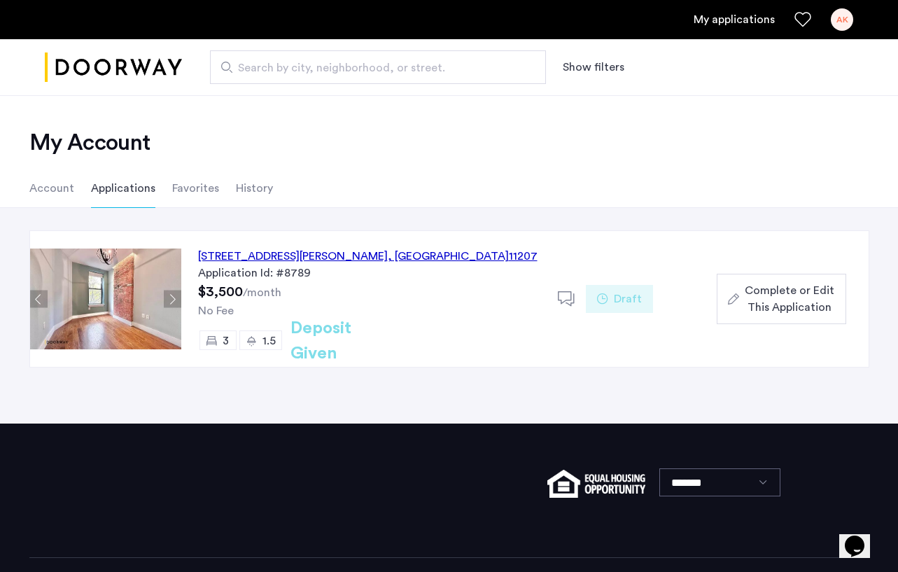
scroll to position [11, 0]
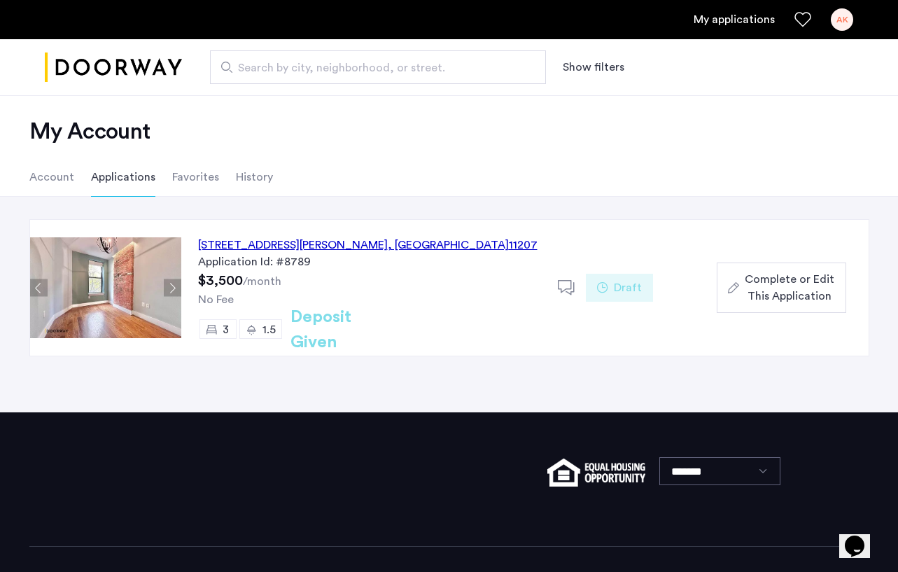
click at [800, 286] on span "Complete or Edit This Application" at bounding box center [790, 288] width 90 height 34
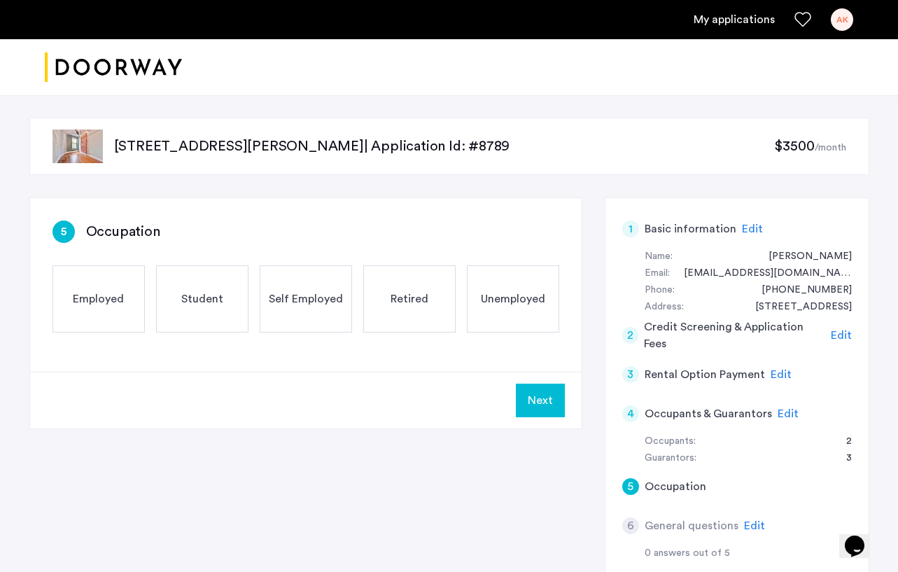
click at [851, 17] on div "AK" at bounding box center [842, 19] width 22 height 22
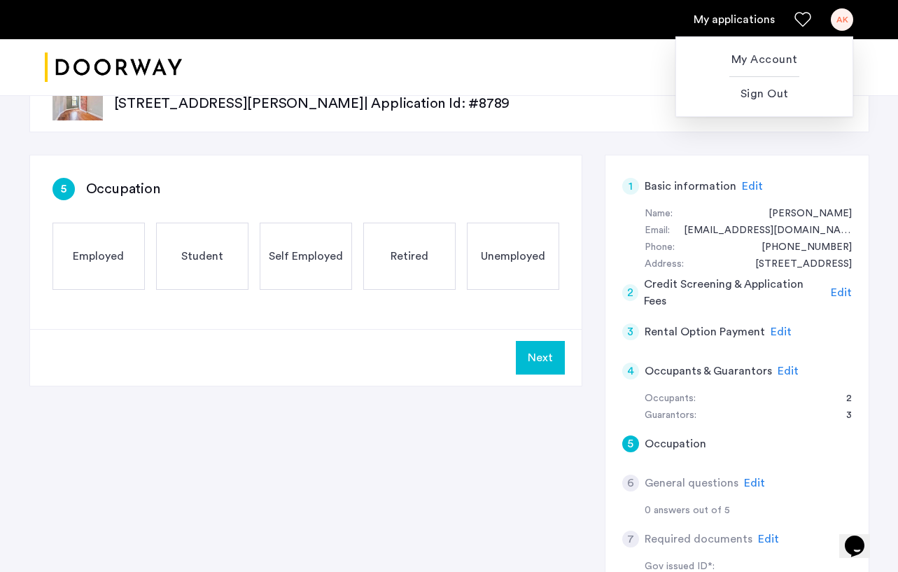
scroll to position [58, 0]
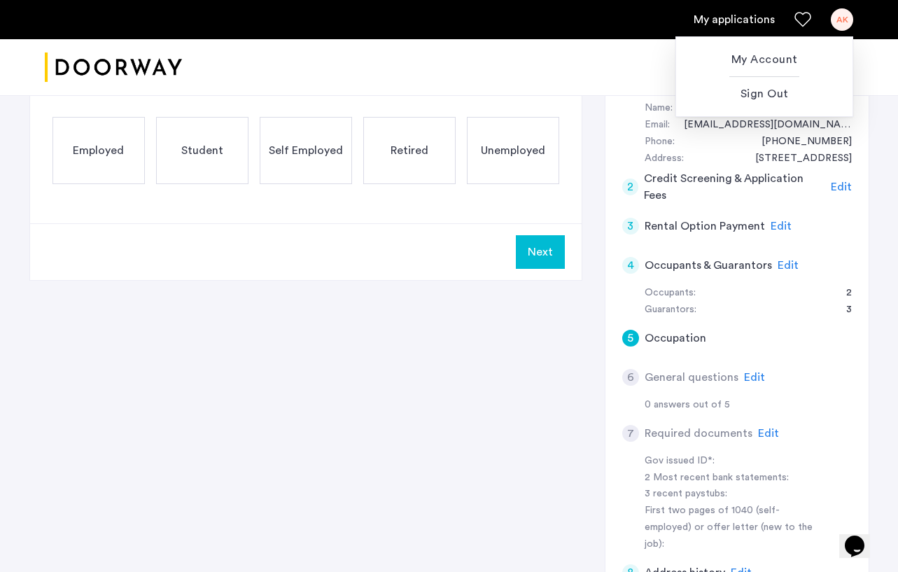
click at [381, 266] on div at bounding box center [449, 286] width 898 height 572
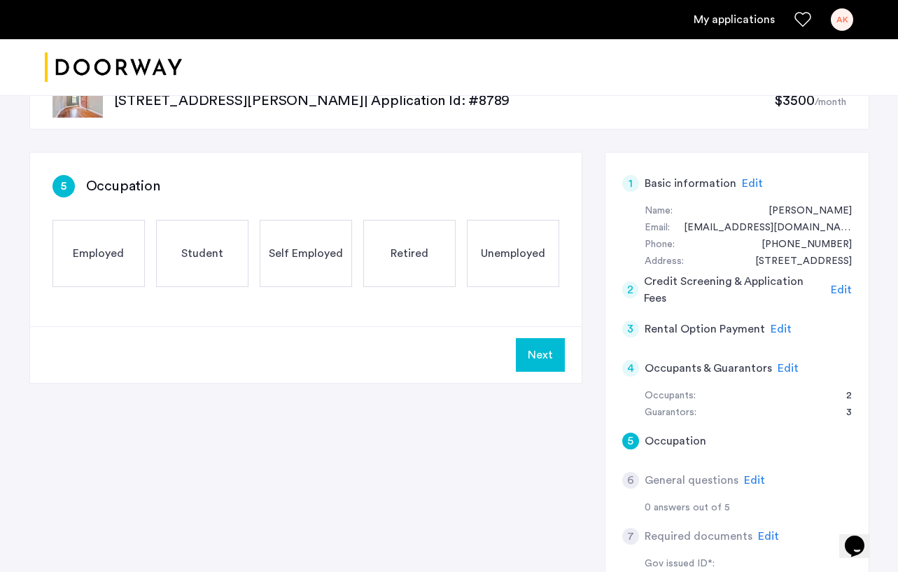
scroll to position [0, 0]
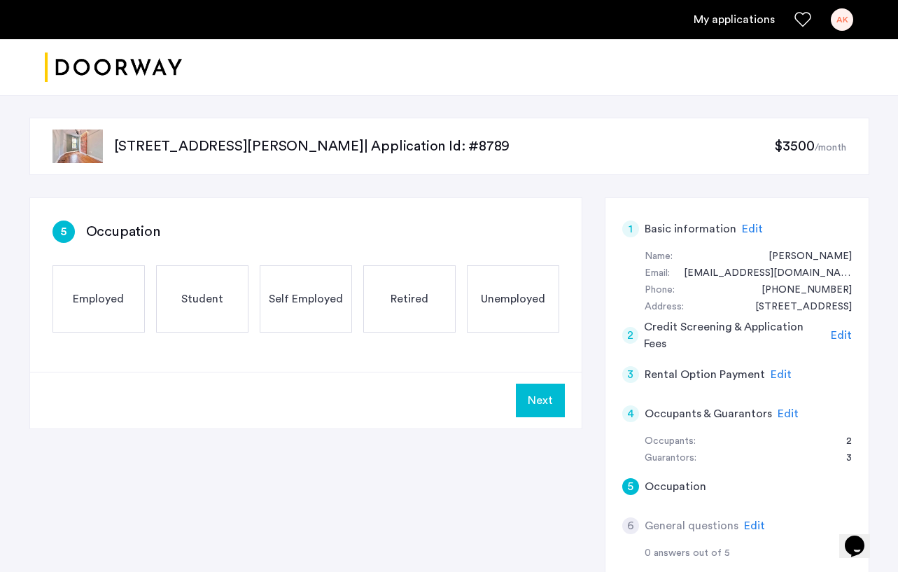
click at [124, 305] on div "Employed" at bounding box center [99, 298] width 92 height 67
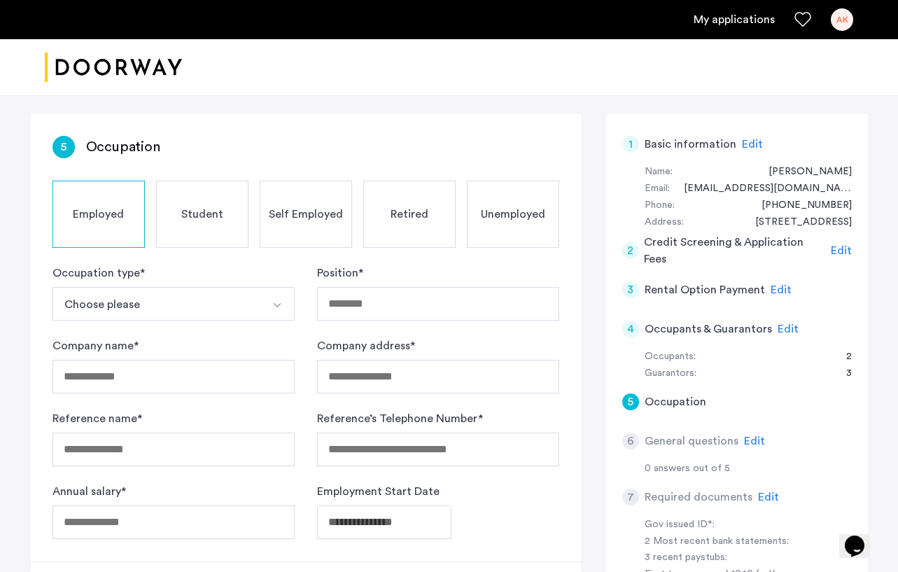
scroll to position [87, 0]
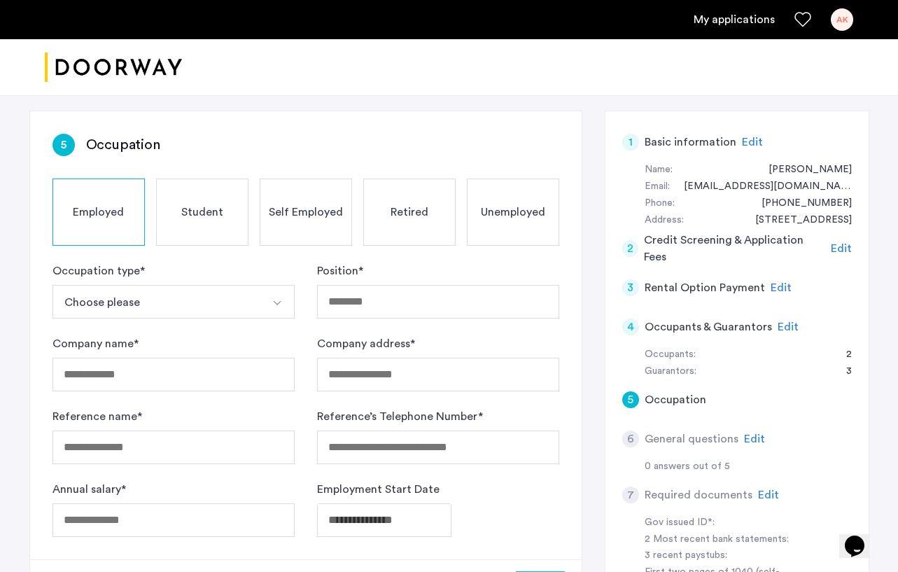
click at [747, 145] on span "Edit" at bounding box center [752, 142] width 21 height 11
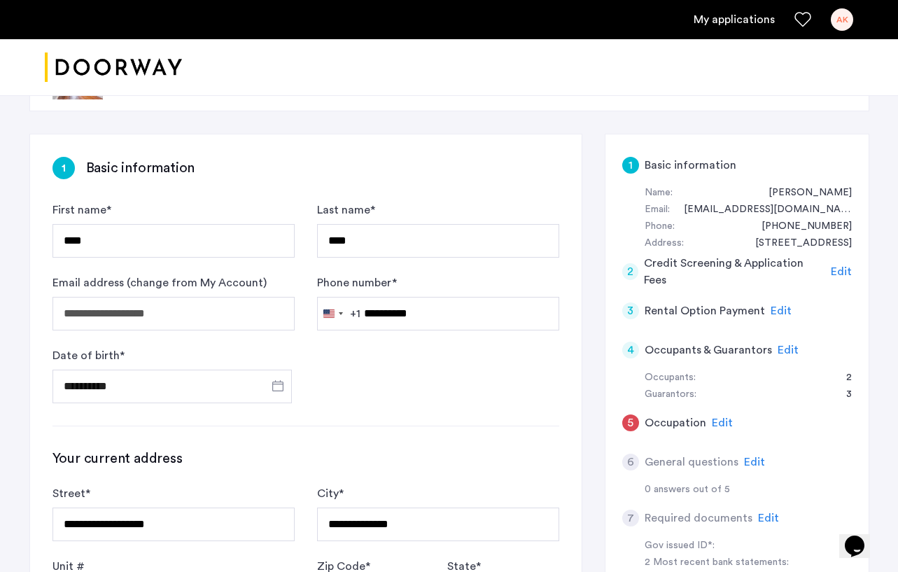
scroll to position [0, 0]
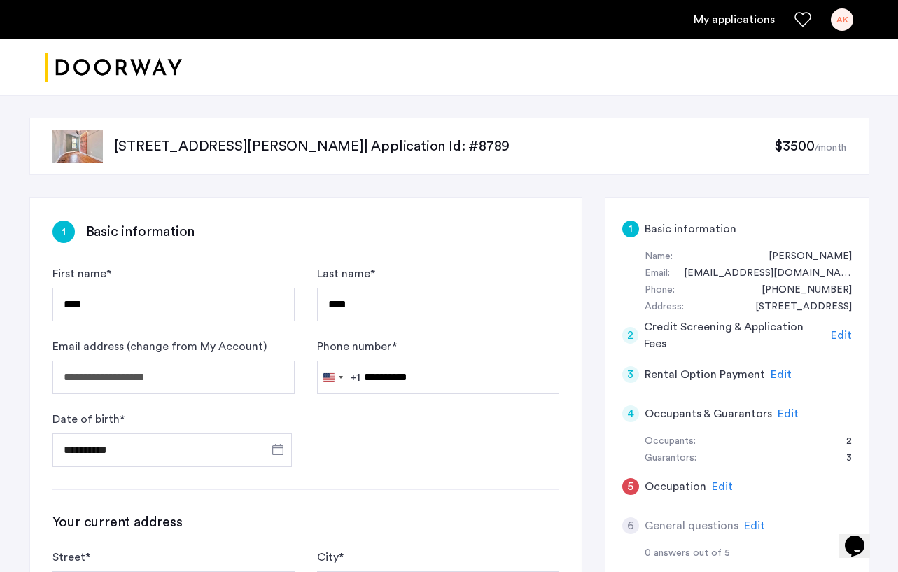
click at [846, 333] on span "Edit" at bounding box center [841, 335] width 21 height 11
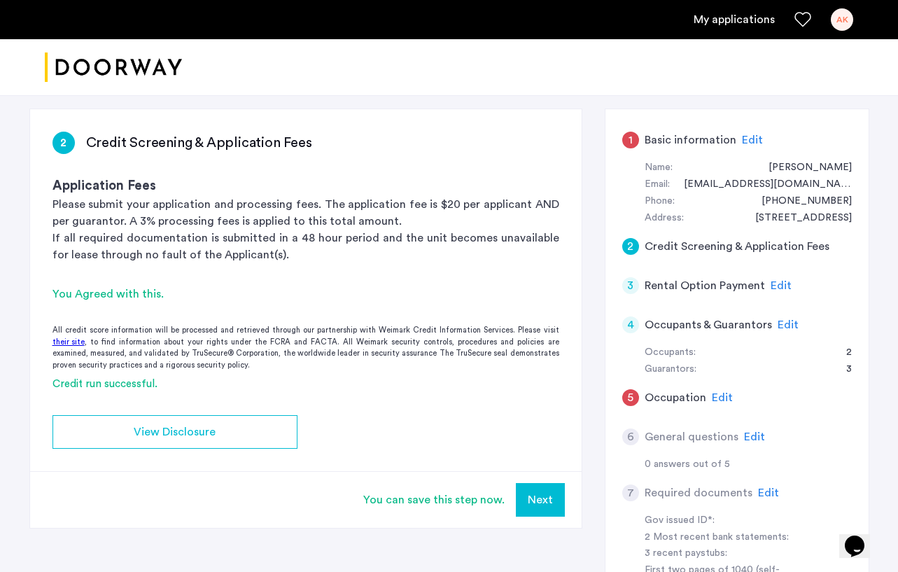
scroll to position [90, 0]
click at [783, 286] on span "Edit" at bounding box center [781, 284] width 21 height 11
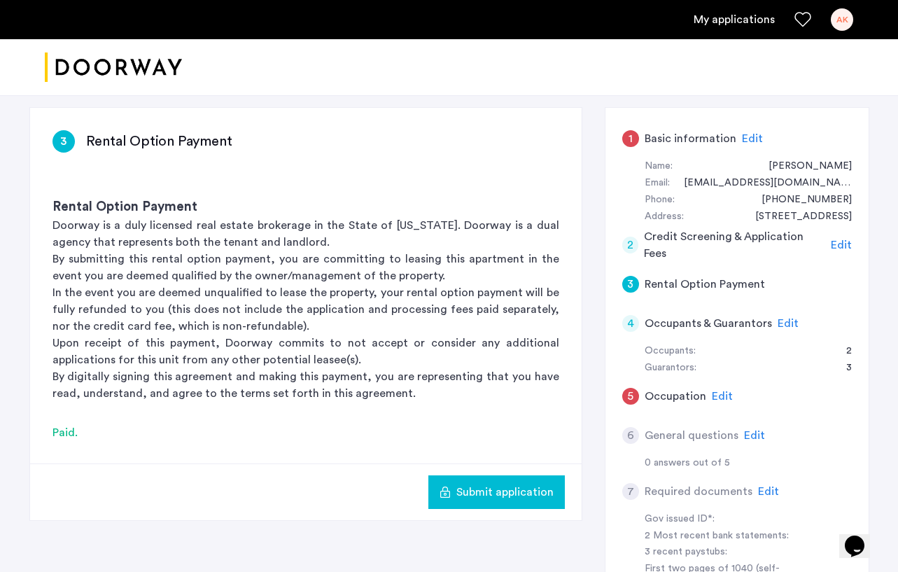
scroll to position [144, 0]
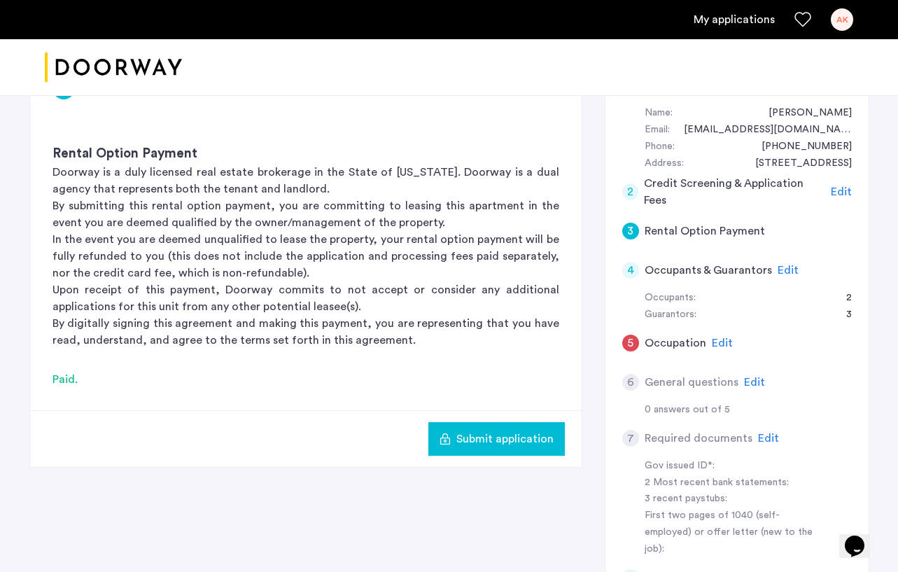
click at [788, 267] on span "Edit" at bounding box center [788, 270] width 21 height 11
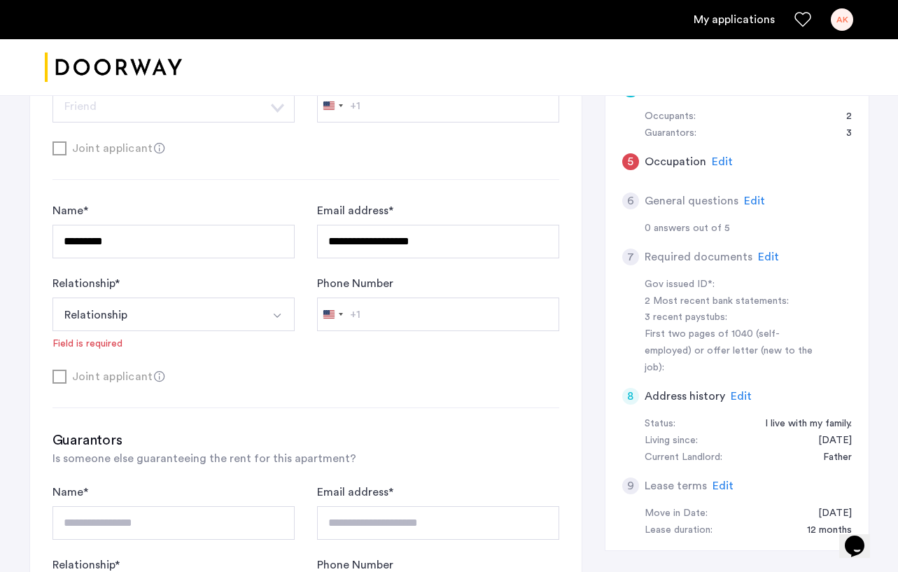
scroll to position [336, 0]
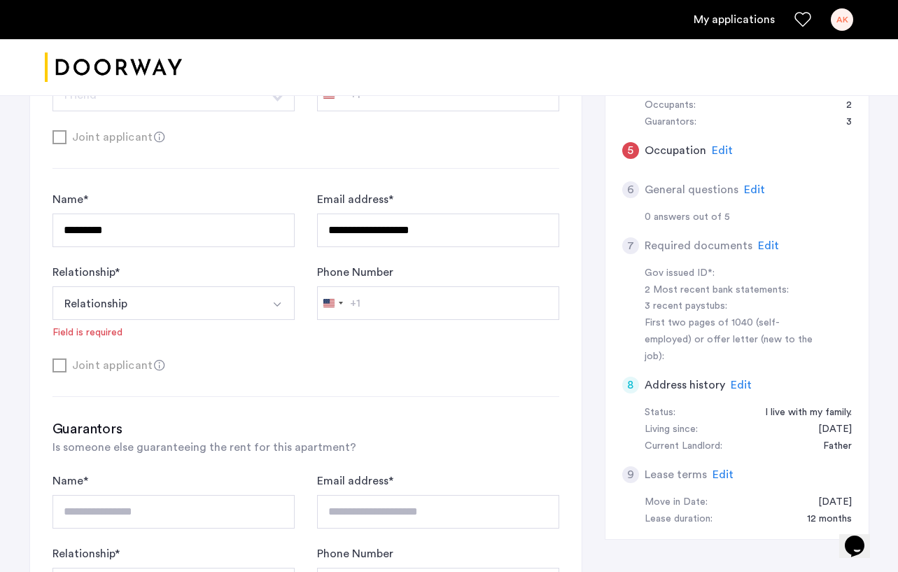
click at [239, 291] on button "Relationship" at bounding box center [157, 303] width 209 height 34
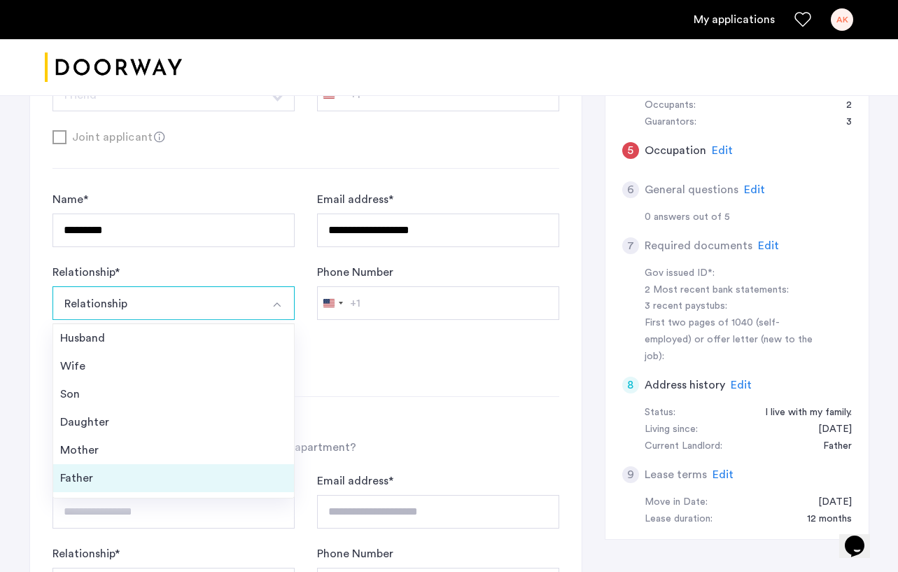
scroll to position [50, 0]
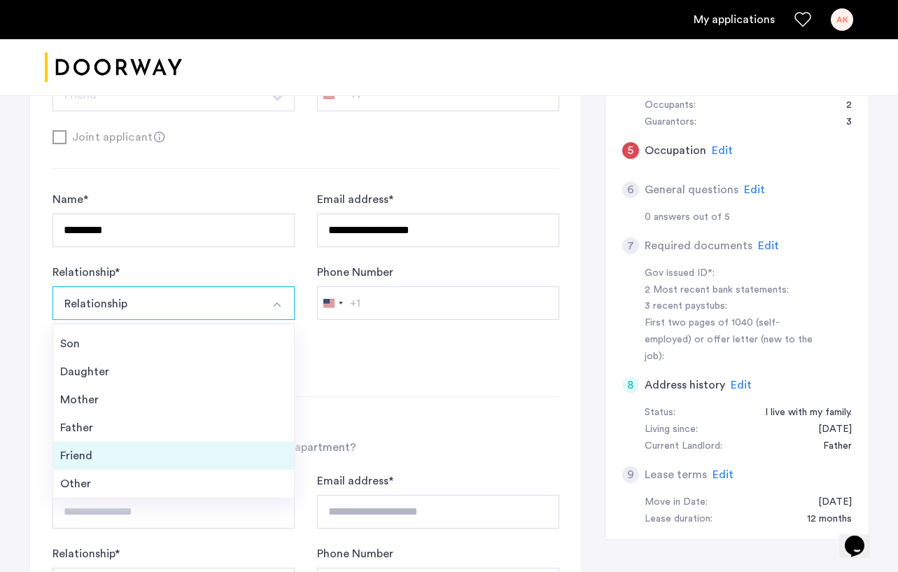
click at [172, 458] on div "Friend" at bounding box center [173, 455] width 227 height 17
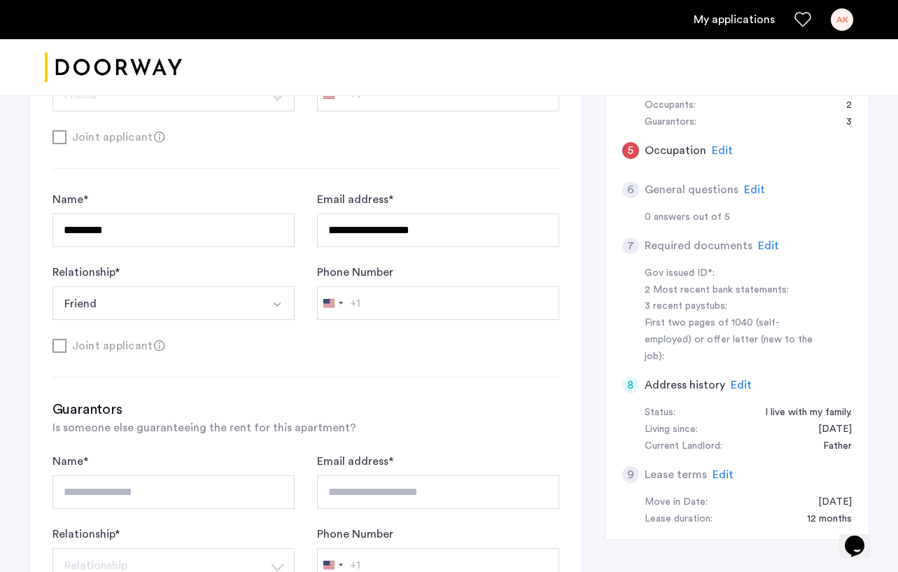
click at [364, 396] on div "**********" at bounding box center [306, 487] width 552 height 1251
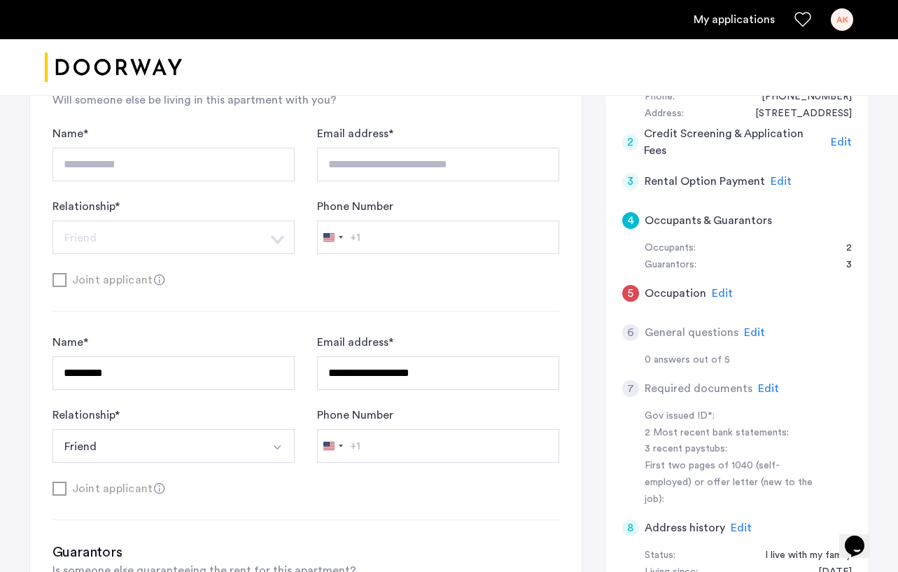
scroll to position [195, 0]
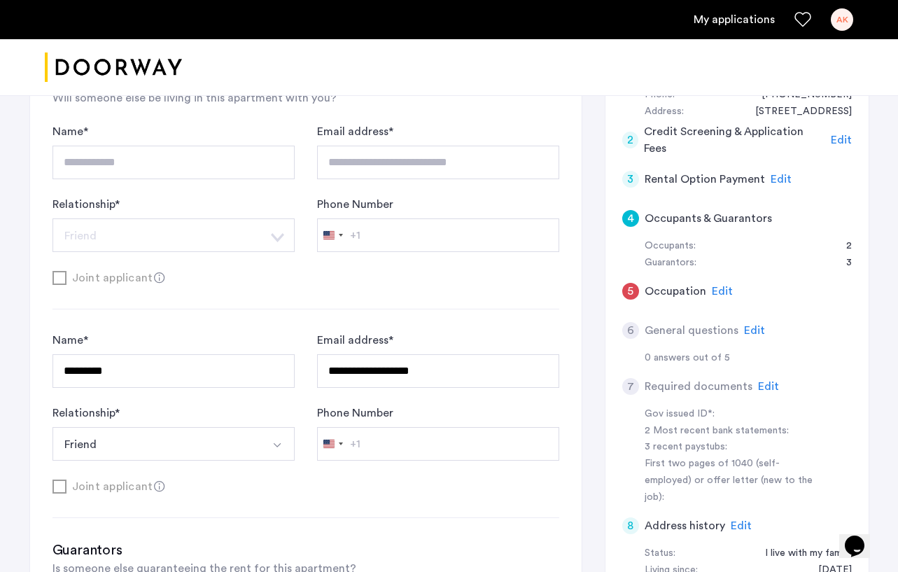
click at [718, 288] on span "Edit" at bounding box center [722, 291] width 21 height 11
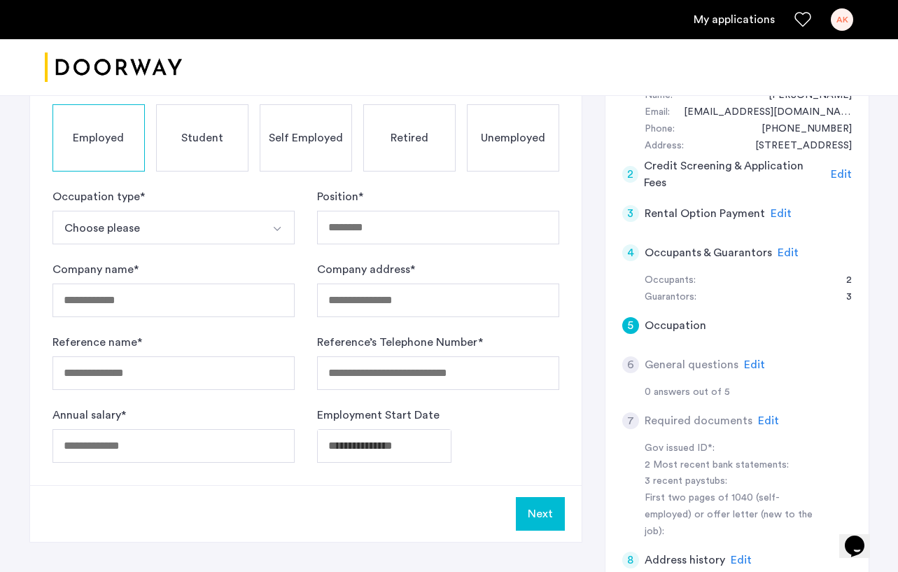
scroll to position [0, 0]
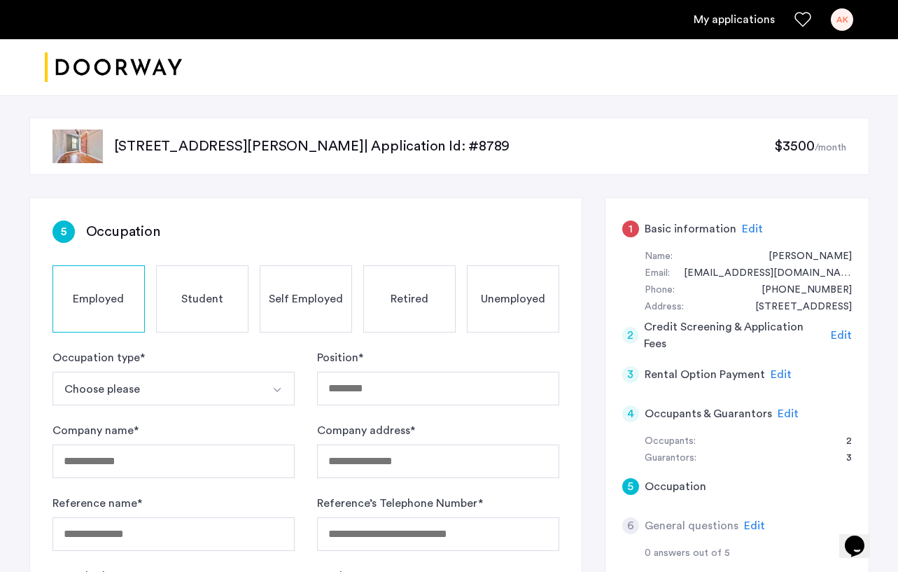
click at [752, 232] on span "Edit" at bounding box center [752, 228] width 21 height 11
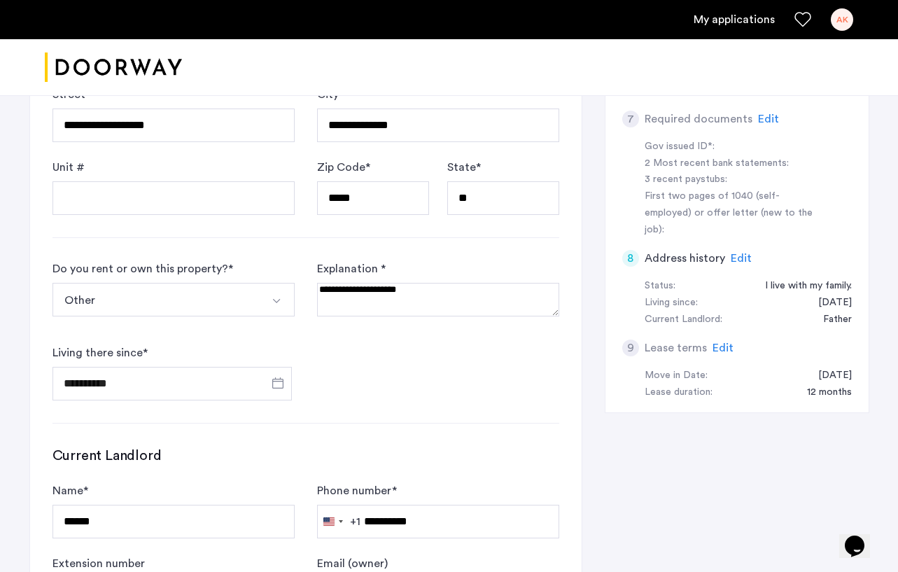
scroll to position [477, 0]
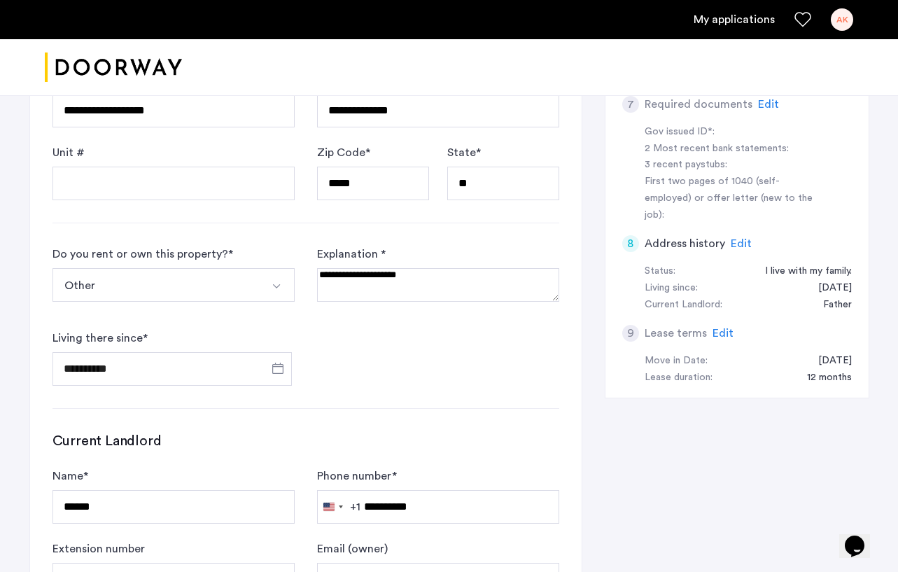
click at [425, 277] on textarea at bounding box center [438, 285] width 242 height 34
click at [287, 292] on button "Select option" at bounding box center [278, 285] width 34 height 34
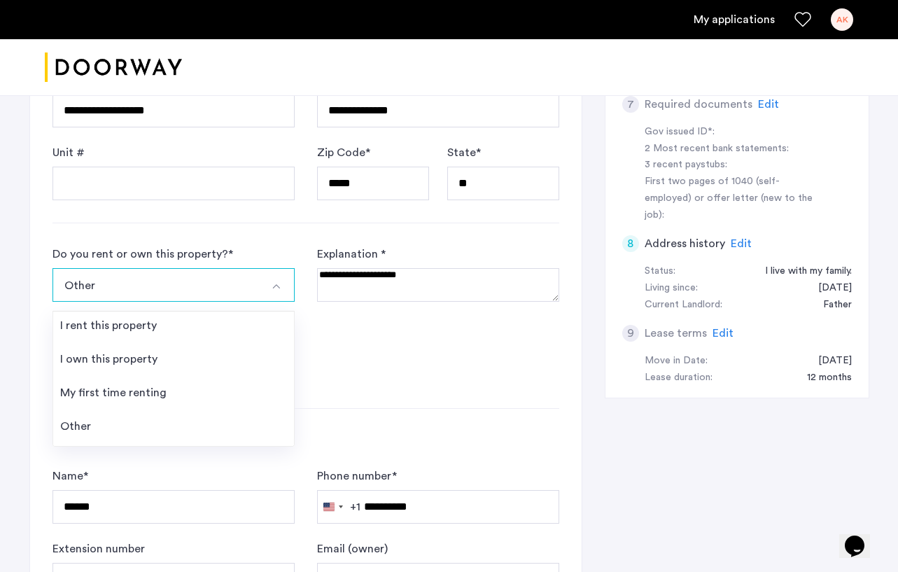
click at [381, 345] on form "**********" at bounding box center [306, 316] width 507 height 140
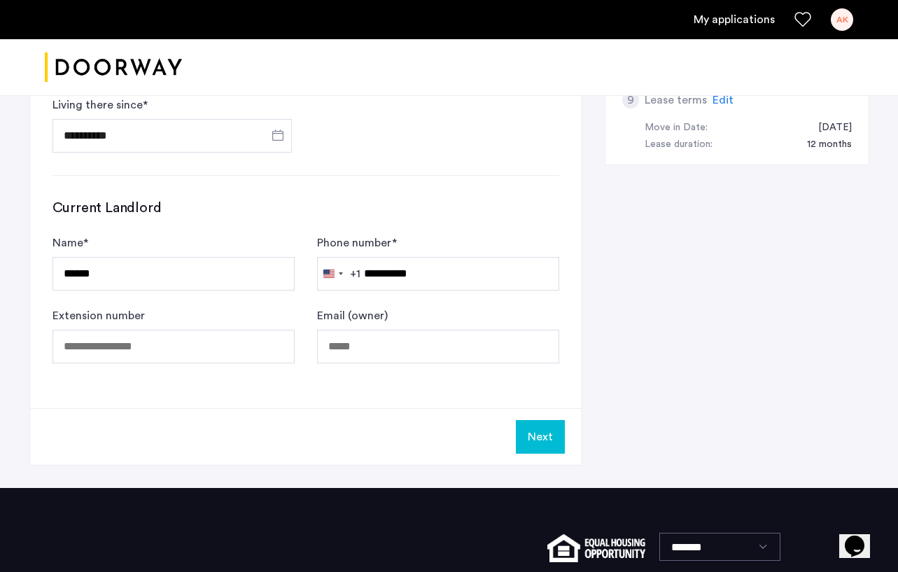
scroll to position [712, 0]
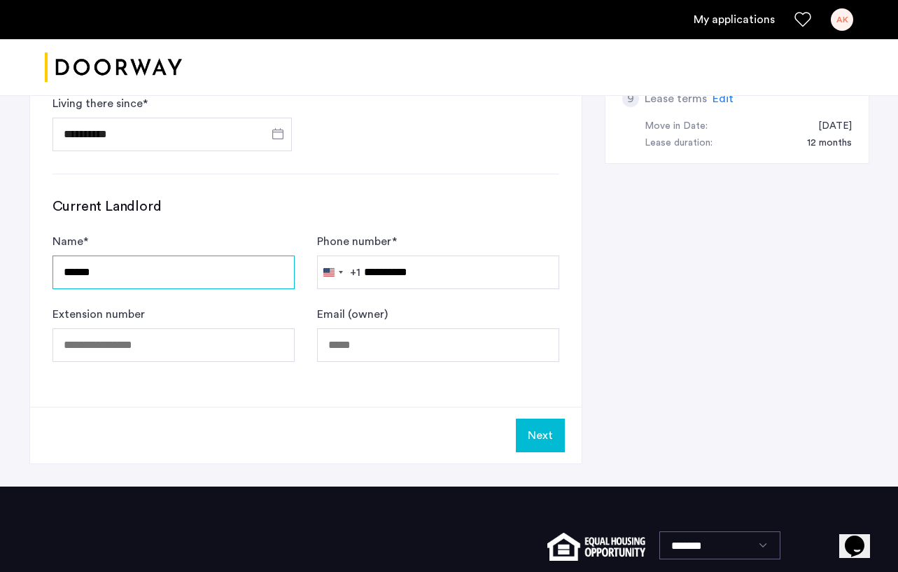
drag, startPoint x: 272, startPoint y: 279, endPoint x: 62, endPoint y: 253, distance: 210.9
click at [68, 256] on input "******" at bounding box center [174, 273] width 242 height 34
type input "**"
click at [255, 215] on h3 "Current Landlord" at bounding box center [306, 207] width 507 height 20
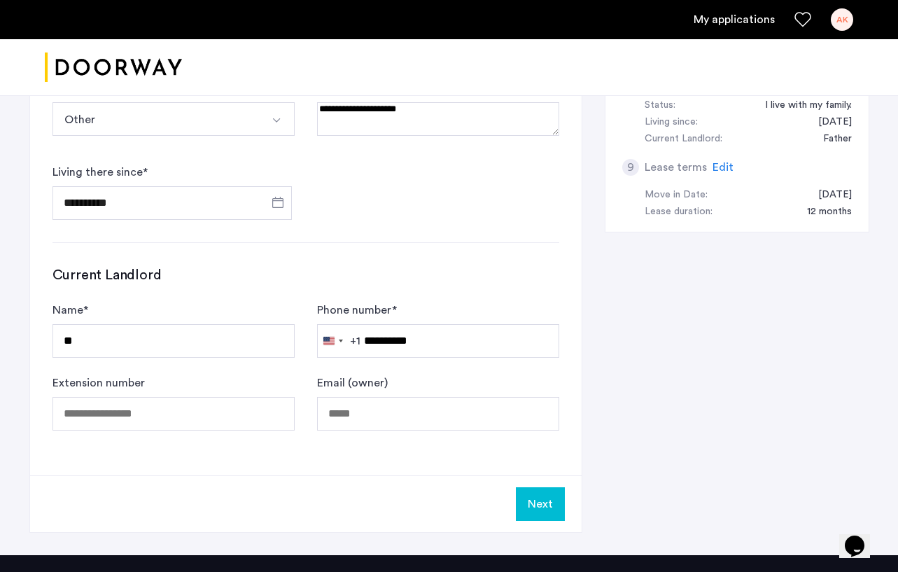
scroll to position [689, 0]
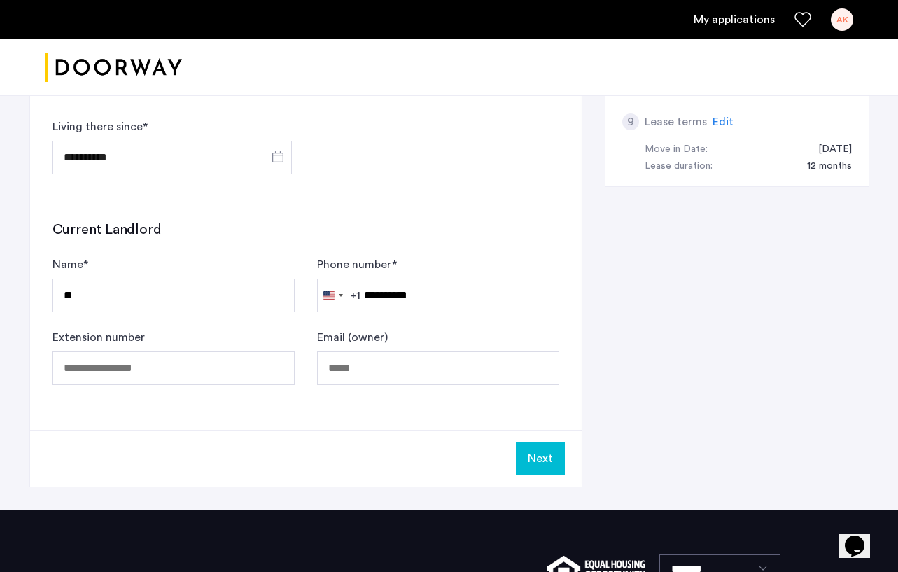
click at [546, 459] on button "Next" at bounding box center [540, 459] width 49 height 34
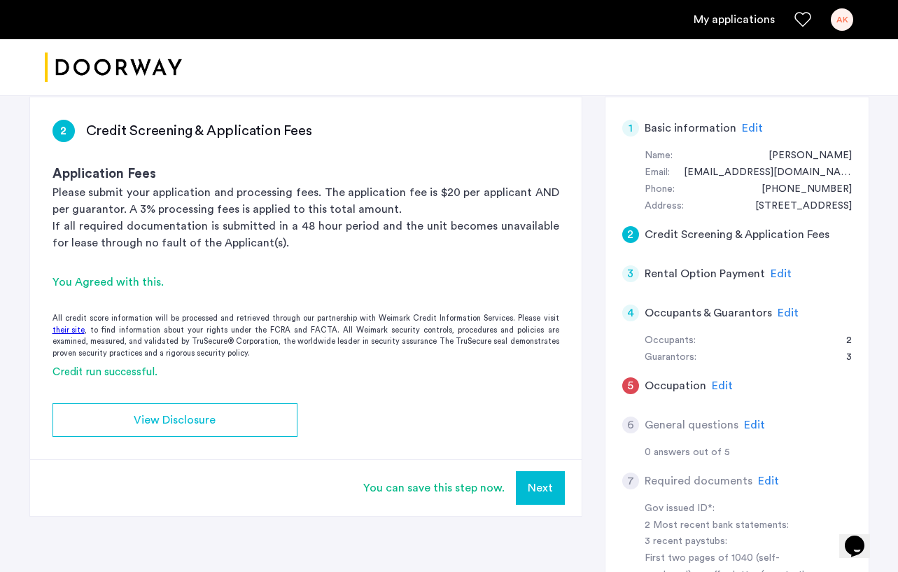
scroll to position [102, 0]
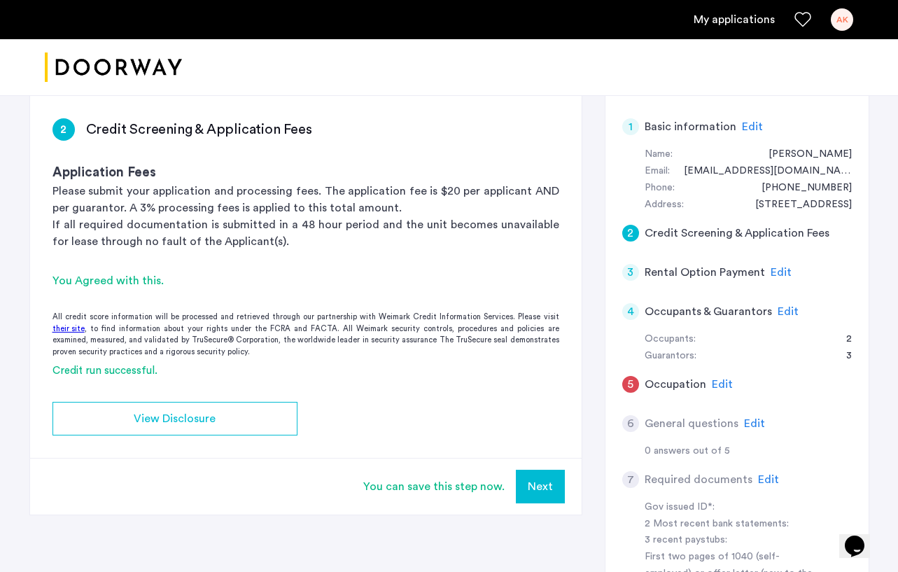
click at [533, 489] on button "Next" at bounding box center [540, 487] width 49 height 34
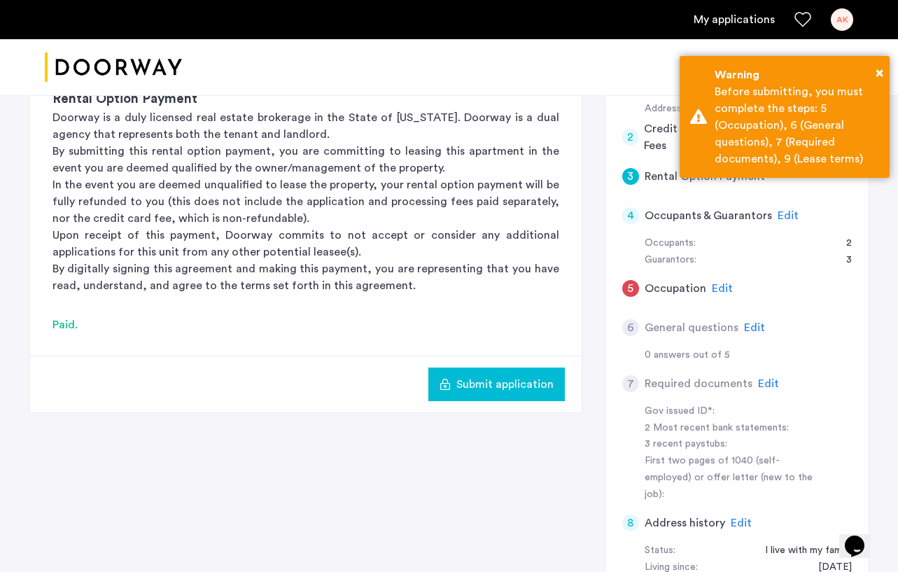
scroll to position [205, 0]
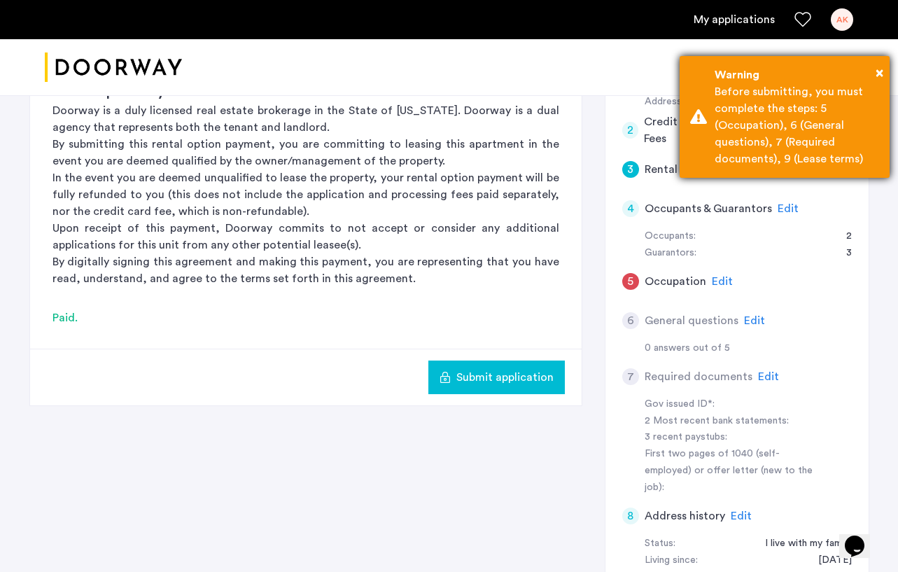
click at [875, 69] on div "Warning" at bounding box center [797, 75] width 165 height 17
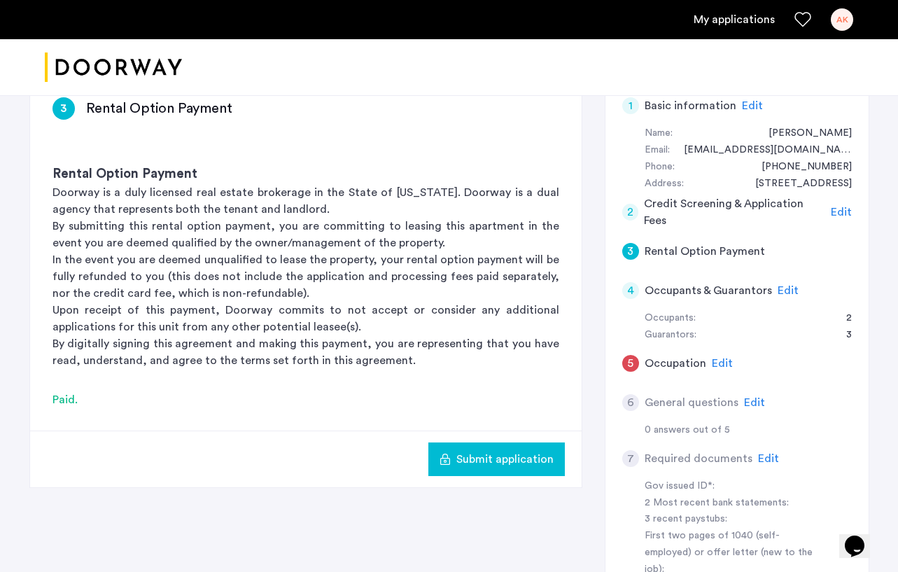
scroll to position [125, 0]
